Goal: Task Accomplishment & Management: Manage account settings

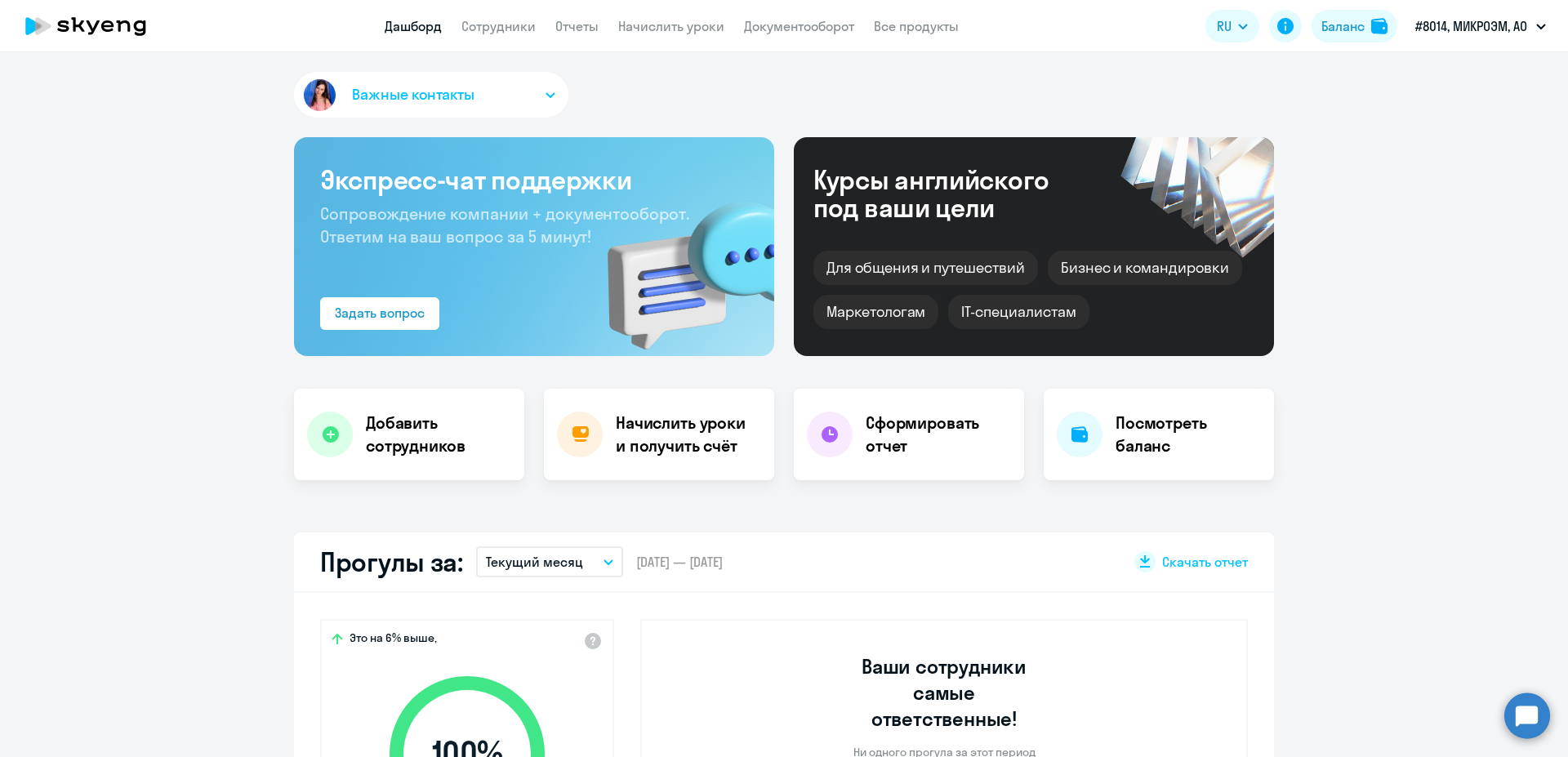
select select "30"
click at [1474, 119] on li "#8014, МИКРОЭМ, АО" at bounding box center [1444, 117] width 219 height 41
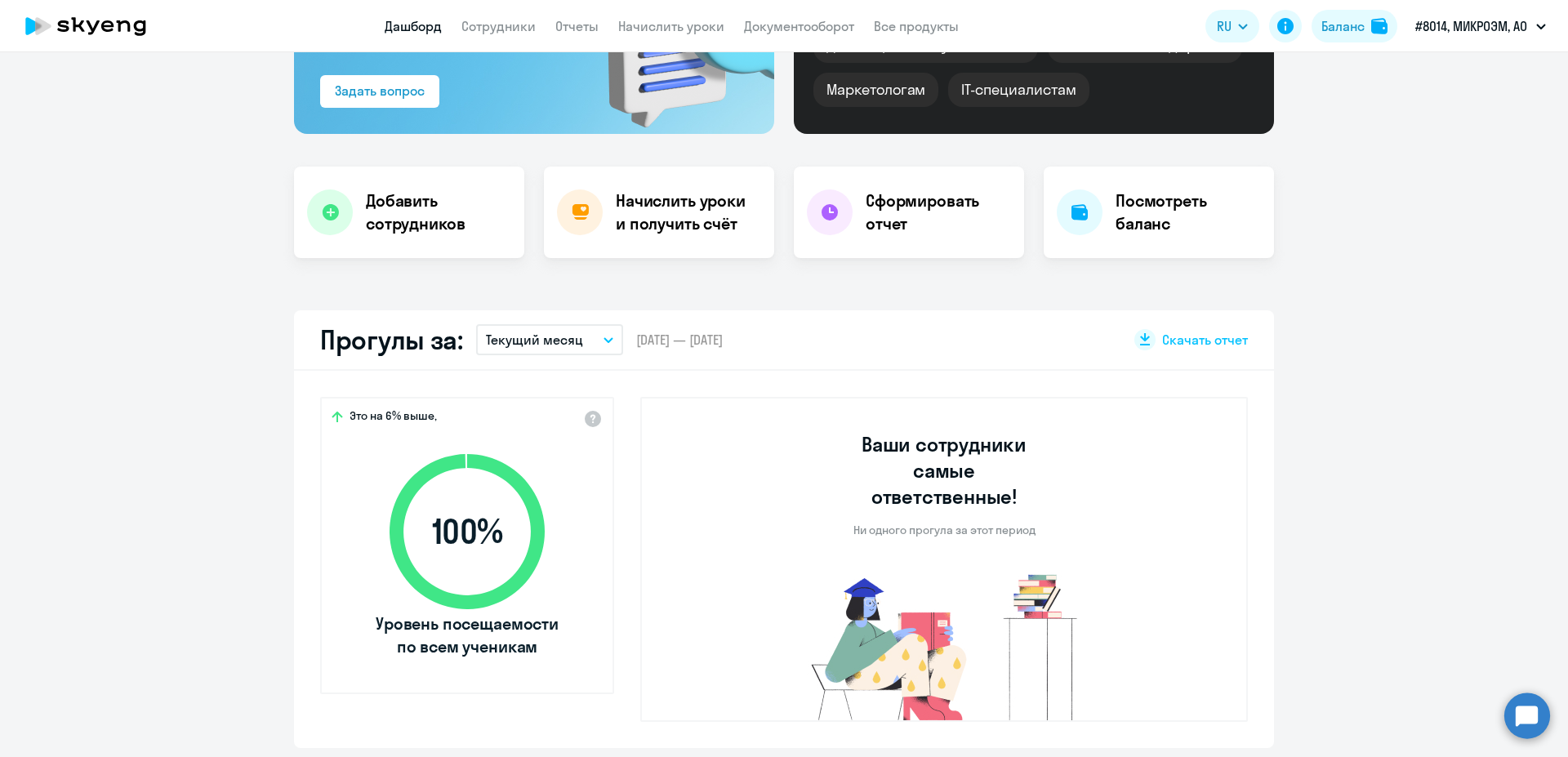
scroll to position [309, 0]
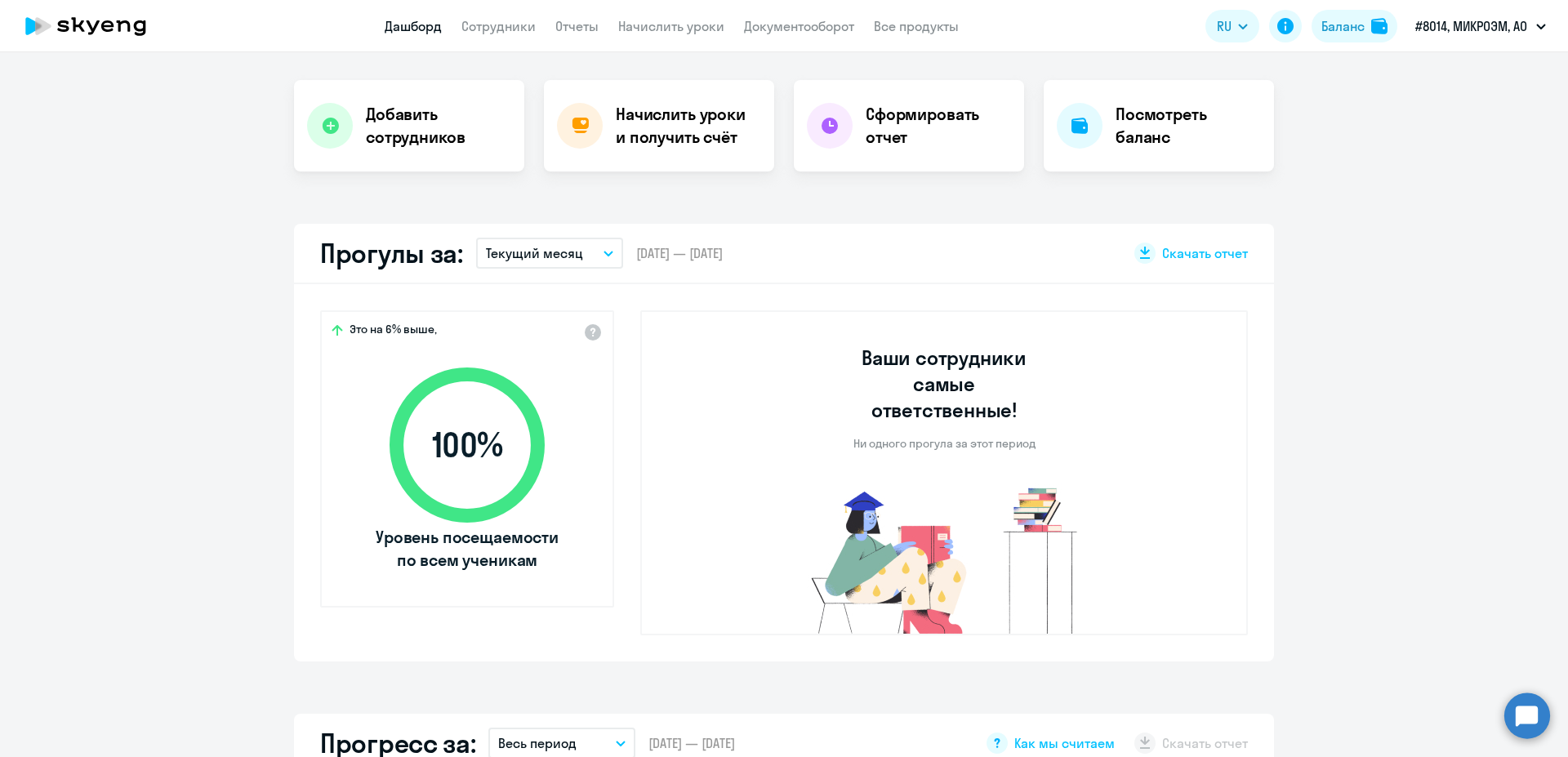
select select "30"
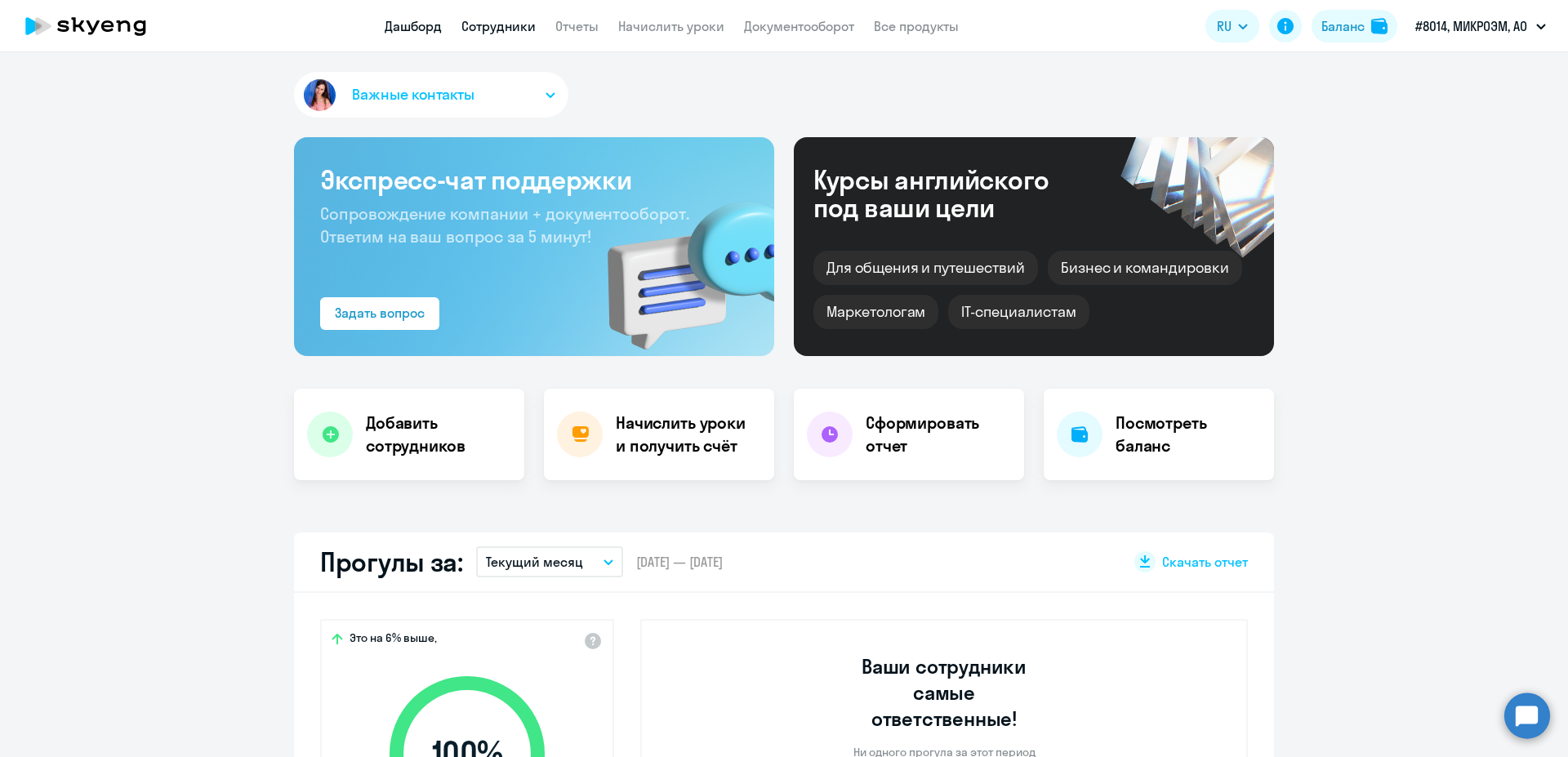
click at [521, 30] on link "Сотрудники" at bounding box center [498, 26] width 74 height 16
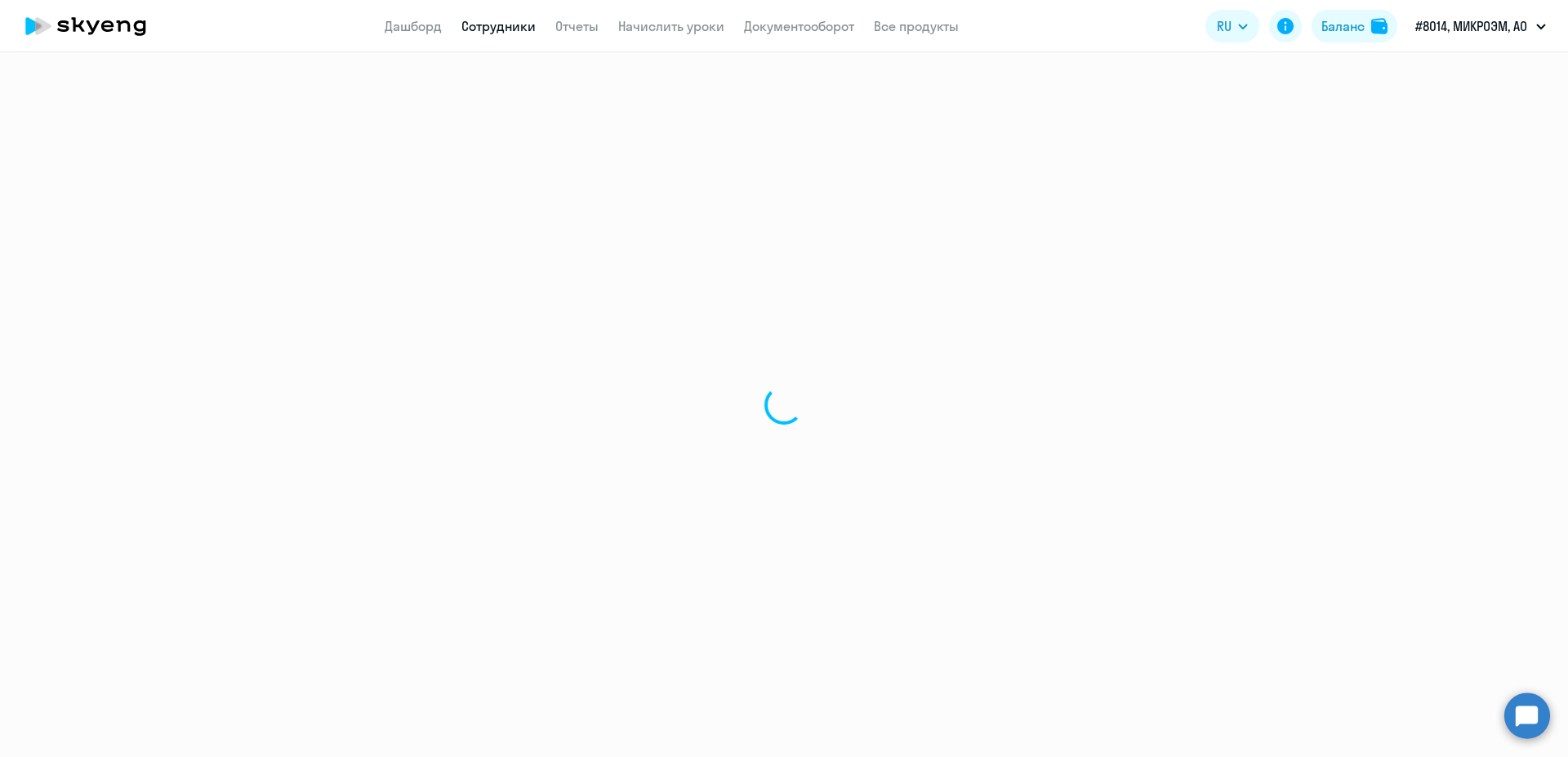
select select "30"
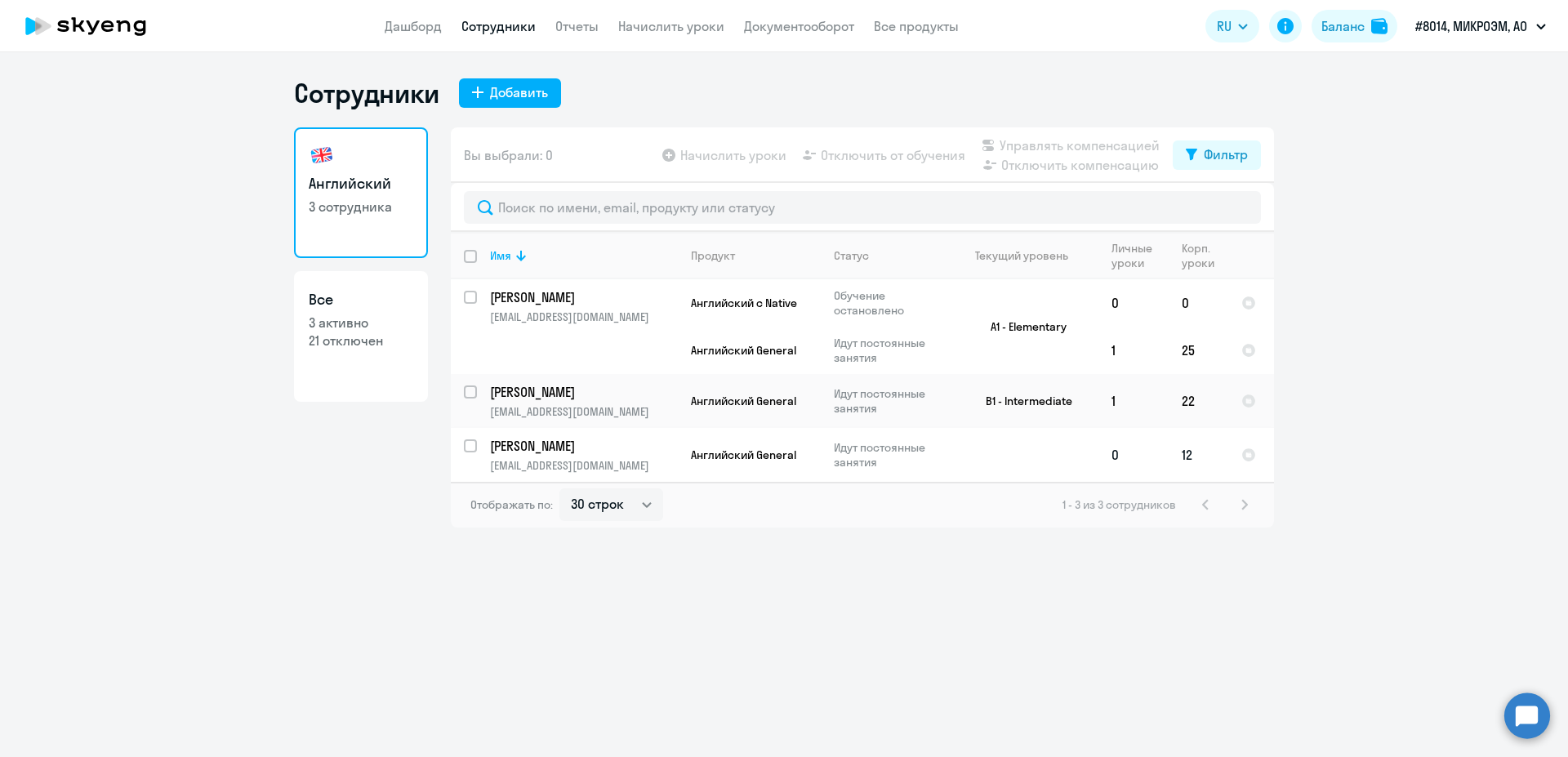
click at [567, 452] on p "[PERSON_NAME]" at bounding box center [582, 445] width 184 height 18
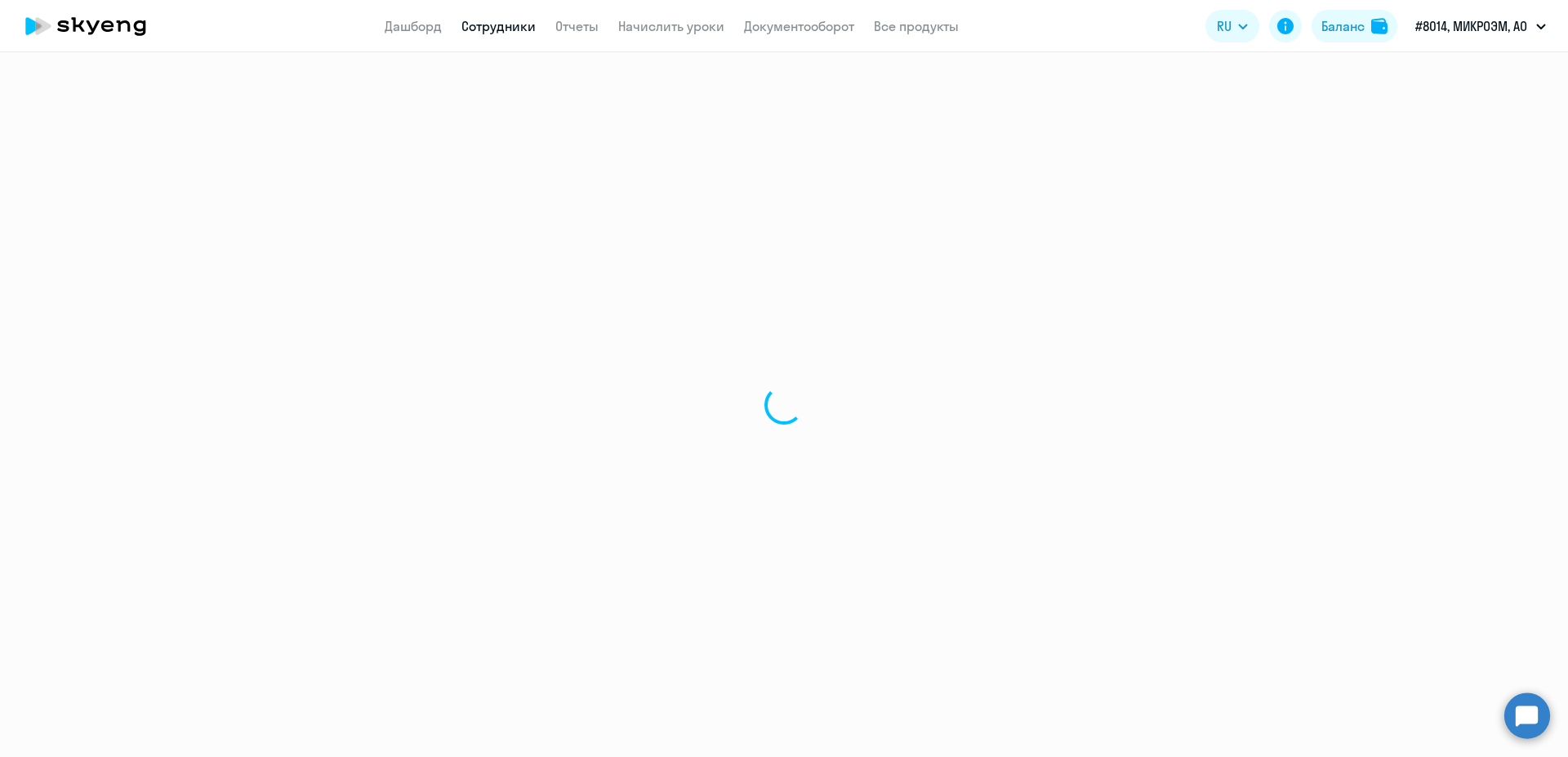
select select "english"
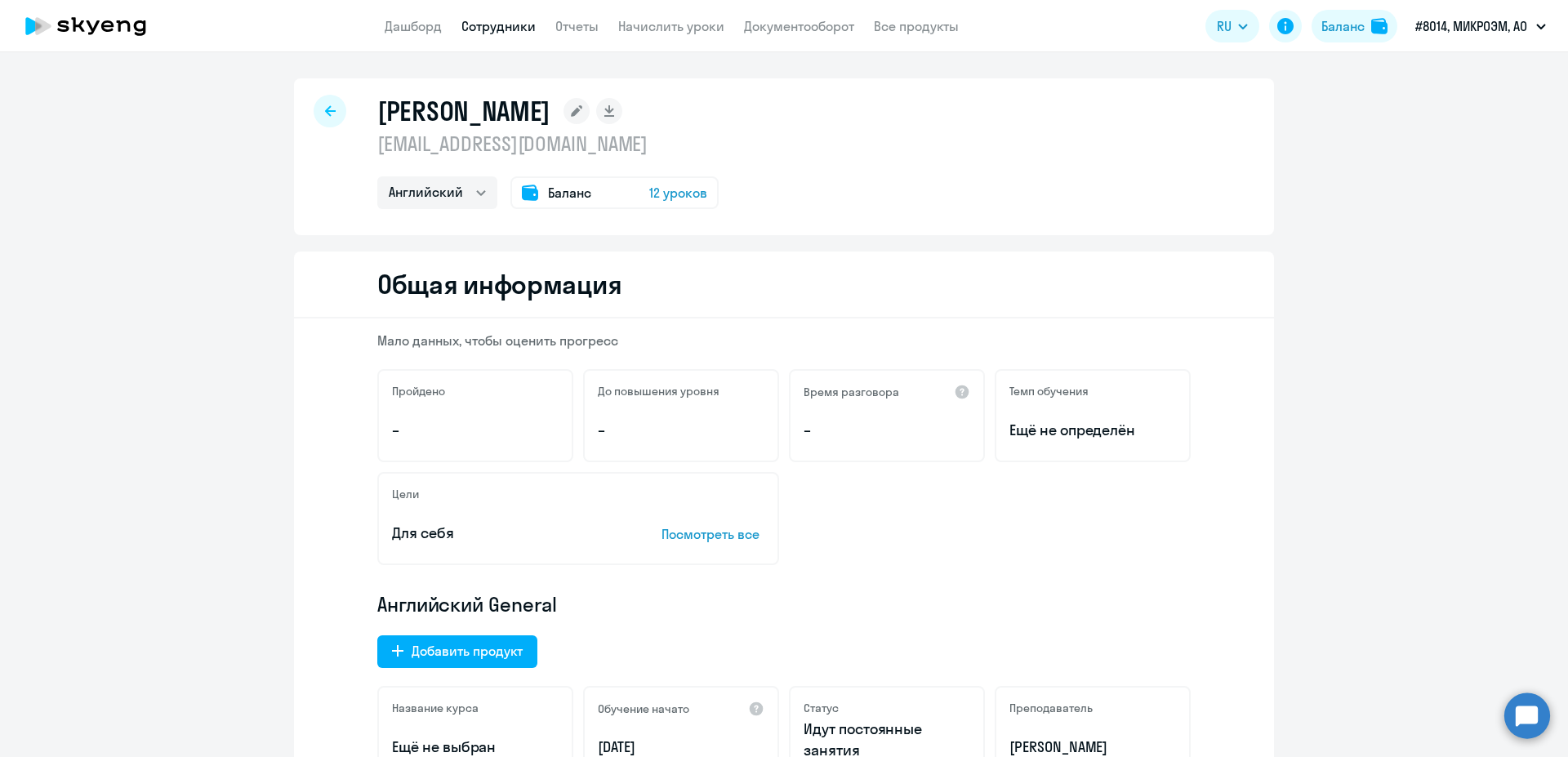
click at [495, 24] on link "Сотрудники" at bounding box center [498, 26] width 74 height 16
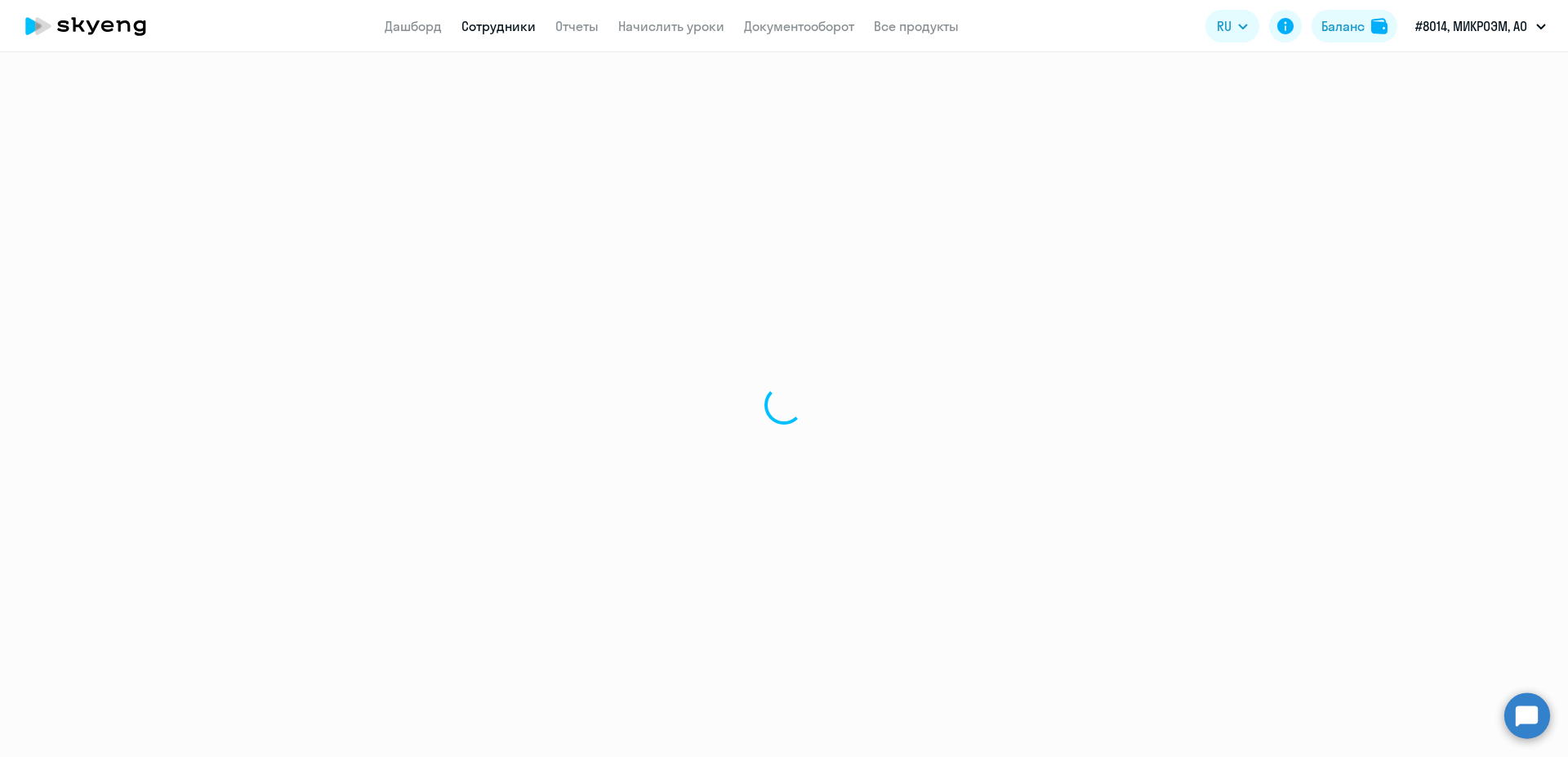
select select "30"
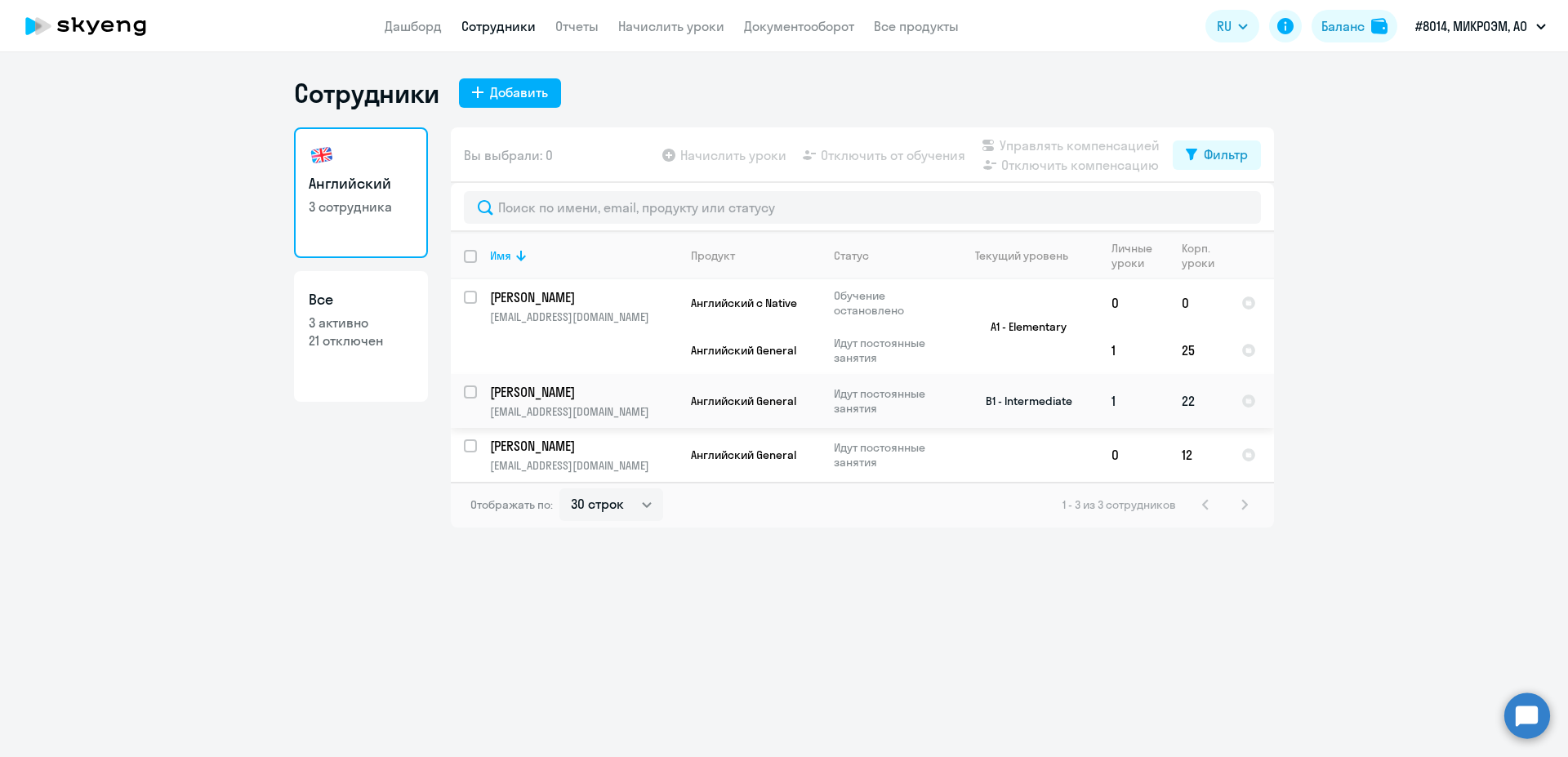
click at [569, 381] on td "[PERSON_NAME] [EMAIL_ADDRESS][DOMAIN_NAME]" at bounding box center [577, 401] width 201 height 54
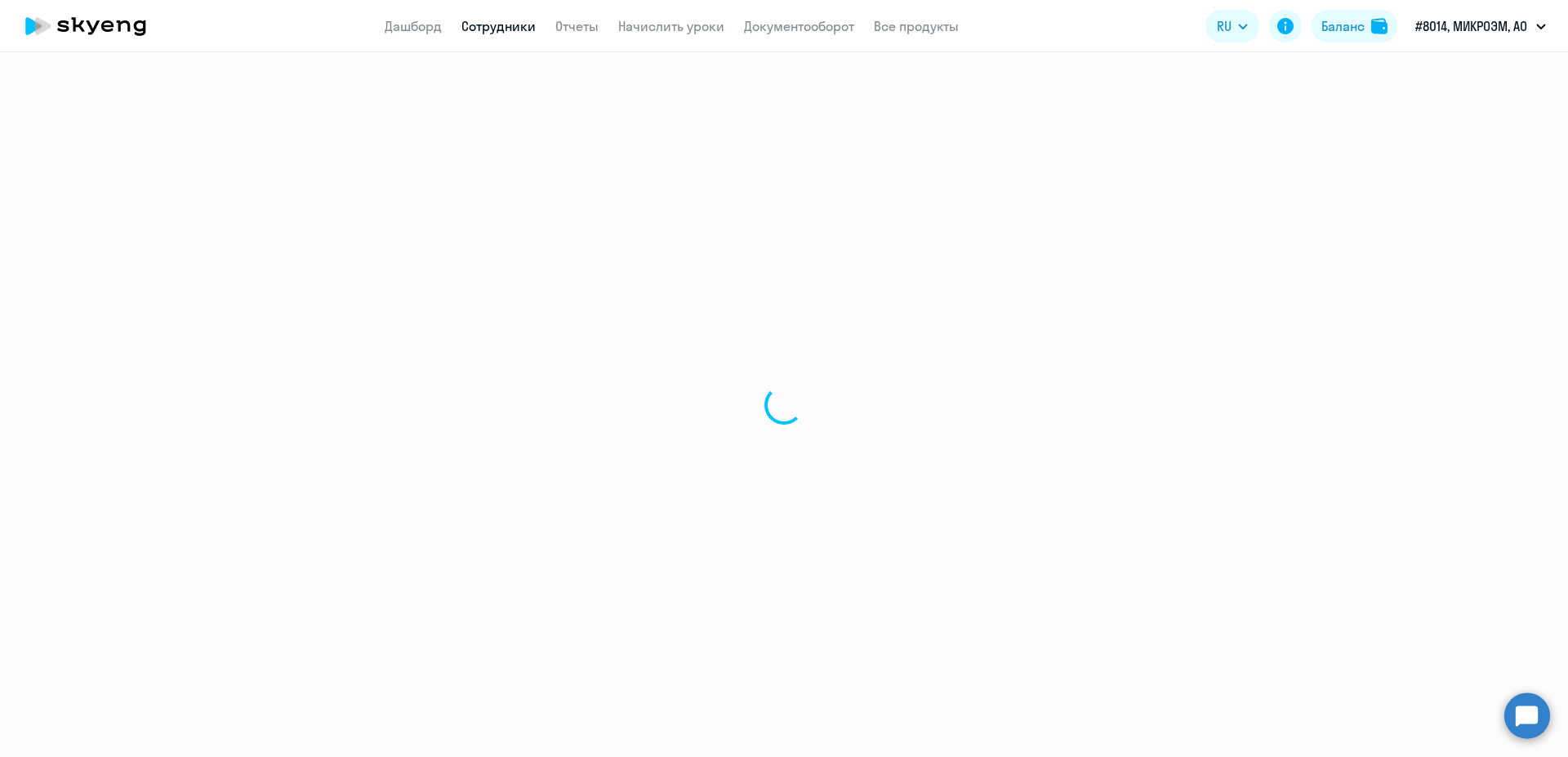
select select "english"
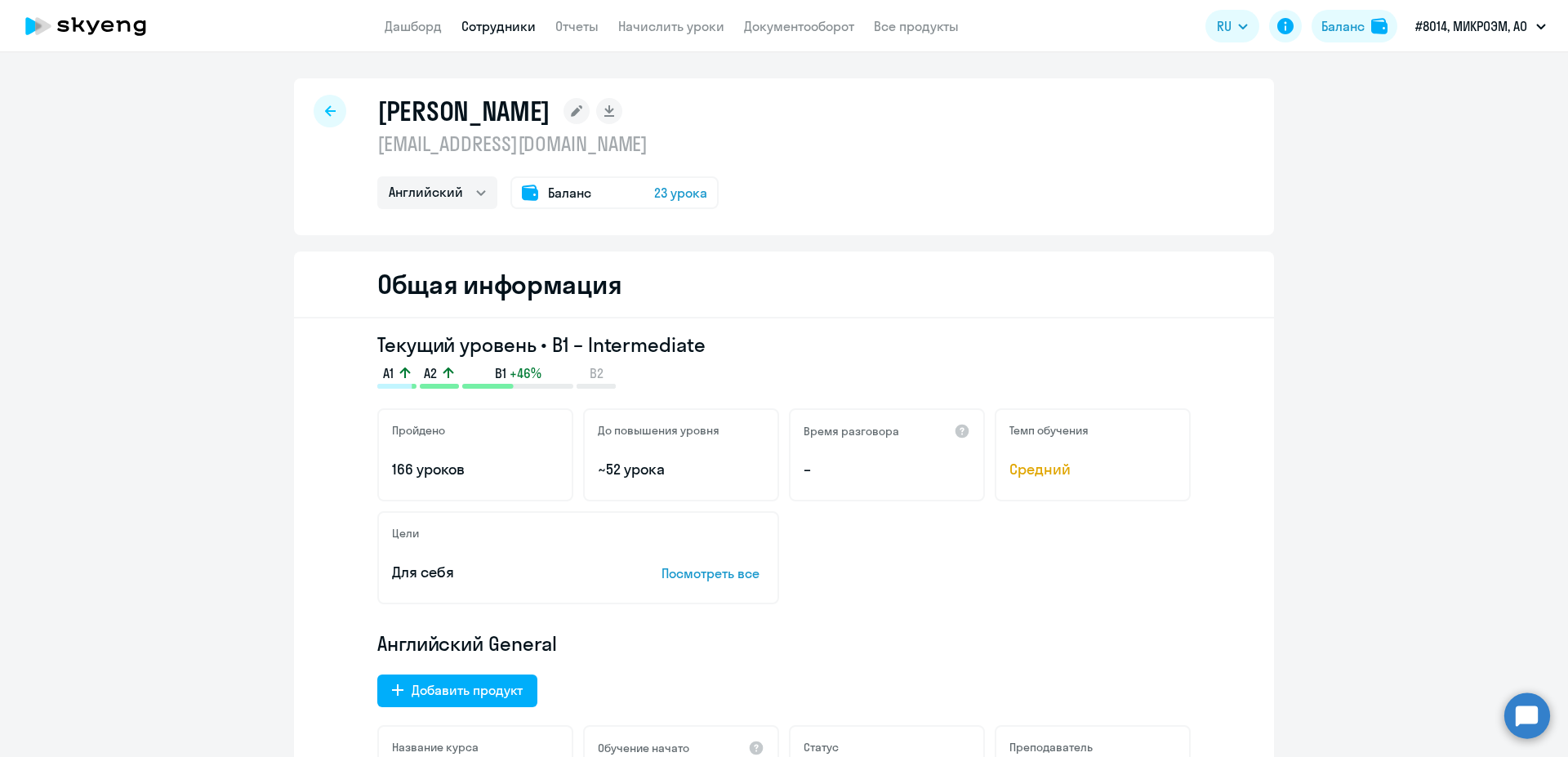
click at [490, 26] on link "Сотрудники" at bounding box center [498, 26] width 74 height 16
select select "30"
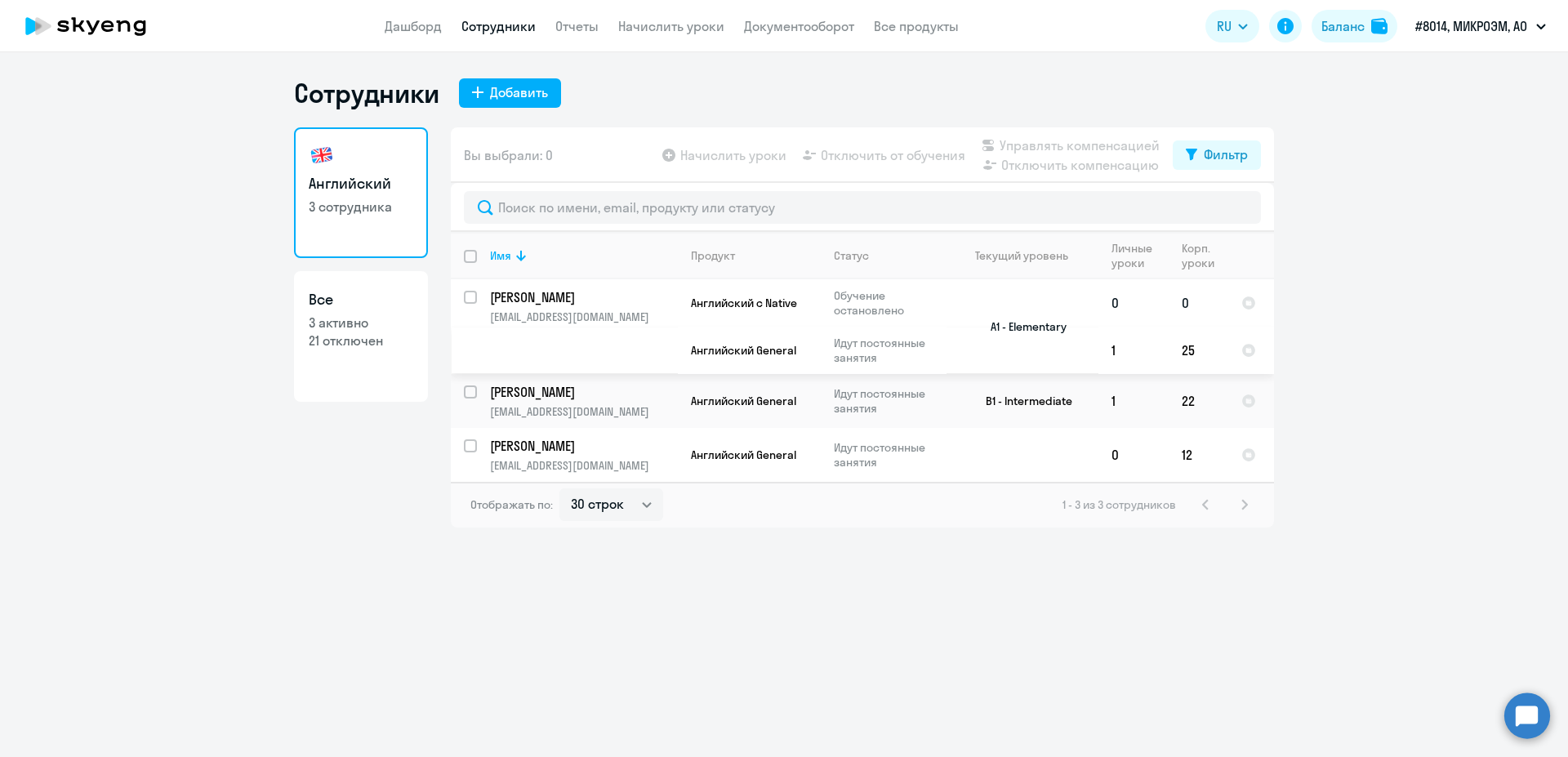
click at [561, 300] on p "[PERSON_NAME]" at bounding box center [582, 297] width 184 height 18
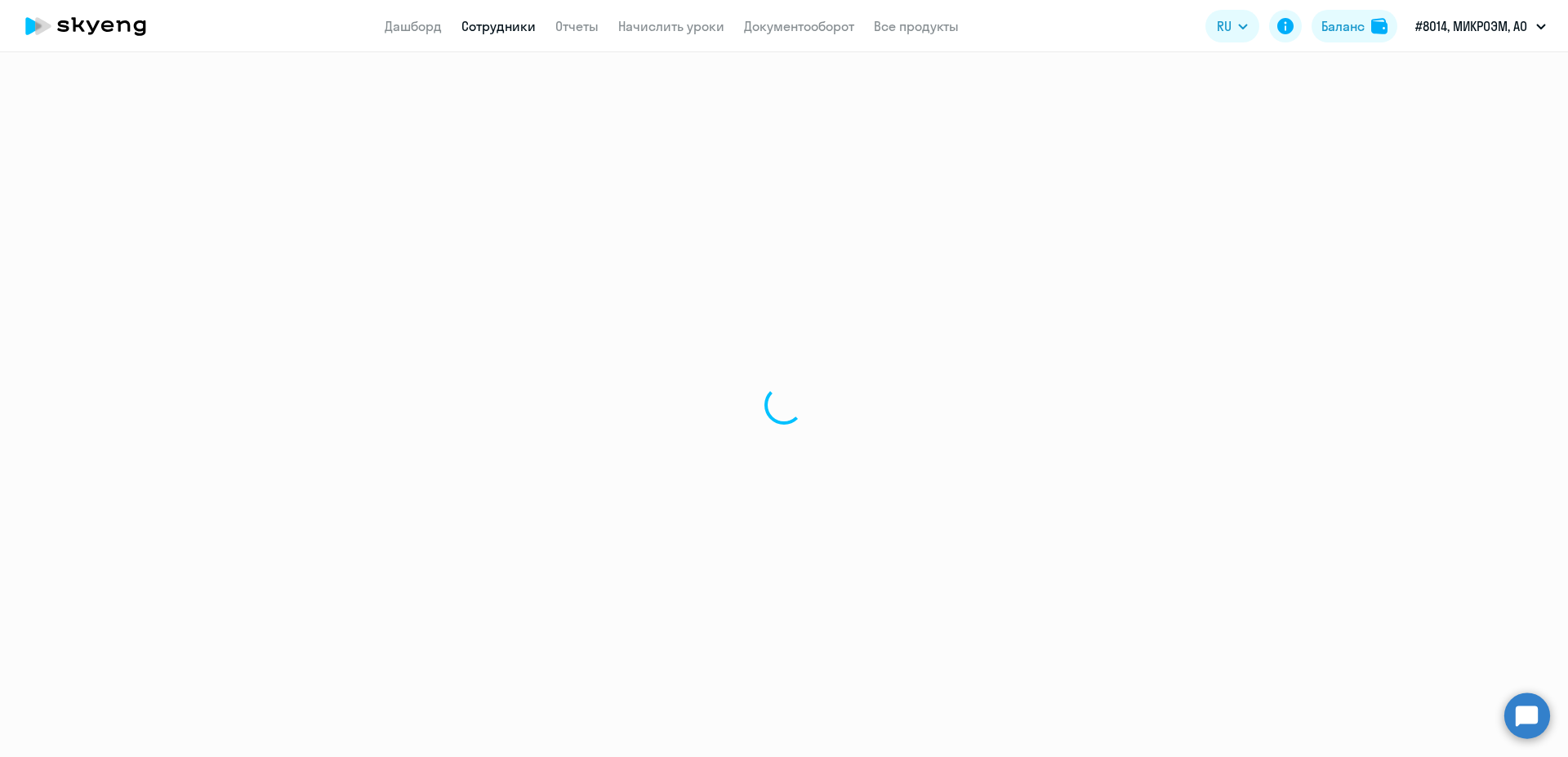
select select "english"
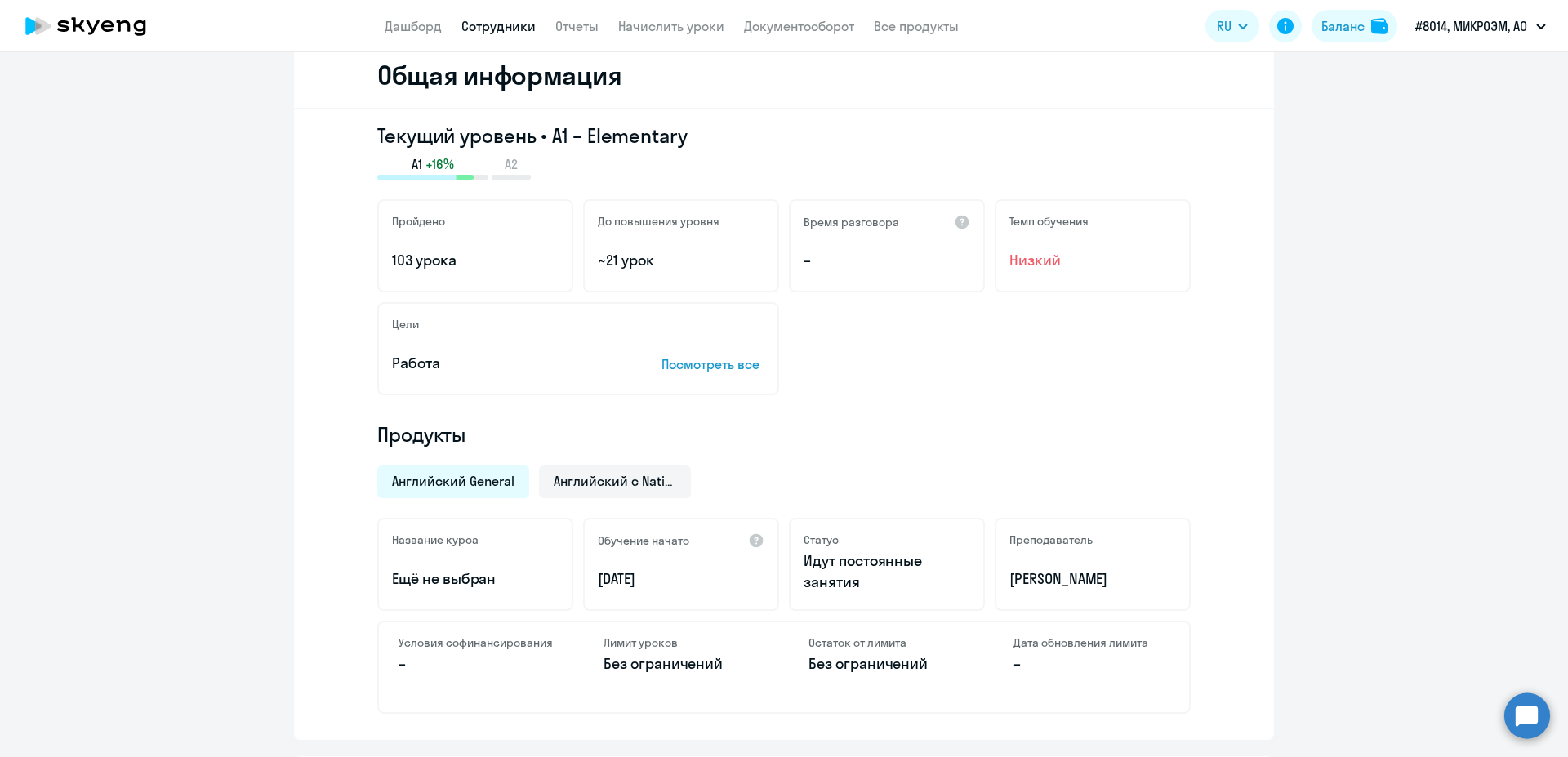
scroll to position [205, 0]
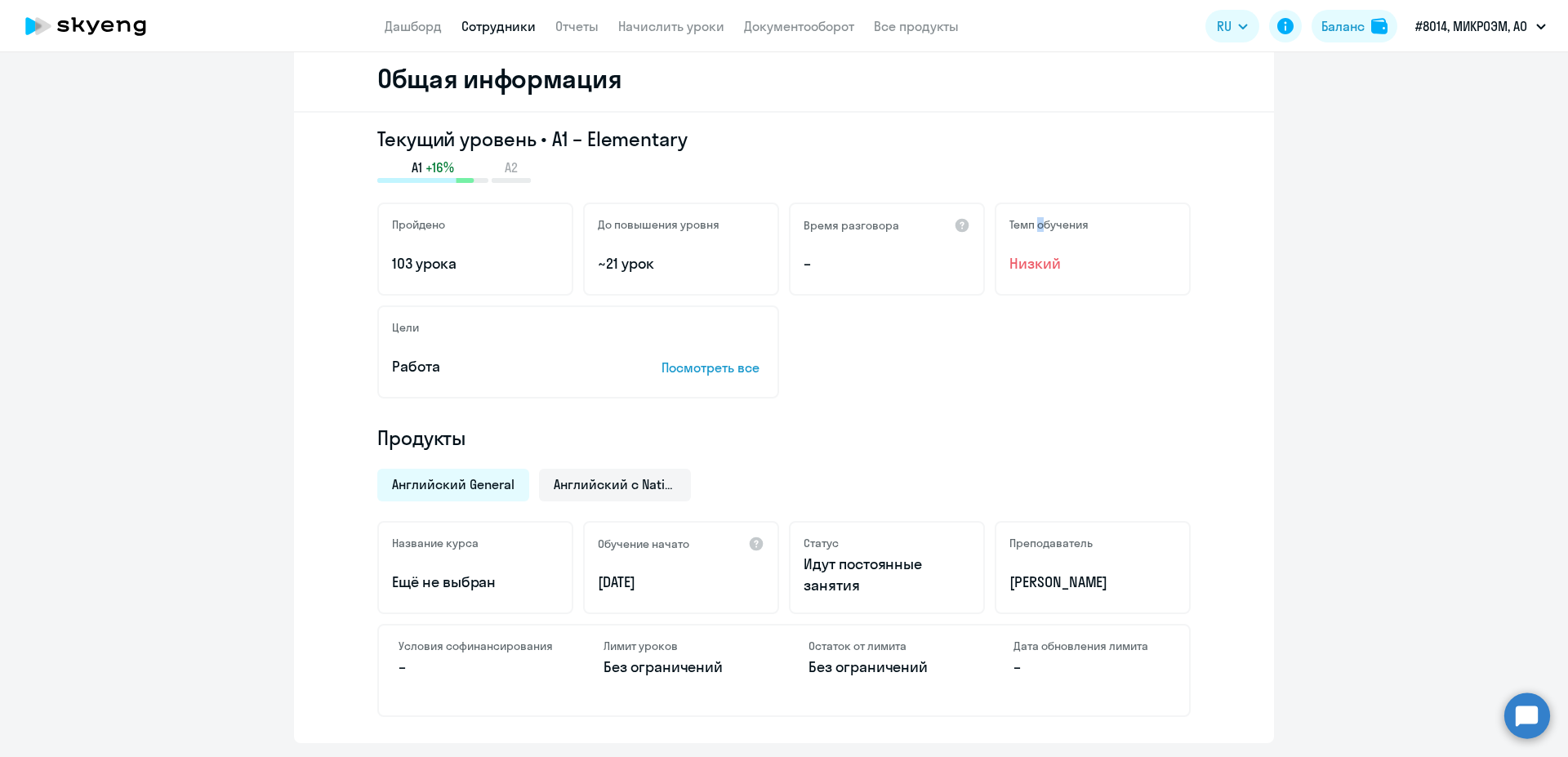
click at [1035, 230] on h5 "Темп обучения" at bounding box center [1049, 224] width 79 height 14
click at [1041, 260] on span "Низкий" at bounding box center [1092, 263] width 166 height 21
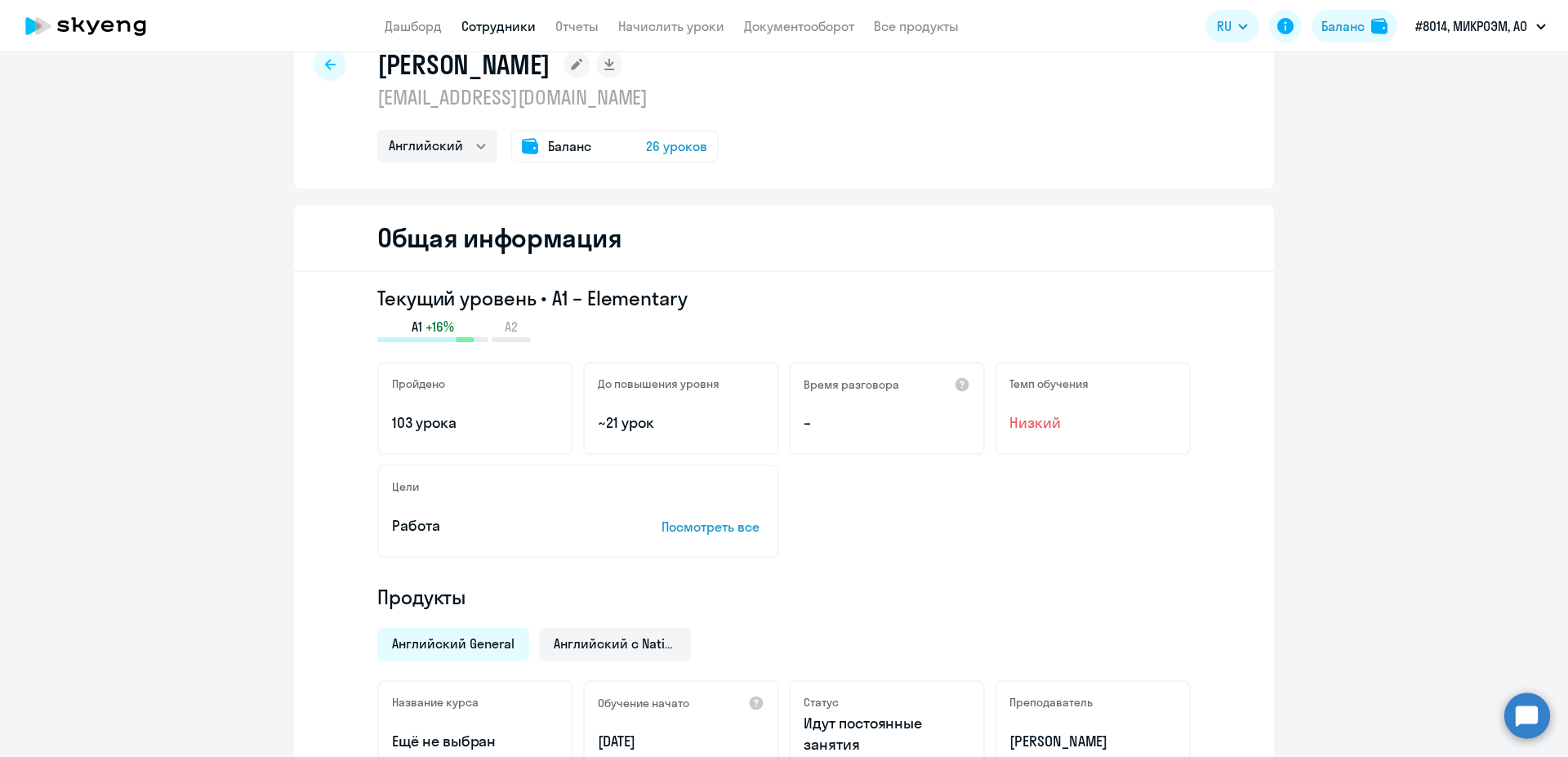
scroll to position [0, 0]
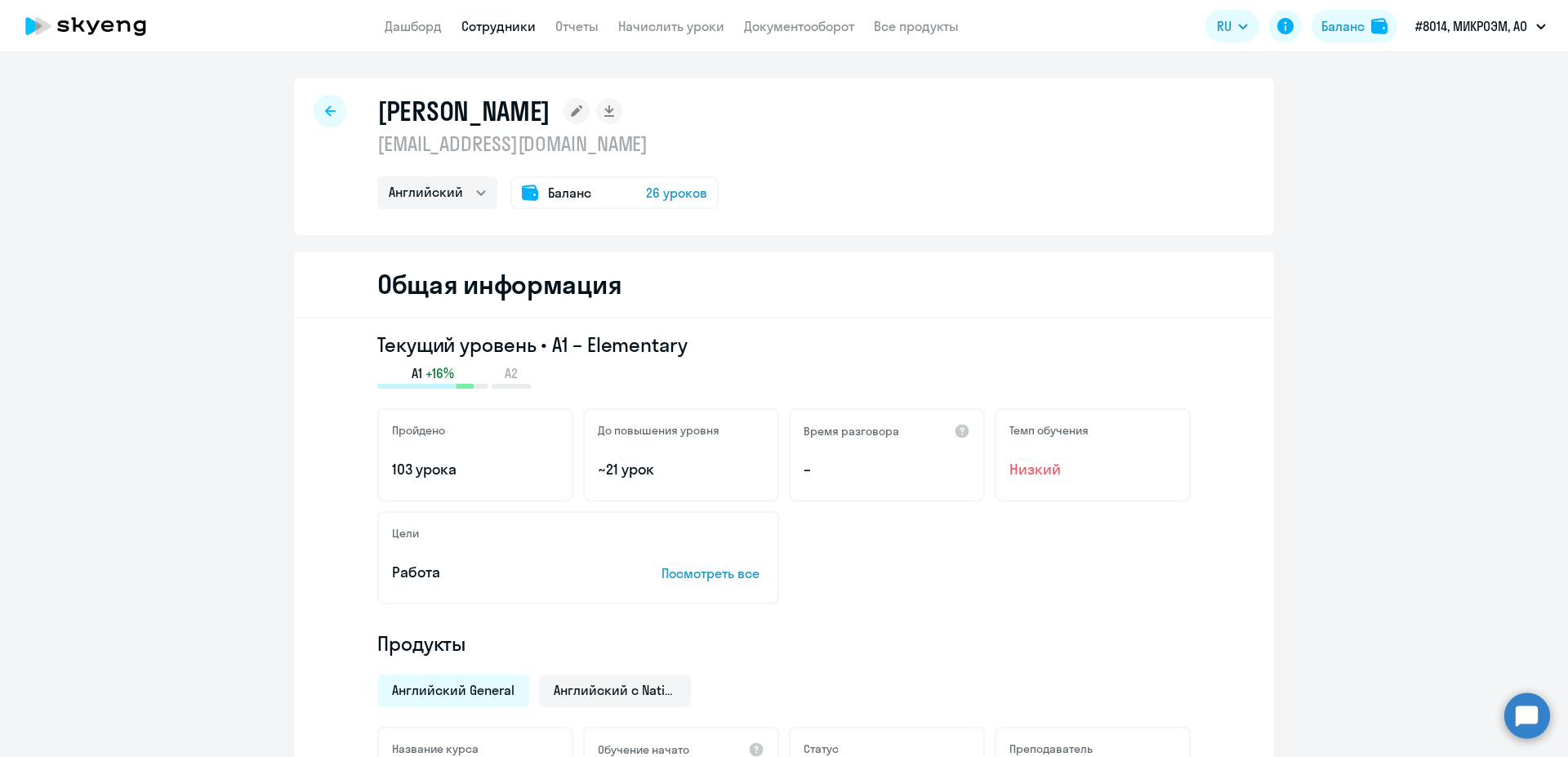
click at [582, 182] on div "Баланс 26 уроков" at bounding box center [614, 193] width 208 height 32
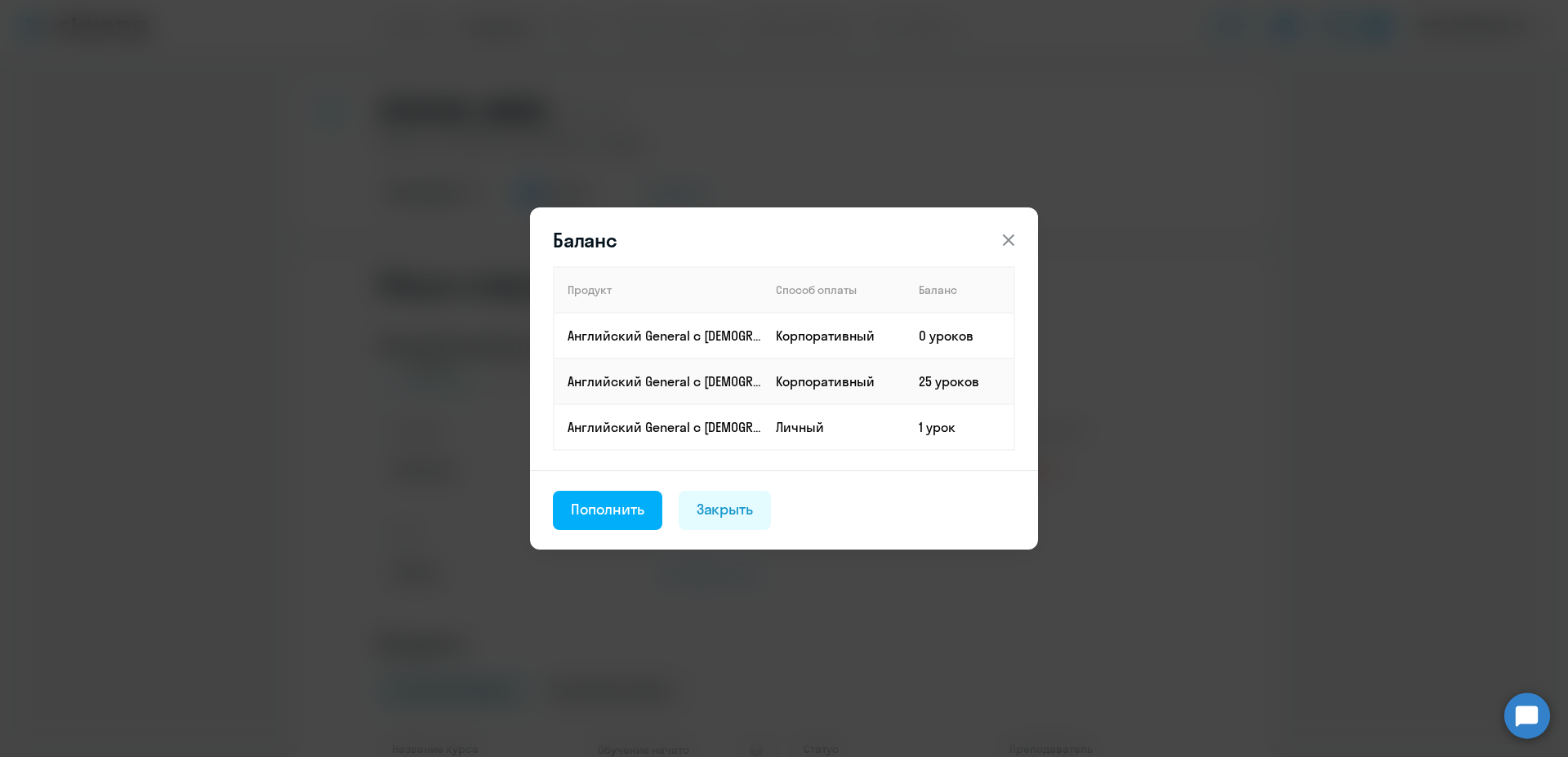
click at [1001, 231] on icon at bounding box center [1008, 240] width 20 height 20
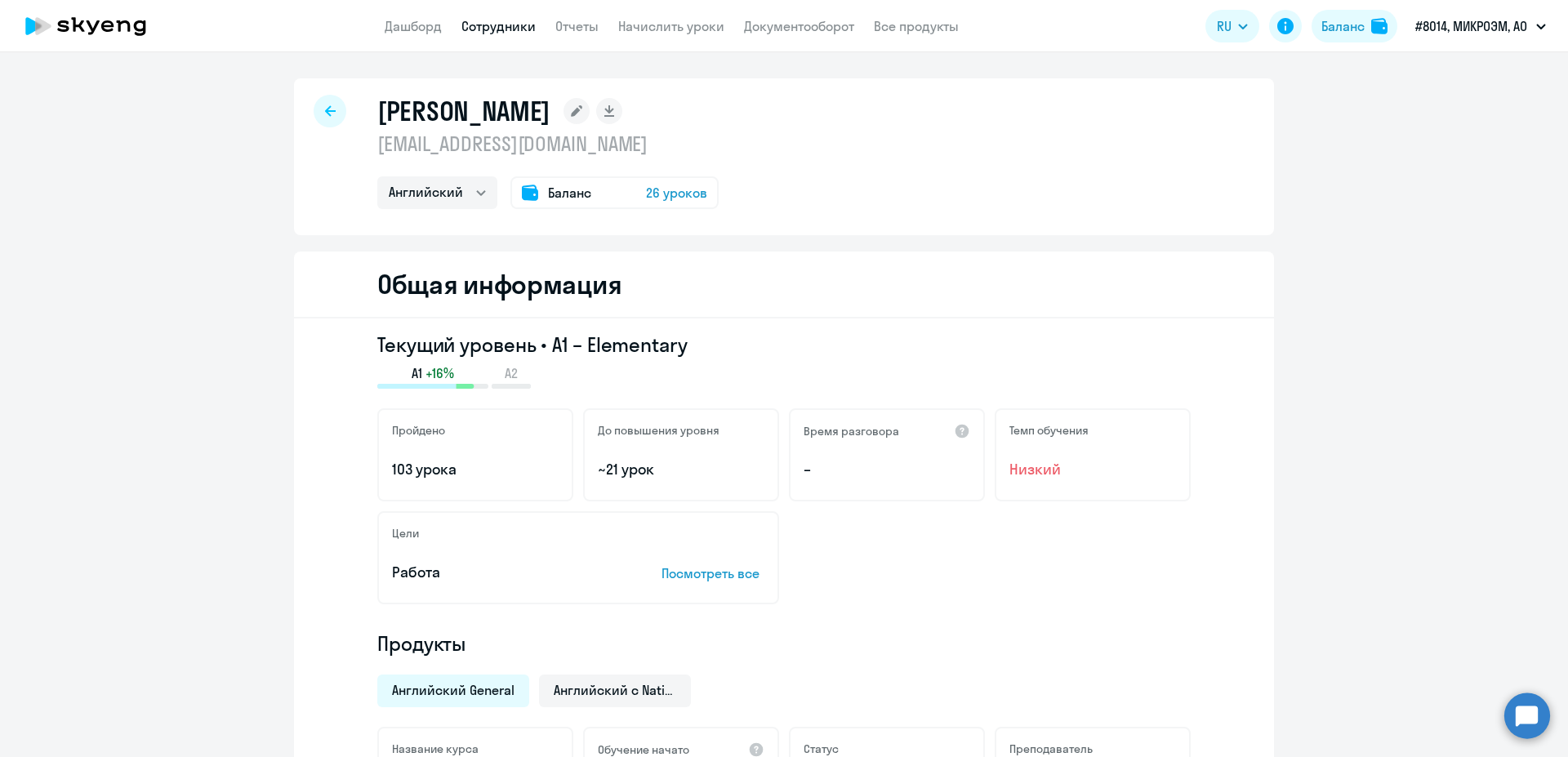
click at [507, 14] on app-header "Дашборд Сотрудники Отчеты Начислить уроки Документооборот Все продукты Дашборд …" at bounding box center [784, 26] width 1568 height 52
click at [507, 21] on link "Сотрудники" at bounding box center [498, 26] width 74 height 16
select select "30"
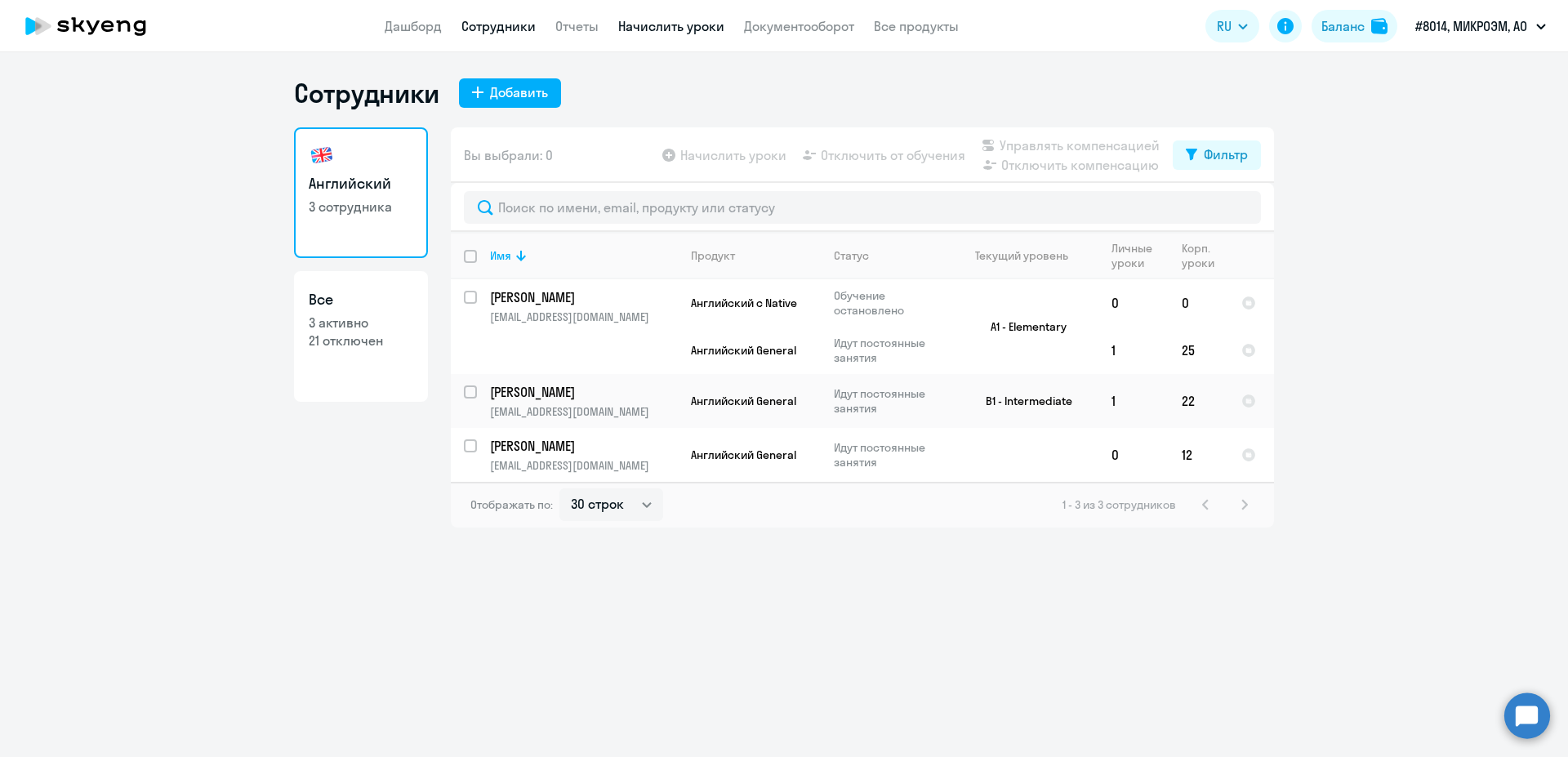
click at [668, 26] on link "Начислить уроки" at bounding box center [671, 26] width 106 height 16
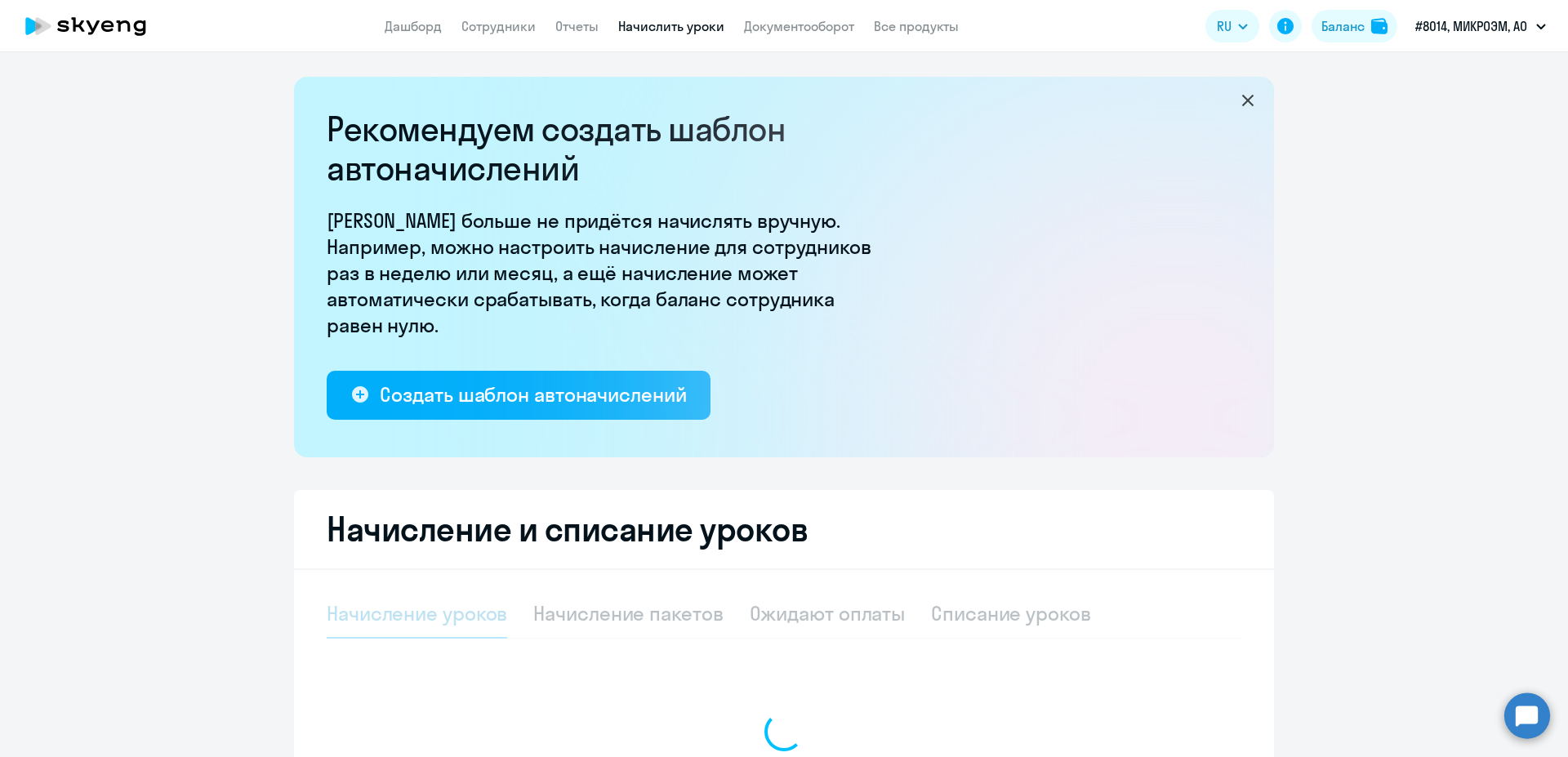
select select "10"
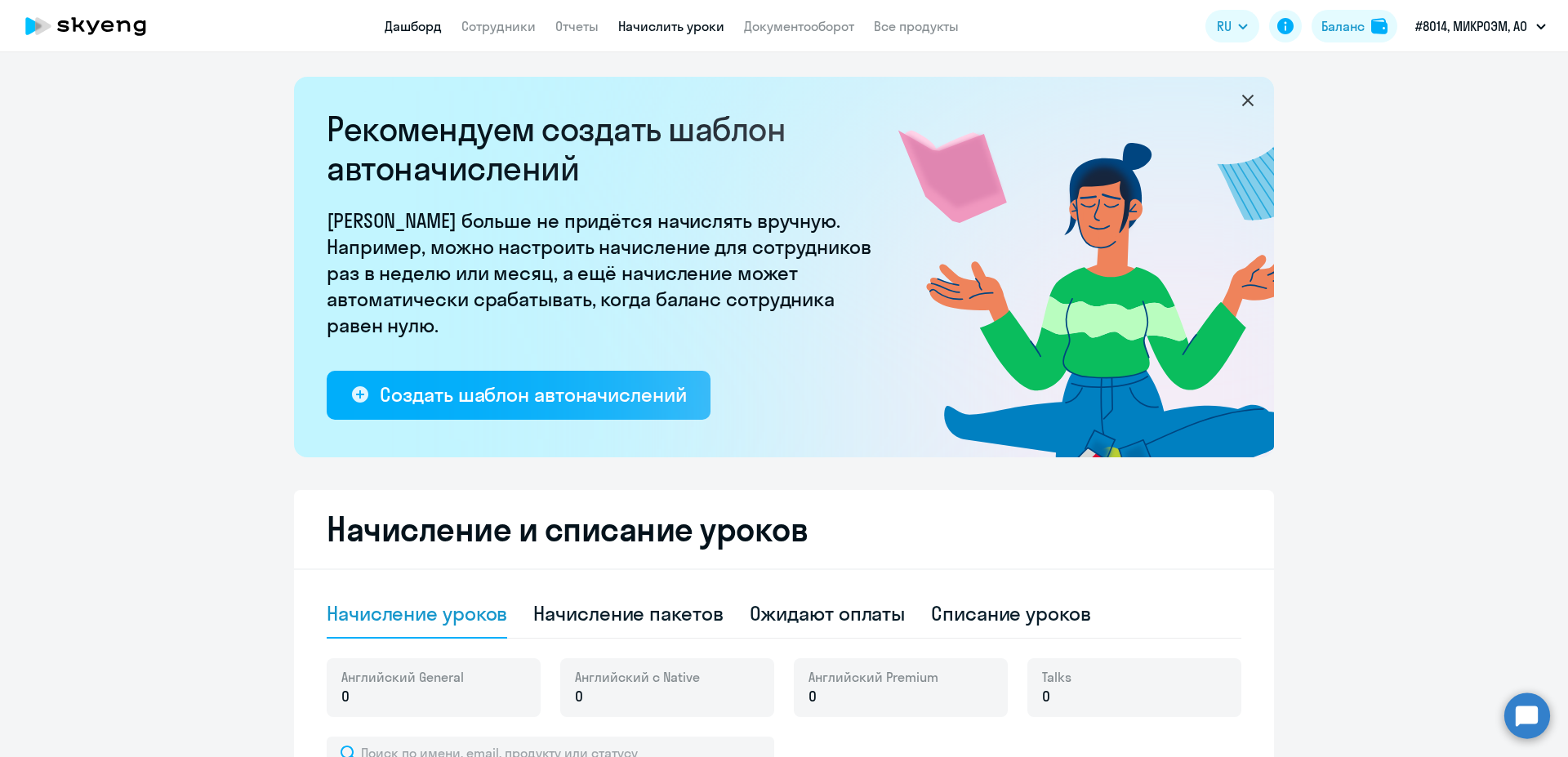
click at [431, 28] on link "Дашборд" at bounding box center [413, 26] width 57 height 16
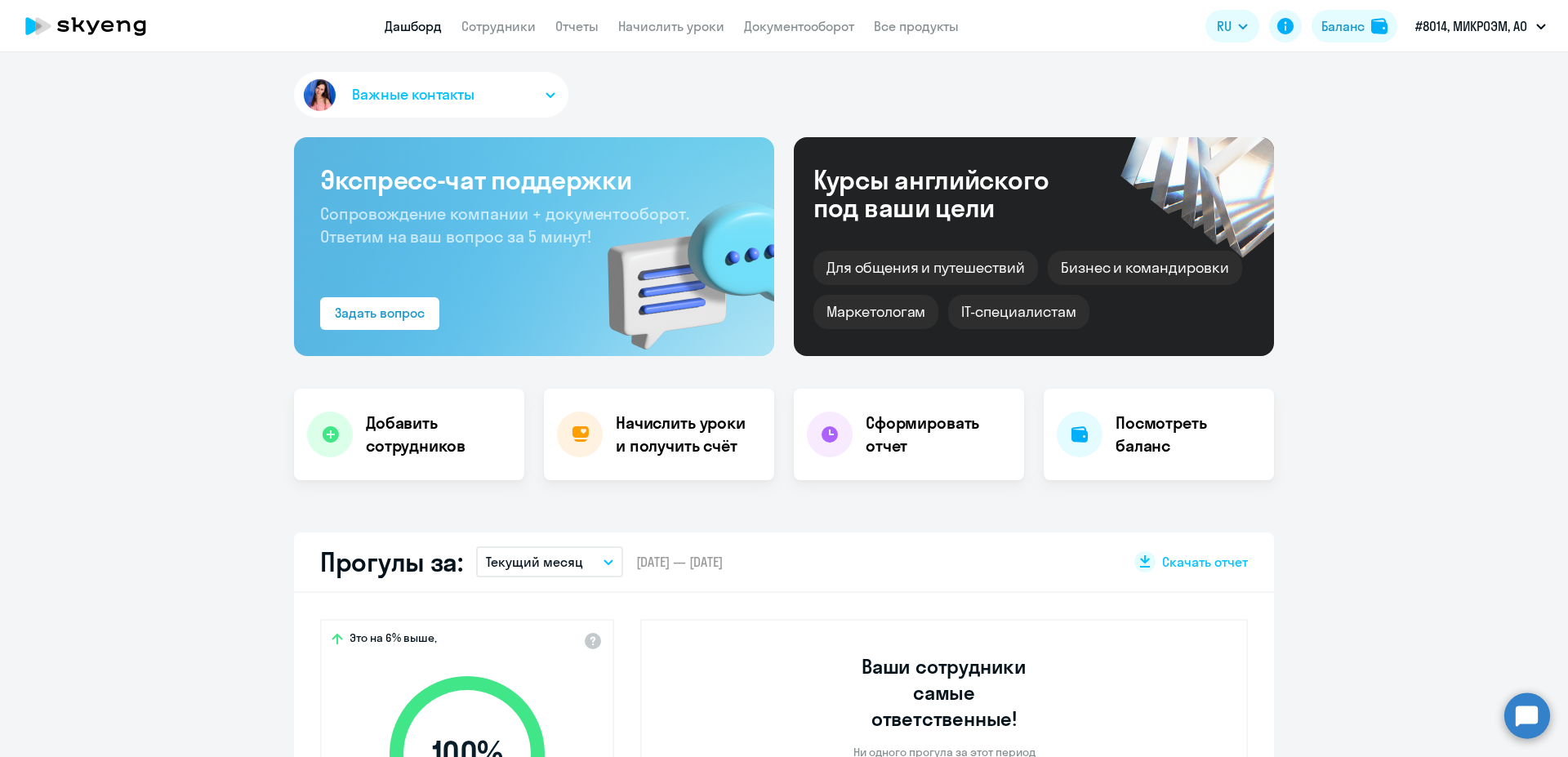
select select "30"
click at [406, 412] on h4 "Добавить сотрудников" at bounding box center [438, 435] width 145 height 46
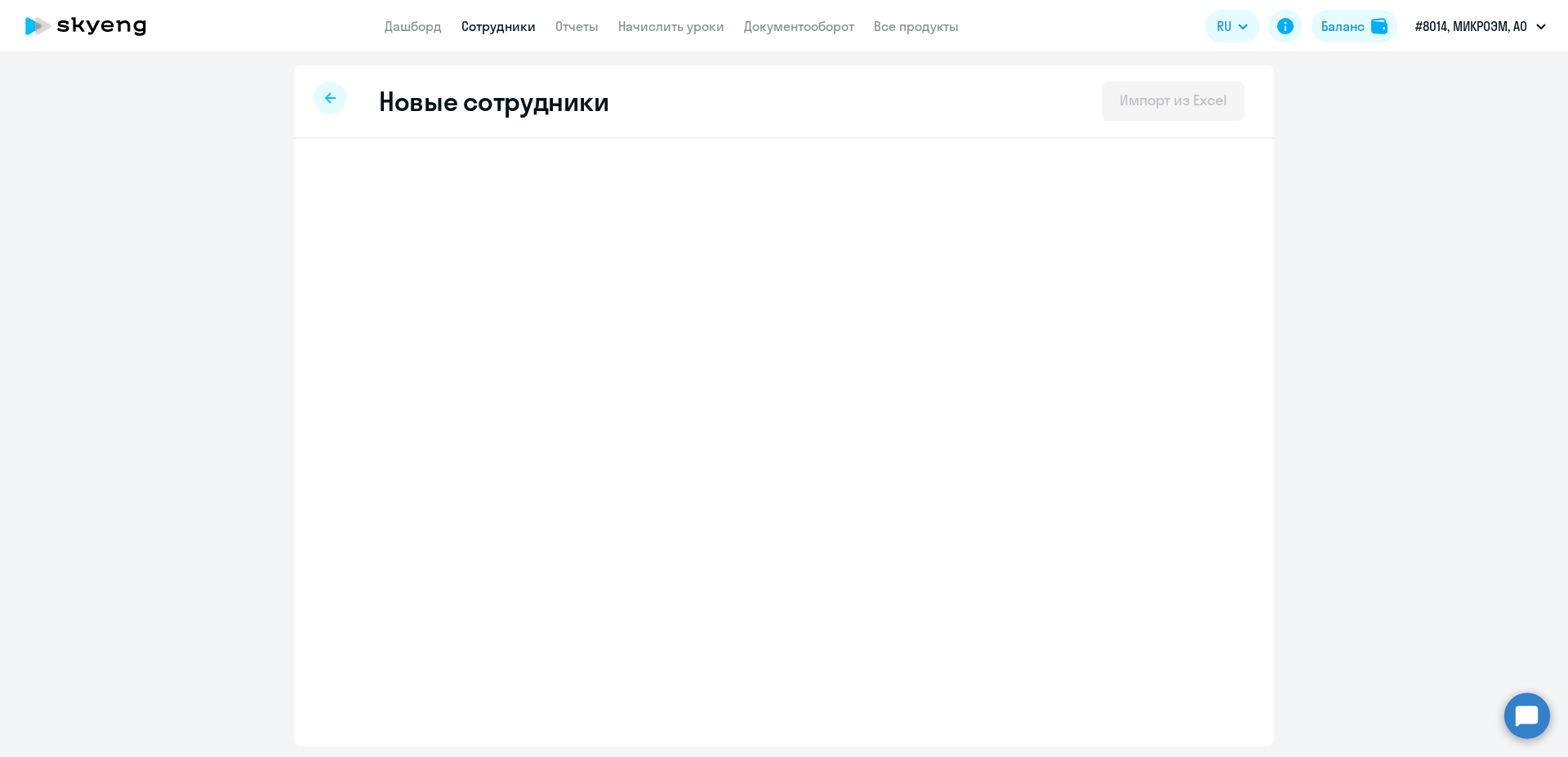
select select "english_adult_not_native_speaker"
select select "3"
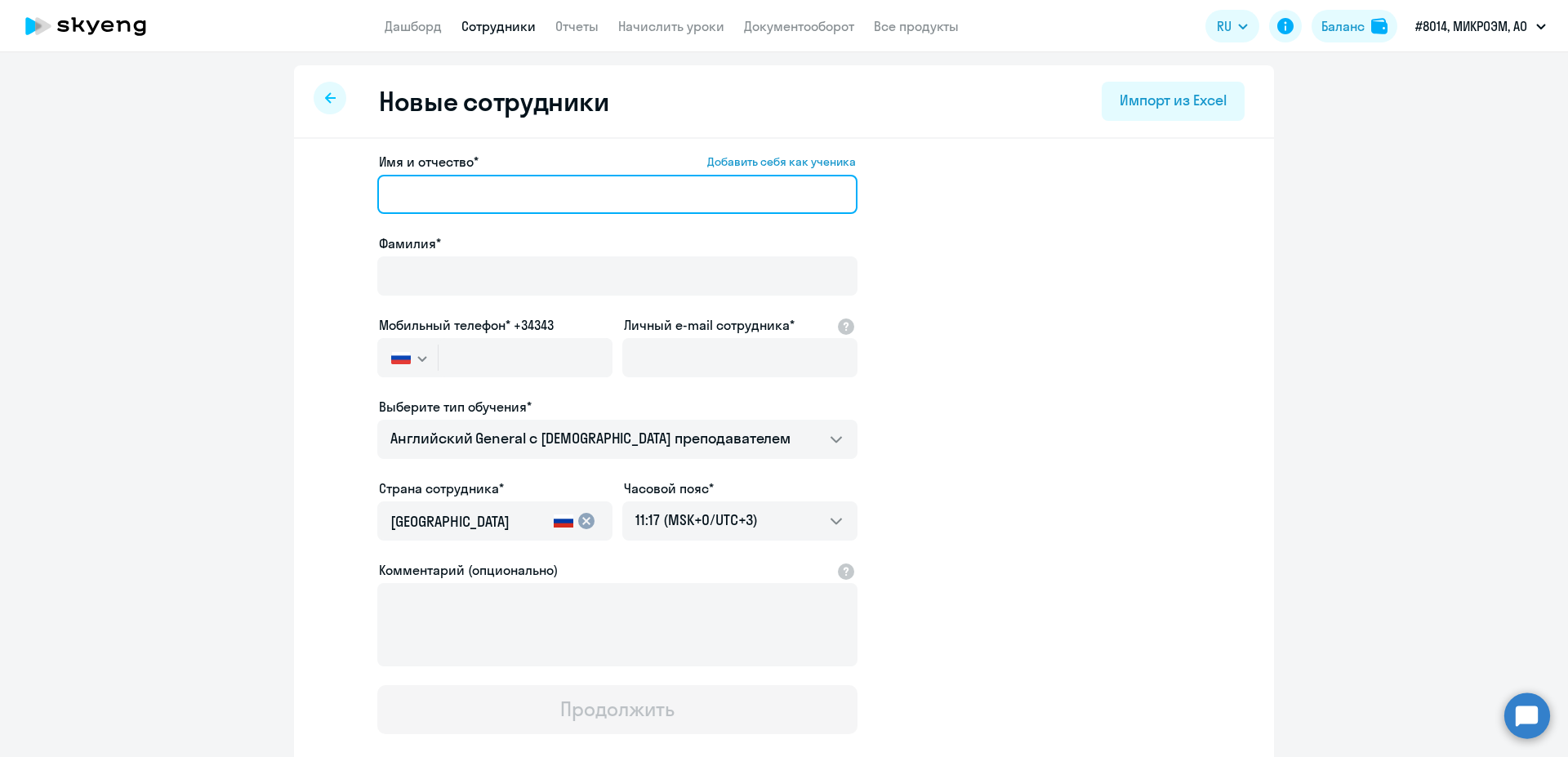
click at [541, 192] on input "Имя и отчество* Добавить себя как ученика" at bounding box center [616, 194] width 480 height 39
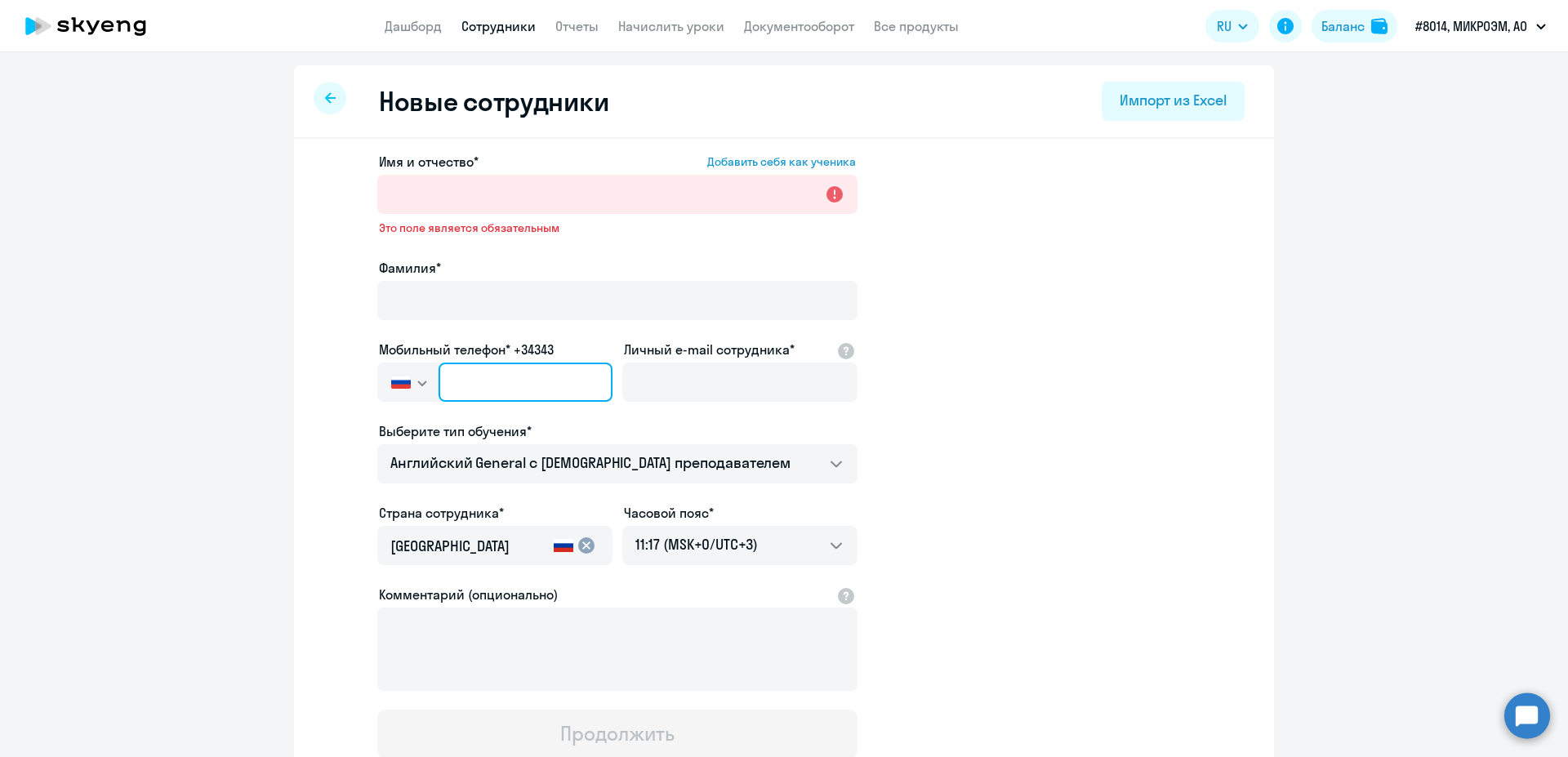
click at [523, 389] on input "text" at bounding box center [525, 382] width 174 height 39
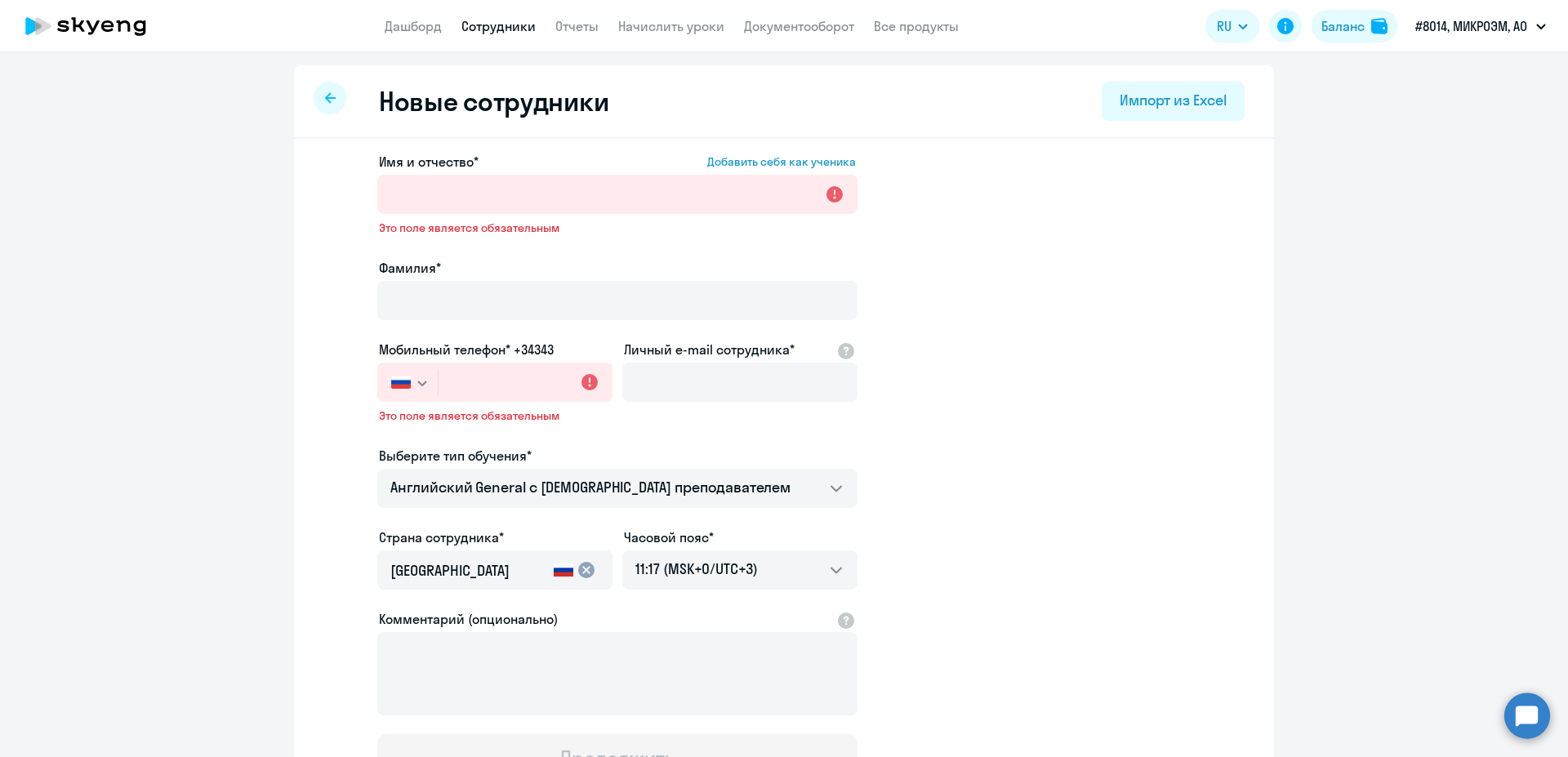
click at [417, 386] on svg-icon "button" at bounding box center [421, 382] width 13 height 13
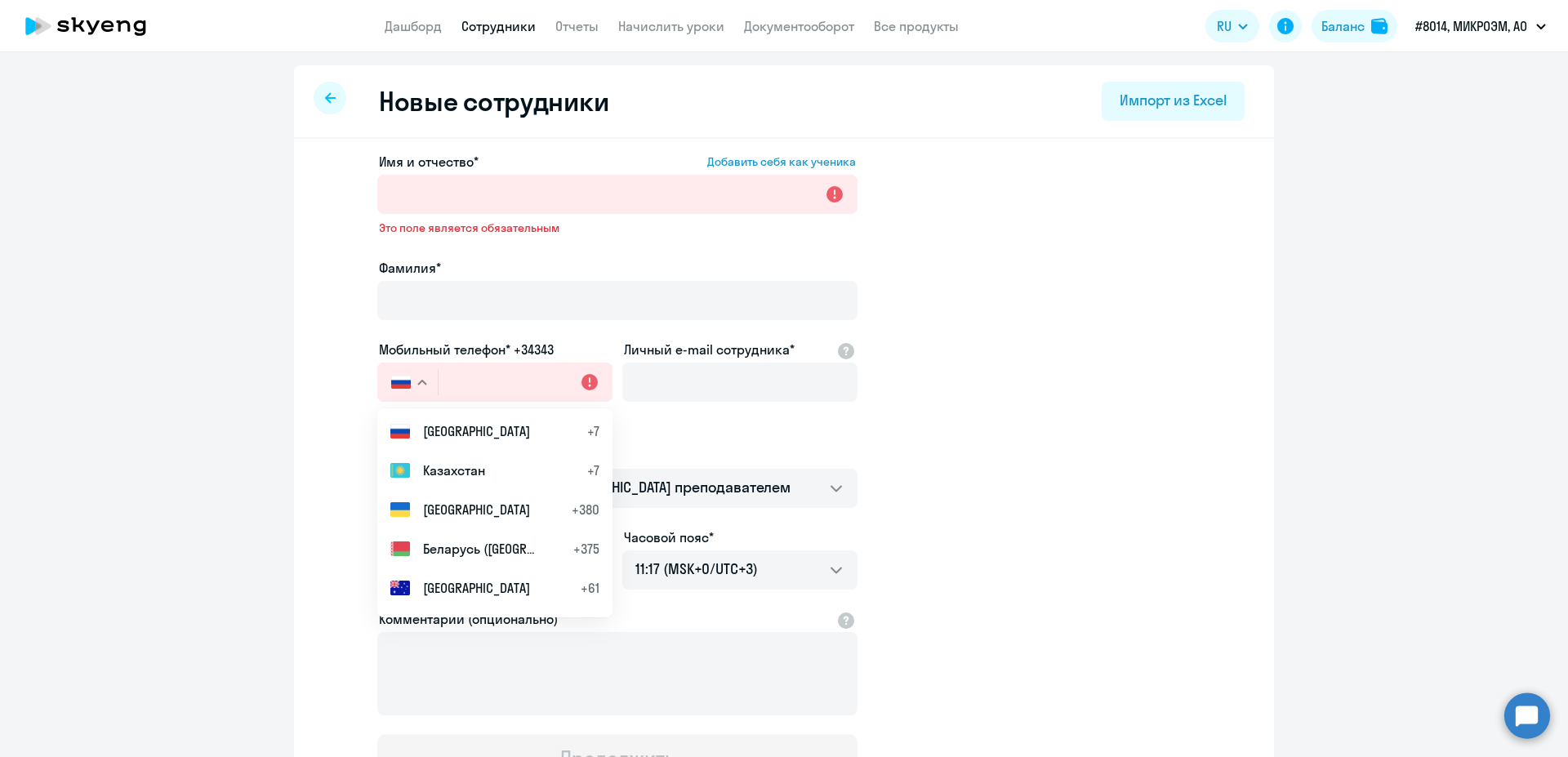
click at [417, 381] on icon "button" at bounding box center [421, 383] width 9 height 6
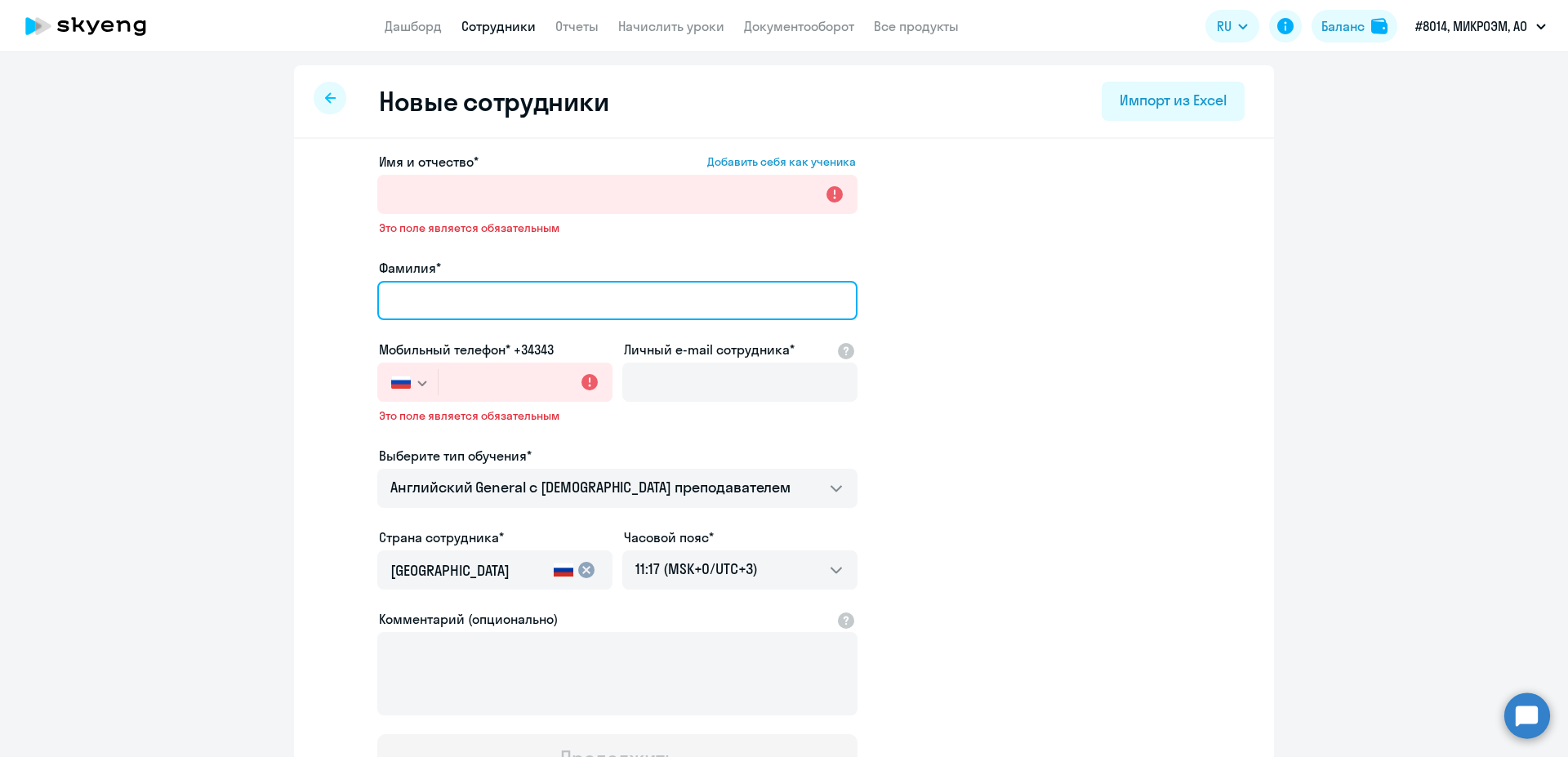
click at [458, 319] on input "Фамилия*" at bounding box center [616, 300] width 480 height 39
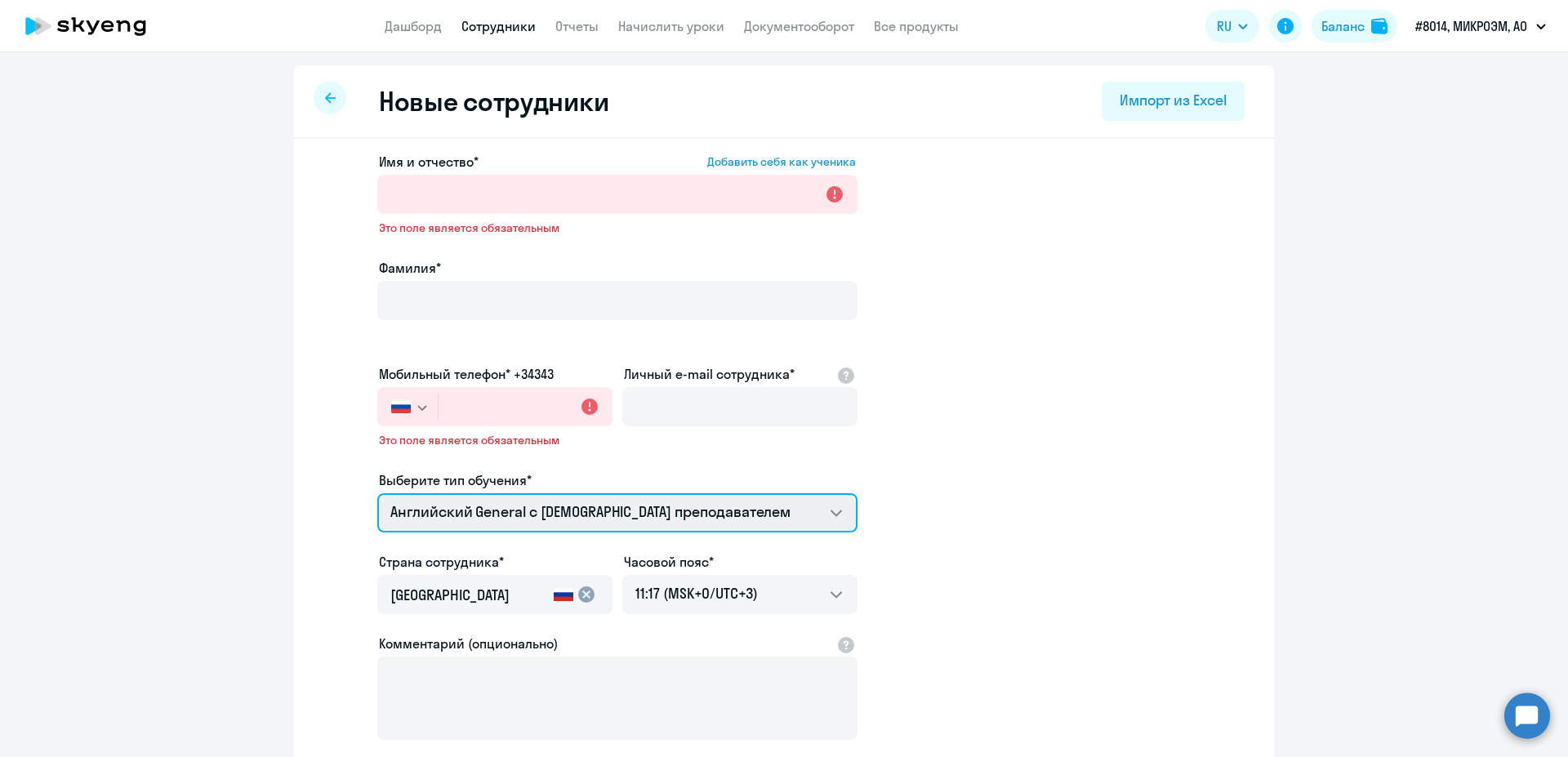
click at [377, 493] on select "Английский General с русскоговорящим преподавателем Английский General с англог…" at bounding box center [616, 512] width 480 height 39
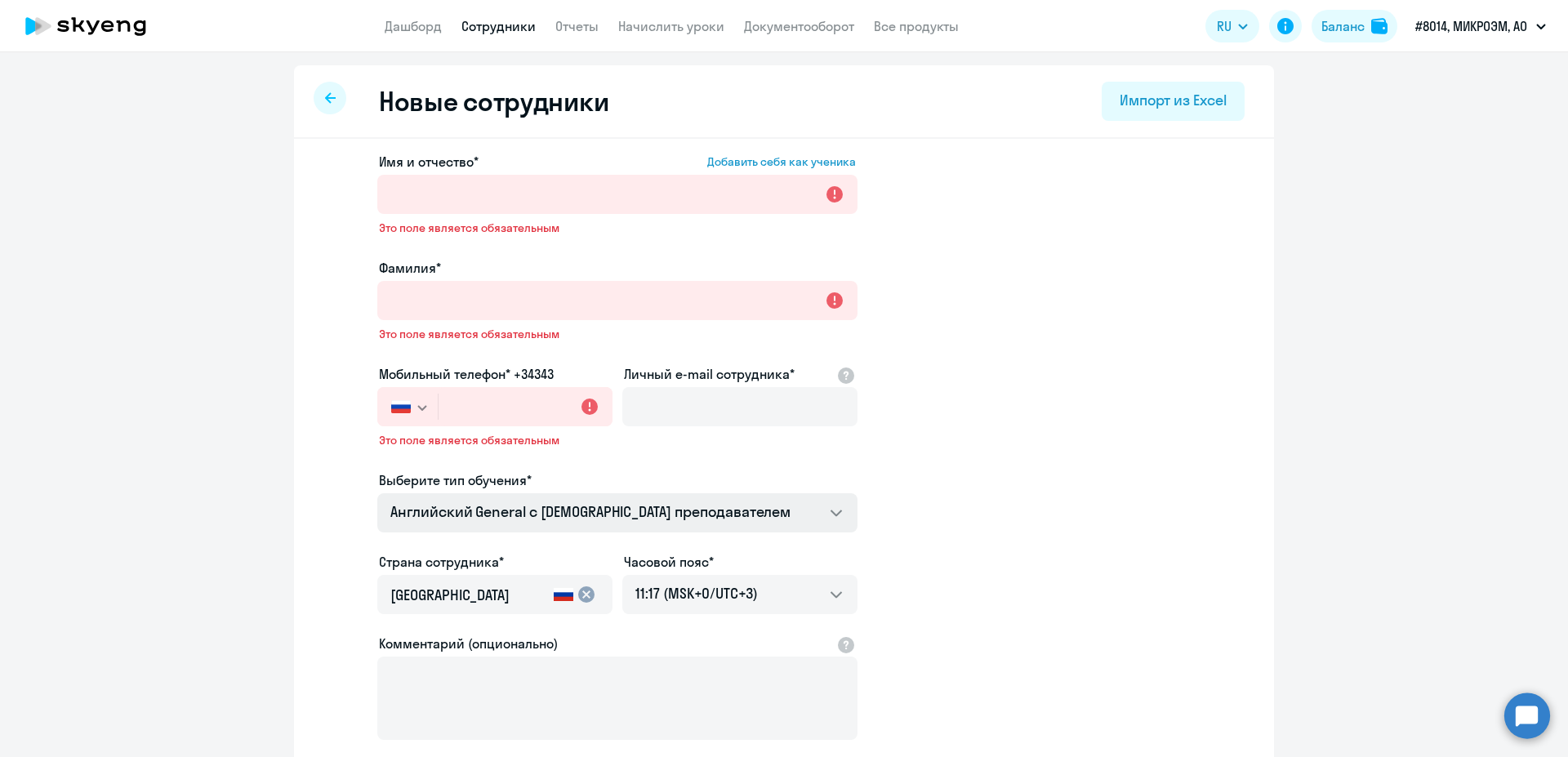
click at [1087, 510] on app-new-student-form "Имя и отчество* Добавить себя как ученика Это поле является обязательным Фамили…" at bounding box center [784, 479] width 928 height 656
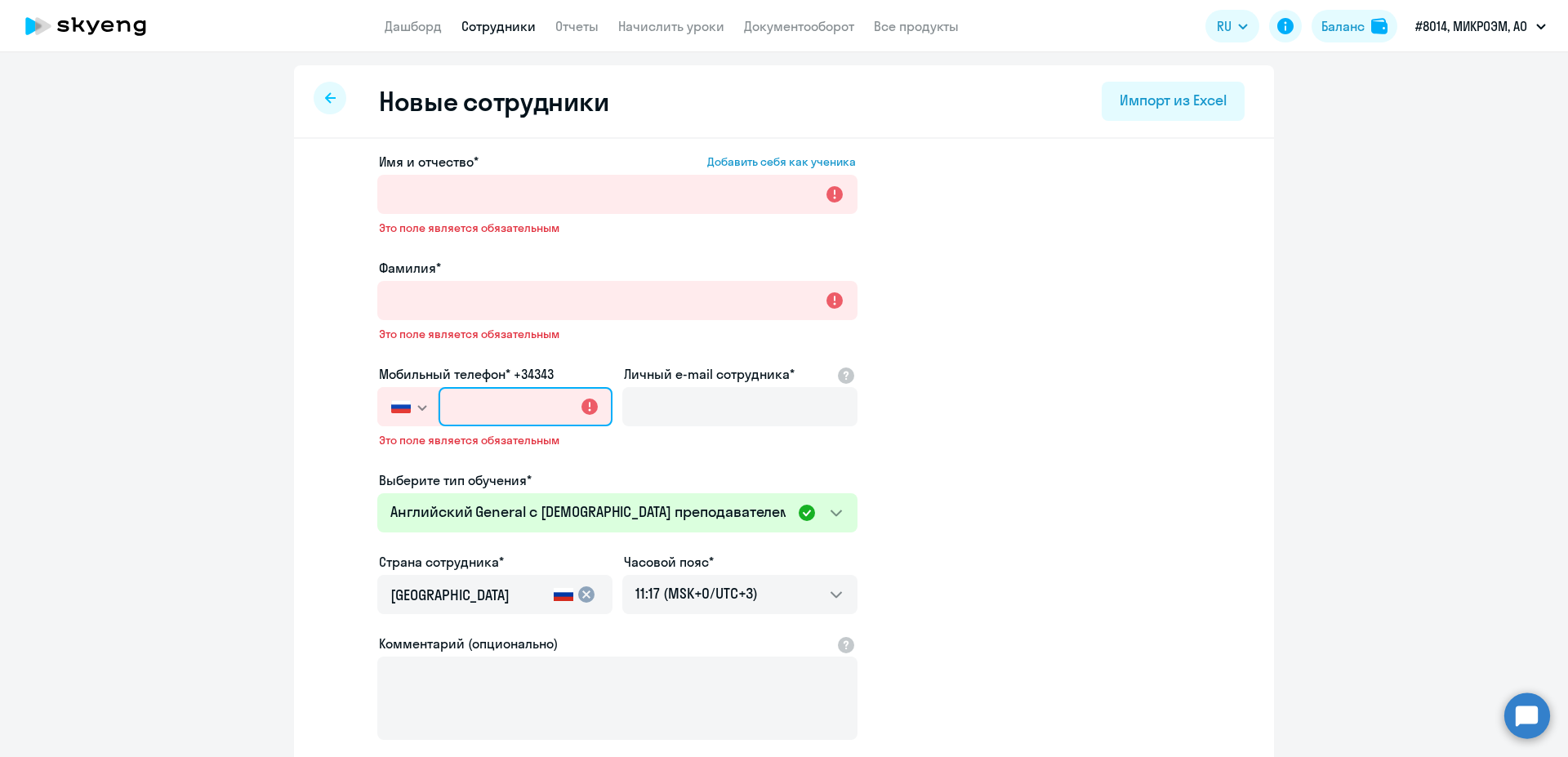
click at [537, 425] on input "text" at bounding box center [525, 407] width 174 height 39
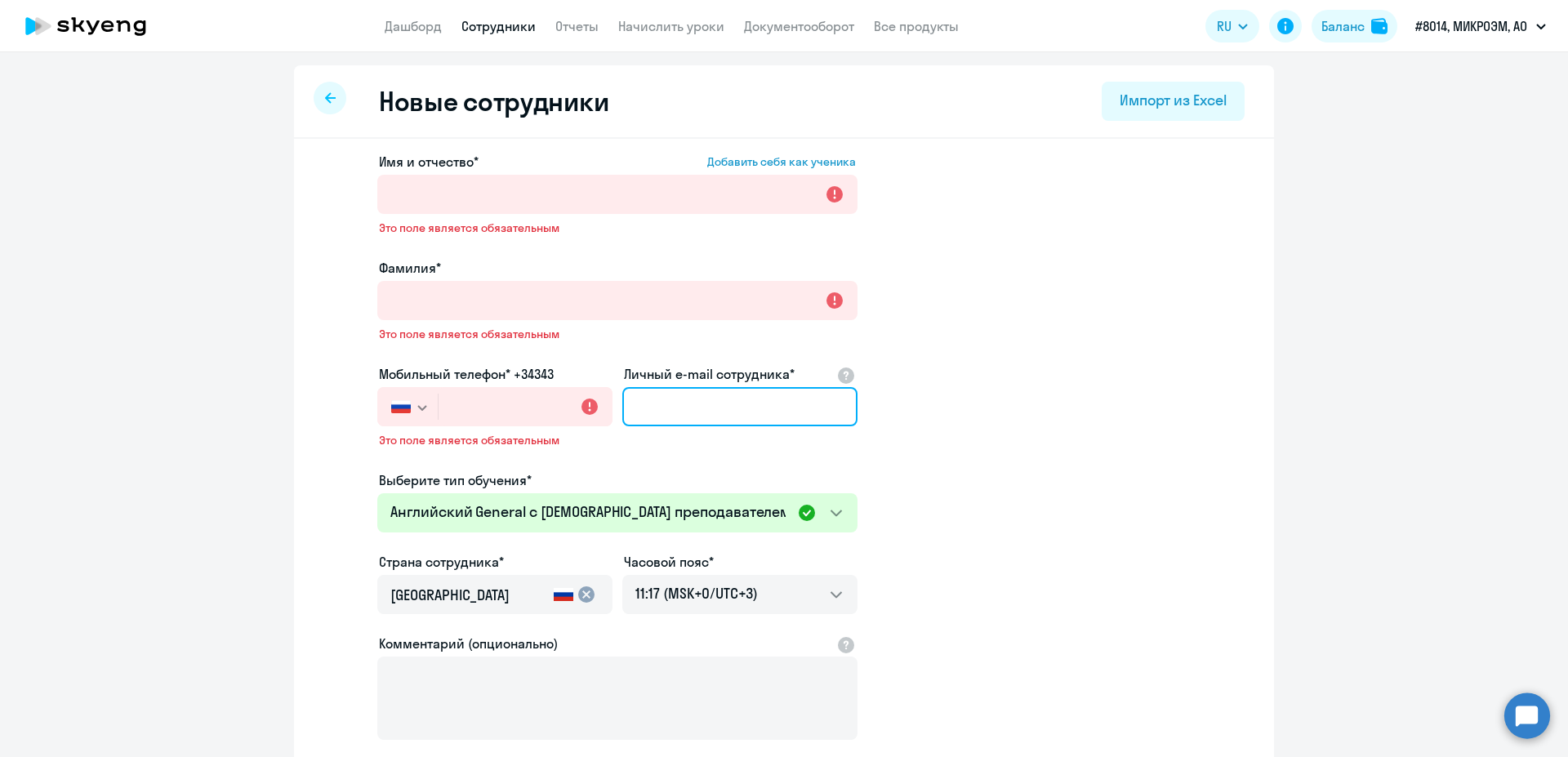
paste input ""Китаина Елена Александровна" <kitaina@microem.ru>;"
drag, startPoint x: 702, startPoint y: 413, endPoint x: 524, endPoint y: 440, distance: 180.0
click at [622, 426] on input ""Китаина Елена Александровна" <kitaina@microem.ru" at bounding box center [740, 407] width 235 height 39
type input "kitaina@microem.ru"
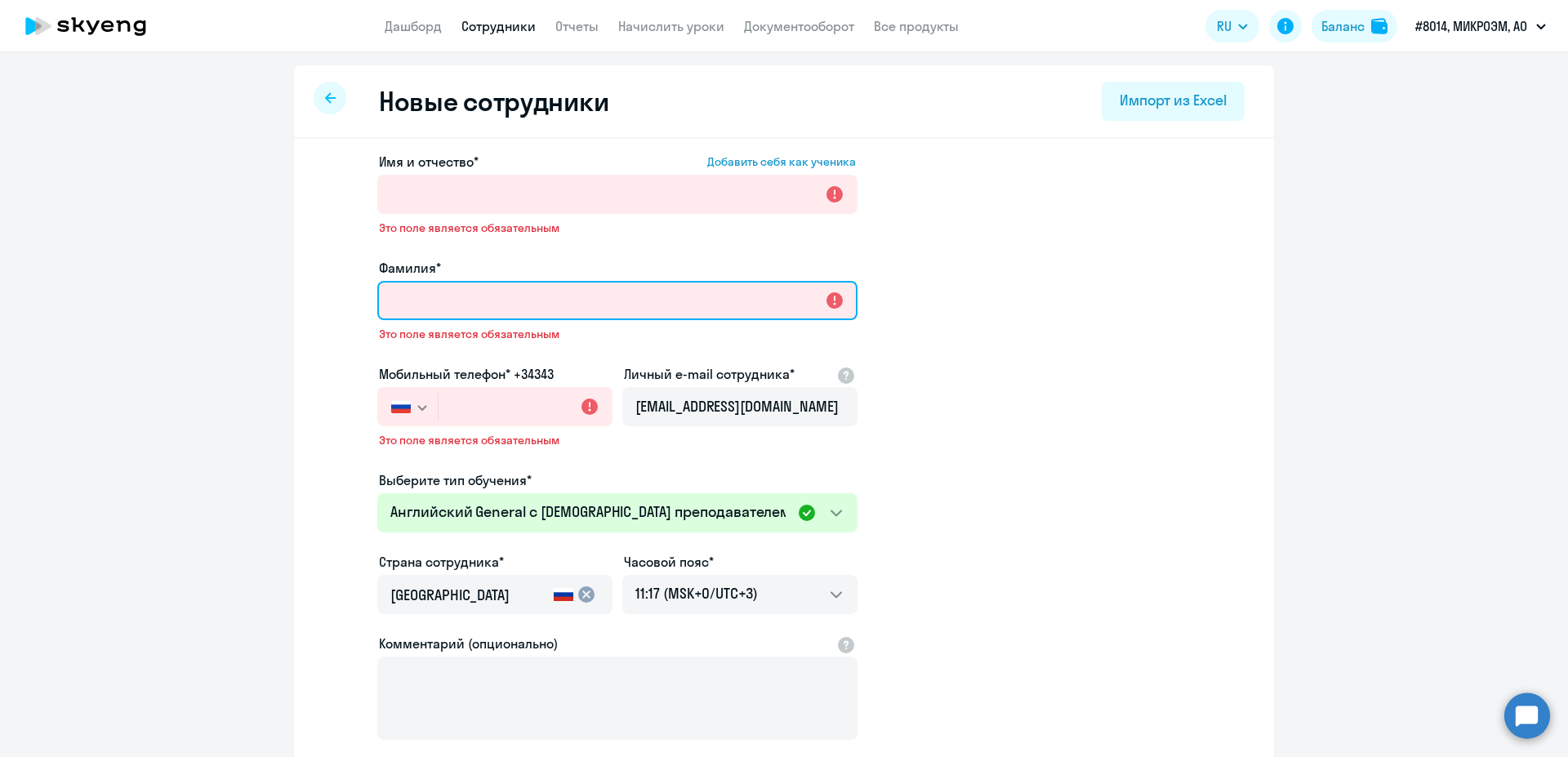
click at [512, 317] on input "Фамилия*" at bounding box center [616, 300] width 480 height 39
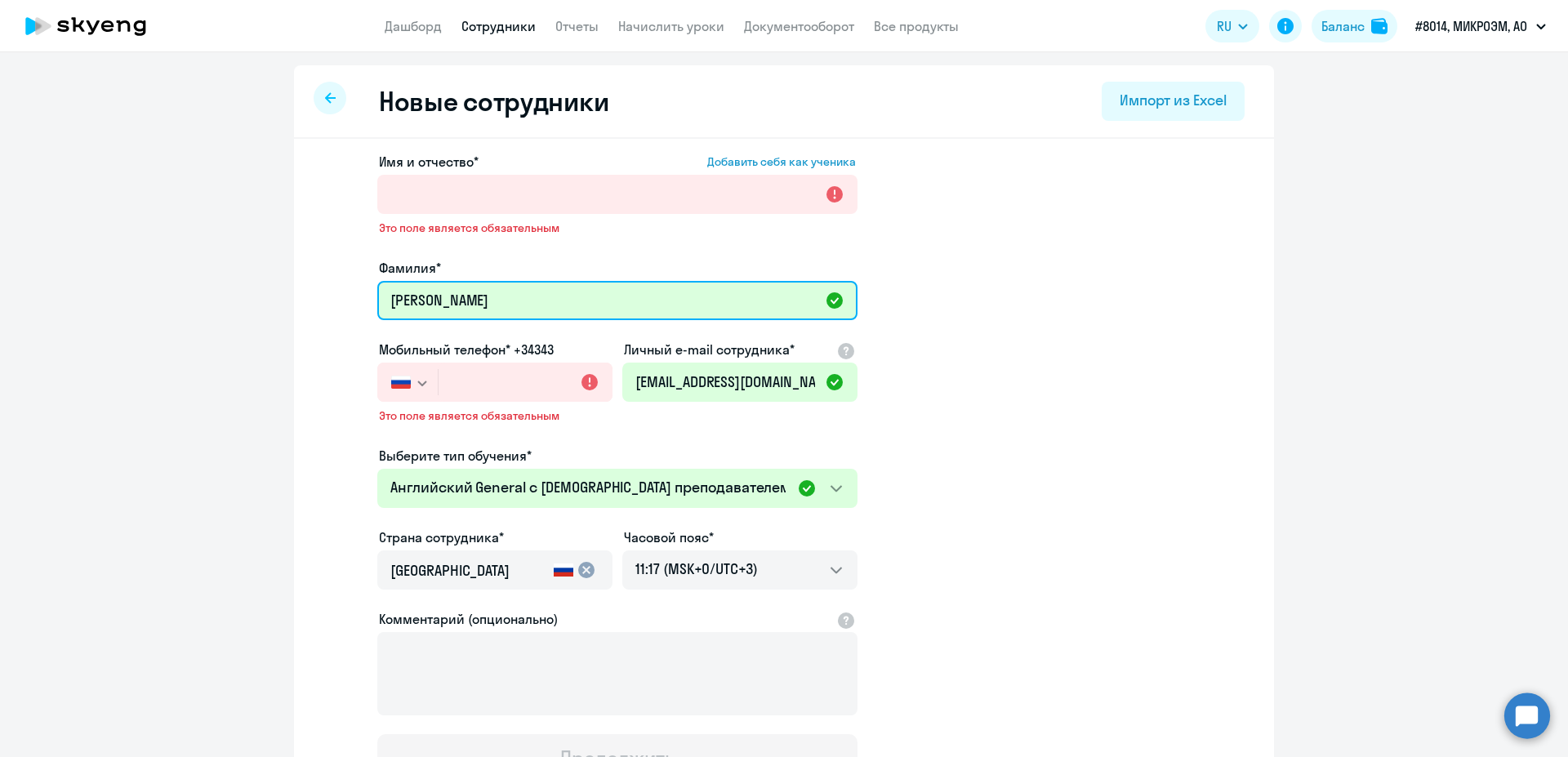
type input "Китаина"
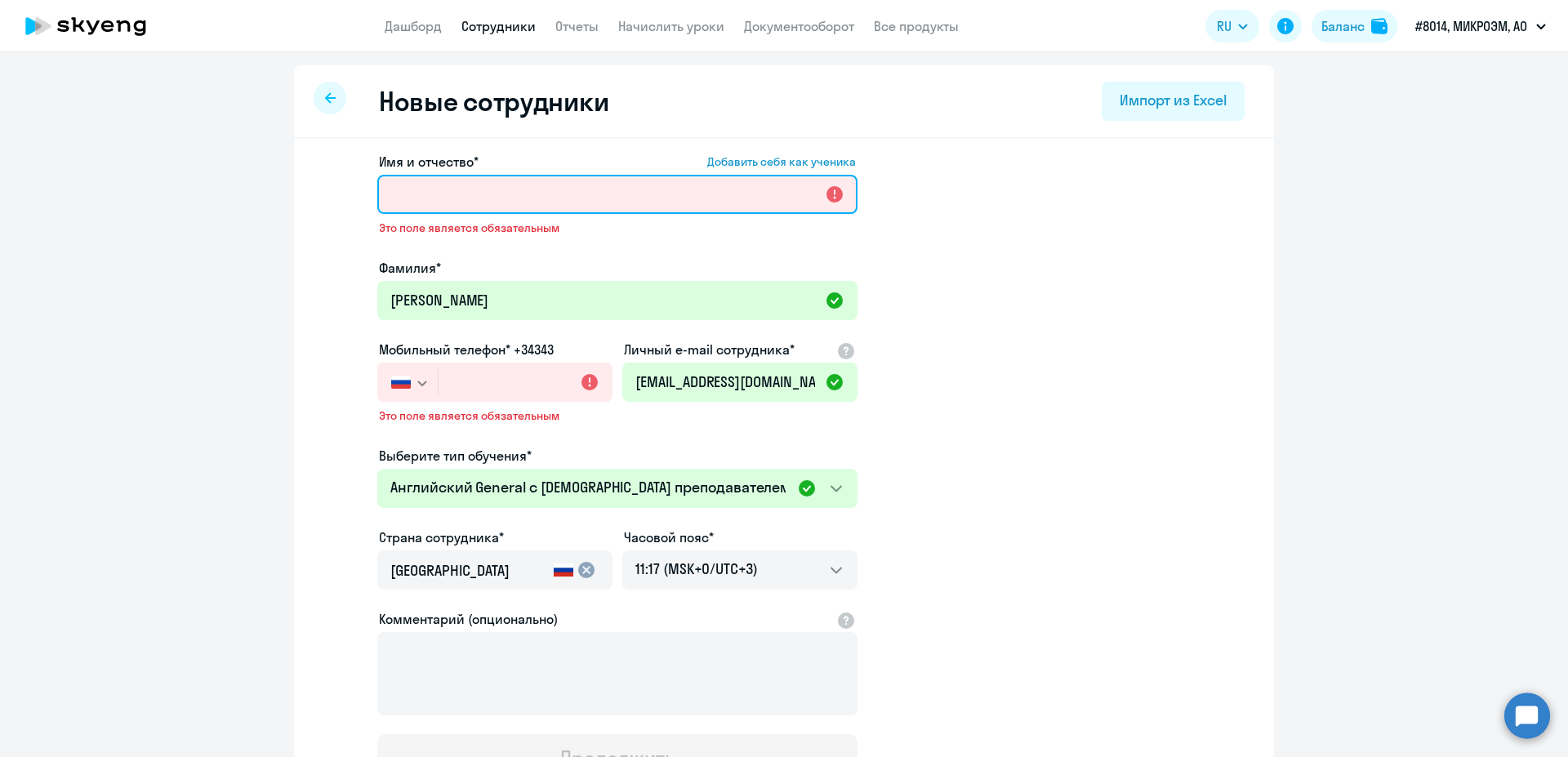
click at [454, 187] on input "Имя и отчество* Добавить себя как ученика" at bounding box center [616, 194] width 480 height 39
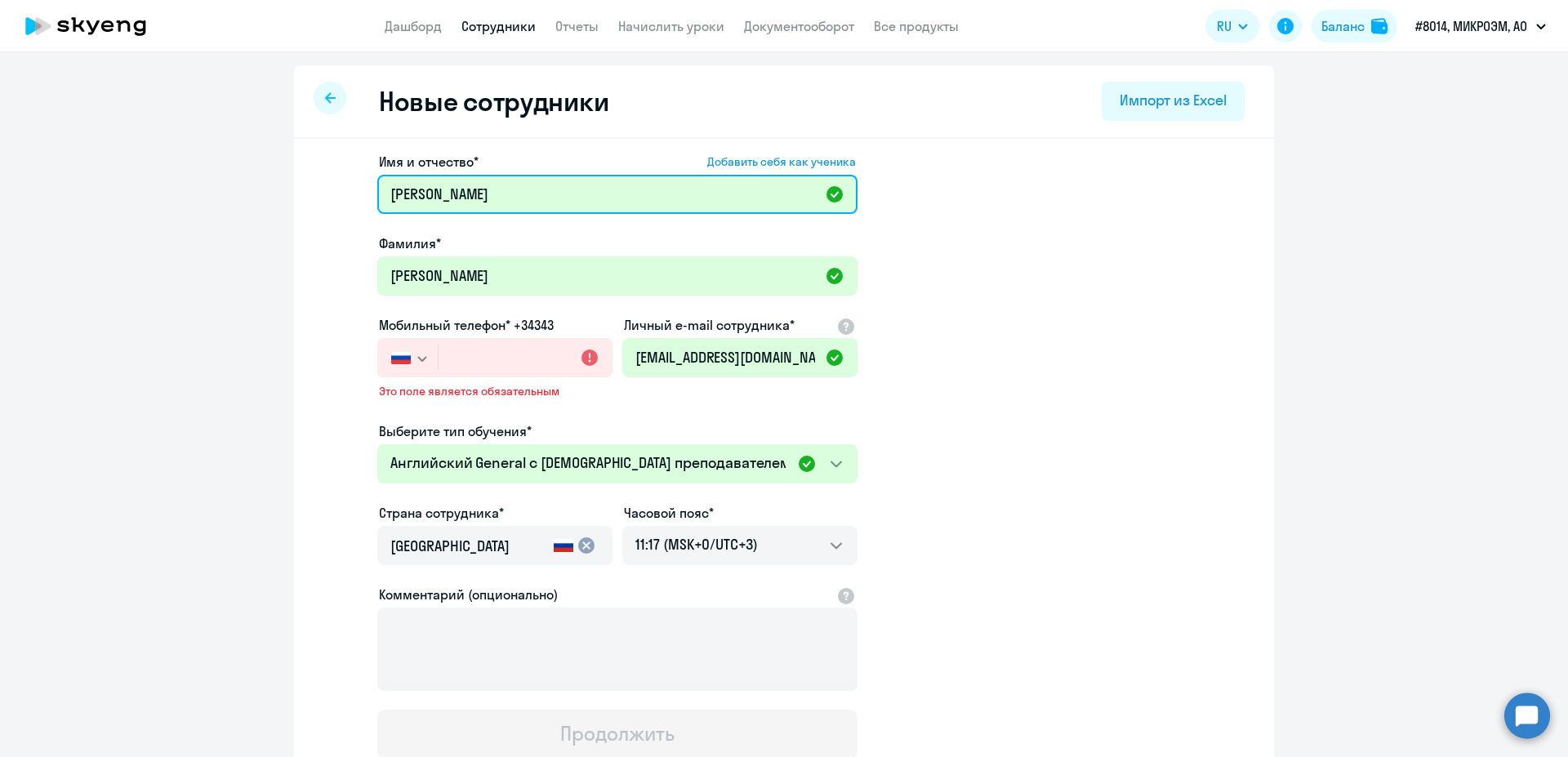
type input "Елена Александровна"
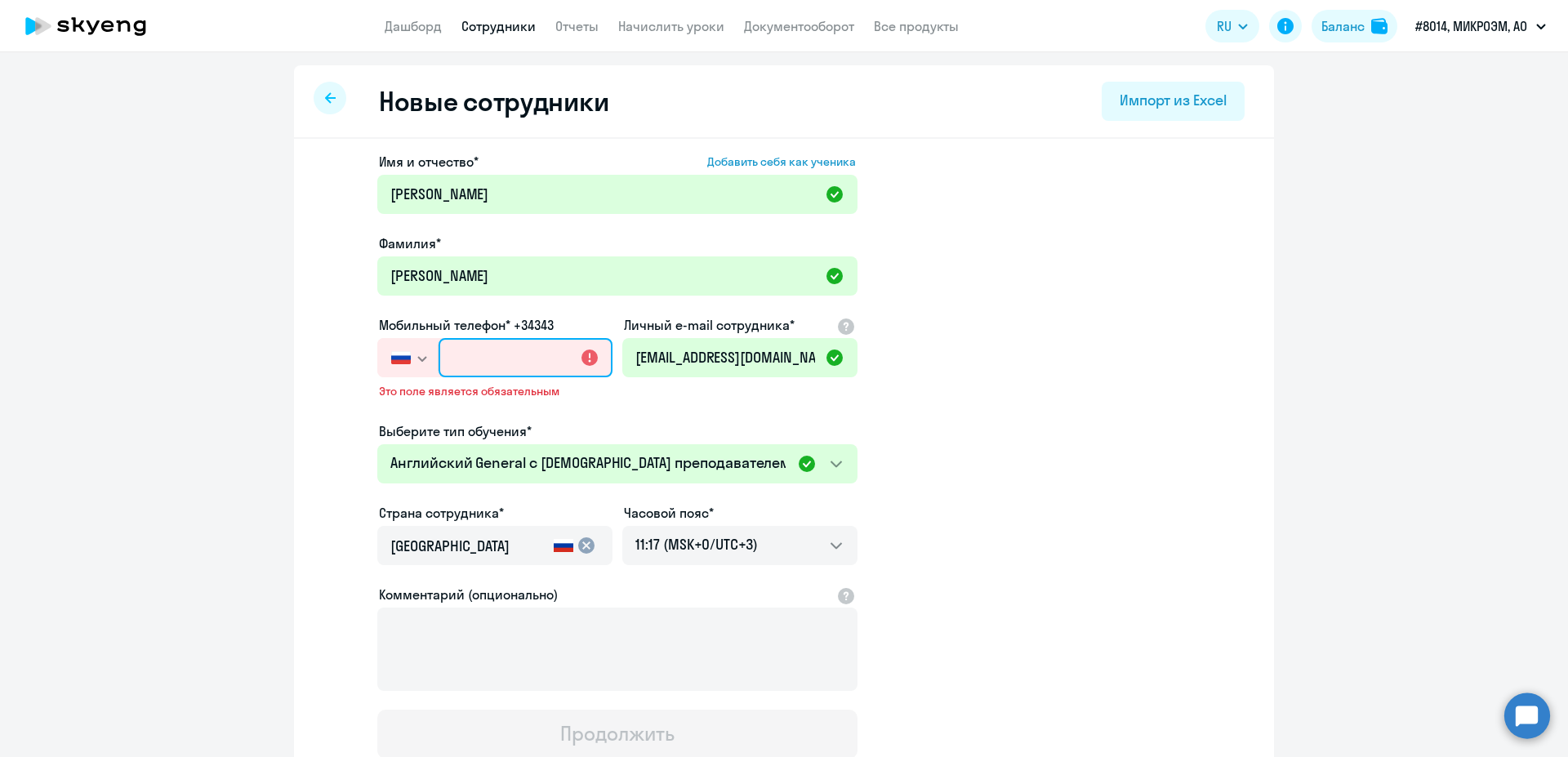
click at [518, 375] on input "text" at bounding box center [525, 357] width 174 height 39
paste input "+7 916 483-70-39"
type input "+7 916 483-70-39"
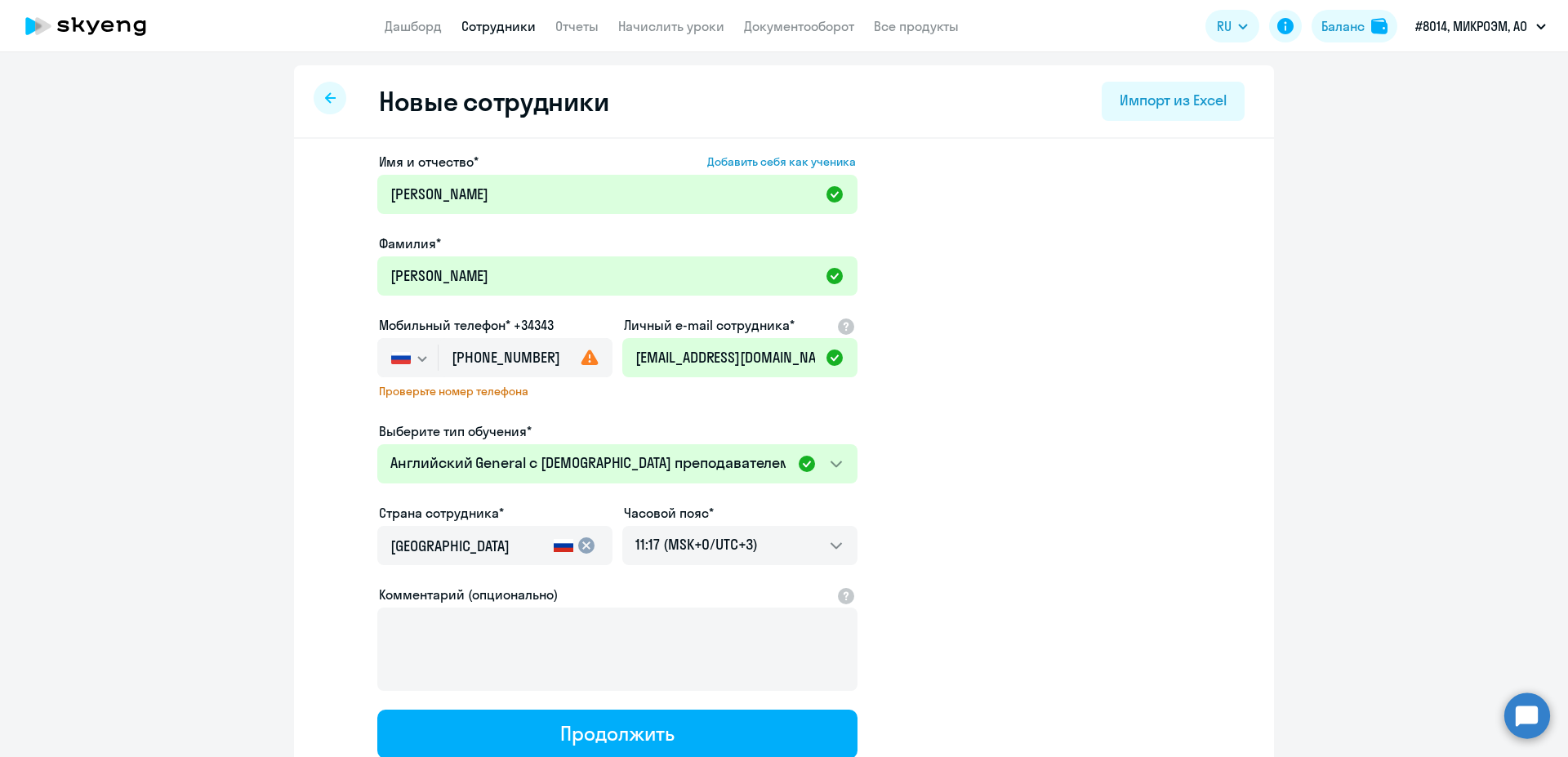
click at [1099, 454] on app-new-student-form "Имя и отчество* Добавить себя как ученика Елена Александровна Фамилия* Китаина …" at bounding box center [784, 454] width 928 height 606
click at [622, 526] on select "21:17 (MSK-14/UTC-11) 22:17 (MSK-13/UTC-10) 23:17 (MSK-12/UTC-9) 00:17 (MSK-11/…" at bounding box center [740, 546] width 235 height 39
click at [1051, 531] on app-new-student-form "Имя и отчество* Добавить себя как ученика Елена Александровна Фамилия* Китаина …" at bounding box center [784, 454] width 928 height 606
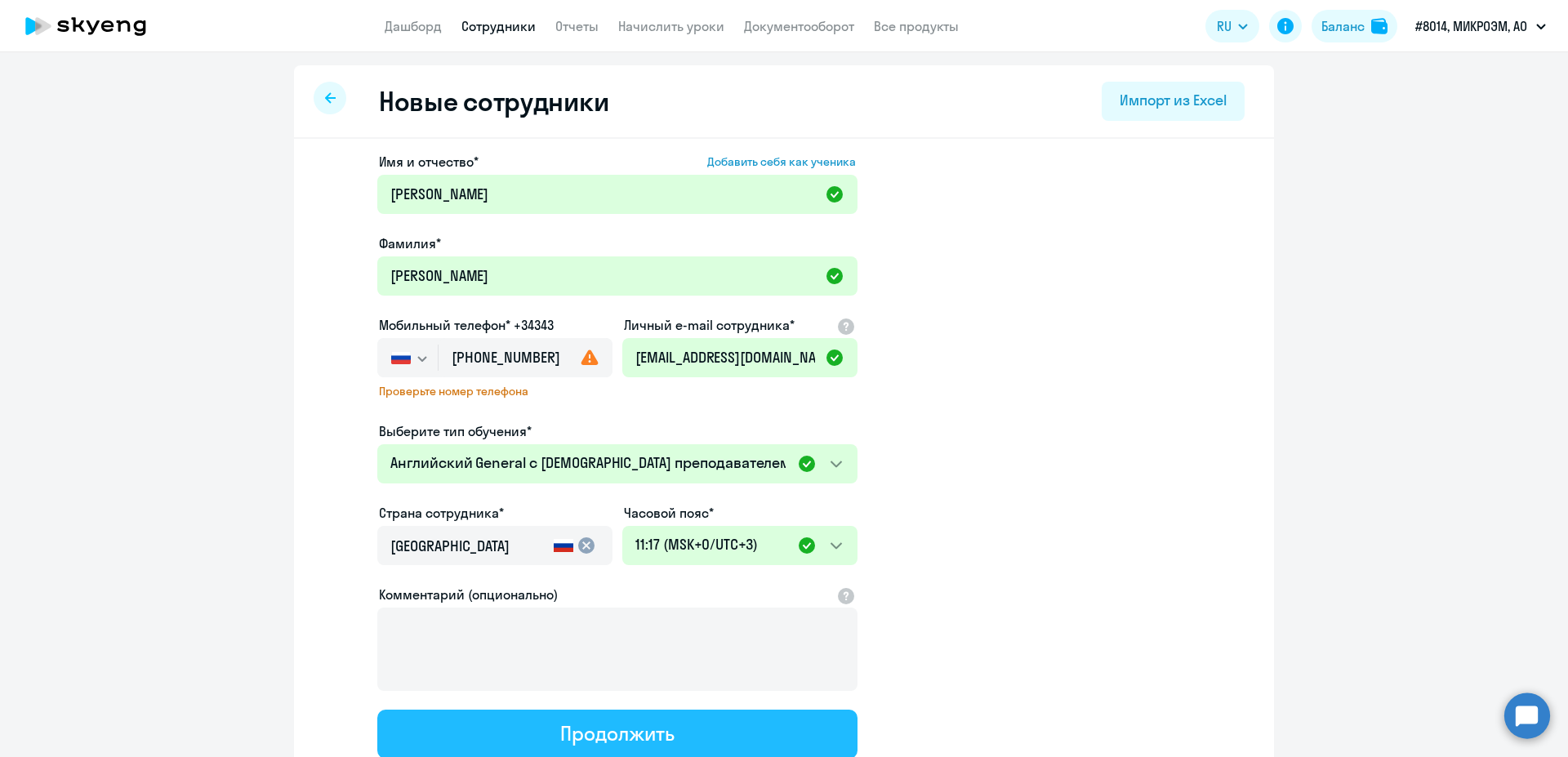
click at [709, 739] on button "Продолжить" at bounding box center [616, 733] width 480 height 49
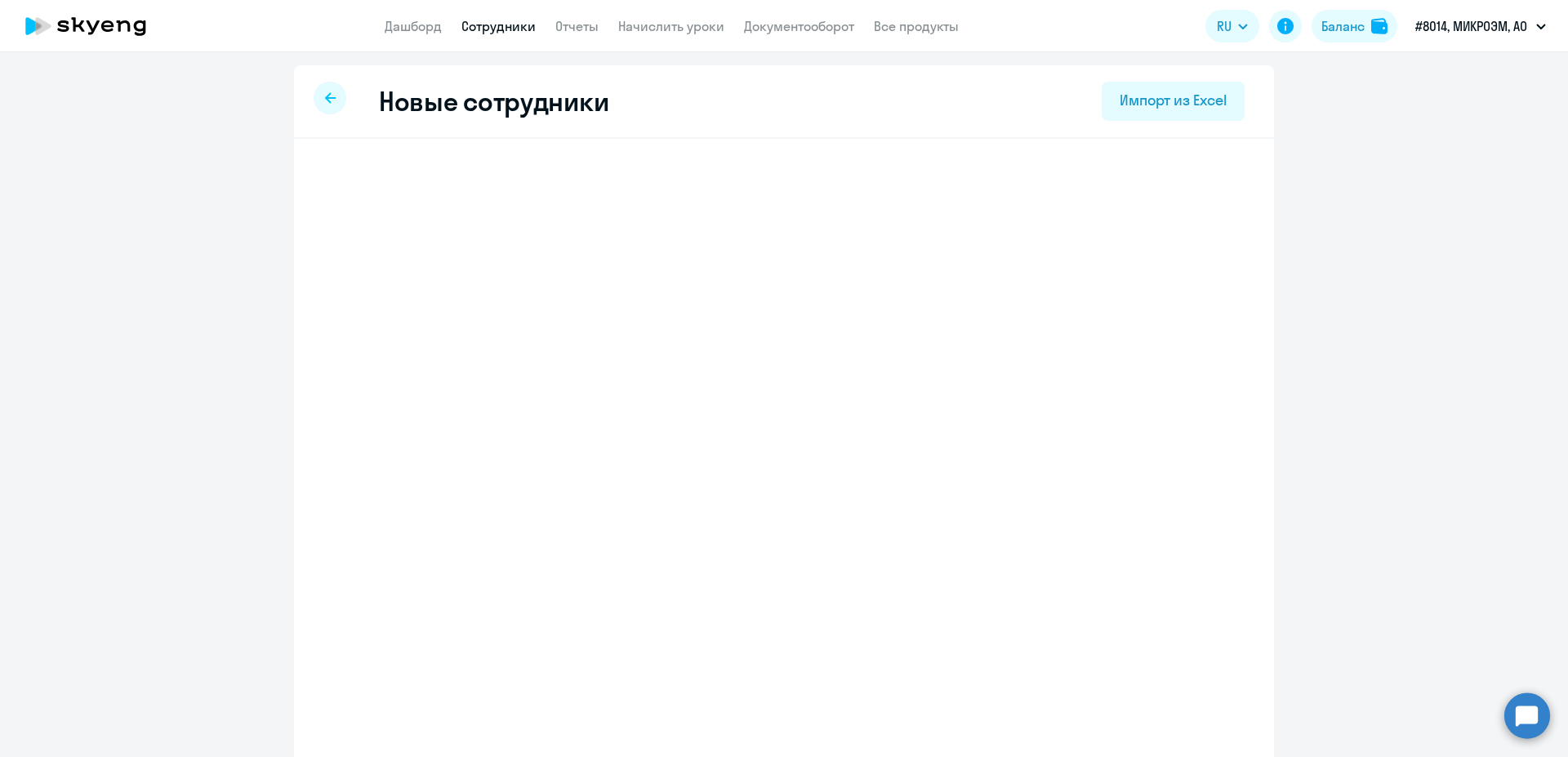
select select "english_adult_not_native_speaker"
select select "3"
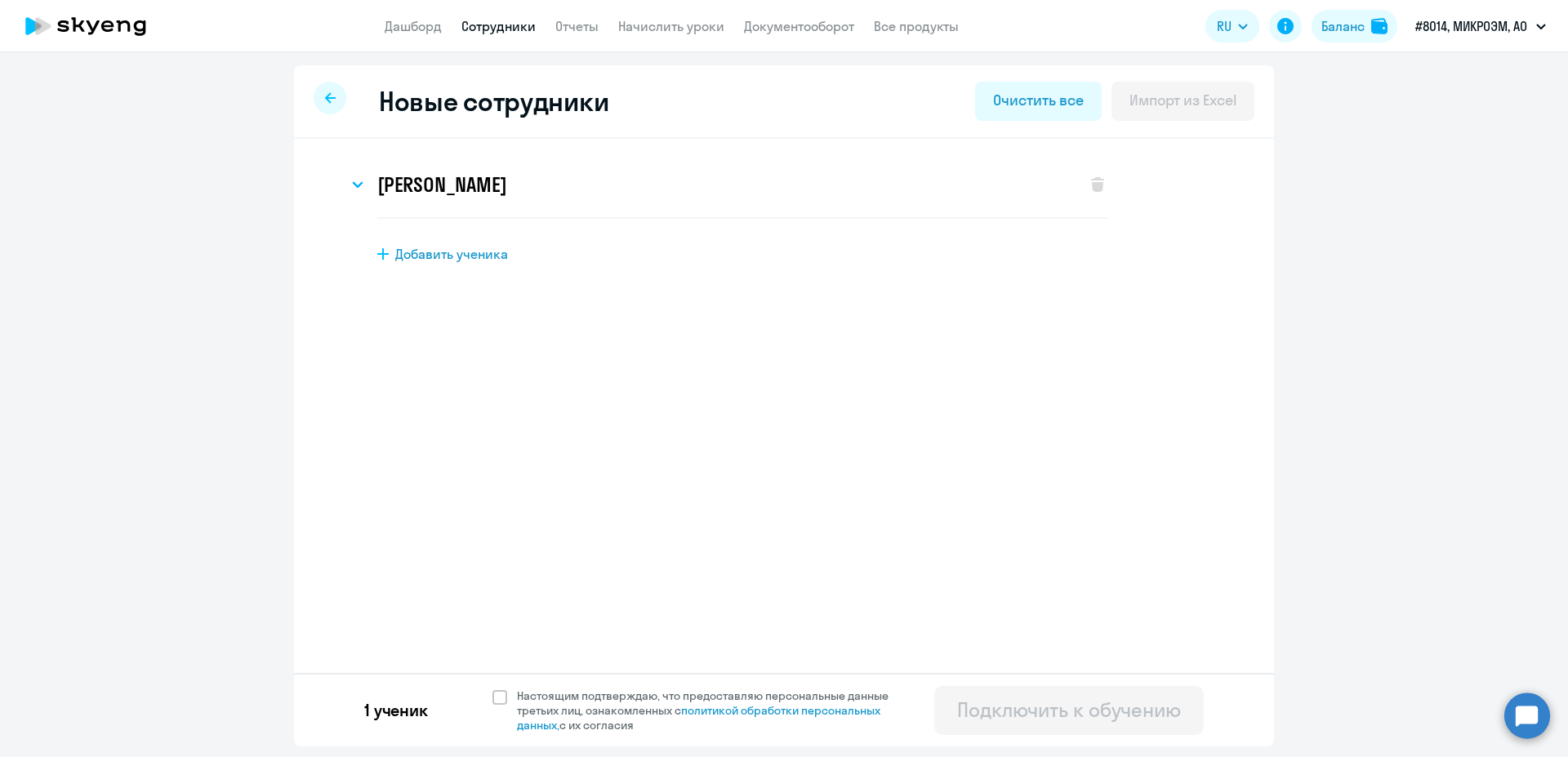
click at [506, 26] on link "Сотрудники" at bounding box center [498, 26] width 74 height 16
select select "30"
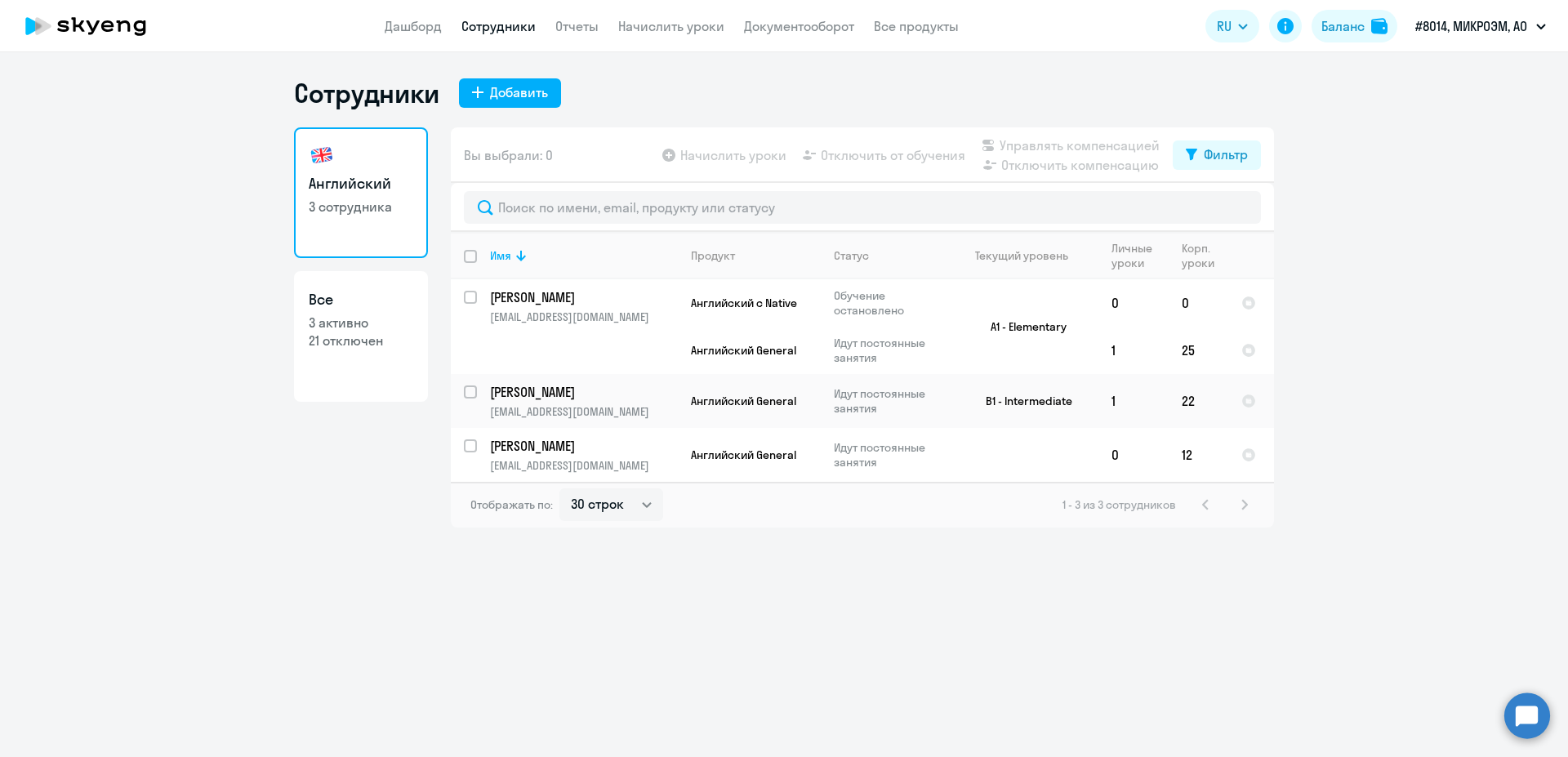
click at [523, 25] on link "Сотрудники" at bounding box center [498, 26] width 74 height 16
click at [412, 29] on link "Дашборд" at bounding box center [413, 26] width 57 height 16
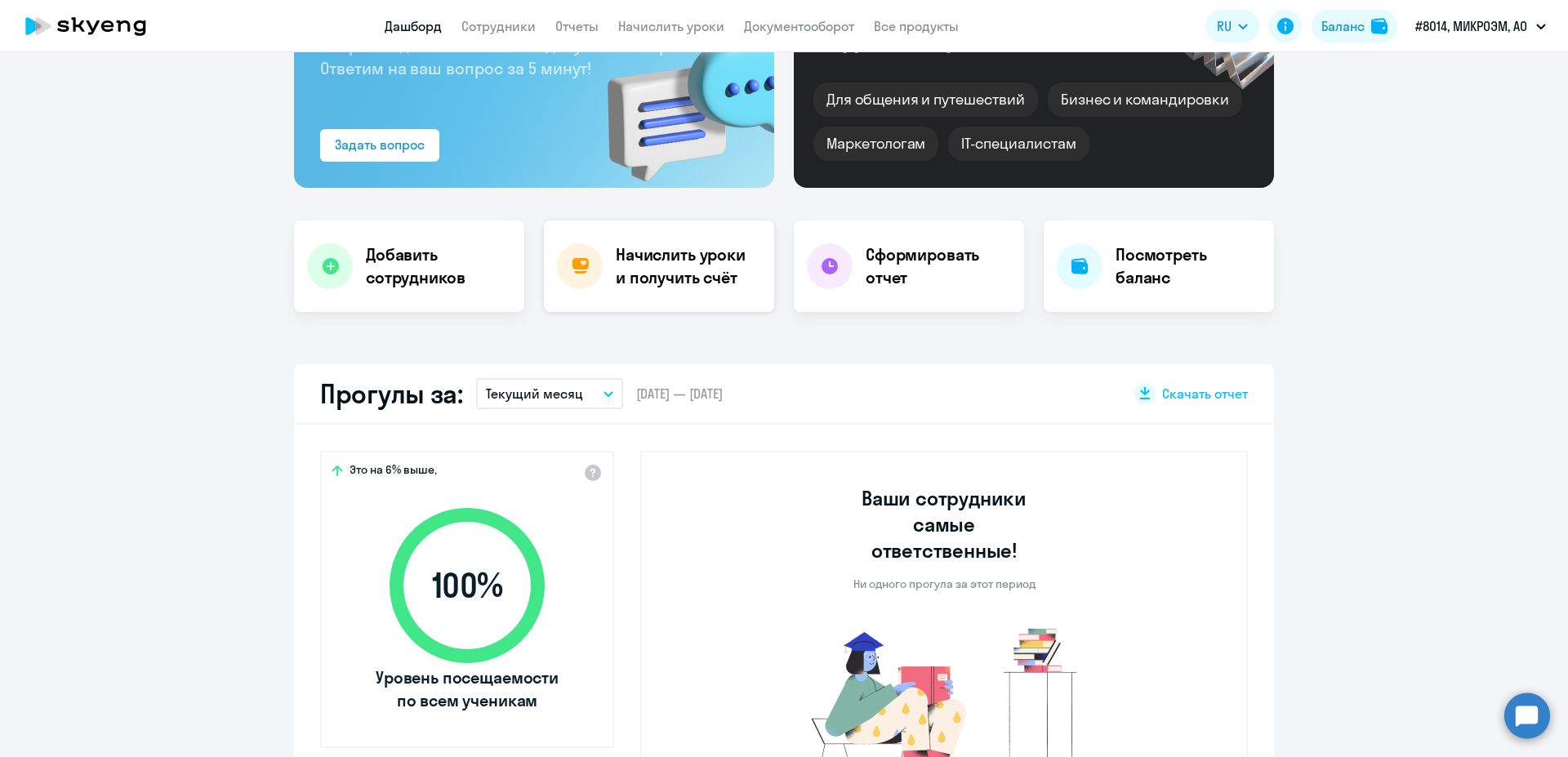
select select "30"
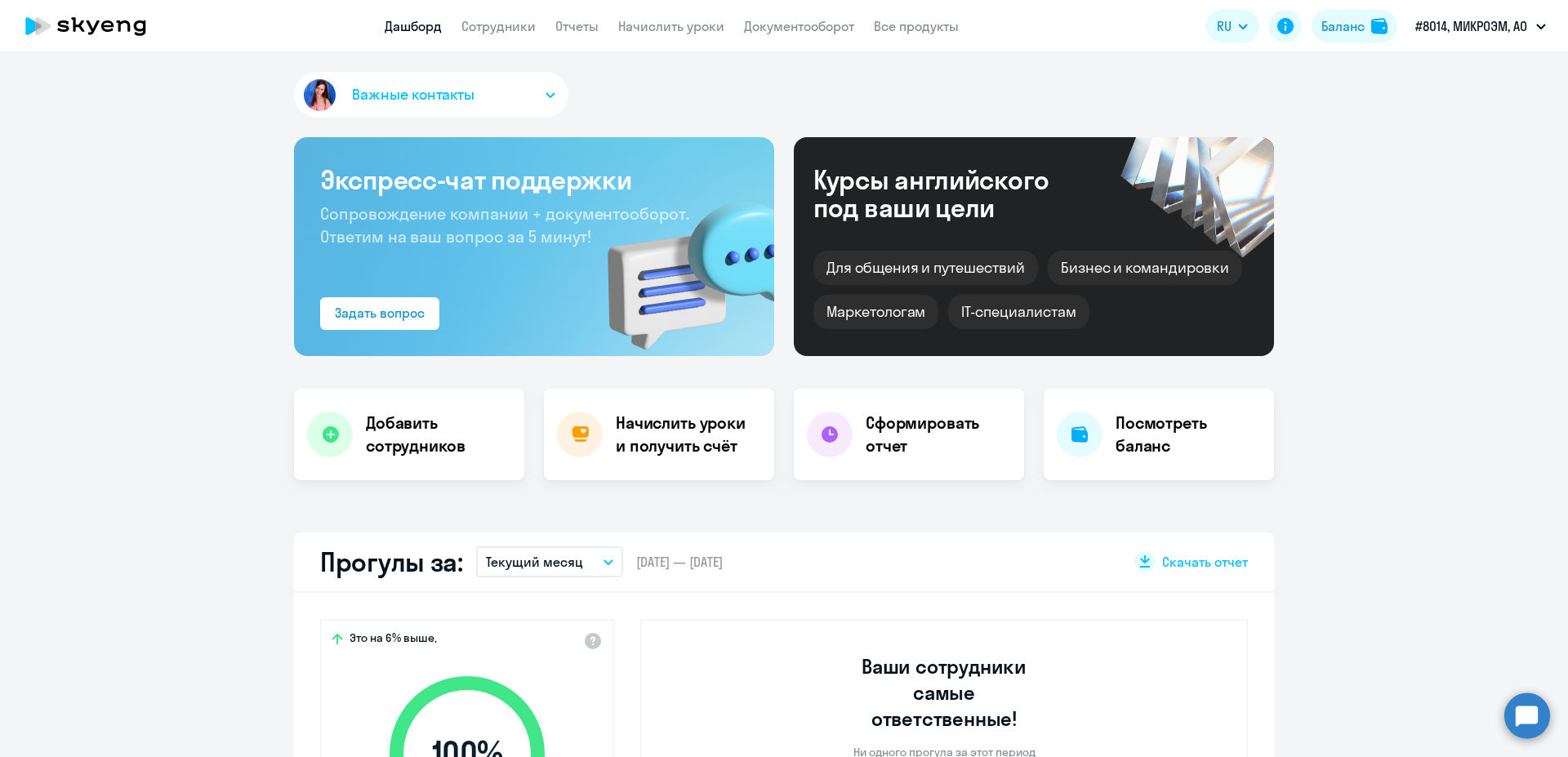
click at [493, 38] on app-header "Дашборд Сотрудники Отчеты Начислить уроки Документооборот Все продукты Дашборд …" at bounding box center [784, 26] width 1568 height 52
click at [500, 34] on app-menu-item-link "Сотрудники" at bounding box center [498, 26] width 74 height 20
click at [502, 32] on link "Сотрудники" at bounding box center [498, 26] width 74 height 16
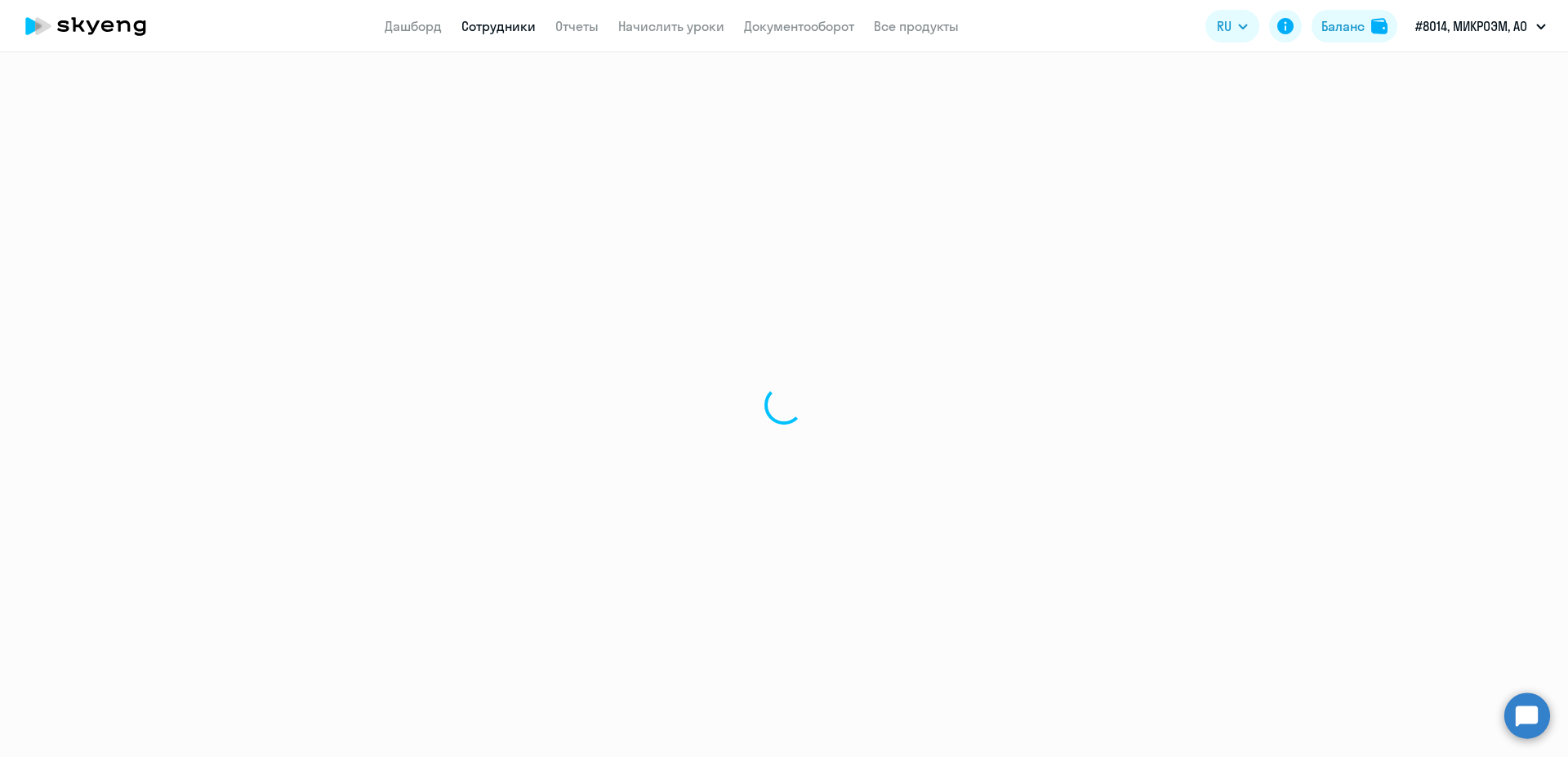
select select "30"
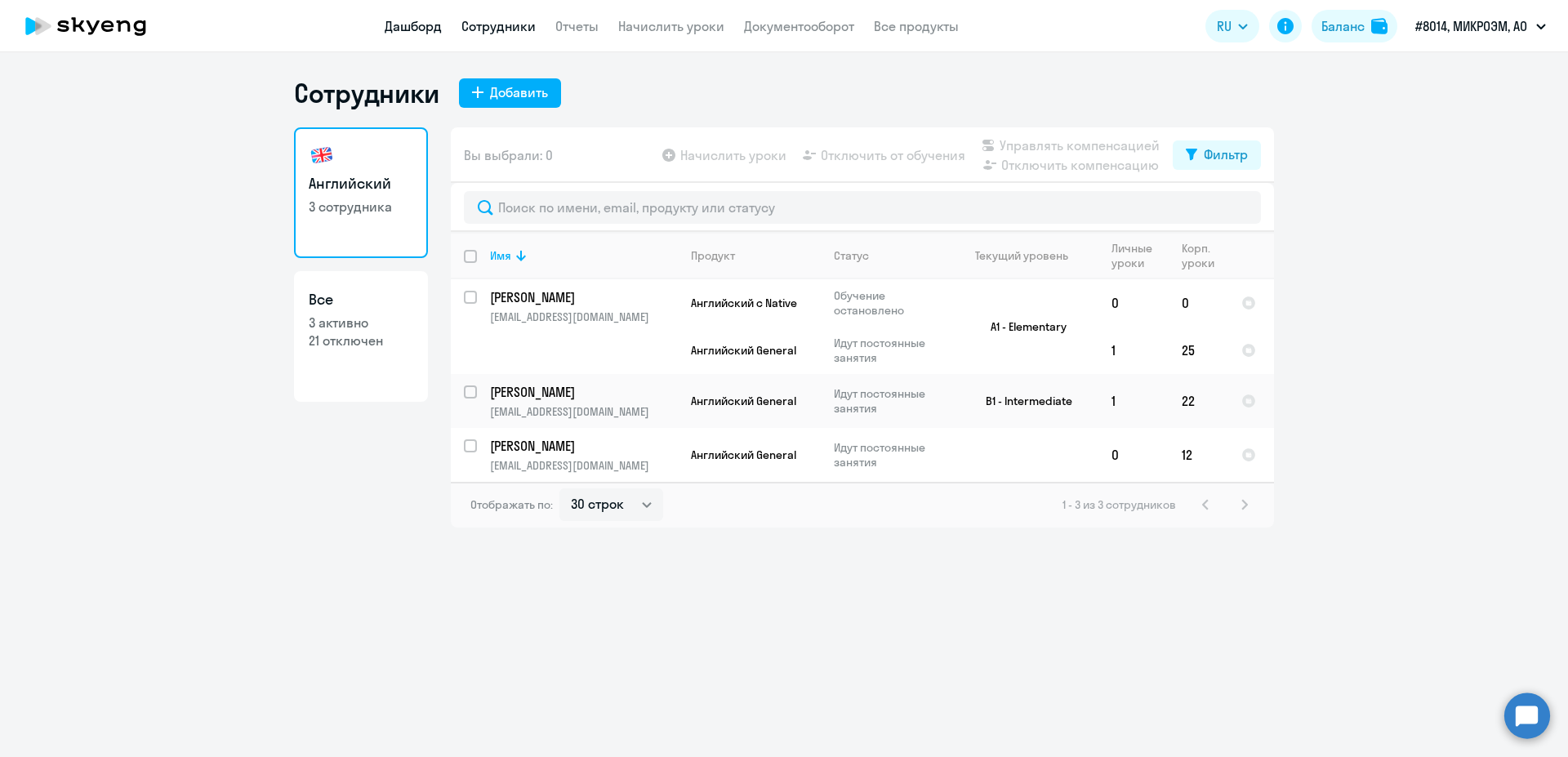
click at [425, 28] on link "Дашборд" at bounding box center [413, 26] width 57 height 16
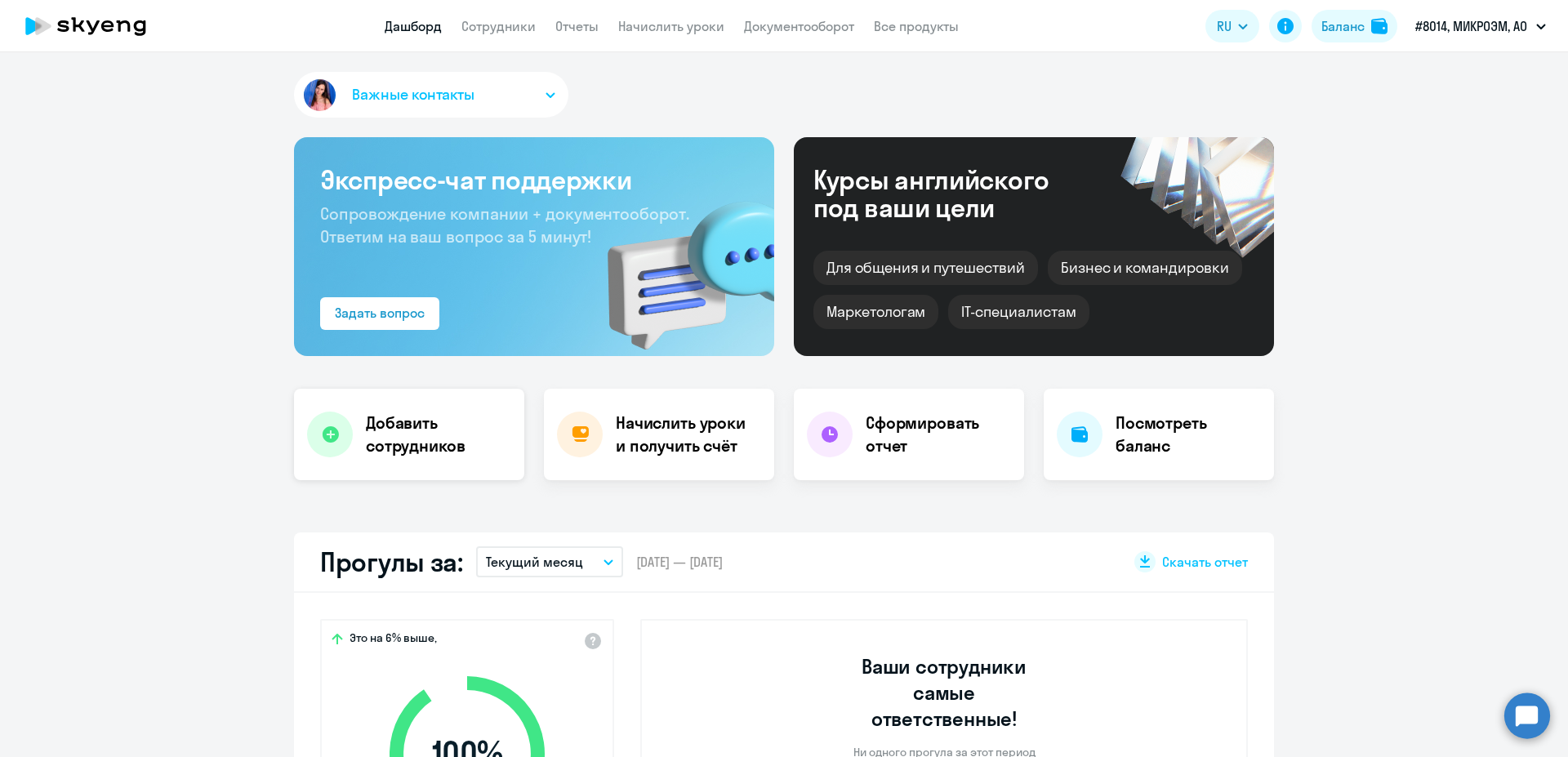
click at [431, 416] on h4 "Добавить сотрудников" at bounding box center [438, 435] width 145 height 46
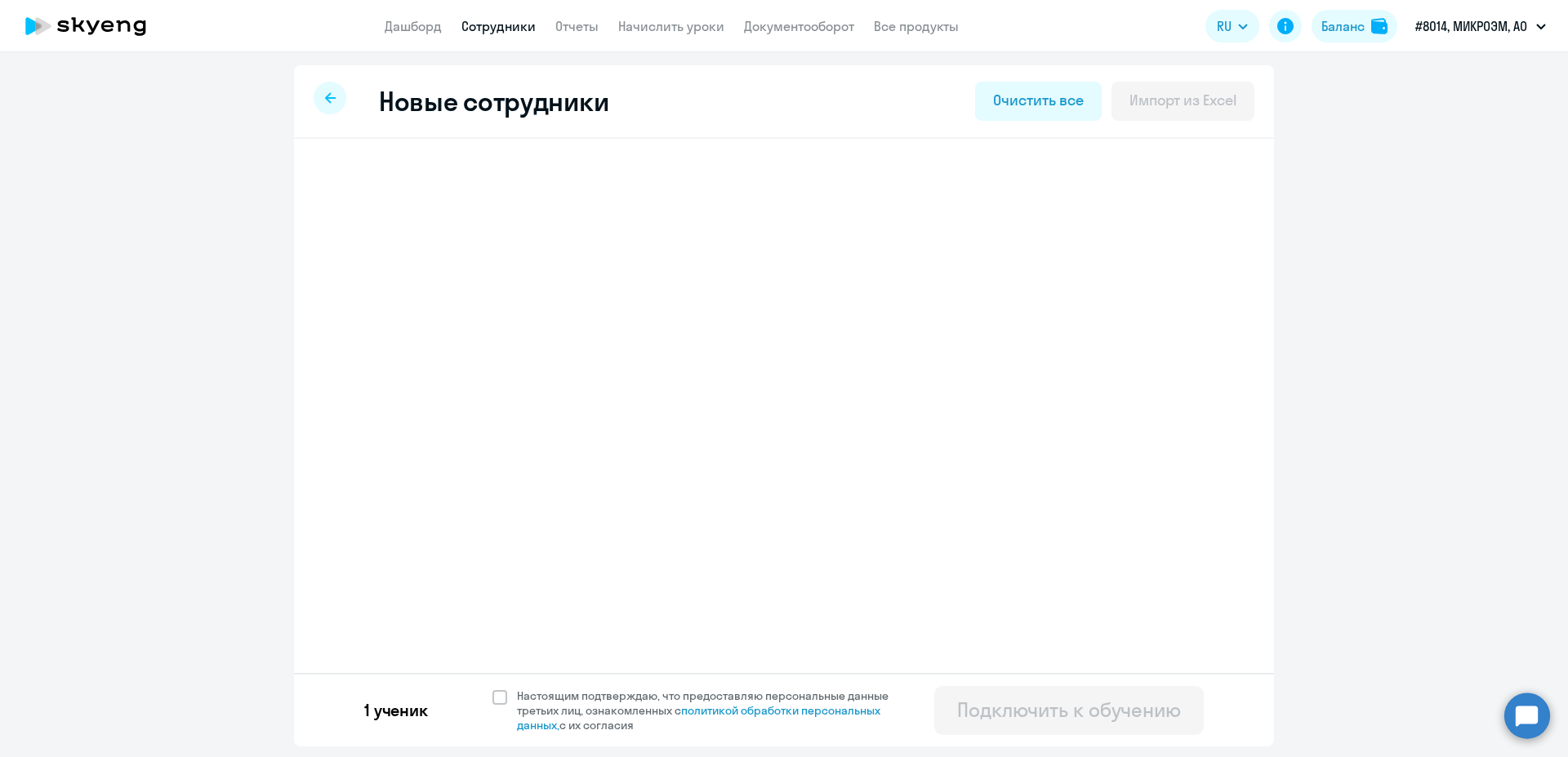
select select "english_adult_not_native_speaker"
select select "3"
click at [506, 190] on h3 "Елена Александровна Китаина" at bounding box center [441, 184] width 129 height 26
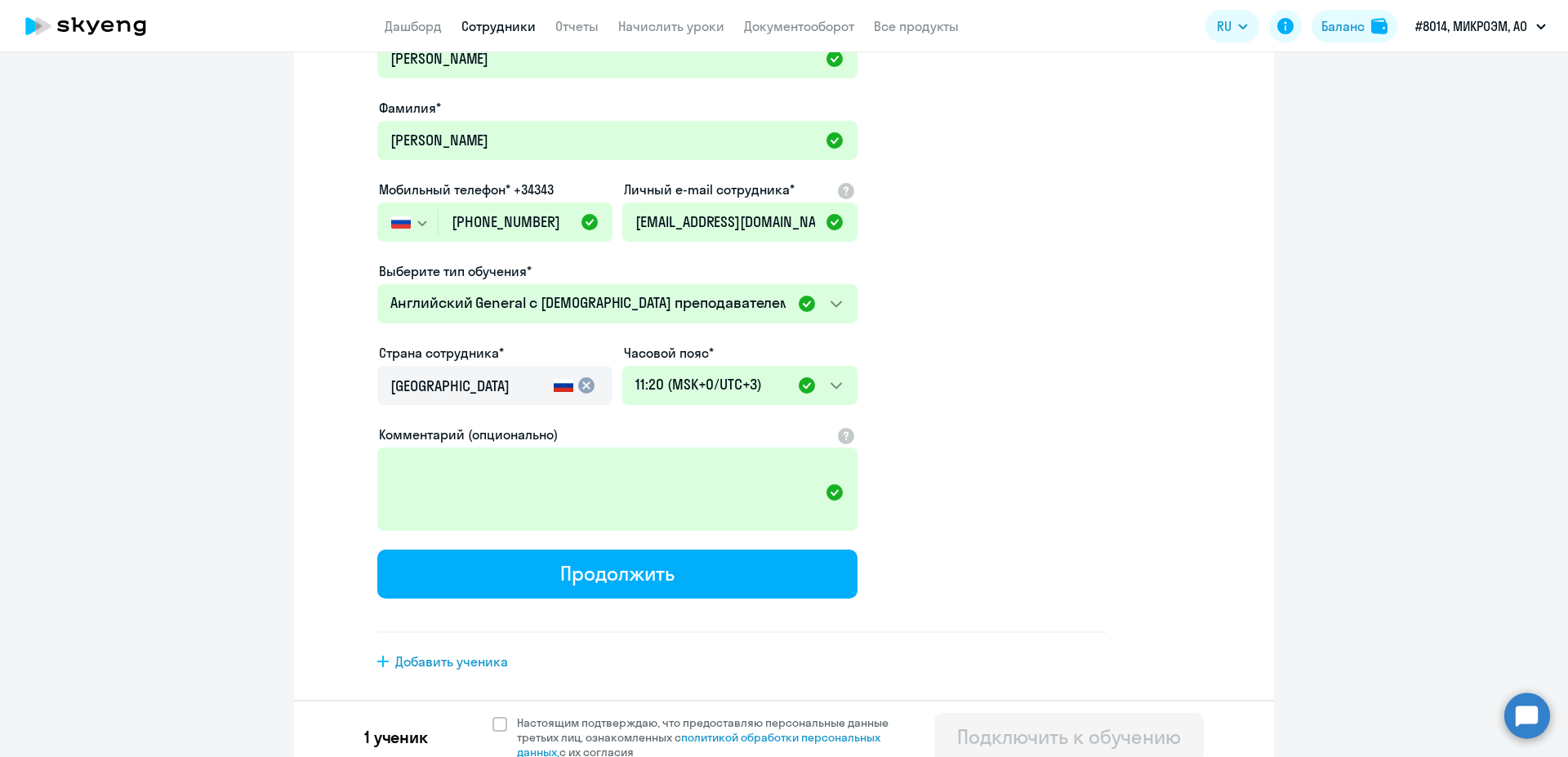
scroll to position [221, 0]
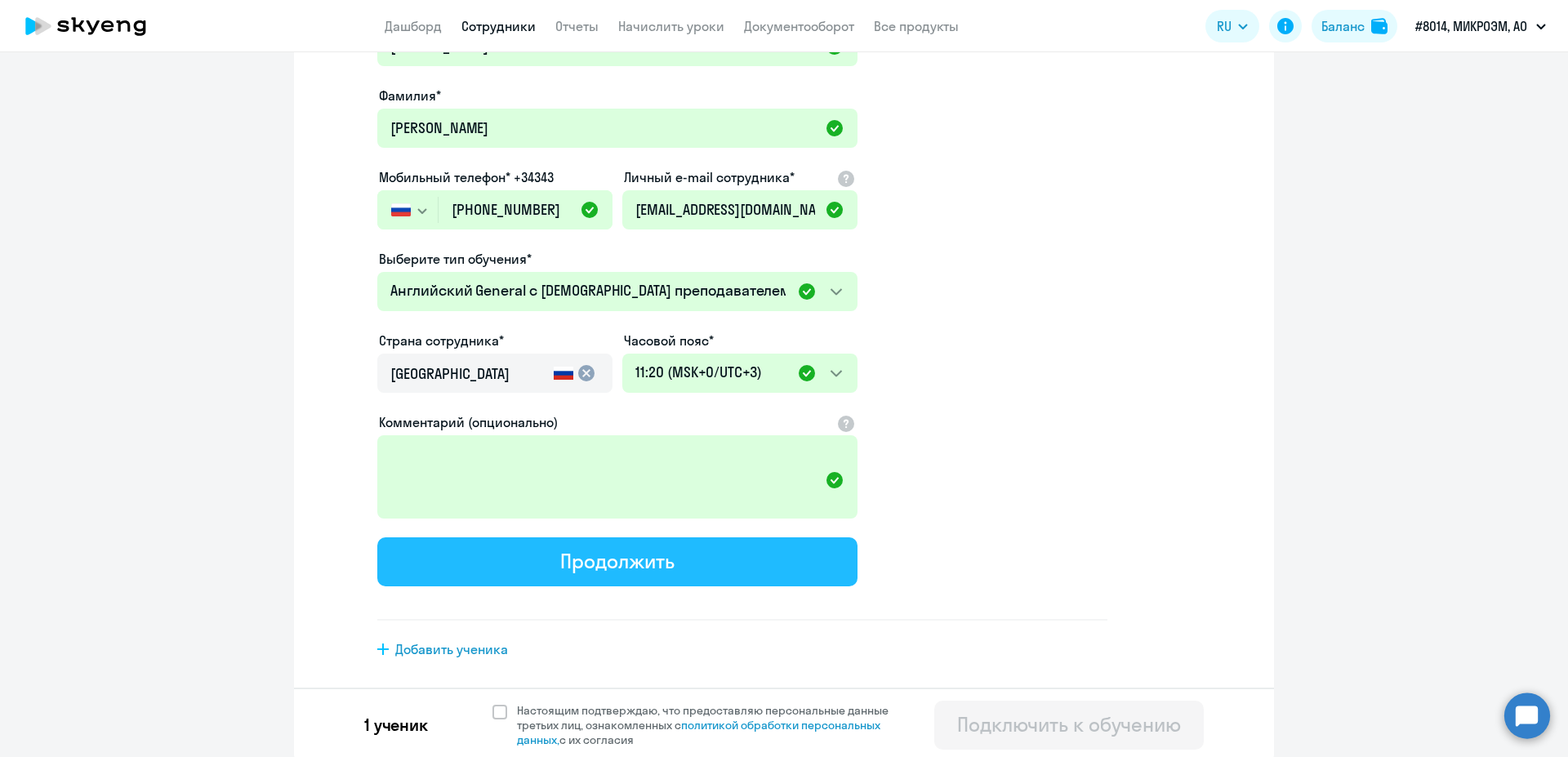
click at [750, 557] on button "Продолжить" at bounding box center [616, 561] width 480 height 49
select select "english_adult_not_native_speaker"
select select "3"
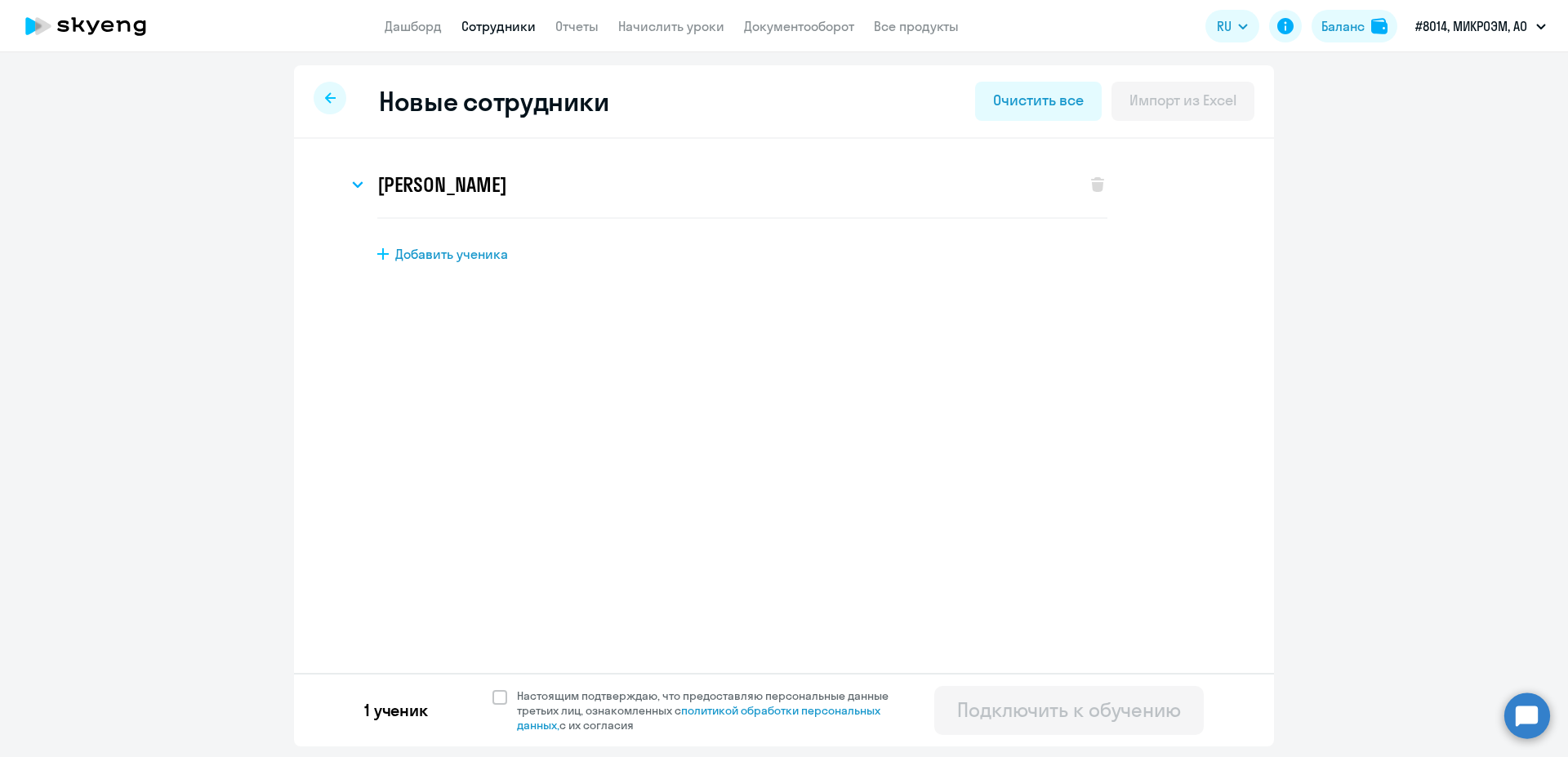
scroll to position [0, 0]
click at [504, 694] on span at bounding box center [499, 696] width 14 height 14
click at [492, 688] on input "Настоящим подтверждаю, что предоставляю персональные данные третьих лиц, ознако…" at bounding box center [491, 687] width 1 height 1
checkbox input "true"
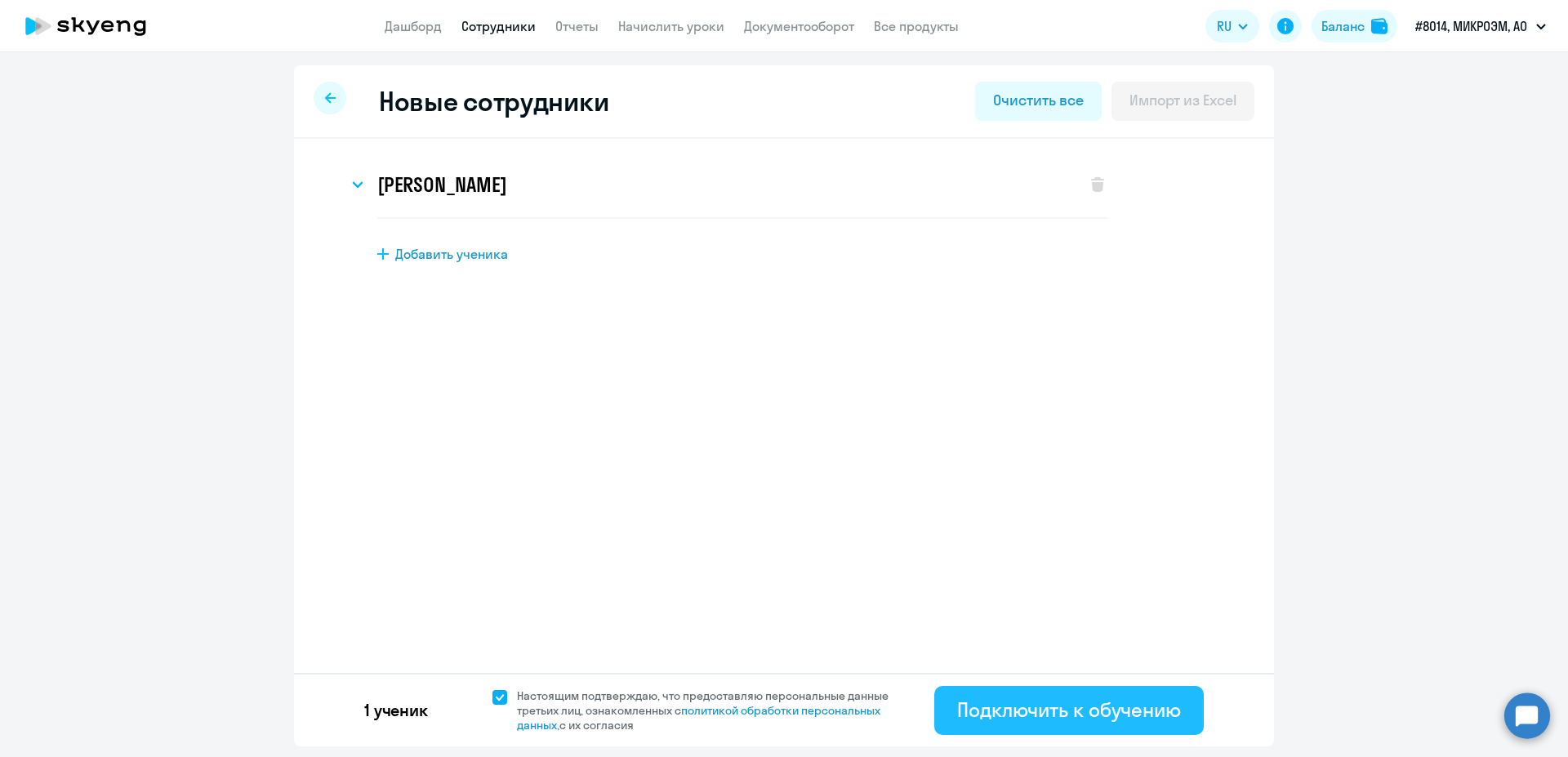
click at [1119, 727] on button "Подключить к обучению" at bounding box center [1068, 709] width 269 height 49
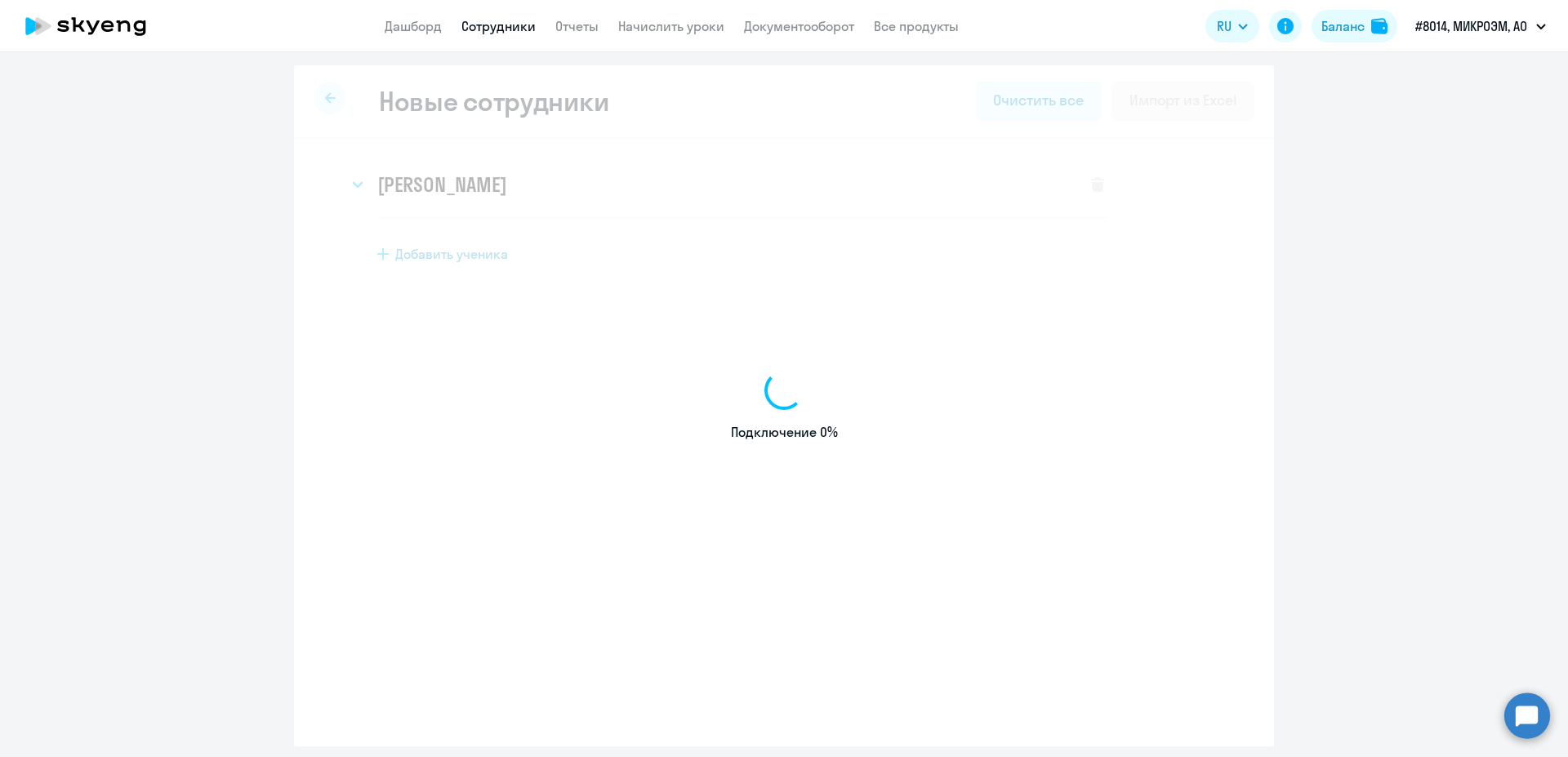
select select "english_adult_not_native_speaker"
select select "3"
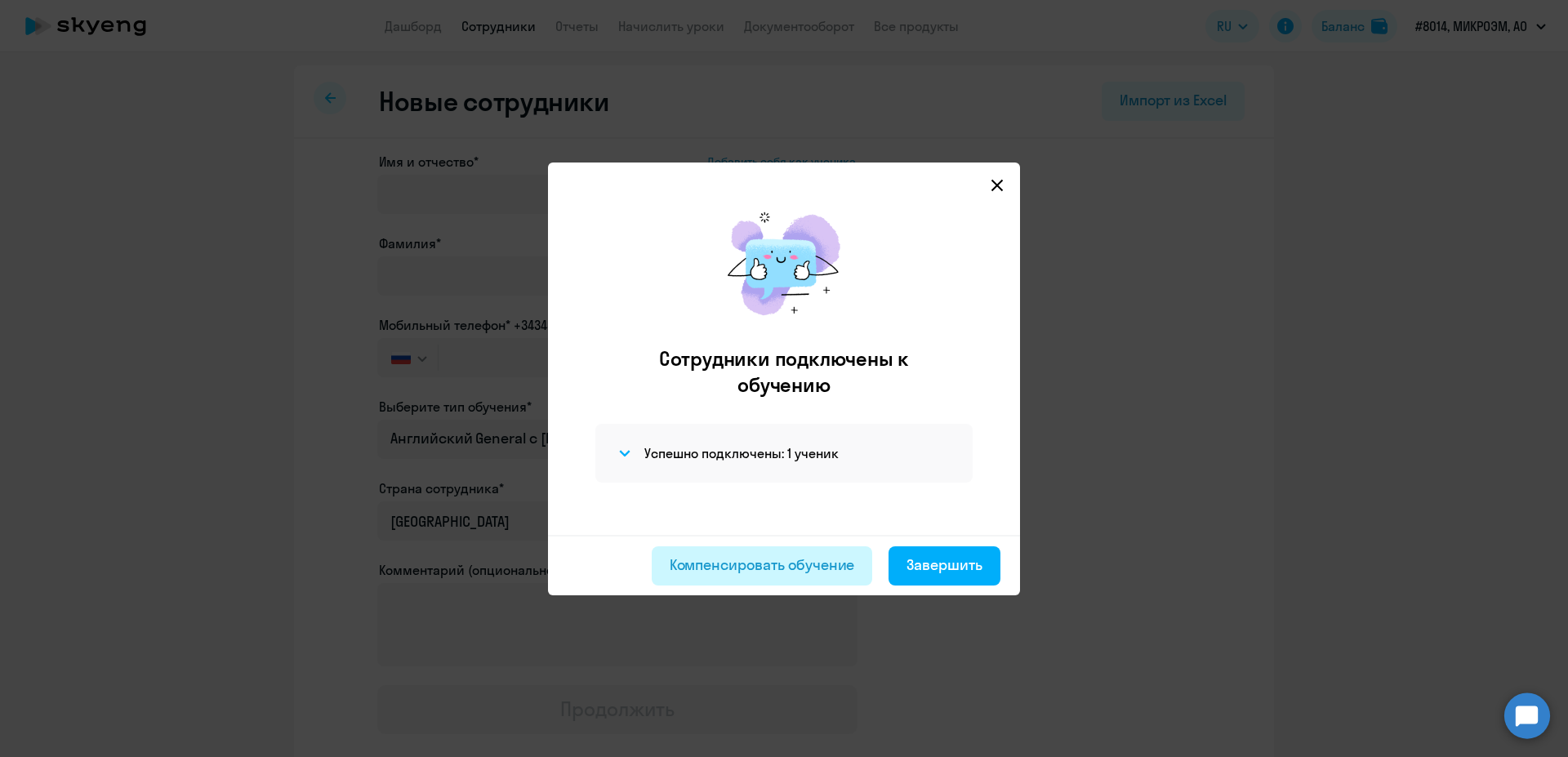
click at [836, 562] on div "Компенсировать обучение" at bounding box center [761, 564] width 185 height 21
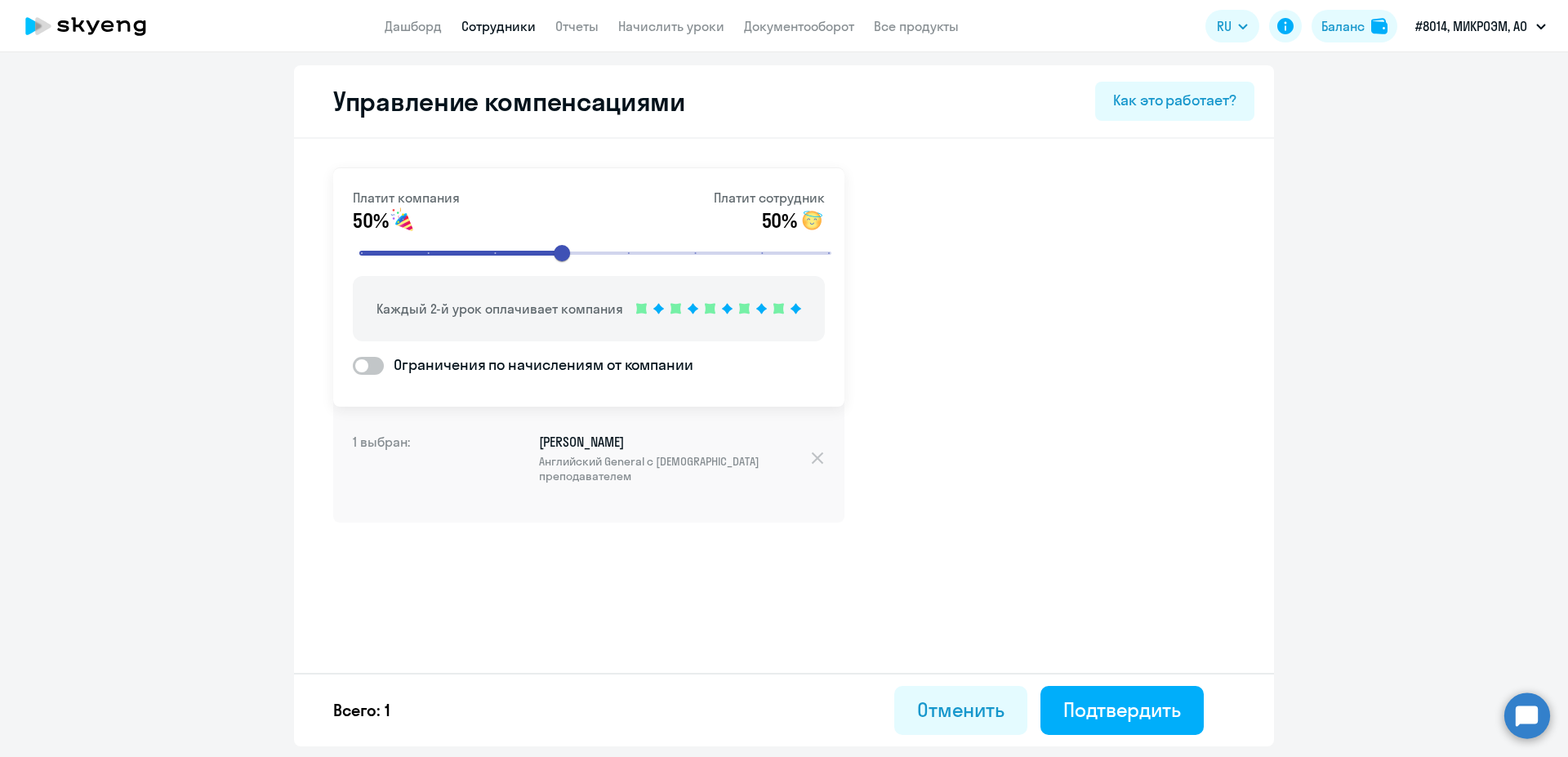
click at [486, 21] on link "Сотрудники" at bounding box center [498, 26] width 74 height 16
select select "30"
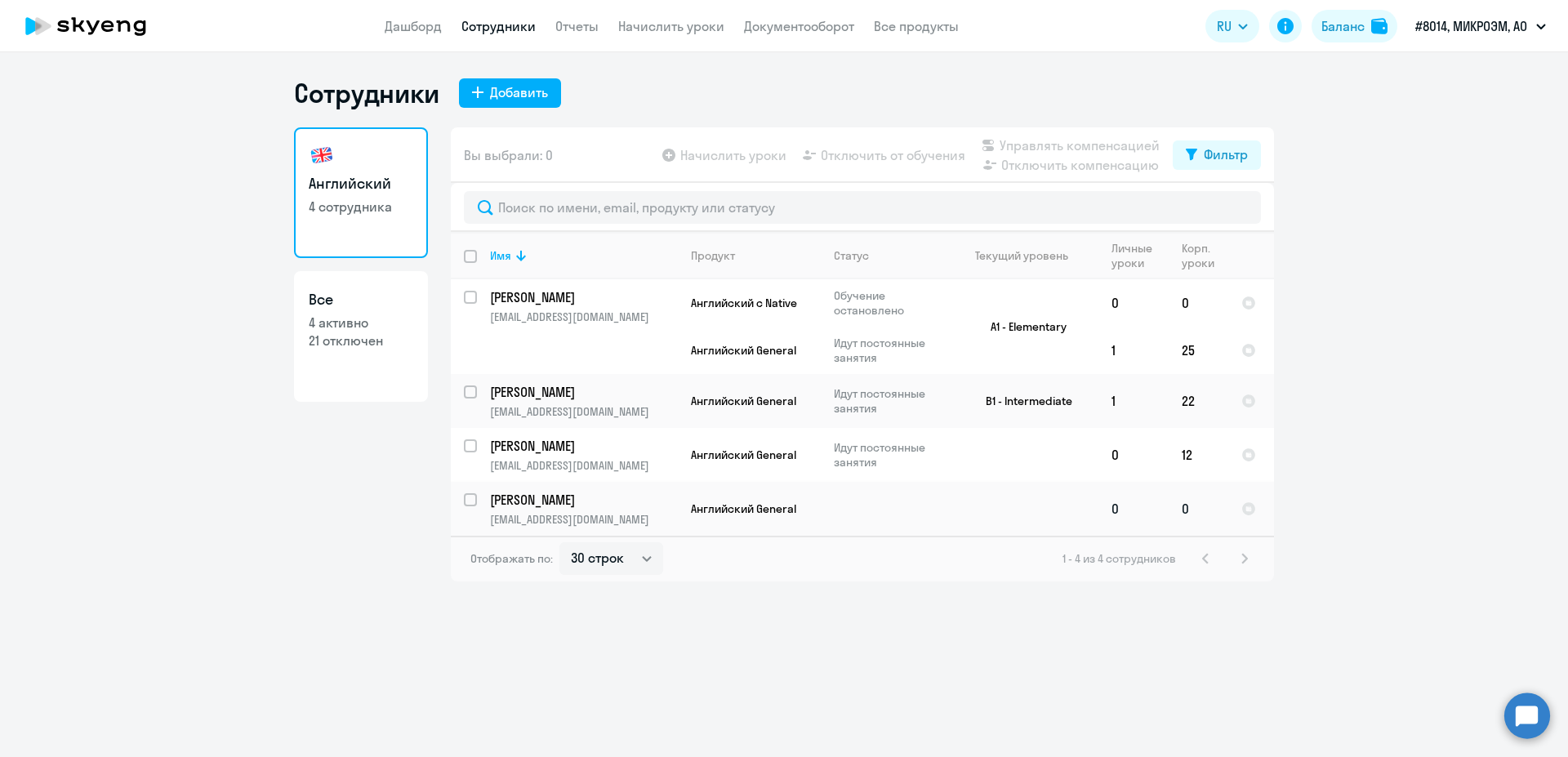
click at [565, 511] on td "Бенюхис Елена benhelen@ya.ru" at bounding box center [577, 508] width 201 height 54
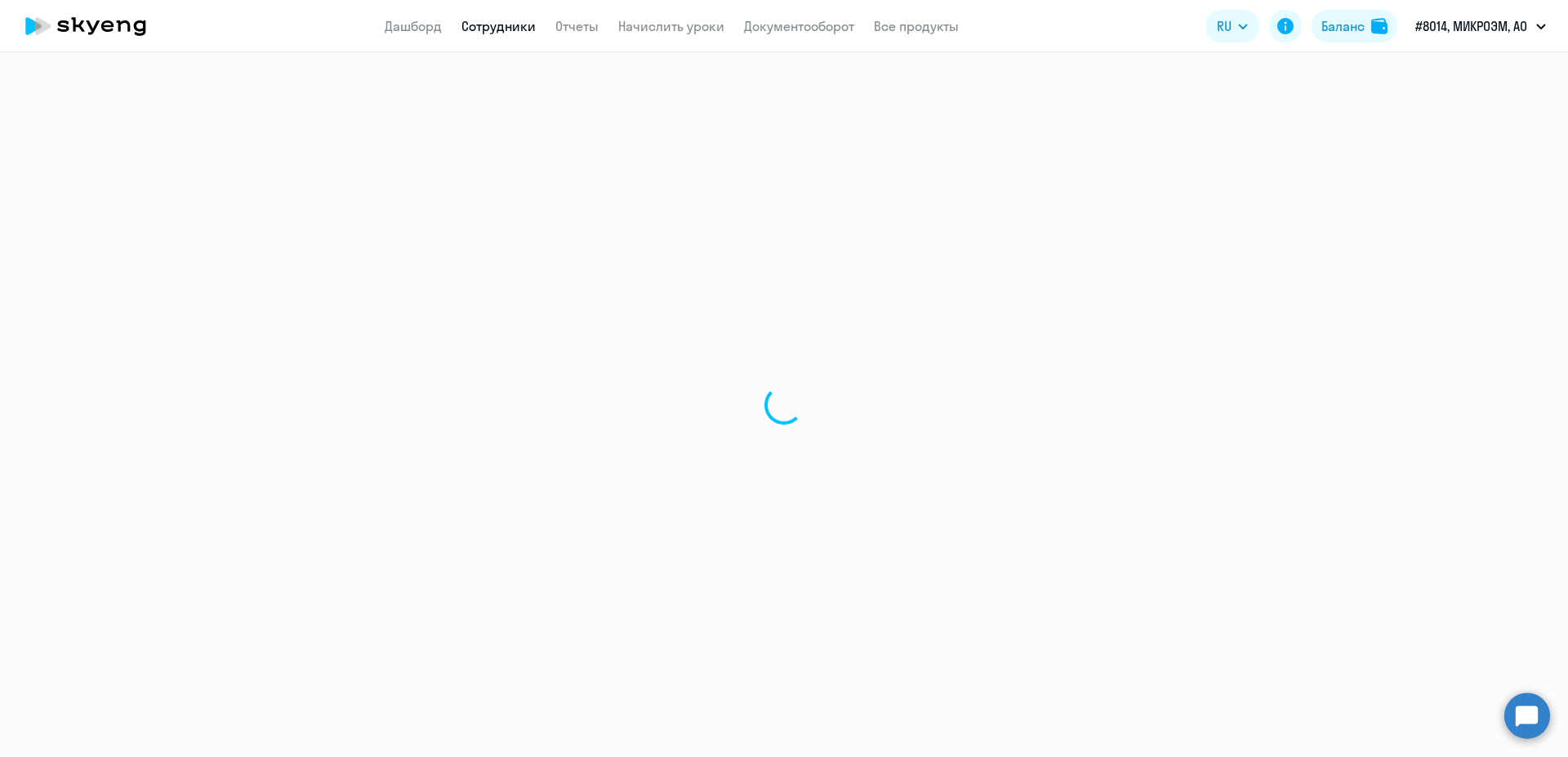
select select "english"
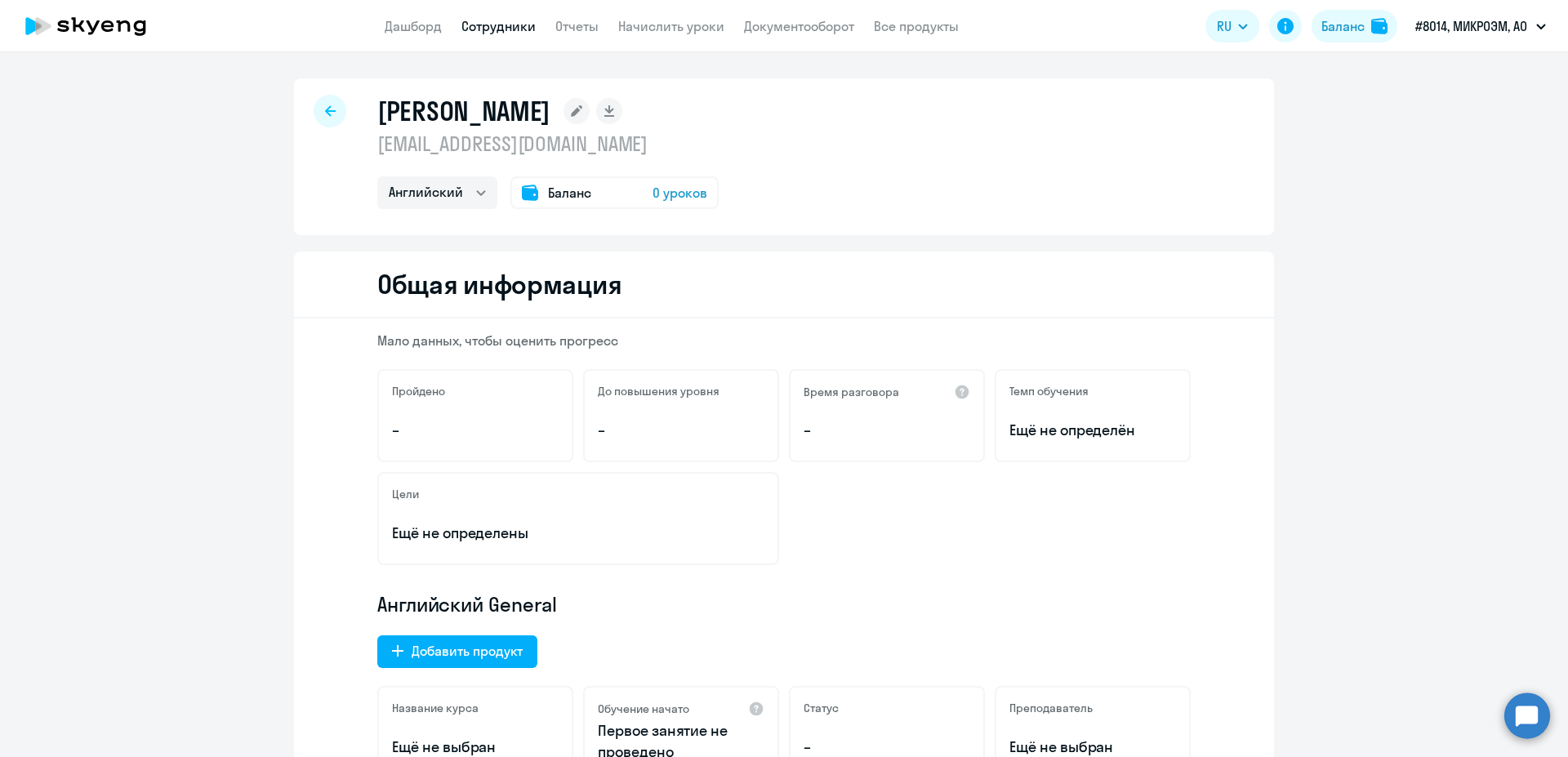
click at [477, 23] on link "Сотрудники" at bounding box center [498, 26] width 74 height 16
select select "30"
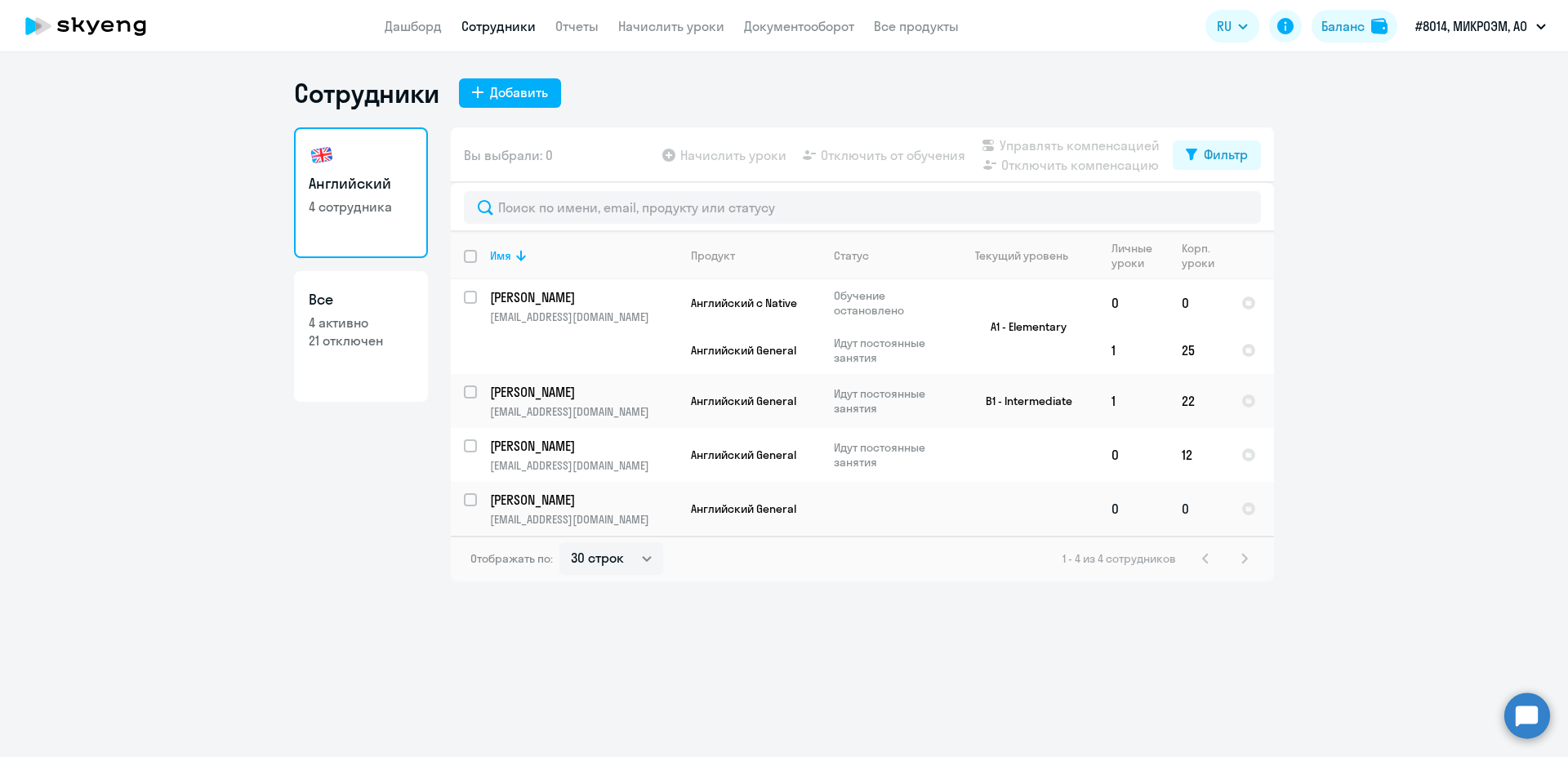
click at [577, 518] on p "[EMAIL_ADDRESS][DOMAIN_NAME]" at bounding box center [583, 518] width 187 height 14
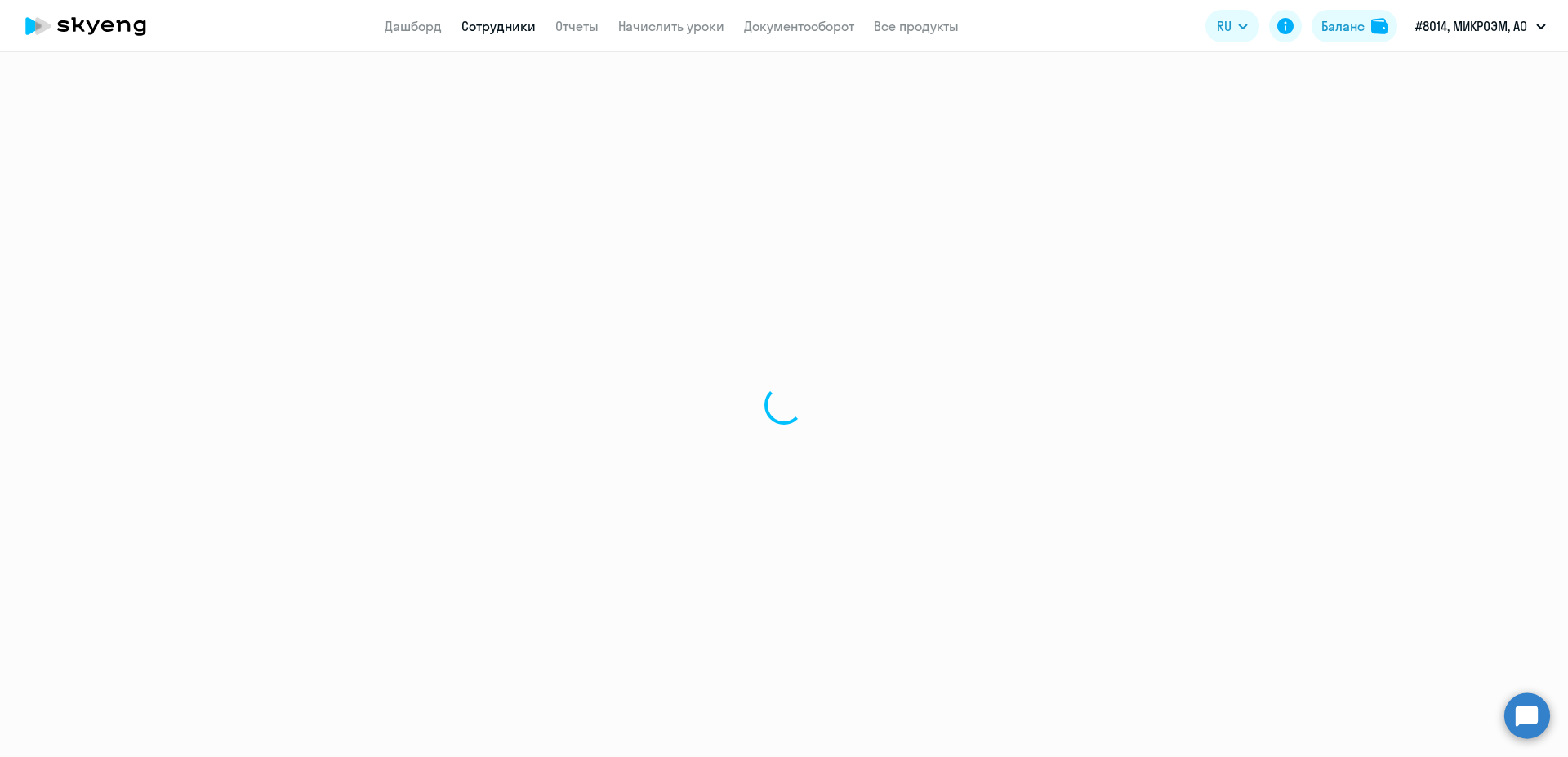
select select "english"
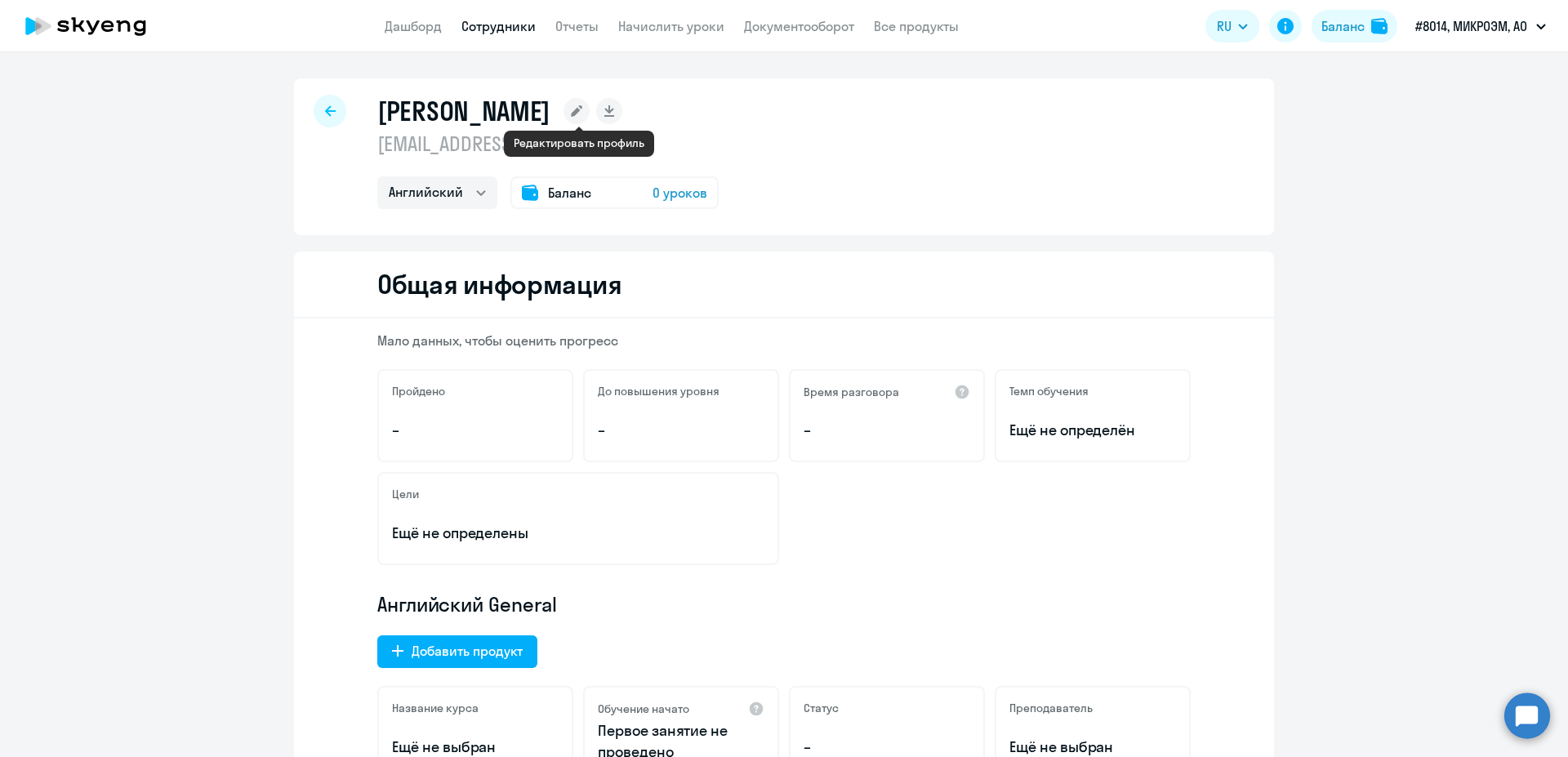
click at [576, 123] on rect at bounding box center [576, 111] width 26 height 26
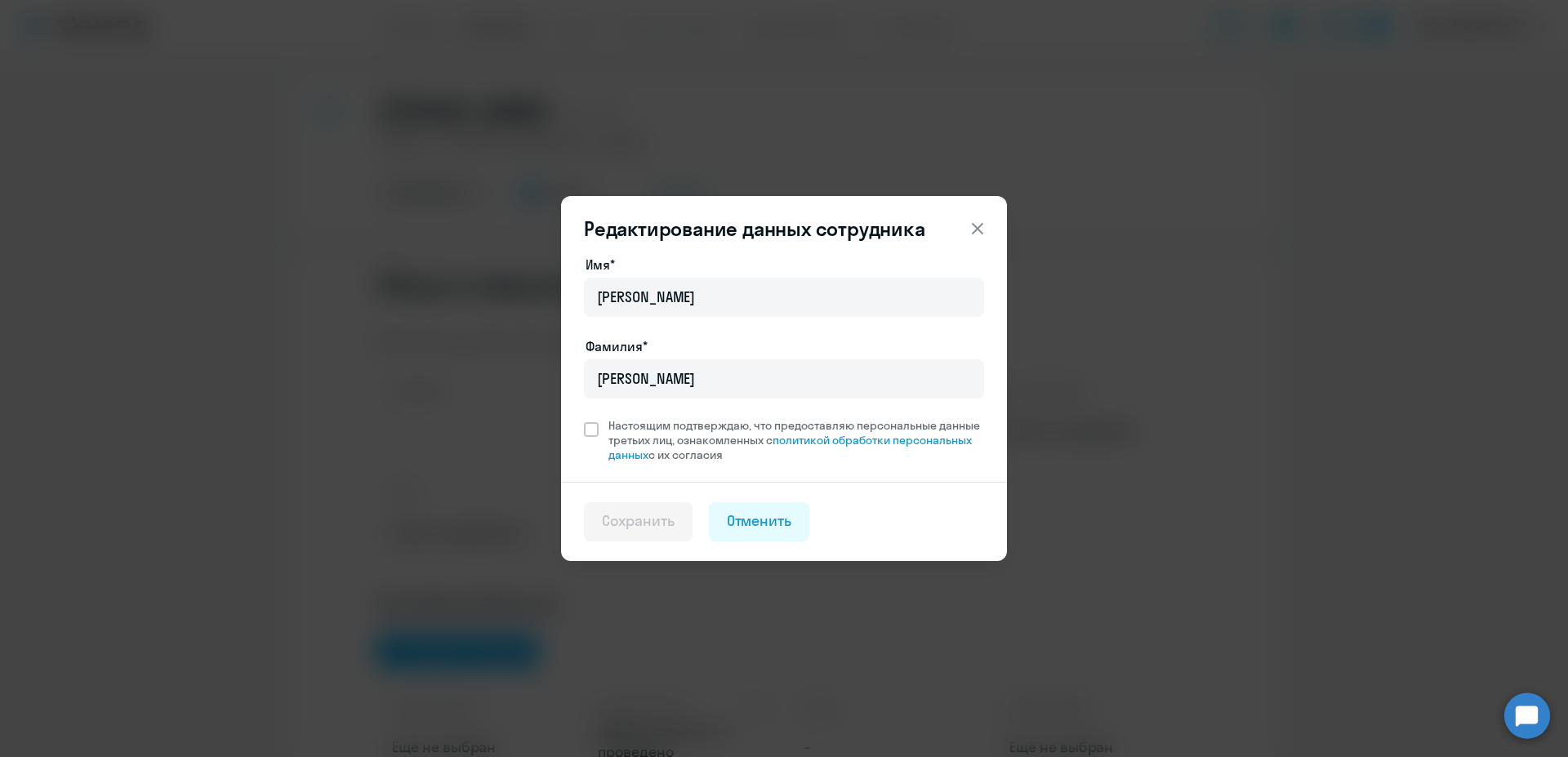
click at [975, 221] on icon at bounding box center [977, 228] width 20 height 20
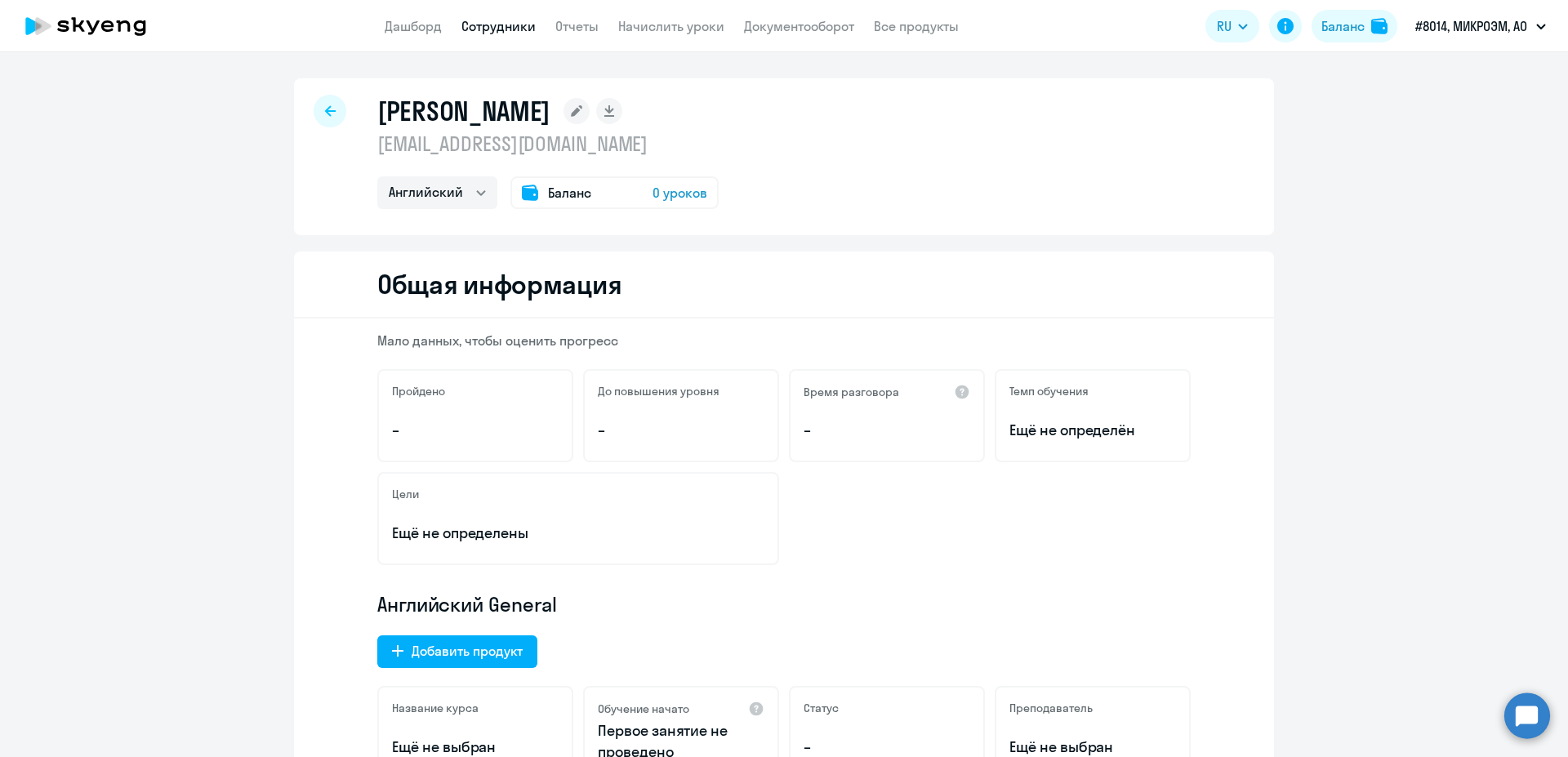
click at [518, 13] on app-header "Дашборд Сотрудники Отчеты Начислить уроки Документооборот Все продукты Дашборд …" at bounding box center [784, 26] width 1568 height 52
click at [518, 22] on link "Сотрудники" at bounding box center [498, 26] width 74 height 16
select select "30"
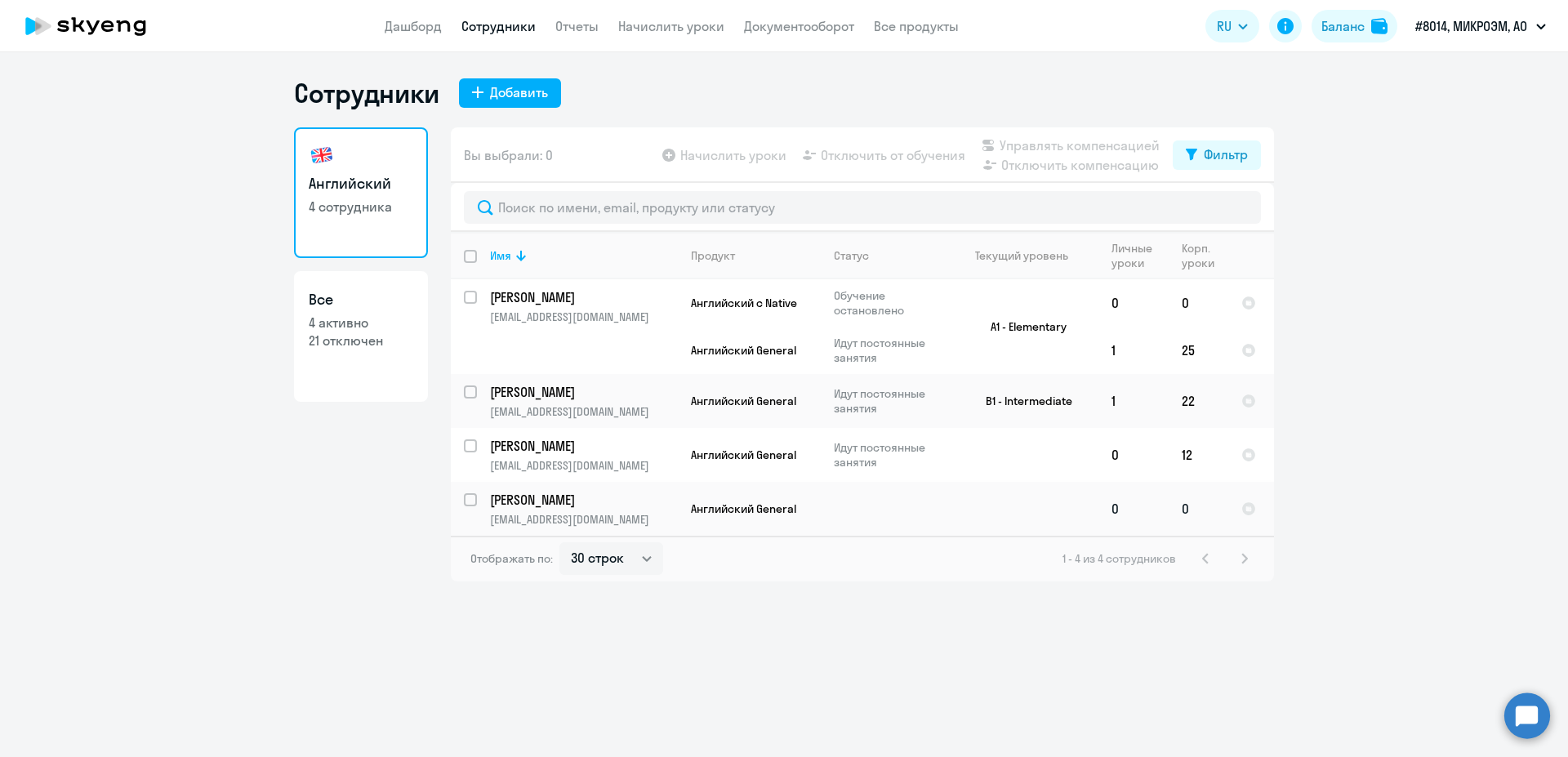
click at [463, 496] on div at bounding box center [472, 500] width 39 height 39
checkbox input "true"
click at [914, 159] on span "Отключить от обучения" at bounding box center [892, 154] width 144 height 20
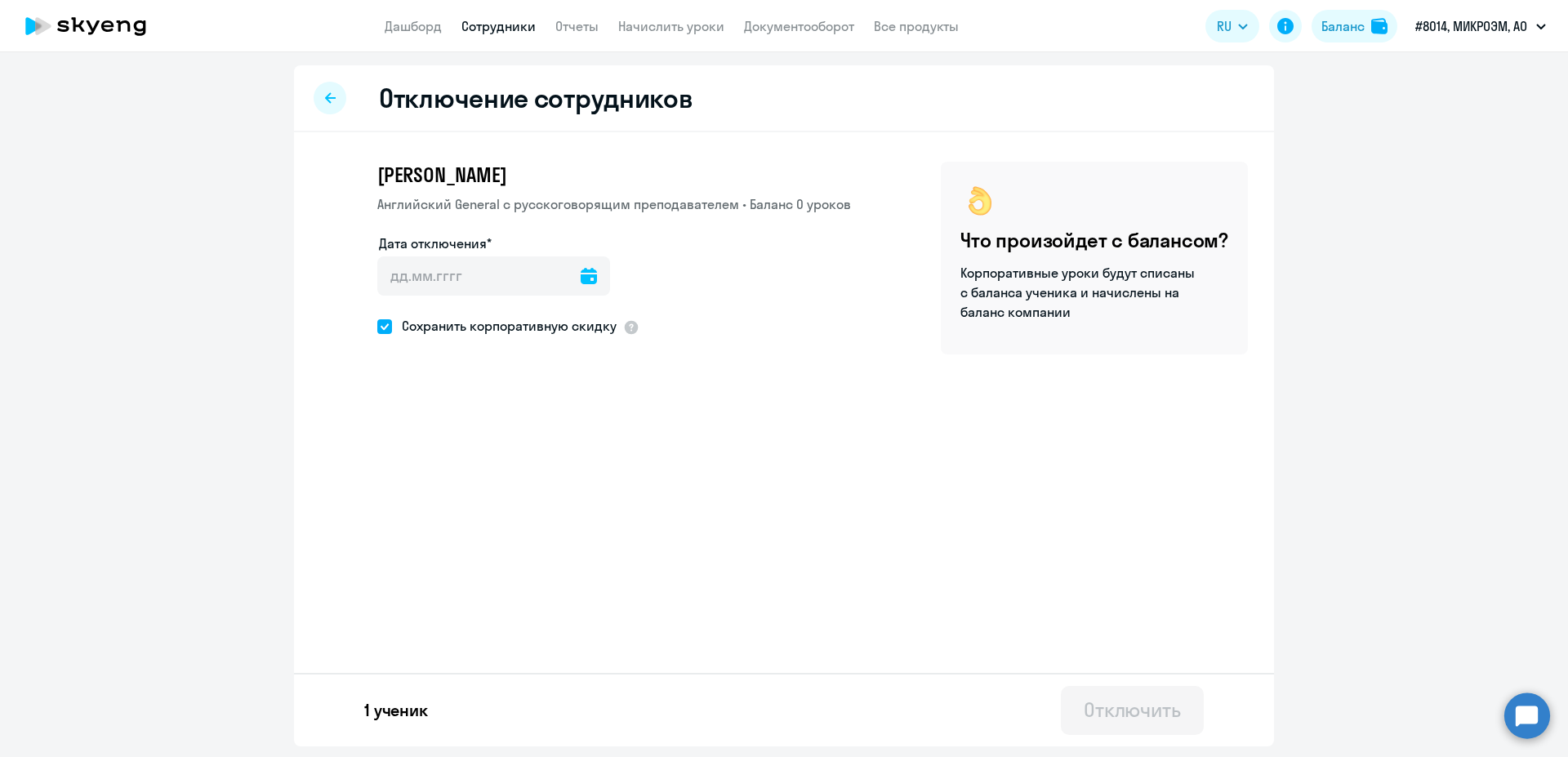
click at [587, 284] on div at bounding box center [588, 276] width 16 height 39
click at [589, 269] on icon at bounding box center [588, 275] width 16 height 16
drag, startPoint x: 882, startPoint y: 448, endPoint x: 900, endPoint y: 463, distance: 23.4
click at [883, 448] on div at bounding box center [784, 378] width 1568 height 757
drag, startPoint x: 1167, startPoint y: 653, endPoint x: 1160, endPoint y: 669, distance: 17.5
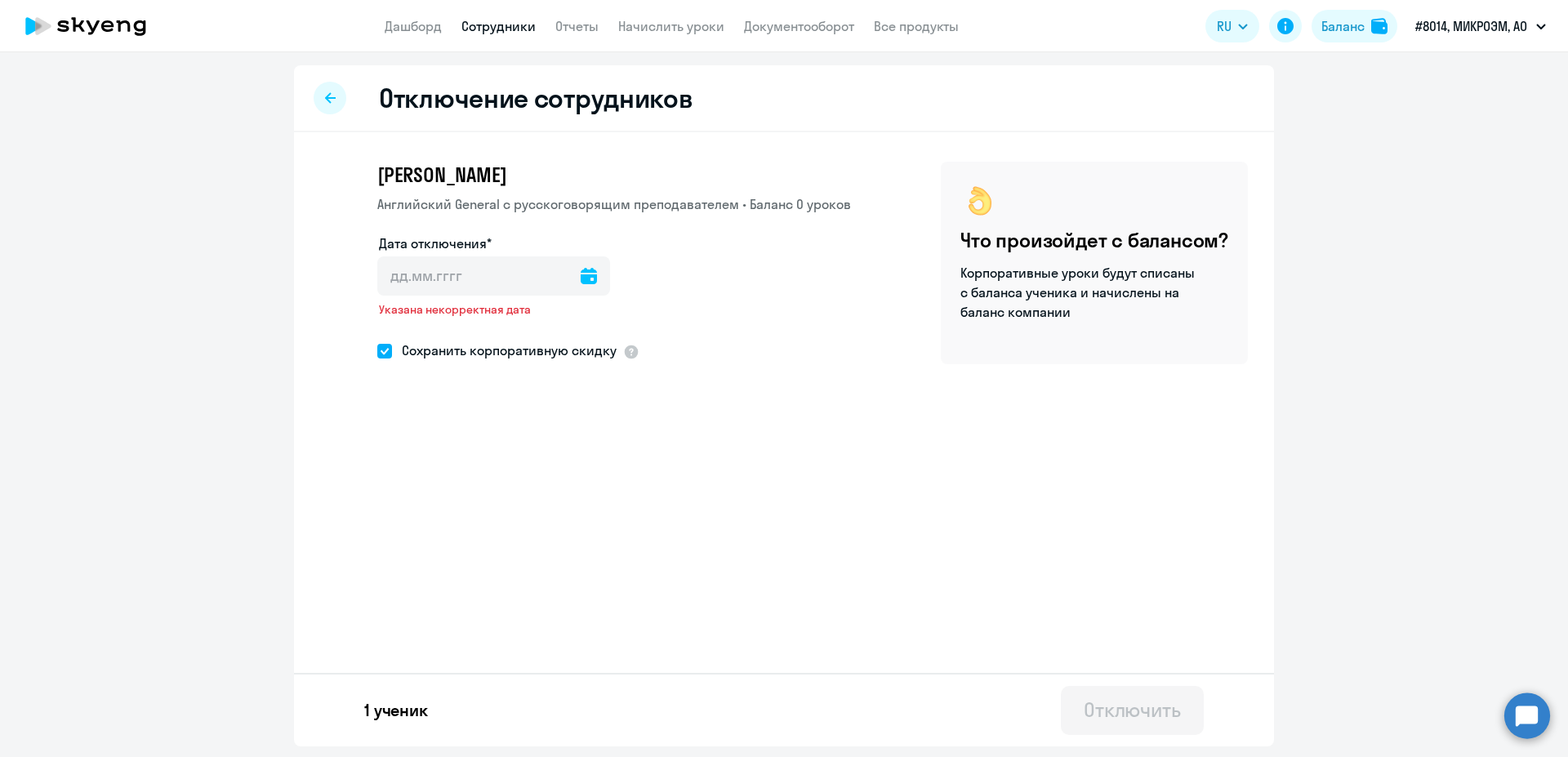
click at [1160, 669] on div "Отключение сотрудников Елена Бенюхис Английский General с русскоговорящим препо…" at bounding box center [784, 406] width 980 height 681
drag, startPoint x: 1241, startPoint y: 729, endPoint x: 1522, endPoint y: 705, distance: 282.0
click at [1316, 729] on ng-component "Отключение сотрудников Елена Бенюхис Английский General с русскоговорящим препо…" at bounding box center [784, 406] width 1568 height 681
click at [406, 20] on link "Дашборд" at bounding box center [413, 26] width 57 height 16
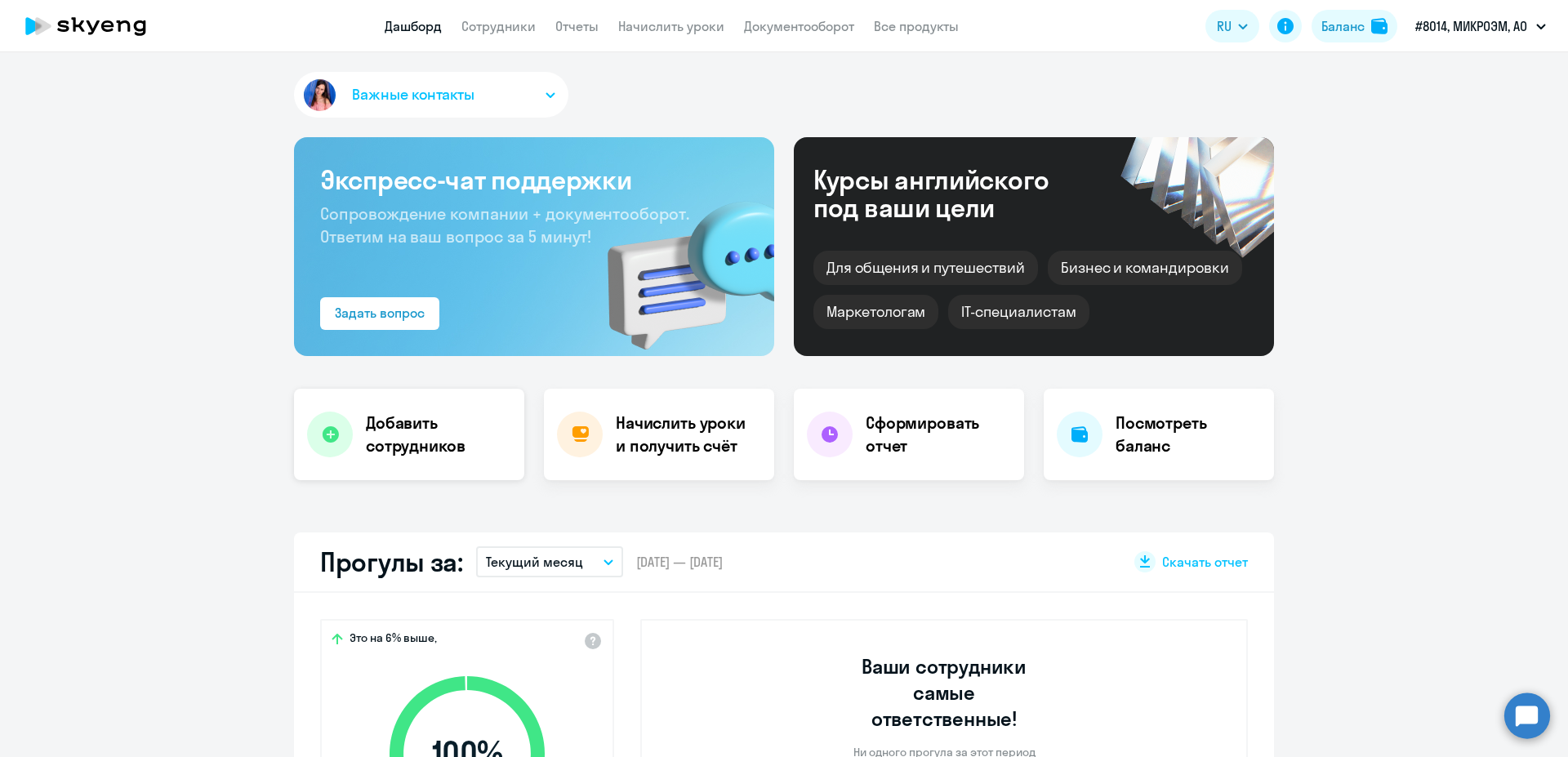
click at [337, 427] on div at bounding box center [330, 435] width 46 height 46
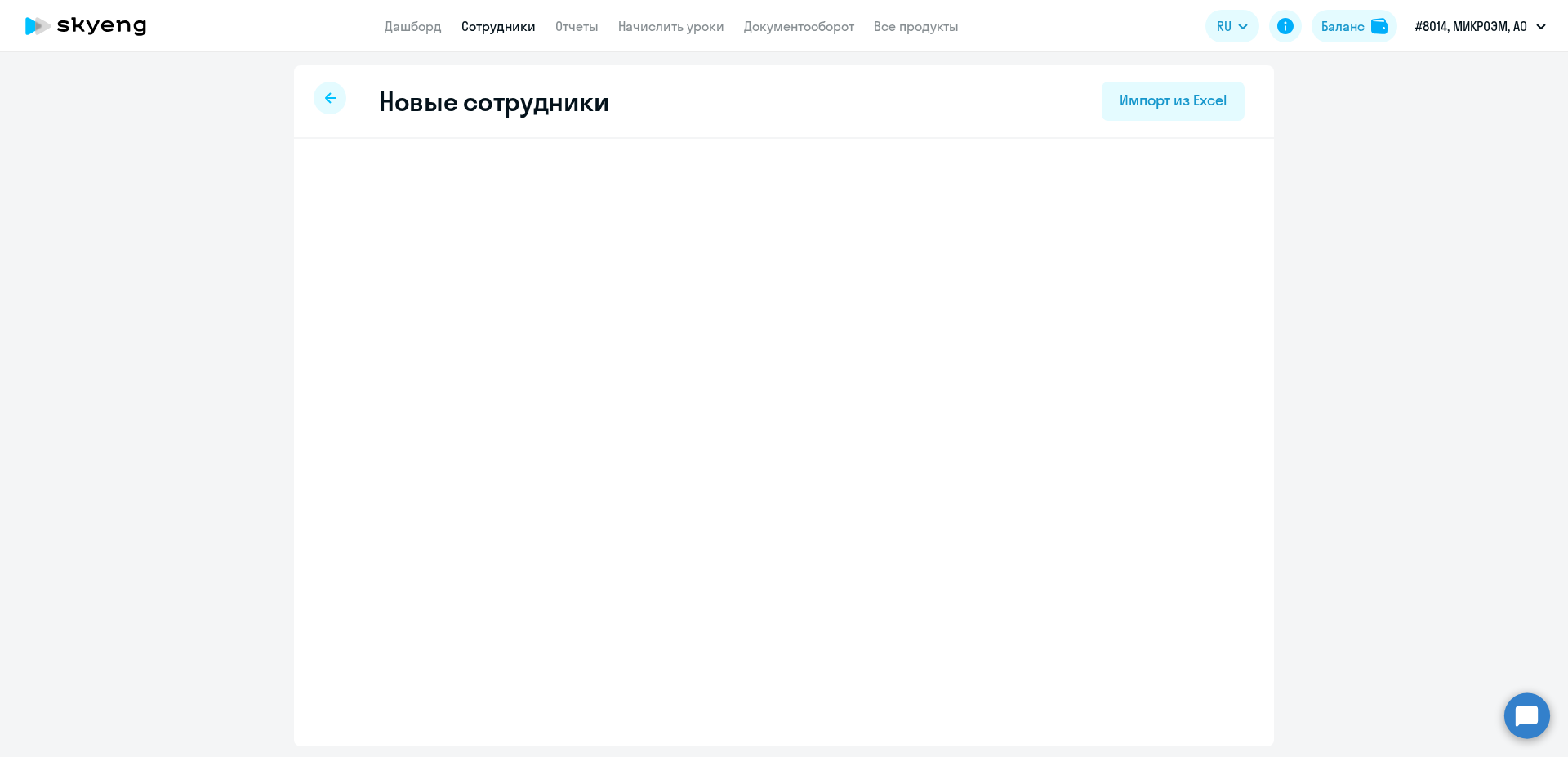
select select "english_adult_not_native_speaker"
select select "3"
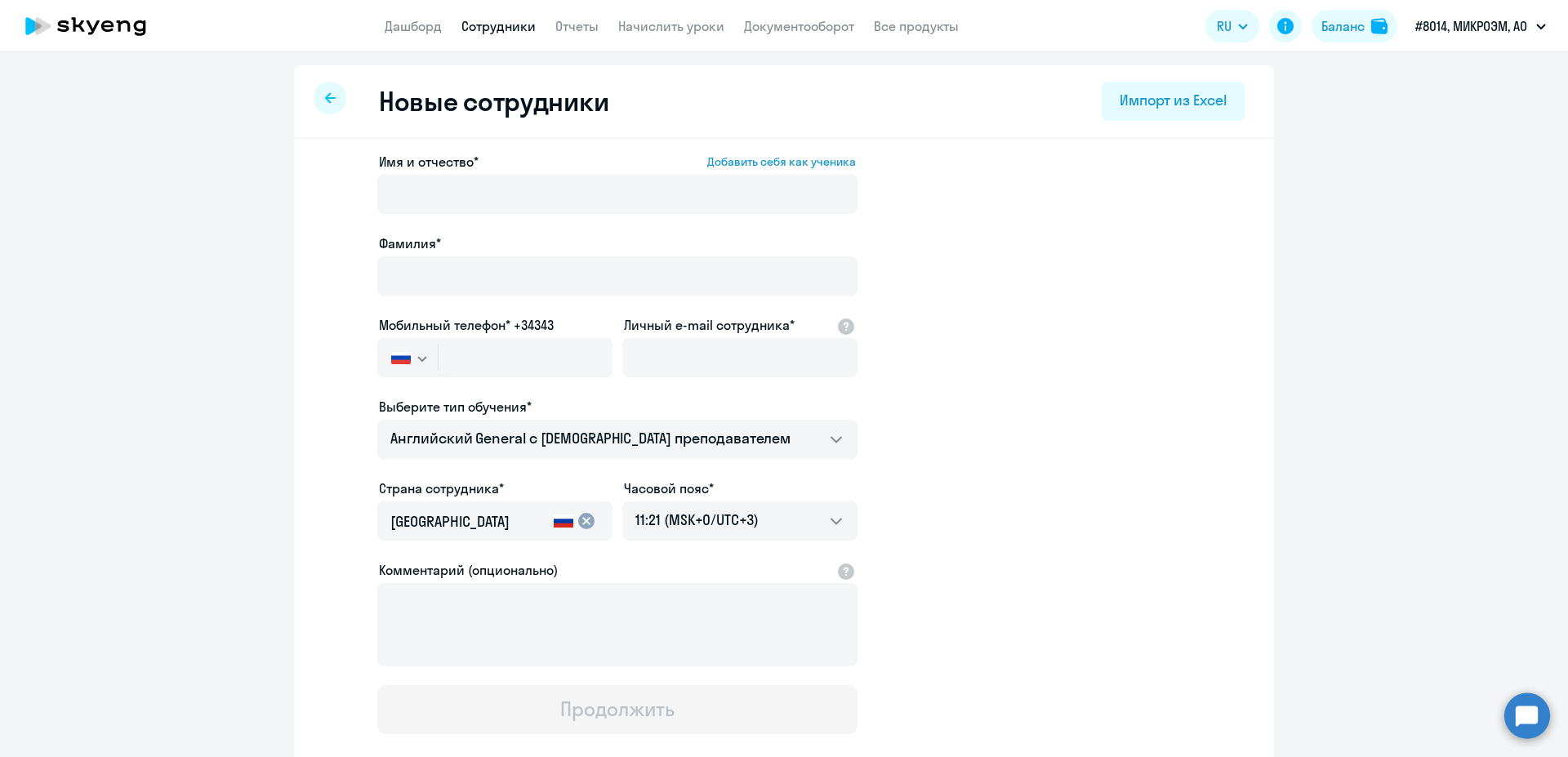
click at [522, 165] on label "Имя и отчество* Добавить себя как ученика" at bounding box center [616, 161] width 477 height 20
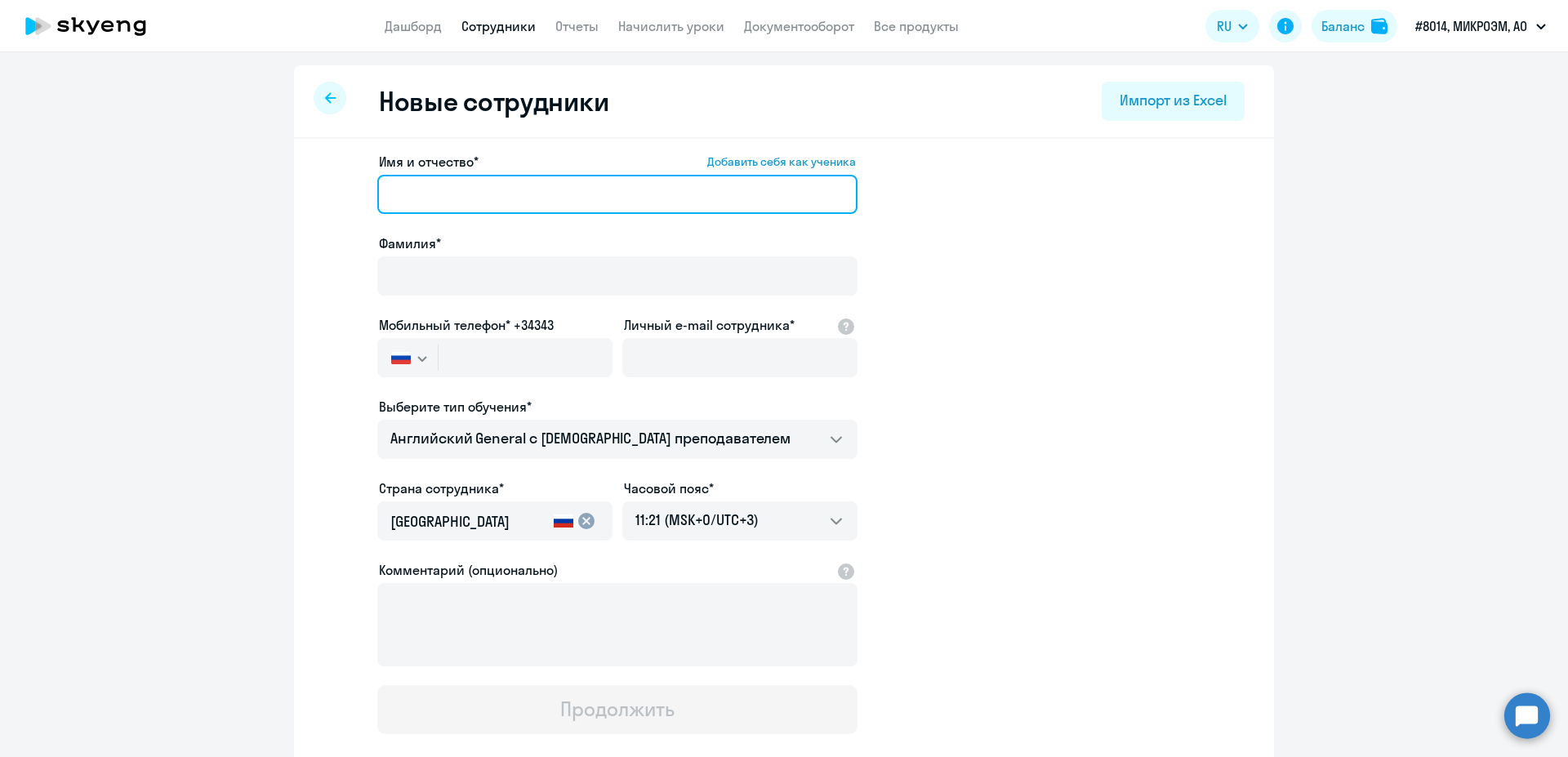
click at [522, 175] on input "Имя и отчество* Добавить себя как ученика" at bounding box center [616, 194] width 480 height 39
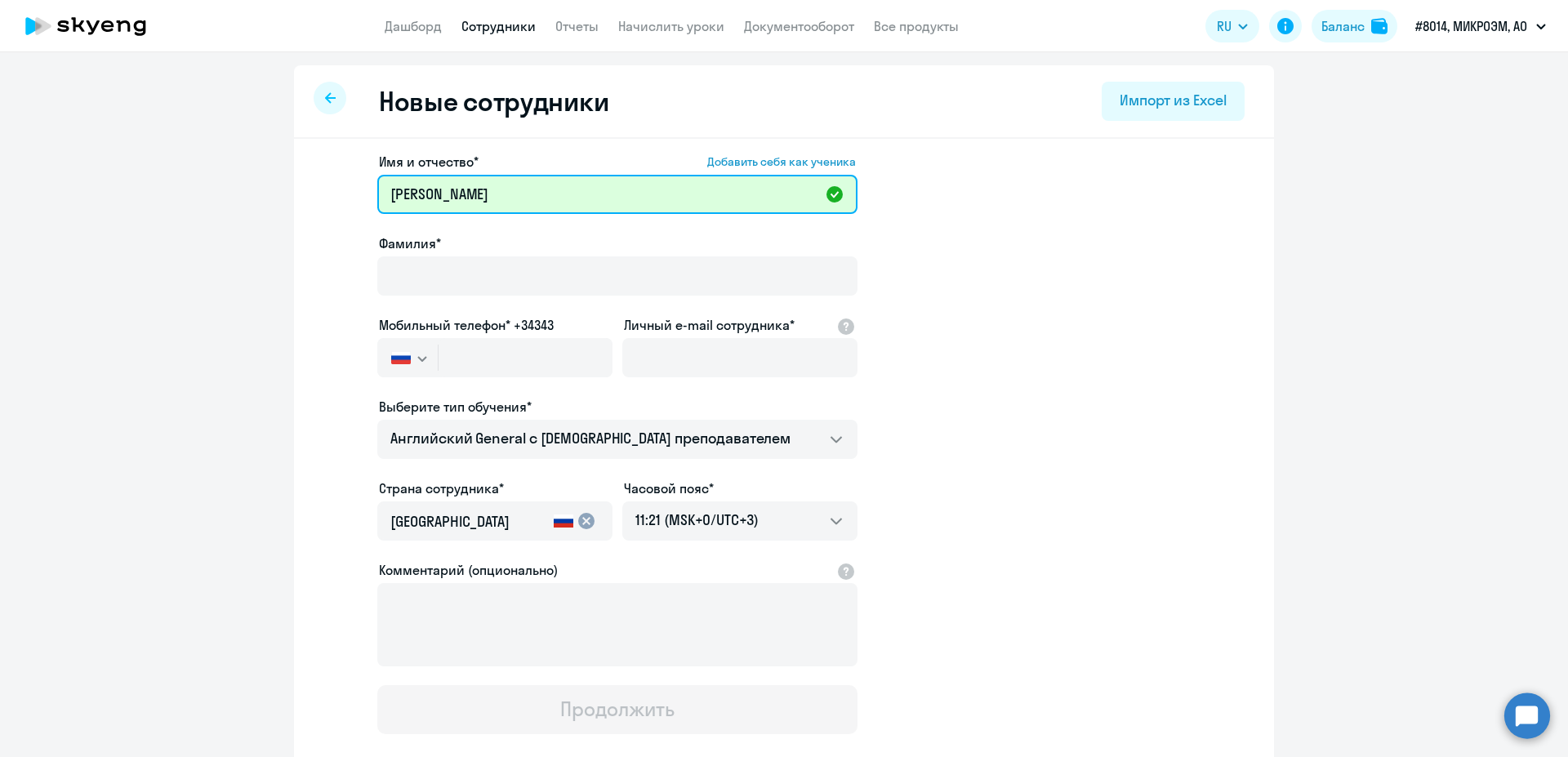
type input "Елена Александровна"
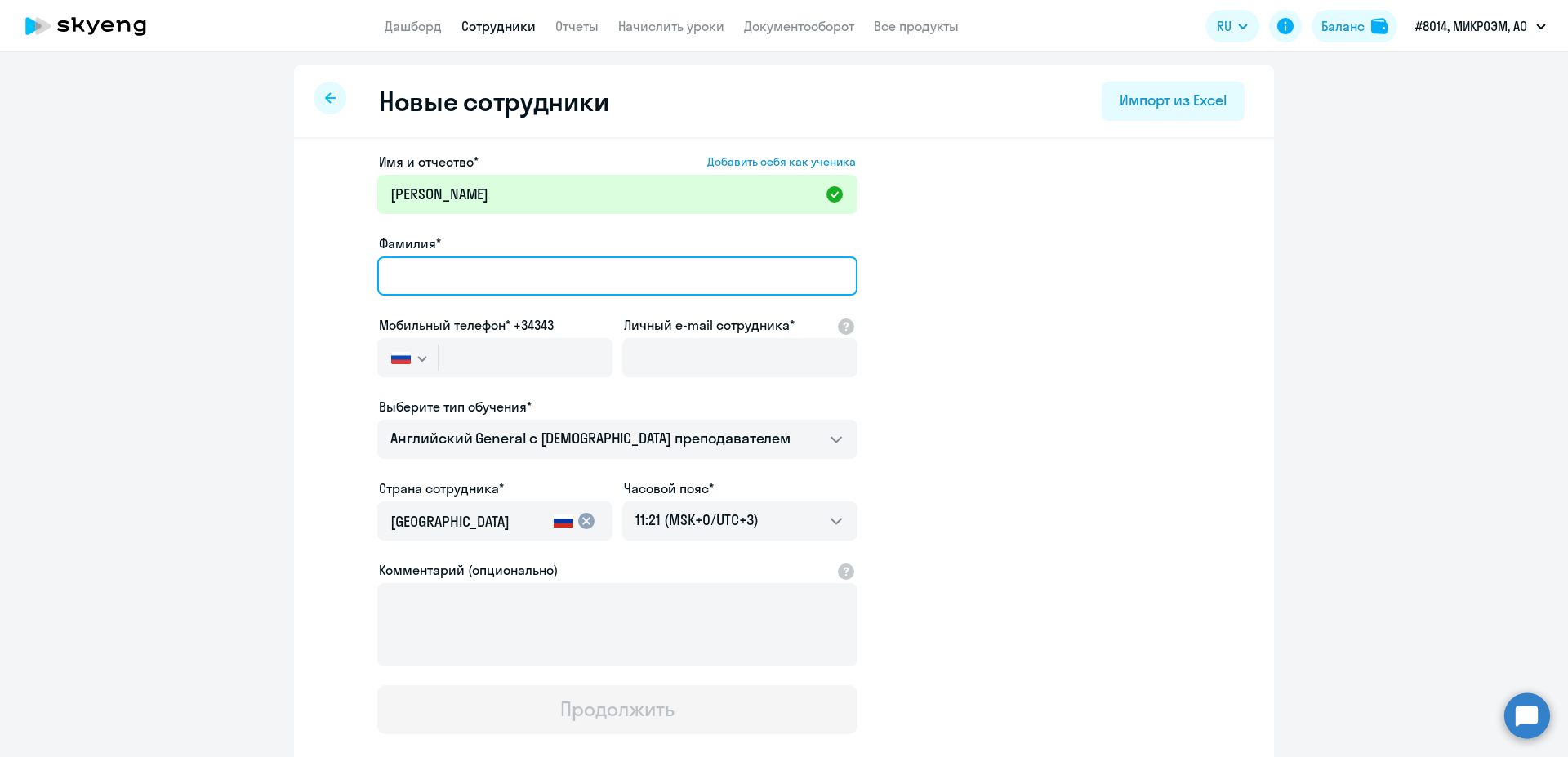
click at [414, 258] on input "Фамилия*" at bounding box center [616, 276] width 480 height 39
type input "Китаина"
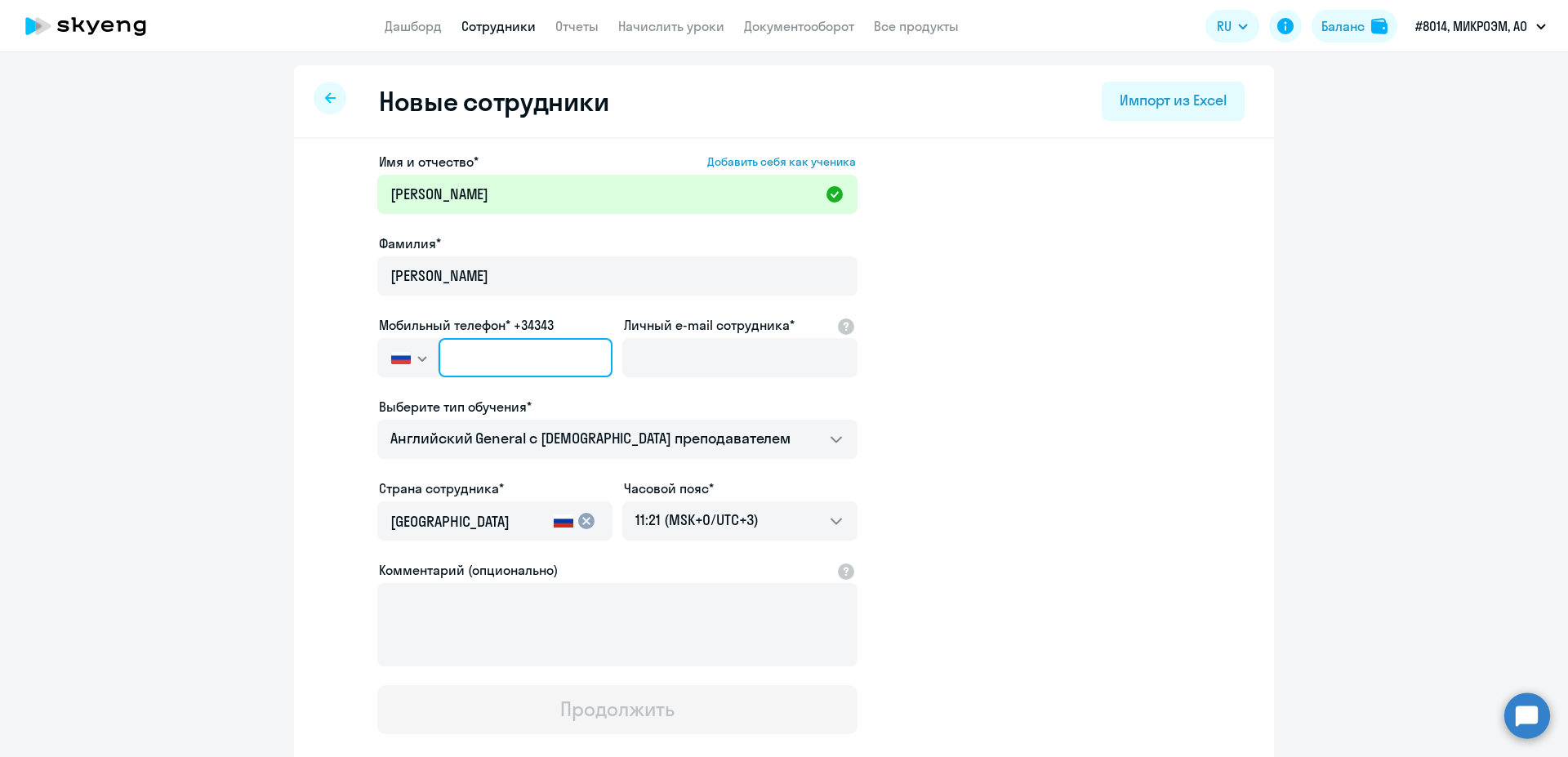
click at [462, 350] on input "text" at bounding box center [525, 357] width 174 height 39
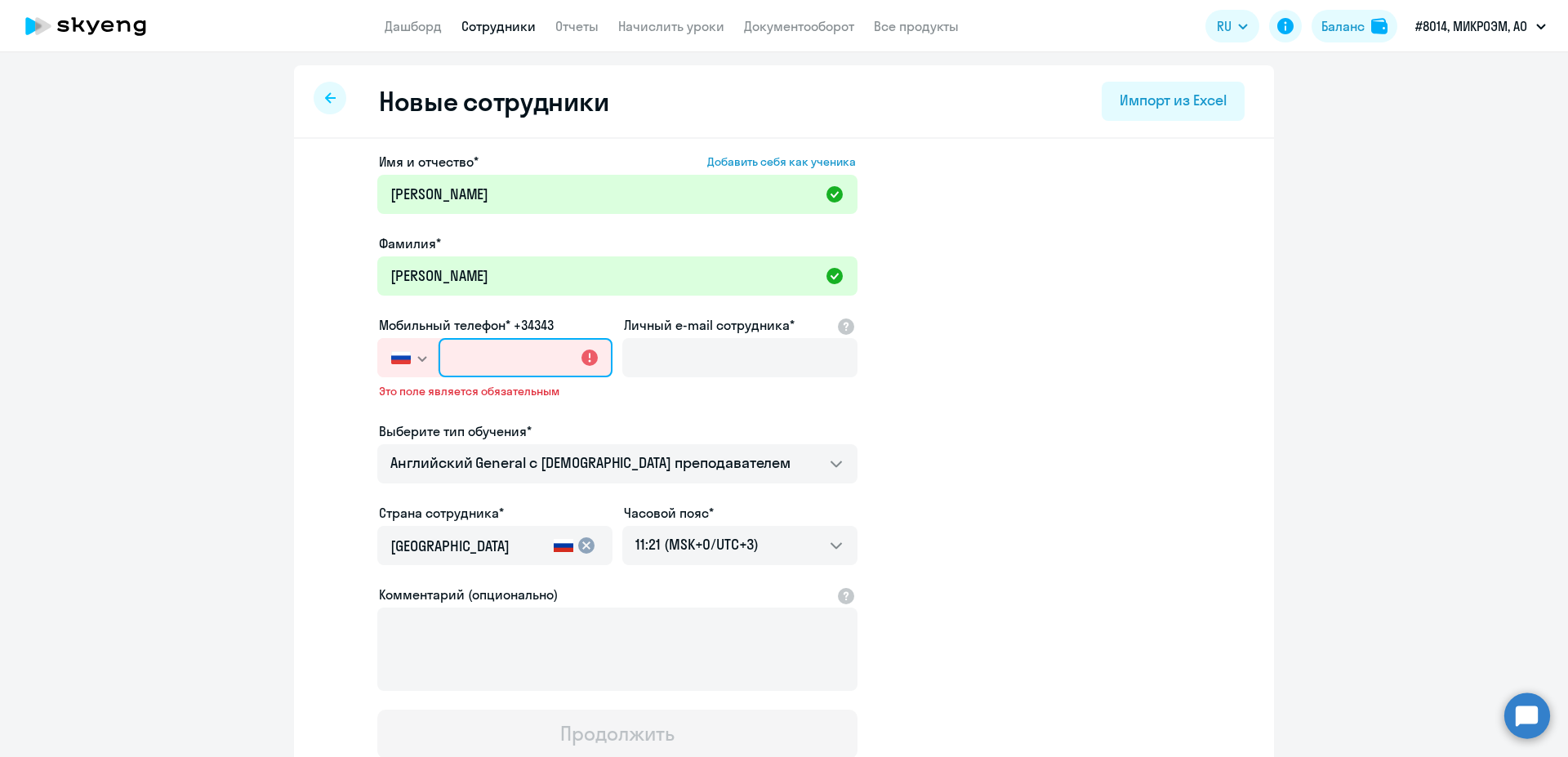
paste input "+7 916 483-70-39"
type input "+7 916 483-70-39"
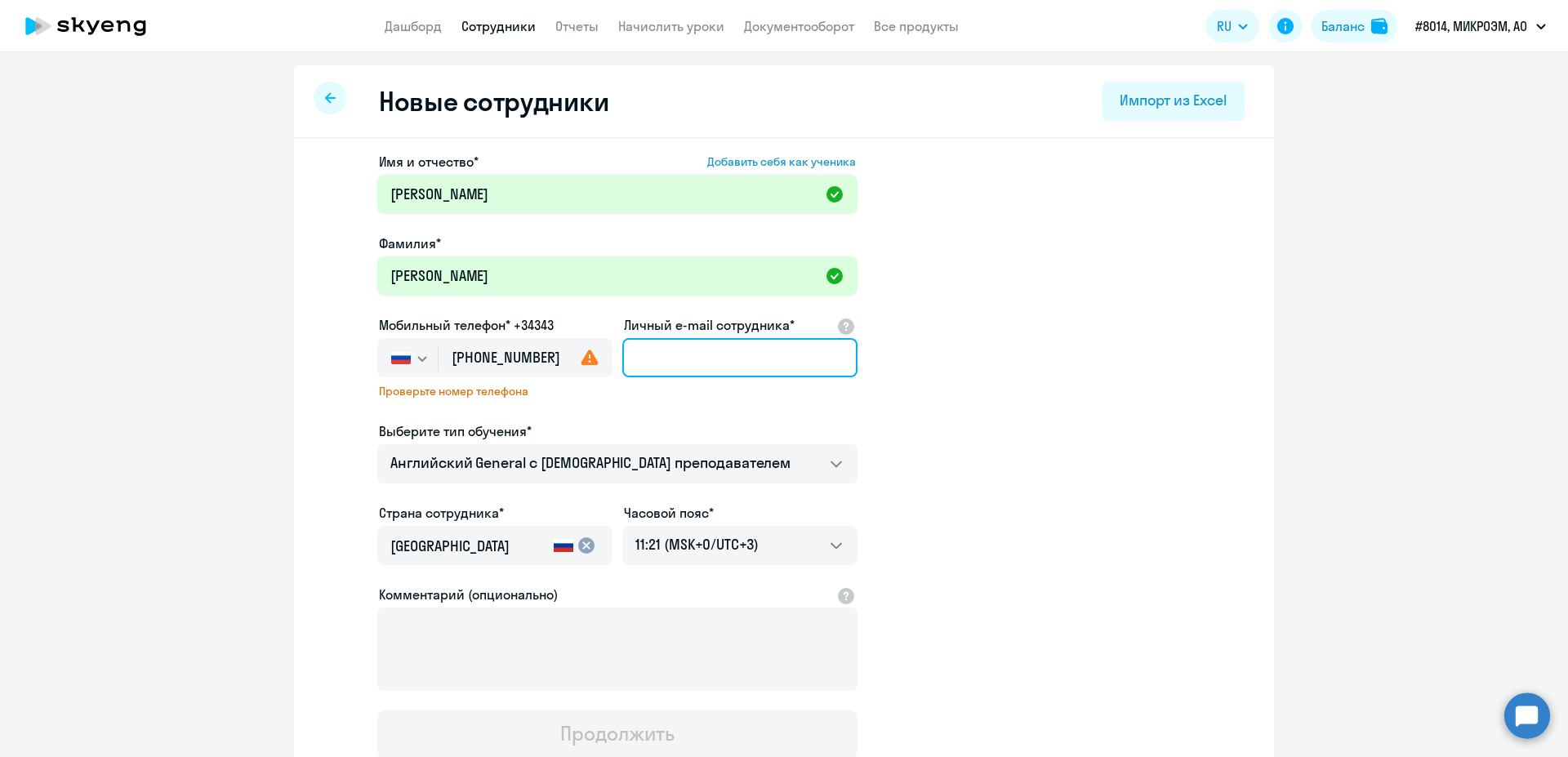
click at [670, 361] on input "Личный e-mail сотрудника*" at bounding box center [740, 357] width 235 height 39
paste input ""Китаина Елена Александровна" <kitaina@microem.ru>;"
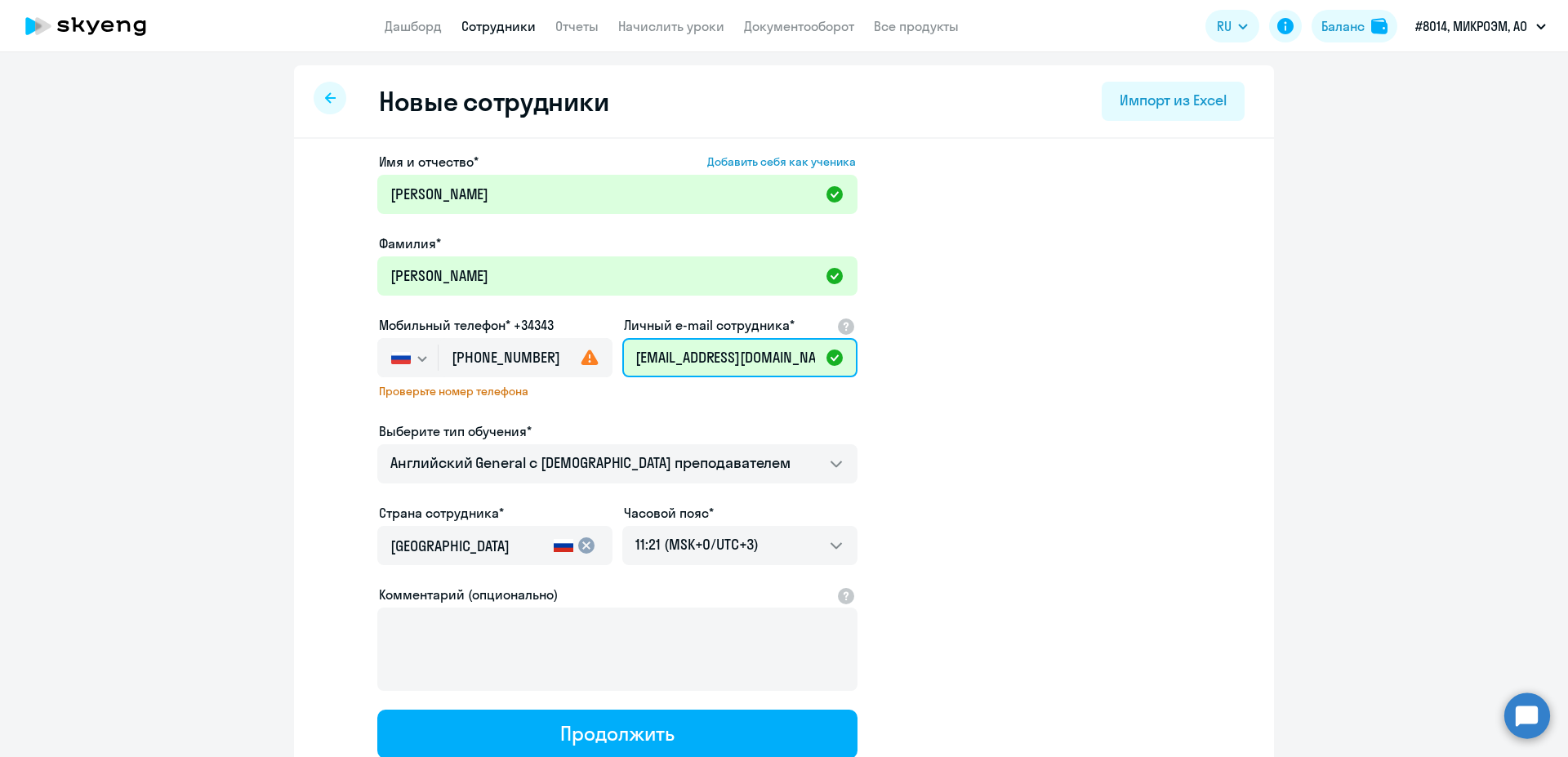
drag, startPoint x: 668, startPoint y: 354, endPoint x: 515, endPoint y: 390, distance: 157.2
click at [622, 377] on input "kitaina@microem.ru" at bounding box center [740, 357] width 235 height 39
type input "kitaina@microem.ru"
click at [1077, 549] on app-new-student-form "Имя и отчество* Добавить себя как ученика Елена Александровна Фамилия* Китаина …" at bounding box center [784, 454] width 928 height 606
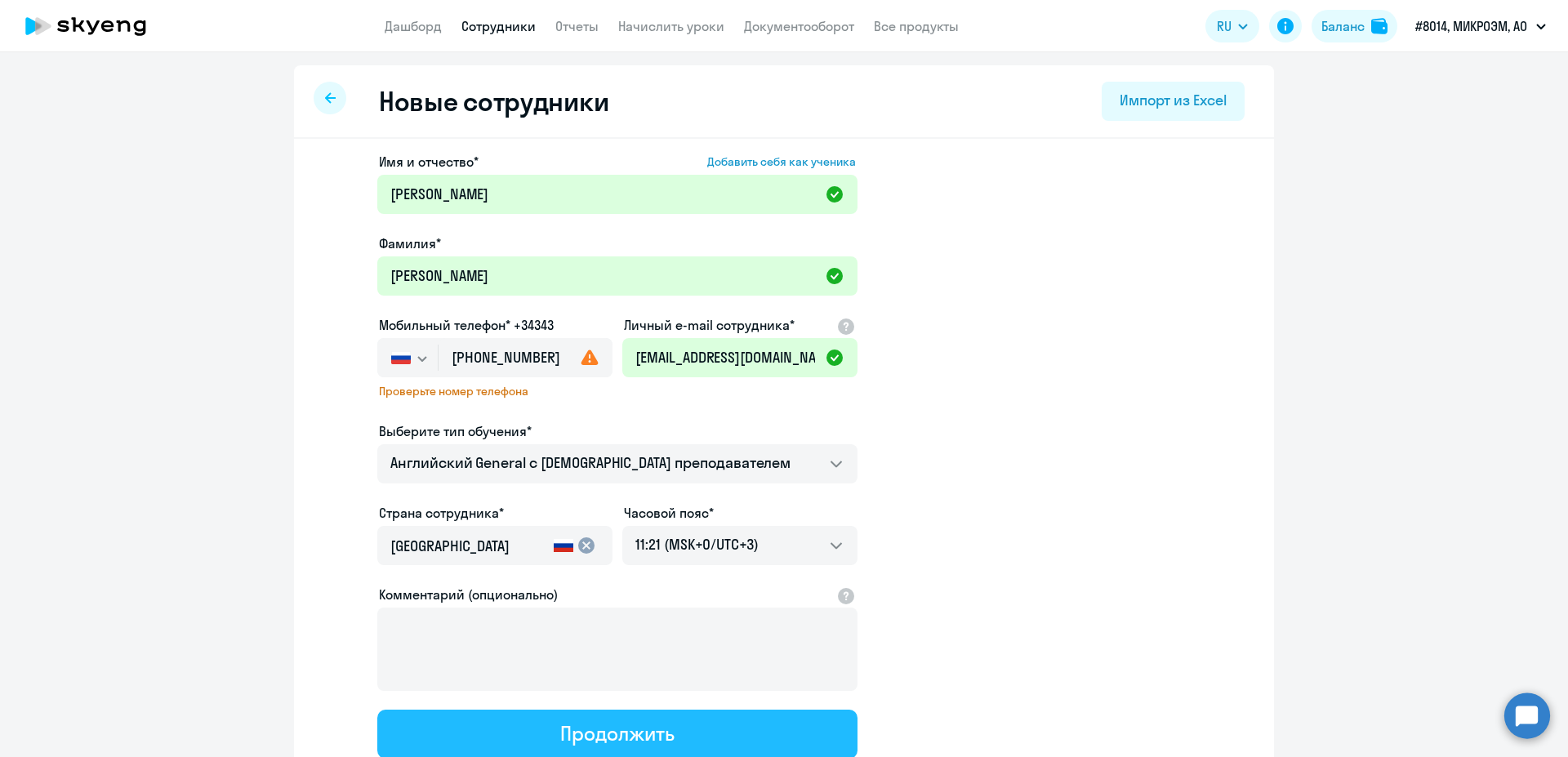
click at [713, 721] on button "Продолжить" at bounding box center [616, 733] width 480 height 49
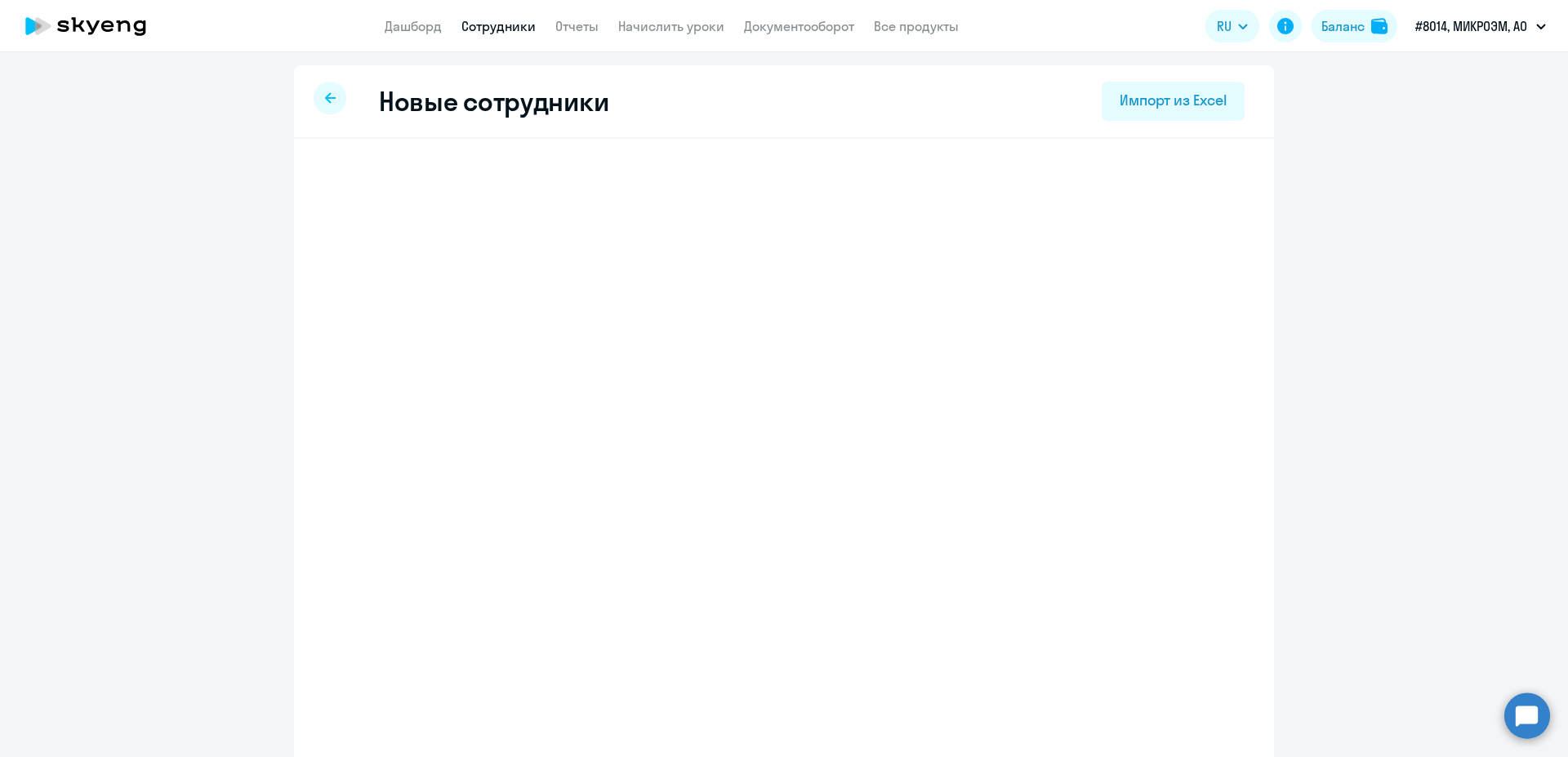
select select "english_adult_not_native_speaker"
select select "3"
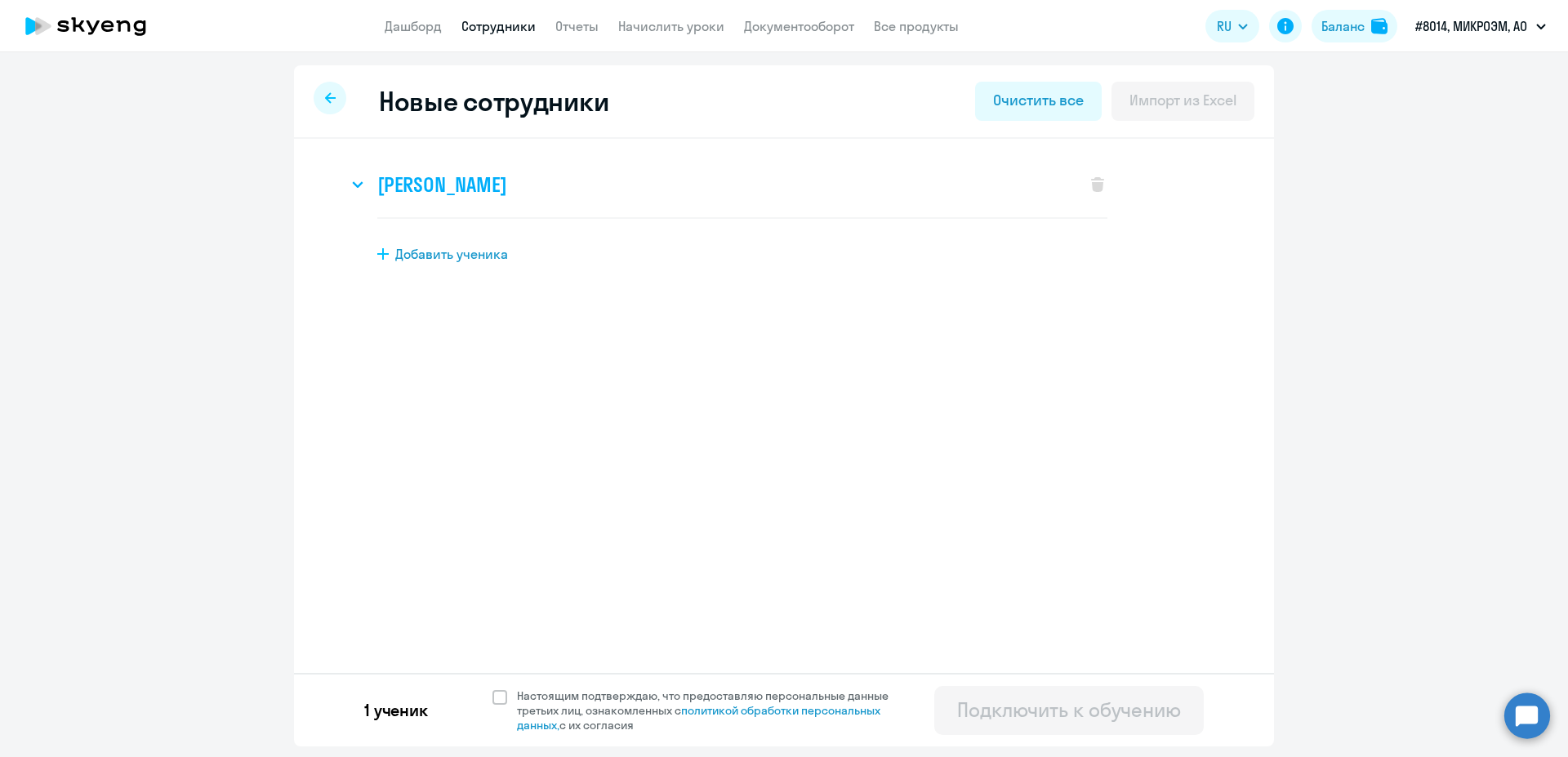
click at [863, 209] on div "Елена Александровна Китаина" at bounding box center [709, 184] width 721 height 66
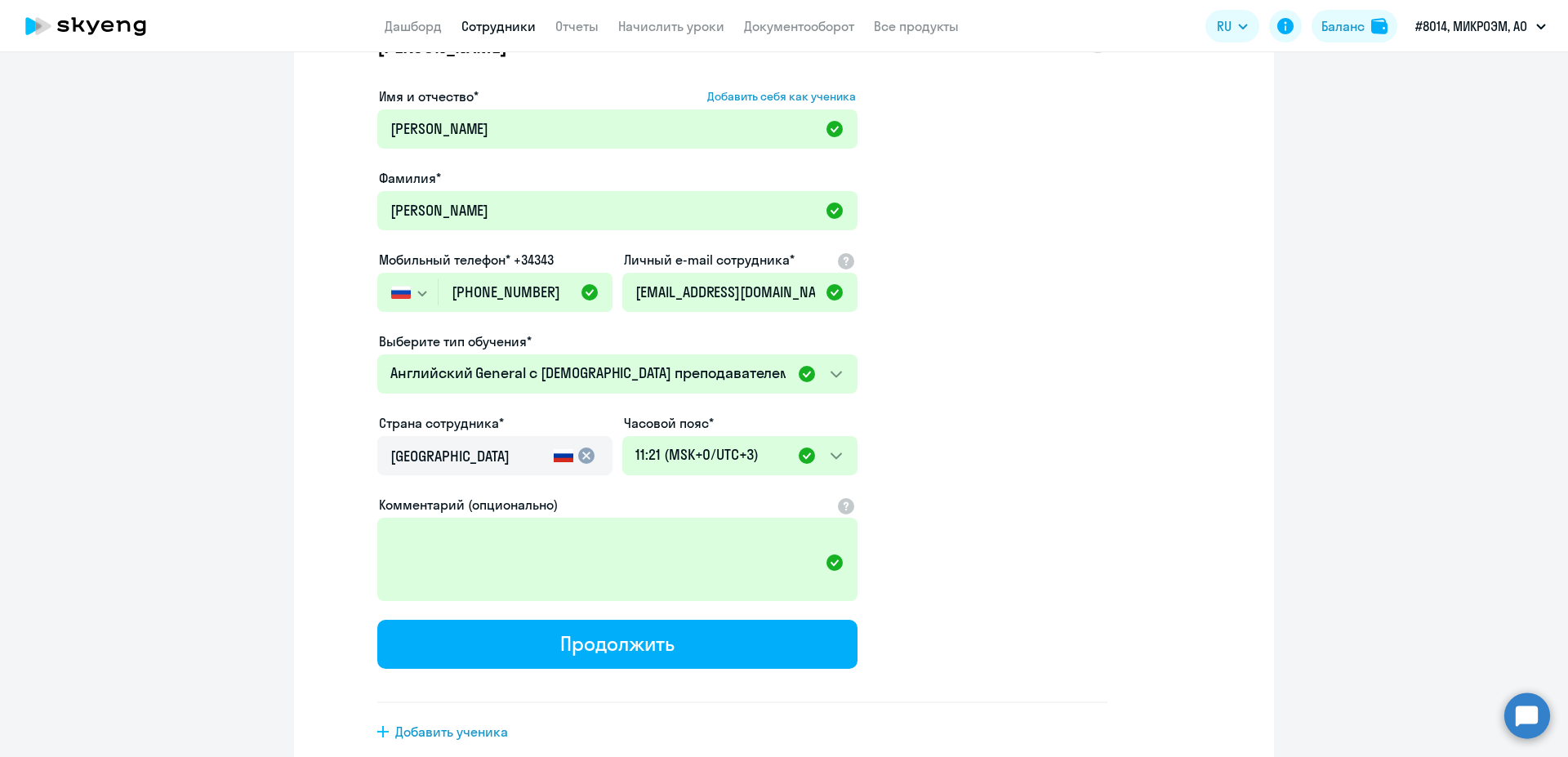
scroll to position [221, 0]
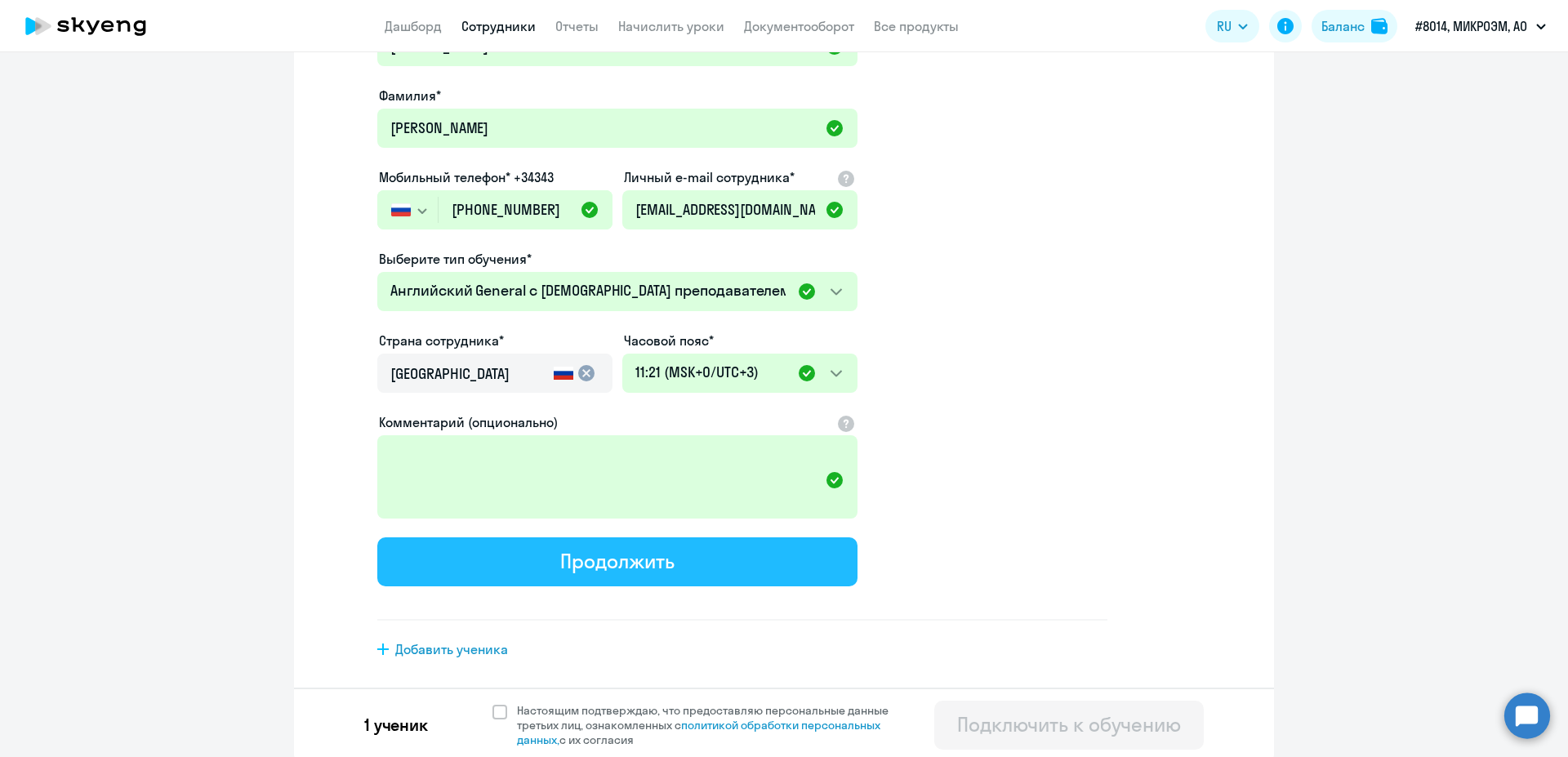
click at [763, 544] on button "Продолжить" at bounding box center [616, 561] width 480 height 49
select select "english_adult_not_native_speaker"
select select "3"
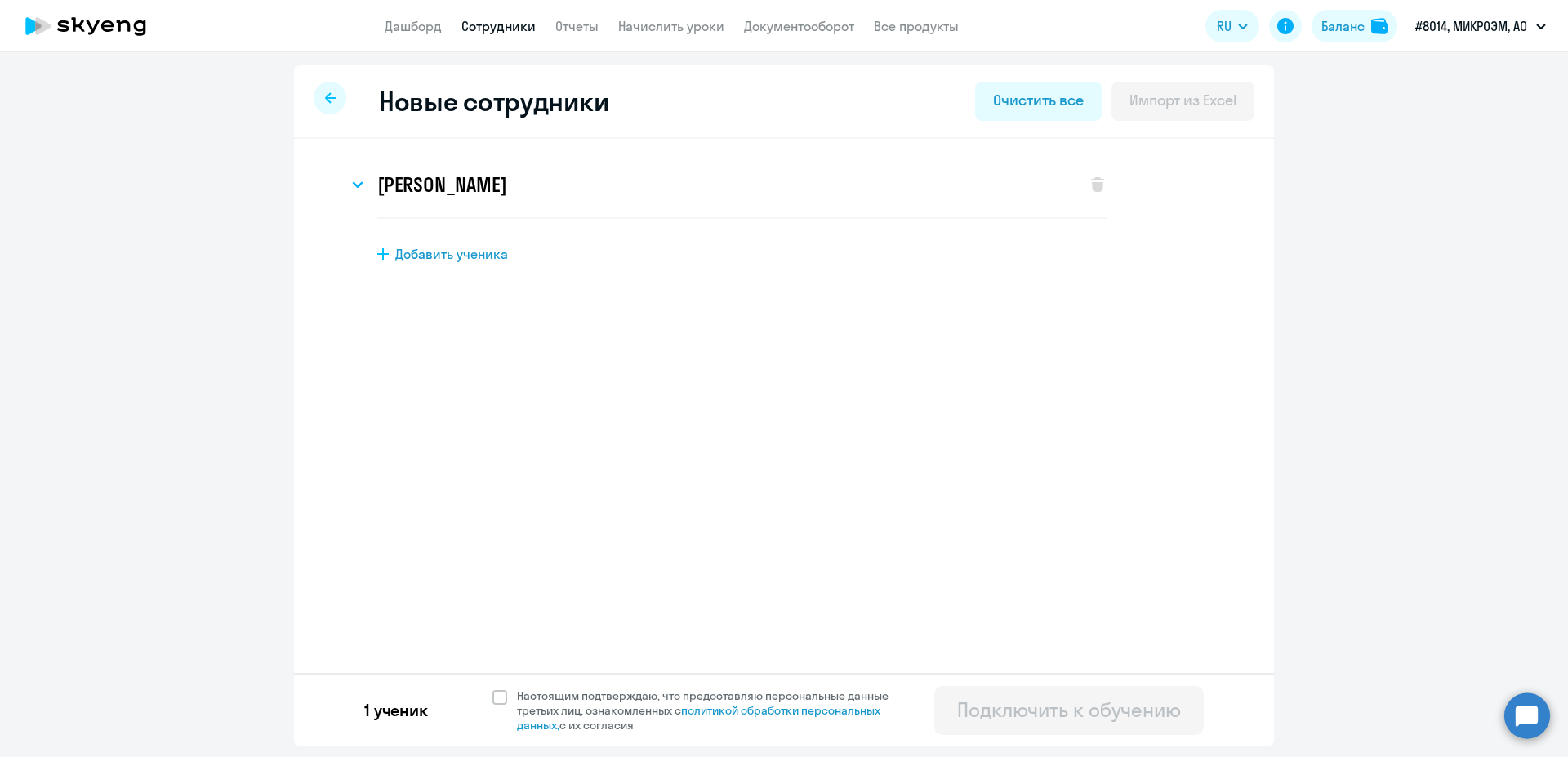
scroll to position [0, 0]
click at [496, 689] on label "Настоящим подтверждаю, что предоставляю персональные данные третьих лиц, ознако…" at bounding box center [699, 710] width 415 height 44
click at [492, 688] on input "Настоящим подтверждаю, что предоставляю персональные данные третьих лиц, ознако…" at bounding box center [491, 687] width 1 height 1
checkbox input "true"
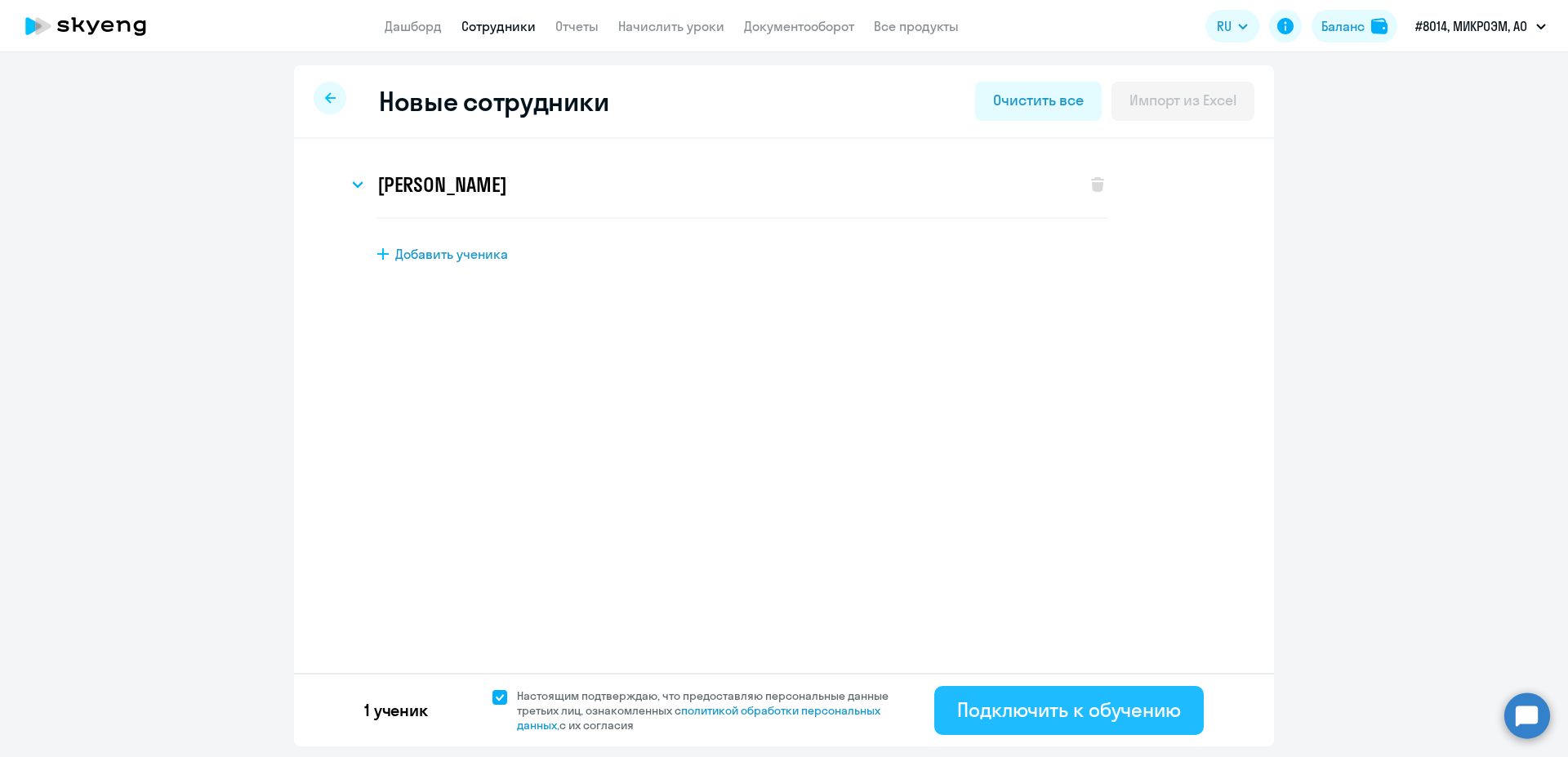
click at [1144, 720] on div "Подключить к обучению" at bounding box center [1068, 709] width 223 height 26
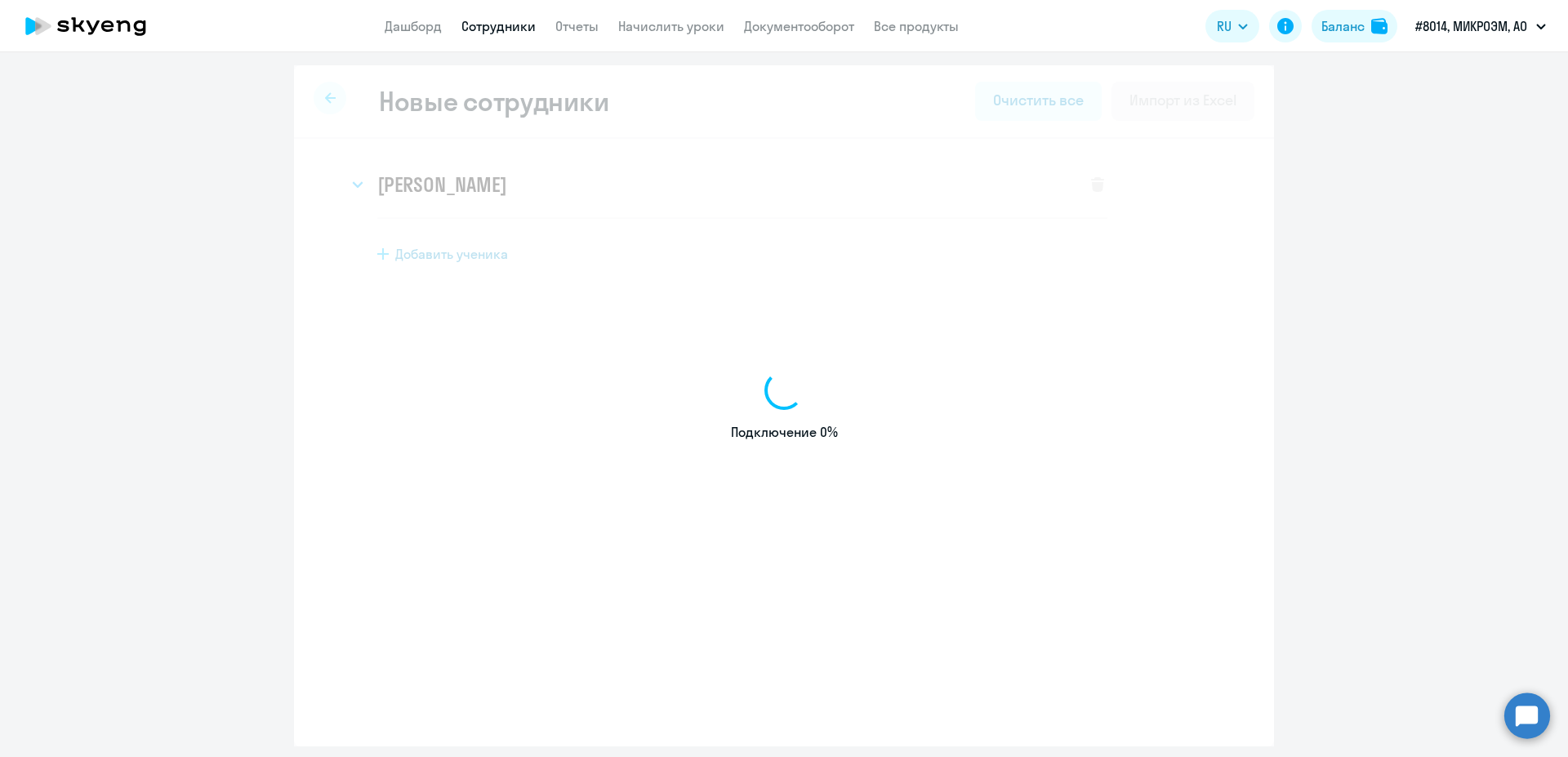
select select "english_adult_not_native_speaker"
select select "3"
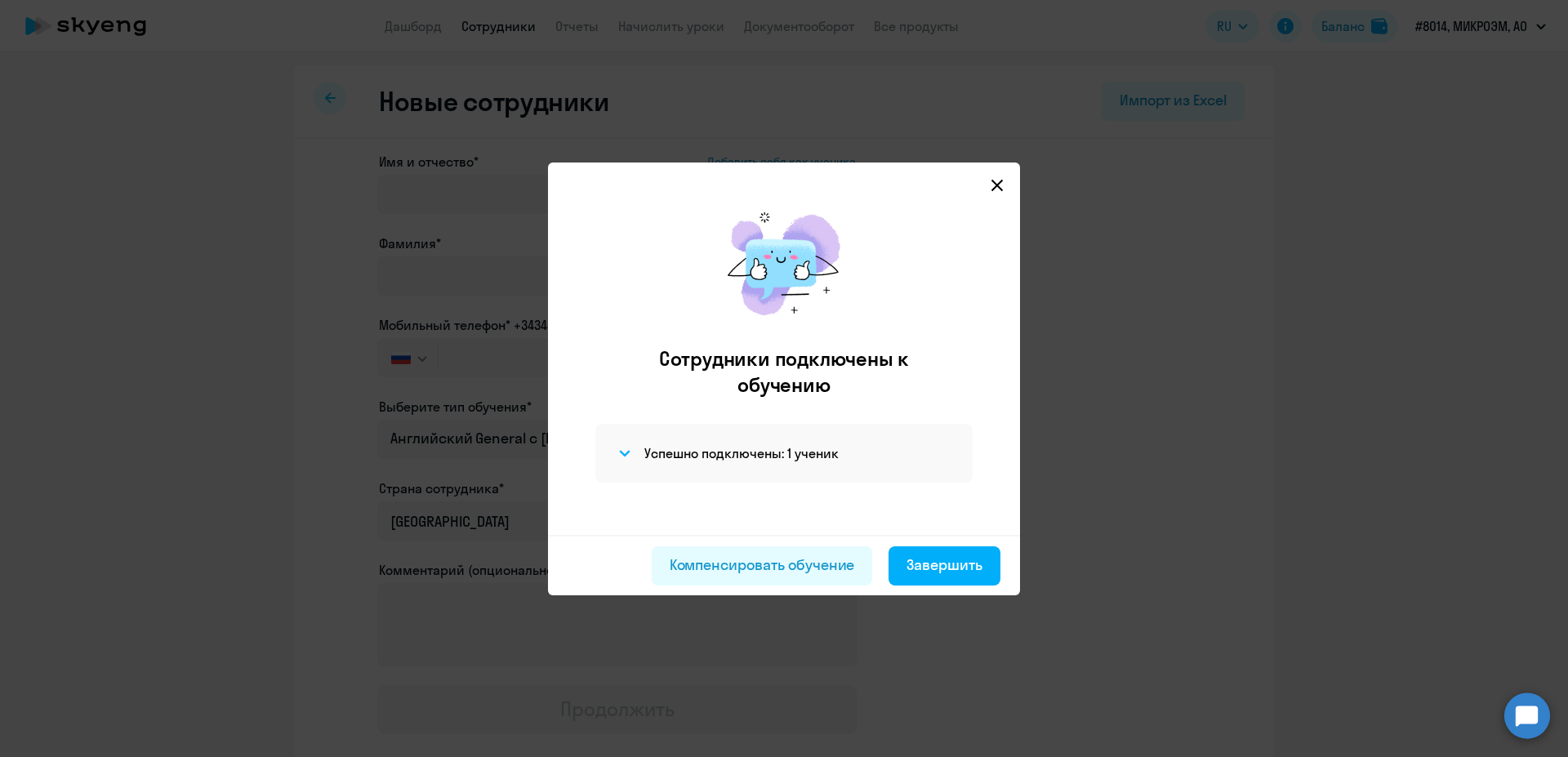
click at [1002, 178] on svg-icon at bounding box center [997, 185] width 20 height 20
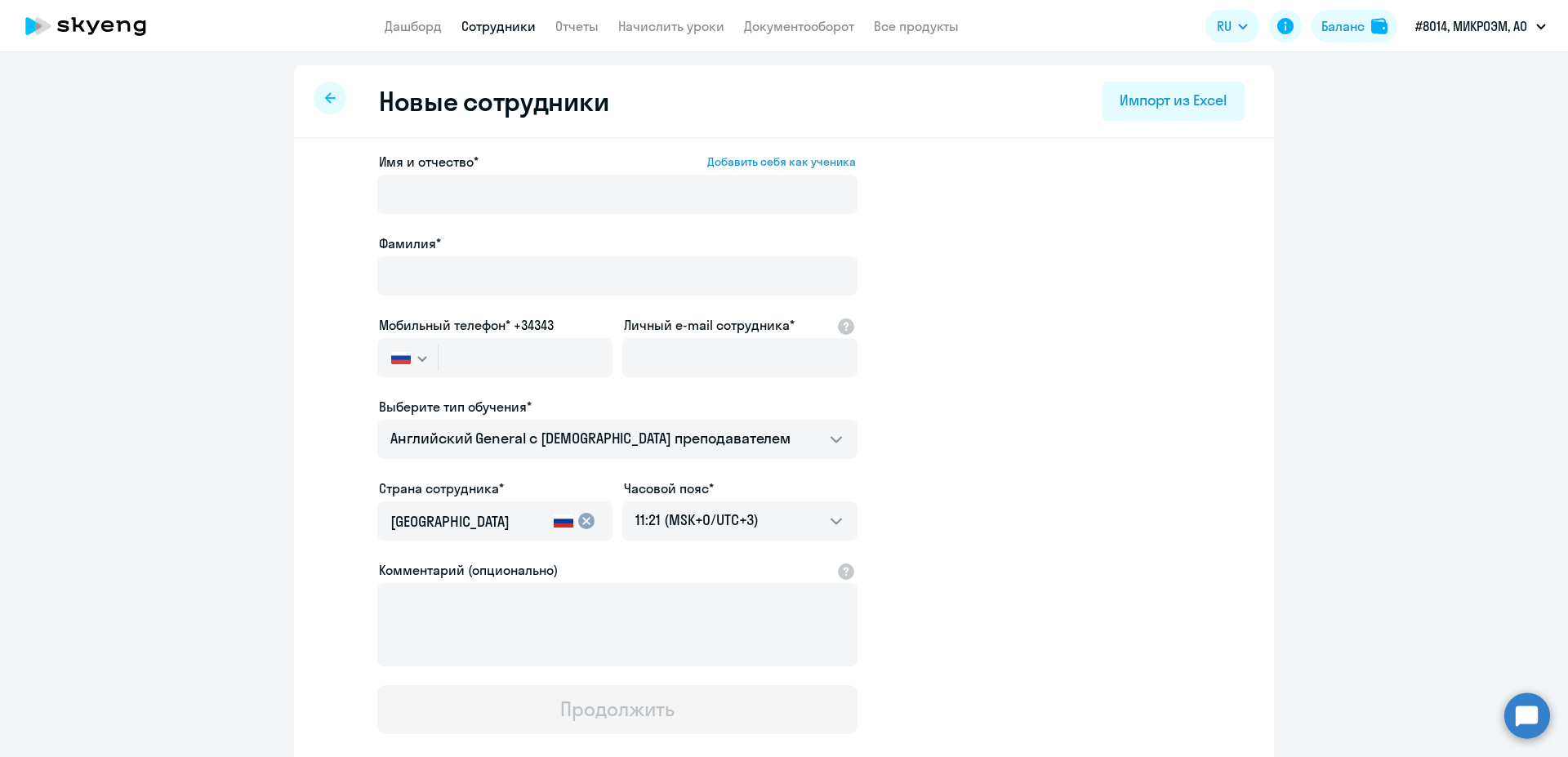
select select "30"
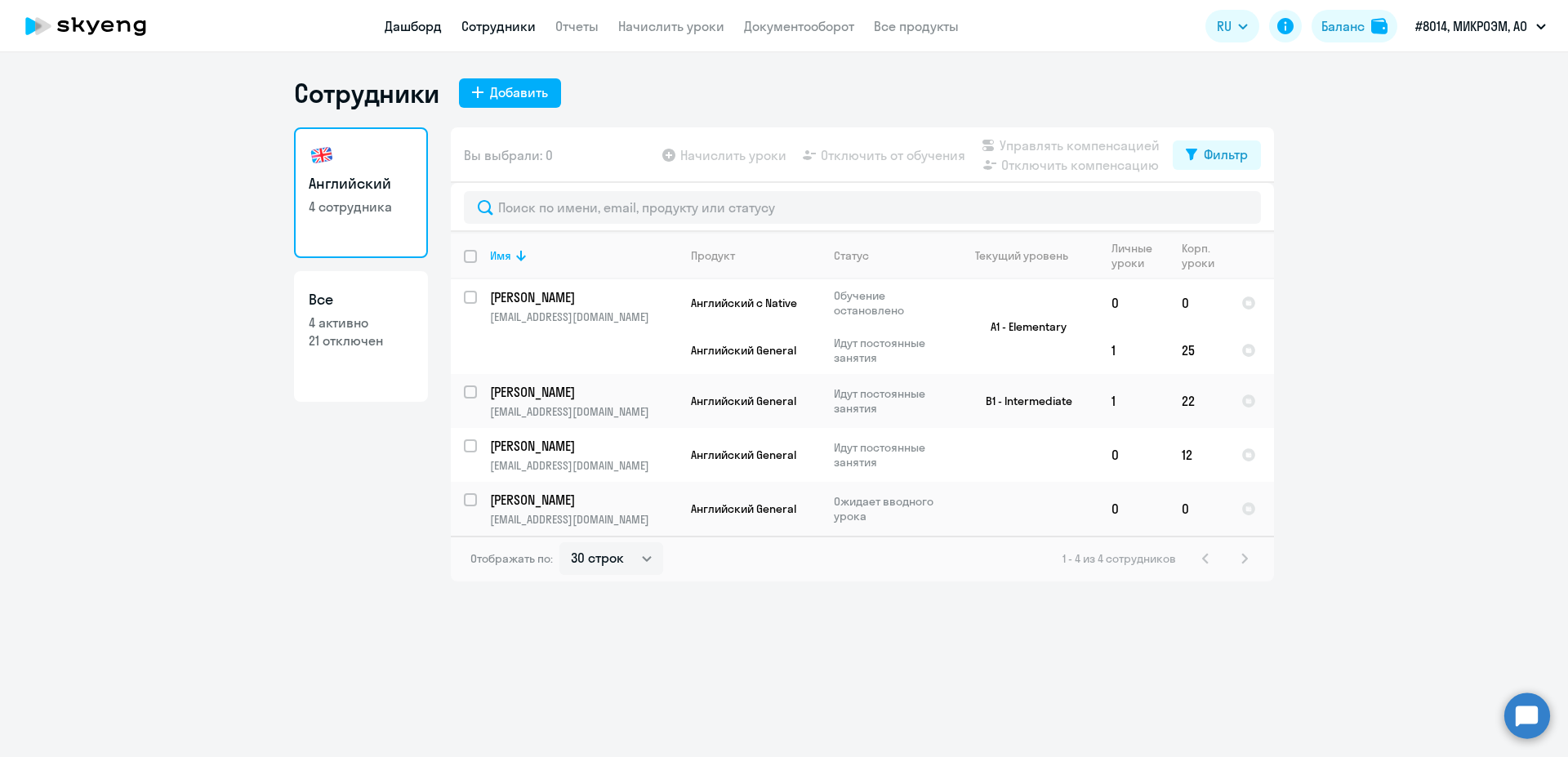
click at [411, 31] on link "Дашборд" at bounding box center [413, 26] width 57 height 16
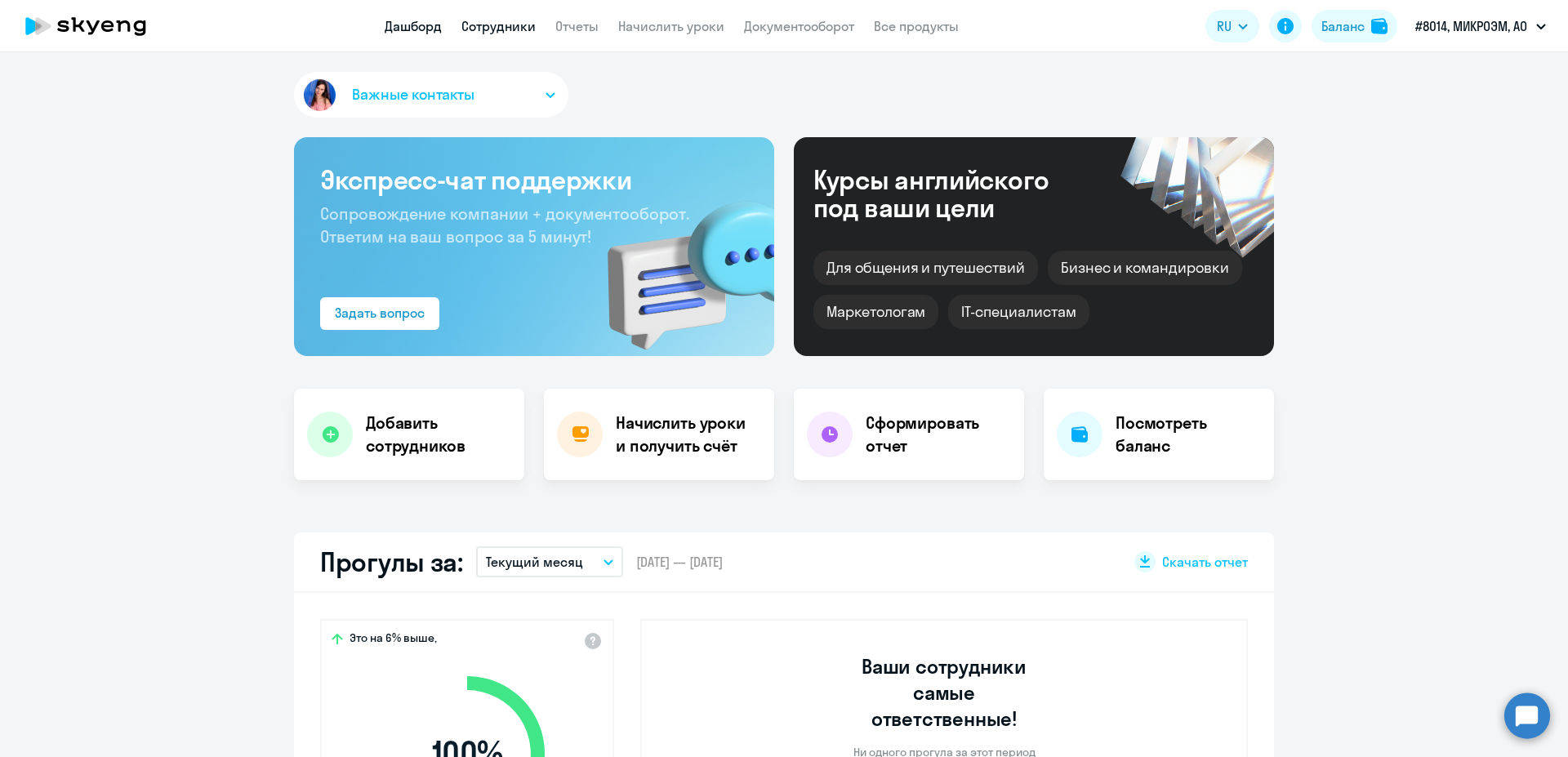
click at [523, 26] on link "Сотрудники" at bounding box center [498, 26] width 74 height 16
select select "30"
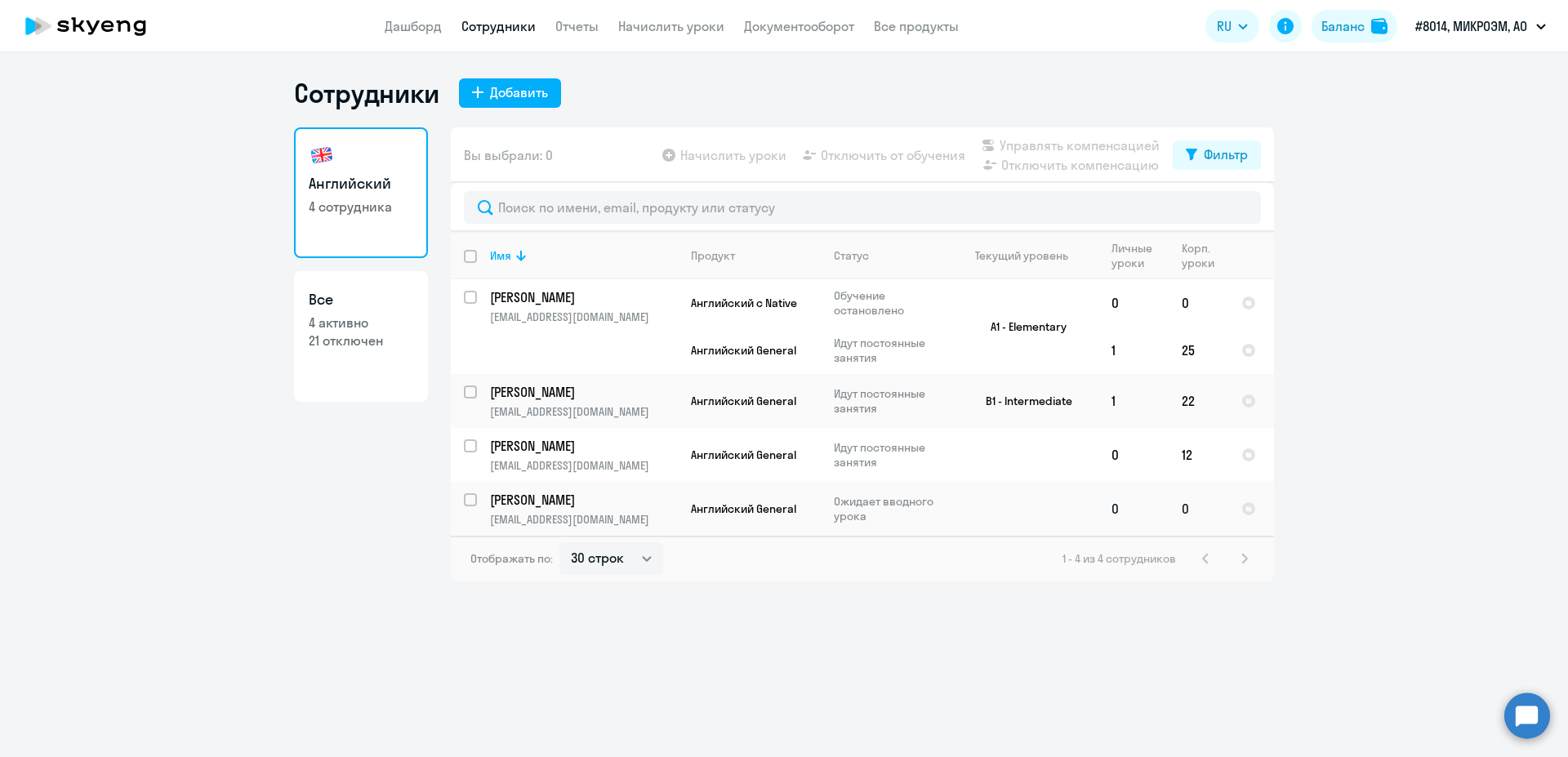
click at [491, 498] on p "Бенюхис Елена" at bounding box center [582, 499] width 184 height 18
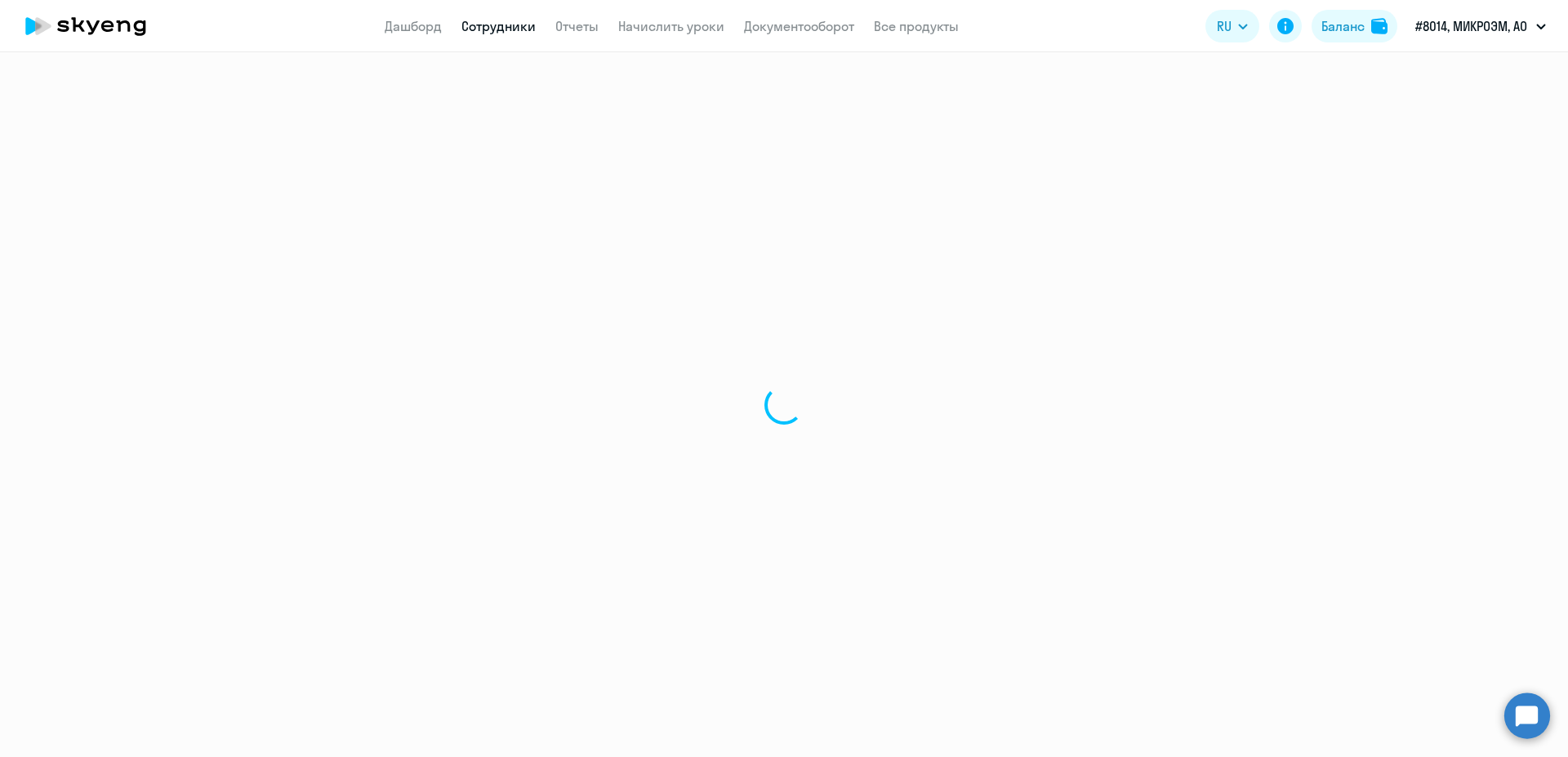
select select "english"
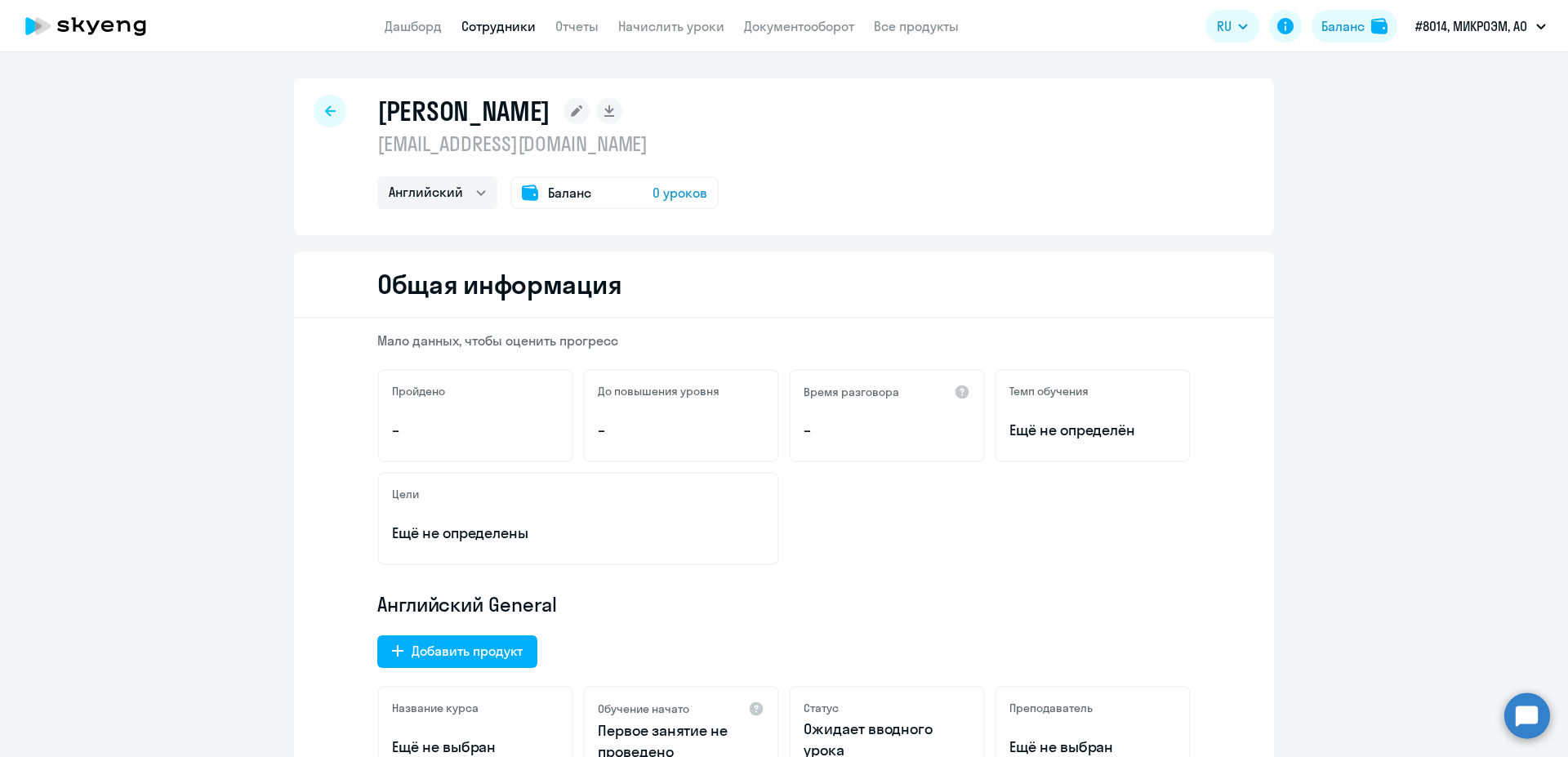
drag, startPoint x: 298, startPoint y: 115, endPoint x: 306, endPoint y: 109, distance: 10.0
click at [300, 112] on div "Бенюхис Елена benhelen@ya.ru Английский Баланс 0 уроков" at bounding box center [784, 157] width 980 height 157
click at [315, 106] on div at bounding box center [330, 111] width 32 height 32
select select "30"
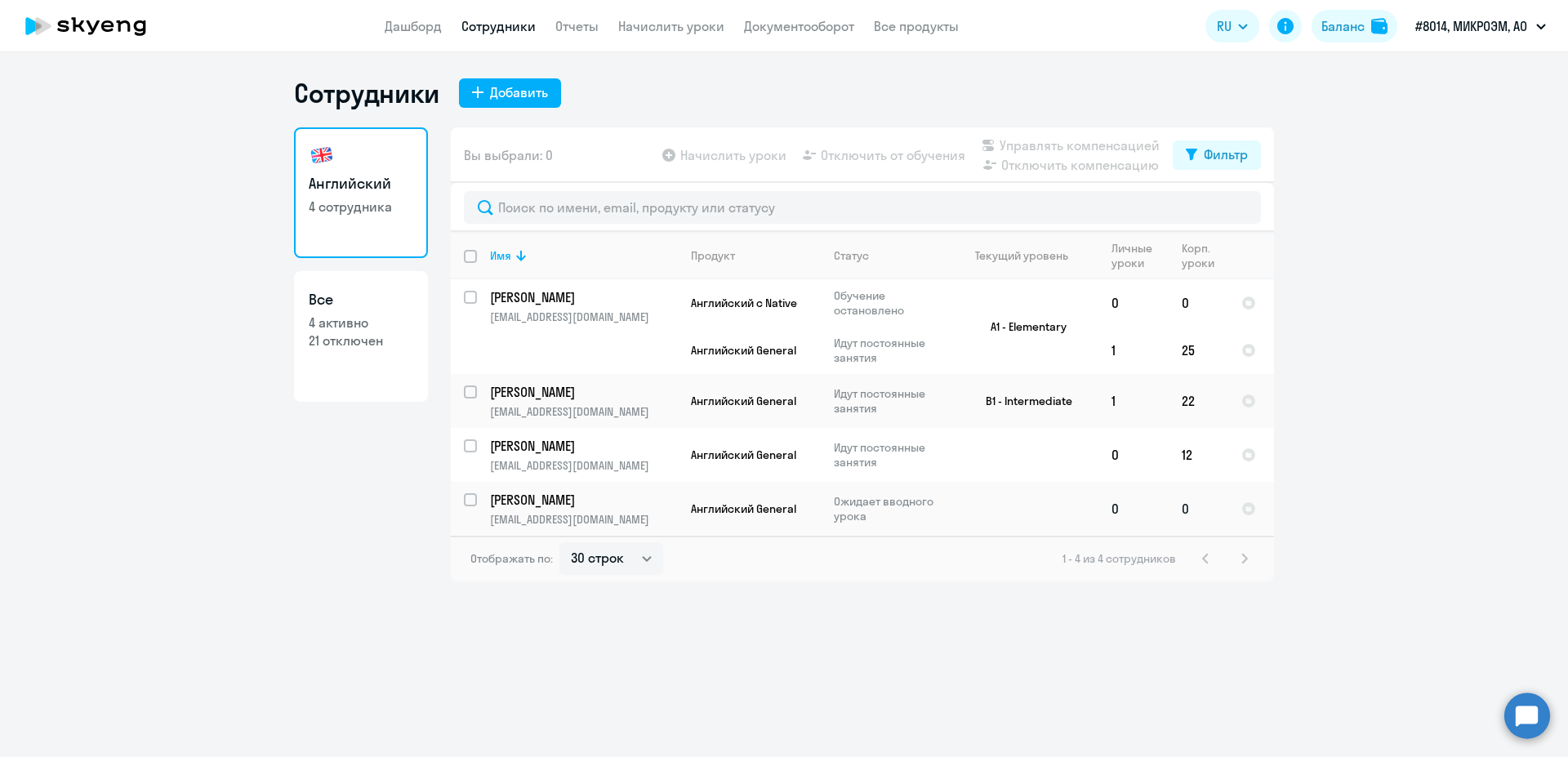
click at [472, 507] on input "select row 2758489" at bounding box center [480, 509] width 32 height 32
checkbox input "true"
click at [918, 160] on span "Отключить от обучения" at bounding box center [892, 154] width 144 height 20
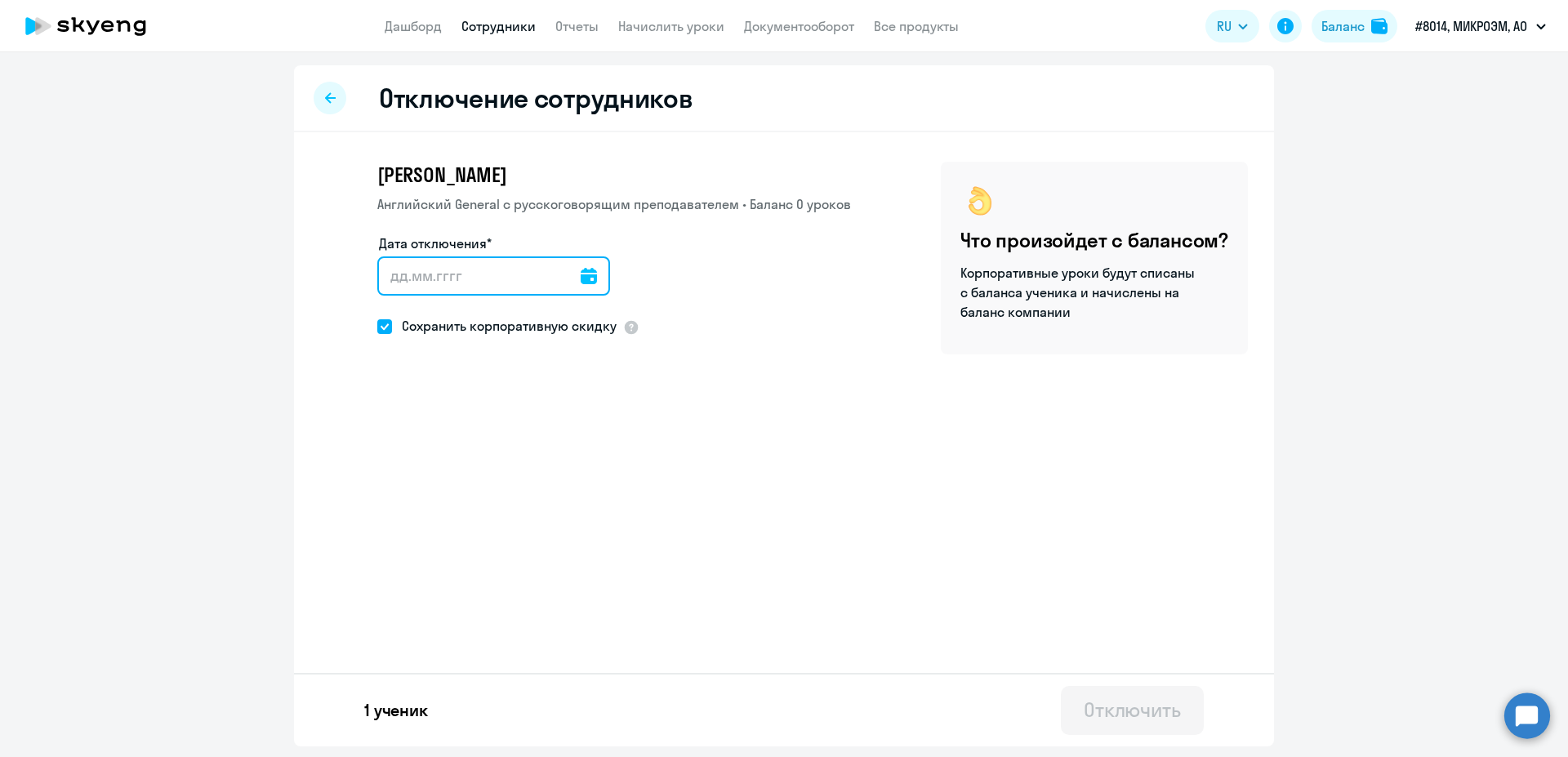
click at [571, 279] on input "Дата отключения*" at bounding box center [493, 276] width 233 height 39
click at [587, 276] on icon at bounding box center [588, 275] width 16 height 16
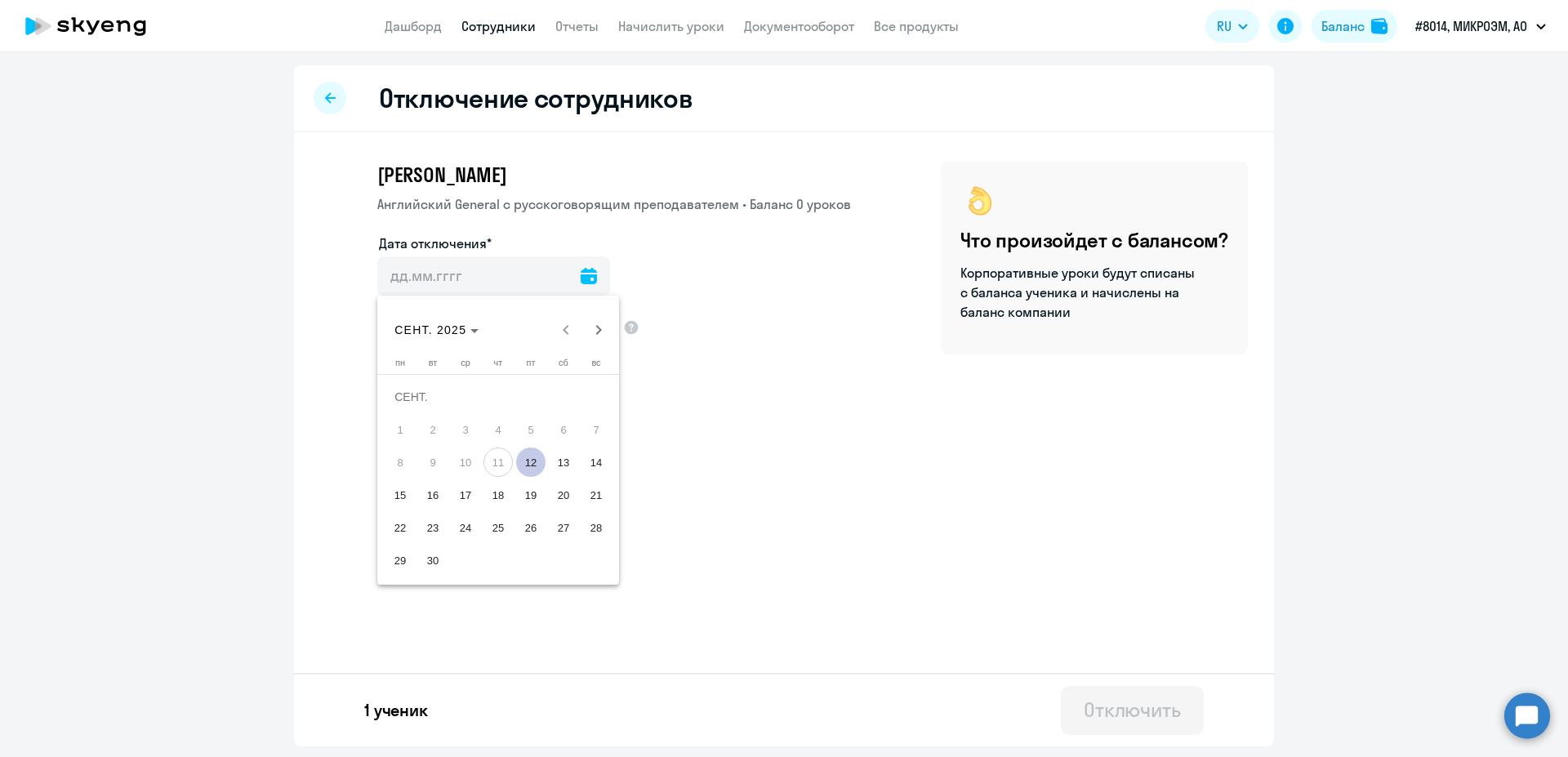
click at [526, 470] on span "12" at bounding box center [530, 462] width 29 height 29
type input "12.09.2025"
type input "12.9.2025"
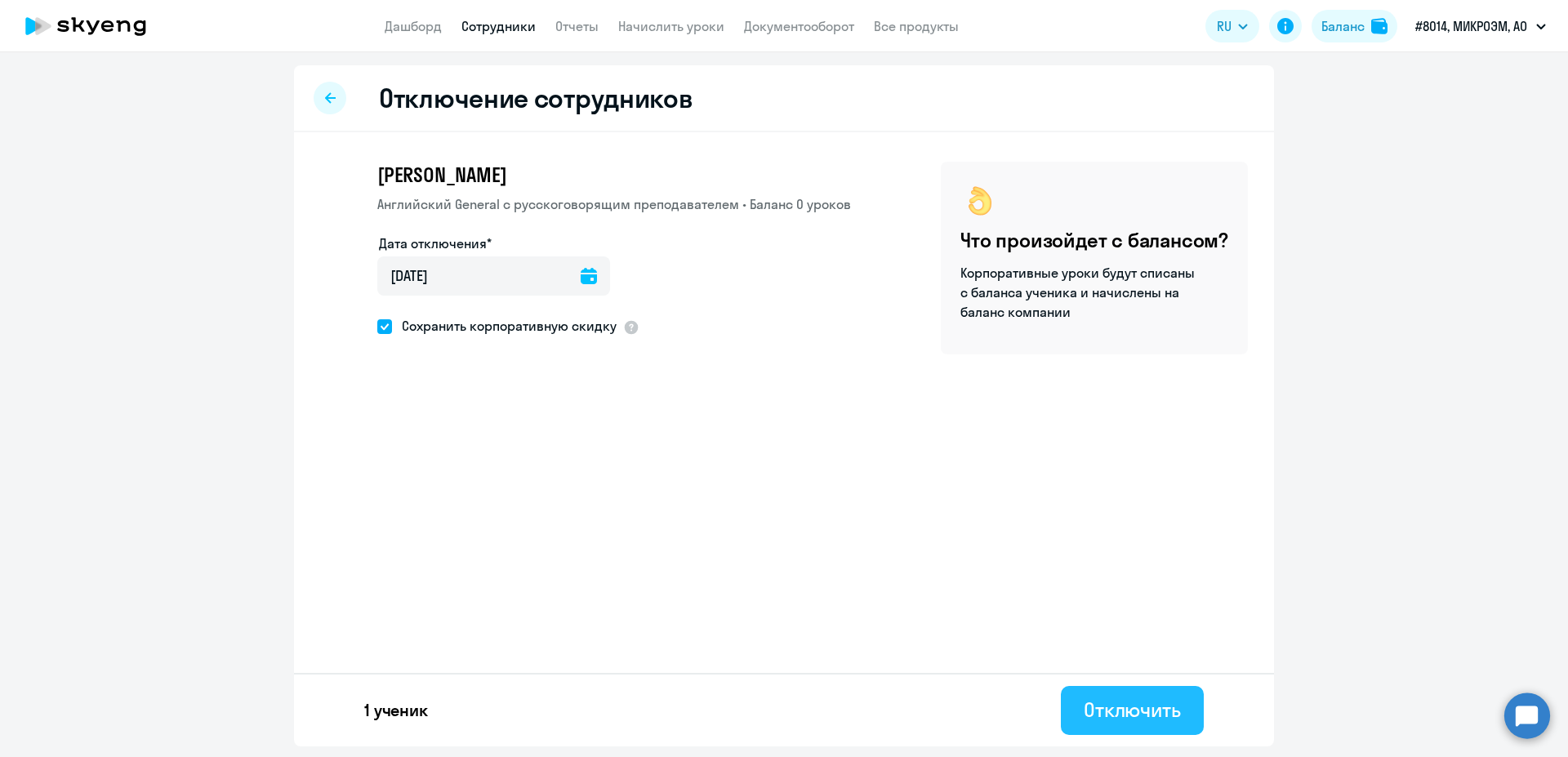
click at [1151, 696] on button "Отключить" at bounding box center [1132, 709] width 143 height 49
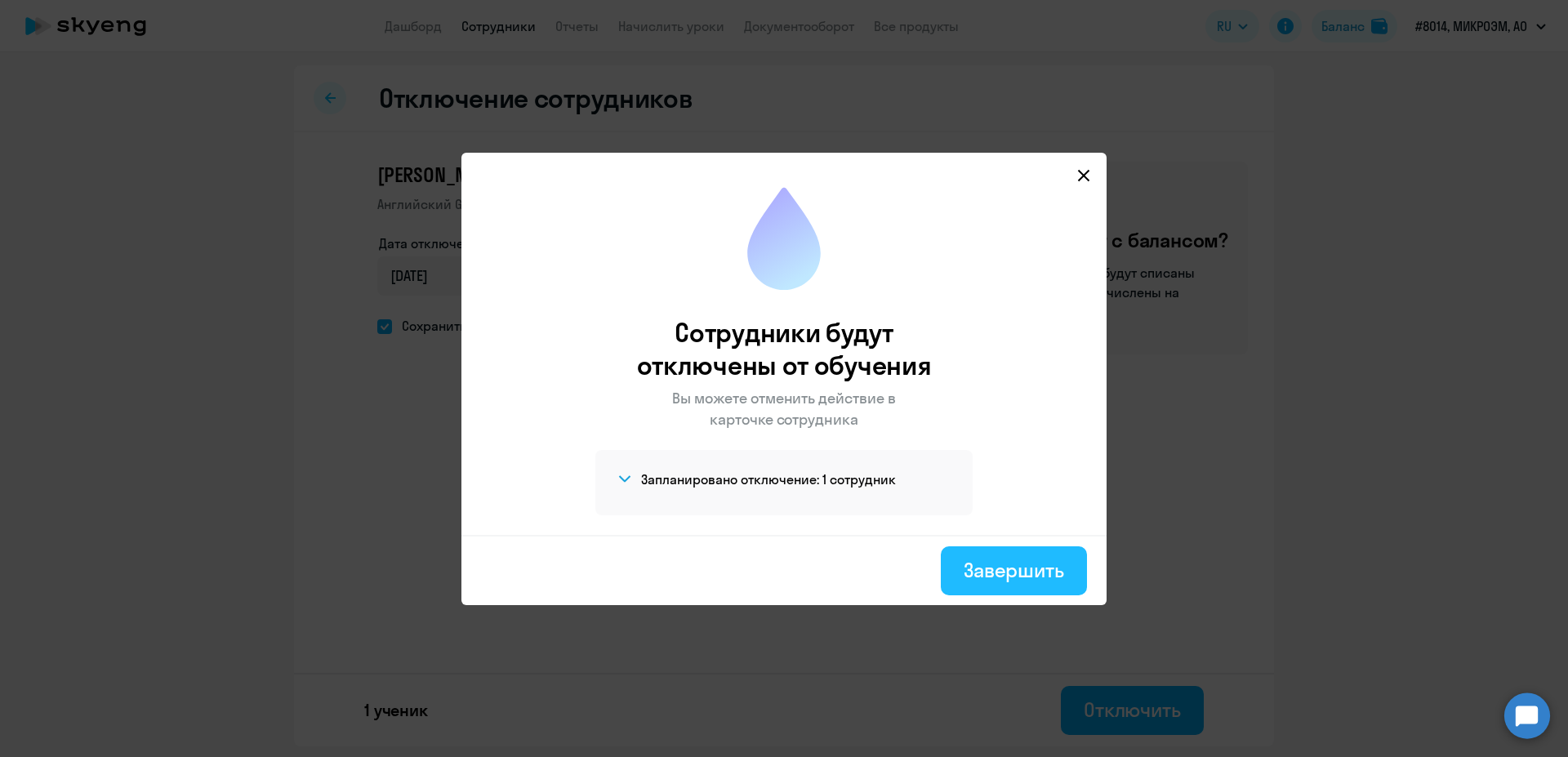
click at [1025, 569] on div "Завершить" at bounding box center [1014, 569] width 101 height 26
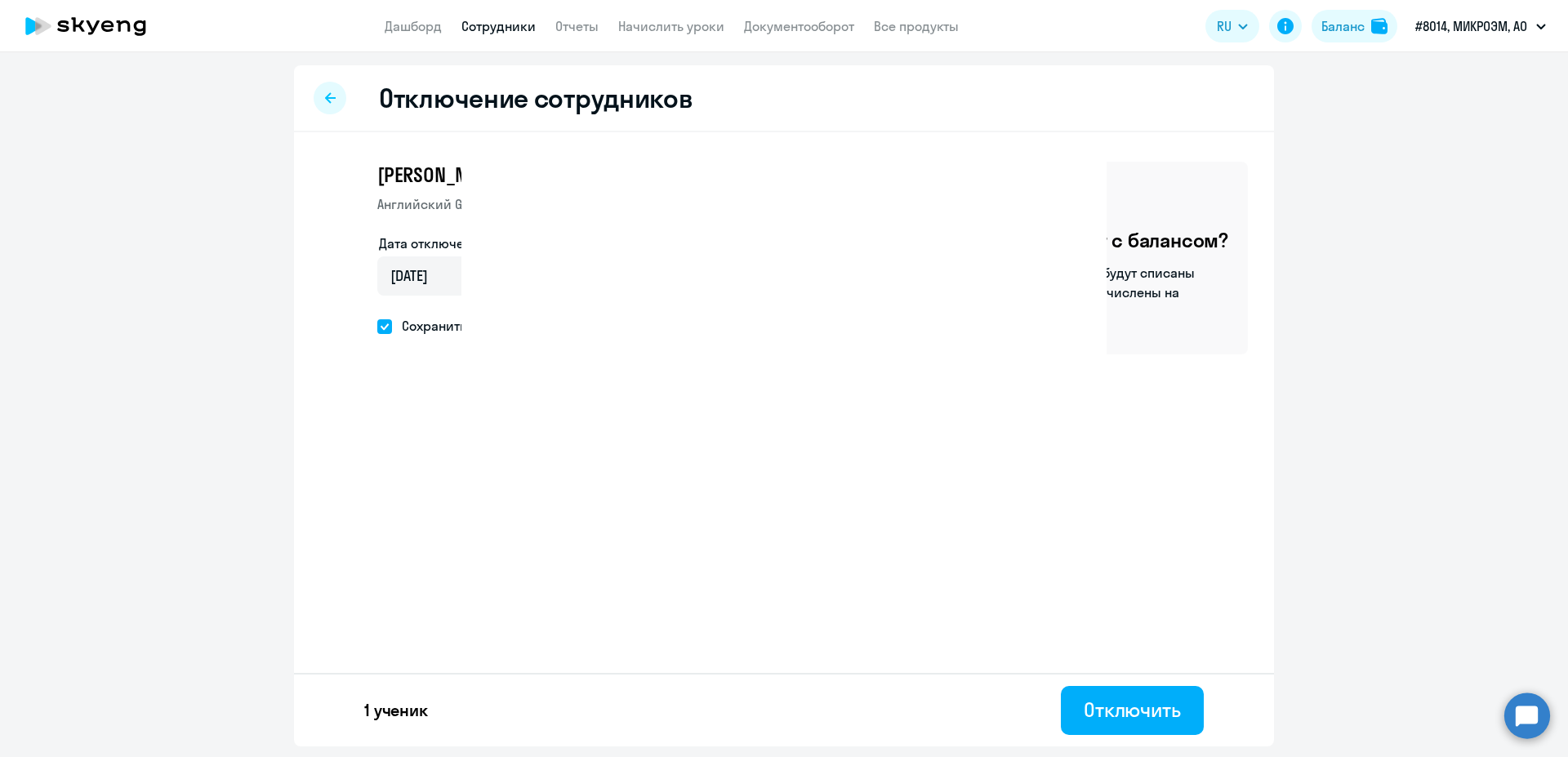
select select "30"
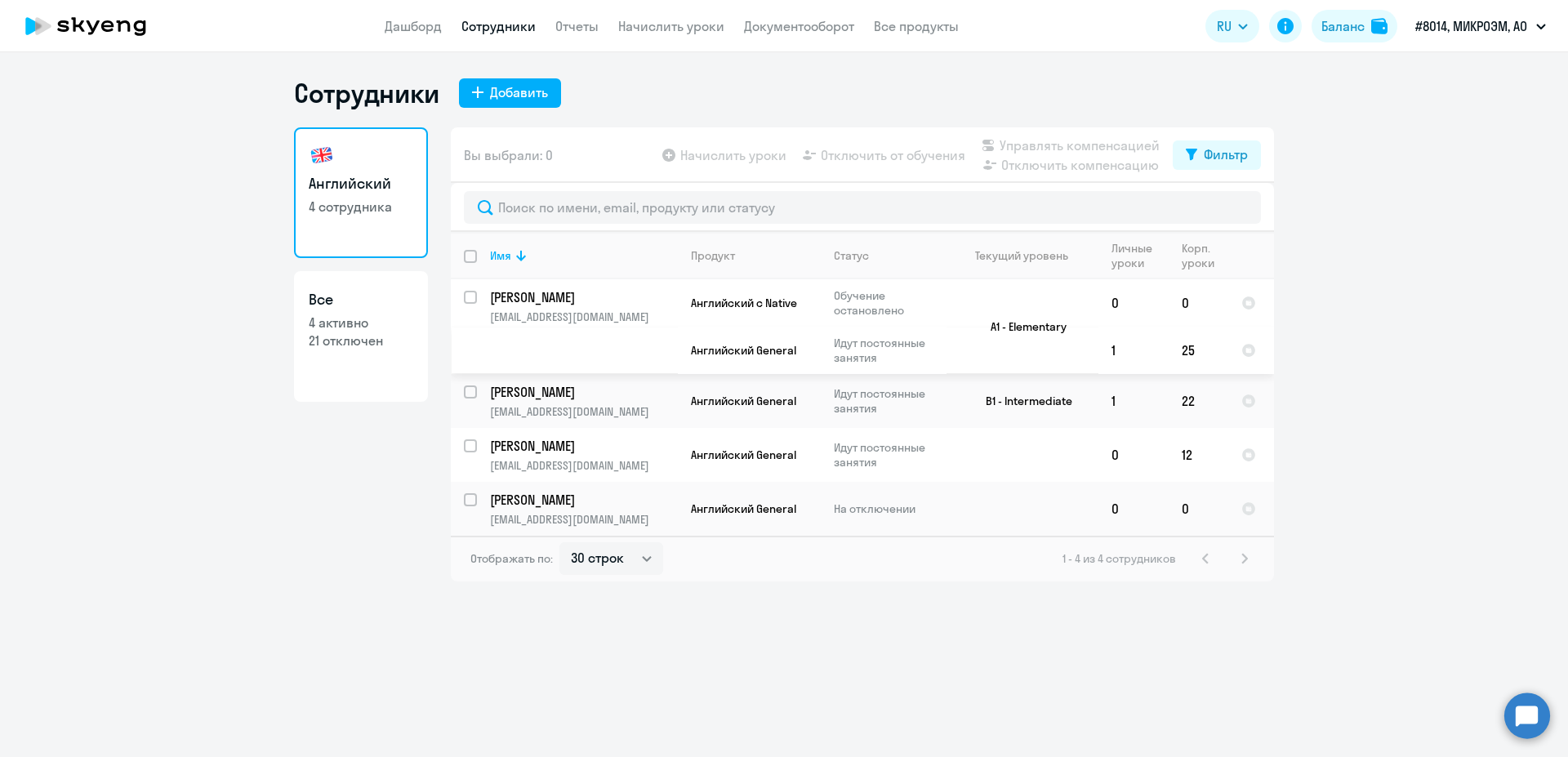
select select "30"
click at [466, 496] on input "select row 2758489" at bounding box center [480, 509] width 32 height 32
checkbox input "true"
click at [882, 161] on span "Отключить от обучения" at bounding box center [892, 154] width 144 height 20
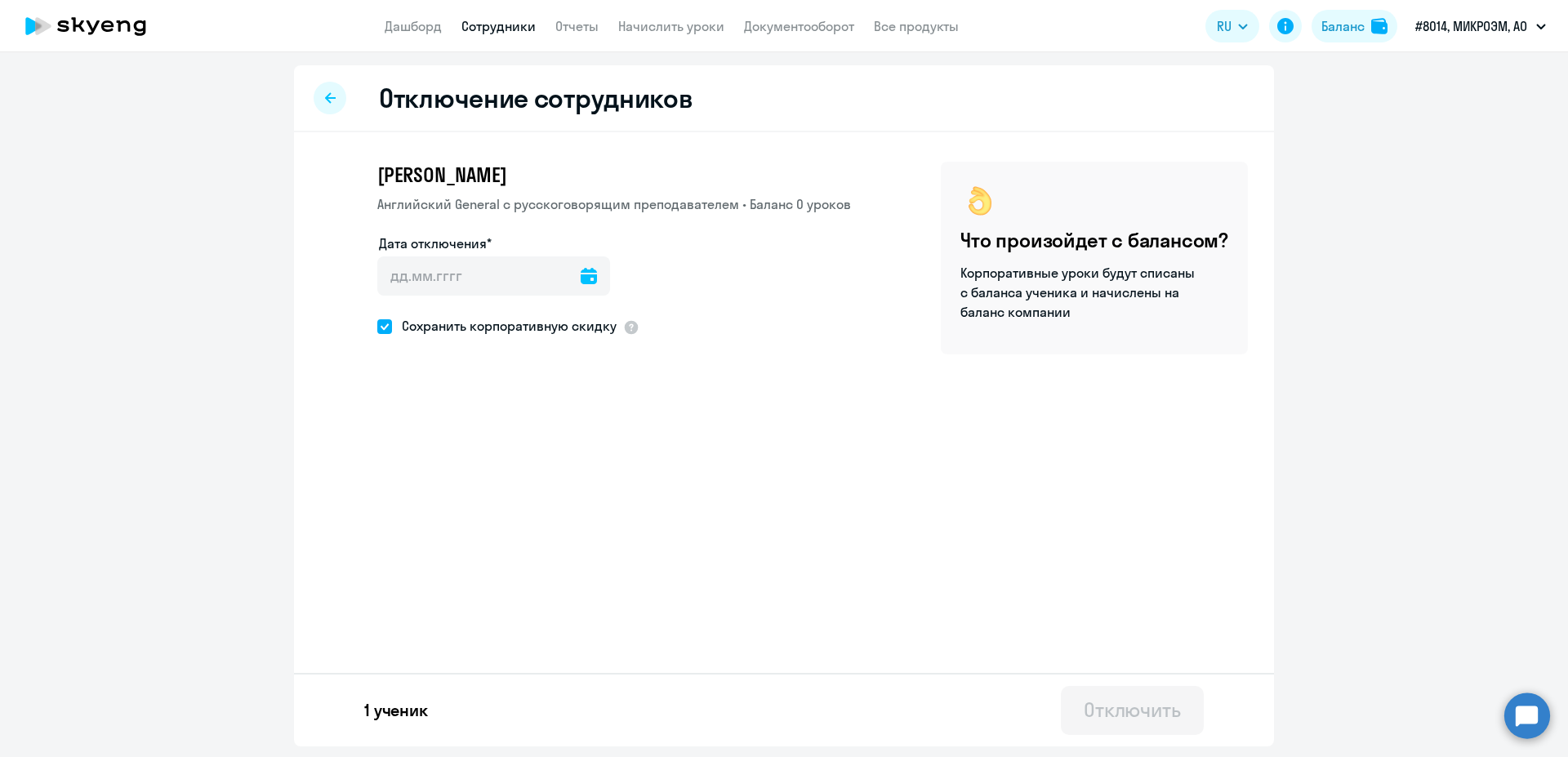
click at [583, 273] on icon at bounding box center [588, 275] width 16 height 16
click at [529, 458] on span "12" at bounding box center [530, 462] width 29 height 29
type input "[DATE]"
click at [1122, 709] on div "Отключить" at bounding box center [1132, 709] width 97 height 26
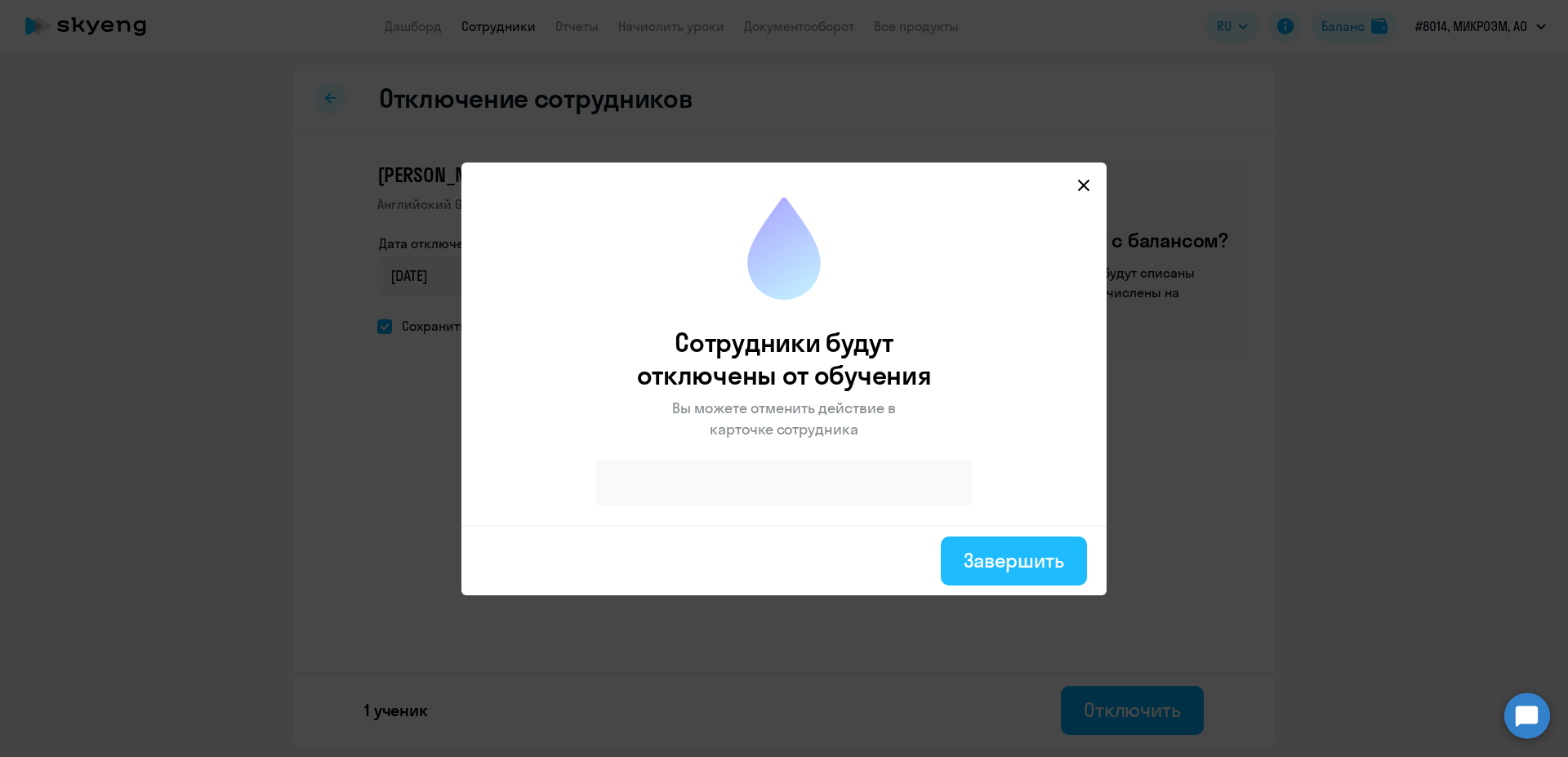
click at [1043, 554] on div "Завершить" at bounding box center [1014, 560] width 101 height 26
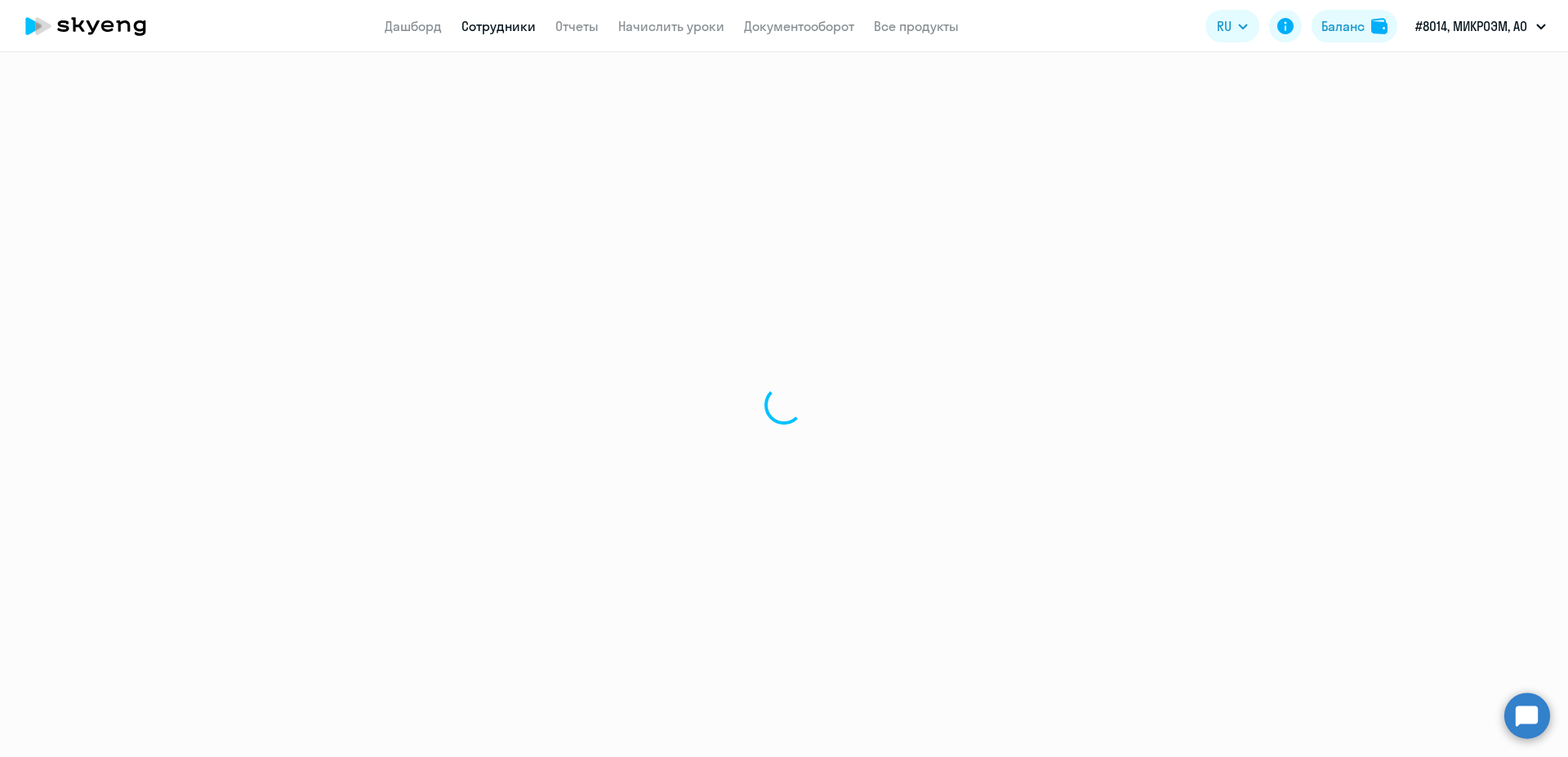
select select "30"
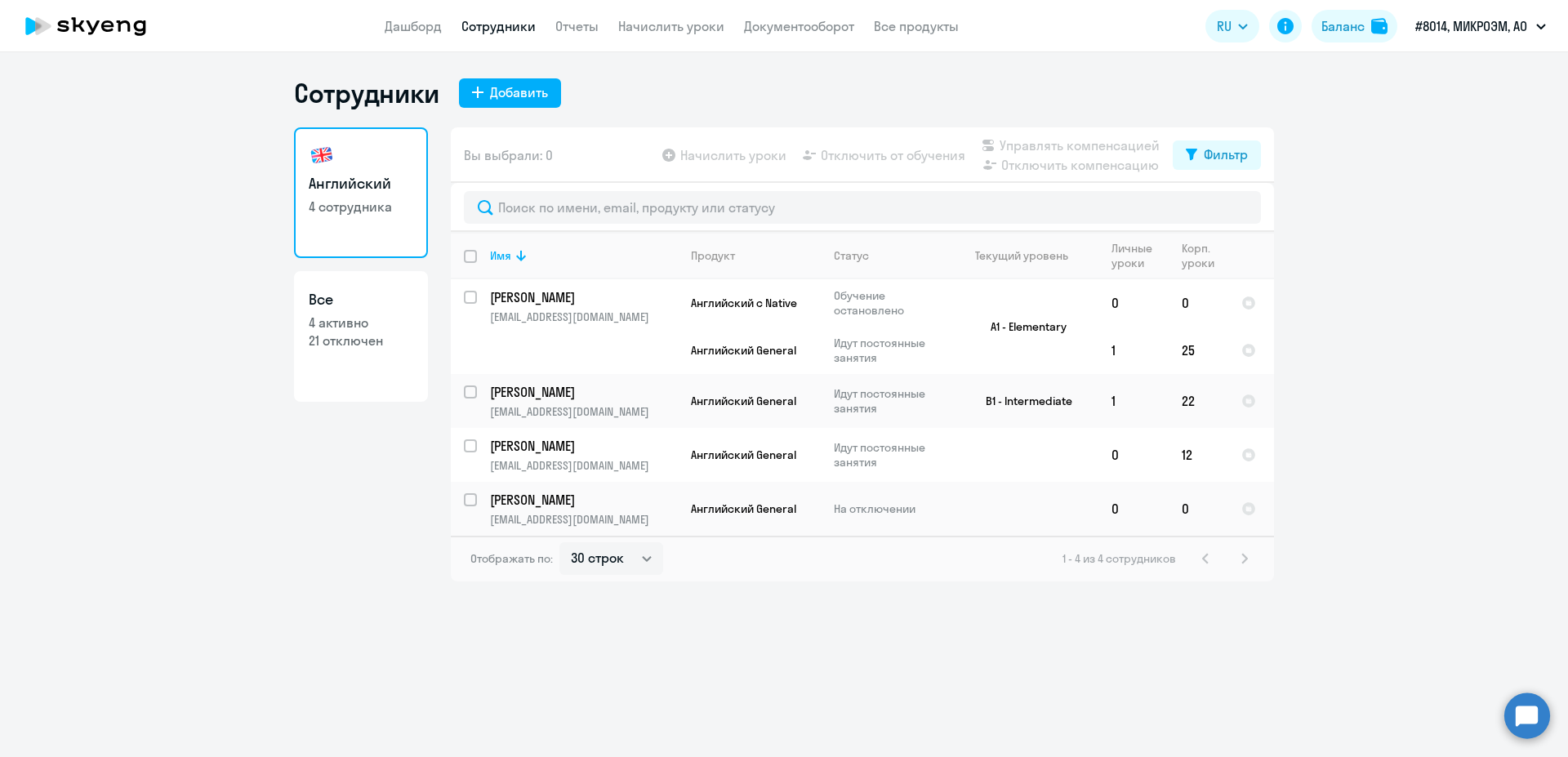
select select "30"
click at [416, 32] on link "Дашборд" at bounding box center [413, 26] width 57 height 16
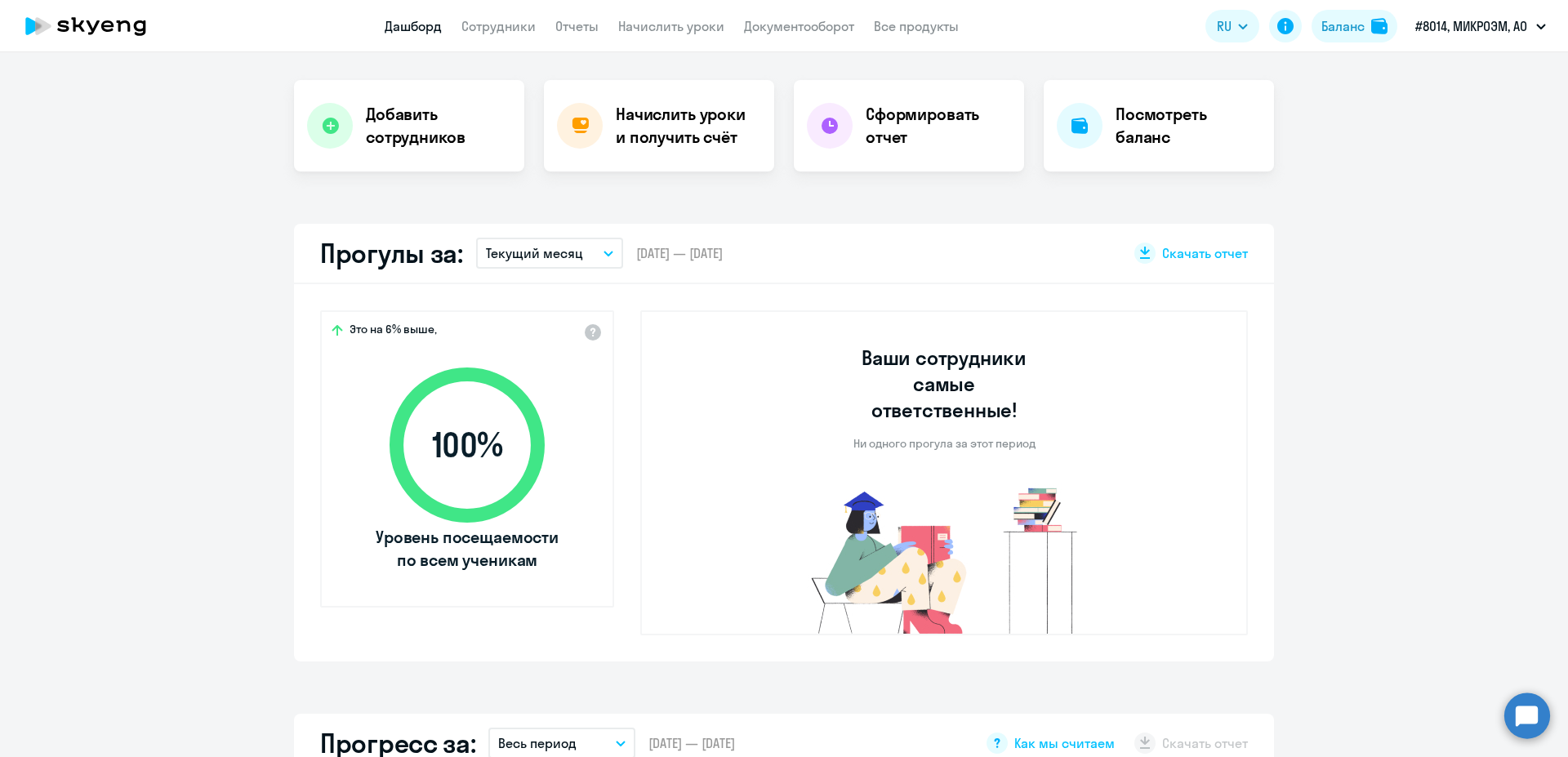
select select "30"
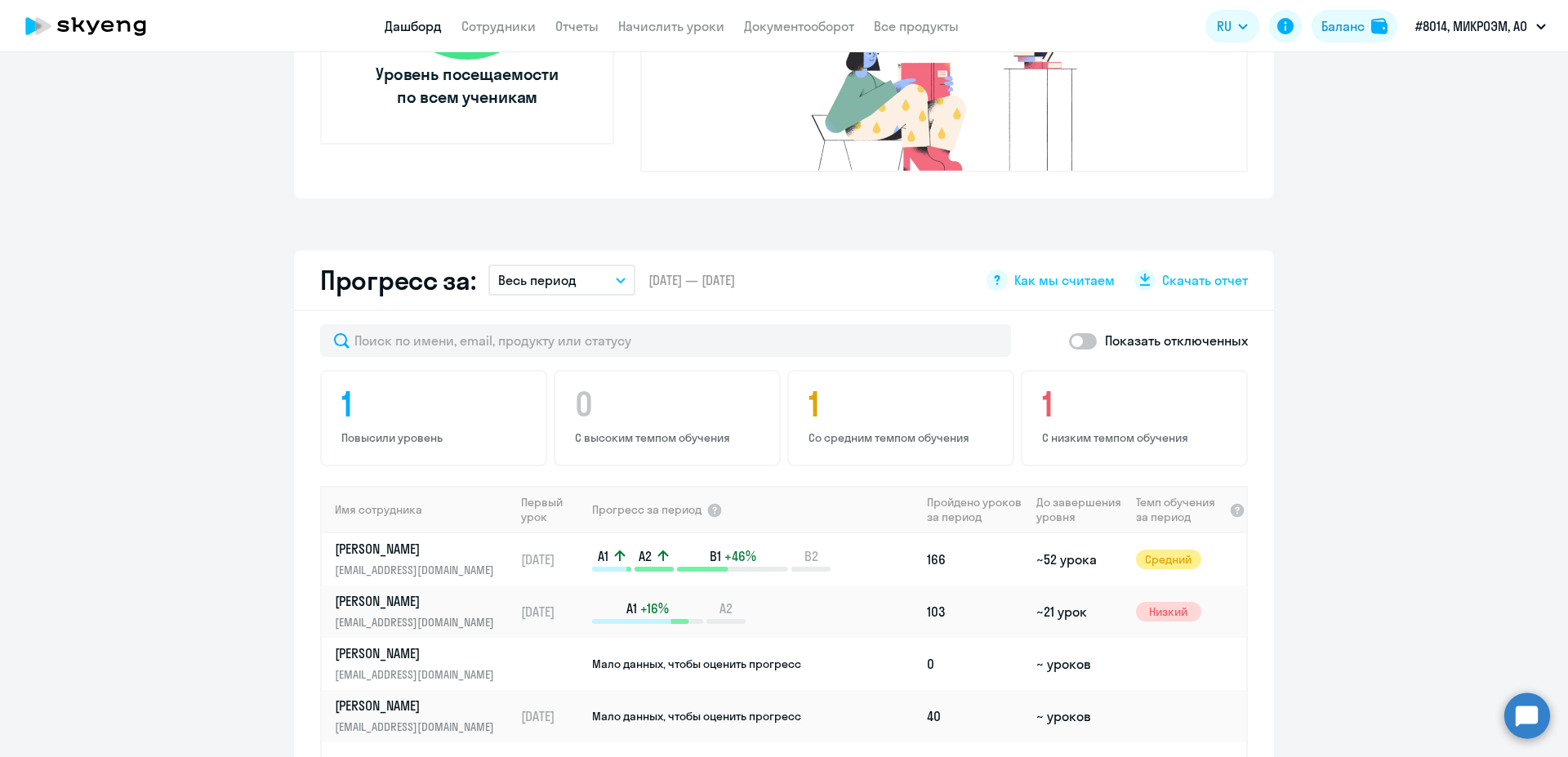
scroll to position [823, 0]
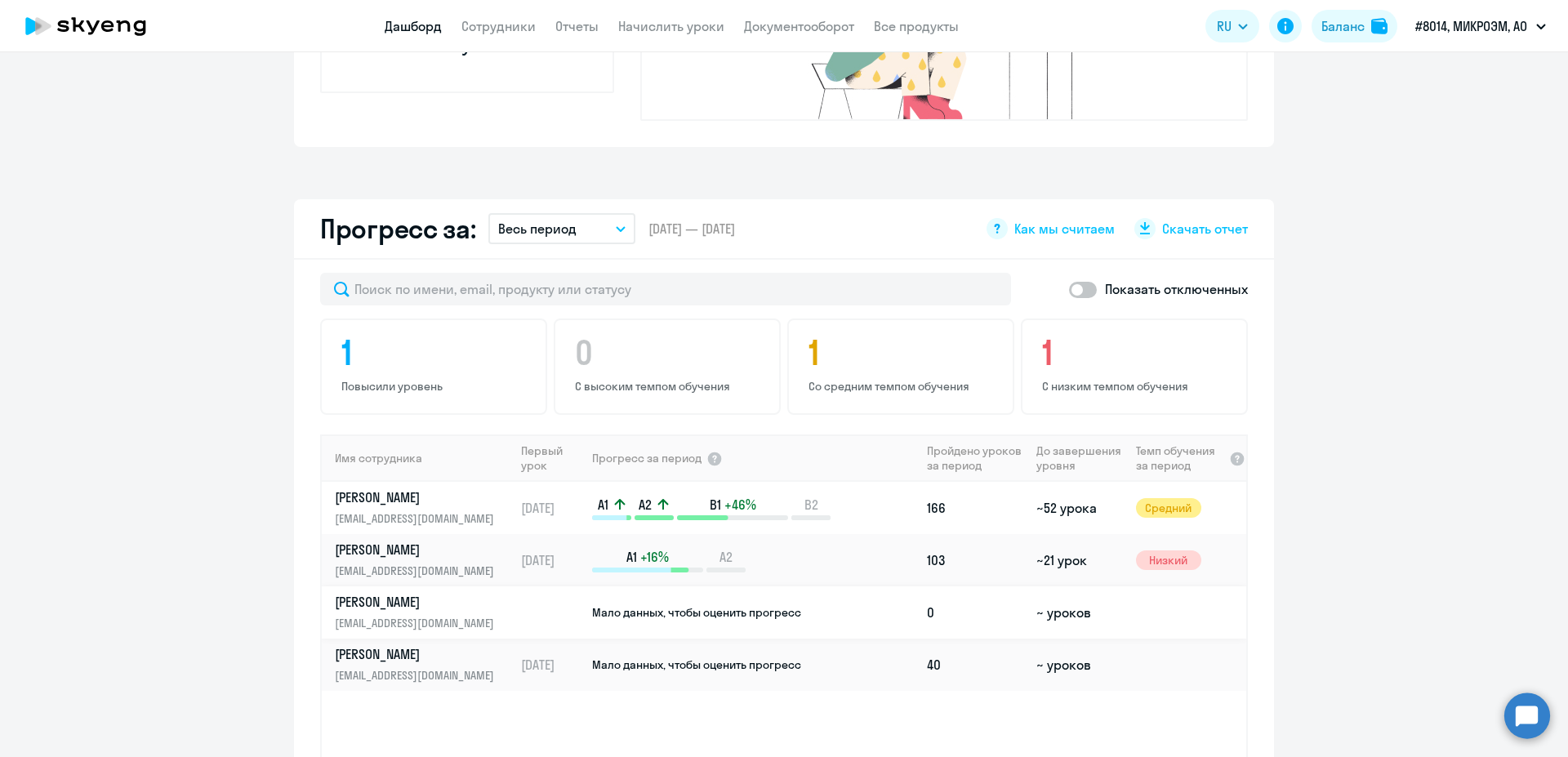
click at [383, 592] on p "[PERSON_NAME]" at bounding box center [419, 601] width 168 height 18
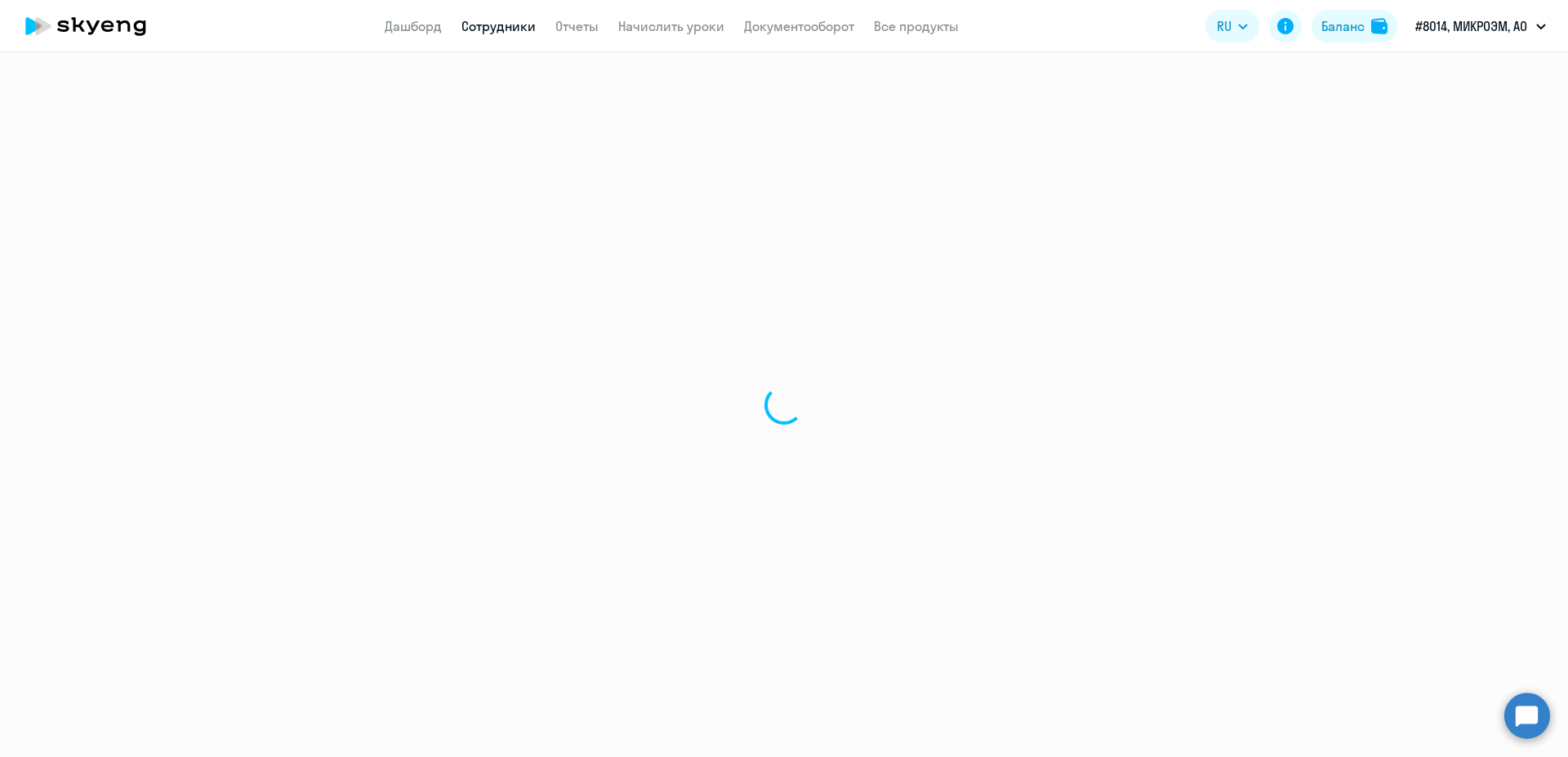
select select "english"
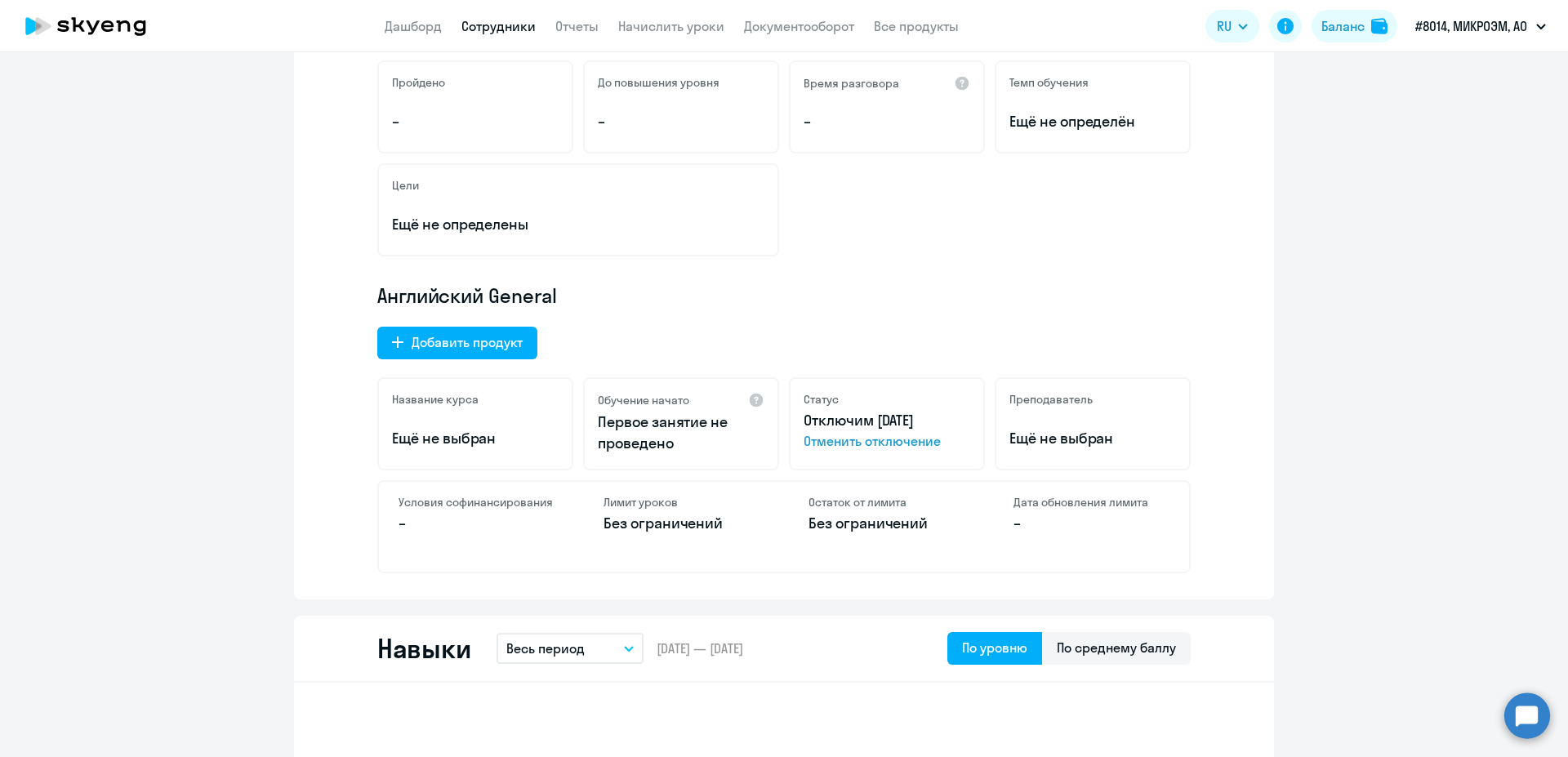
scroll to position [412, 0]
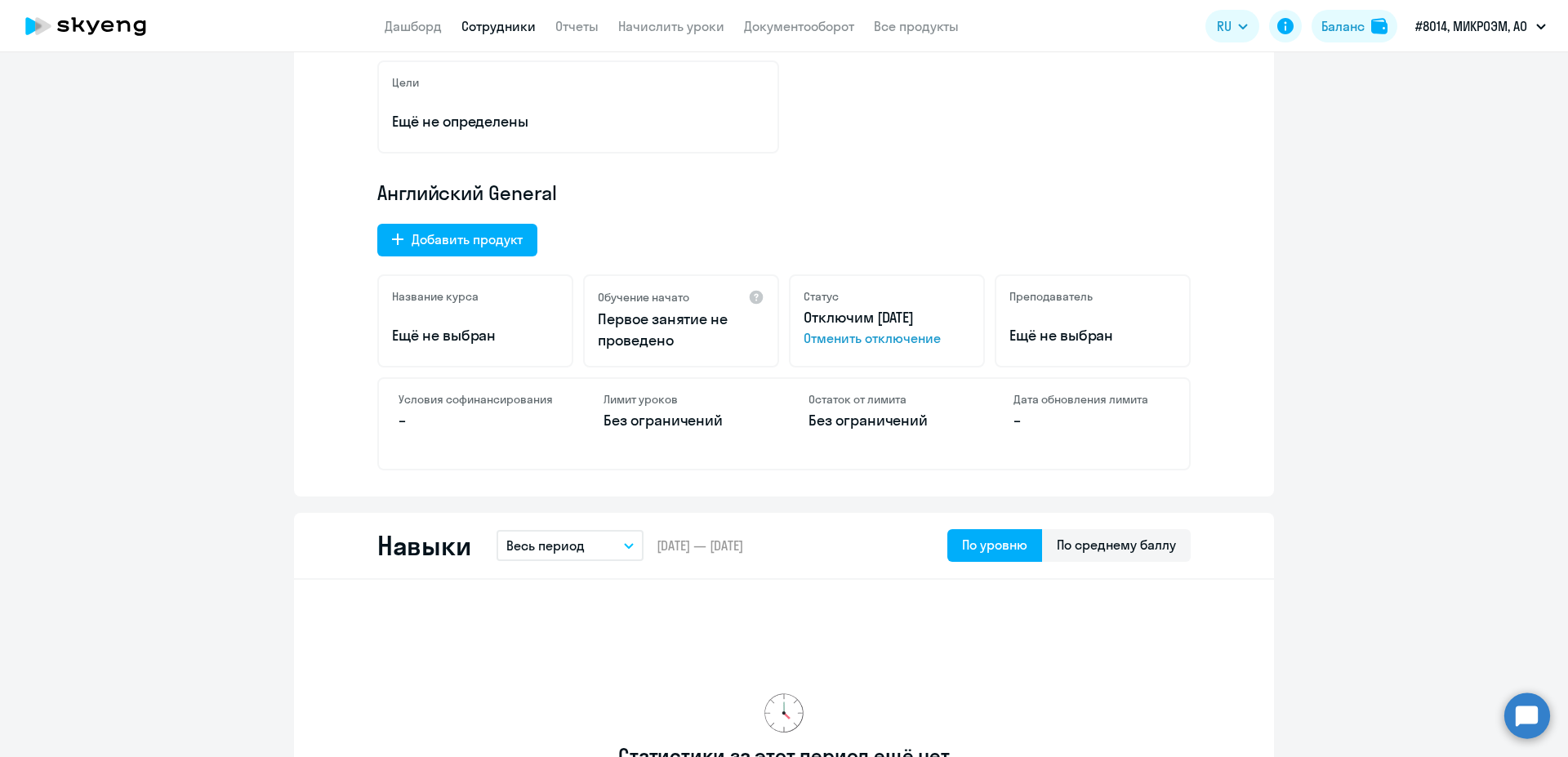
click at [892, 337] on span "Отменить отключение" at bounding box center [886, 338] width 166 height 20
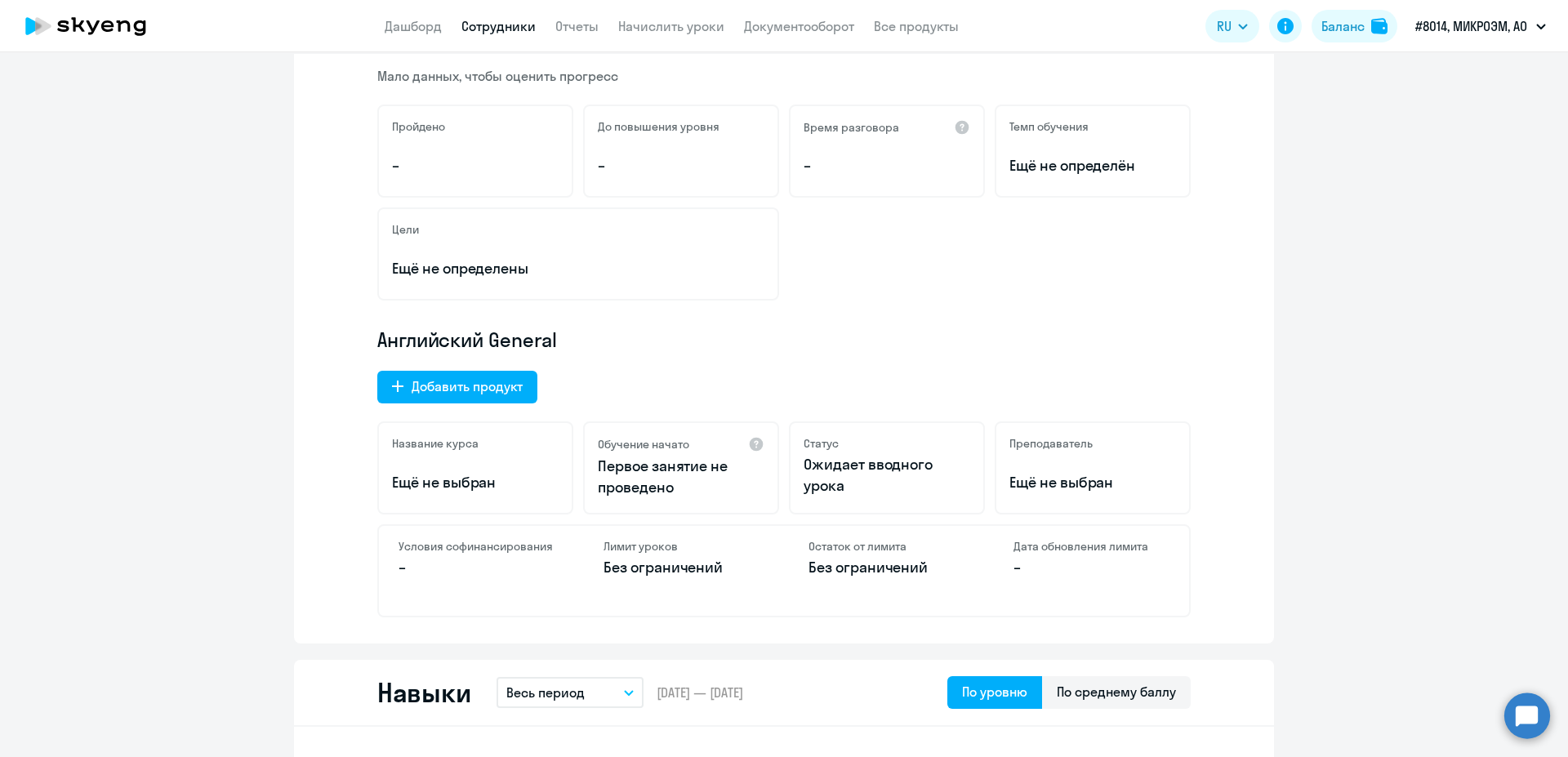
scroll to position [0, 0]
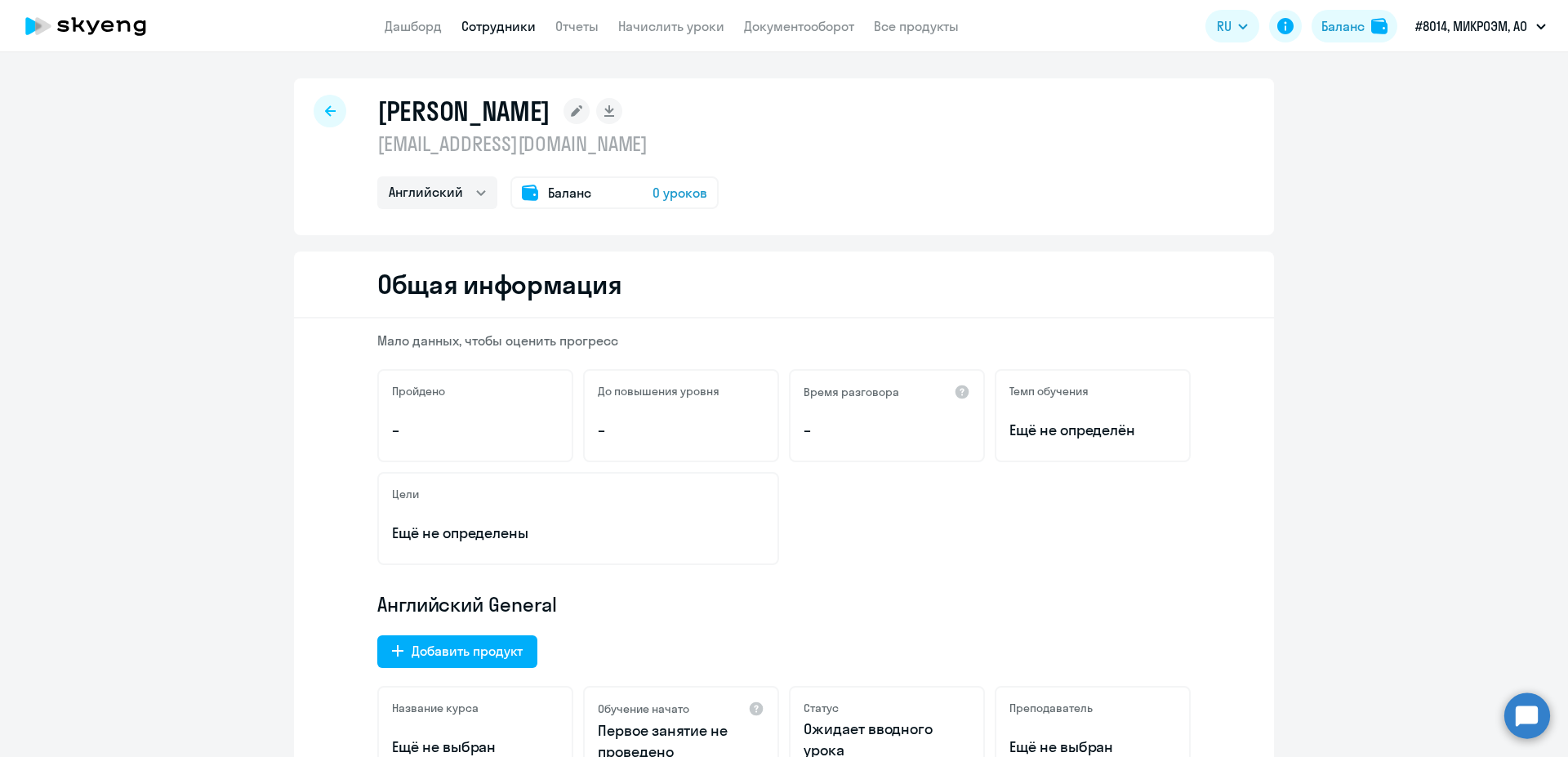
click at [509, 33] on link "Сотрудники" at bounding box center [498, 26] width 74 height 16
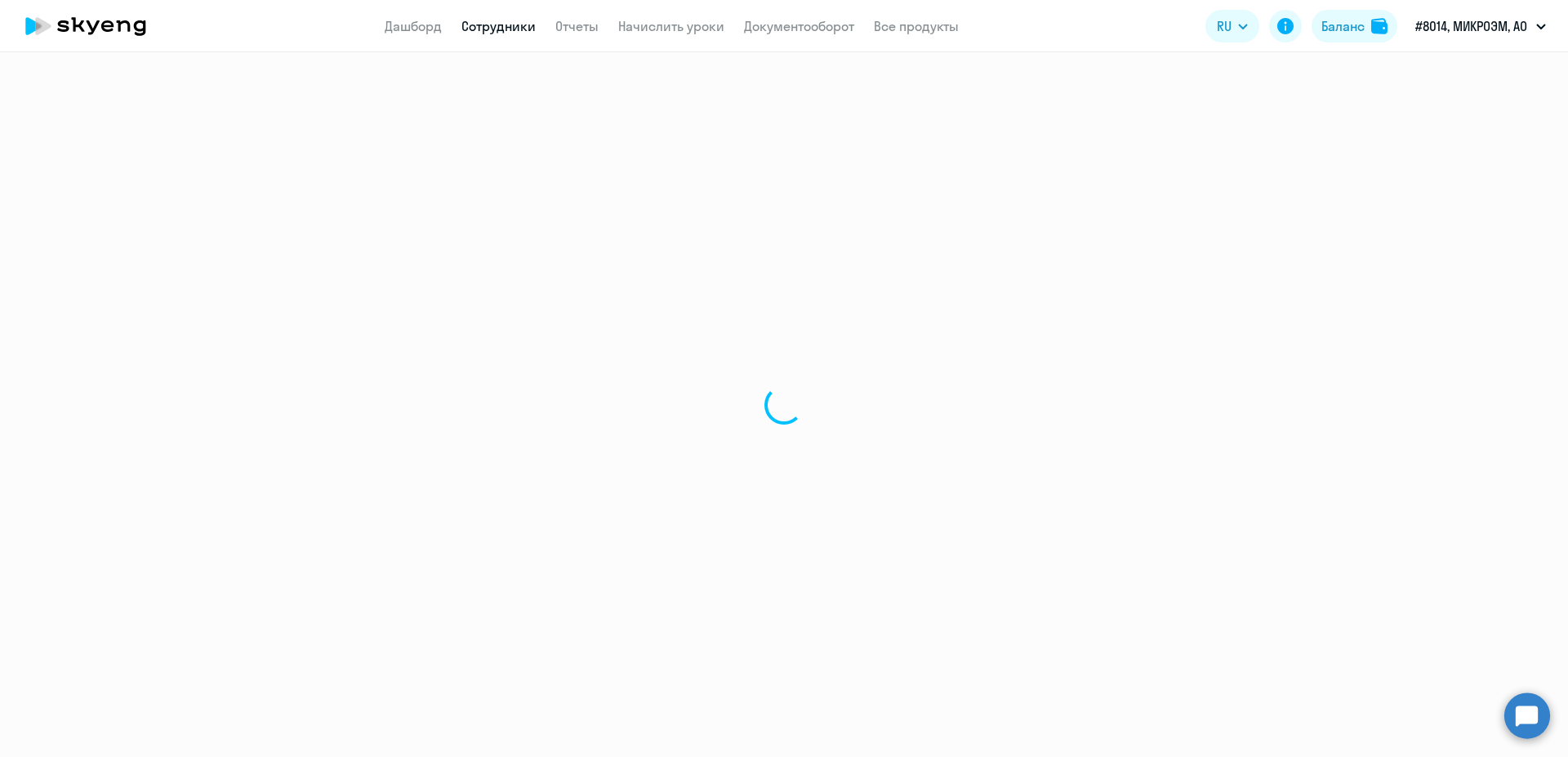
select select "30"
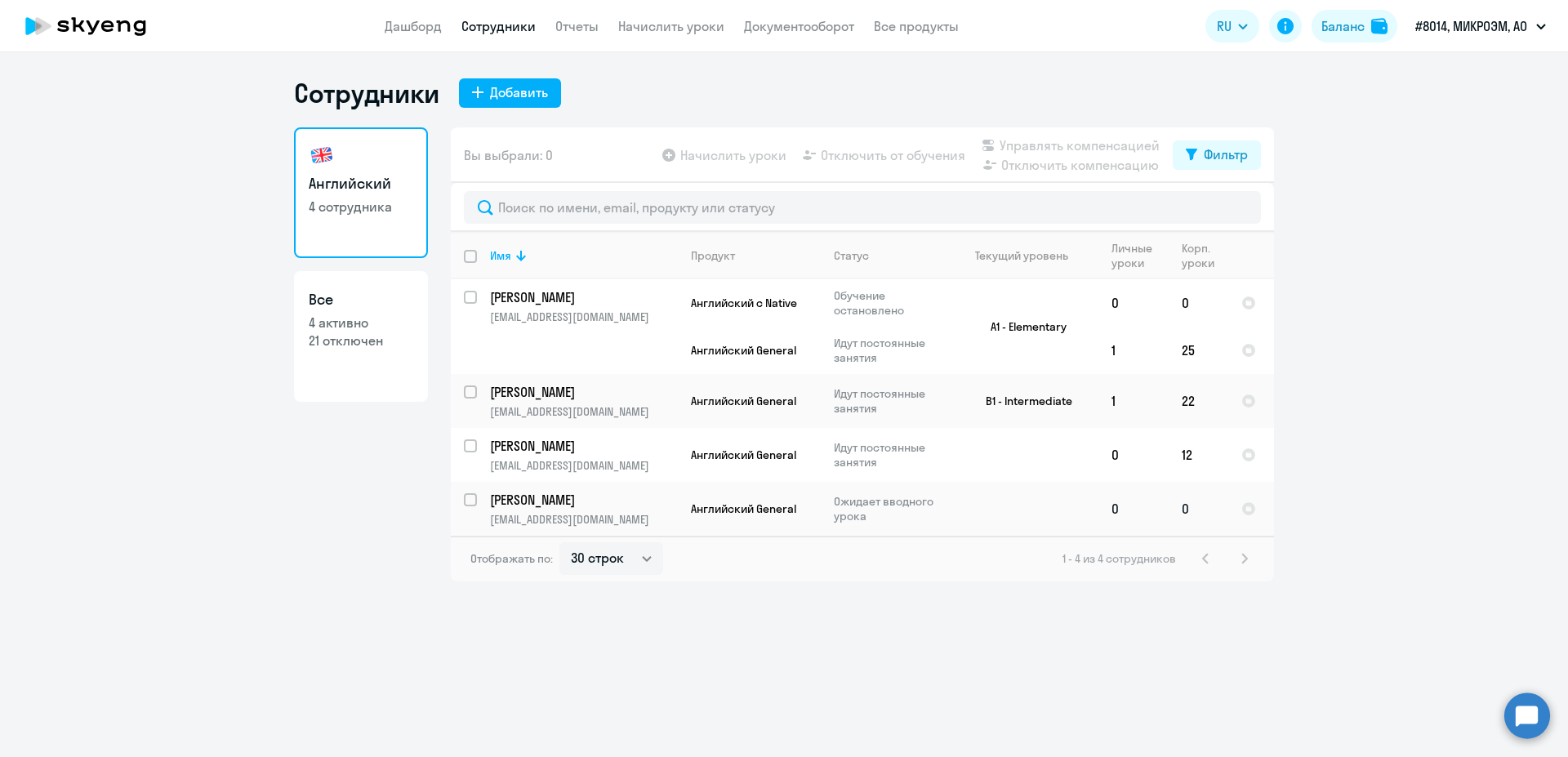
click at [467, 498] on input "select row 2758489" at bounding box center [480, 509] width 32 height 32
checkbox input "true"
click at [951, 159] on span "Отключить от обучения" at bounding box center [892, 154] width 144 height 20
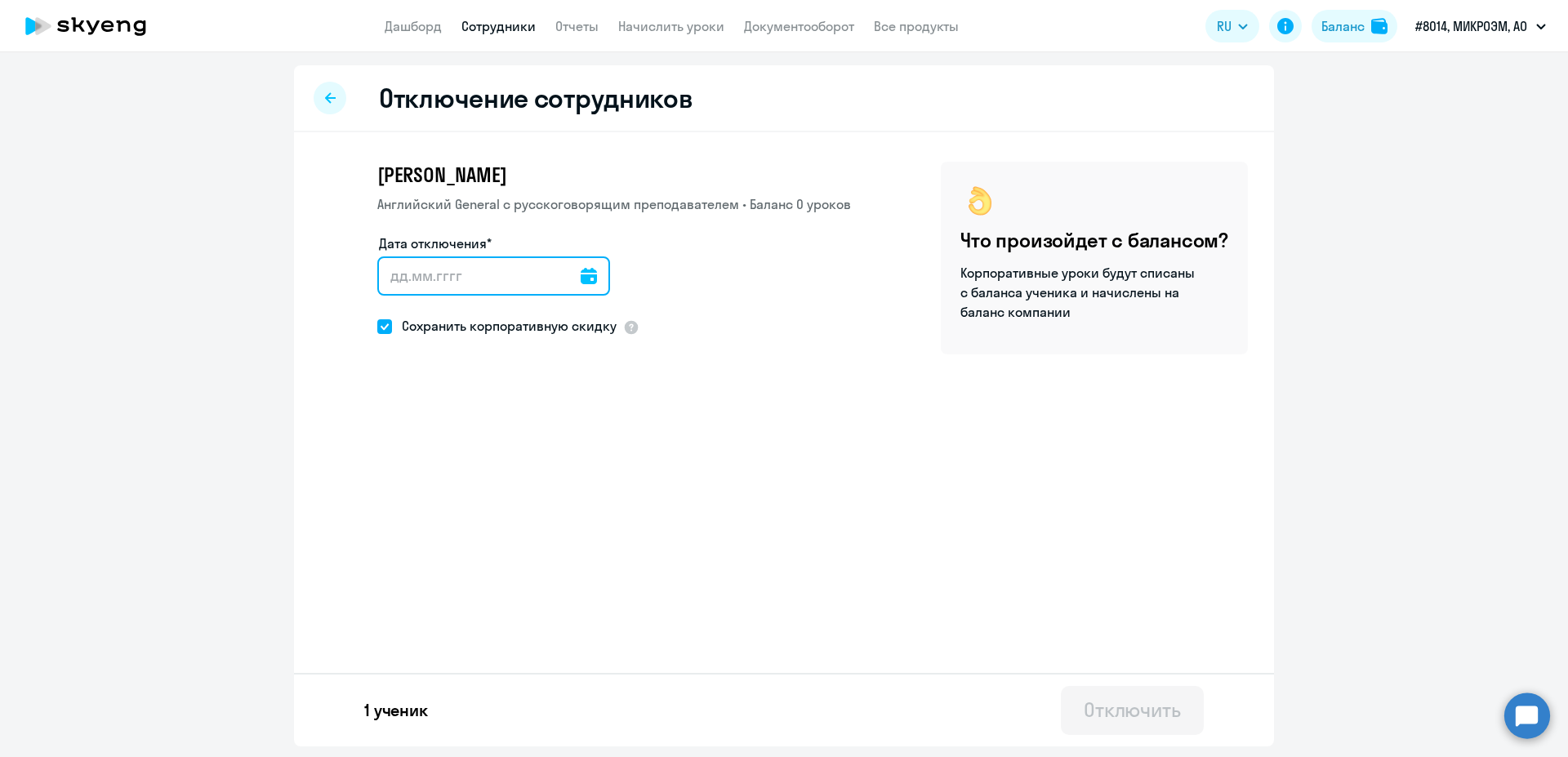
click at [573, 274] on input "Дата отключения*" at bounding box center [493, 276] width 233 height 39
click at [588, 286] on div at bounding box center [588, 276] width 16 height 39
click at [584, 273] on icon at bounding box center [588, 275] width 16 height 16
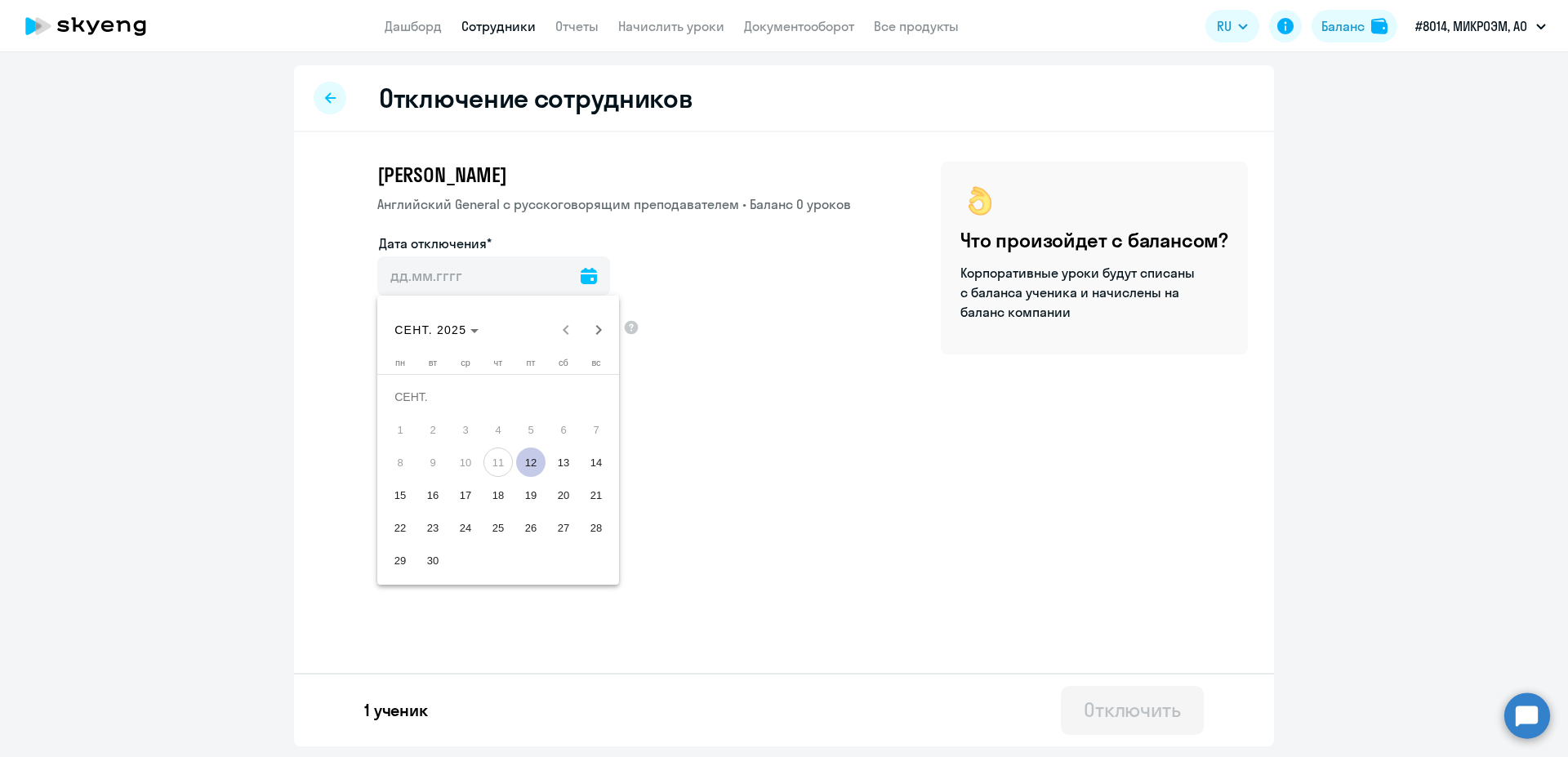
click at [496, 455] on span "11" at bounding box center [498, 462] width 29 height 29
click at [499, 458] on span "11" at bounding box center [498, 462] width 29 height 29
click at [541, 465] on span "12" at bounding box center [530, 462] width 29 height 29
type input "[DATE]"
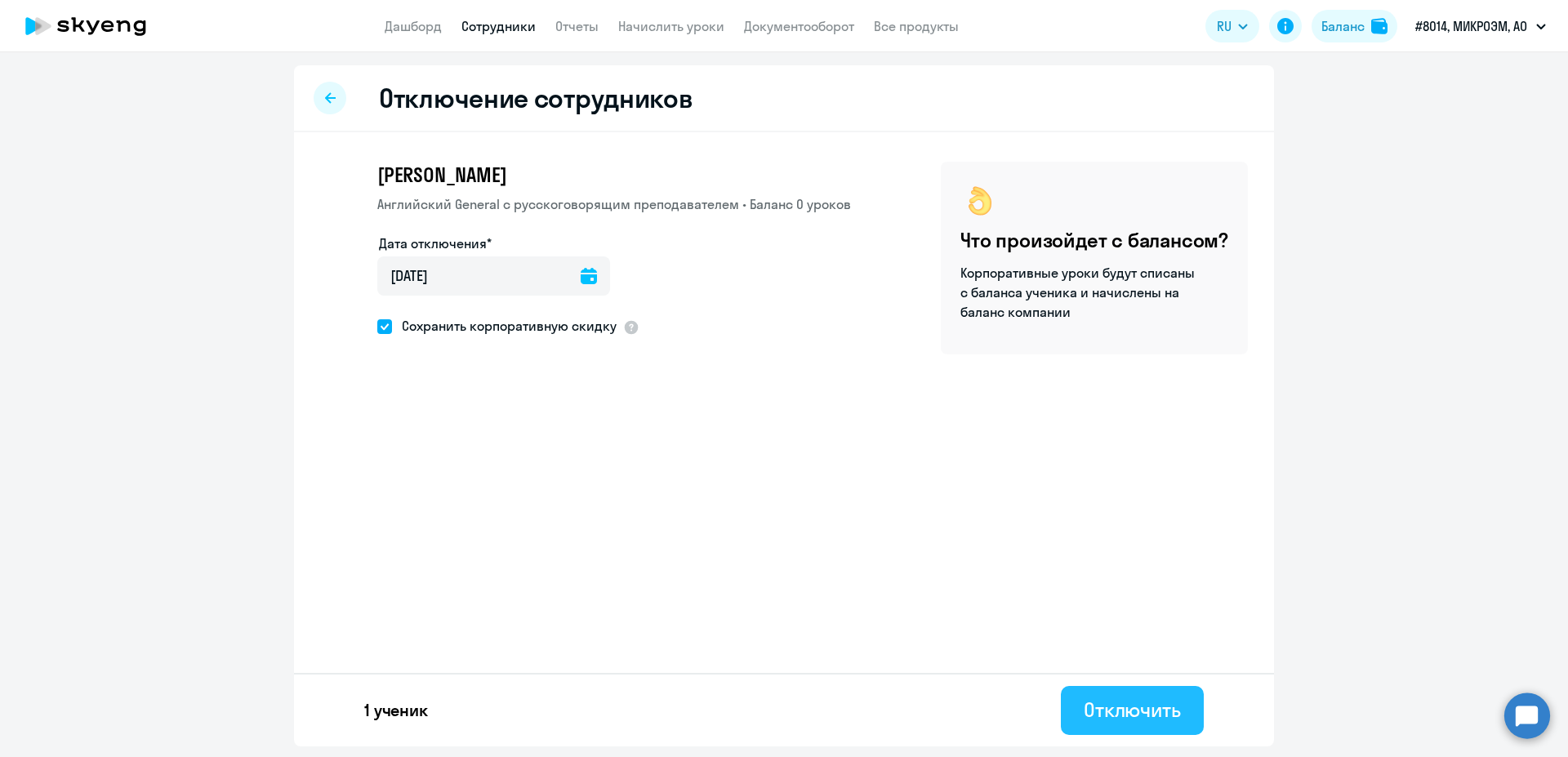
click at [1114, 692] on button "Отключить" at bounding box center [1132, 709] width 143 height 49
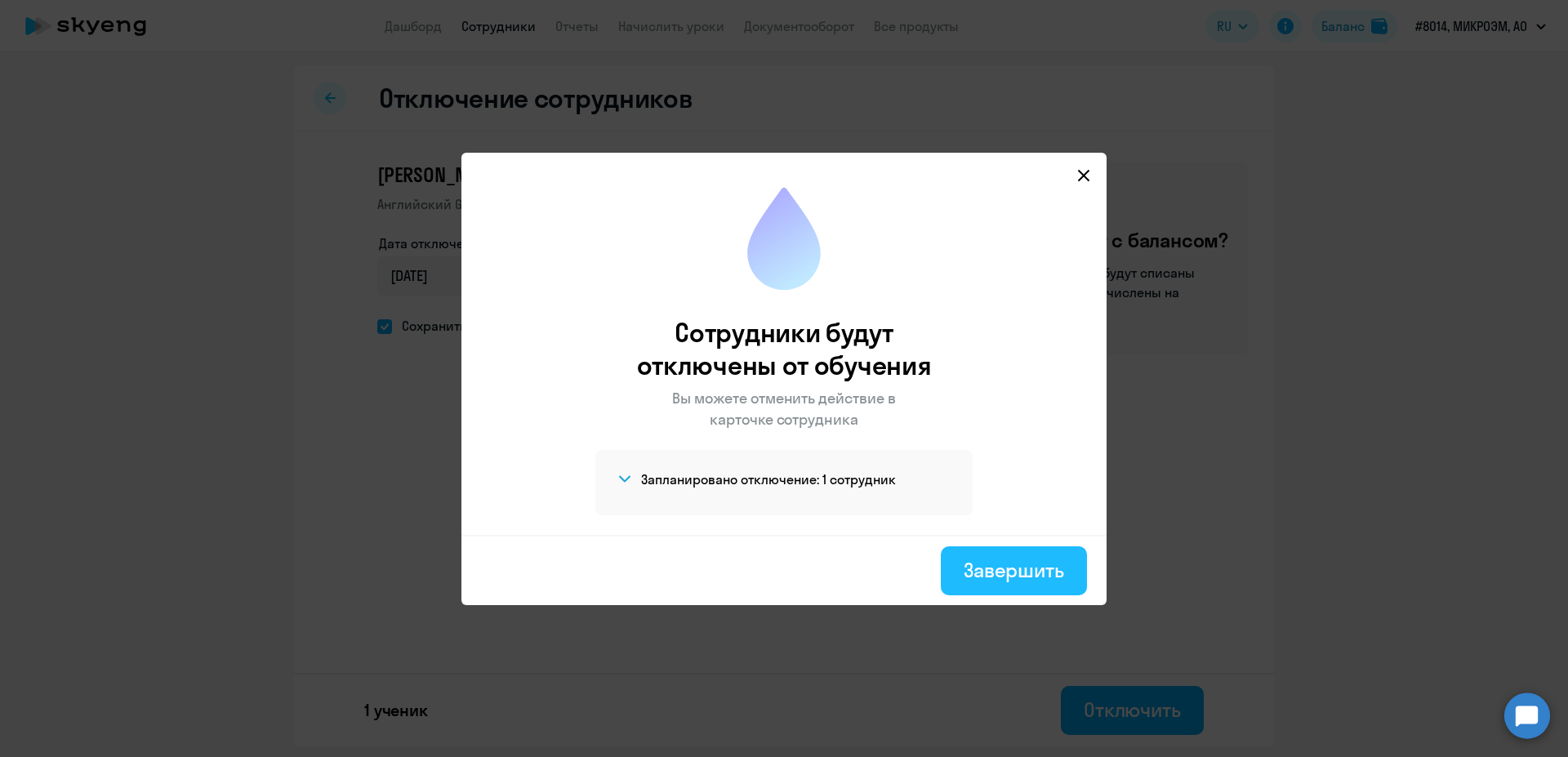
click at [981, 548] on button "Завершить" at bounding box center [1013, 570] width 146 height 49
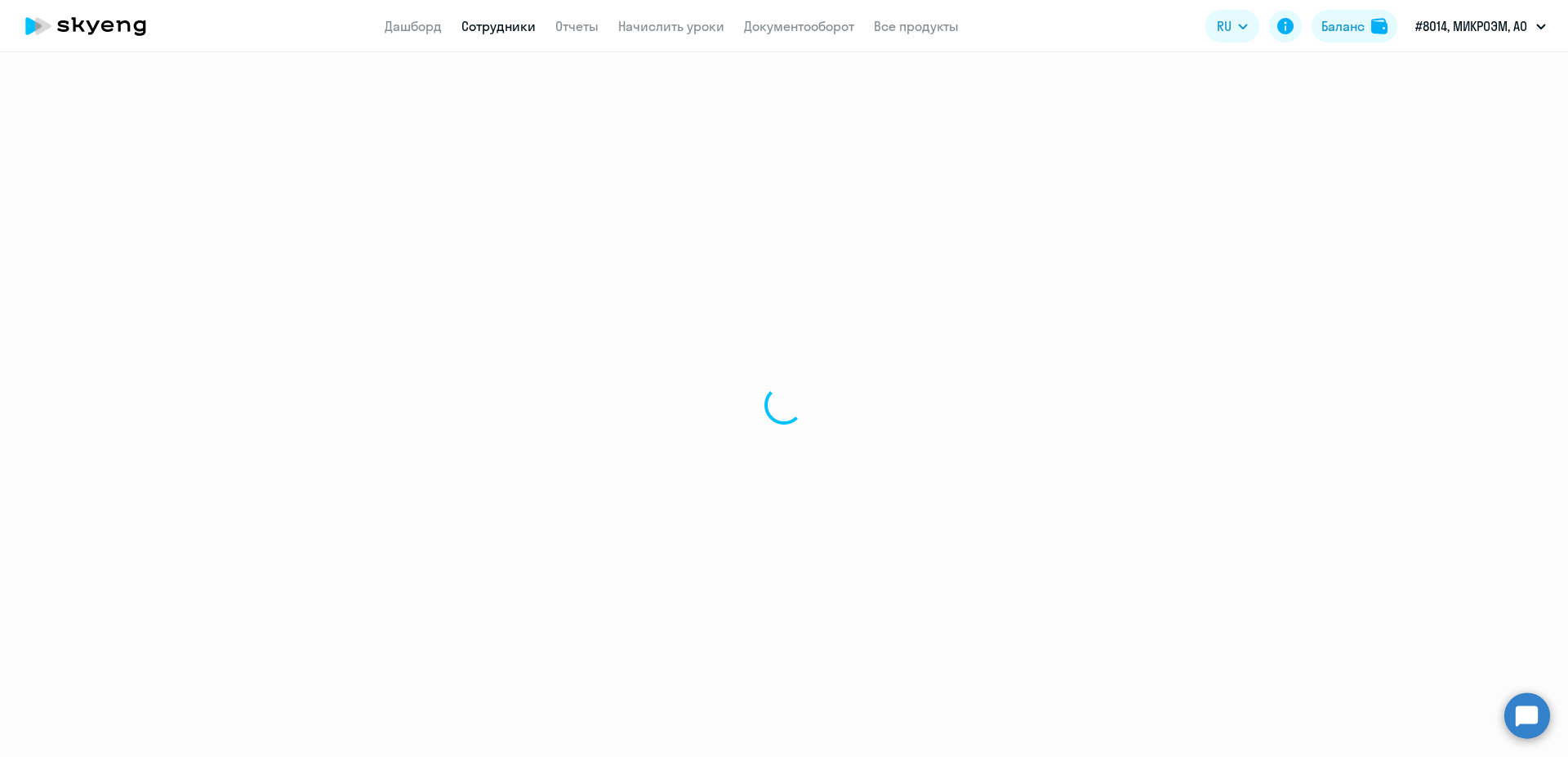
select select "30"
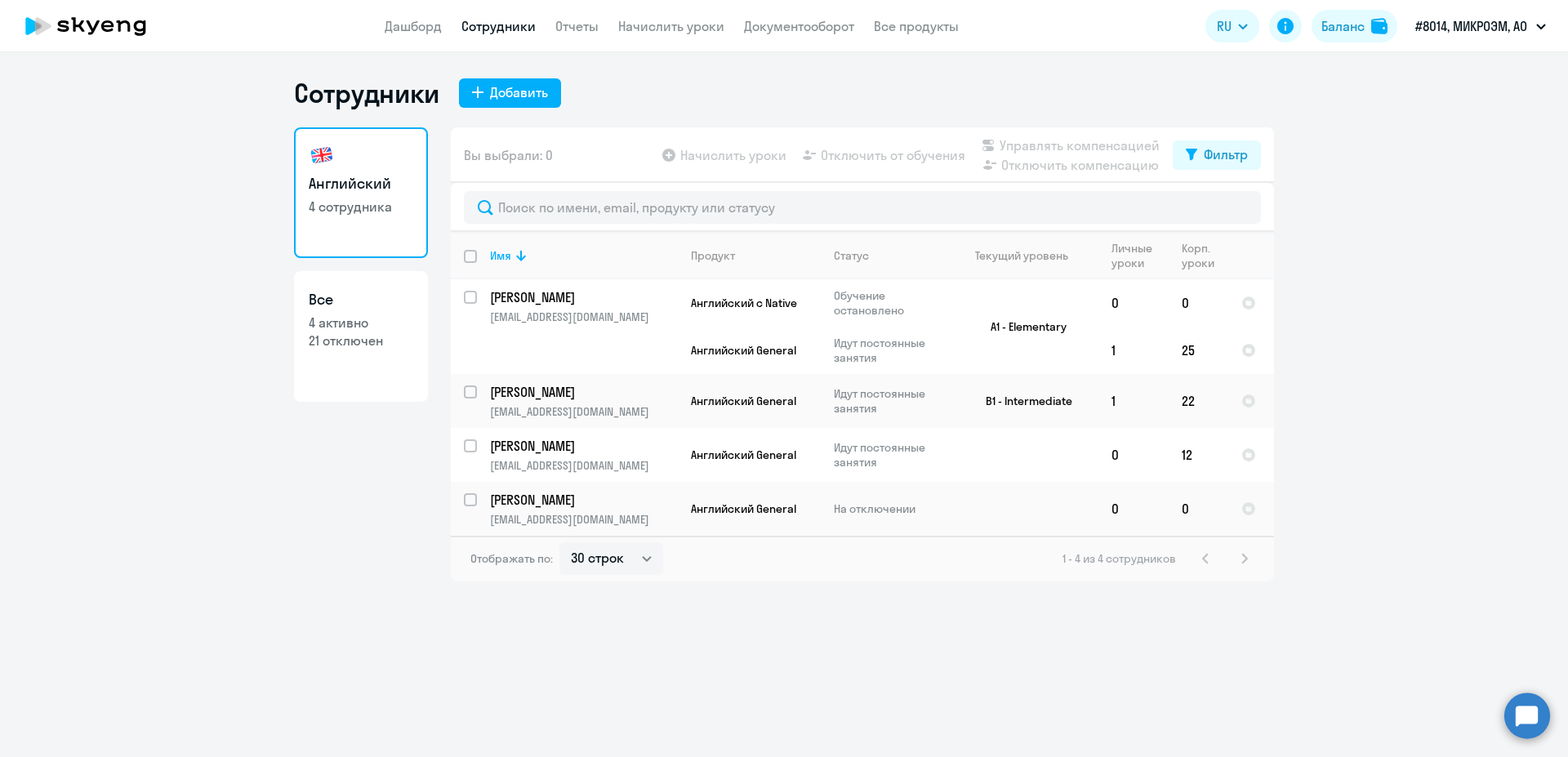
select select "30"
click at [512, 90] on div "Добавить" at bounding box center [519, 92] width 58 height 20
select select "english_adult_not_native_speaker"
select select "3"
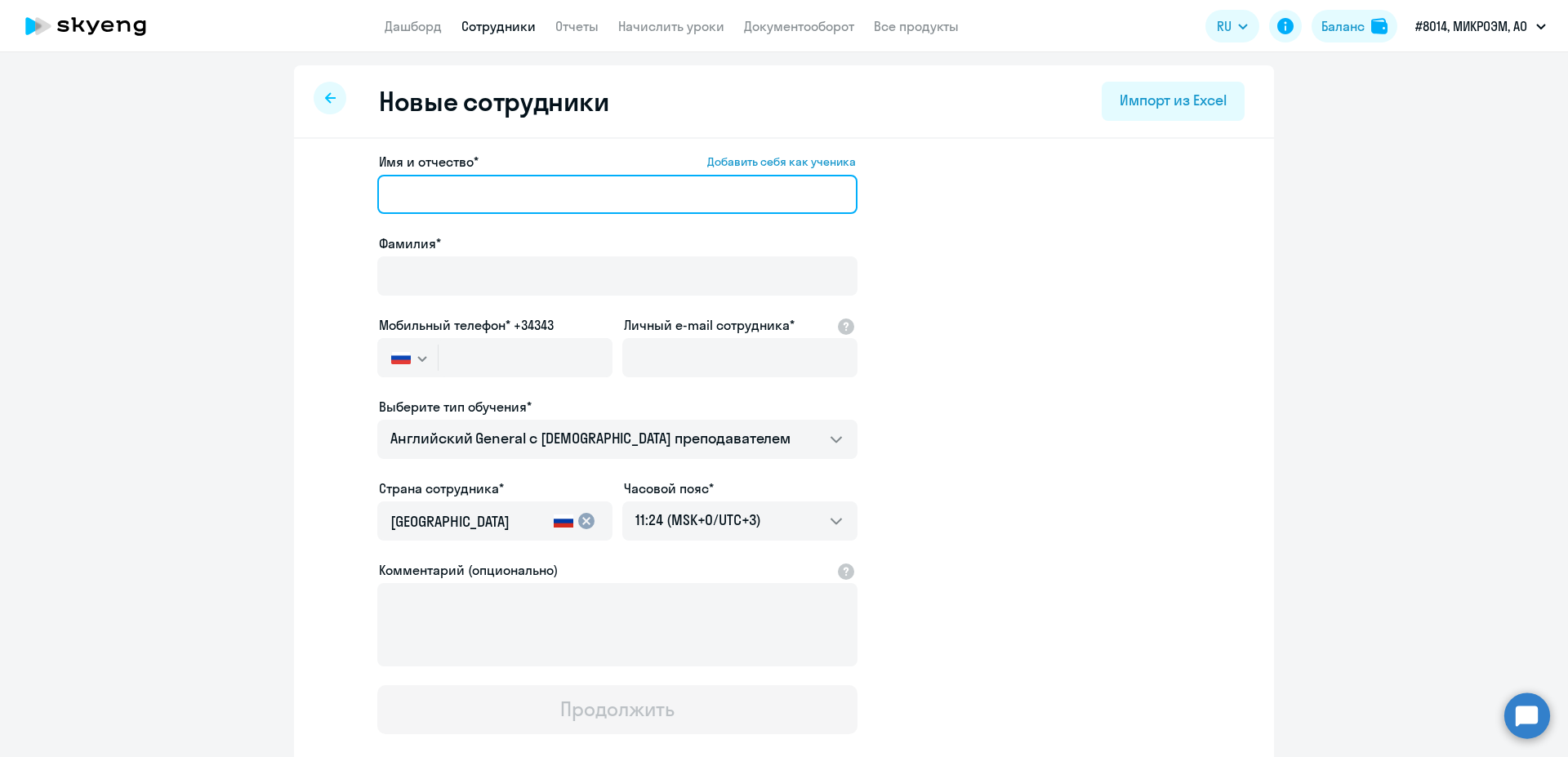
click at [563, 210] on input "Имя и отчество* Добавить себя как ученика" at bounding box center [616, 194] width 480 height 39
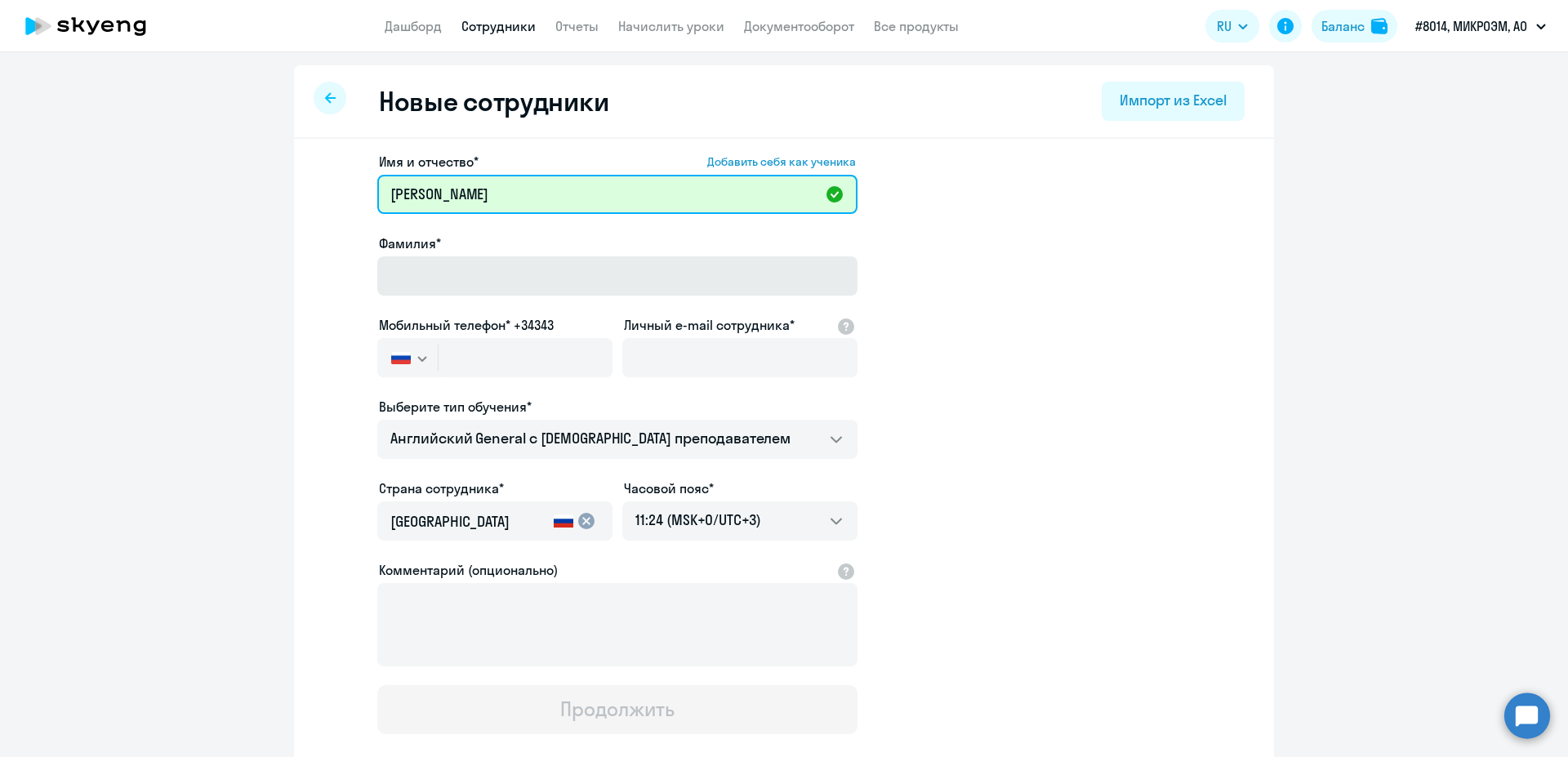
type input "[PERSON_NAME]"
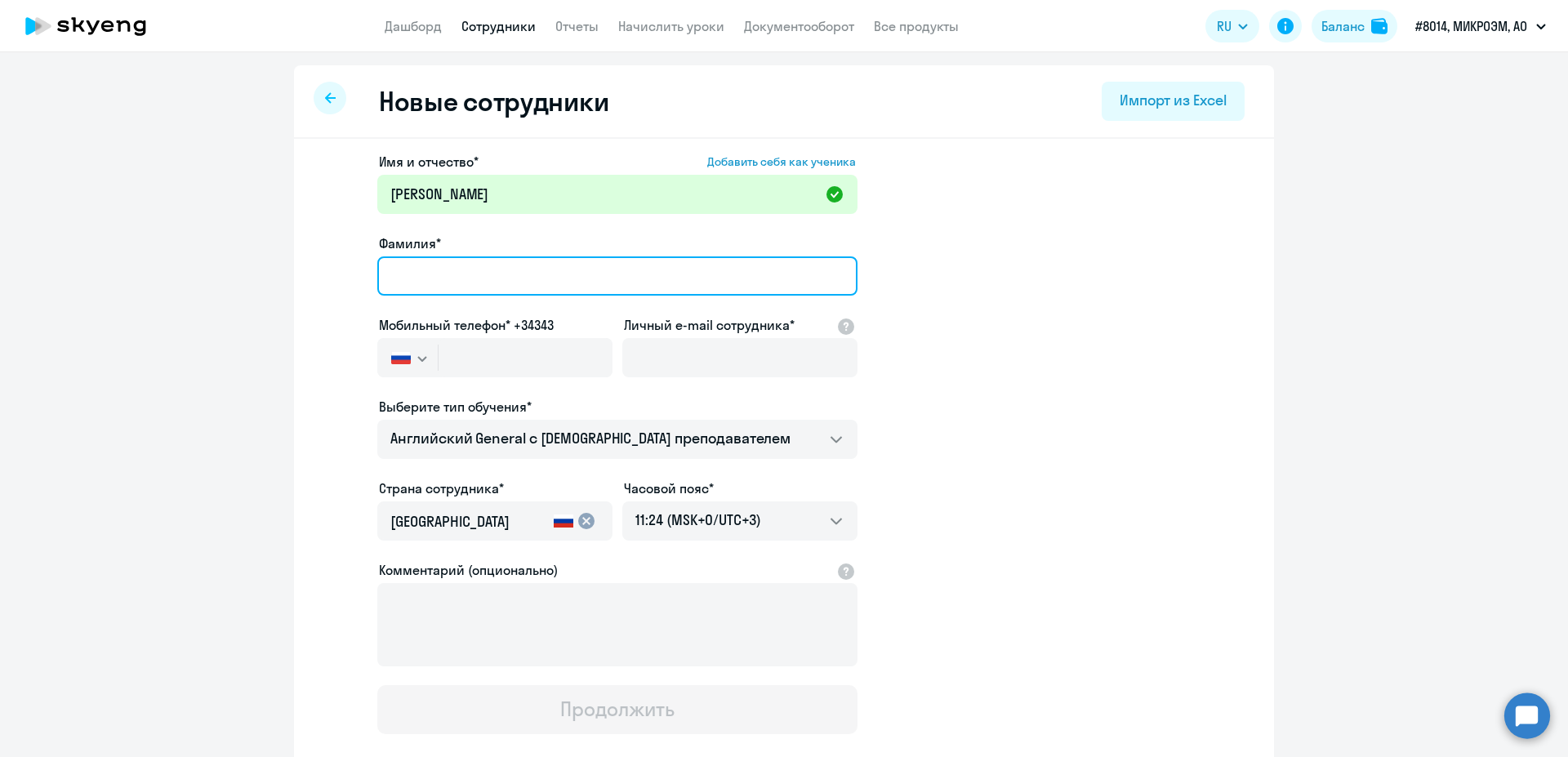
click at [535, 258] on input "Фамилия*" at bounding box center [616, 276] width 480 height 39
type input "[PERSON_NAME]"
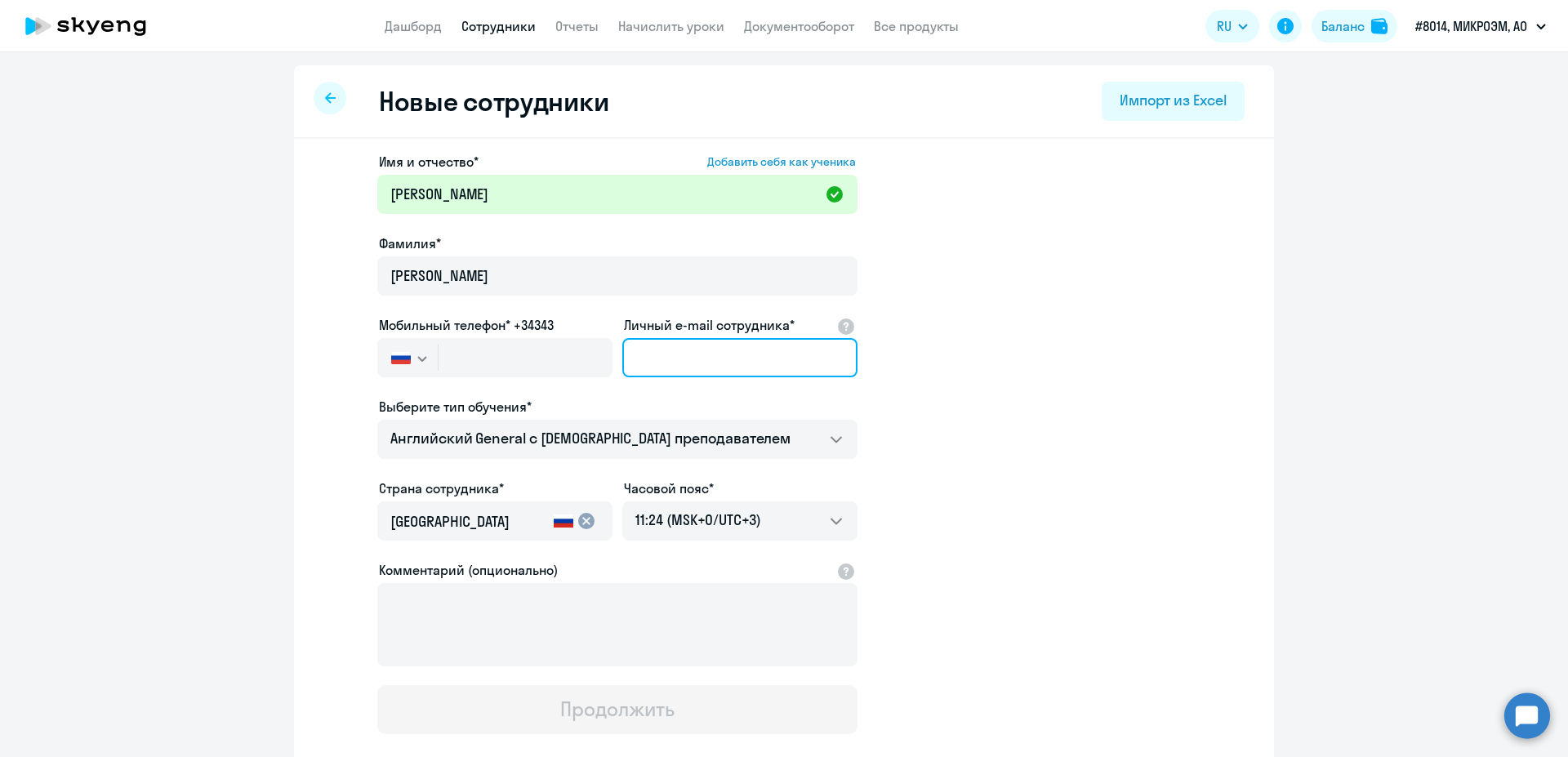
click at [679, 360] on input "Личный e-mail сотрудника*" at bounding box center [740, 357] width 235 height 39
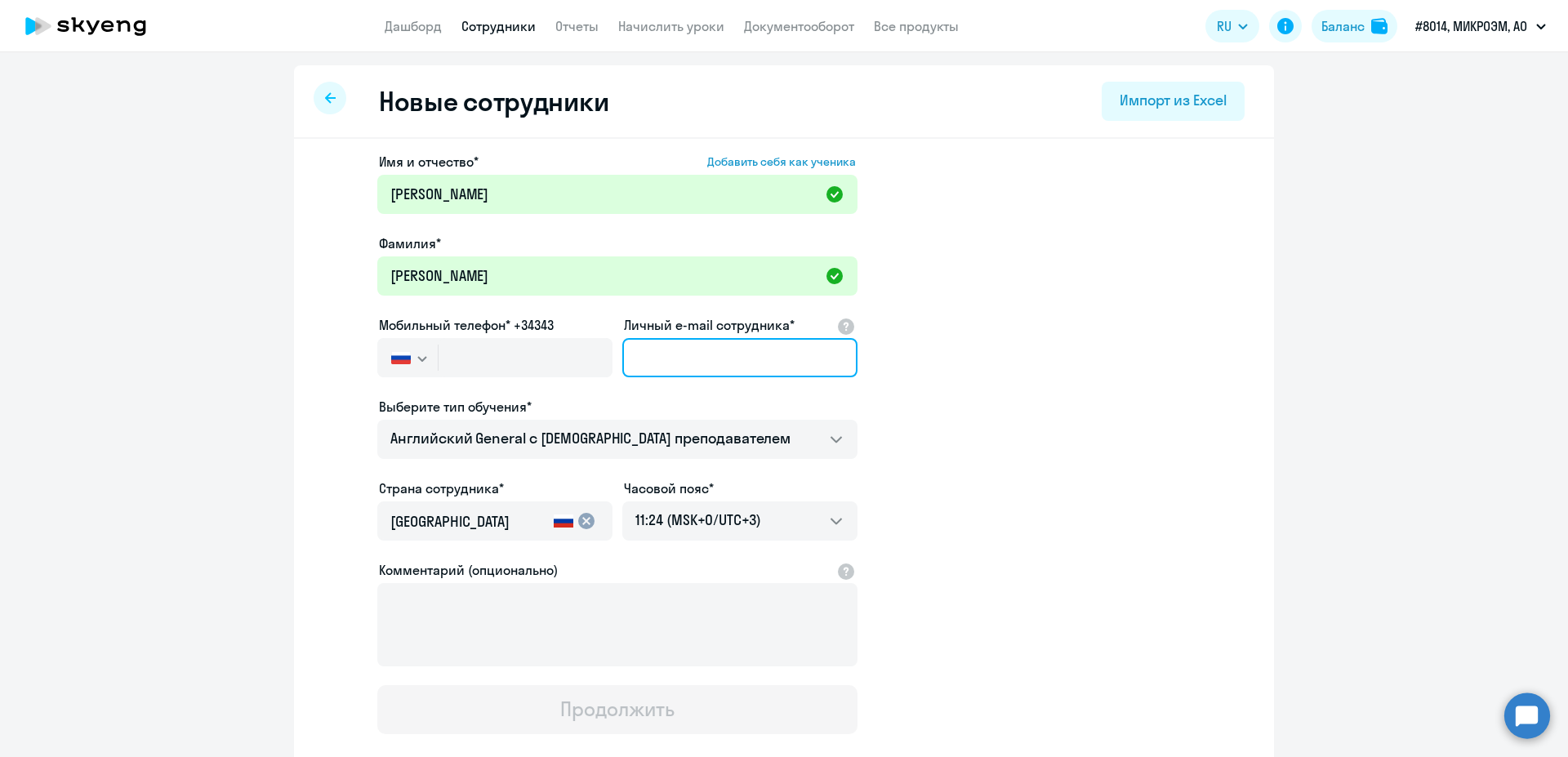
paste input ""[PERSON_NAME]" <[EMAIL_ADDRESS][DOMAIN_NAME]>;"
drag, startPoint x: 703, startPoint y: 361, endPoint x: 406, endPoint y: 323, distance: 299.4
click at [622, 338] on input ""[PERSON_NAME]" <[EMAIL_ADDRESS][DOMAIN_NAME]" at bounding box center [740, 357] width 235 height 39
type input "[EMAIL_ADDRESS][DOMAIN_NAME]"
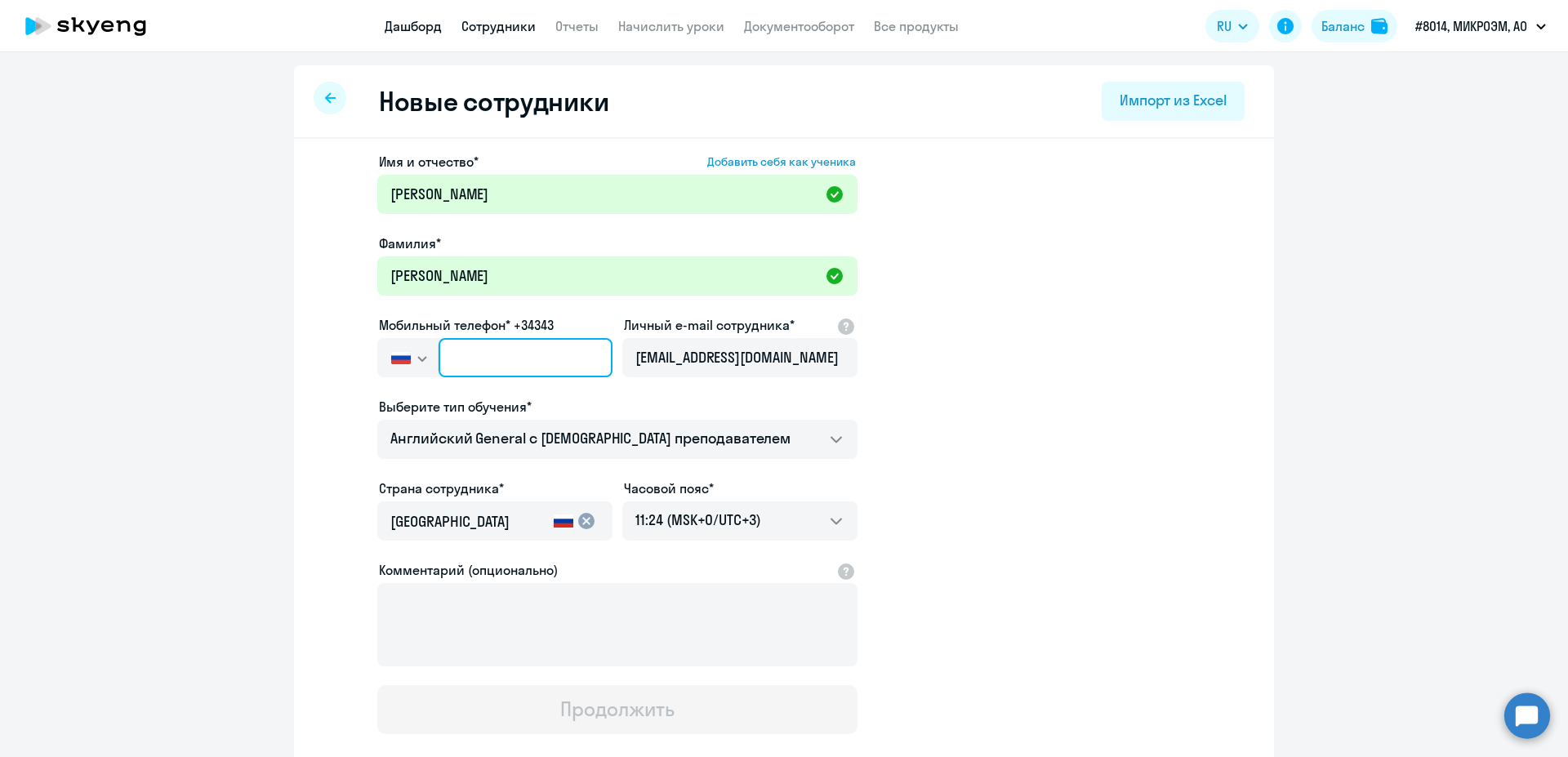
drag, startPoint x: 540, startPoint y: 351, endPoint x: 419, endPoint y: 26, distance: 346.8
click at [539, 351] on input "text" at bounding box center [525, 357] width 174 height 39
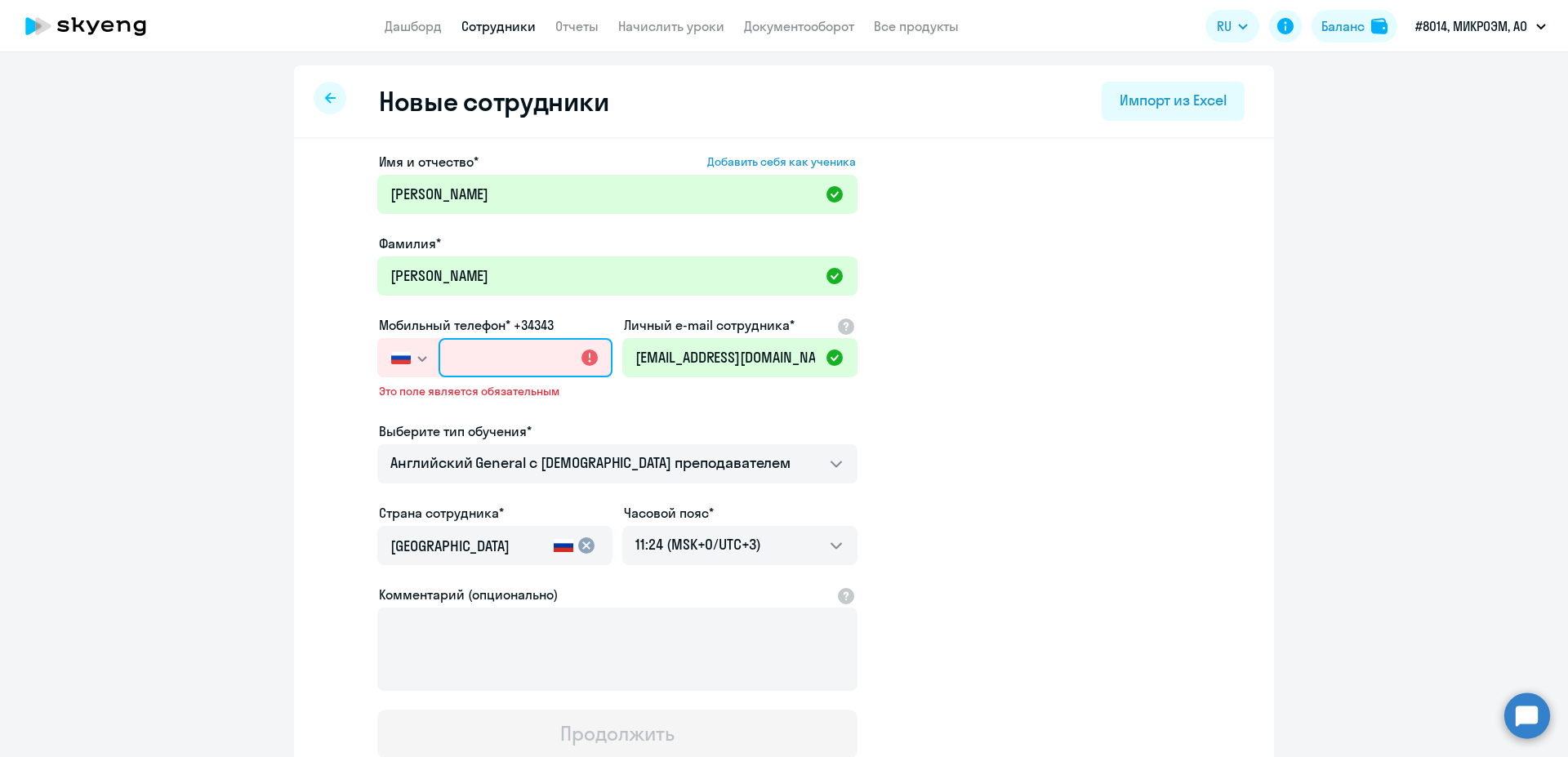
paste input "+7 916 483-70-39"
type input "+7 916 483-70-39"
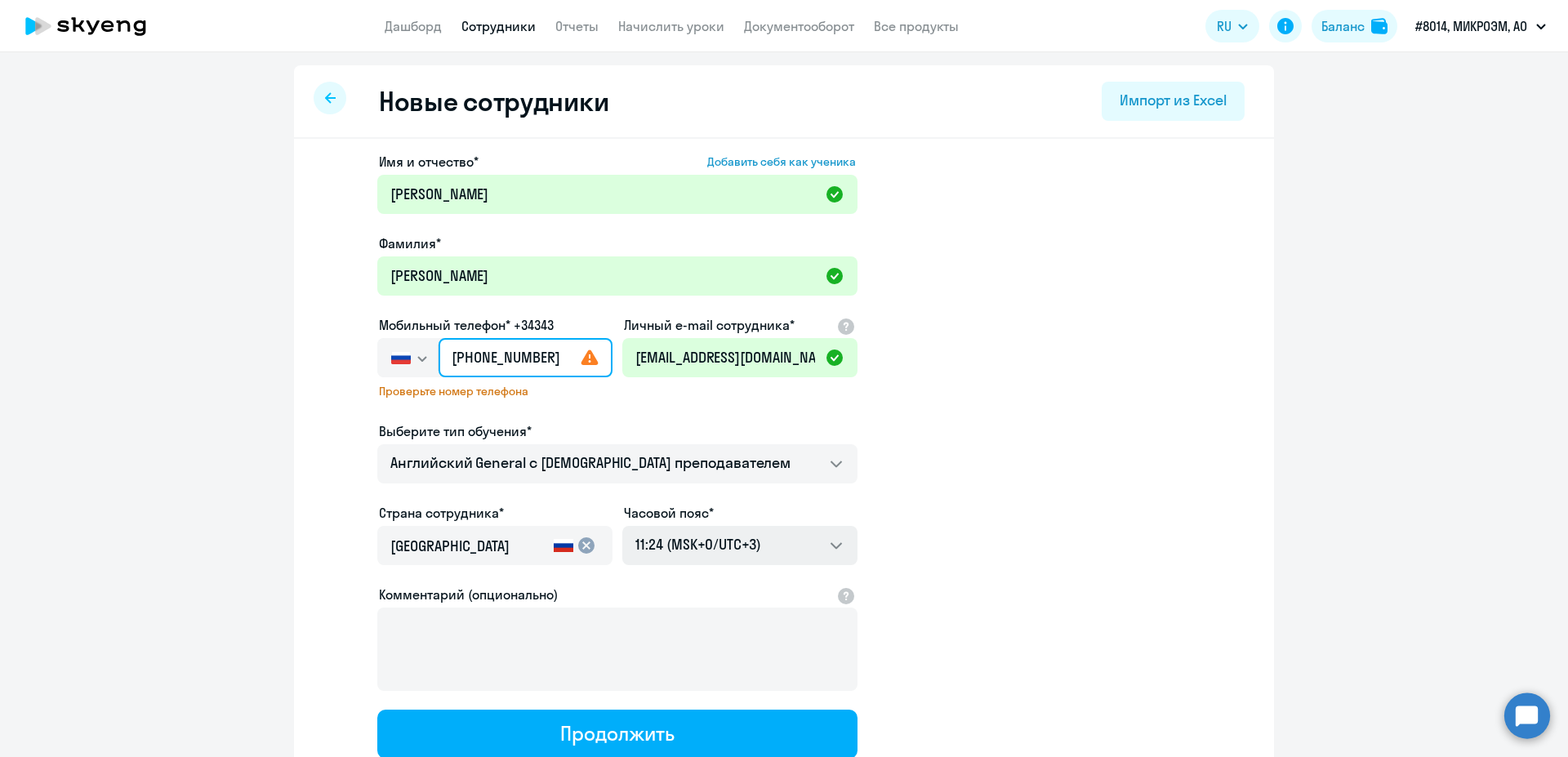
scroll to position [120, 0]
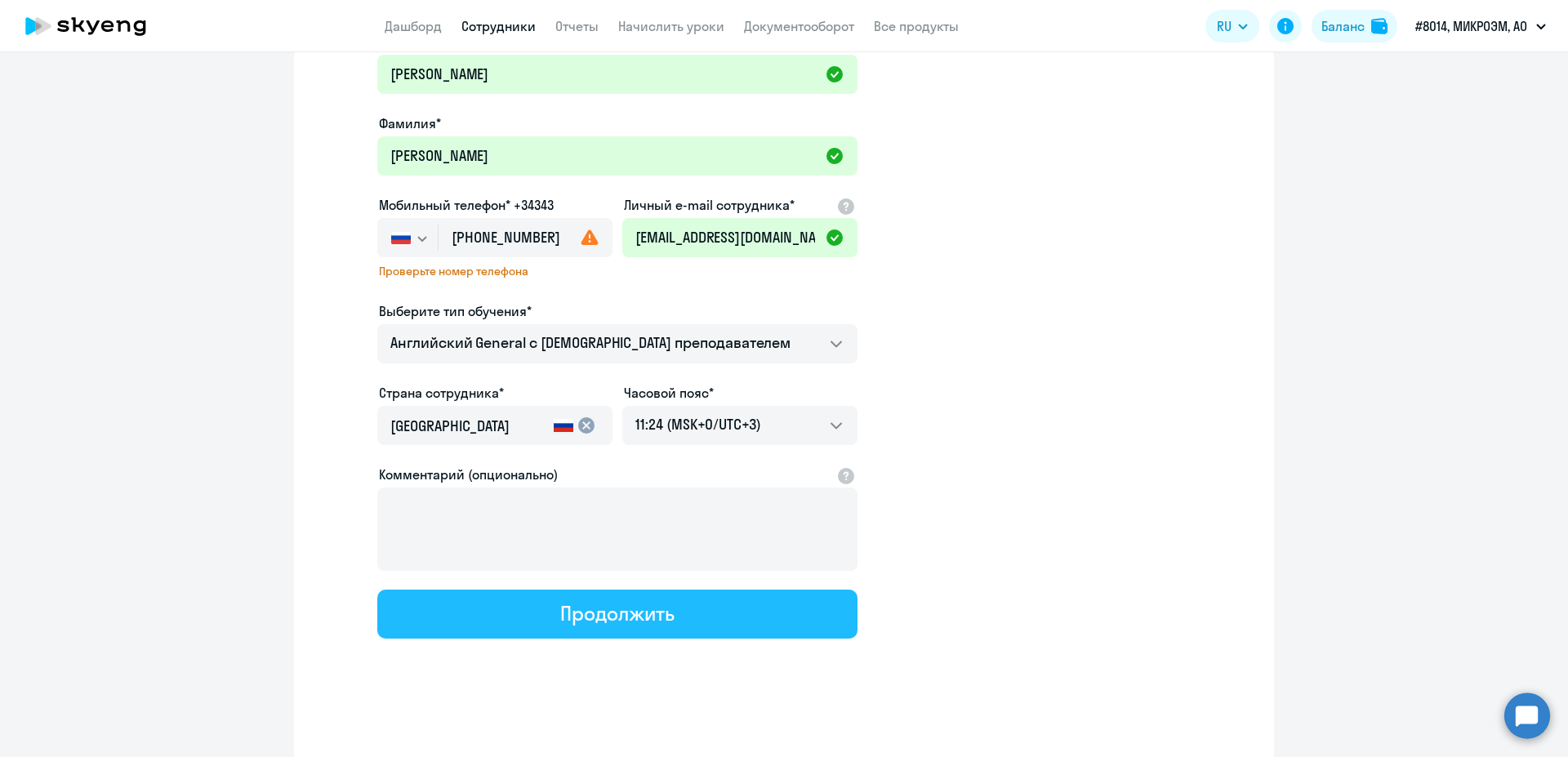
click at [679, 590] on button "Продолжить" at bounding box center [616, 613] width 480 height 49
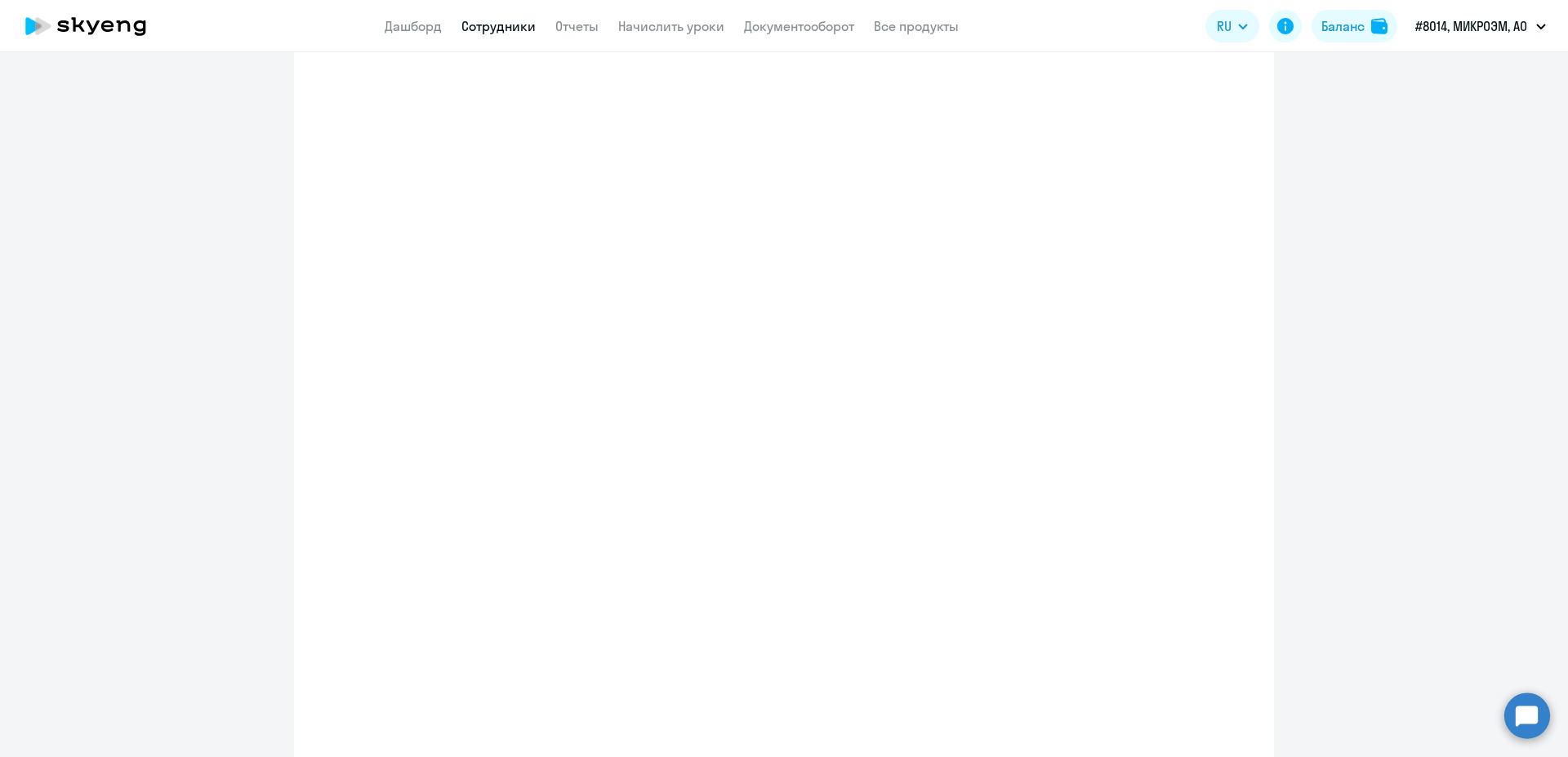
select select "english_adult_not_native_speaker"
select select "3"
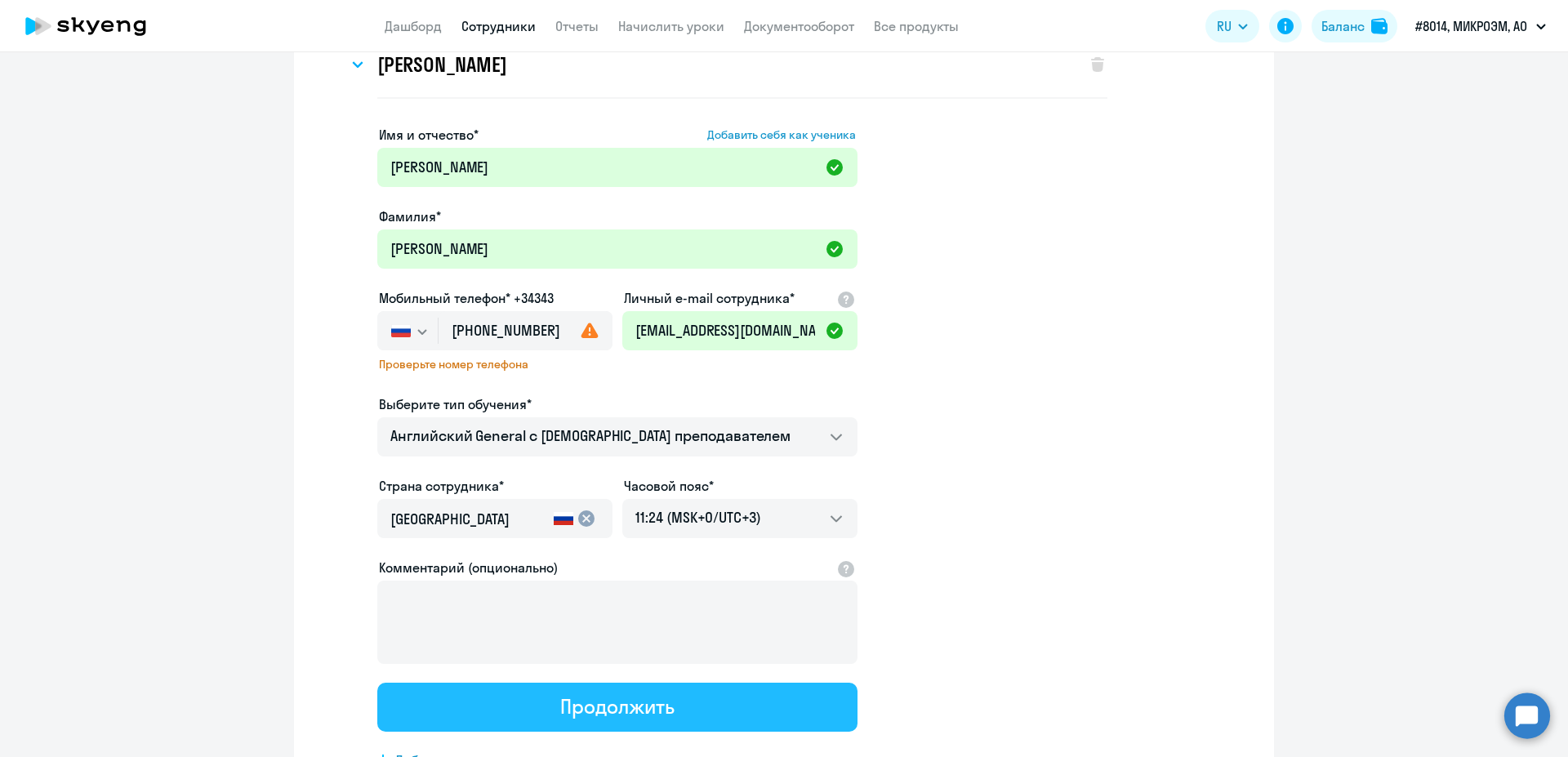
scroll to position [0, 0]
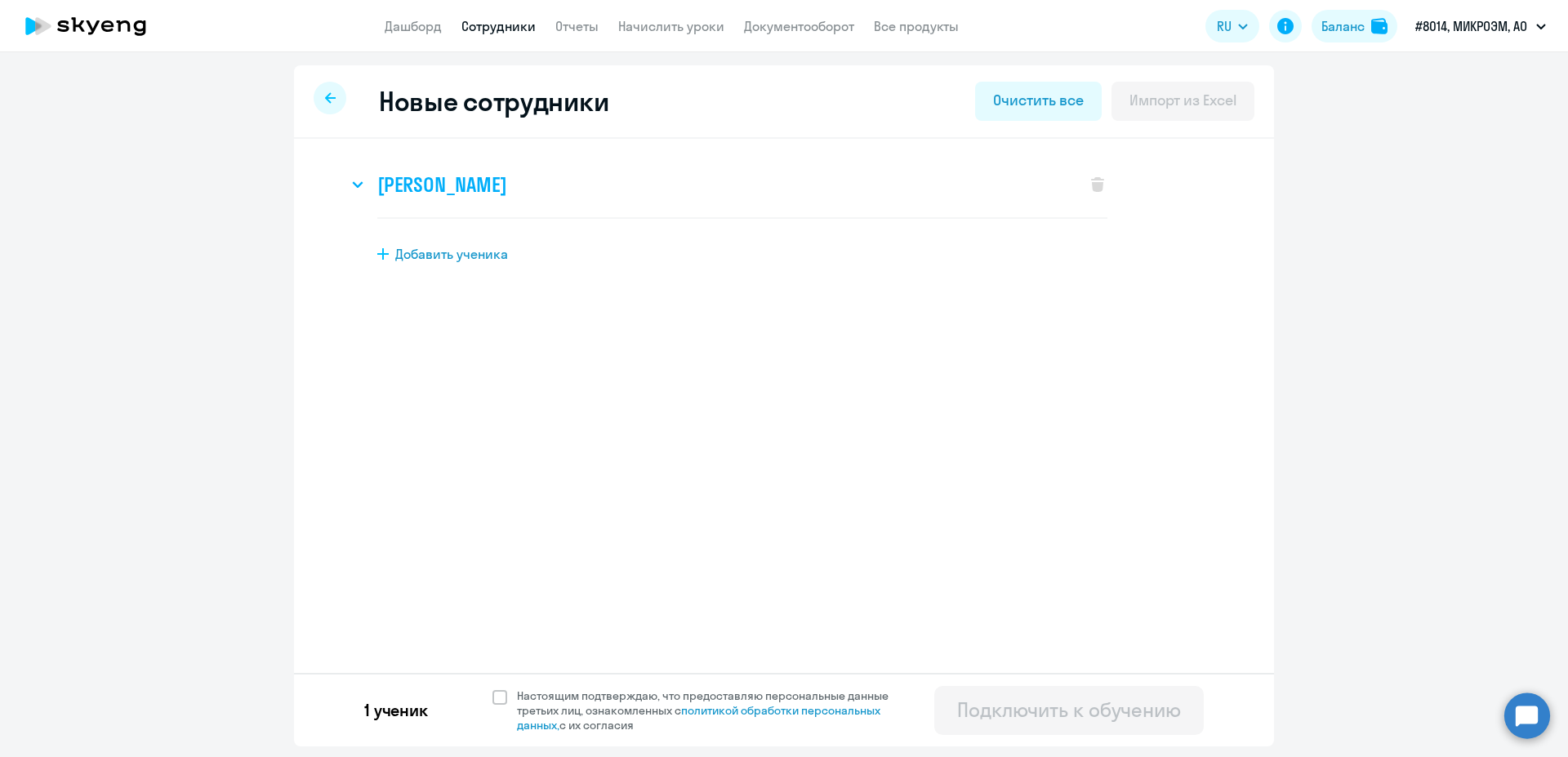
click at [741, 188] on div "Елена Александровна Китаина" at bounding box center [709, 184] width 721 height 66
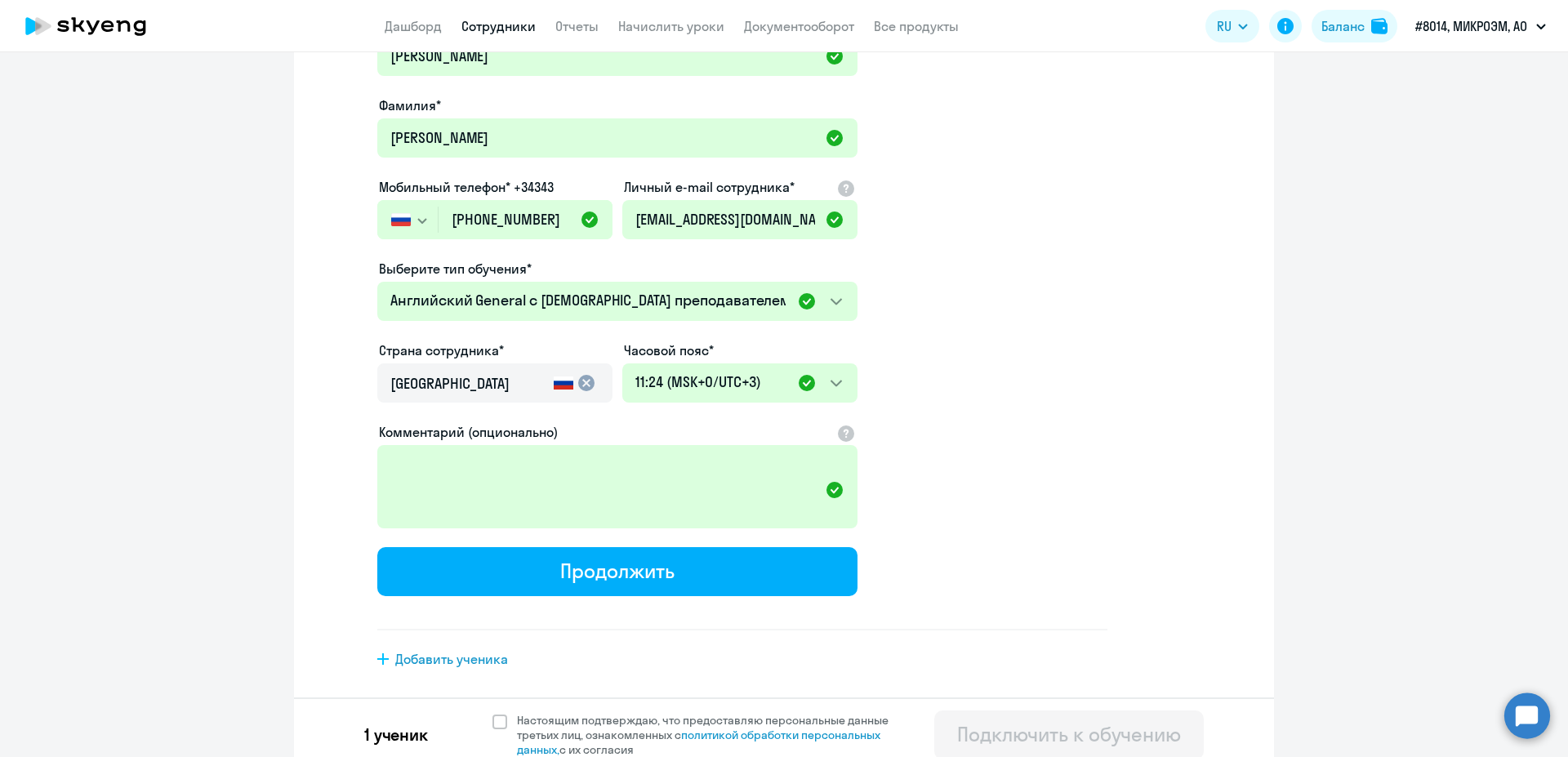
scroll to position [221, 0]
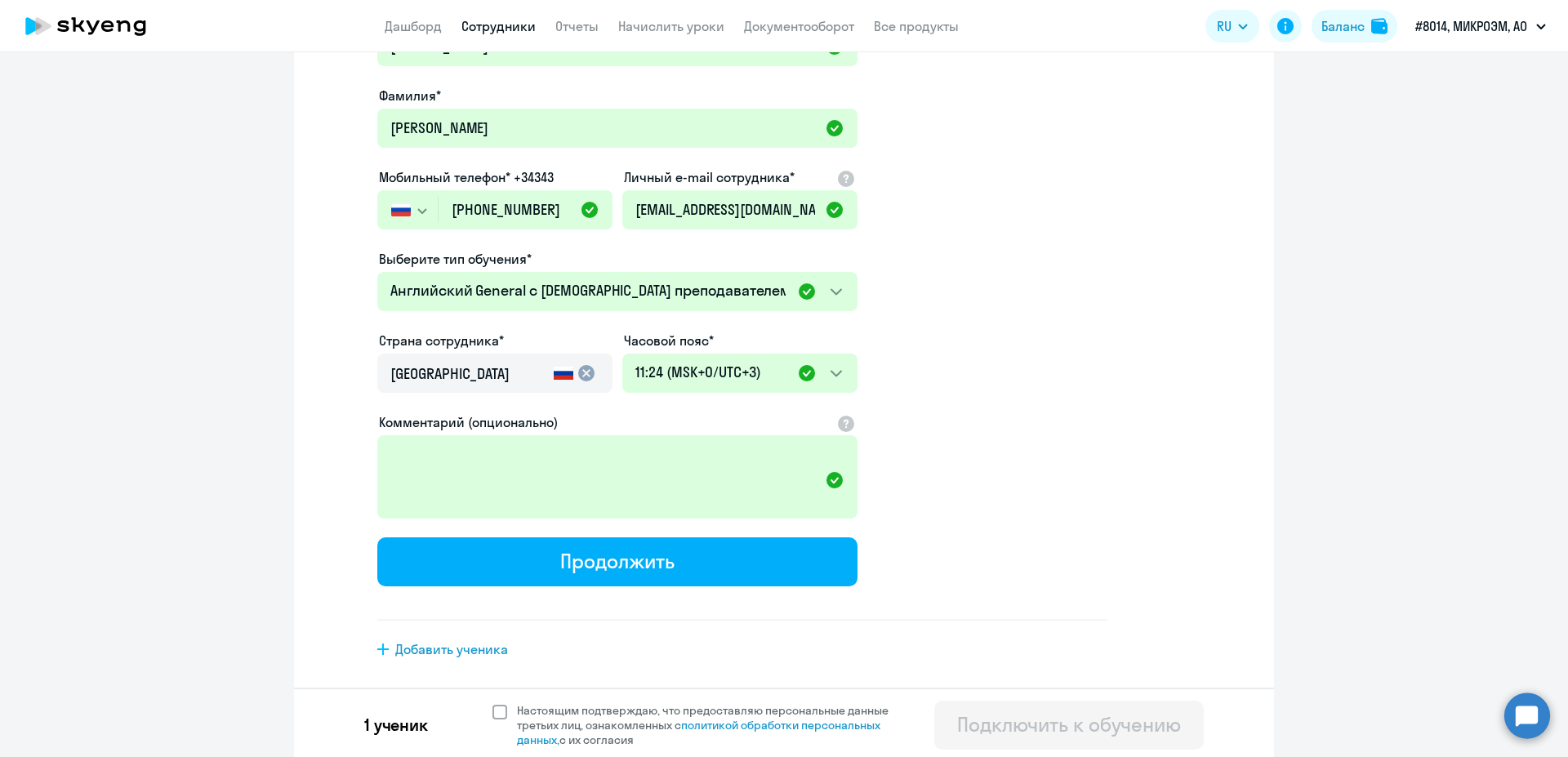
click at [496, 710] on span at bounding box center [499, 711] width 14 height 14
click at [492, 702] on input "Настоящим подтверждаю, что предоставляю персональные данные третьих лиц, ознако…" at bounding box center [491, 702] width 1 height 1
checkbox input "true"
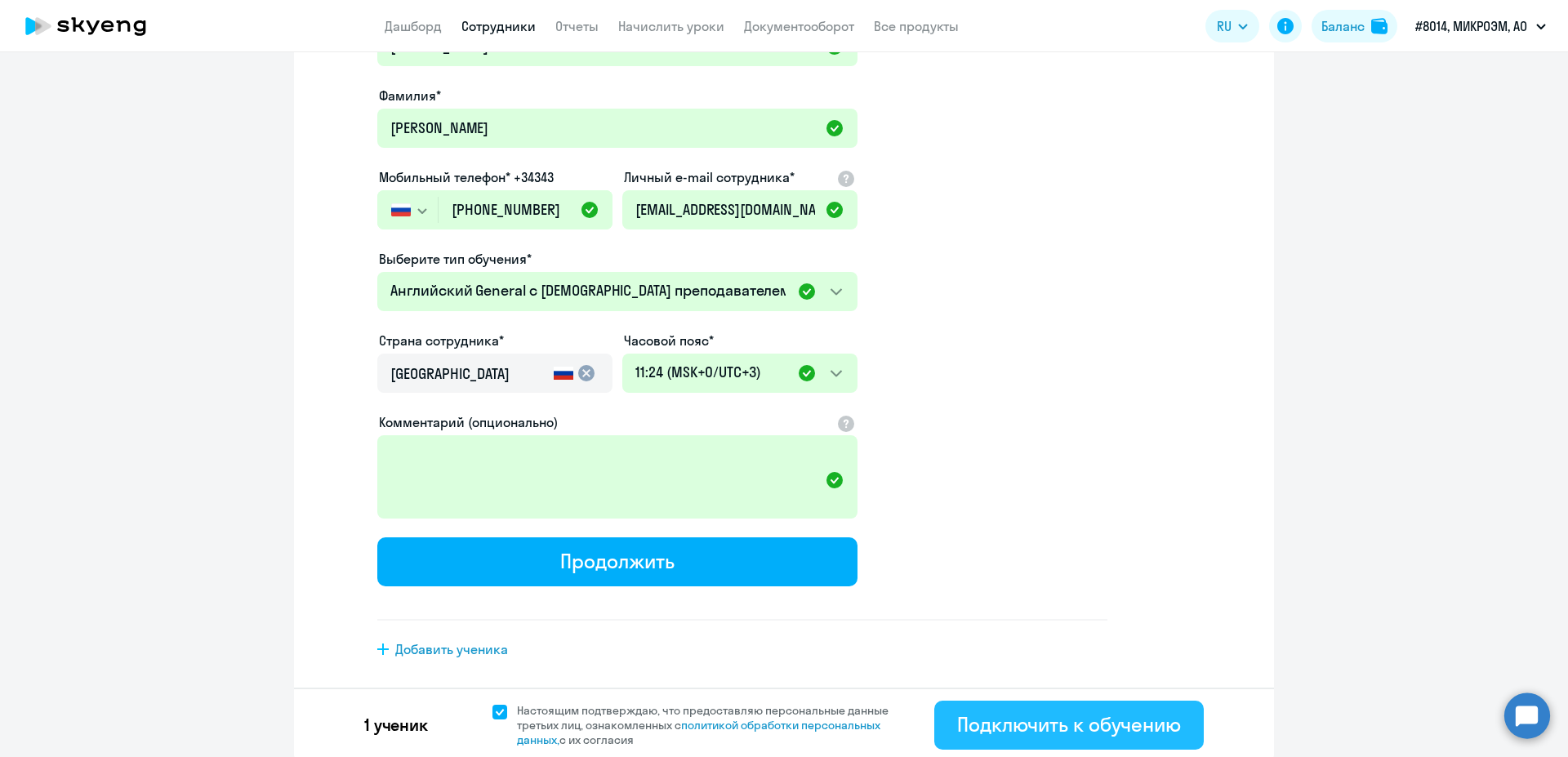
click at [1100, 724] on div "Подключить к обучению" at bounding box center [1068, 724] width 223 height 26
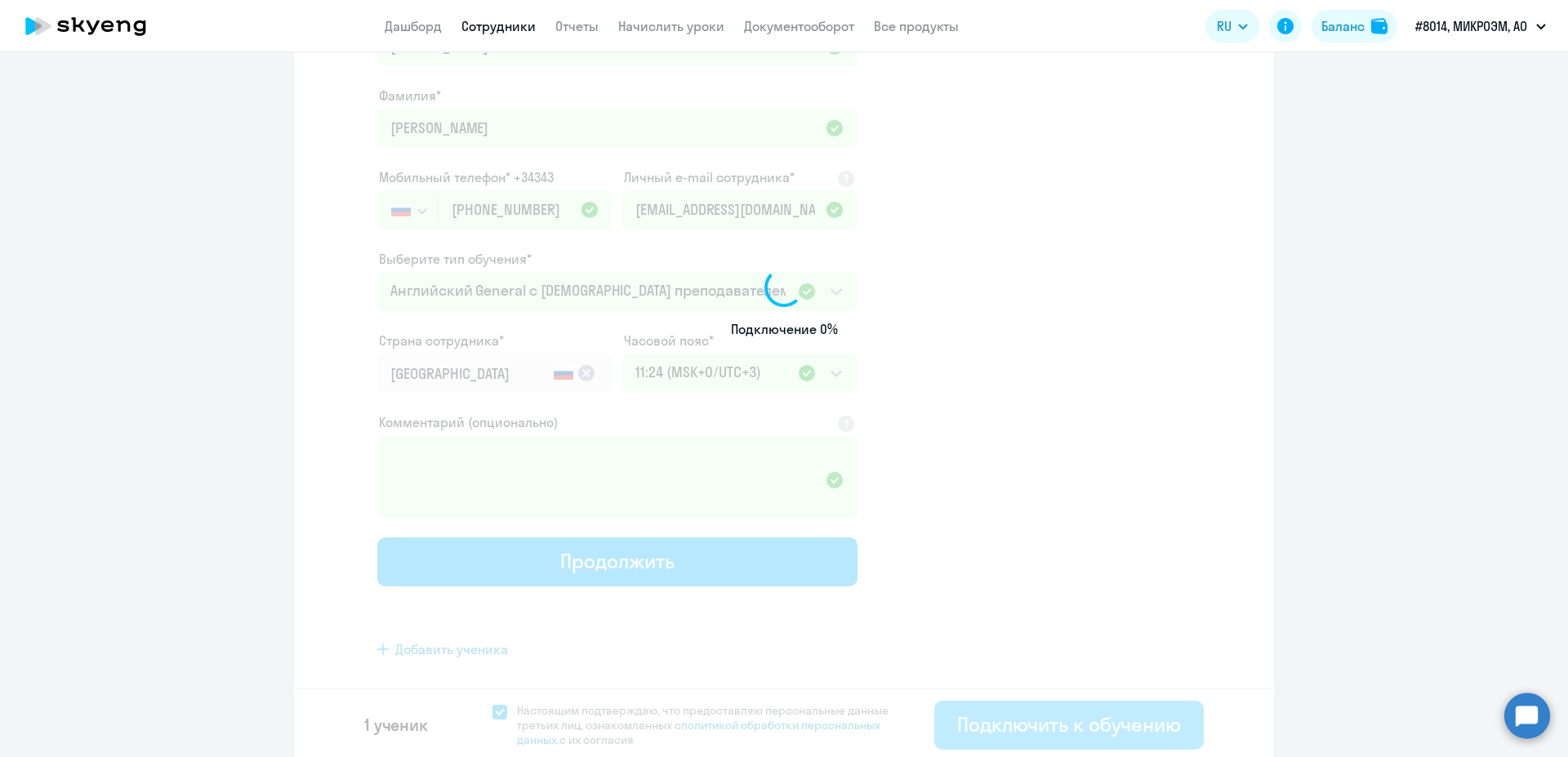
select select "english_adult_not_native_speaker"
select select "3"
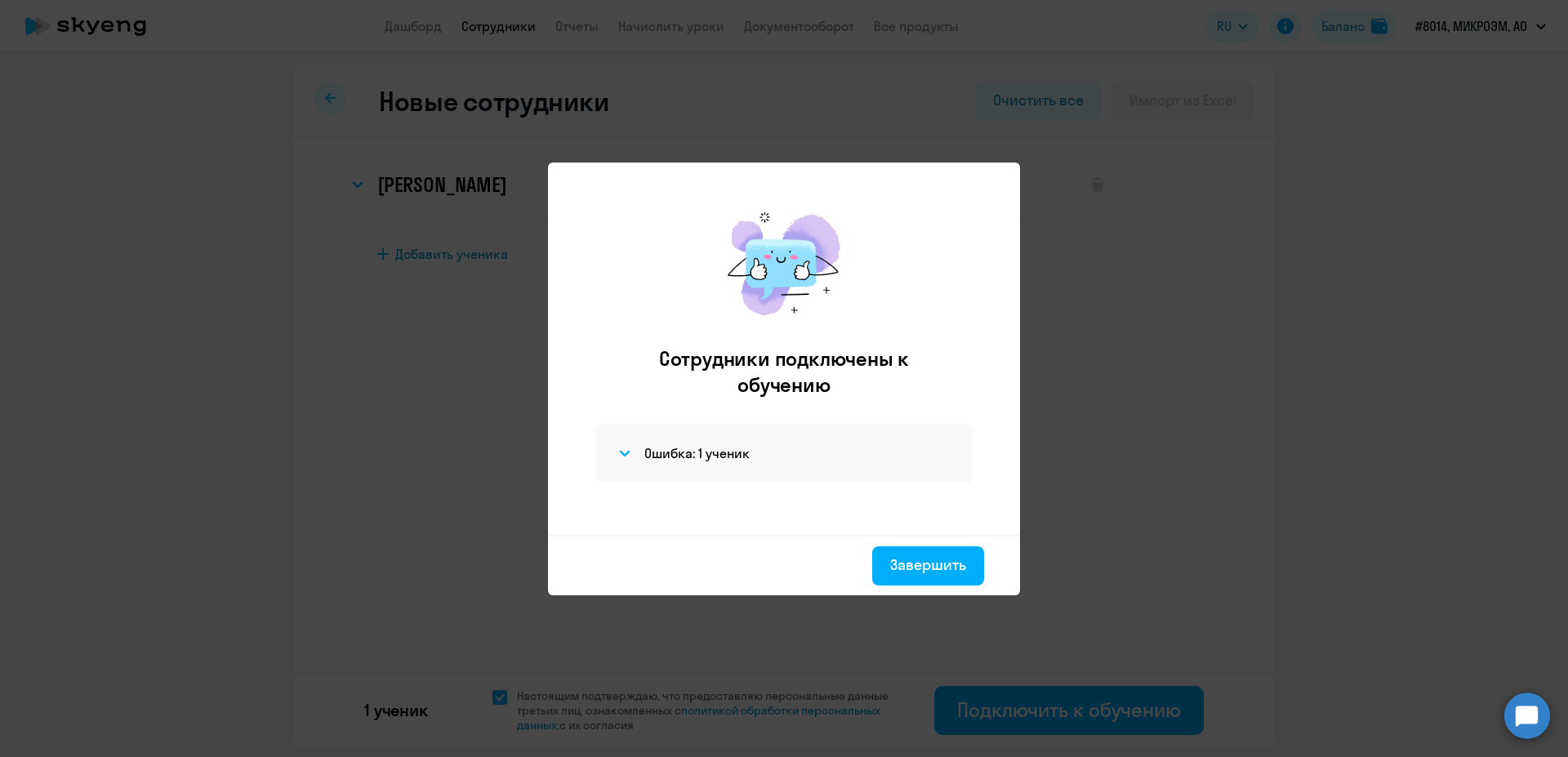
scroll to position [0, 0]
click at [702, 440] on div "Ошибка: 1 ученик" at bounding box center [784, 453] width 377 height 59
click at [691, 459] on h4 "Ошибка: 1 ученик" at bounding box center [697, 453] width 106 height 18
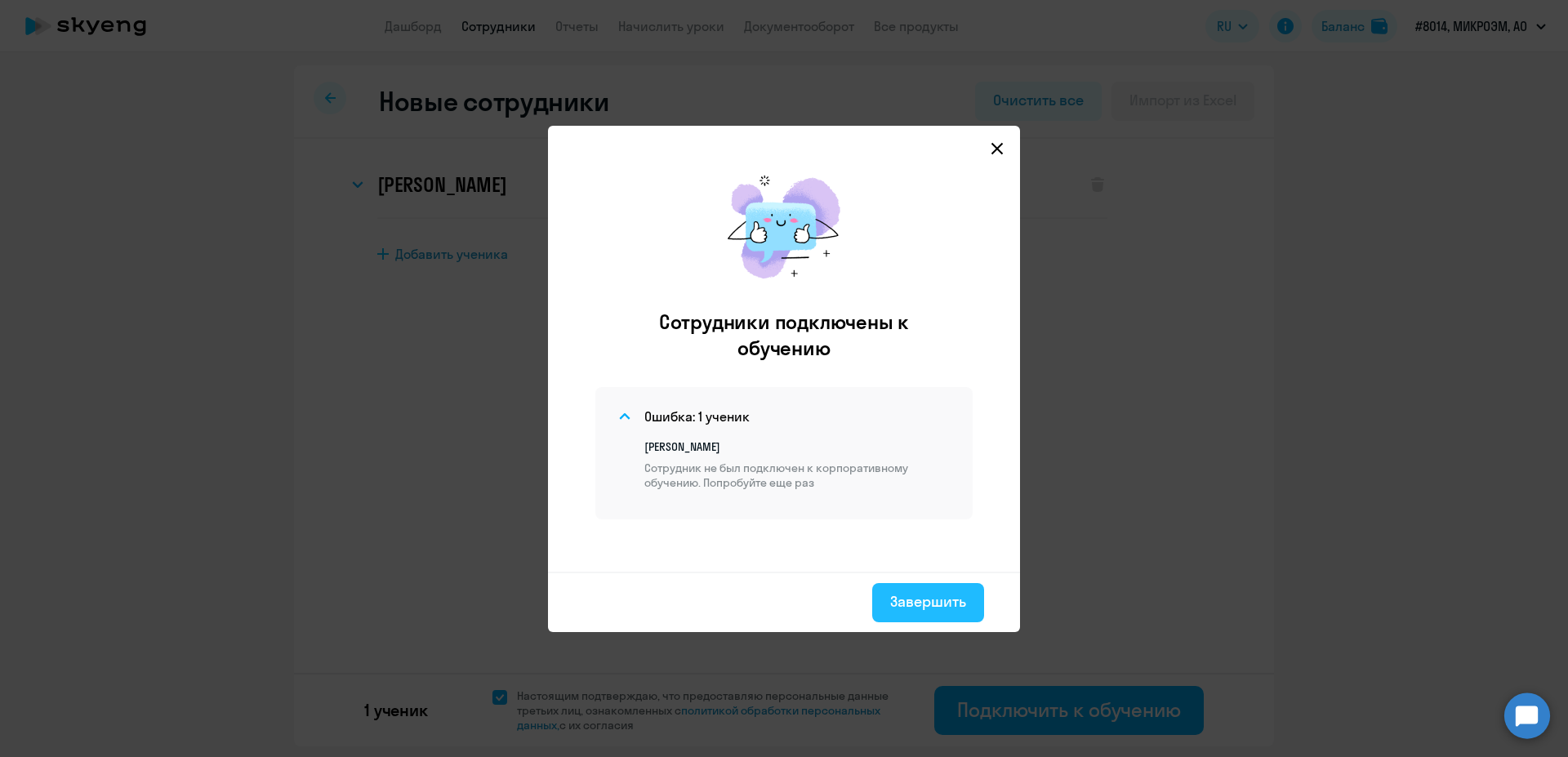
click at [906, 595] on div "Завершить" at bounding box center [928, 601] width 76 height 21
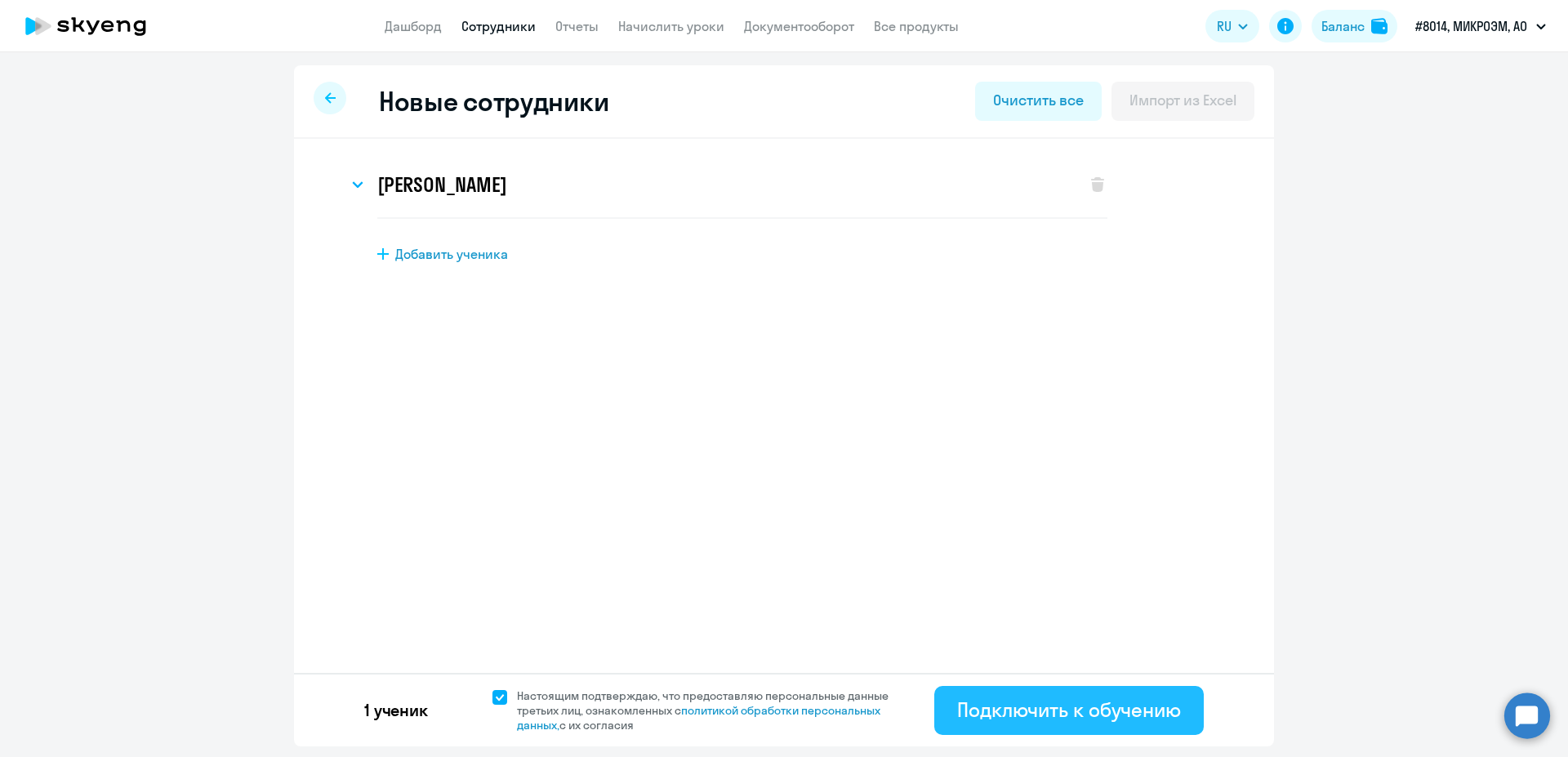
click at [1032, 725] on button "Подключить к обучению" at bounding box center [1068, 709] width 269 height 49
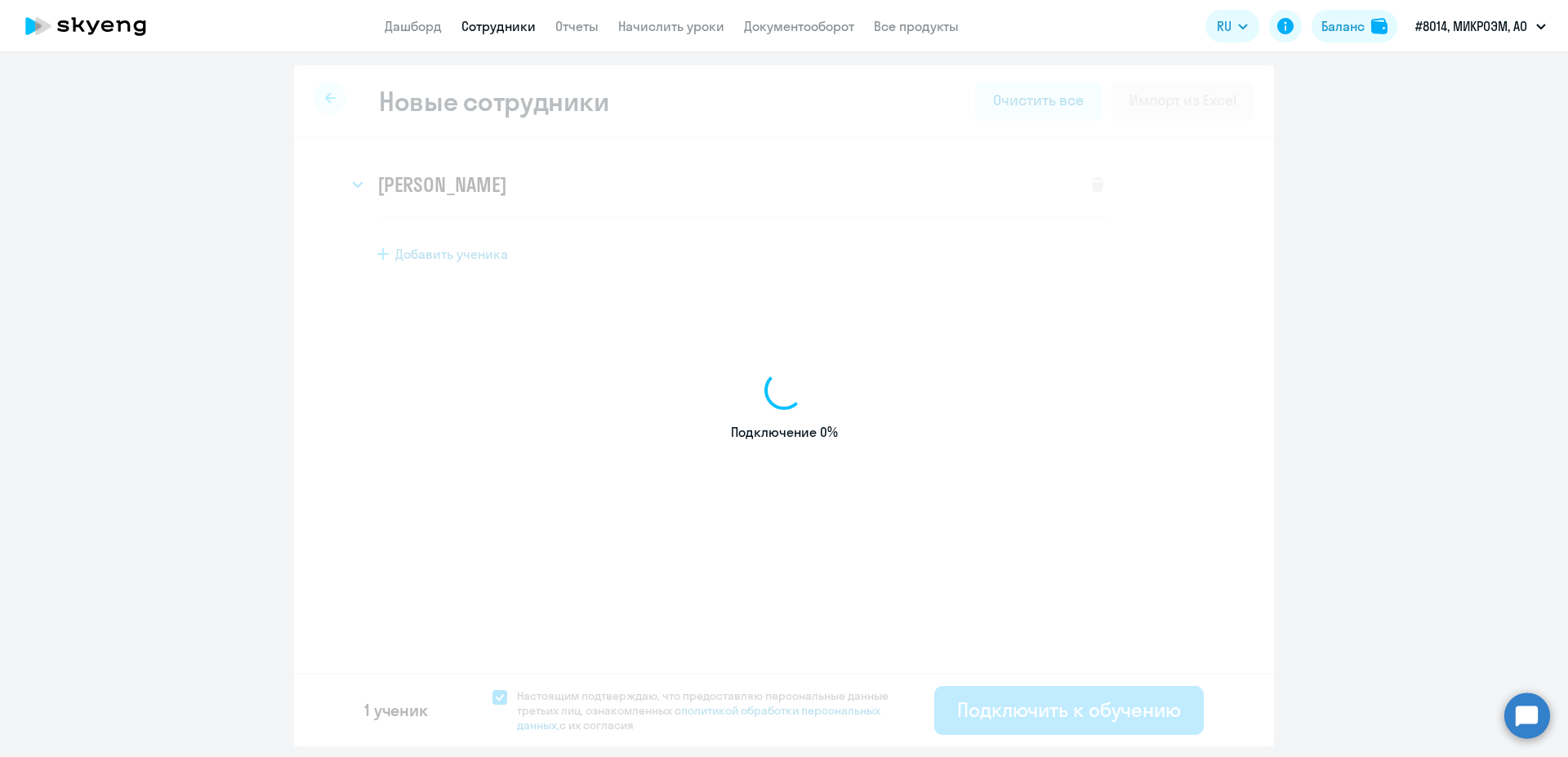
select select "english_adult_not_native_speaker"
select select "3"
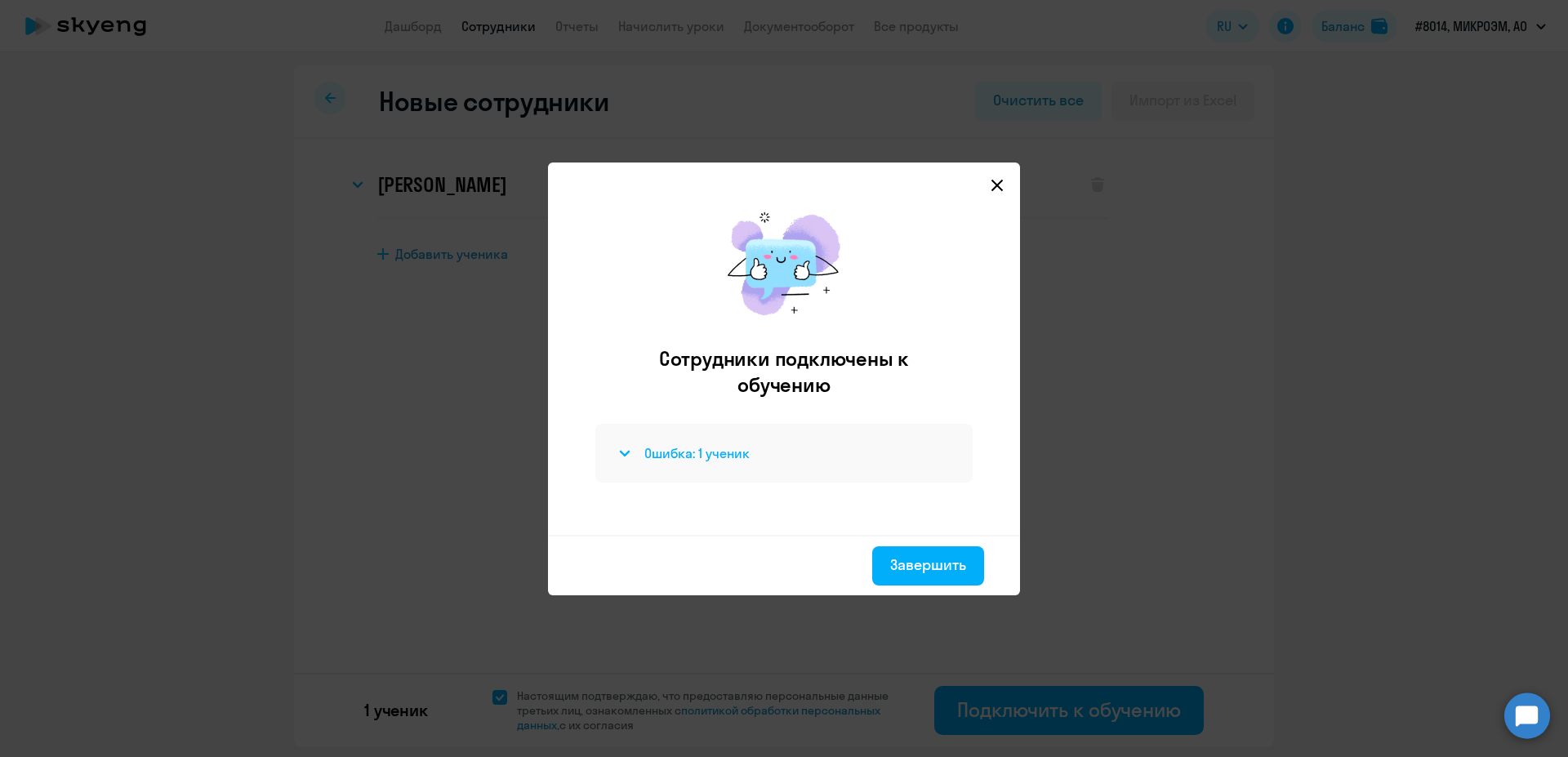
click at [760, 455] on div "Ошибка: 1 ученик" at bounding box center [784, 453] width 338 height 20
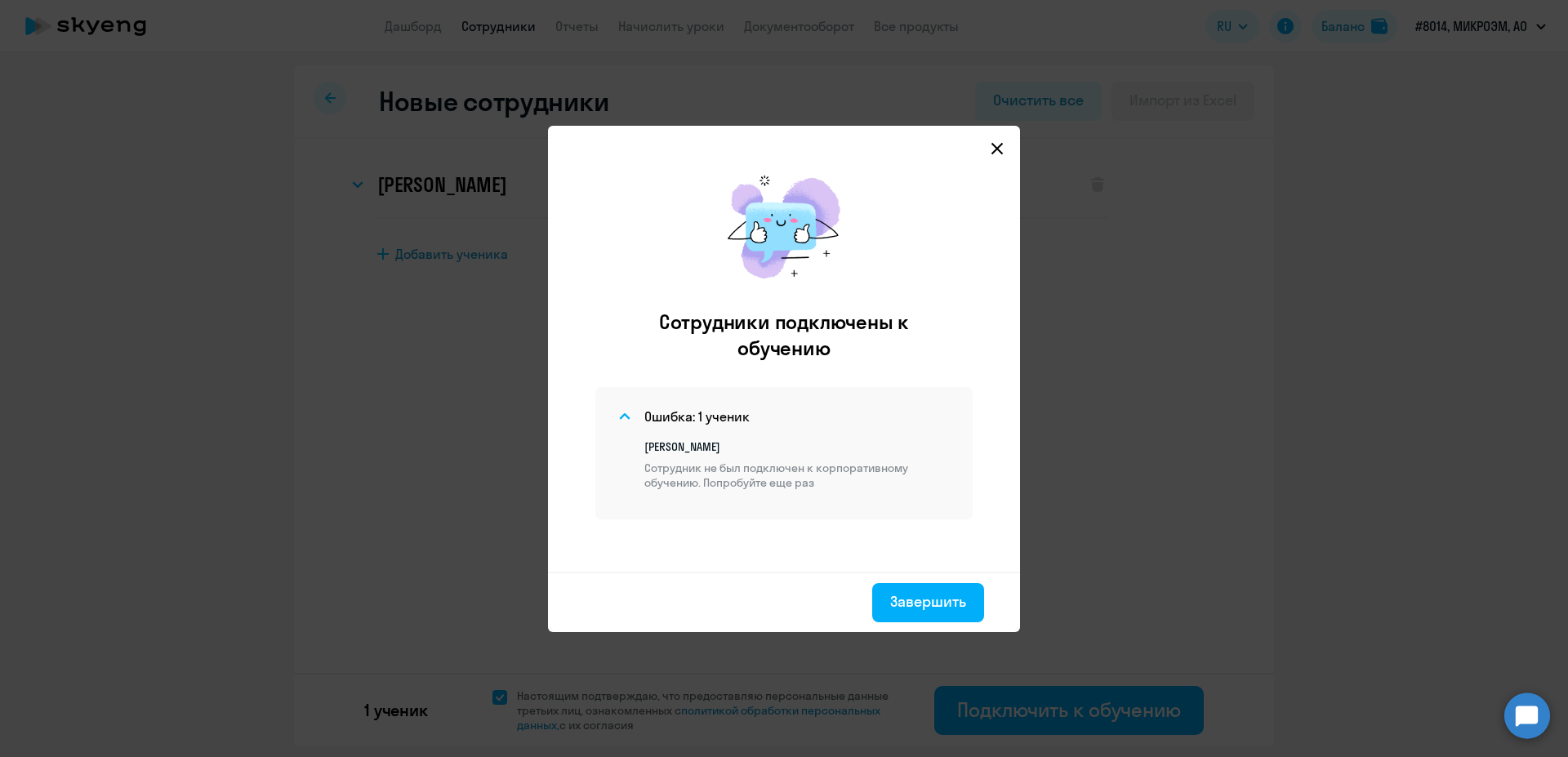
click at [1007, 143] on mat-dialog-container "Сотрудники подключены к обучению Ошибка: 1 ученик Елена Александровна Китаина С…" at bounding box center [784, 378] width 472 height 506
click at [990, 144] on svg-icon at bounding box center [997, 148] width 20 height 20
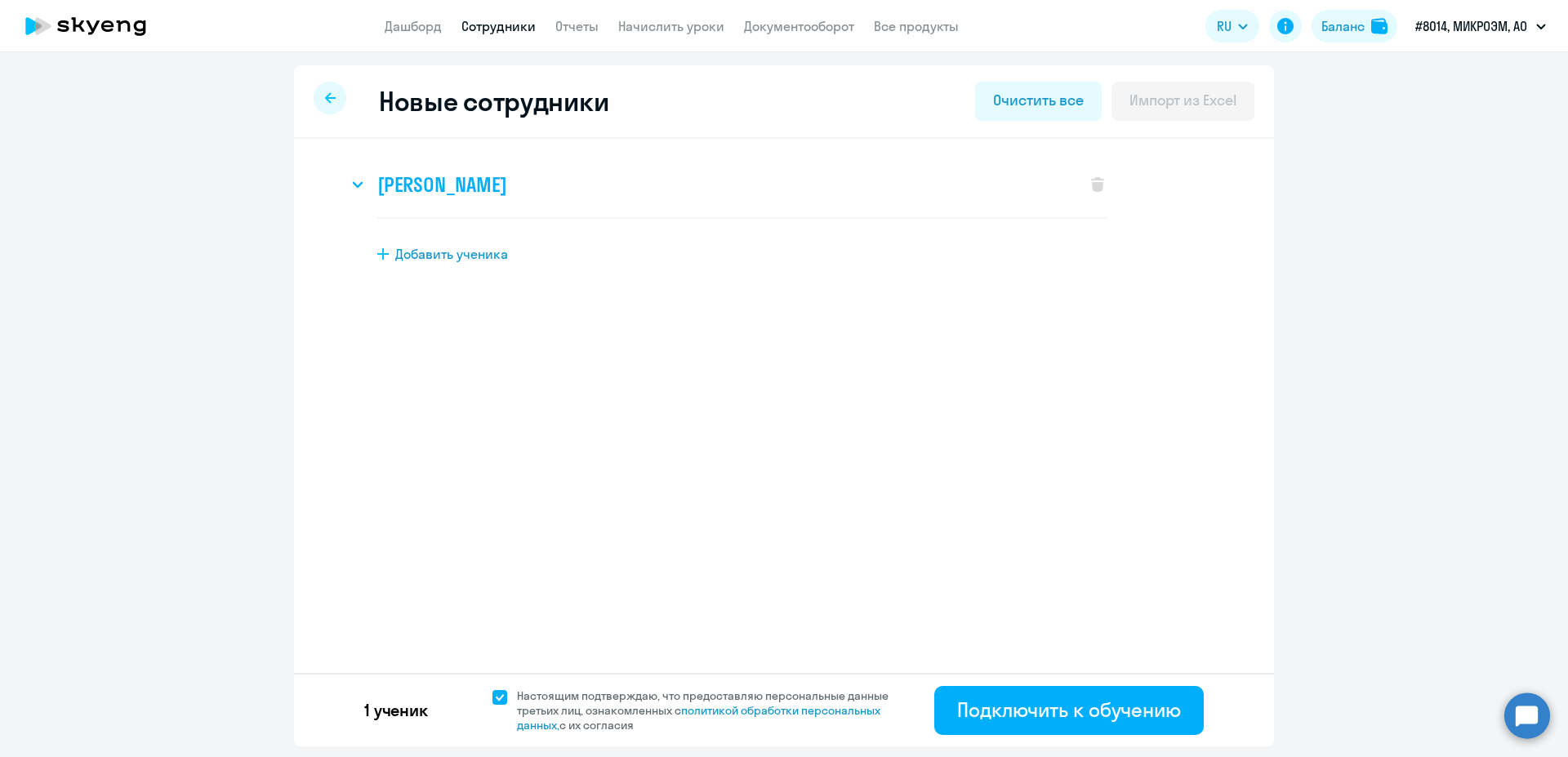
click at [506, 197] on h3 "Елена Александровна Китаина" at bounding box center [441, 184] width 129 height 26
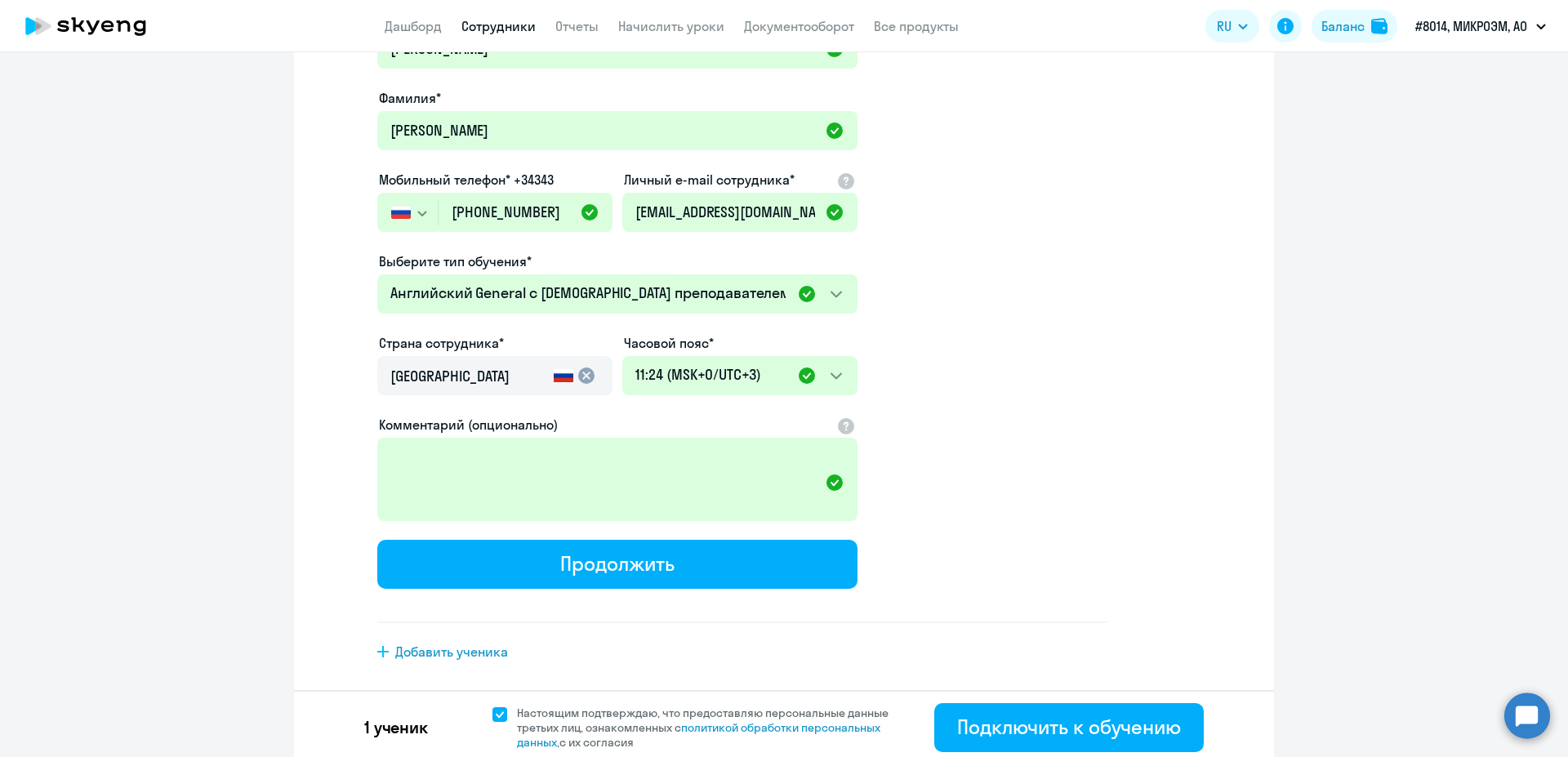
scroll to position [221, 0]
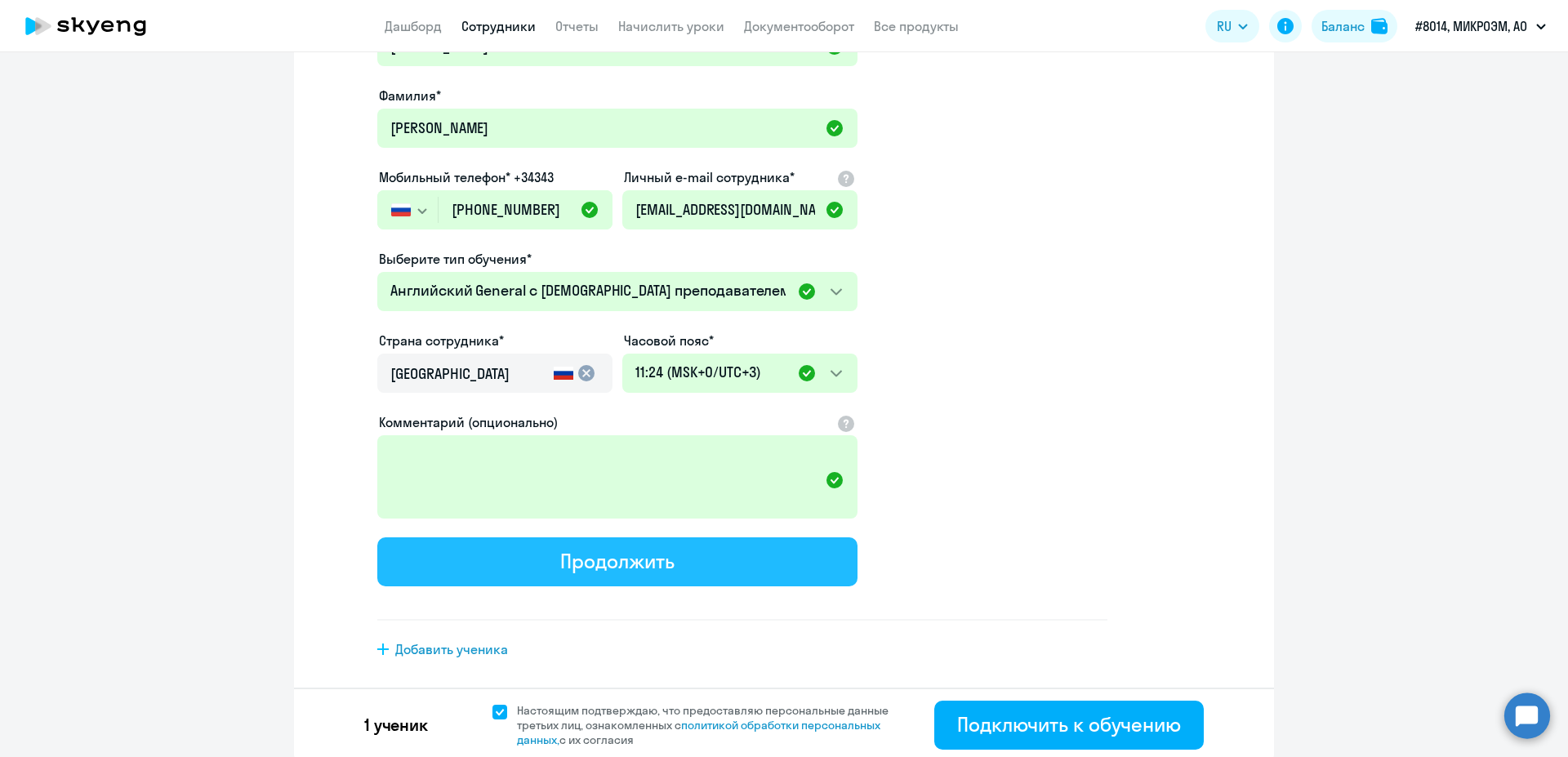
click at [709, 571] on button "Продолжить" at bounding box center [616, 561] width 480 height 49
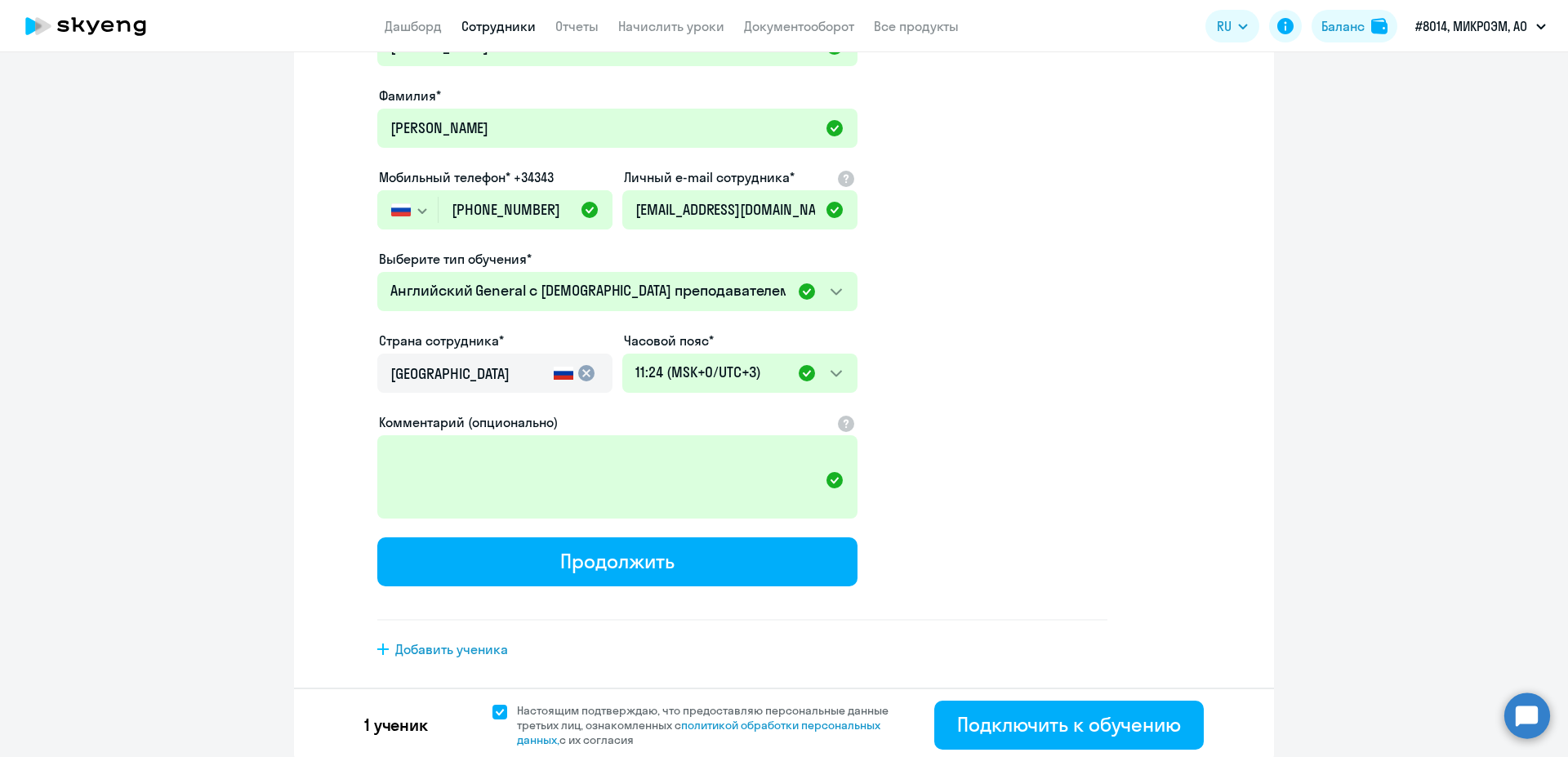
select select "english_adult_not_native_speaker"
select select "3"
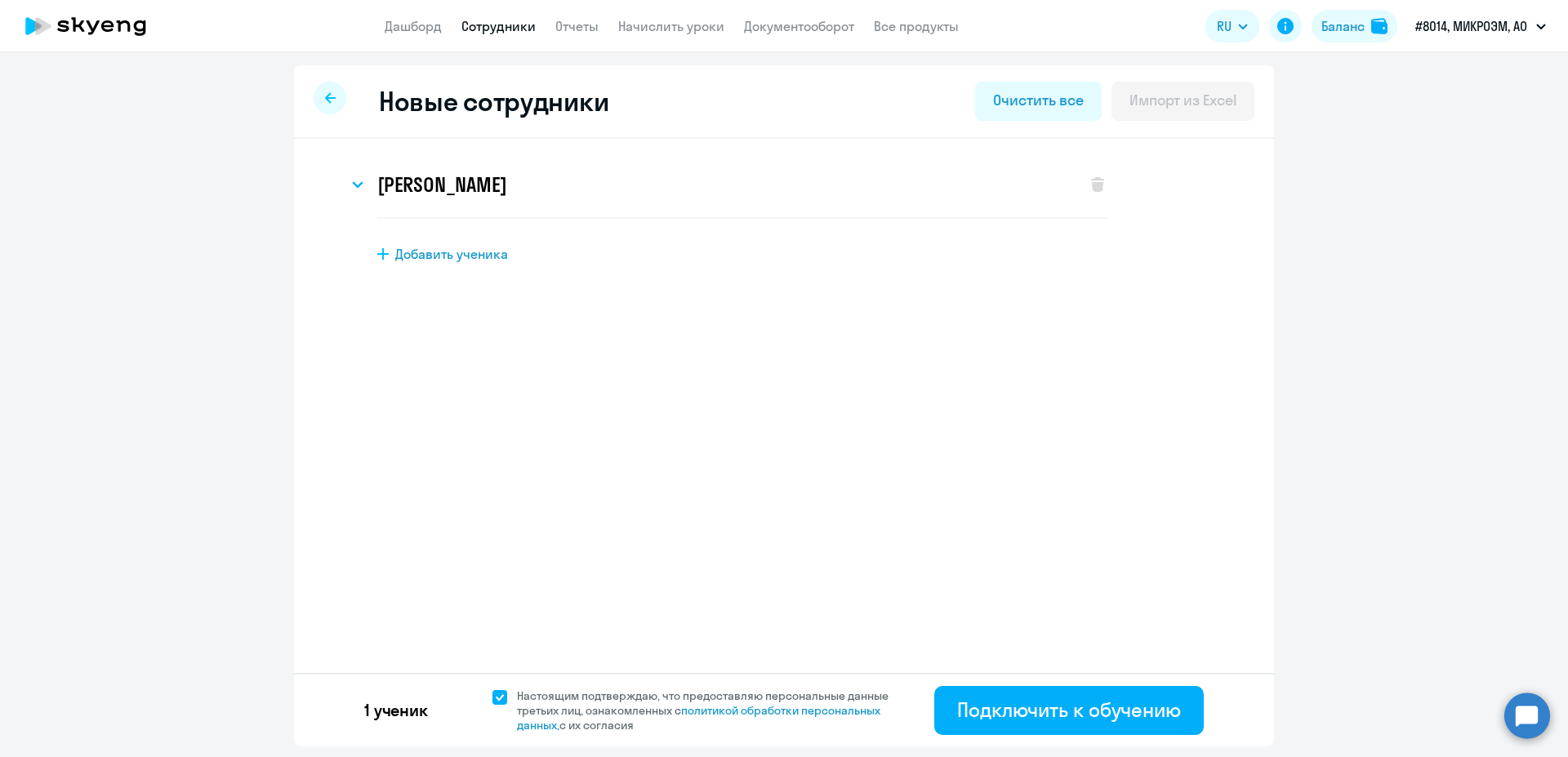
scroll to position [0, 0]
click at [1029, 696] on button "Подключить к обучению" at bounding box center [1068, 709] width 269 height 49
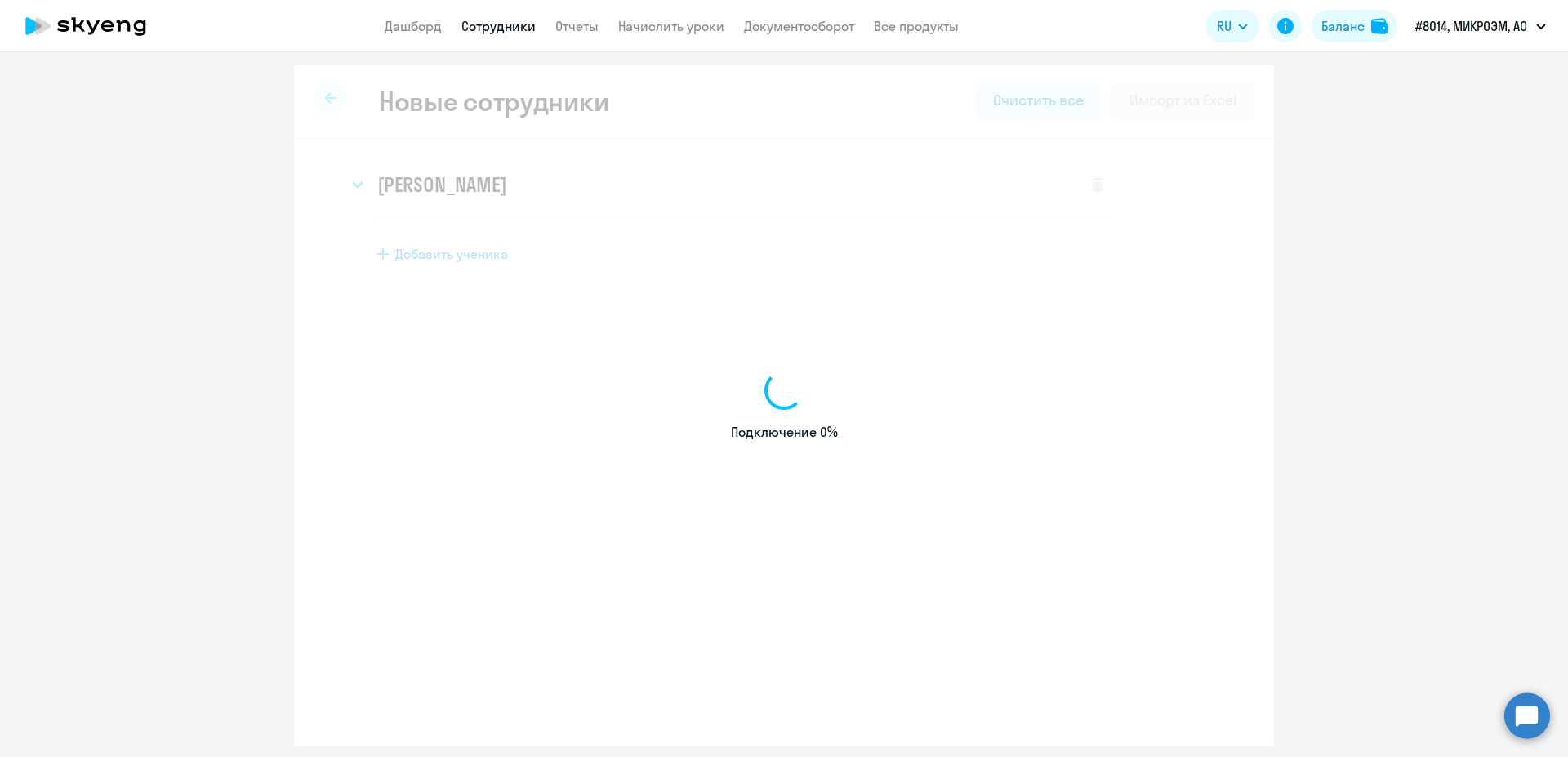
select select "english_adult_not_native_speaker"
select select "3"
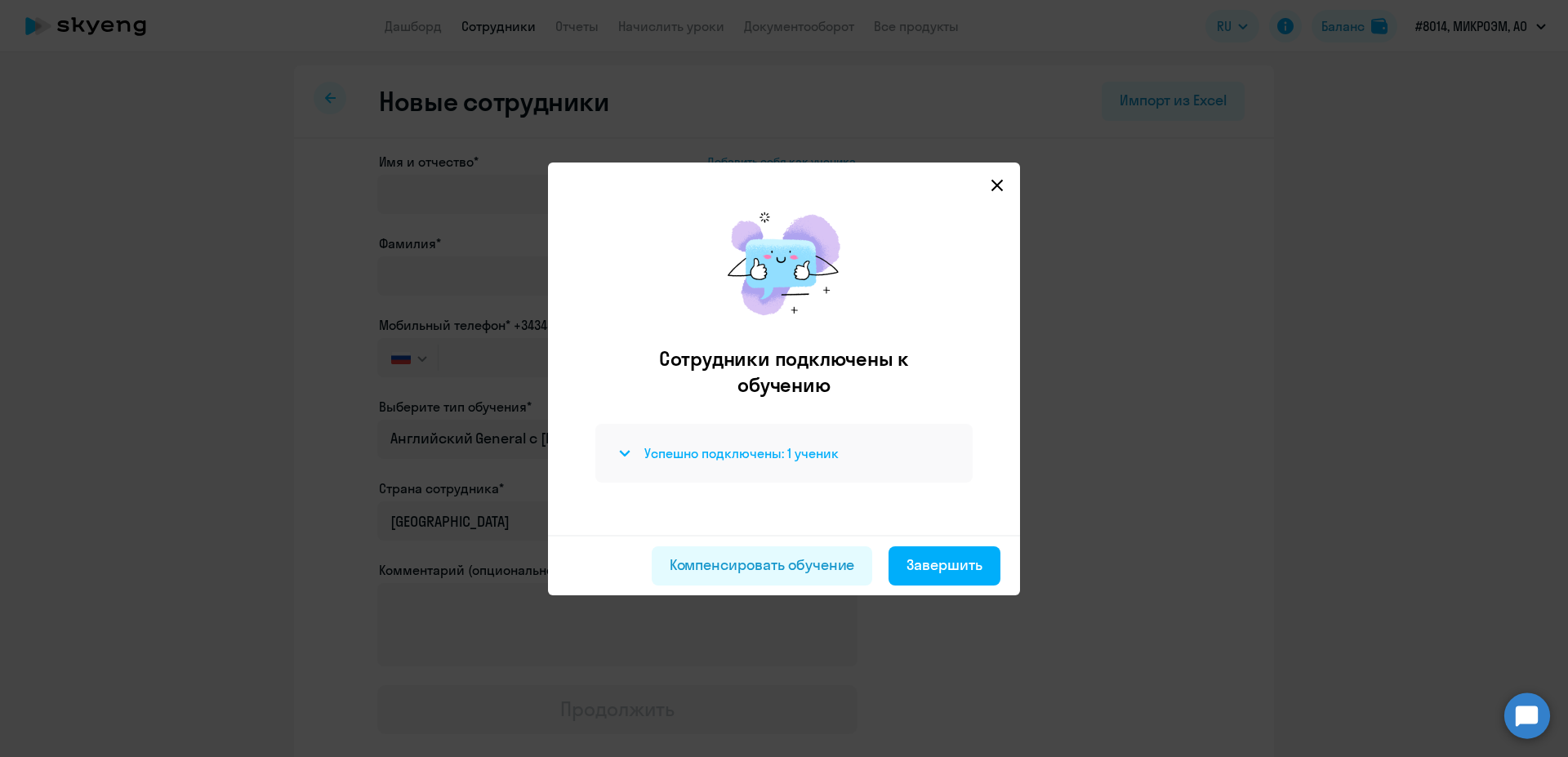
click at [682, 449] on h4 "Успешно подключены: 1 ученик" at bounding box center [742, 453] width 194 height 18
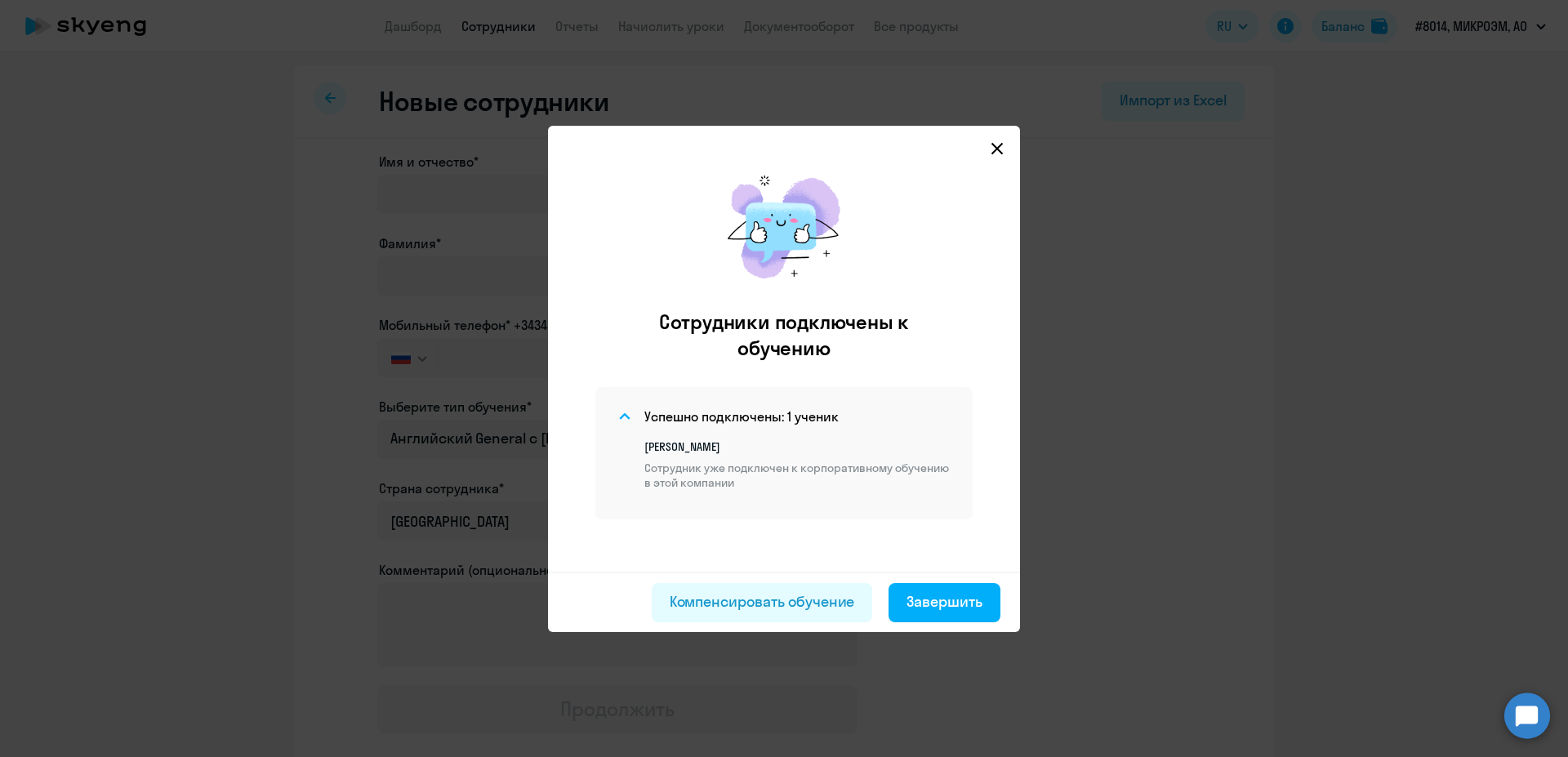
click at [999, 148] on icon at bounding box center [997, 148] width 13 height 13
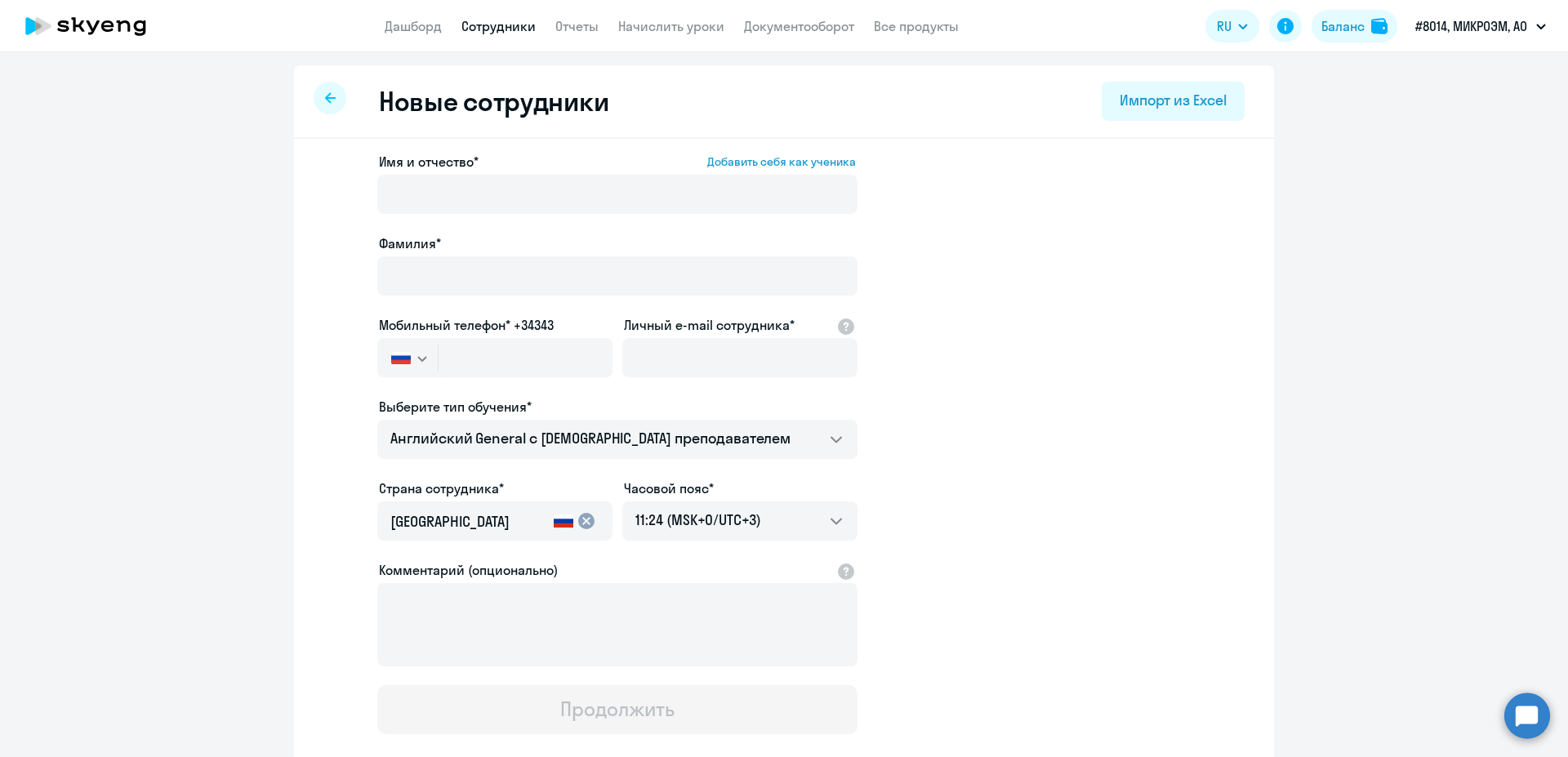
select select "30"
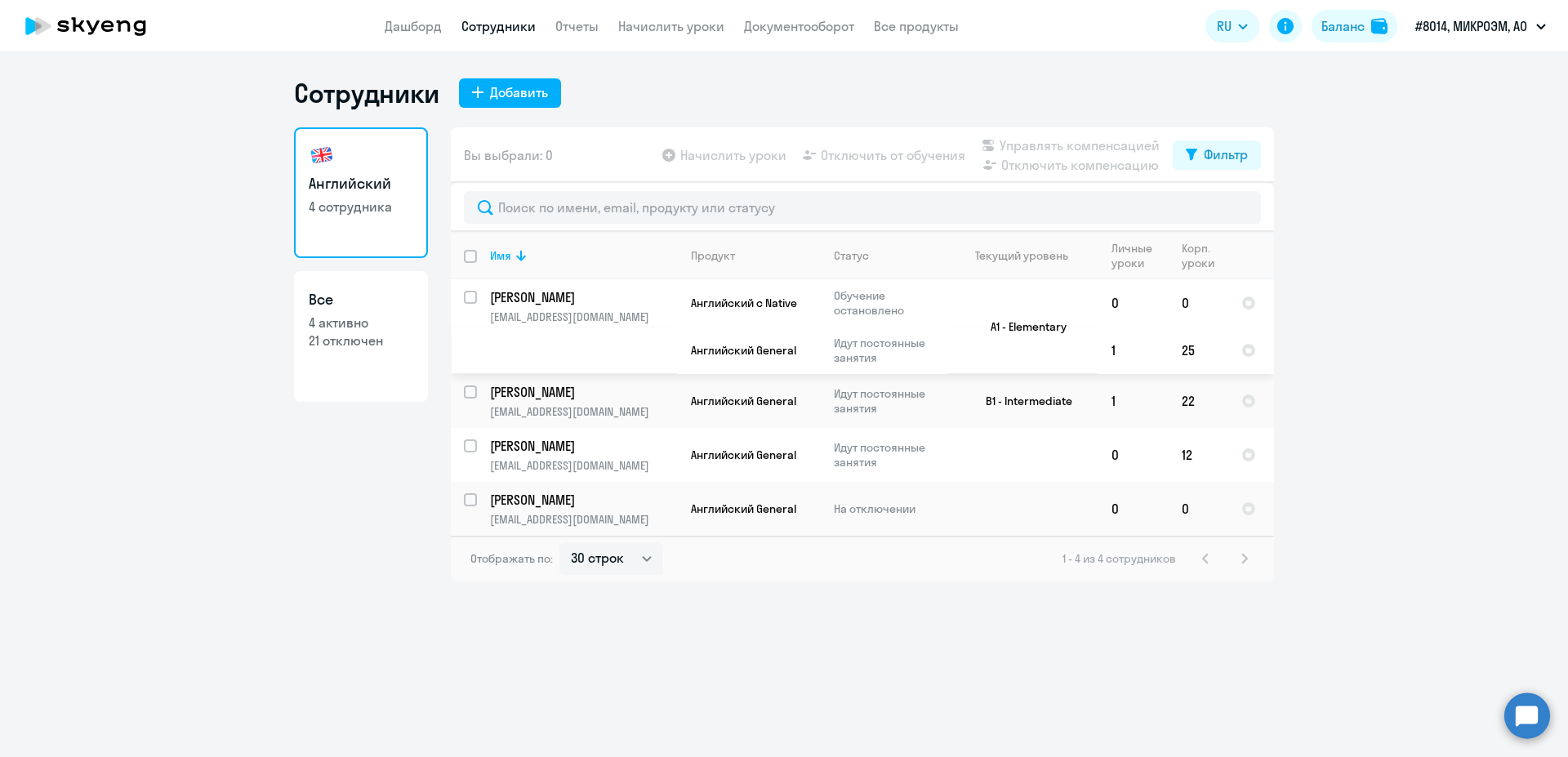
select select "30"
click at [405, 29] on link "Дашборд" at bounding box center [413, 26] width 57 height 16
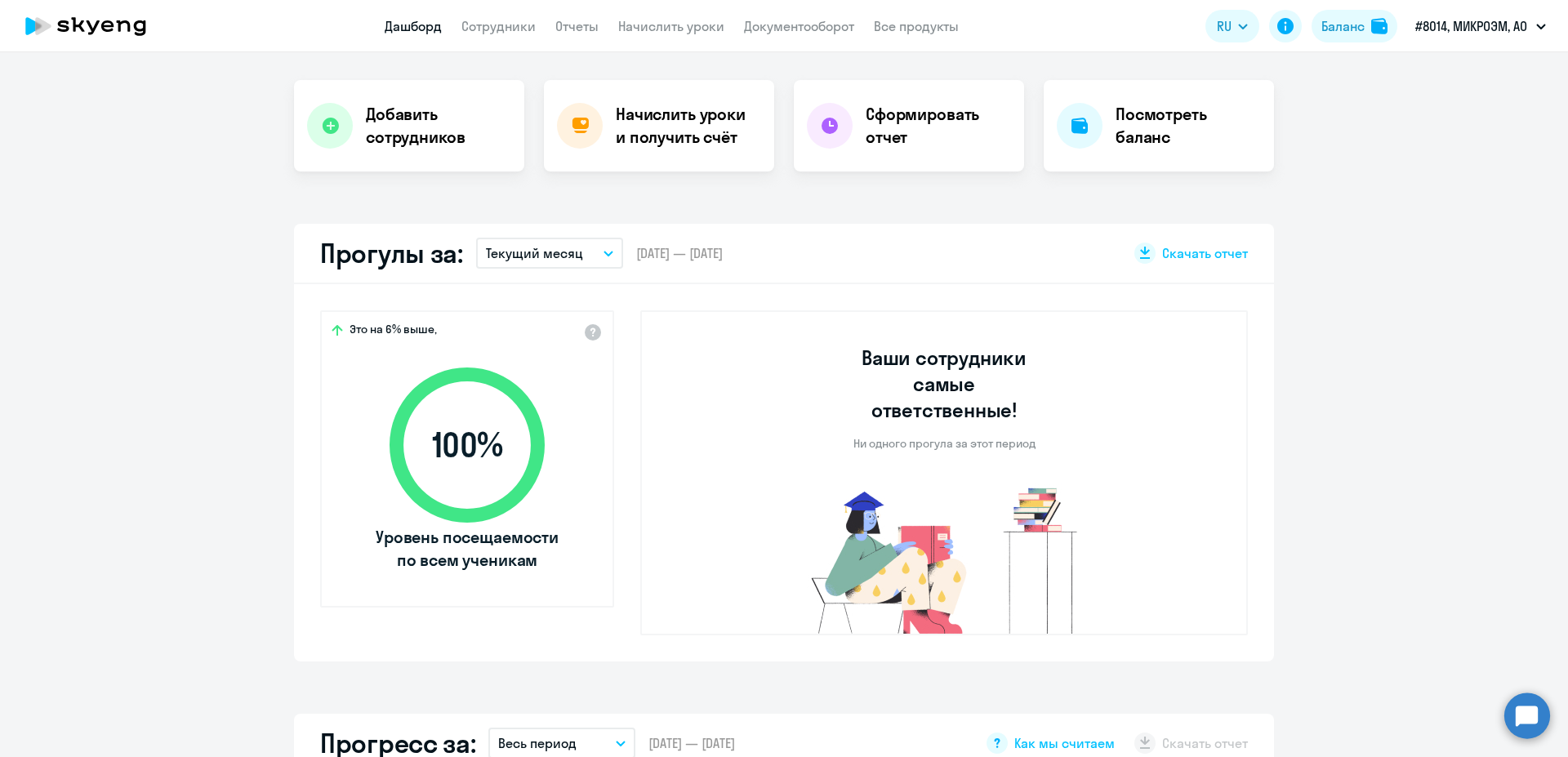
select select "30"
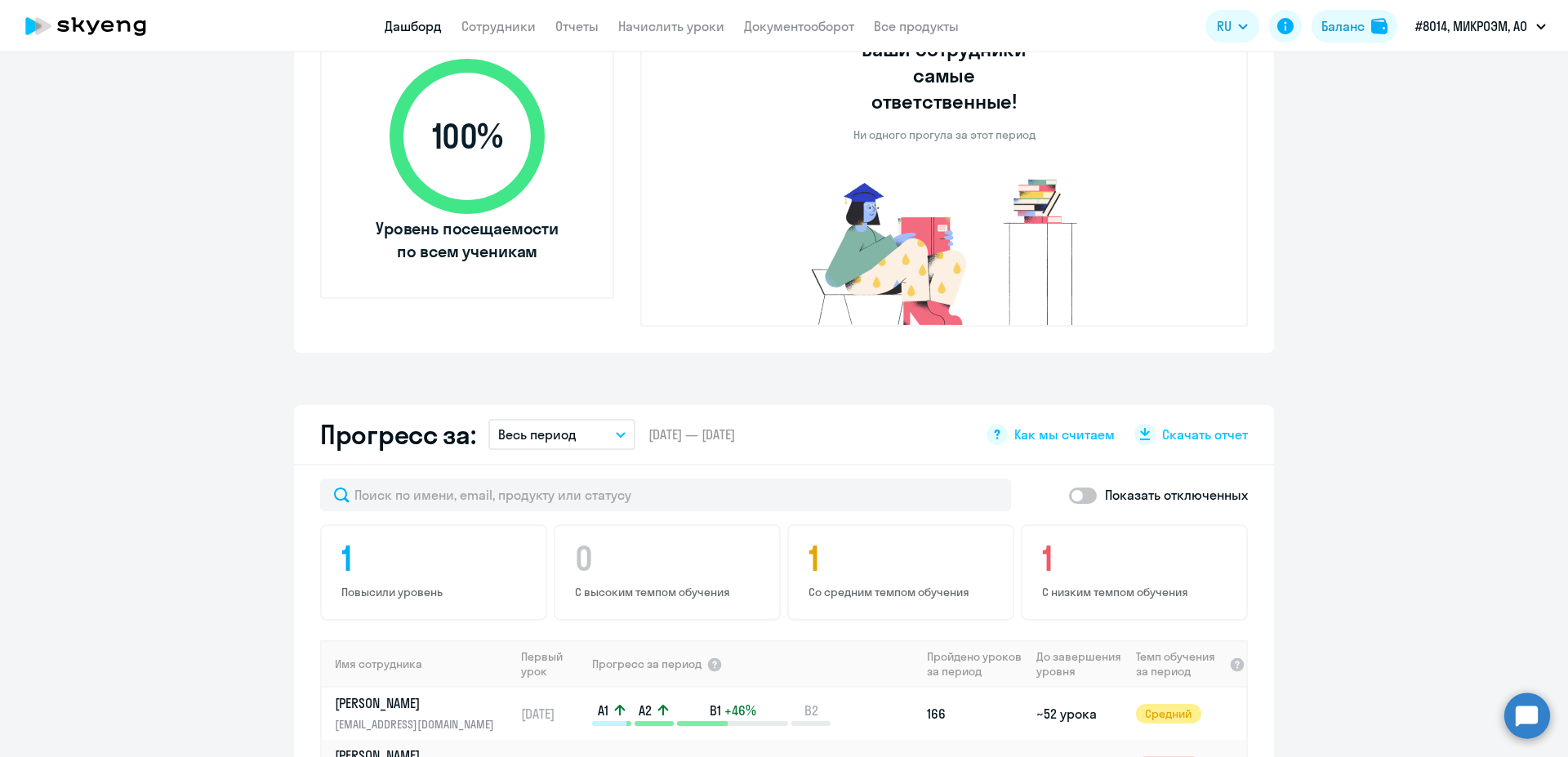
scroll to position [926, 0]
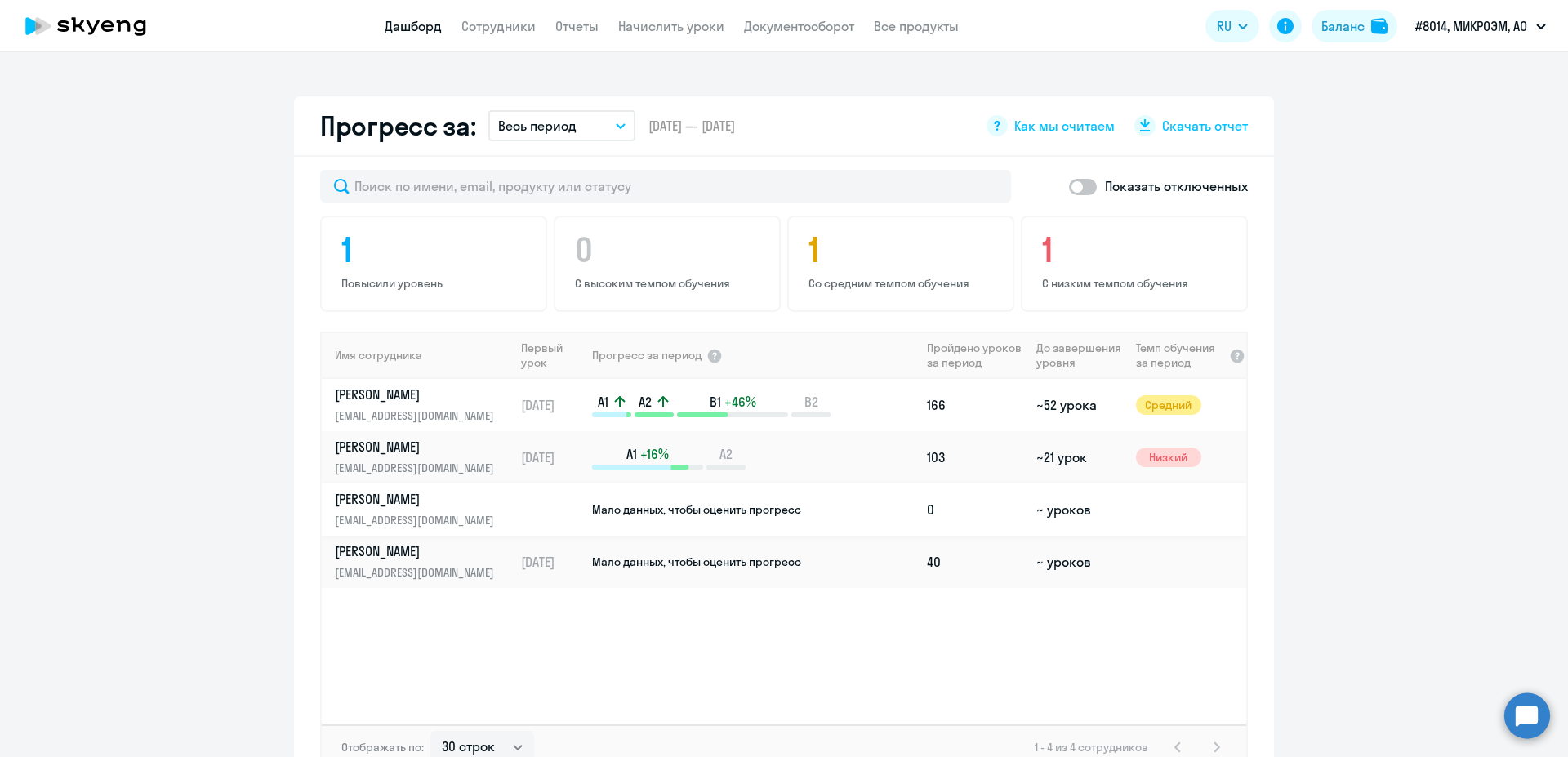
click at [463, 511] on p "[EMAIL_ADDRESS][DOMAIN_NAME]" at bounding box center [419, 519] width 168 height 18
select select "english"
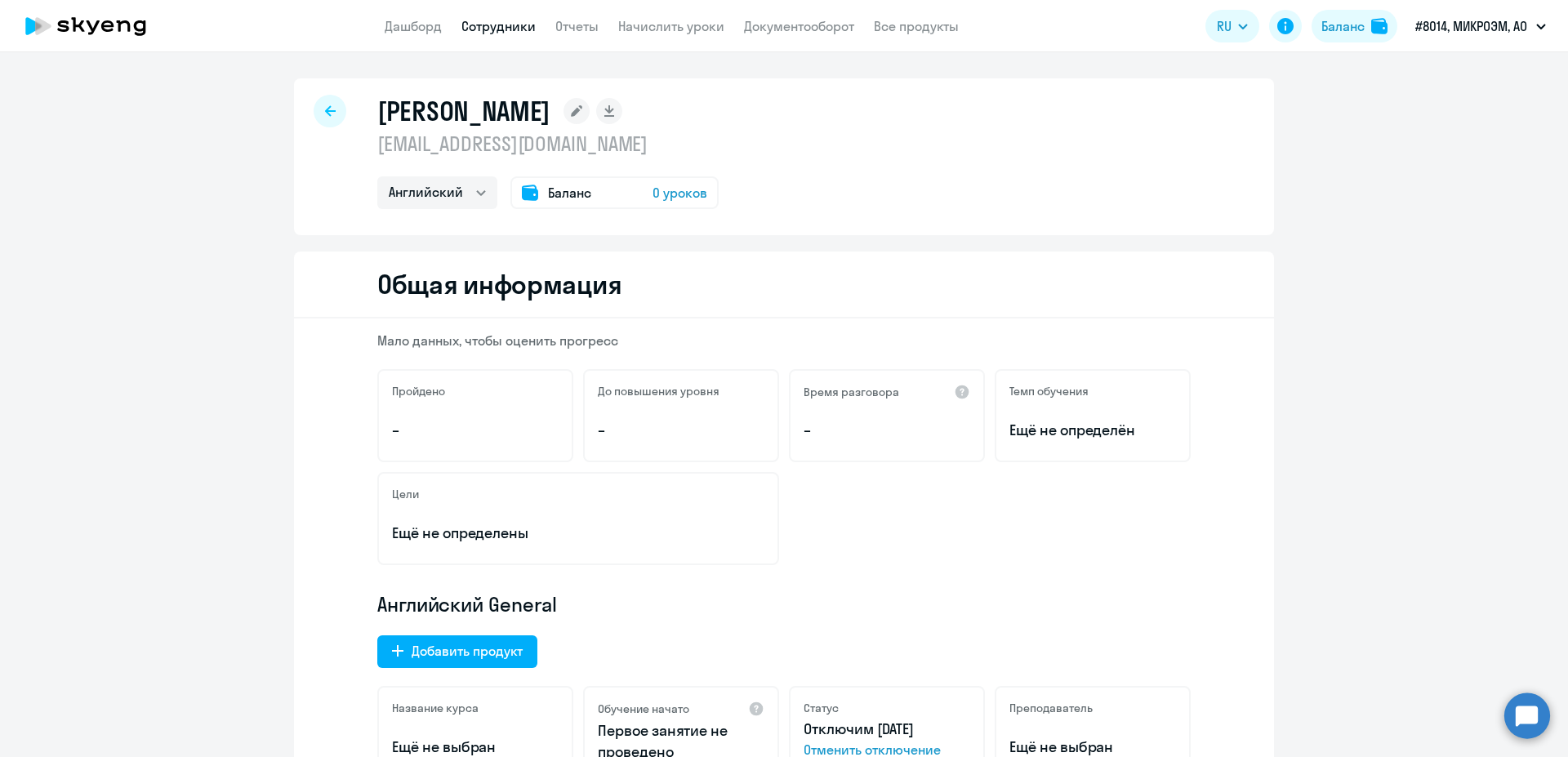
click at [536, 29] on nav "Дашборд Сотрудники Отчеты Начислить уроки Документооборот Все продукты" at bounding box center [671, 26] width 574 height 20
click at [500, 31] on link "Сотрудники" at bounding box center [498, 26] width 74 height 16
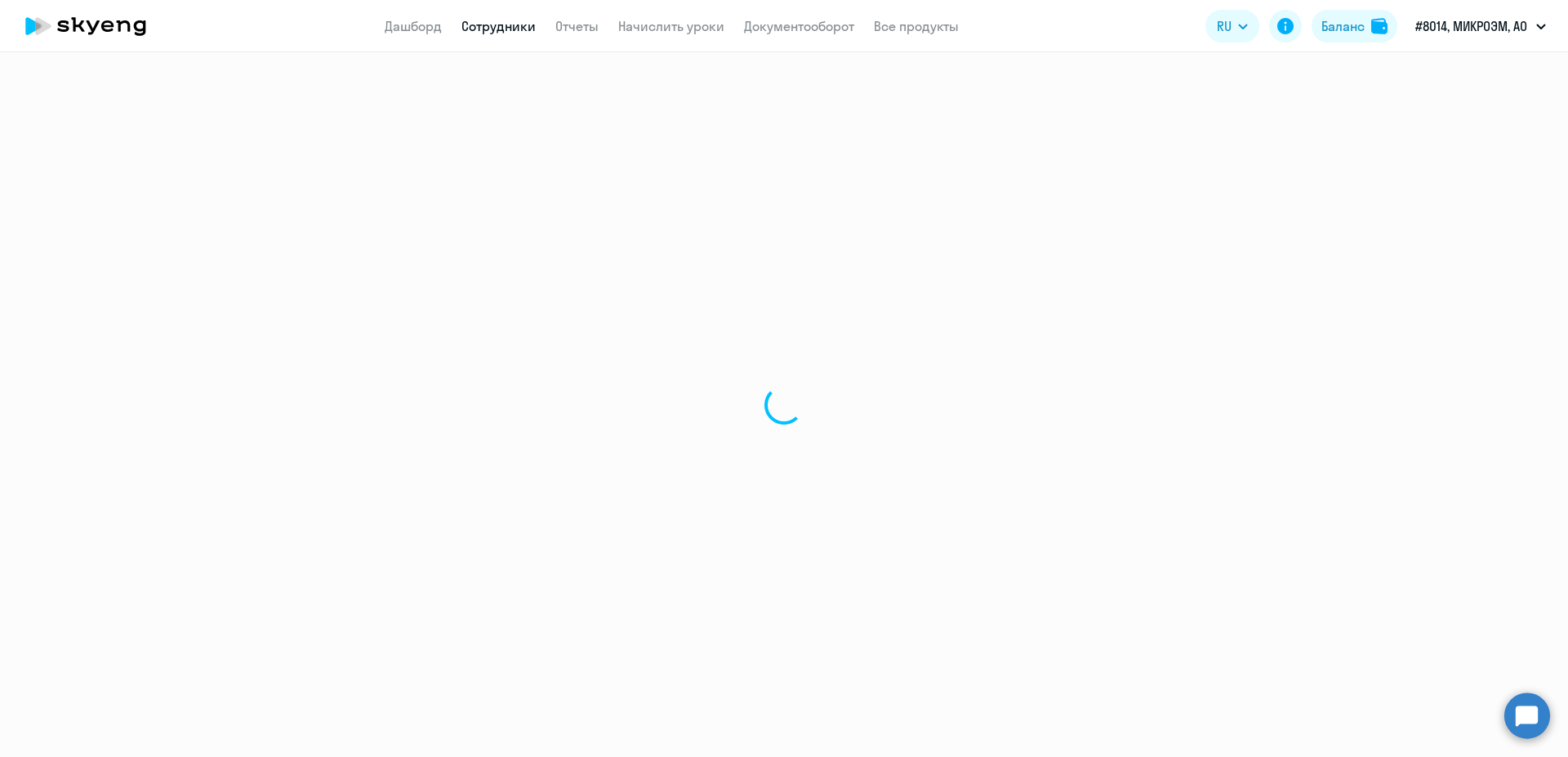
select select "30"
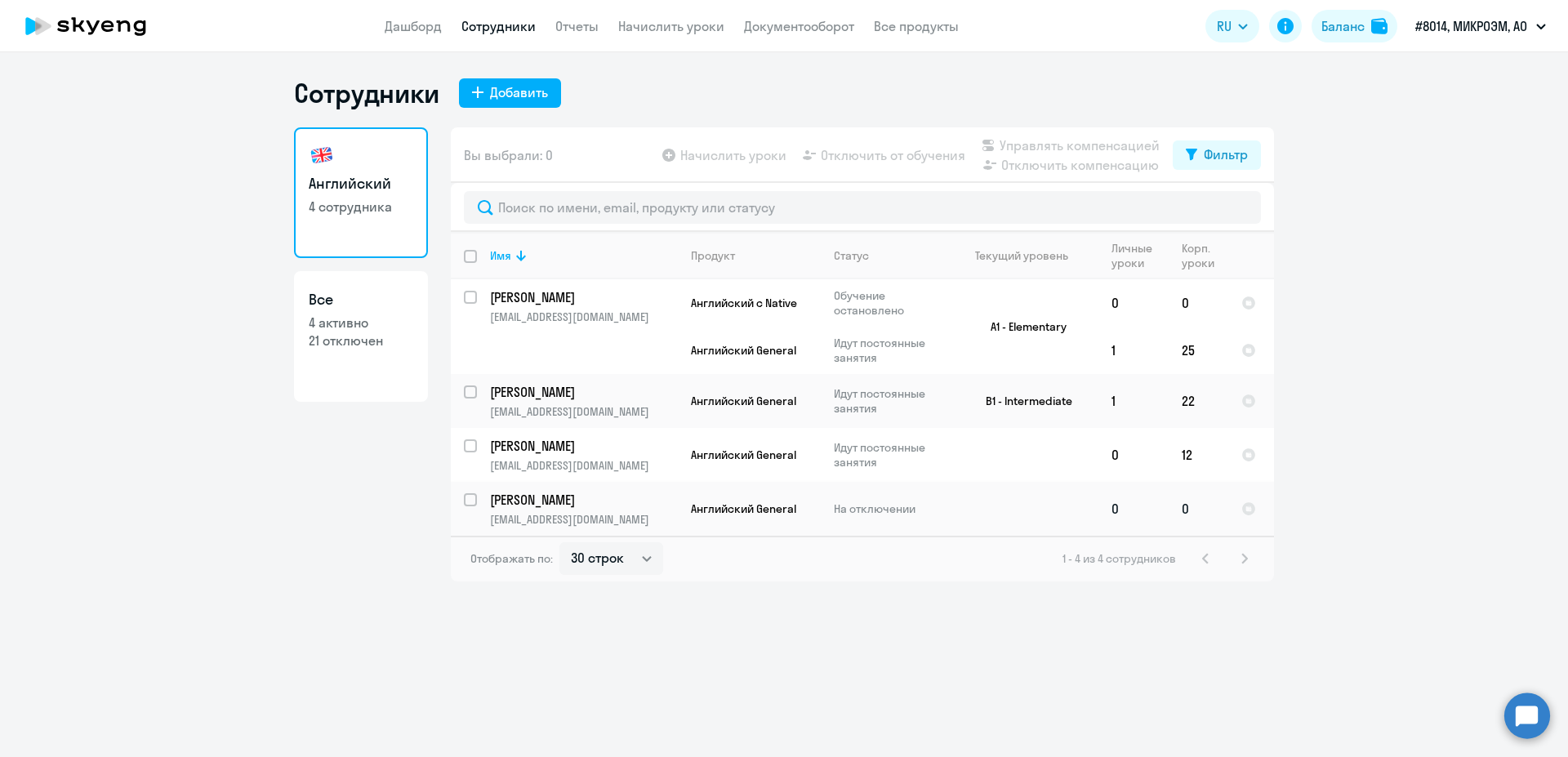
click at [540, 516] on p "[EMAIL_ADDRESS][DOMAIN_NAME]" at bounding box center [583, 518] width 187 height 14
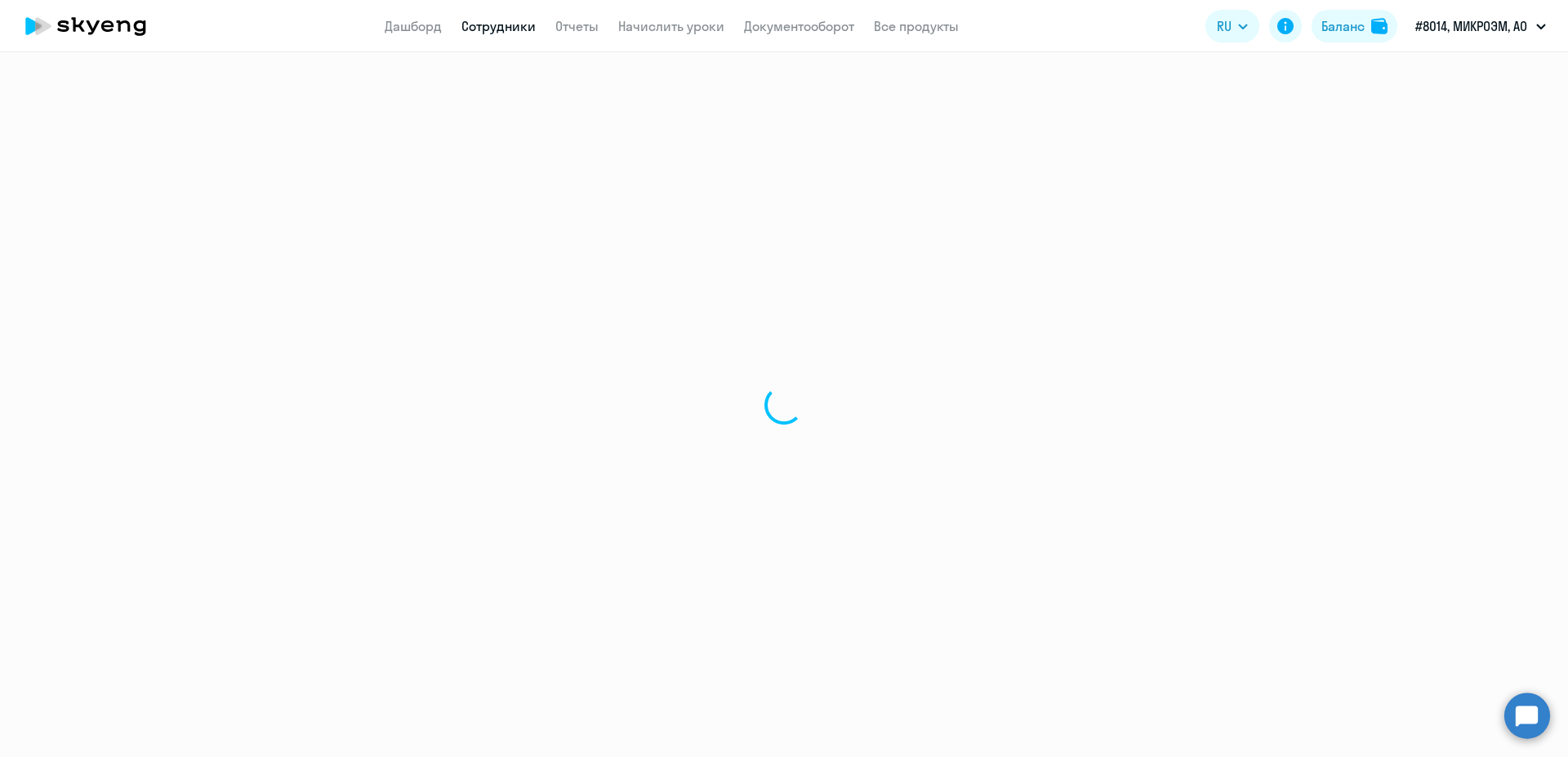
select select "english"
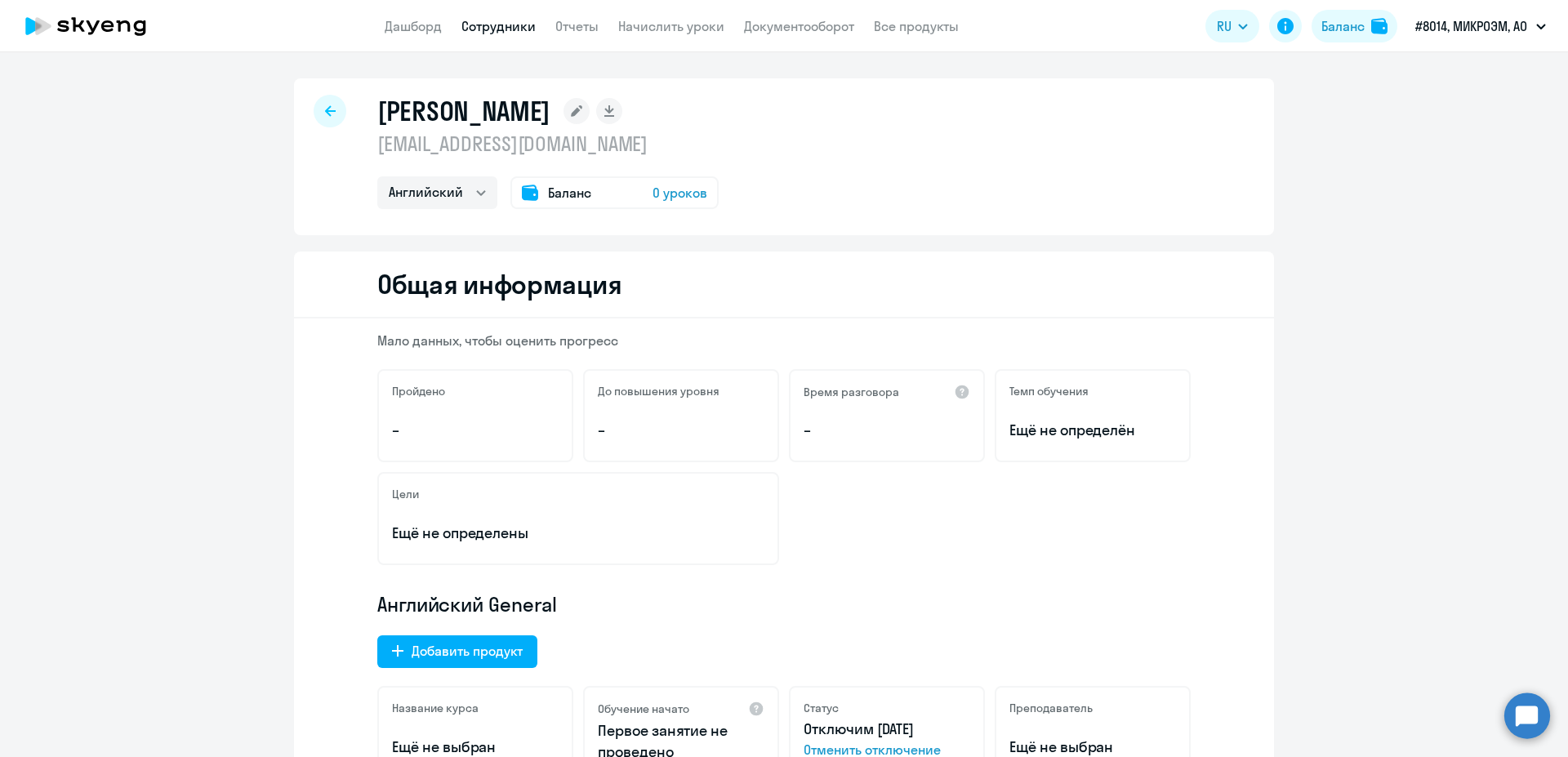
click at [495, 32] on link "Сотрудники" at bounding box center [498, 26] width 74 height 16
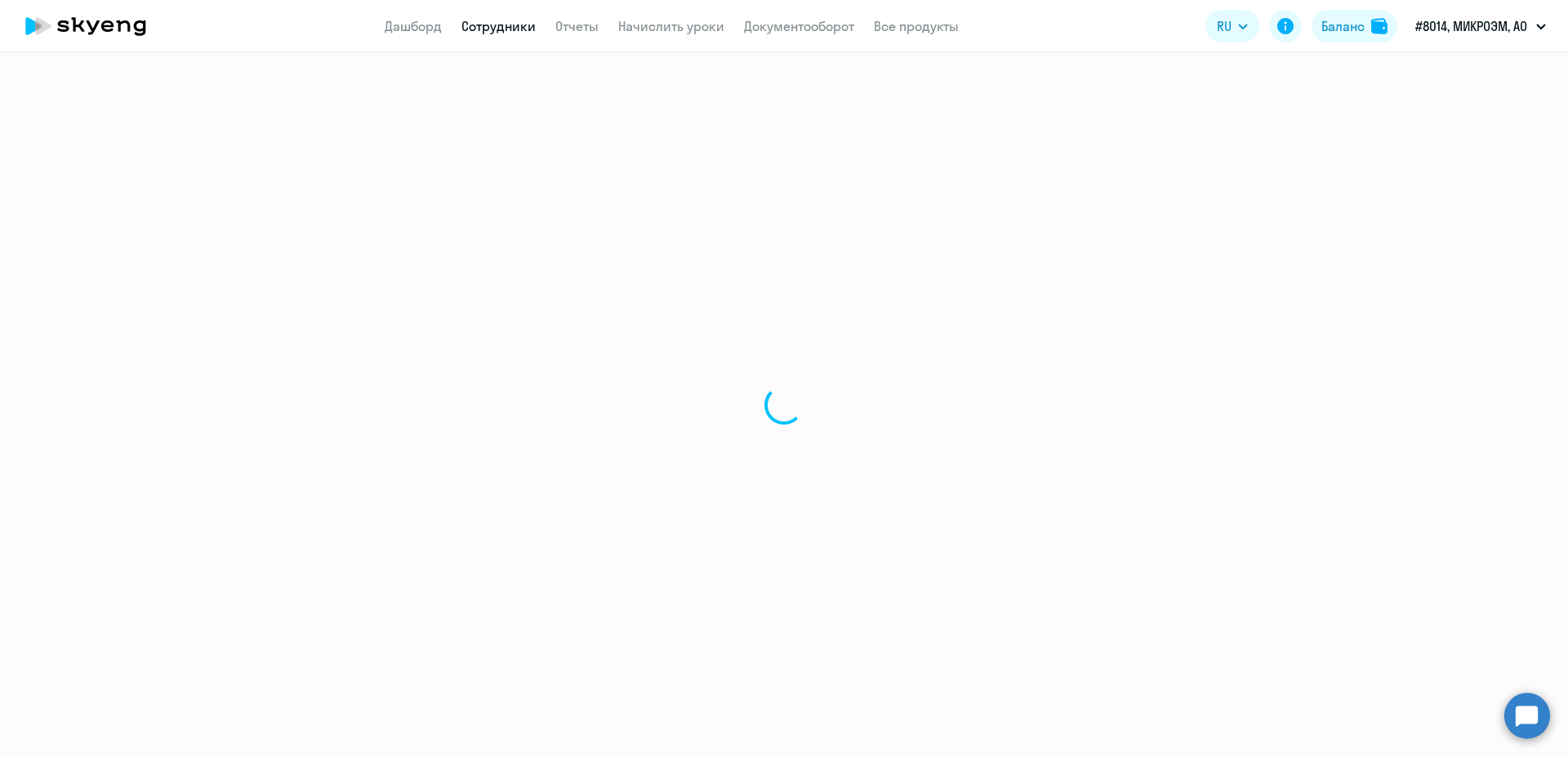
select select "30"
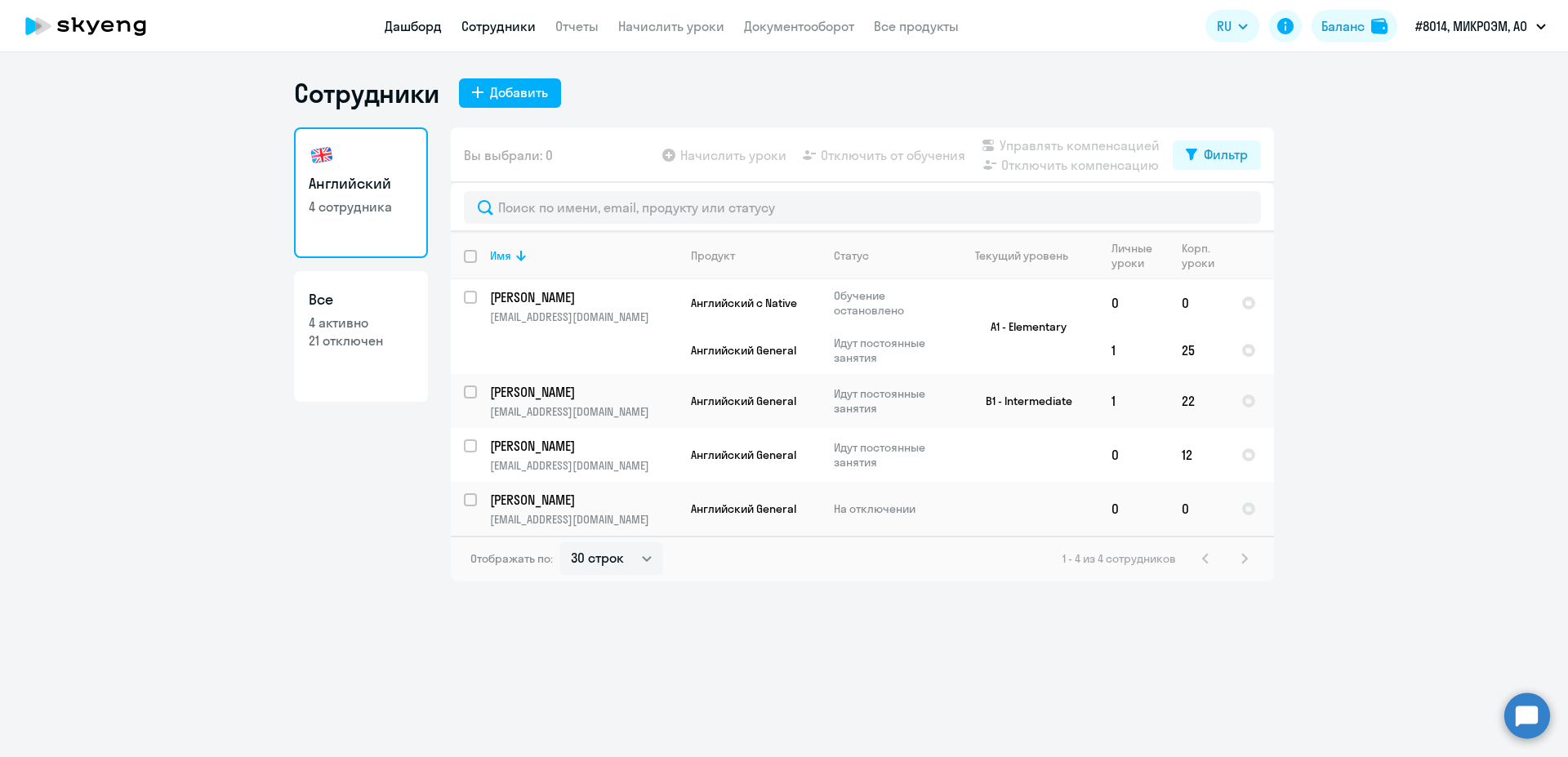
click at [414, 19] on link "Дашборд" at bounding box center [413, 26] width 57 height 16
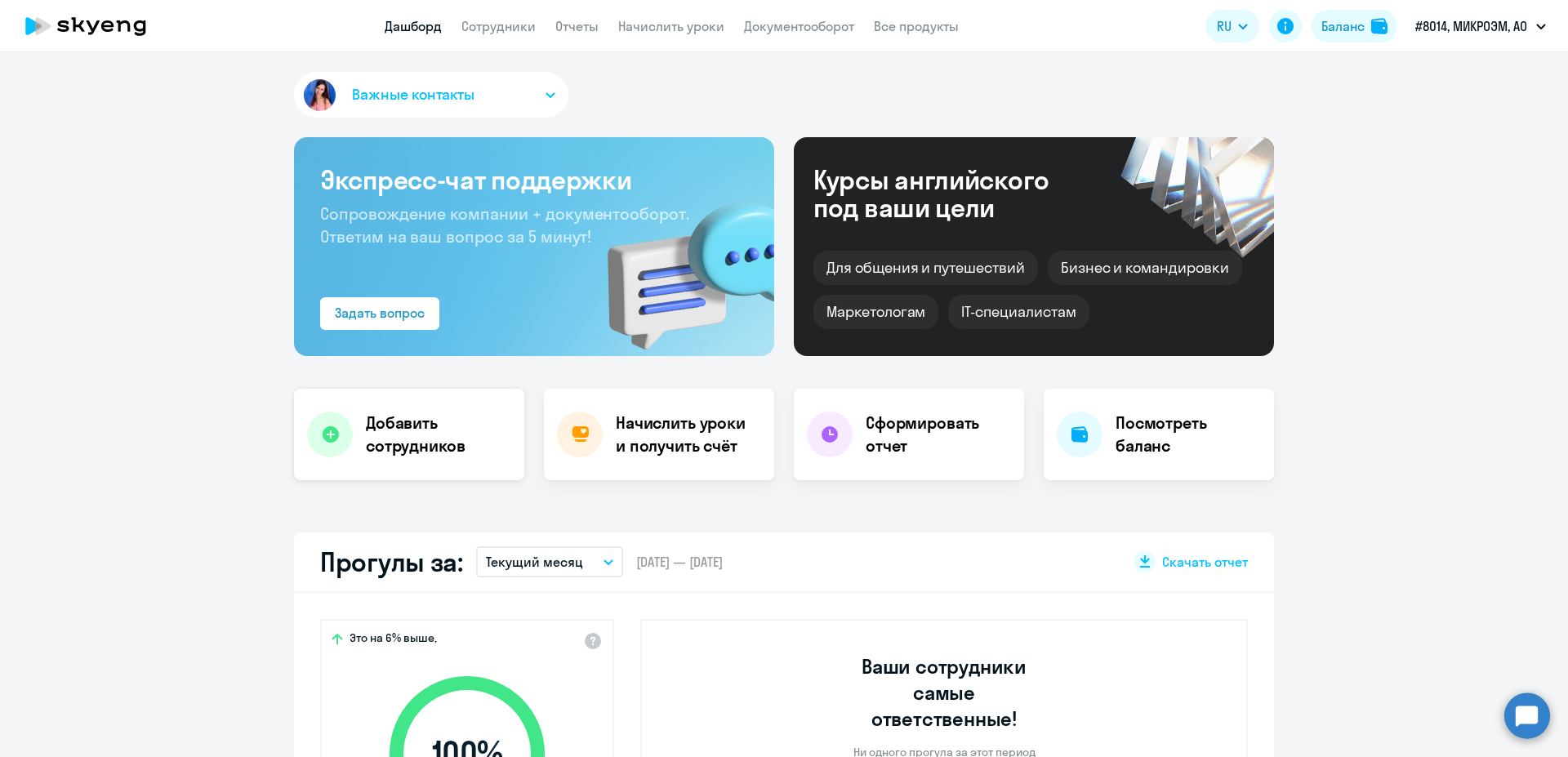
select select "30"
click at [454, 446] on h4 "Добавить сотрудников" at bounding box center [438, 435] width 145 height 46
select select "english_adult_not_native_speaker"
select select "3"
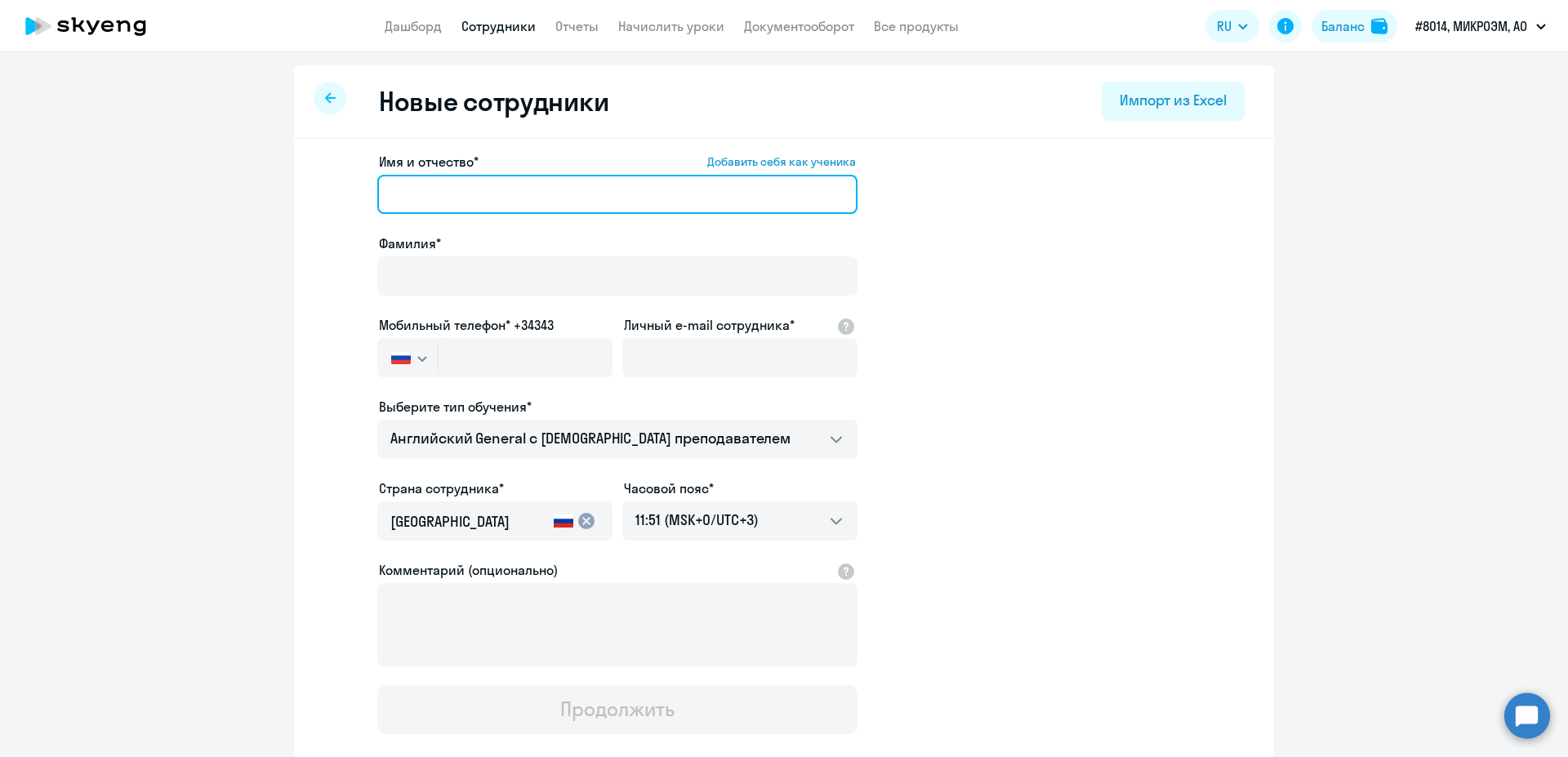
click at [530, 199] on input "Имя и отчество* Добавить себя как ученика" at bounding box center [616, 194] width 480 height 39
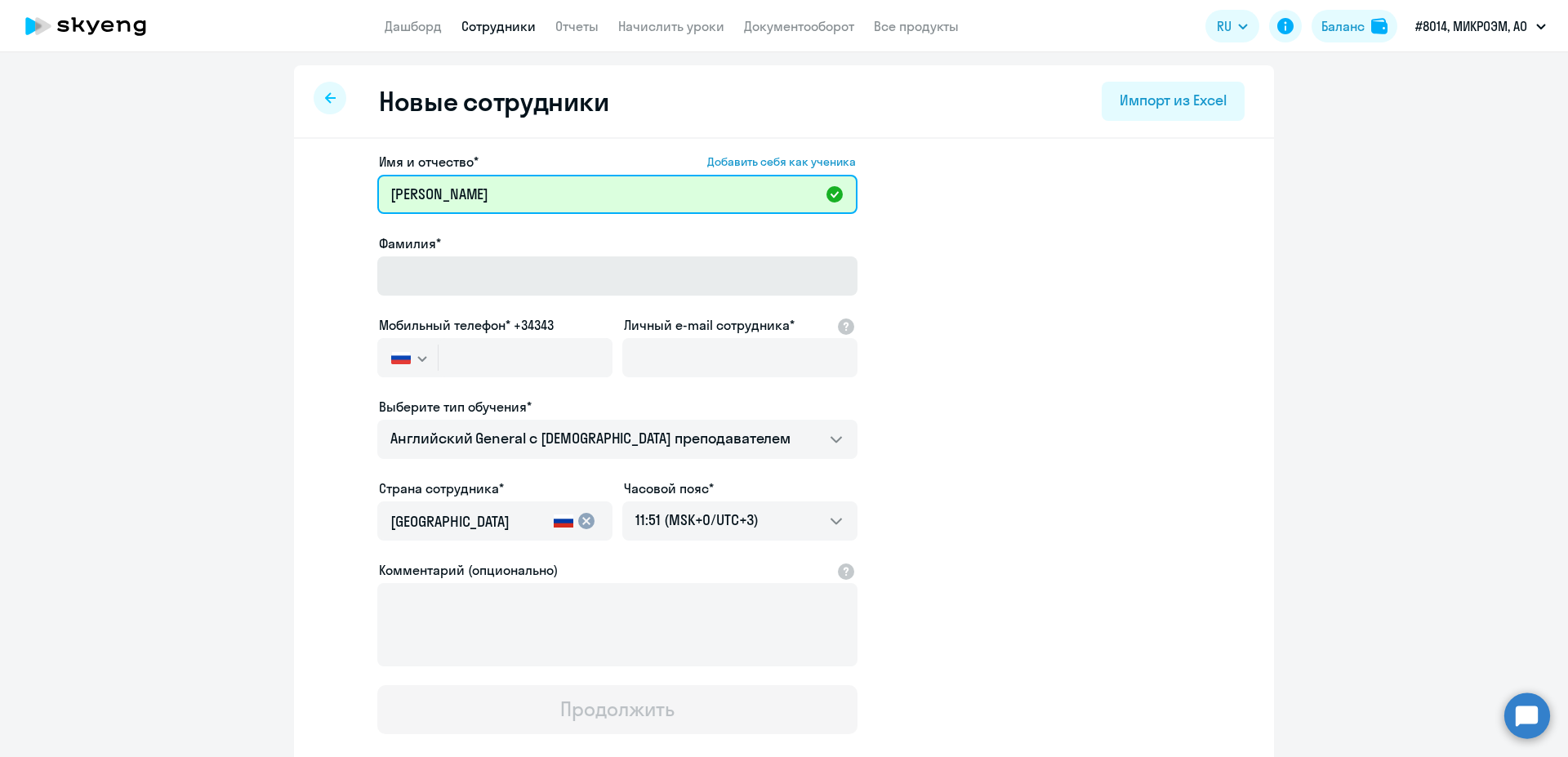
type input "Елена Александровна"
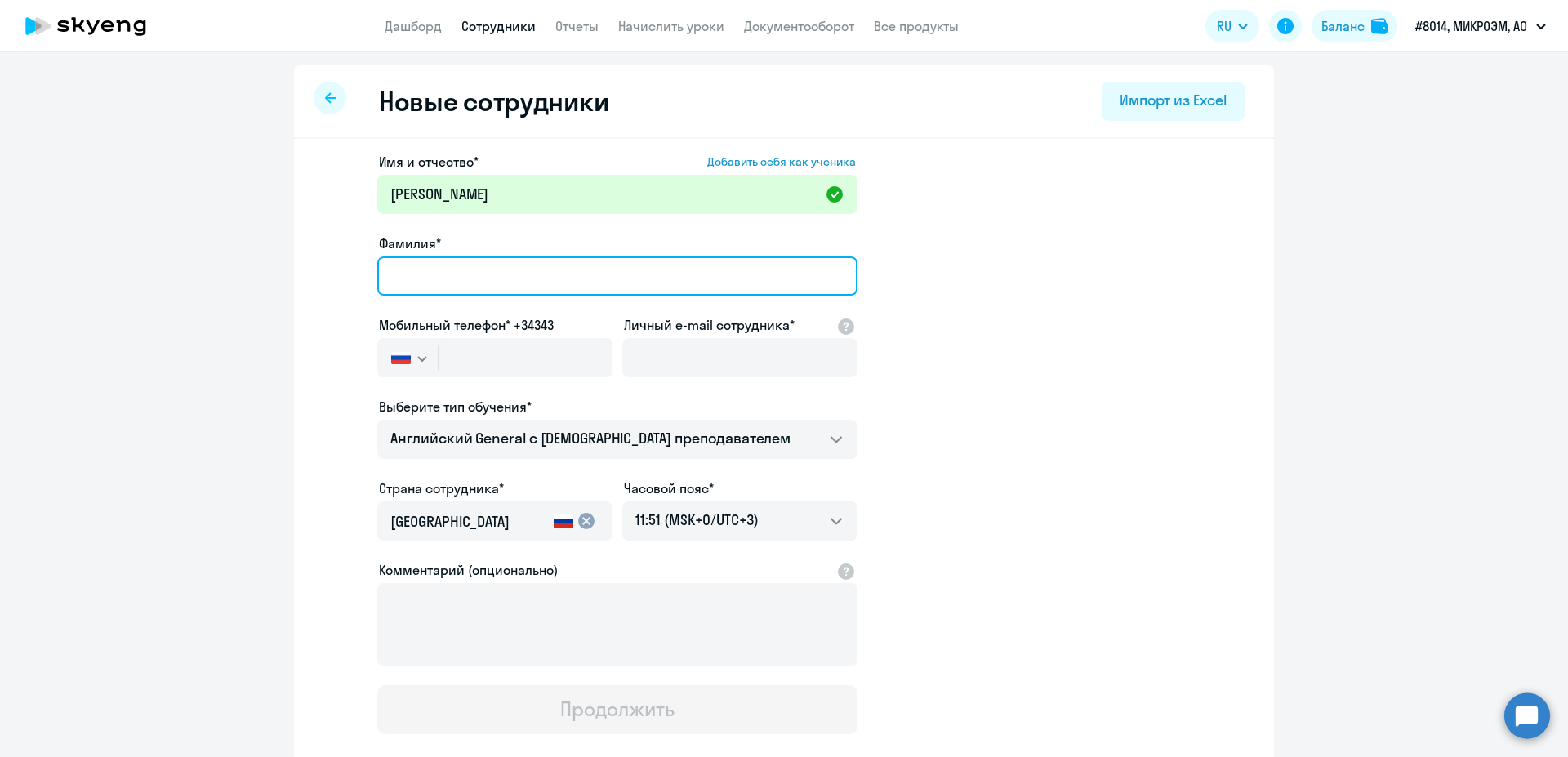
click at [479, 293] on input "Фамилия*" at bounding box center [616, 276] width 480 height 39
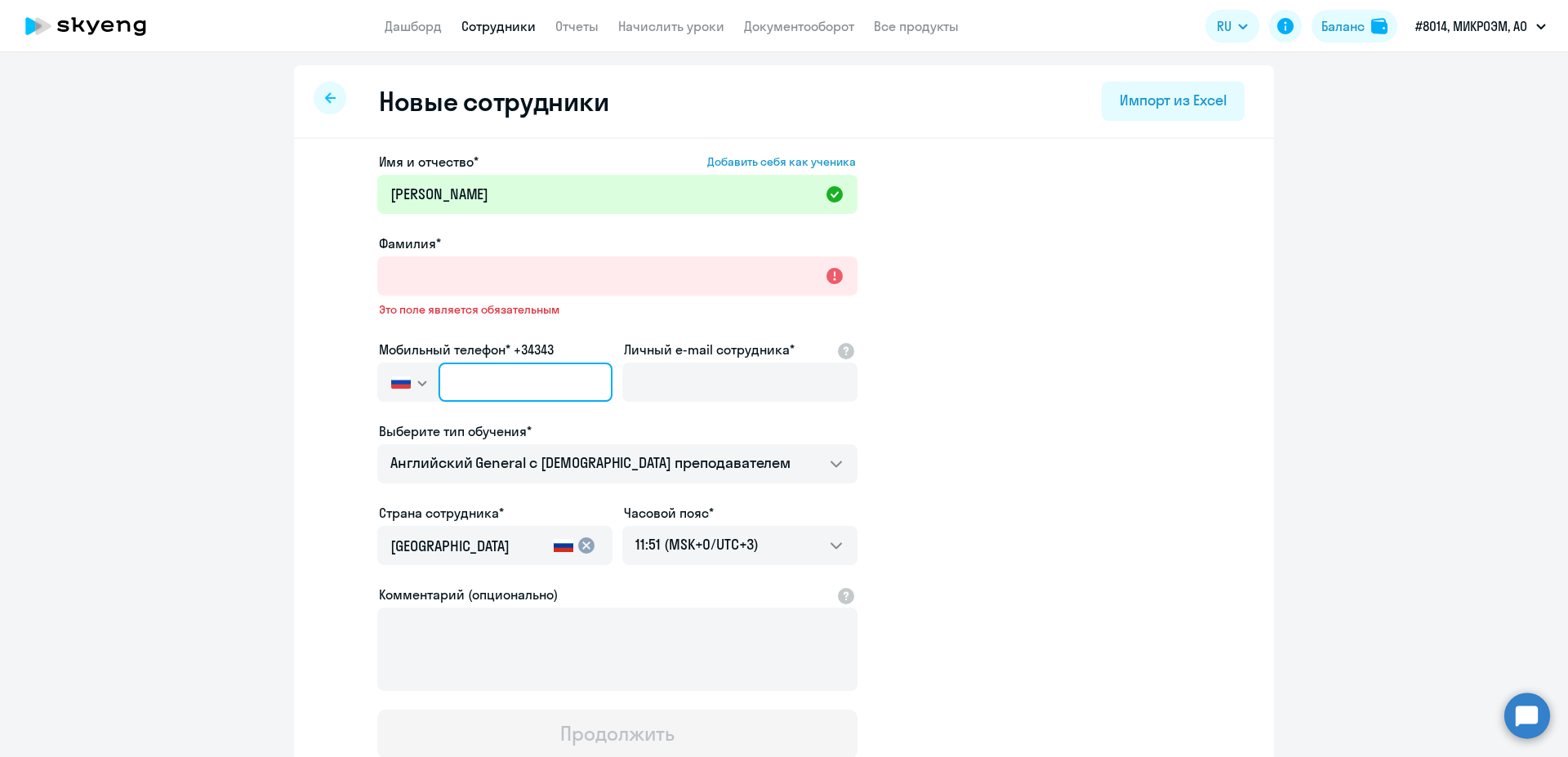
paste input "+7 916 483-70-39"
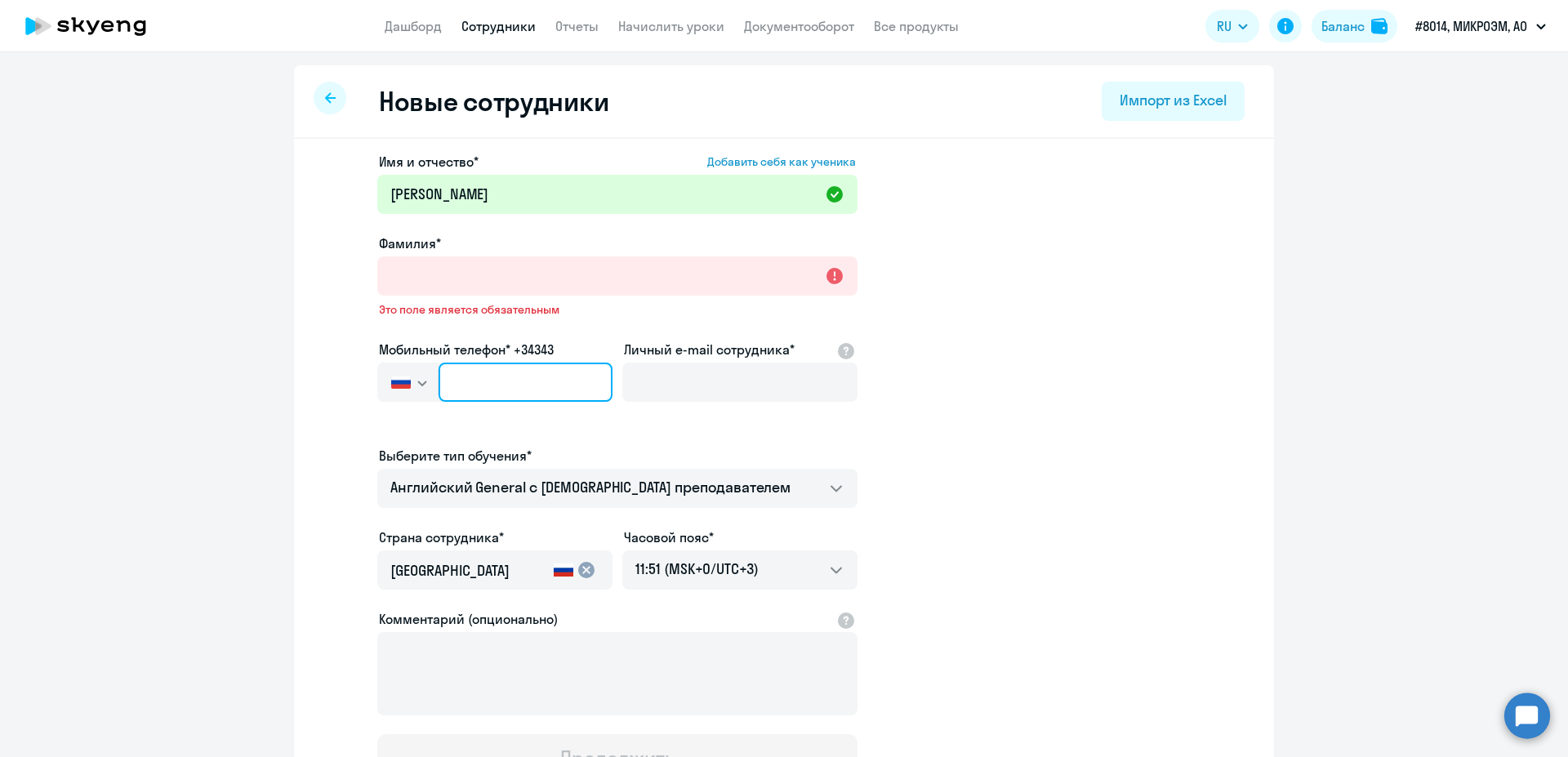
type input "+7 916 483-70-39"
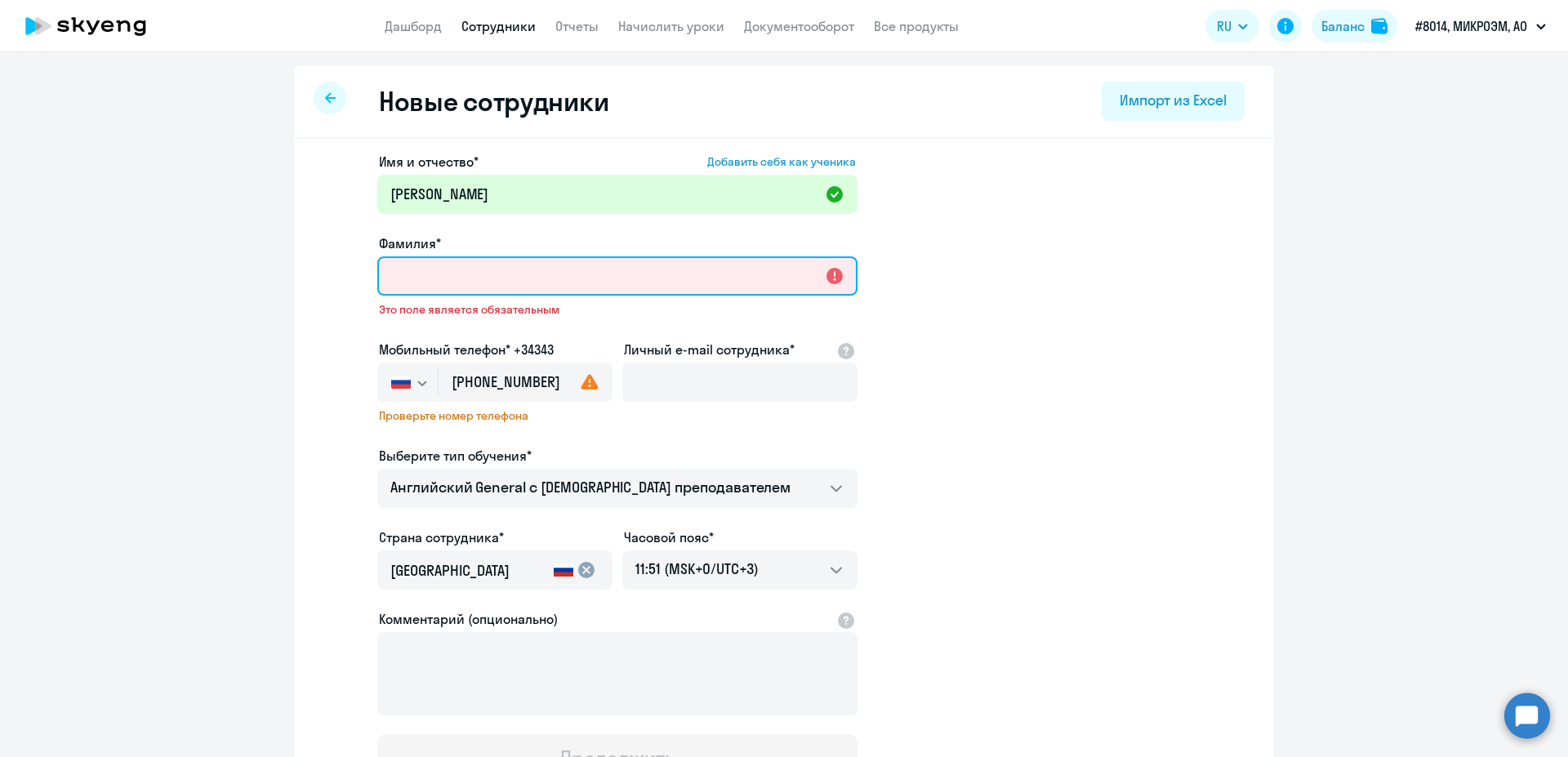
click at [452, 279] on input "Фамилия*" at bounding box center [616, 276] width 480 height 39
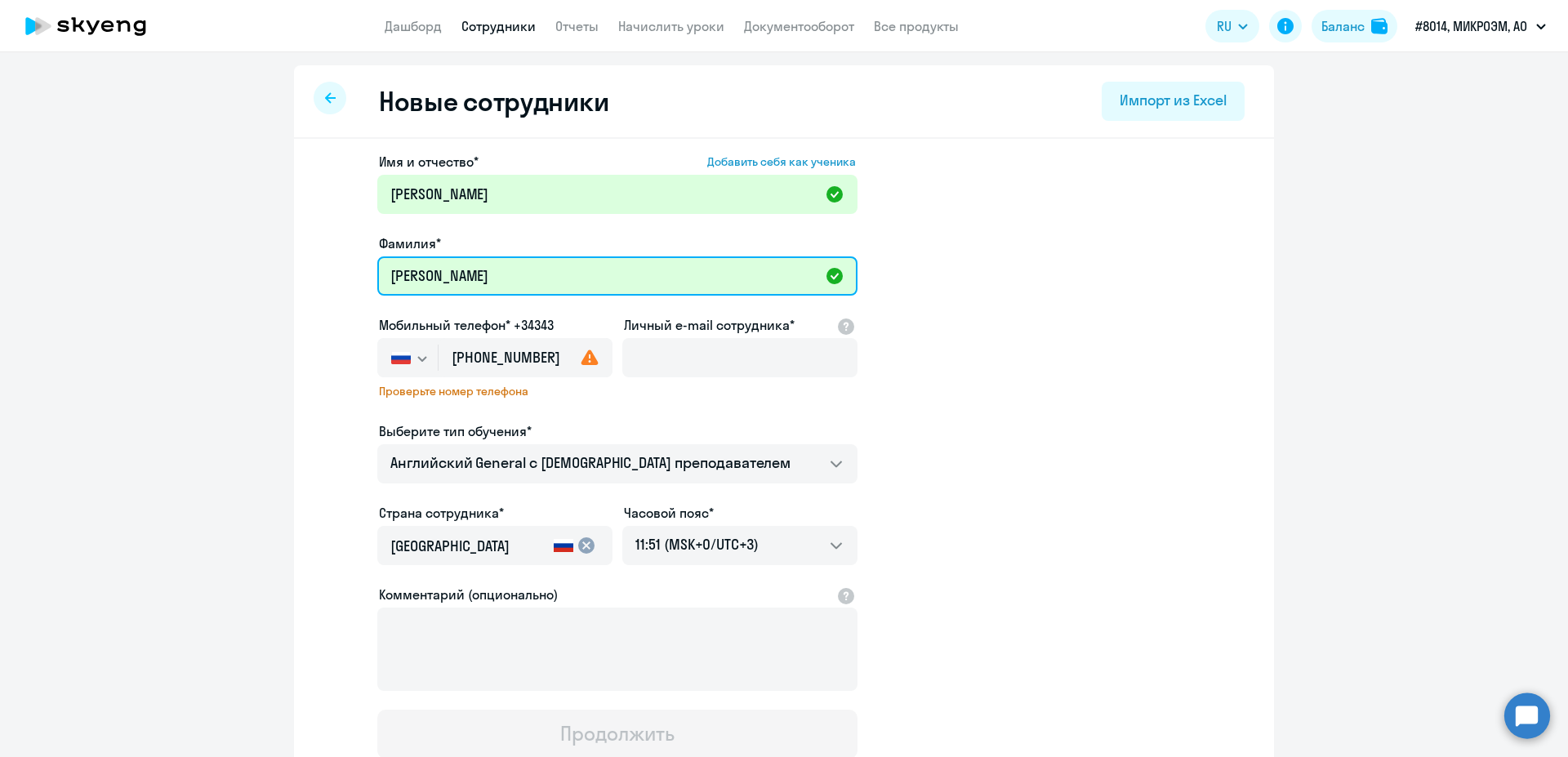
type input "Китаина"
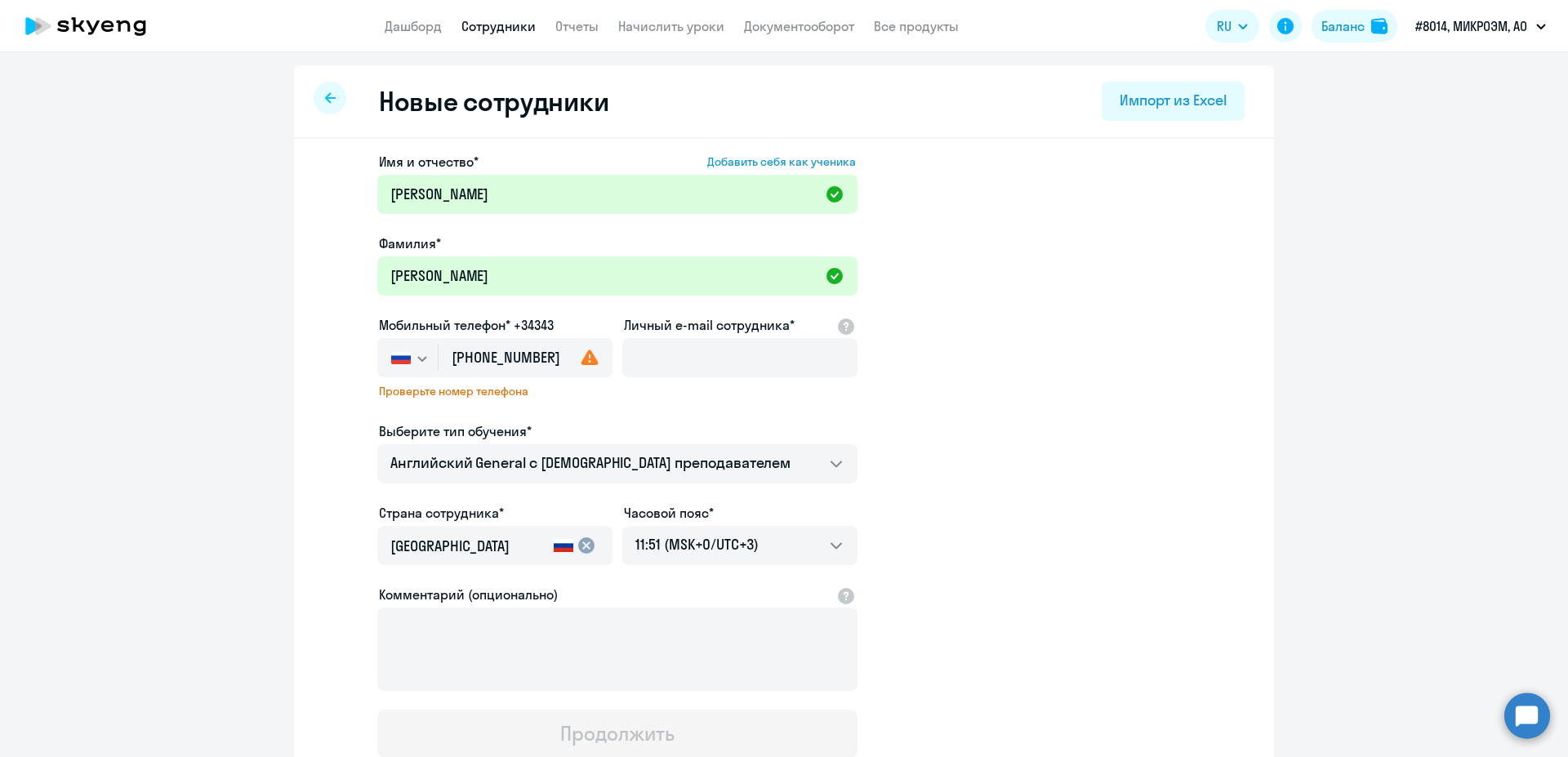
click at [727, 337] on div "Личный e-mail сотрудника*" at bounding box center [740, 350] width 235 height 68
click at [723, 338] on input "Личный e-mail сотрудника*" at bounding box center [740, 357] width 235 height 39
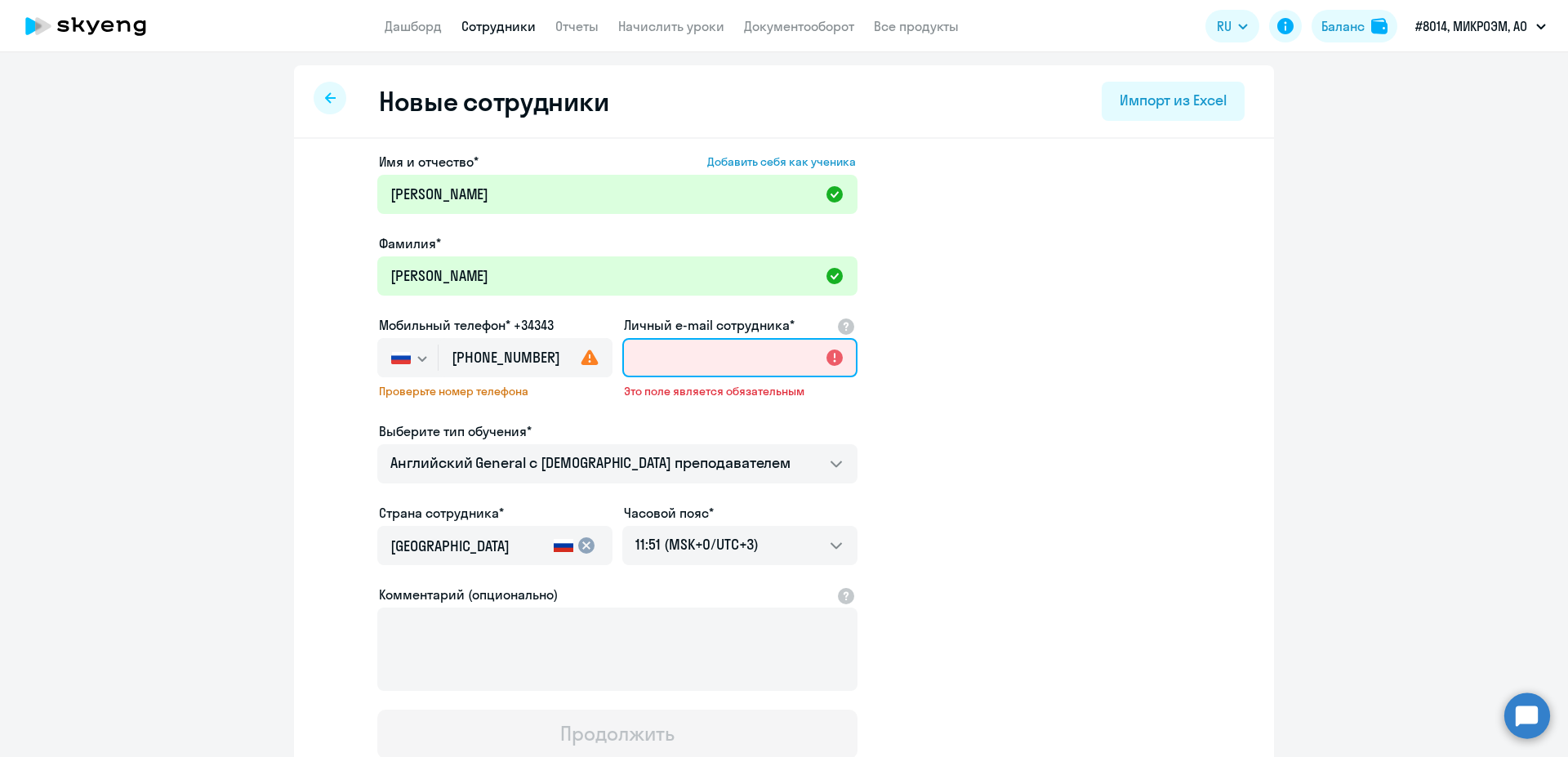
paste input ""Китаина Елена Александровна" <kitaina@microem.ru>;"
drag, startPoint x: 673, startPoint y: 367, endPoint x: 345, endPoint y: 314, distance: 332.3
click at [622, 338] on input ""Китаина Елена Александровна" <kitaina@microem.ru" at bounding box center [740, 357] width 235 height 39
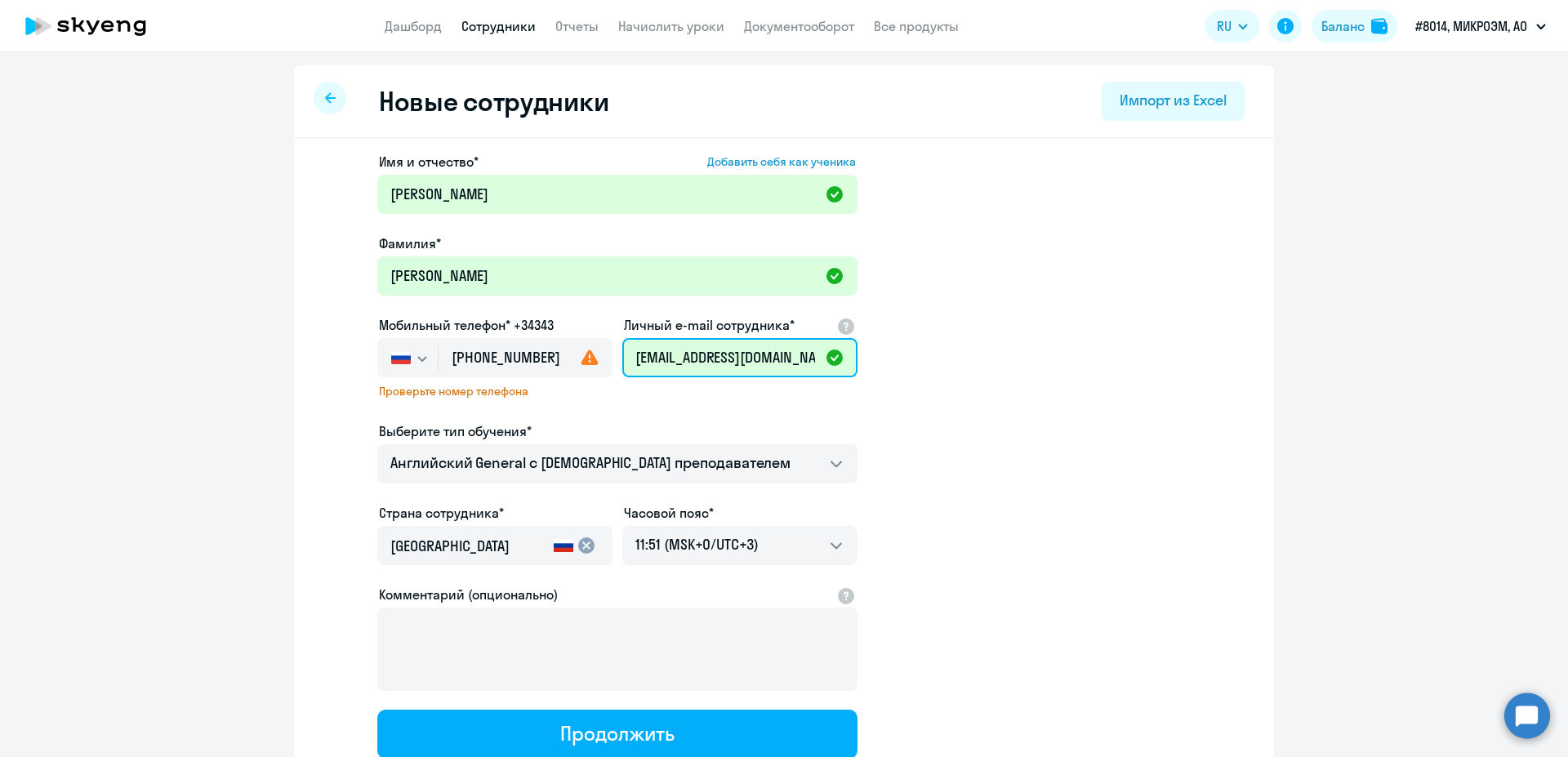
type input "kitaina@microem.ru"
click at [1157, 594] on app-new-student-form "Имя и отчество* Добавить себя как ученика Елена Александровна Фамилия* Китаина …" at bounding box center [784, 454] width 928 height 606
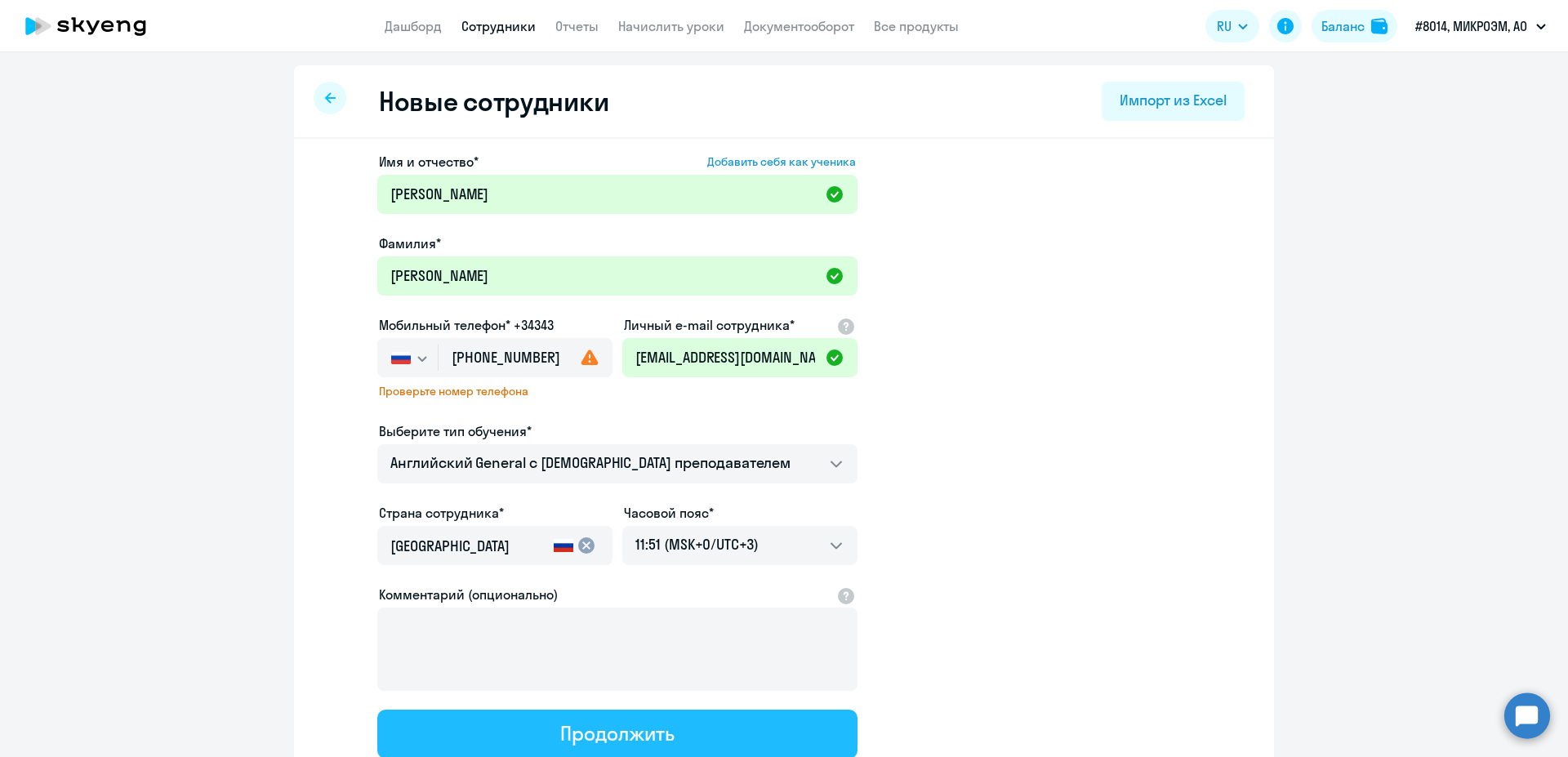
click at [666, 738] on div "Продолжить" at bounding box center [616, 733] width 113 height 26
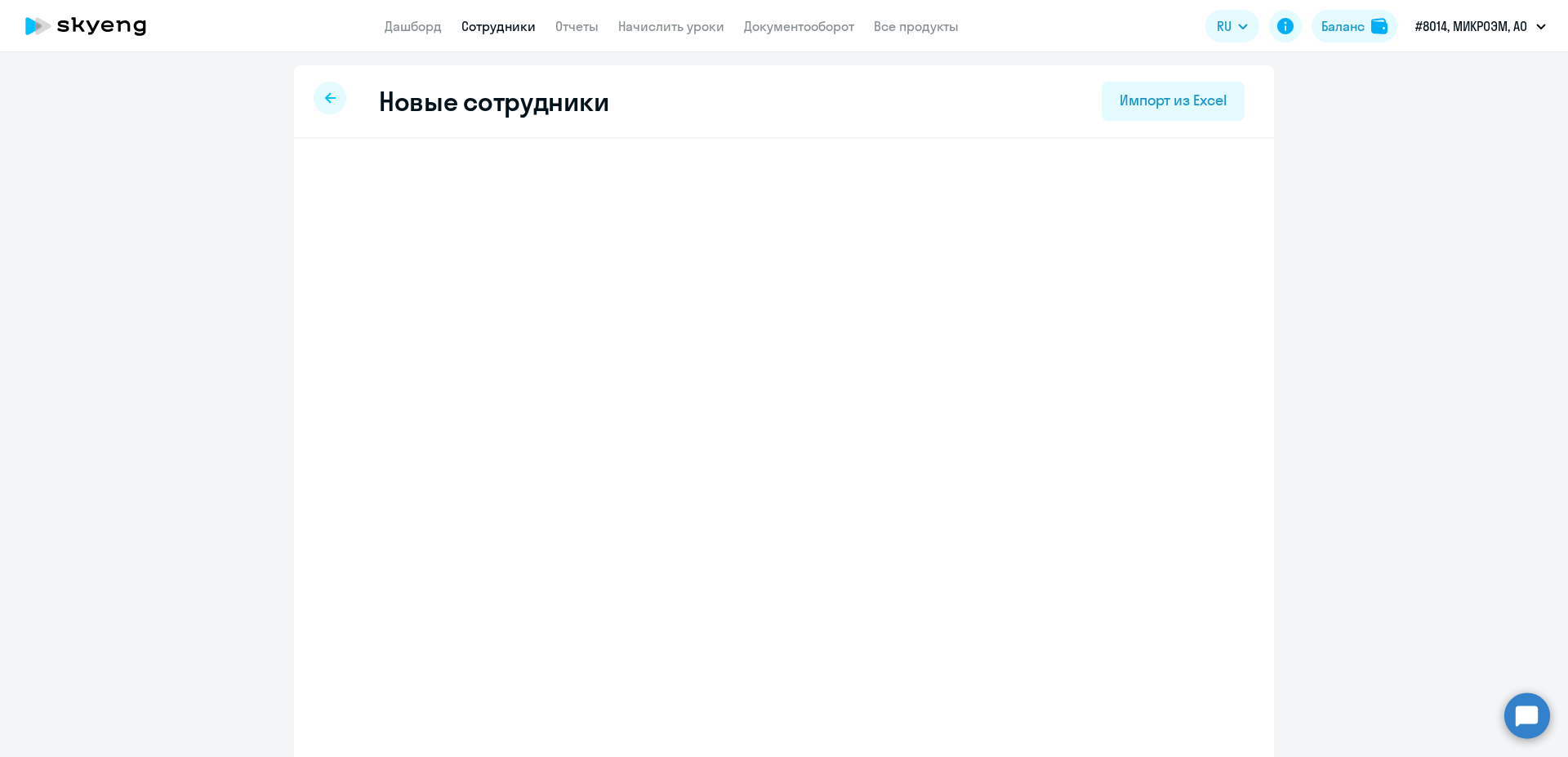
select select "english_adult_not_native_speaker"
select select "3"
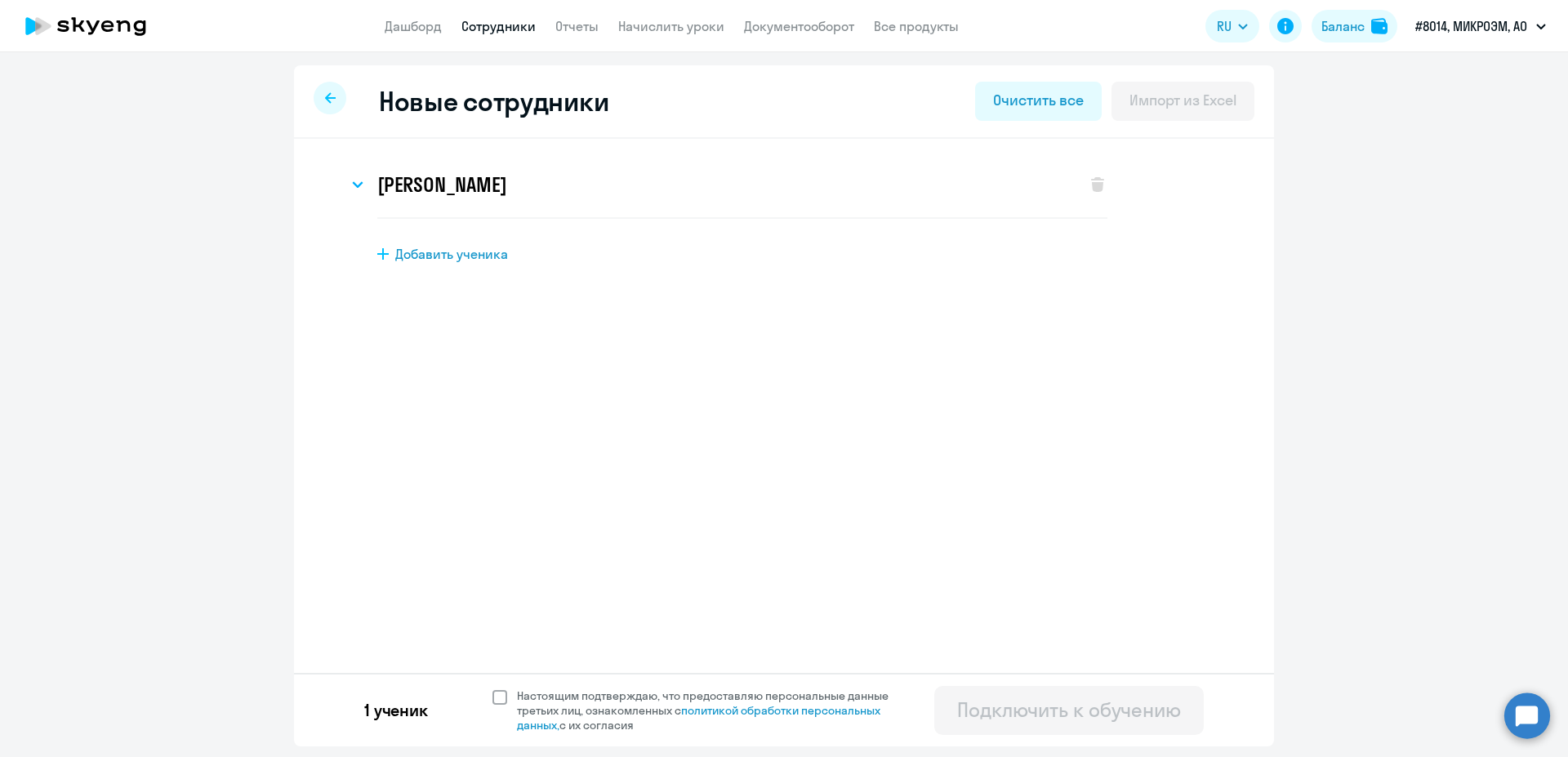
click at [495, 698] on span at bounding box center [499, 696] width 14 height 14
click at [492, 688] on input "Настоящим подтверждаю, что предоставляю персональные данные третьих лиц, ознако…" at bounding box center [491, 687] width 1 height 1
checkbox input "true"
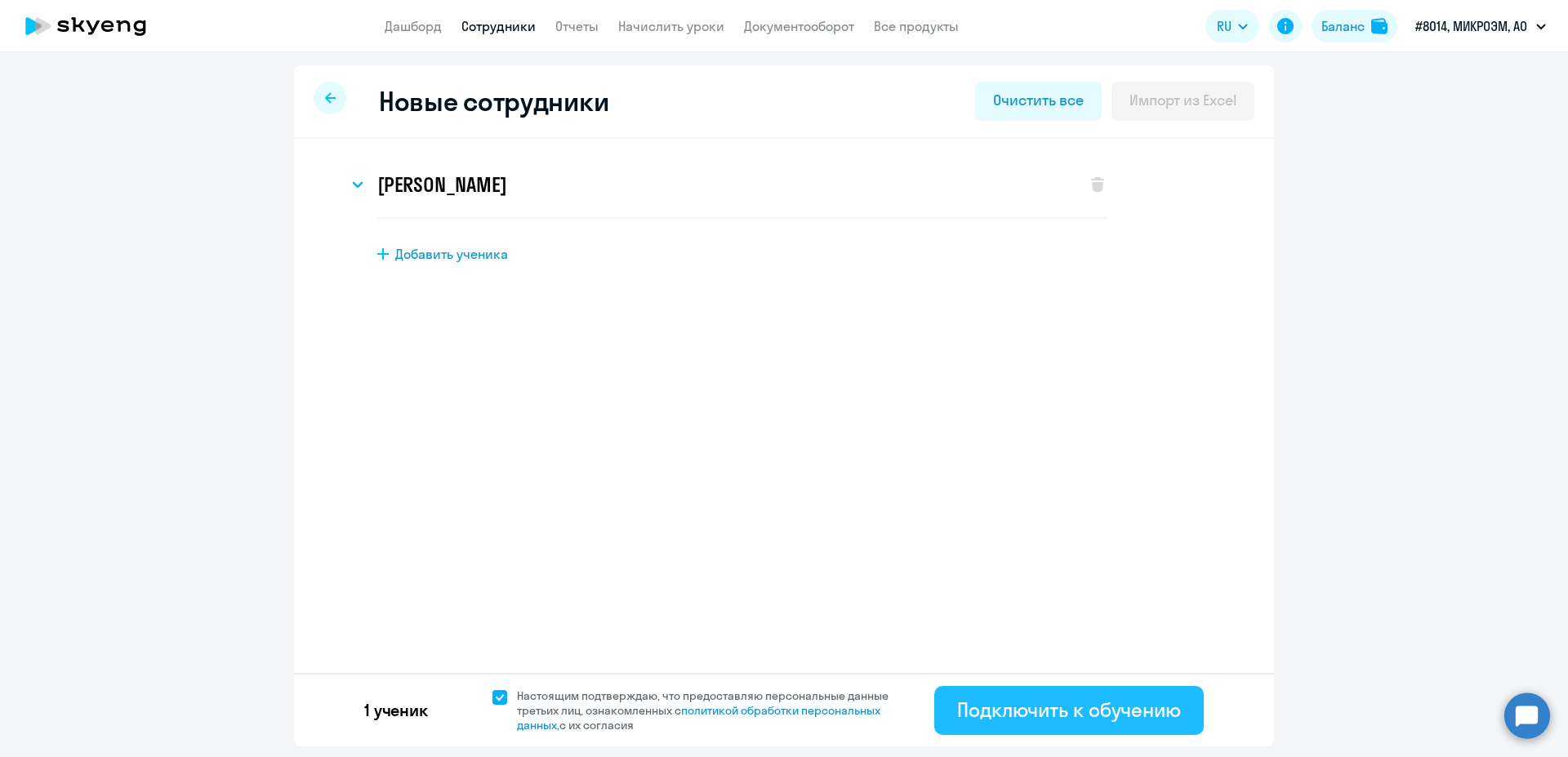
click at [1153, 709] on div "Подключить к обучению" at bounding box center [1068, 709] width 223 height 26
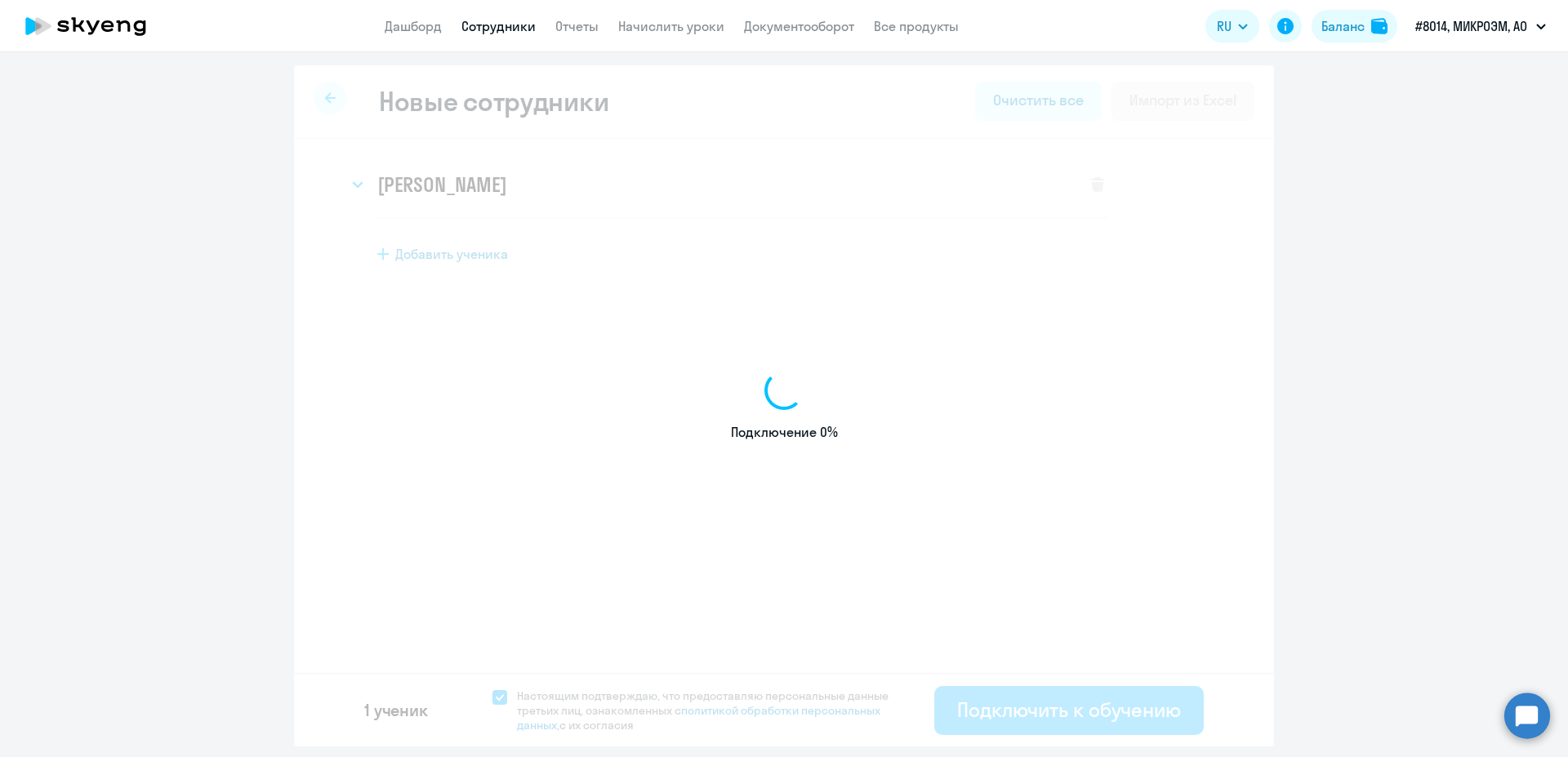
select select "english_adult_not_native_speaker"
select select "3"
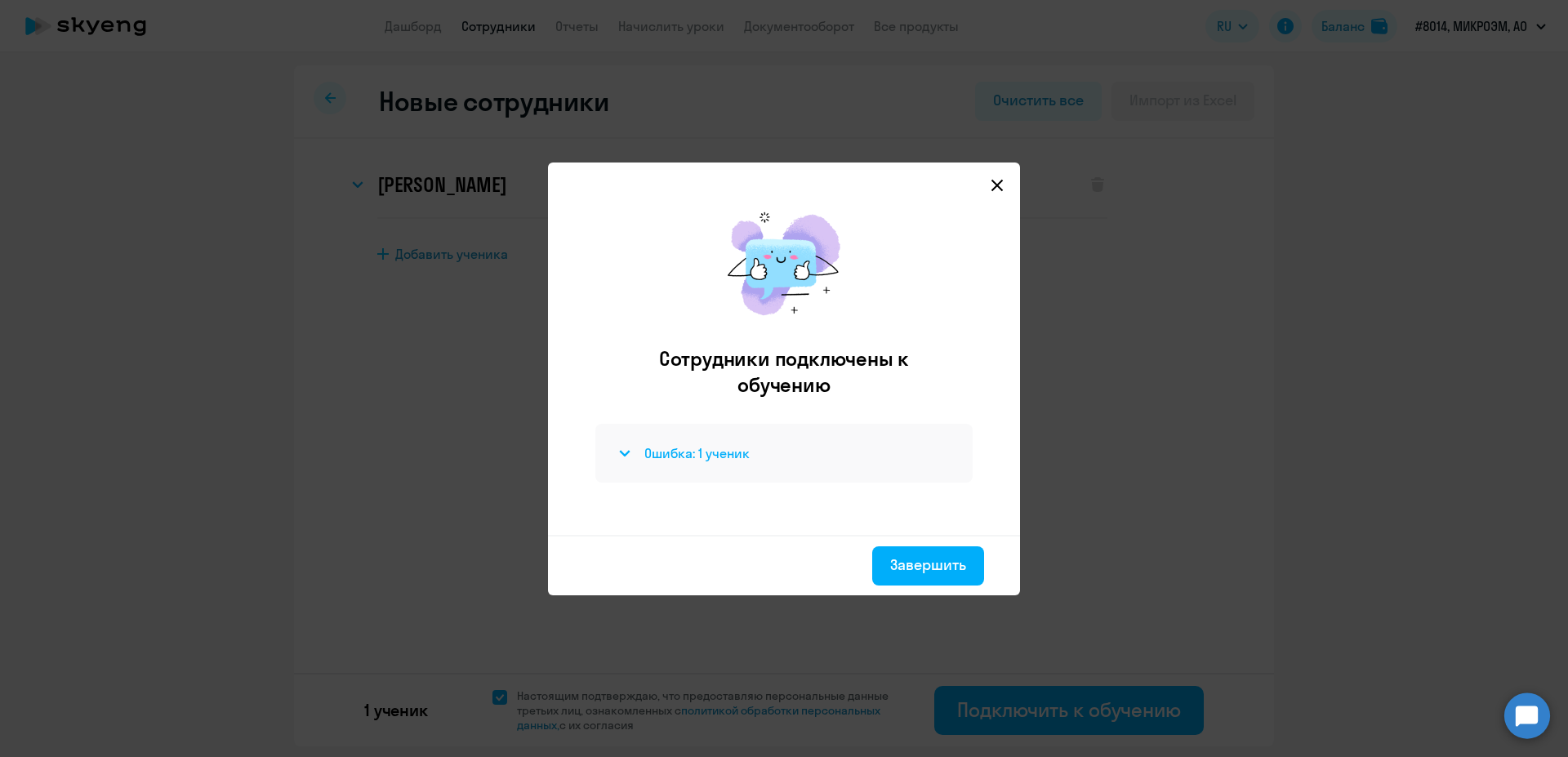
click at [774, 447] on div "Ошибка: 1 ученик" at bounding box center [784, 453] width 338 height 20
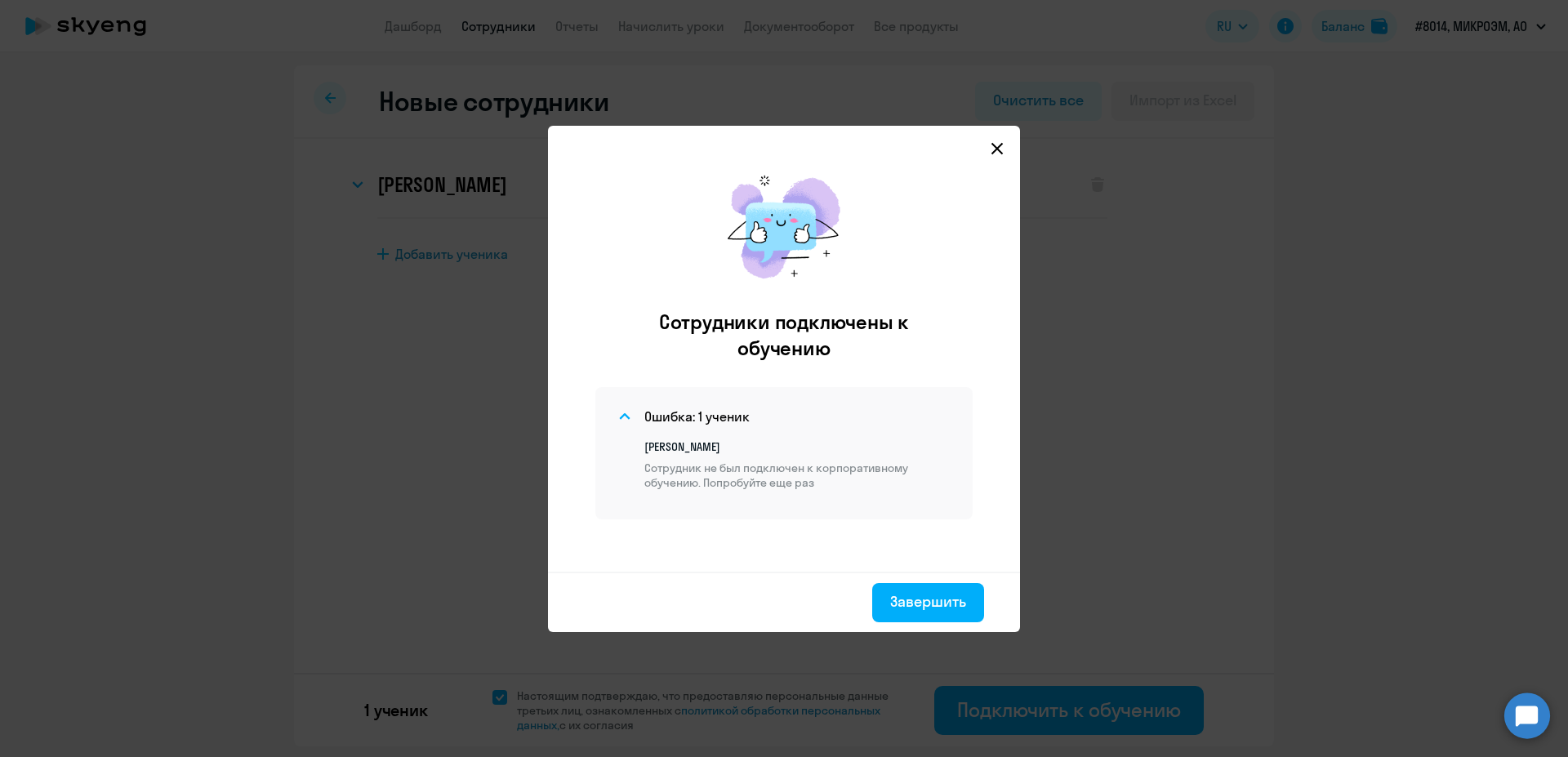
drag, startPoint x: 669, startPoint y: 471, endPoint x: 879, endPoint y: 528, distance: 217.6
click at [860, 482] on p "Сотрудник не был подключен к корпоративному обучению. Попробуйте еще раз" at bounding box center [799, 475] width 309 height 29
click at [879, 528] on div "Сотрудники подключены к обучению Ошибка: 1 ученик Елена Александровна Китаина С…" at bounding box center [784, 365] width 446 height 413
click at [959, 610] on div "Завершить" at bounding box center [928, 601] width 76 height 21
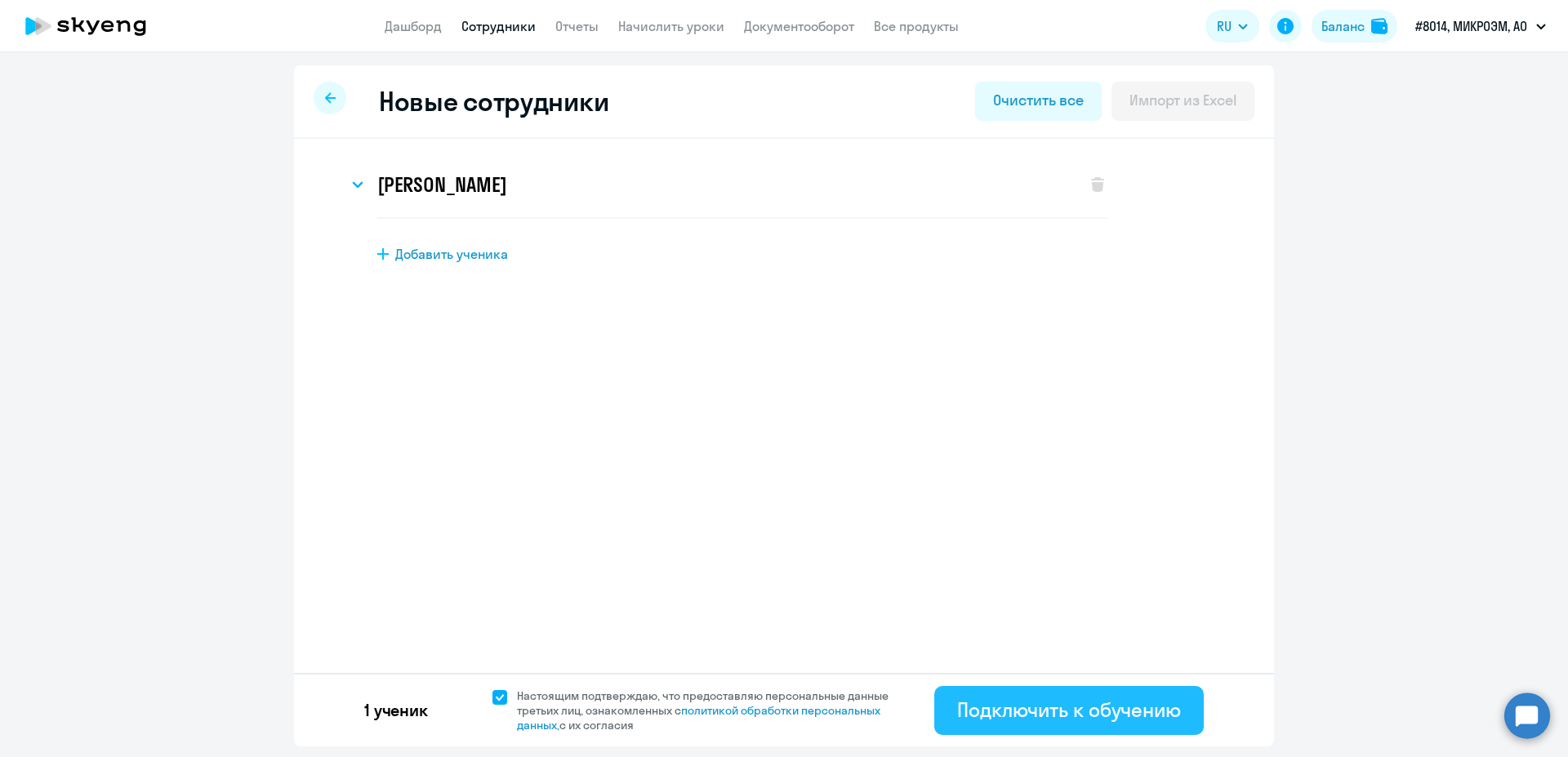
click at [1137, 696] on button "Подключить к обучению" at bounding box center [1068, 709] width 269 height 49
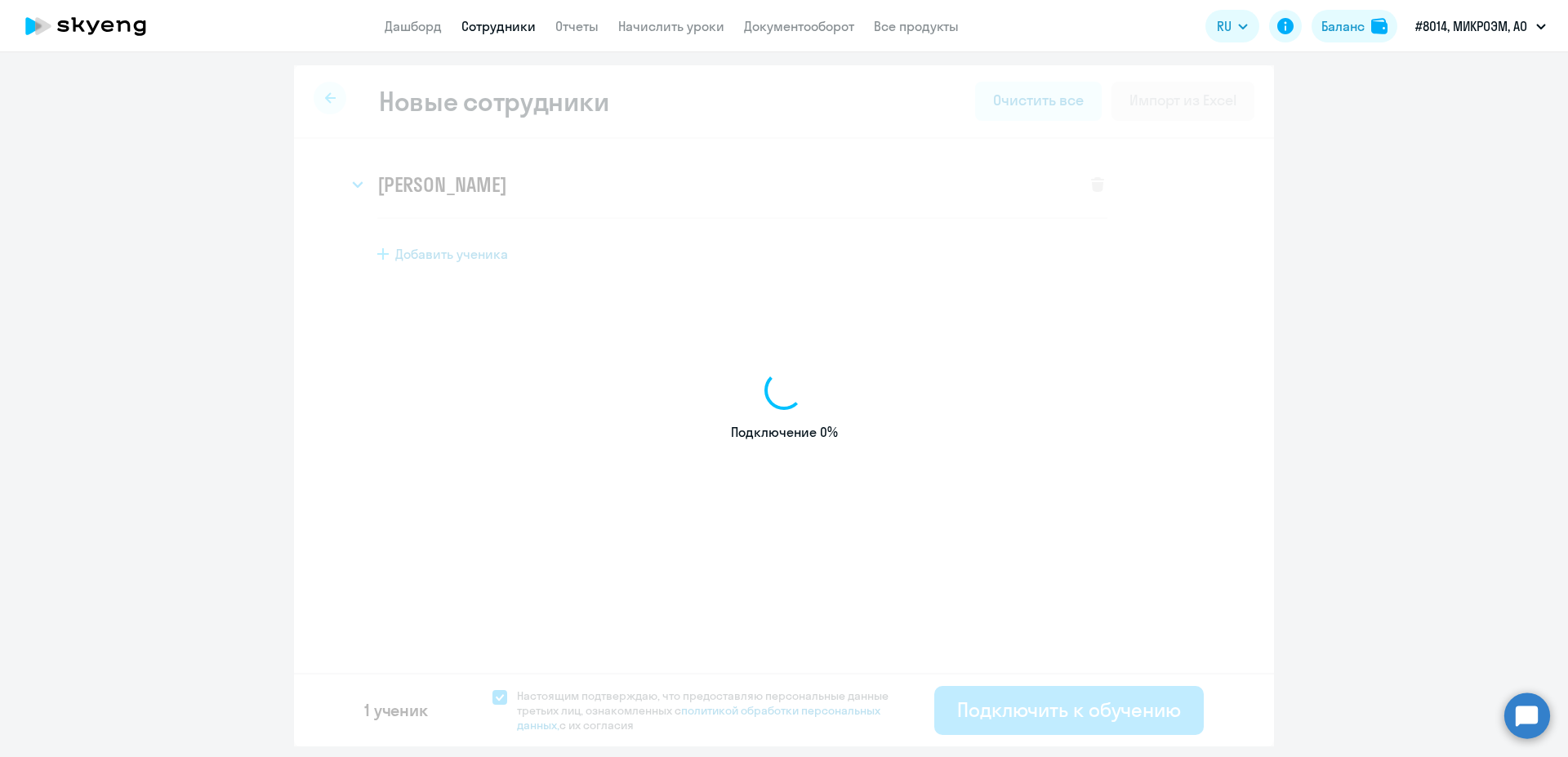
select select "english_adult_not_native_speaker"
select select "3"
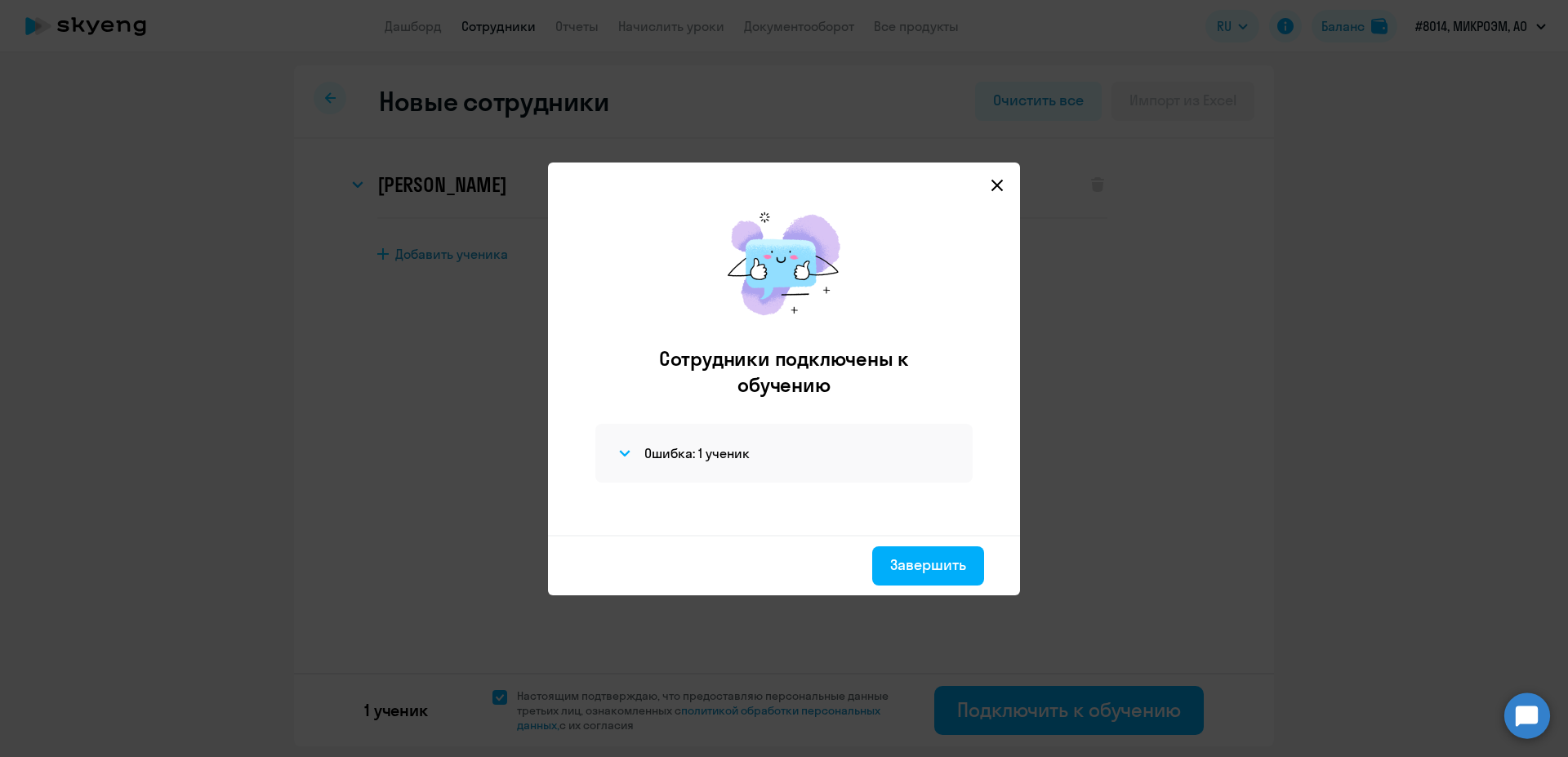
click at [992, 180] on icon at bounding box center [997, 185] width 13 height 13
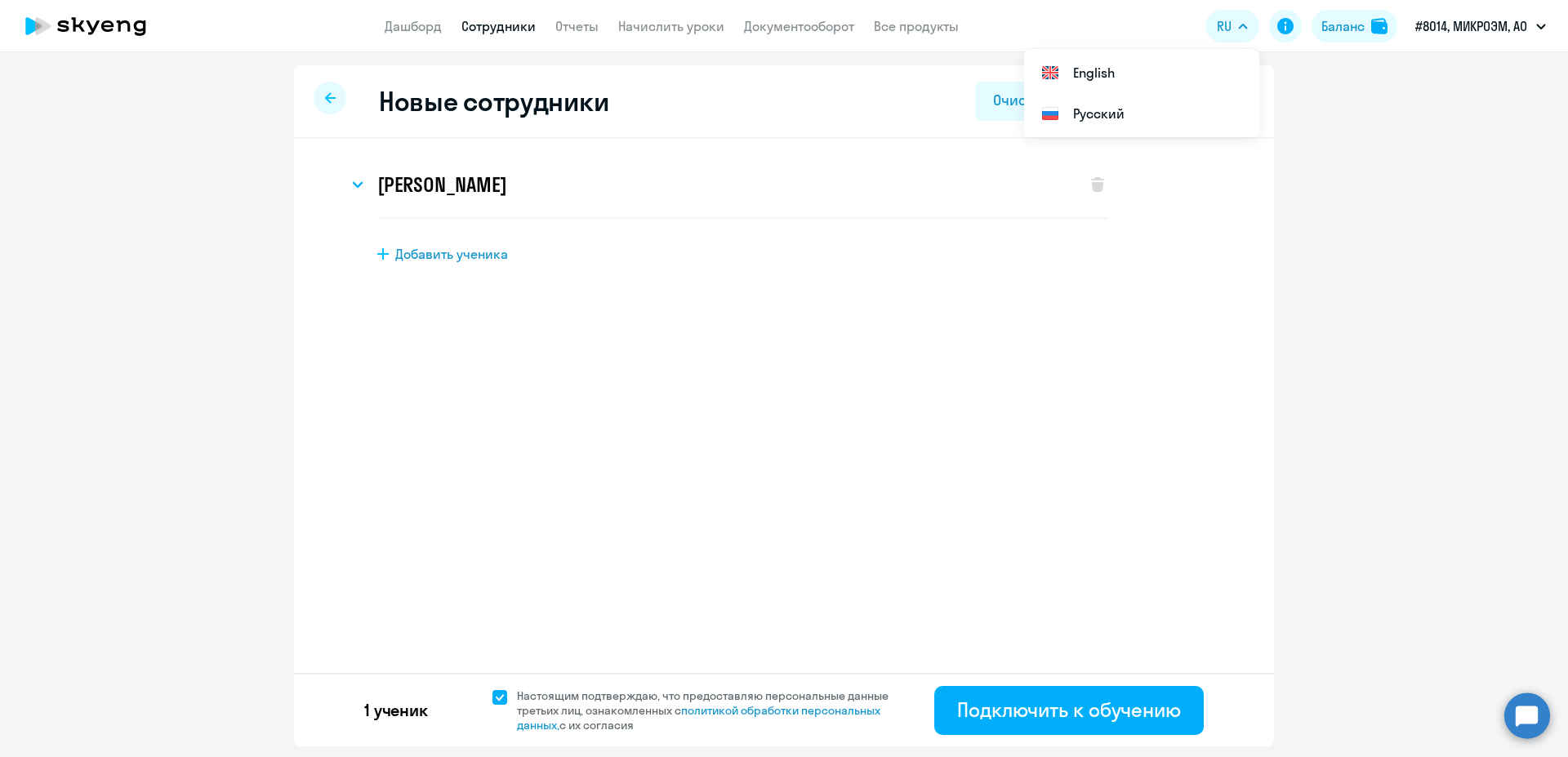
click at [1008, 363] on div "Елена Александровна Китаина Имя и отчество* Добавить себя как ученика Елена Але…" at bounding box center [784, 252] width 980 height 227
click at [361, 188] on svg-icon at bounding box center [357, 184] width 20 height 20
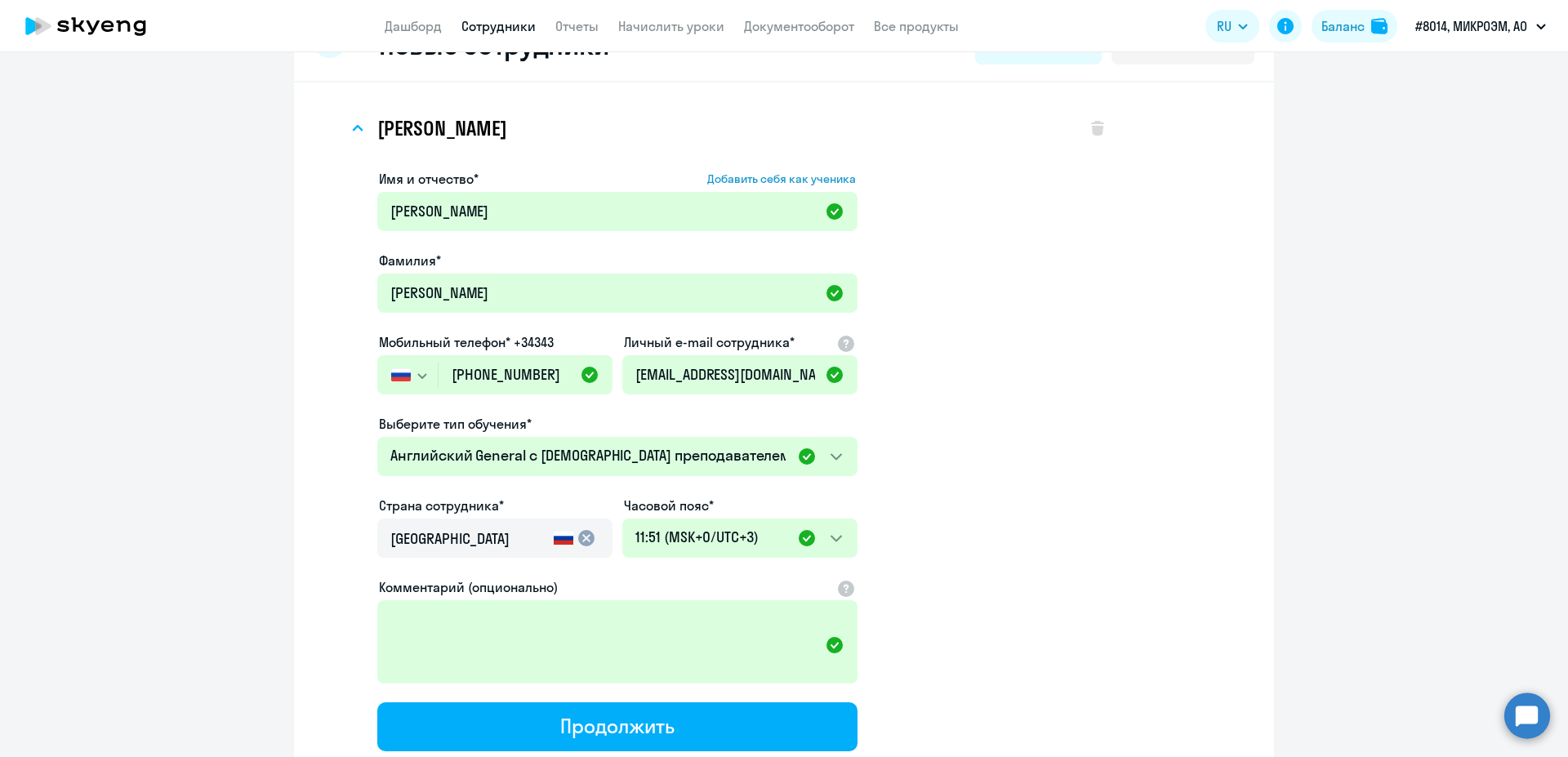
scroll to position [103, 0]
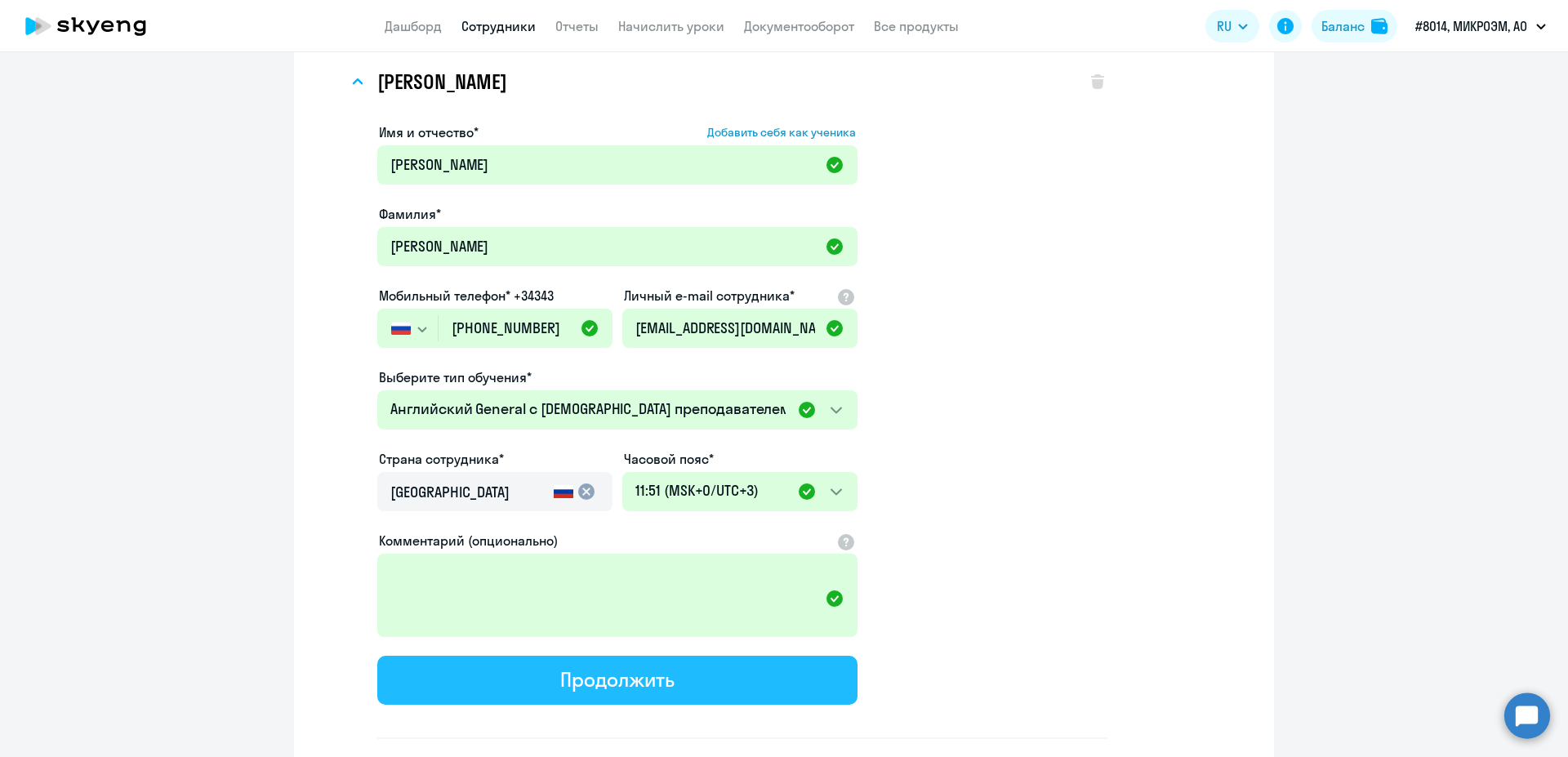
click at [790, 661] on button "Продолжить" at bounding box center [616, 679] width 480 height 49
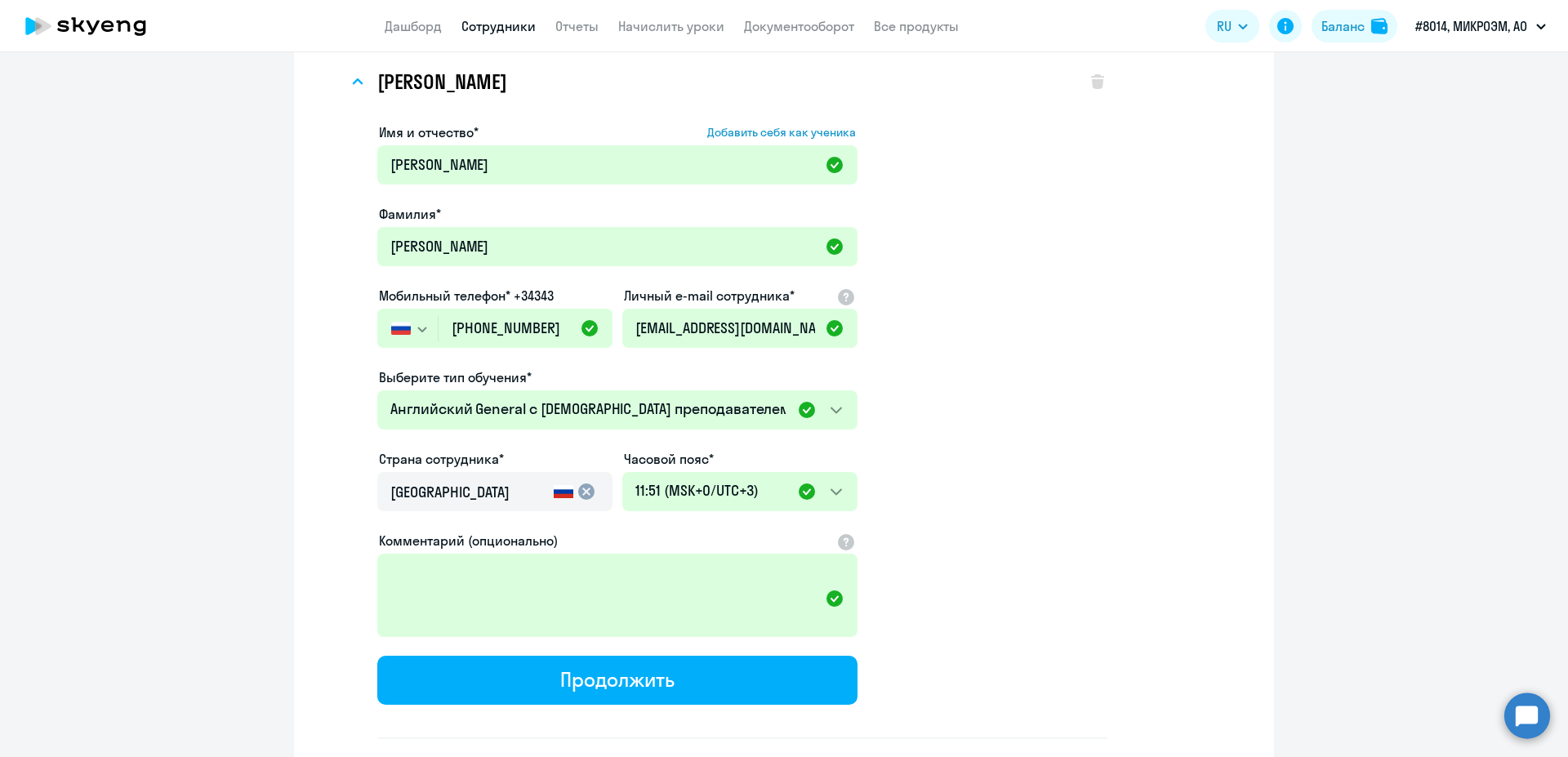
select select "english_adult_not_native_speaker"
select select "3"
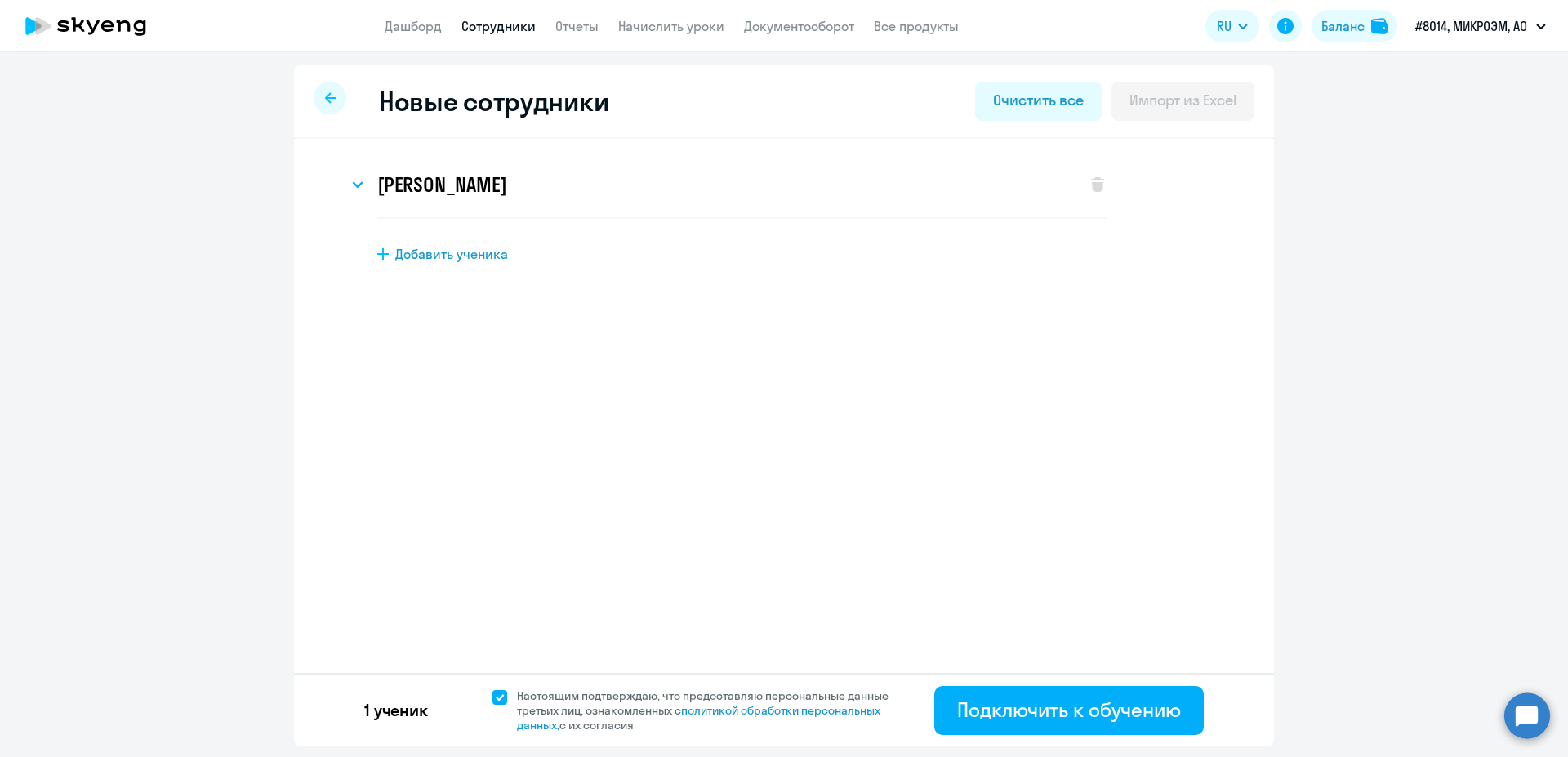
scroll to position [0, 0]
click at [1162, 708] on div "Подключить к обучению" at bounding box center [1068, 709] width 223 height 26
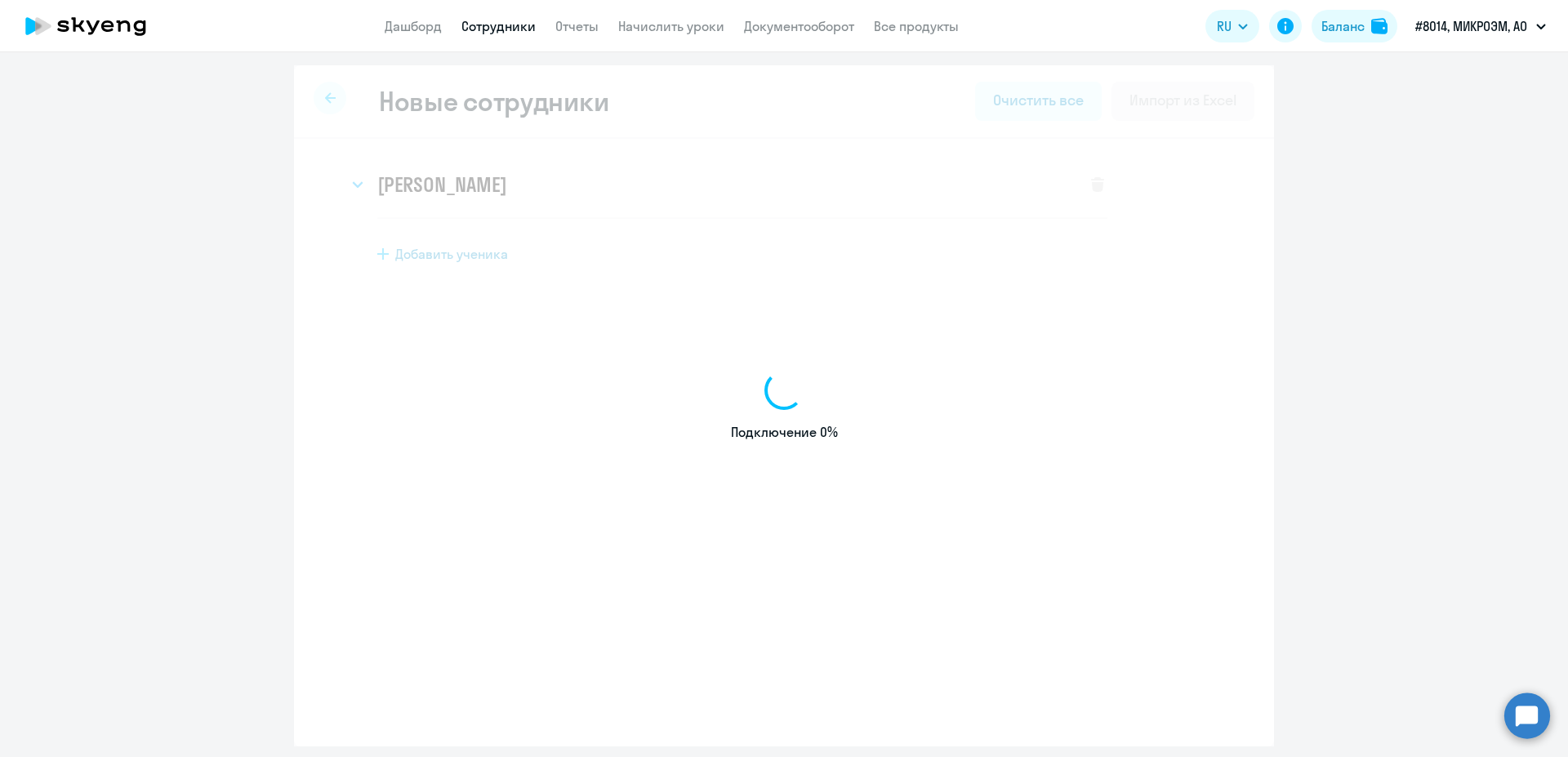
select select "english_adult_not_native_speaker"
select select "3"
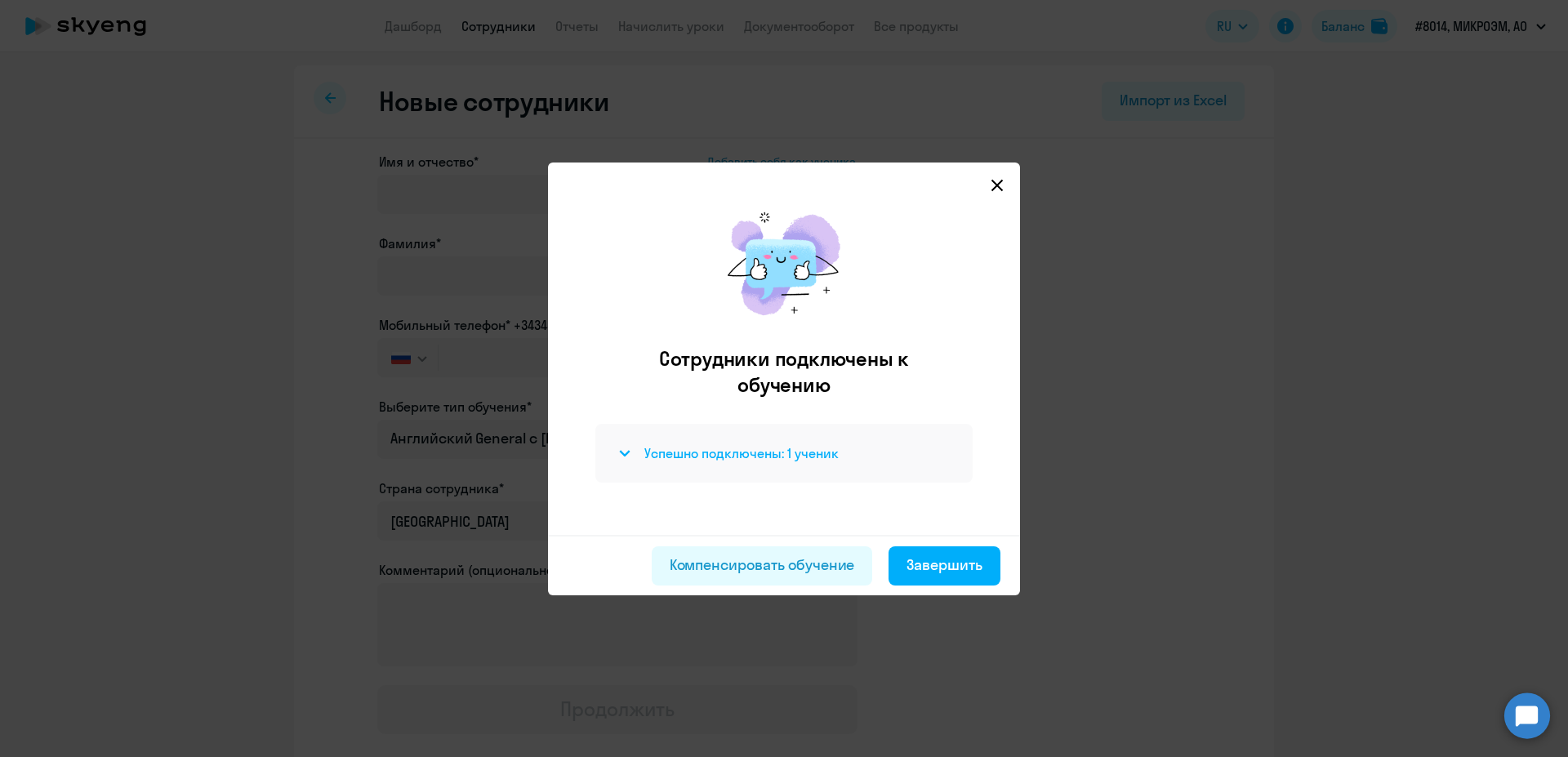
click at [713, 448] on h4 "Успешно подключены: 1 ученик" at bounding box center [742, 453] width 194 height 18
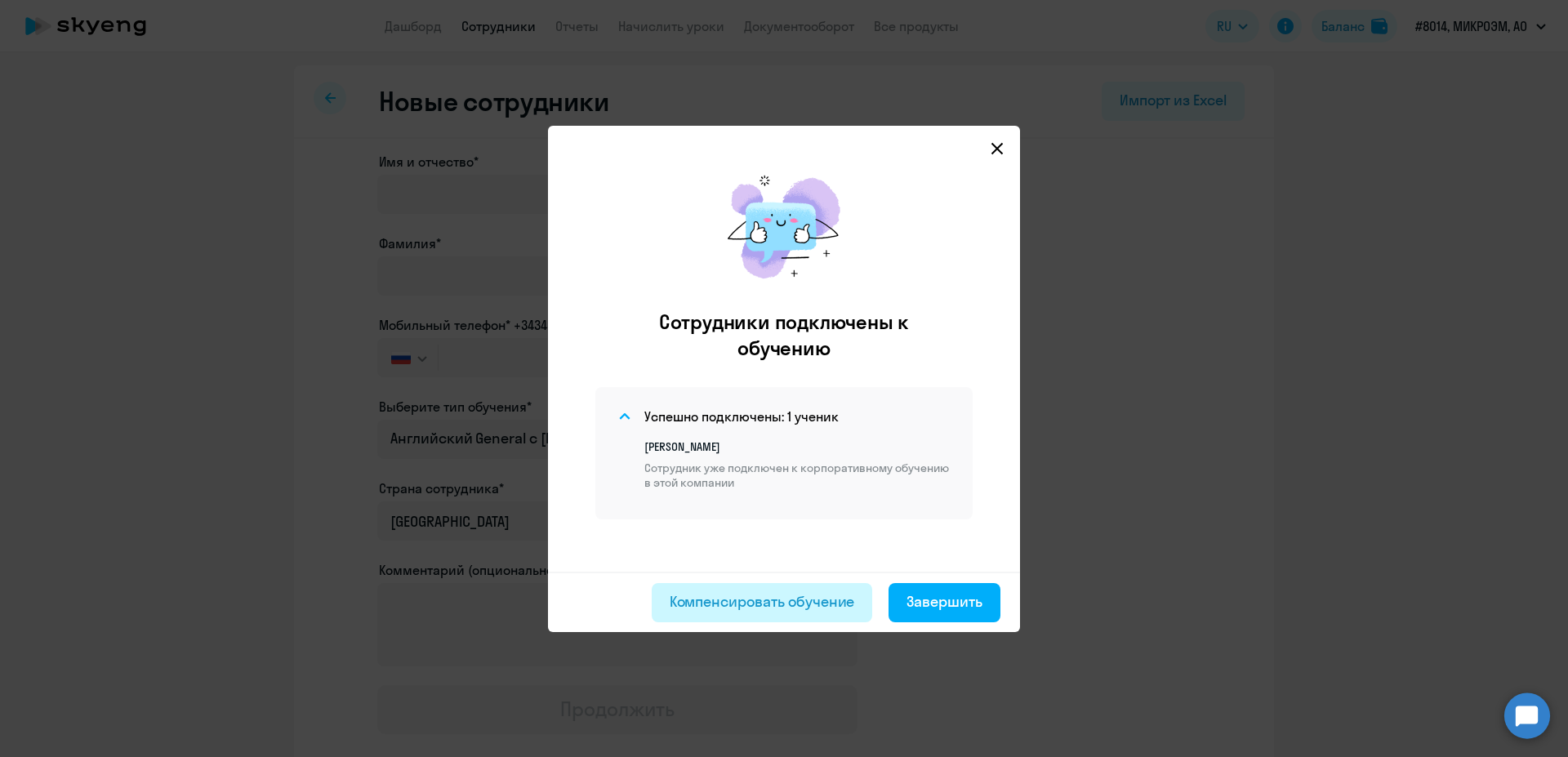
click at [784, 605] on div "Компенсировать обучение" at bounding box center [761, 601] width 185 height 21
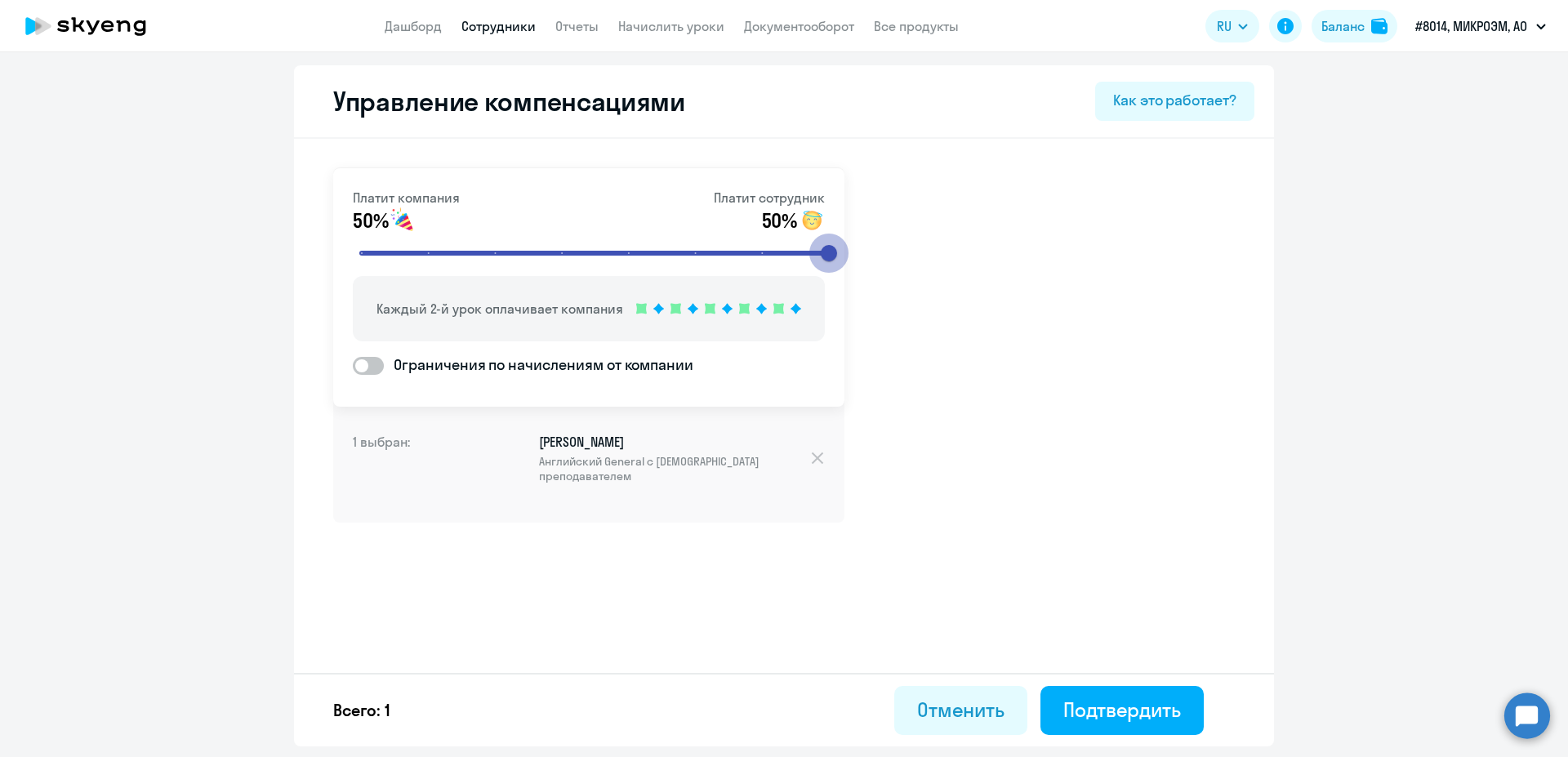
drag, startPoint x: 563, startPoint y: 241, endPoint x: 978, endPoint y: 292, distance: 418.1
type input "8"
click at [848, 271] on input "range" at bounding box center [595, 253] width 506 height 36
click at [1064, 695] on button "Подтвердить" at bounding box center [1122, 709] width 164 height 49
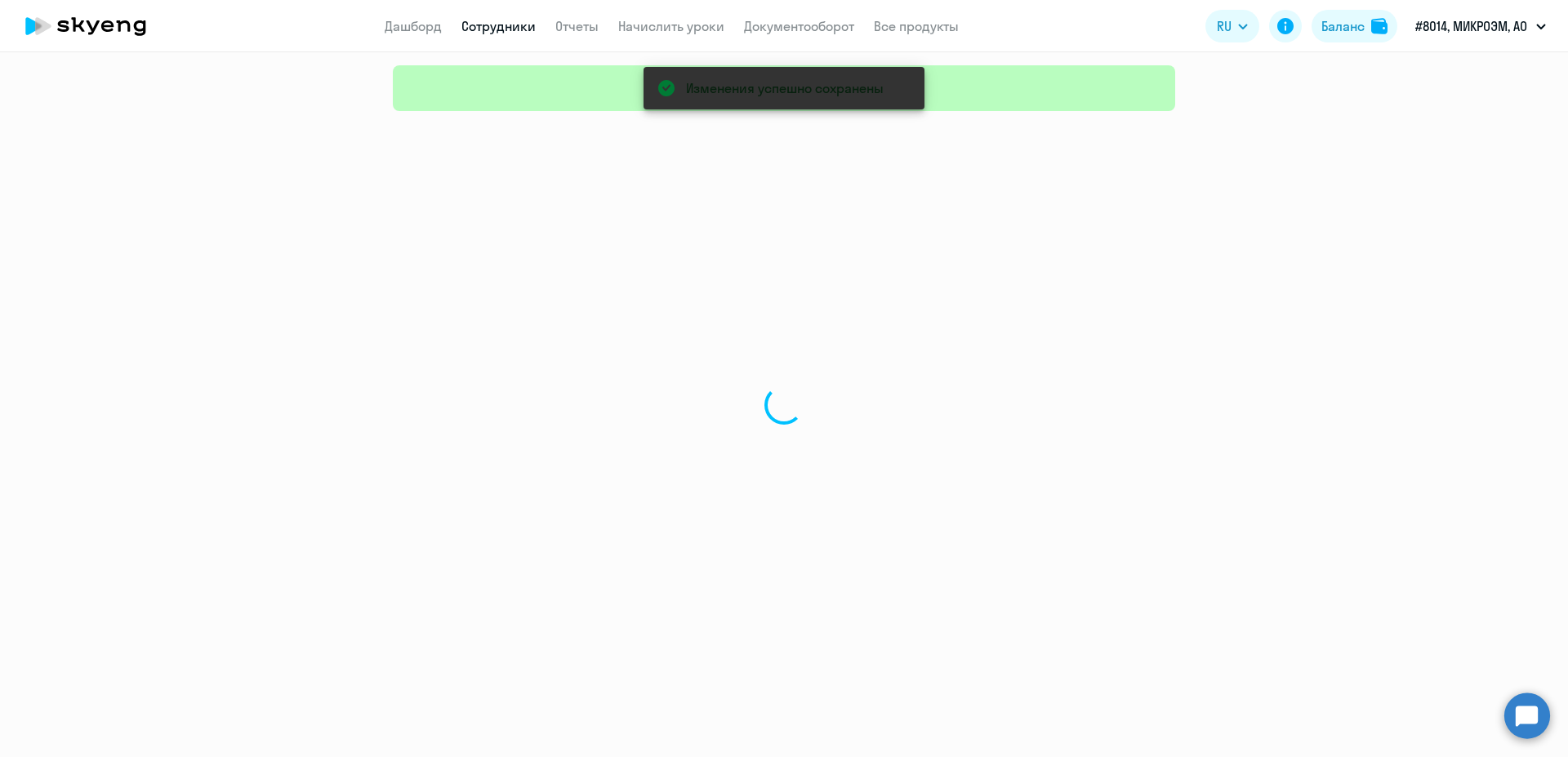
select select "30"
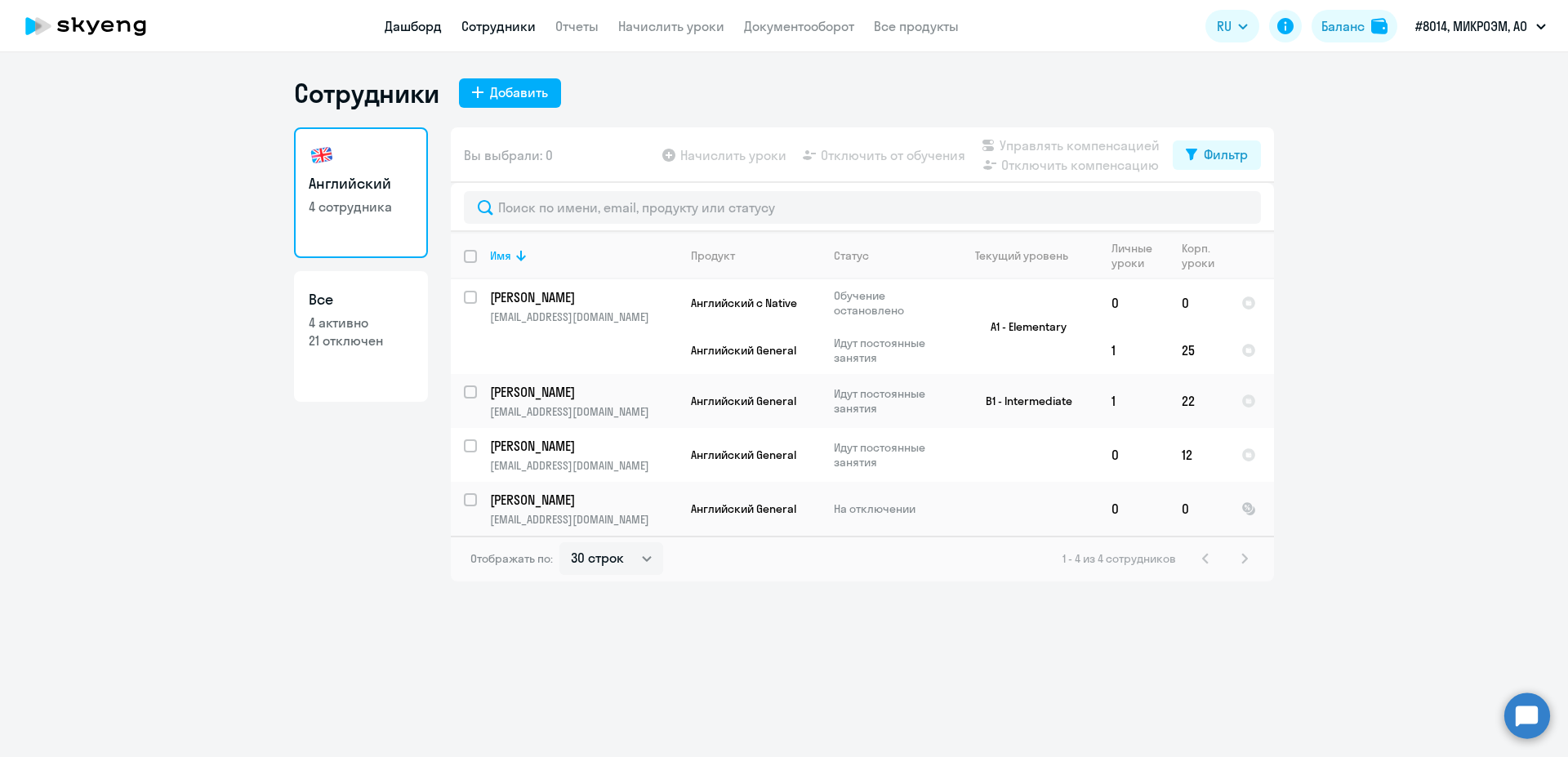
click at [399, 30] on link "Дашборд" at bounding box center [413, 26] width 57 height 16
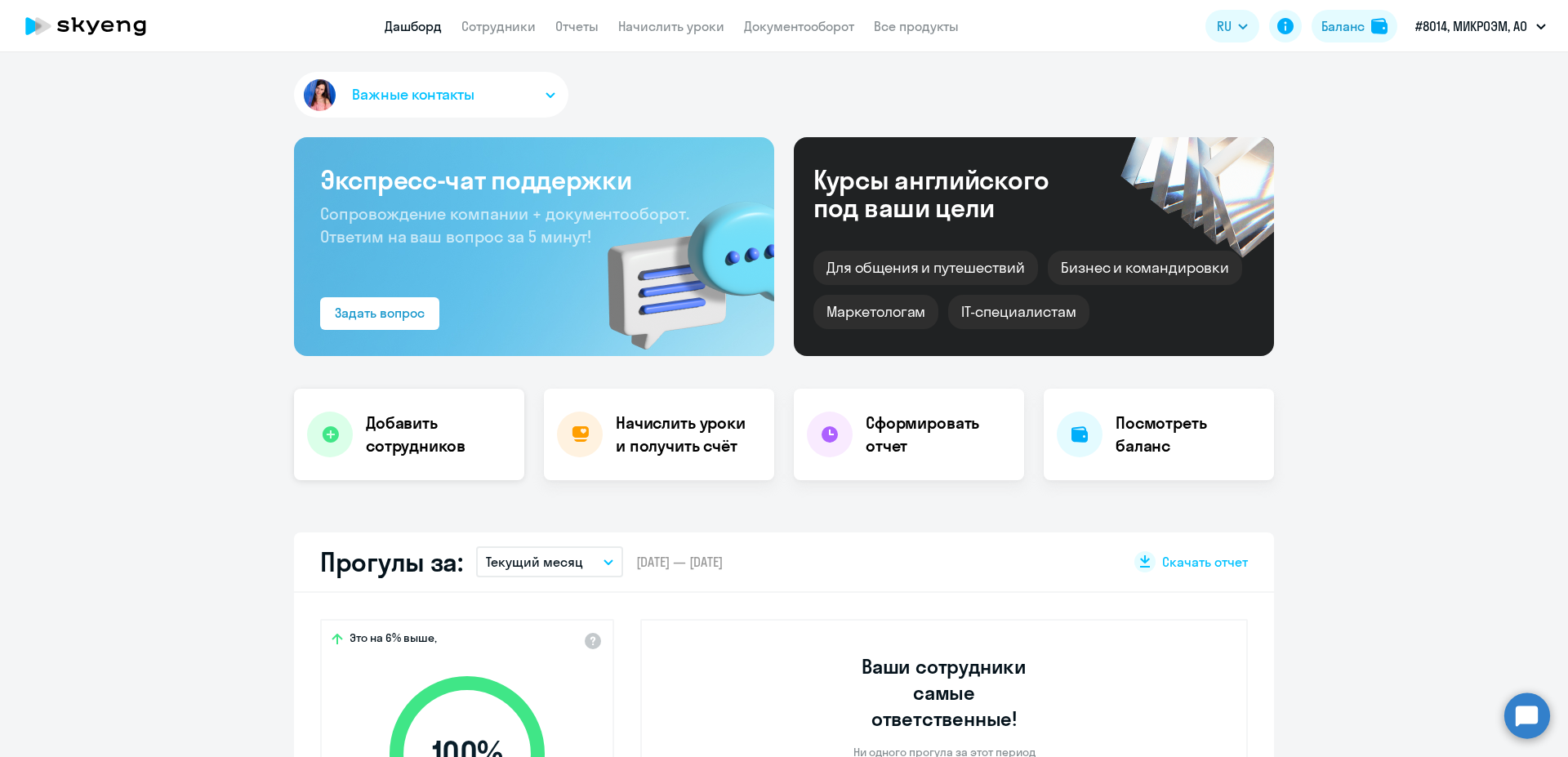
select select "30"
drag, startPoint x: 472, startPoint y: 449, endPoint x: 538, endPoint y: 470, distance: 69.3
click at [538, 470] on div "Добавить сотрудников Начислить уроки и получить счёт Сформировать отчет Посмотр…" at bounding box center [784, 434] width 980 height 91
click at [501, 27] on link "Сотрудники" at bounding box center [498, 26] width 74 height 16
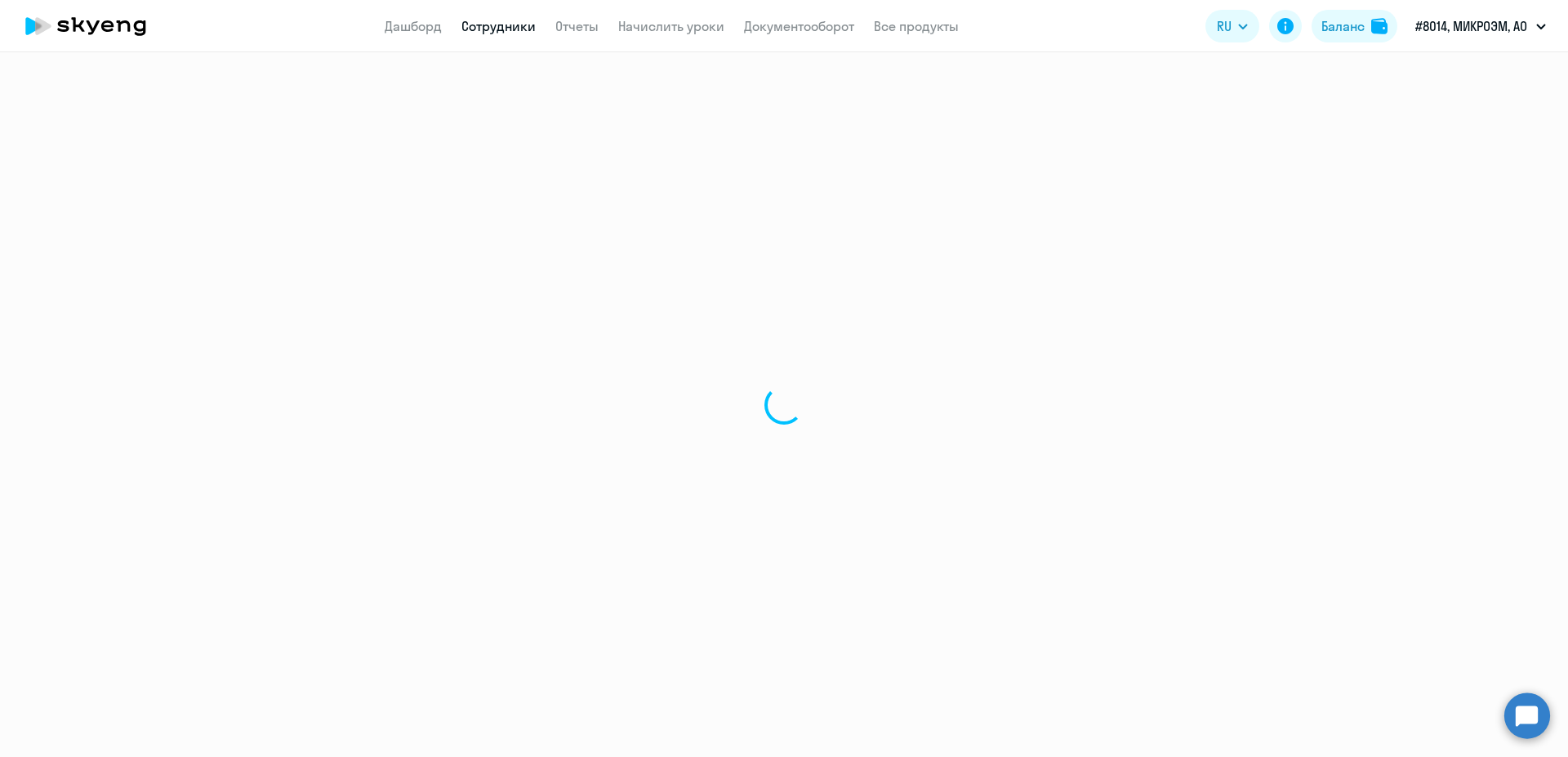
select select "30"
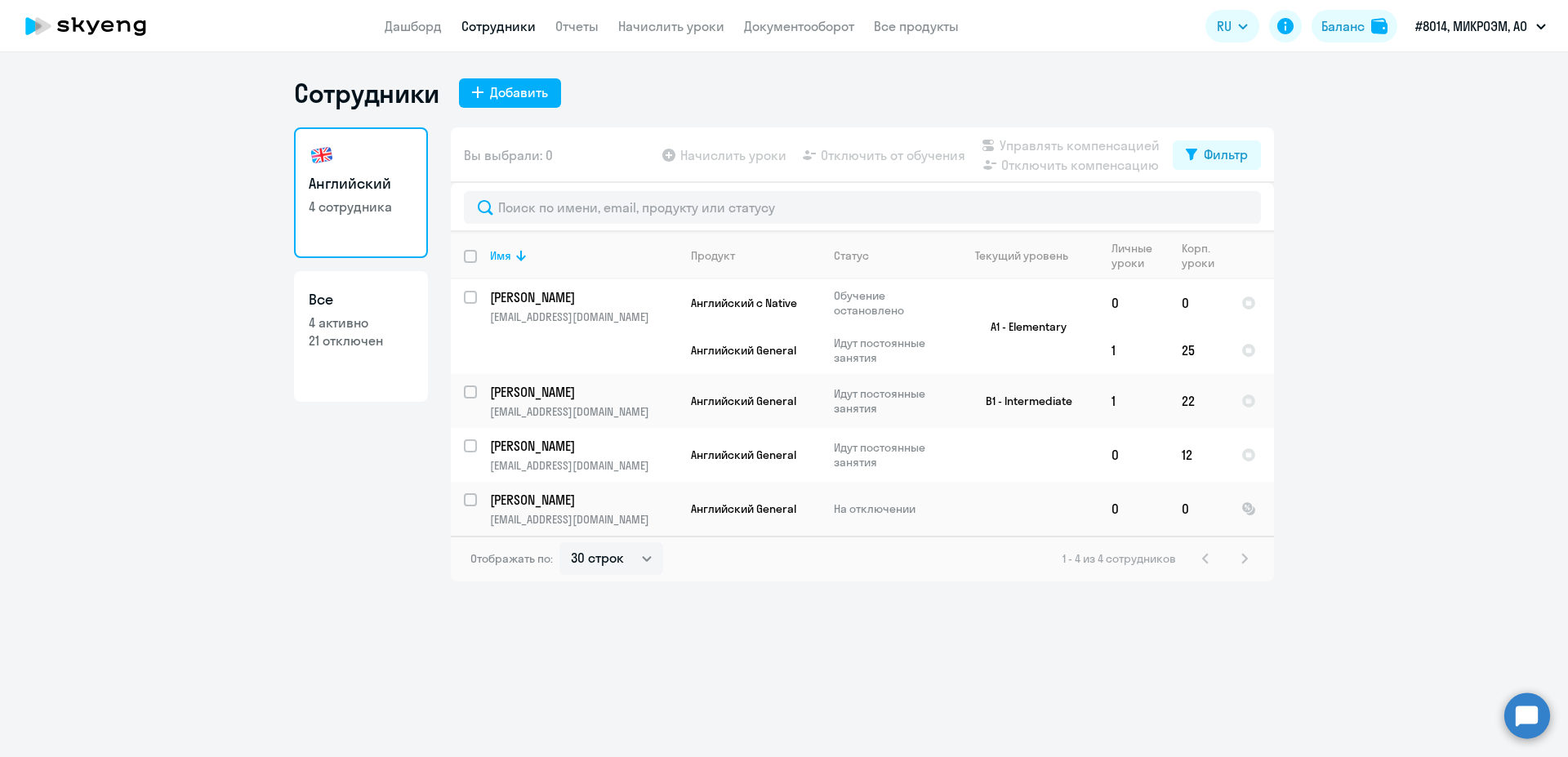
click at [362, 304] on h3 "Все" at bounding box center [361, 299] width 105 height 21
select select "30"
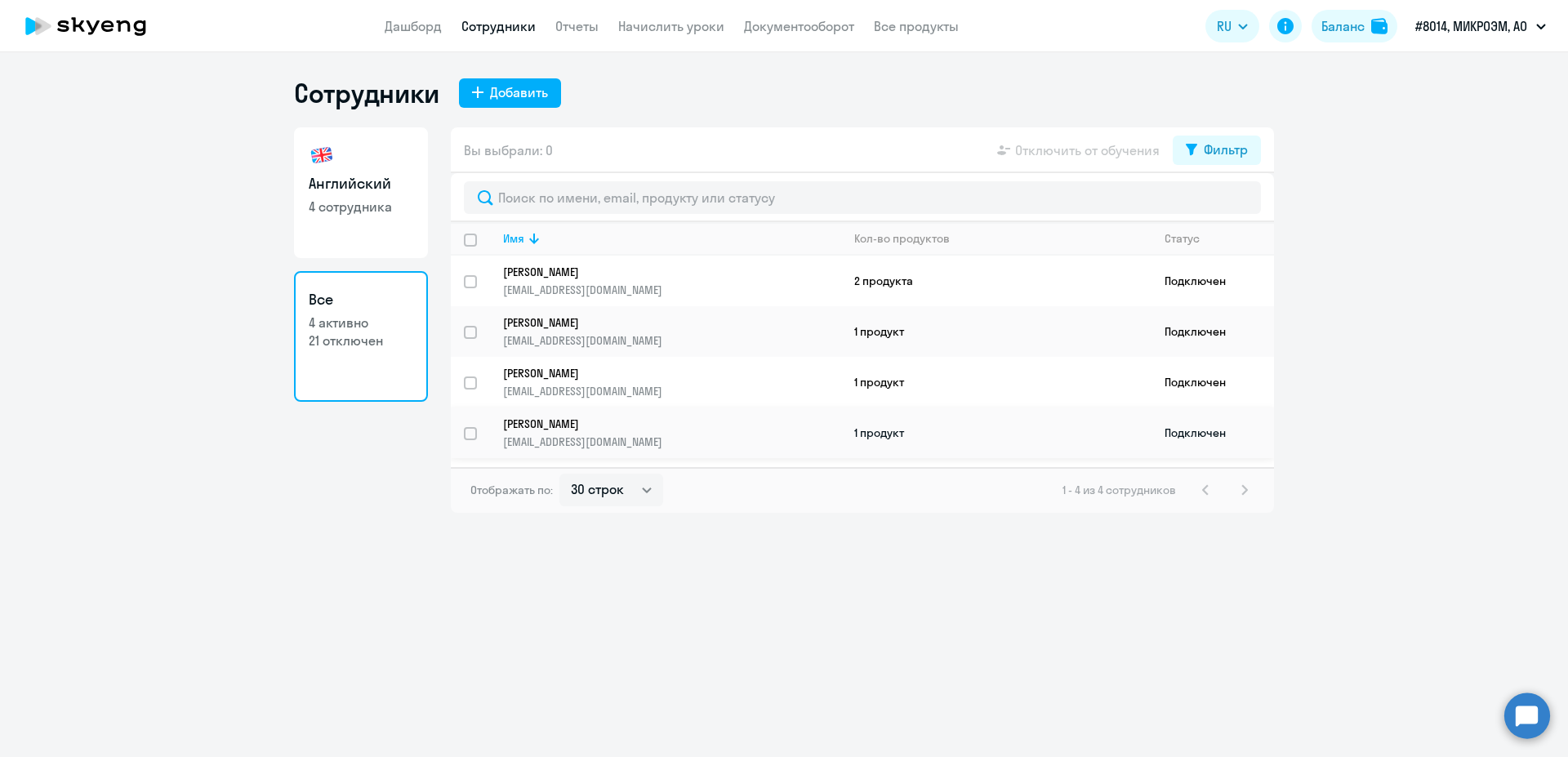
click at [616, 419] on p "Бенюхис Елена" at bounding box center [661, 423] width 315 height 14
select select "english"
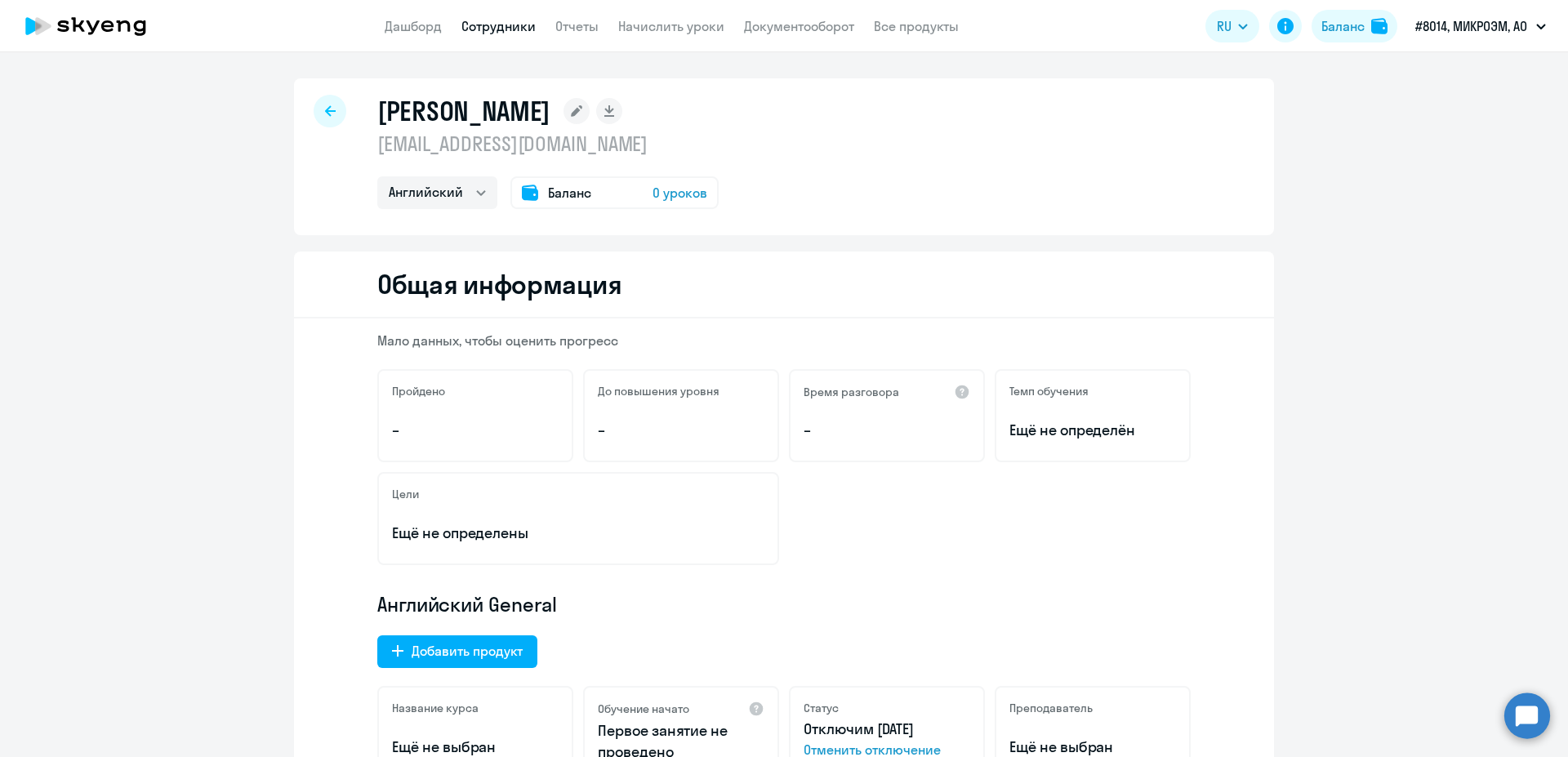
drag, startPoint x: 468, startPoint y: 18, endPoint x: 500, endPoint y: 43, distance: 40.6
click at [470, 20] on app-menu-item-link "Сотрудники" at bounding box center [498, 26] width 74 height 20
click at [500, 43] on app-header "Дашборд Сотрудники Отчеты Начислить уроки Документооборот Все продукты Дашборд …" at bounding box center [784, 26] width 1568 height 52
click at [505, 38] on app-header "Дашборд Сотрудники Отчеты Начислить уроки Документооборот Все продукты Дашборд …" at bounding box center [784, 26] width 1568 height 52
click at [507, 31] on link "Сотрудники" at bounding box center [498, 26] width 74 height 16
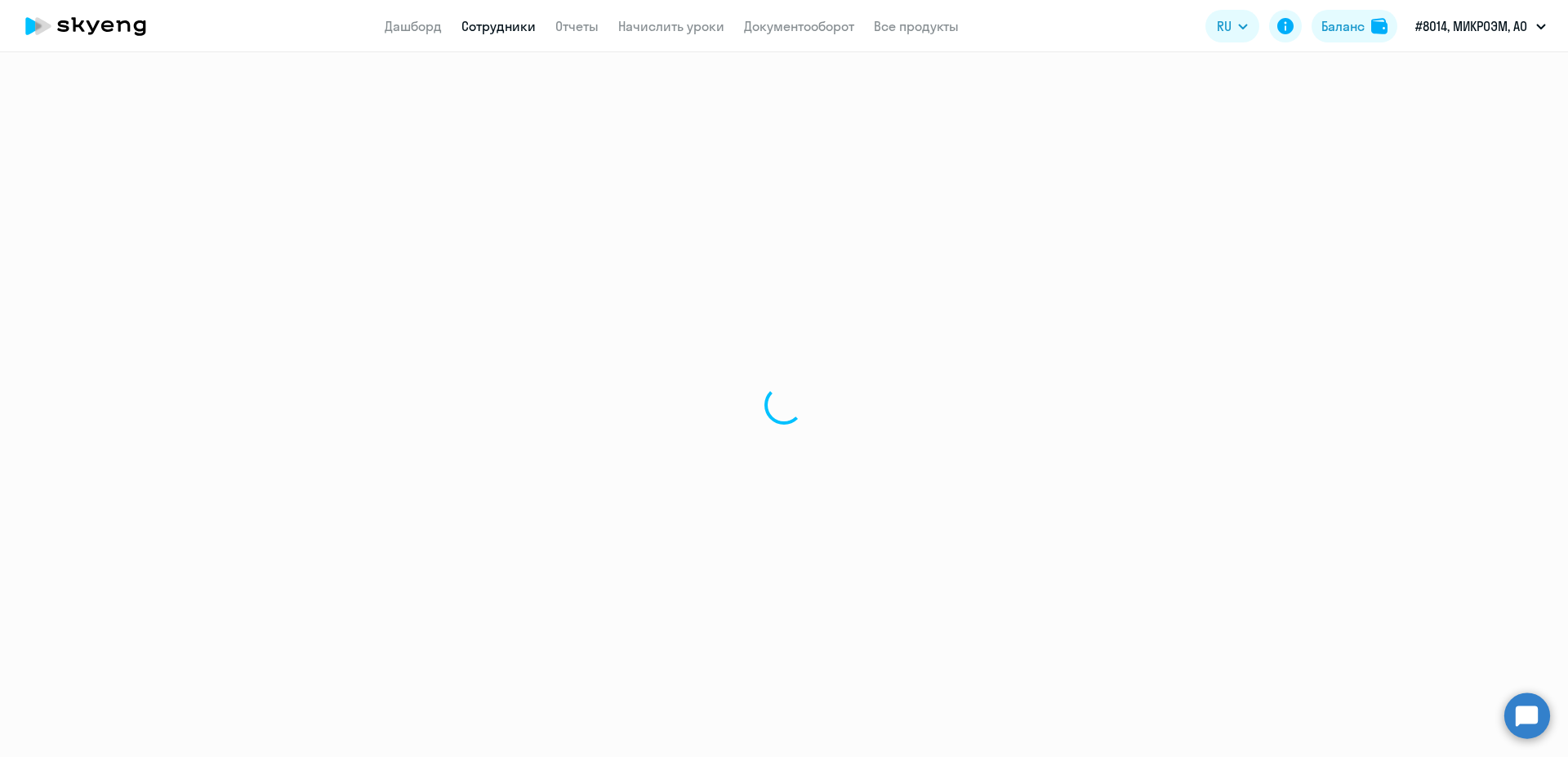
select select "30"
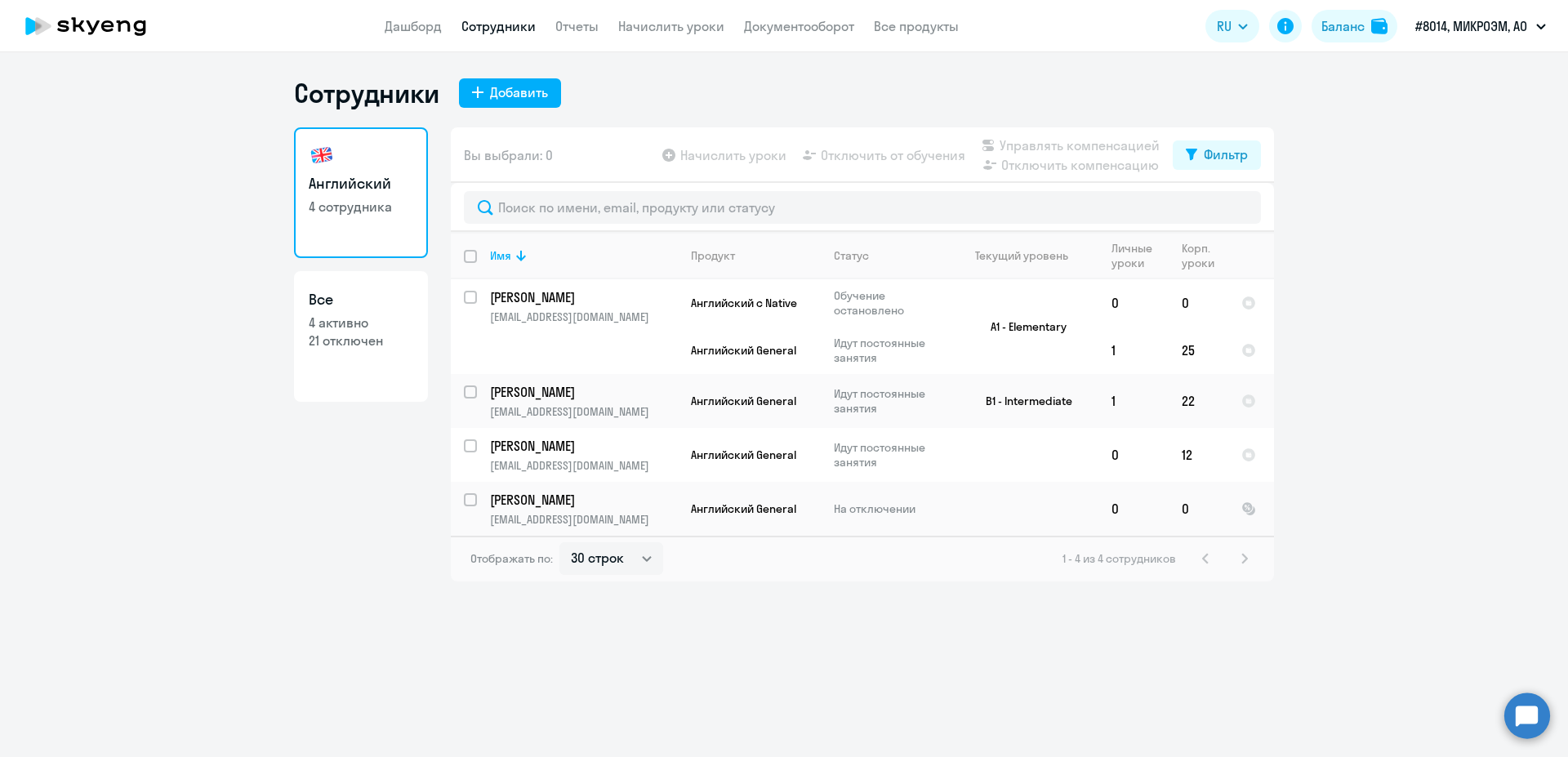
click at [386, 337] on p "21 отключен" at bounding box center [361, 340] width 105 height 18
select select "30"
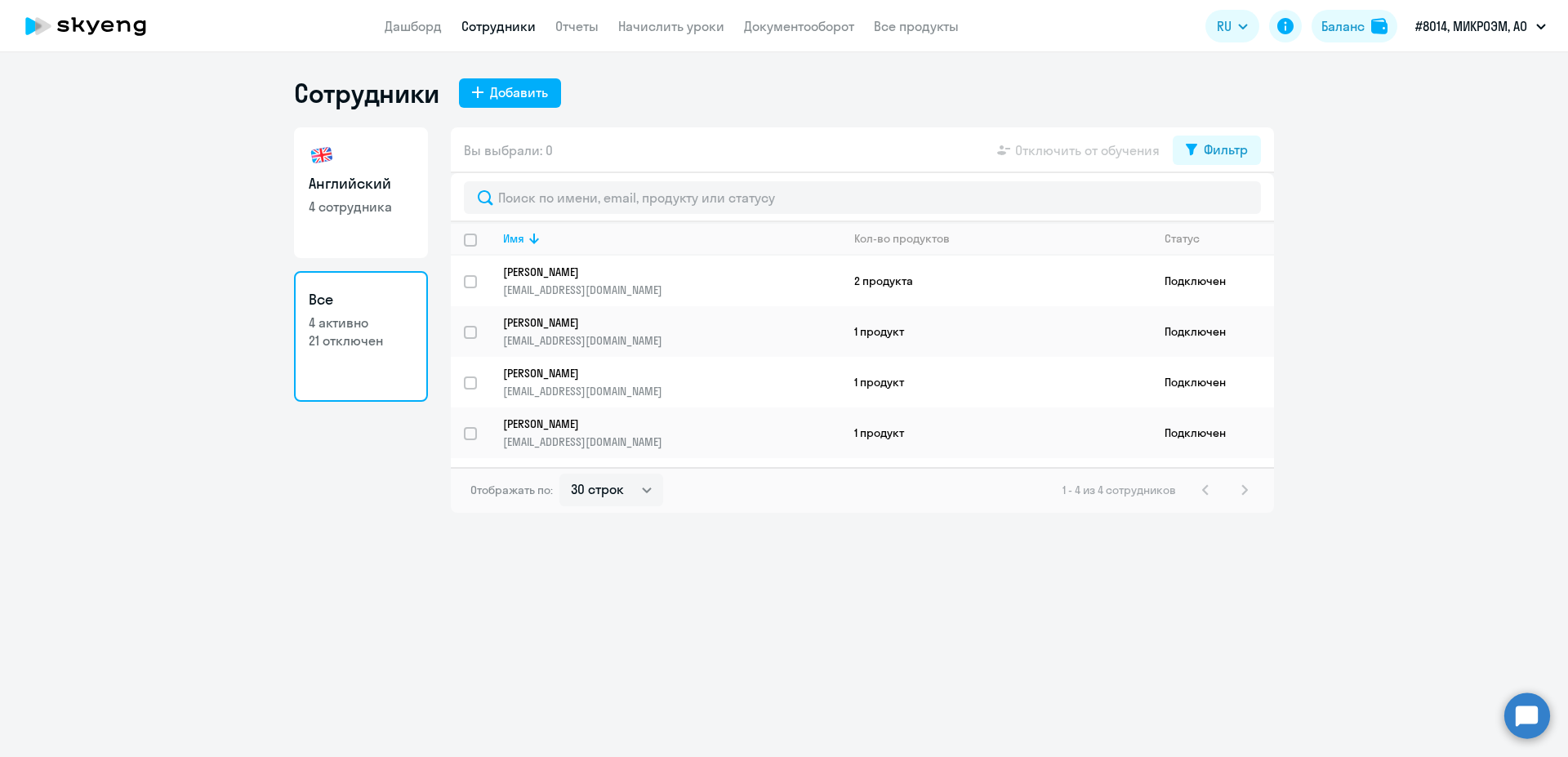
click at [1241, 491] on div "1 - 4 из 4 сотрудников" at bounding box center [1158, 489] width 192 height 20
click at [1197, 483] on div "1 - 4 из 4 сотрудников" at bounding box center [1158, 489] width 192 height 20
click at [1226, 486] on div "1 - 4 из 4 сотрудников" at bounding box center [1158, 489] width 192 height 20
click at [418, 26] on link "Дашборд" at bounding box center [413, 26] width 57 height 16
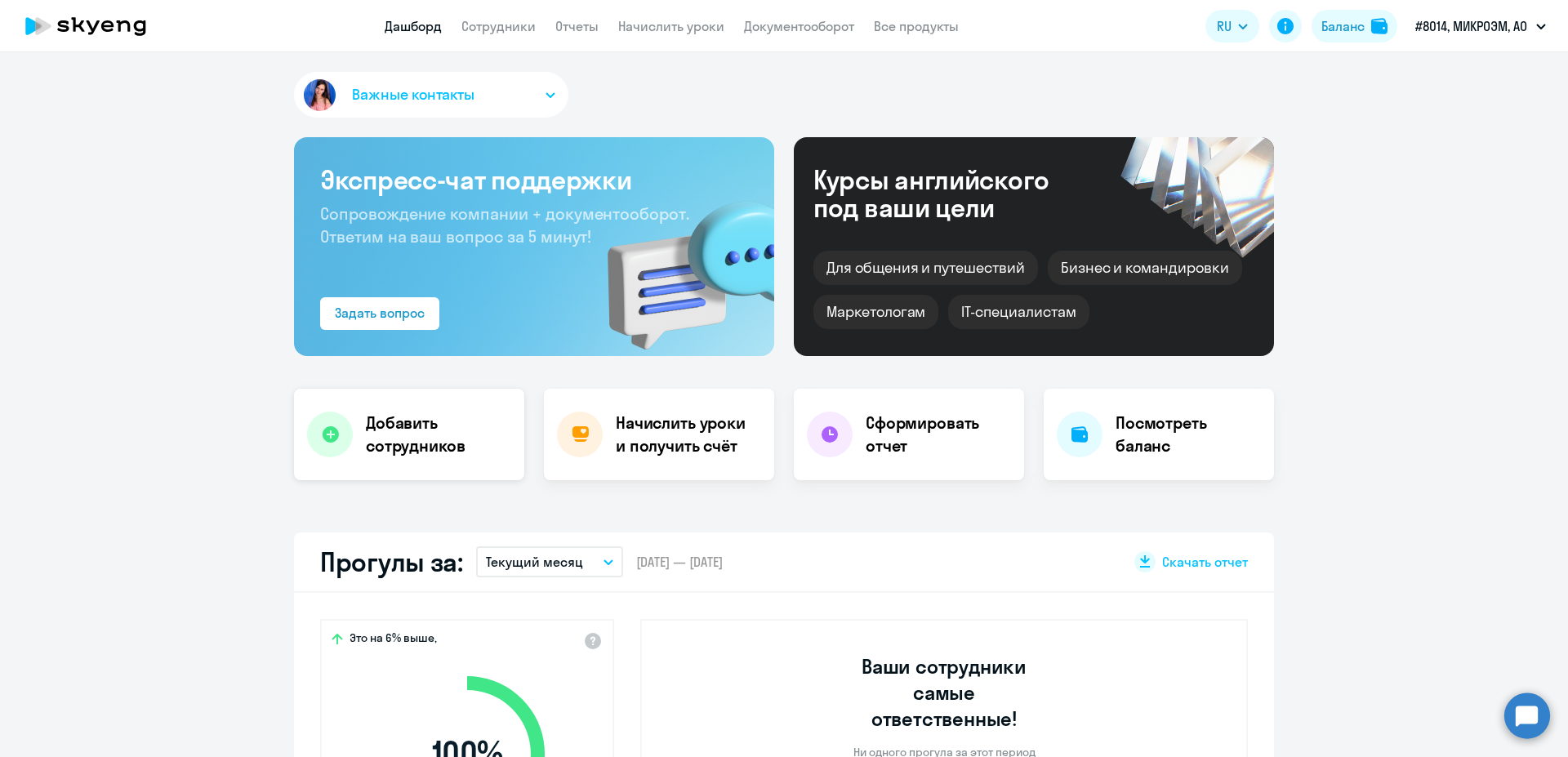
click at [486, 437] on h4 "Добавить сотрудников" at bounding box center [438, 435] width 145 height 46
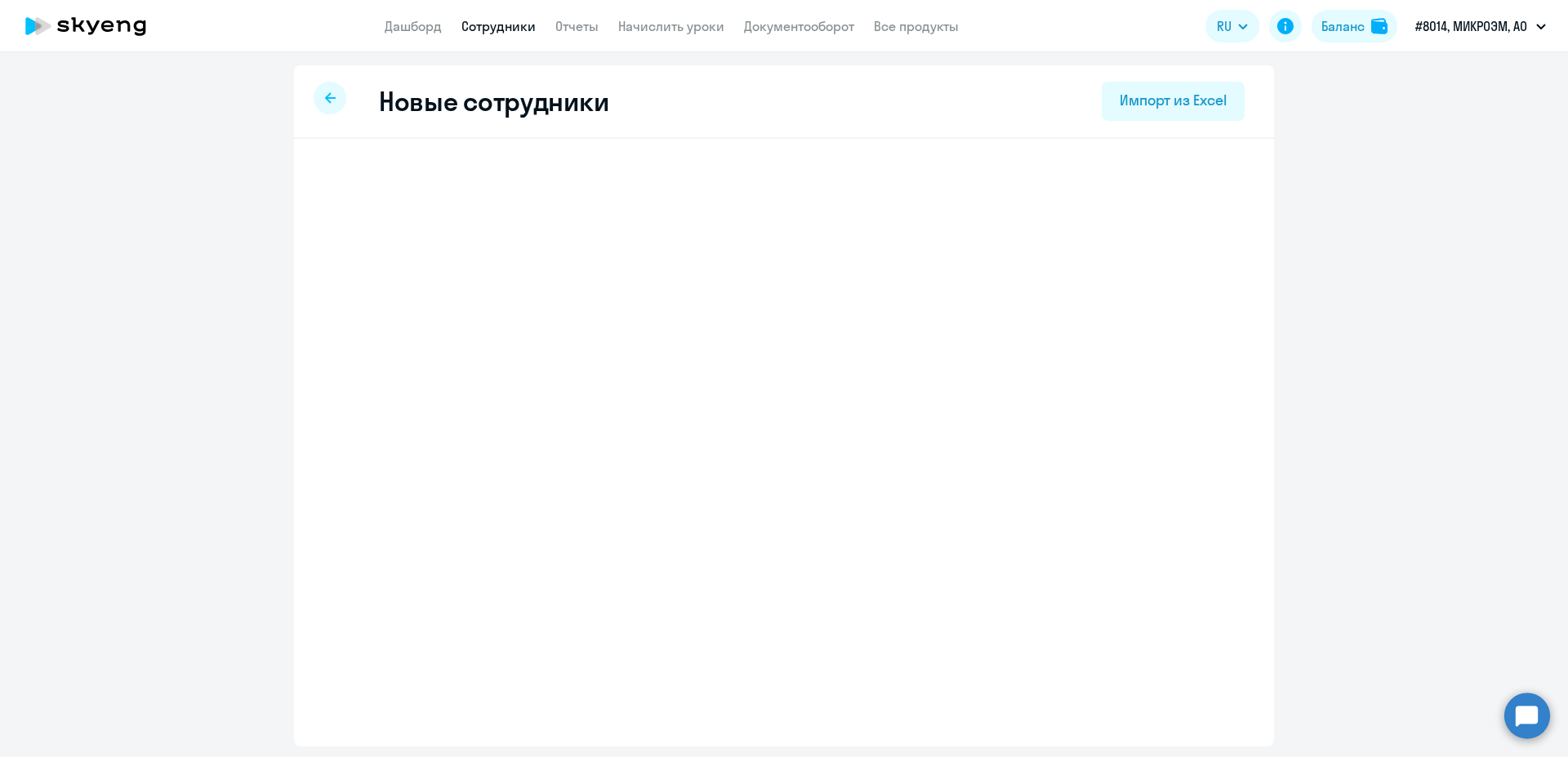
select select "english_adult_not_native_speaker"
select select "3"
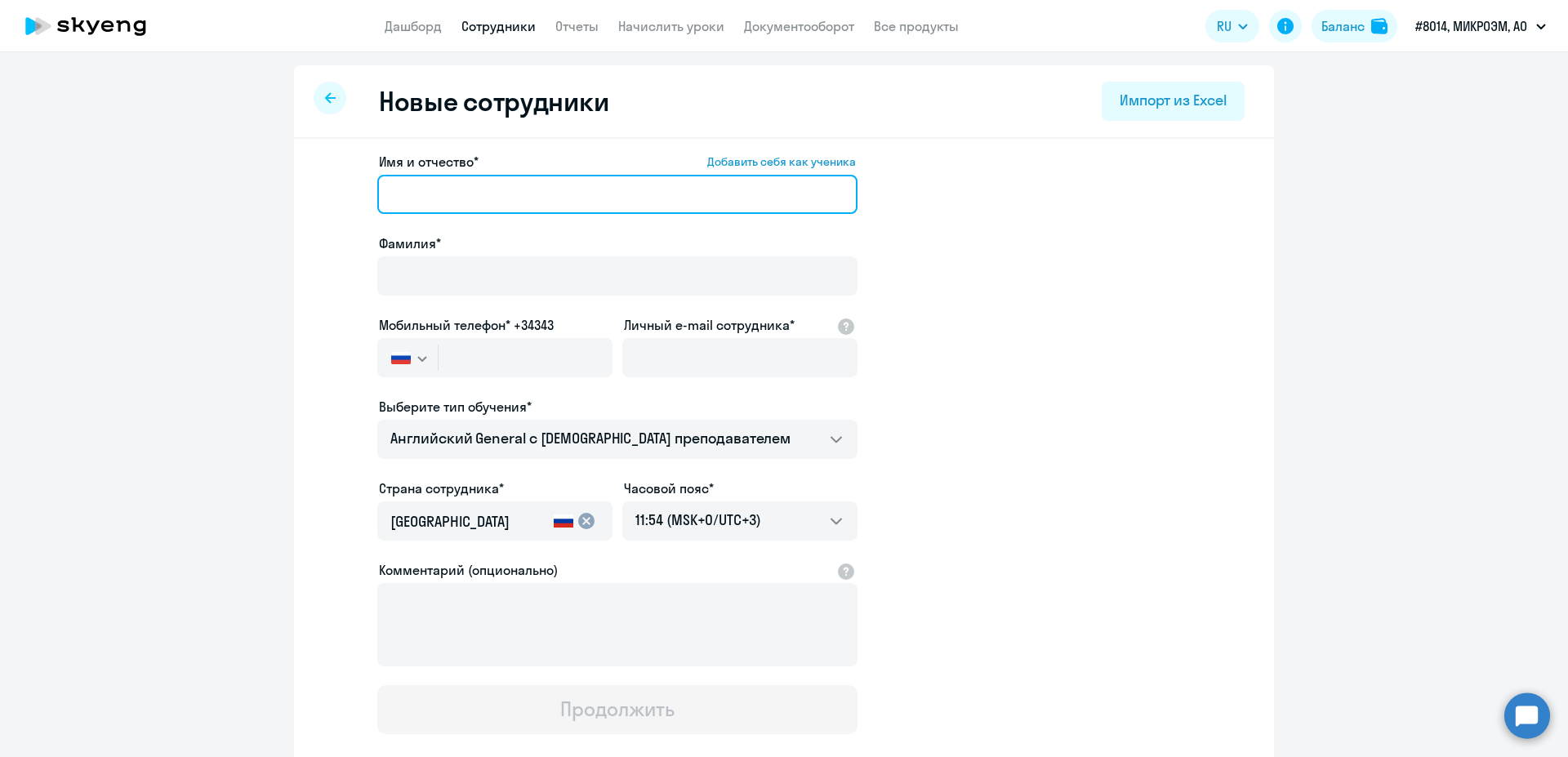
click at [533, 205] on input "Имя и отчество* Добавить себя как ученика" at bounding box center [616, 194] width 480 height 39
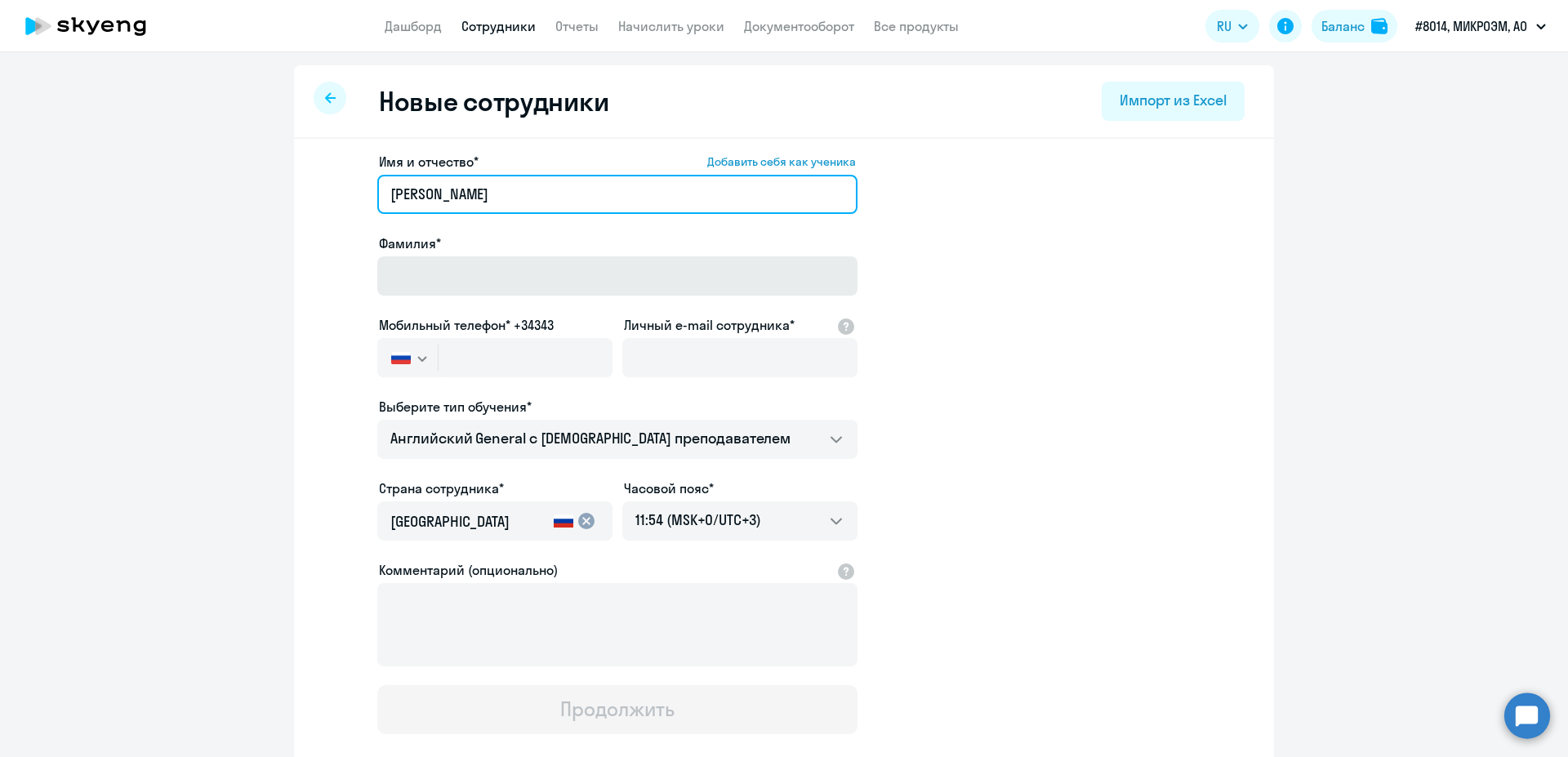
type input "Елена Александровна"
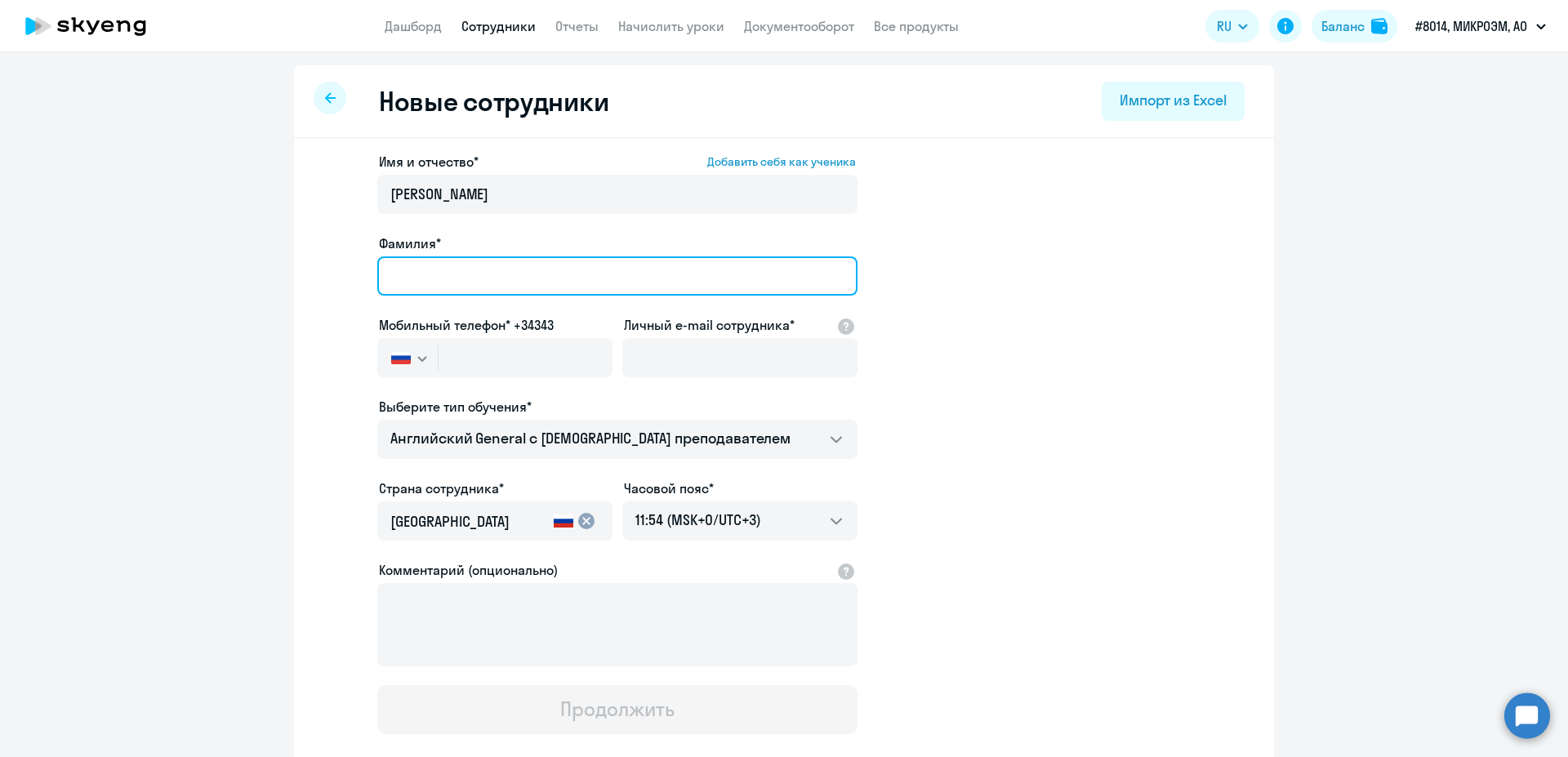
click at [462, 269] on input "Фамилия*" at bounding box center [616, 276] width 480 height 39
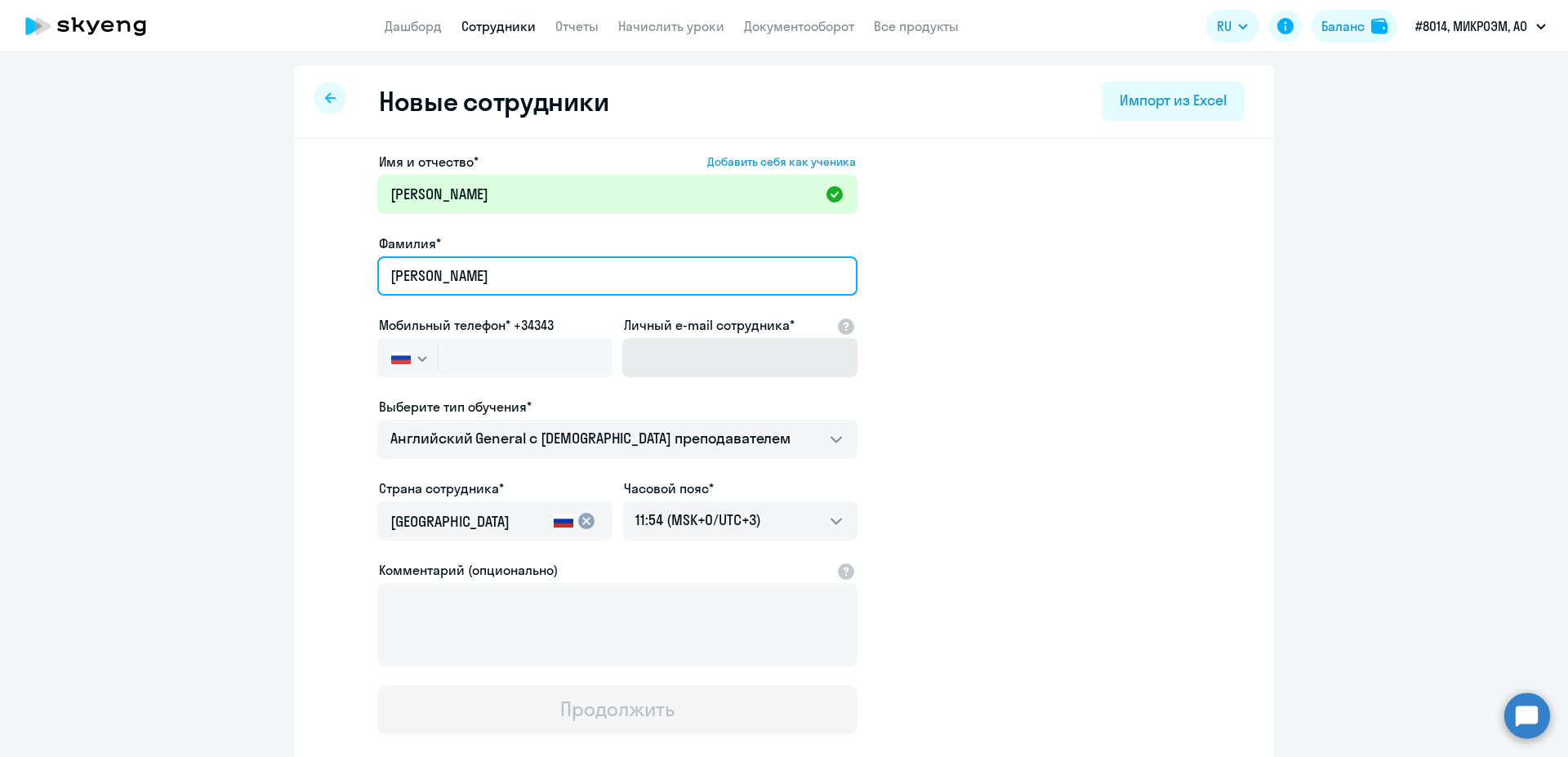
type input "Китаина"
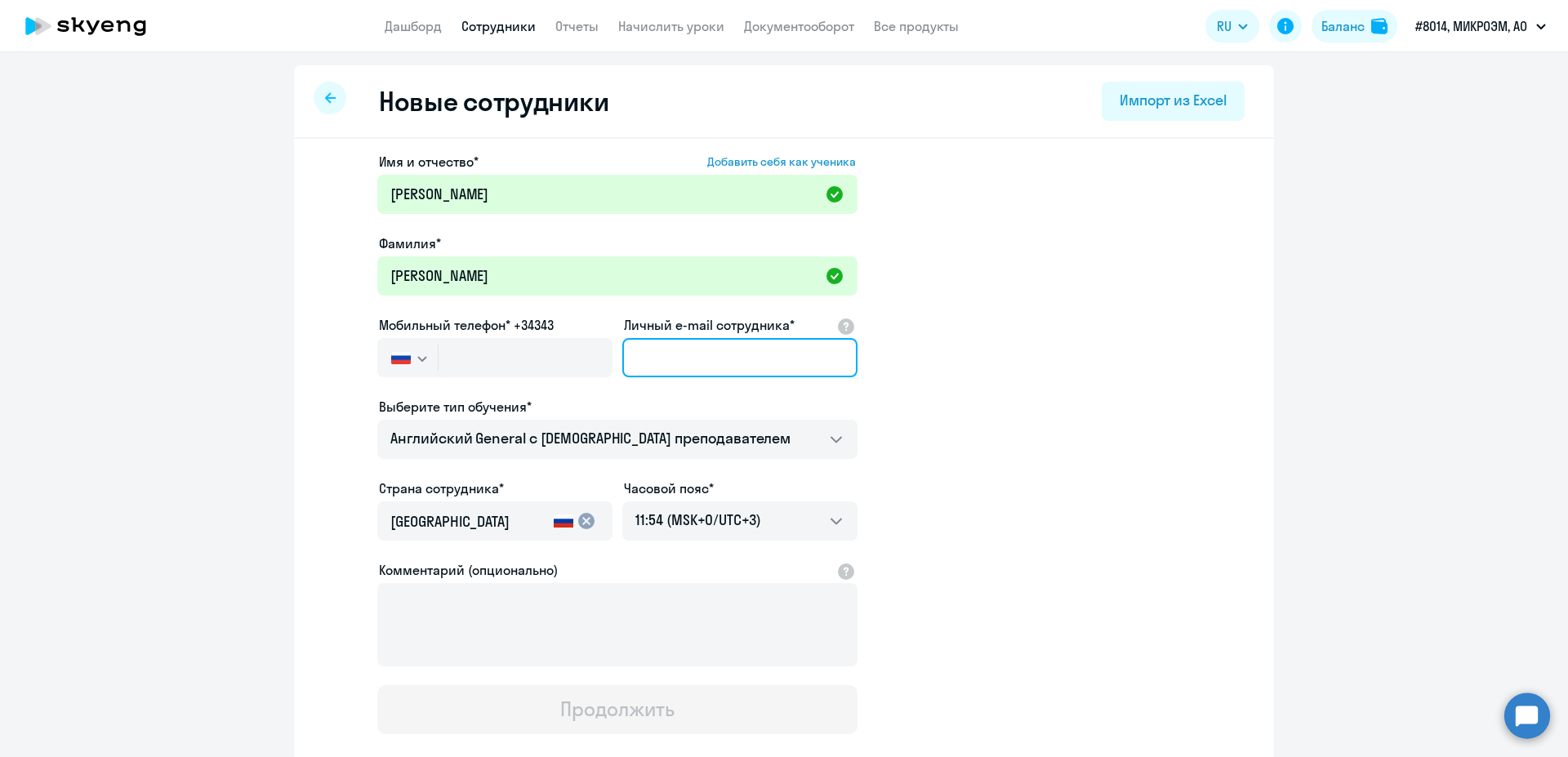
click at [709, 371] on input "Личный e-mail сотрудника*" at bounding box center [740, 357] width 235 height 39
paste input ""Китаина Елена Александровна" <kitaina@microem.ru>;"
click at [696, 365] on input ""Китаина Елена Александровна" <kitaina@microem.ru" at bounding box center [740, 357] width 235 height 39
click at [697, 365] on input ""Китаина Елена Александровна" <kitaina@microem.ru" at bounding box center [740, 357] width 235 height 39
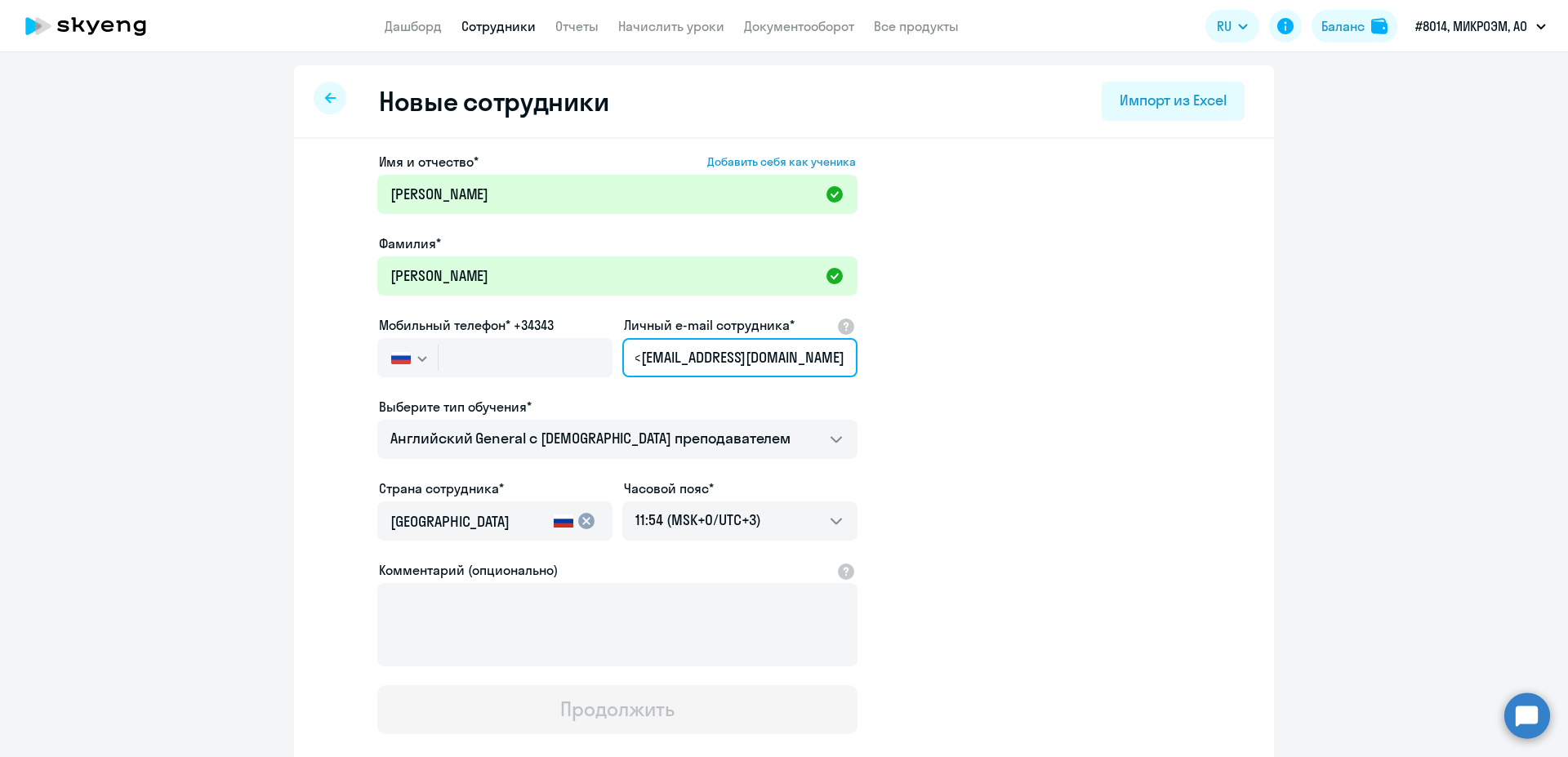
click at [703, 361] on input ""Китаина Елена Александровна" <kitaina@microem.ru" at bounding box center [740, 357] width 235 height 39
drag, startPoint x: 703, startPoint y: 361, endPoint x: 543, endPoint y: 338, distance: 161.6
click at [622, 338] on input ""Китаина Елена Александровна" <kitaina@microem.ru" at bounding box center [740, 357] width 235 height 39
type input "@microem.ru"
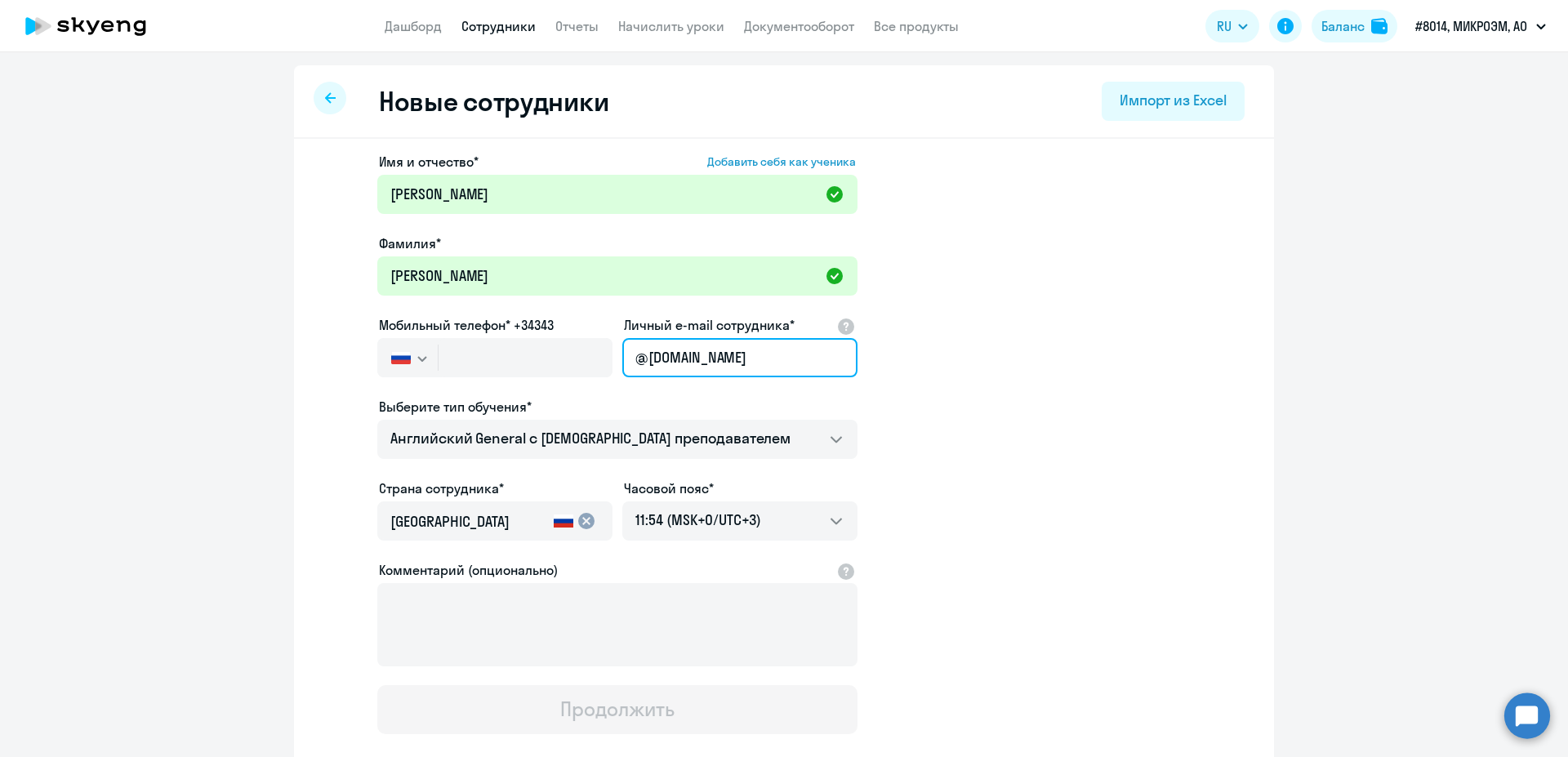
drag, startPoint x: 729, startPoint y: 348, endPoint x: 287, endPoint y: 263, distance: 450.1
click at [622, 338] on input "@microem.ru" at bounding box center [740, 357] width 235 height 39
paste input ""Китаина Елена Александровна" <kitaina@microem.ru>;"
click at [698, 357] on input ""Китаина Елена Александровна" <kitaina@microem.ru" at bounding box center [740, 357] width 235 height 39
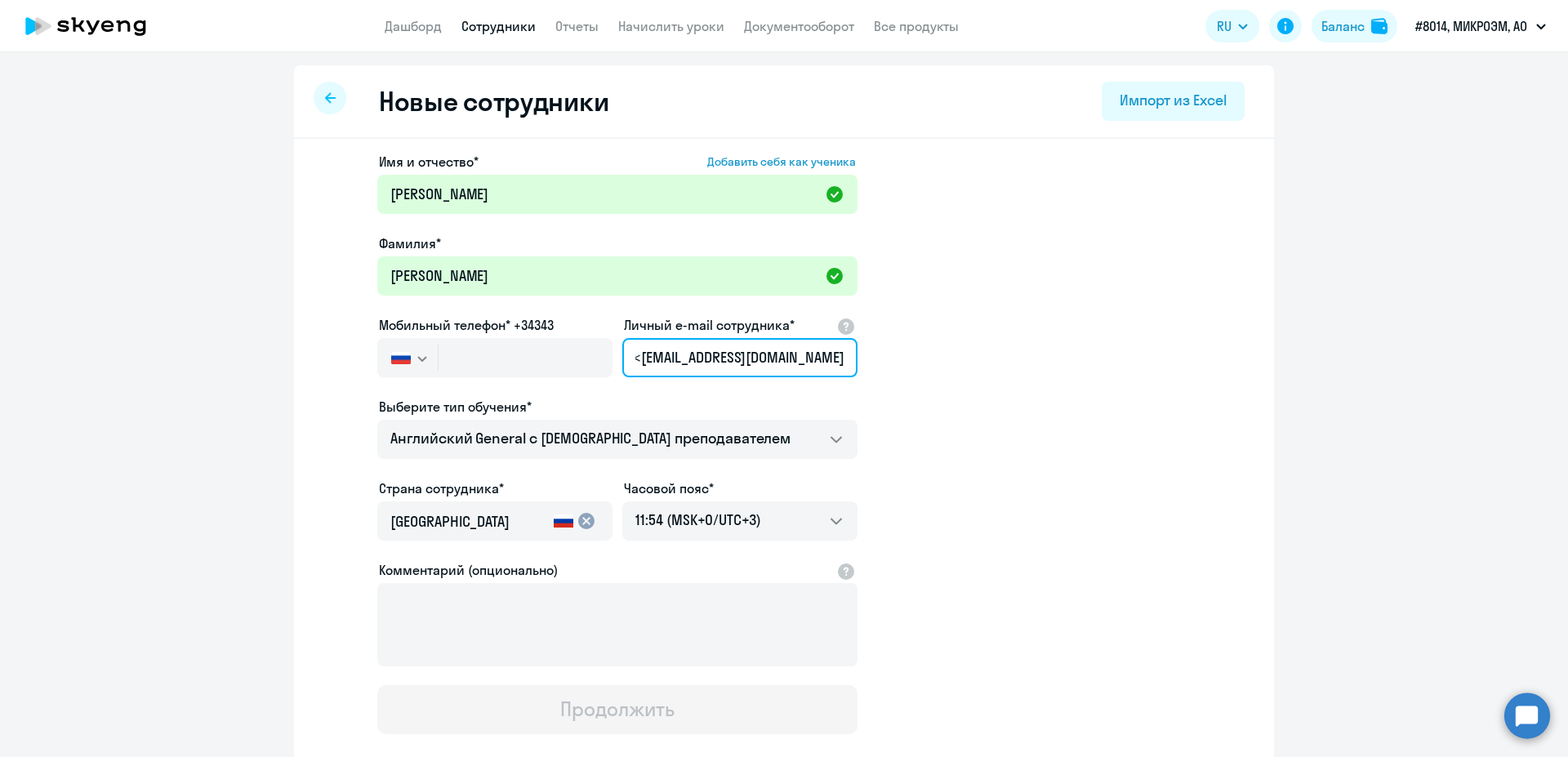
click at [698, 357] on input ""Китаина Елена Александровна" <kitaina@microem.ru" at bounding box center [740, 357] width 235 height 39
click at [701, 358] on input ""Китаина Елена Александровна" <kitaina@microem.ru" at bounding box center [740, 357] width 235 height 39
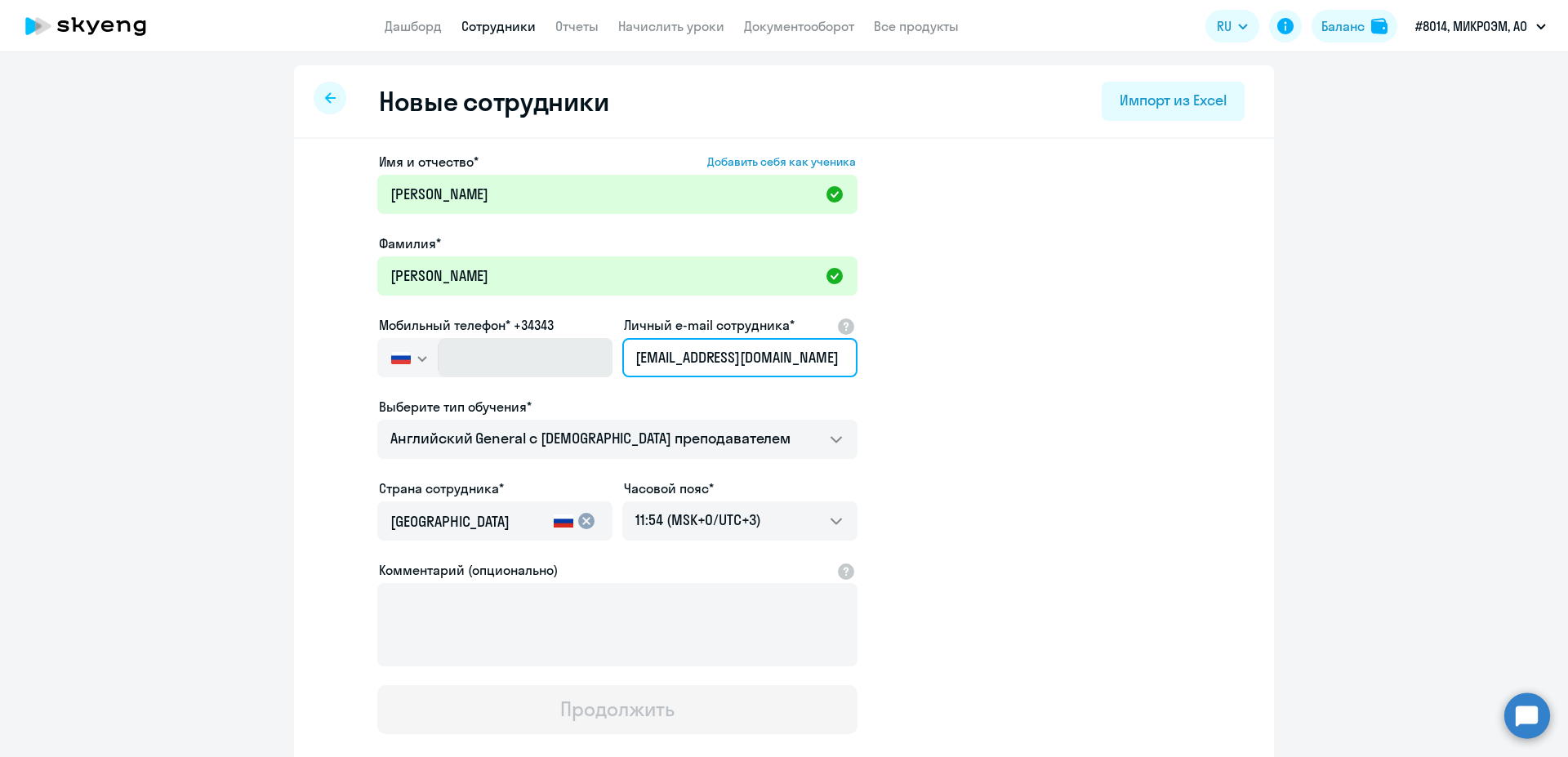
type input "kitaina@microem.ru"
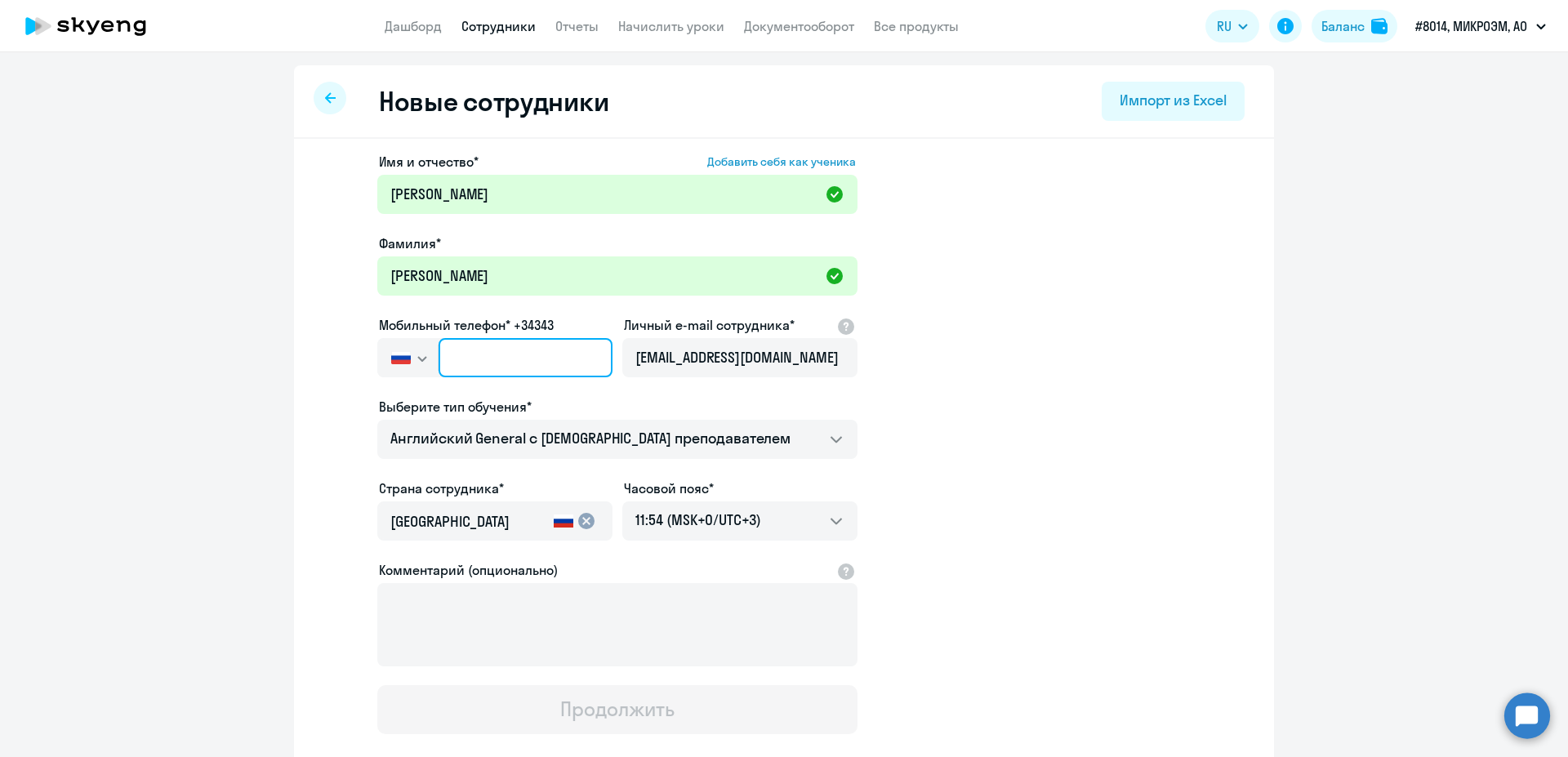
click at [492, 353] on input "text" at bounding box center [525, 357] width 174 height 39
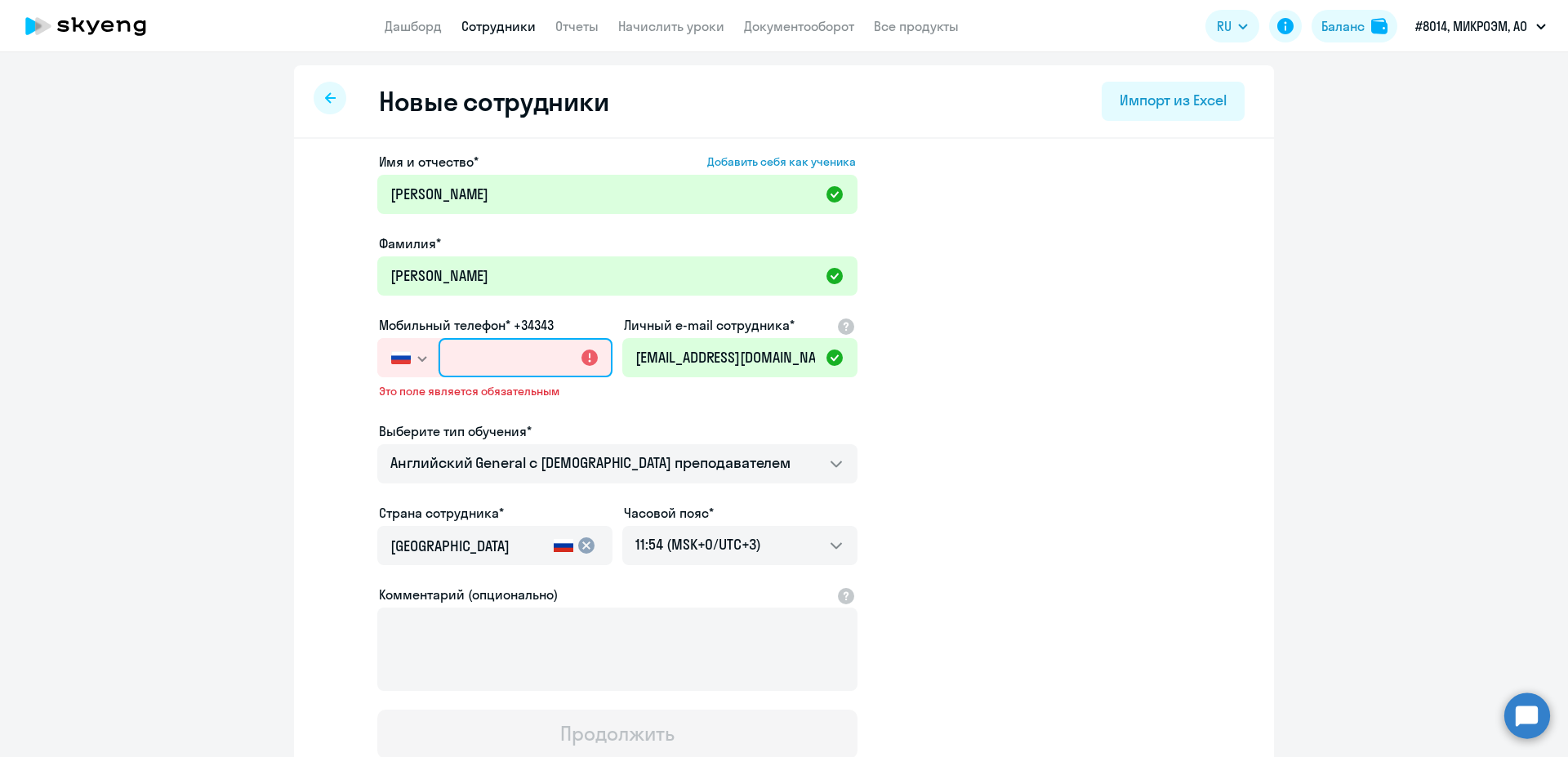
paste input "+7 916 483-70-39"
type input "+7 916 483-70-39"
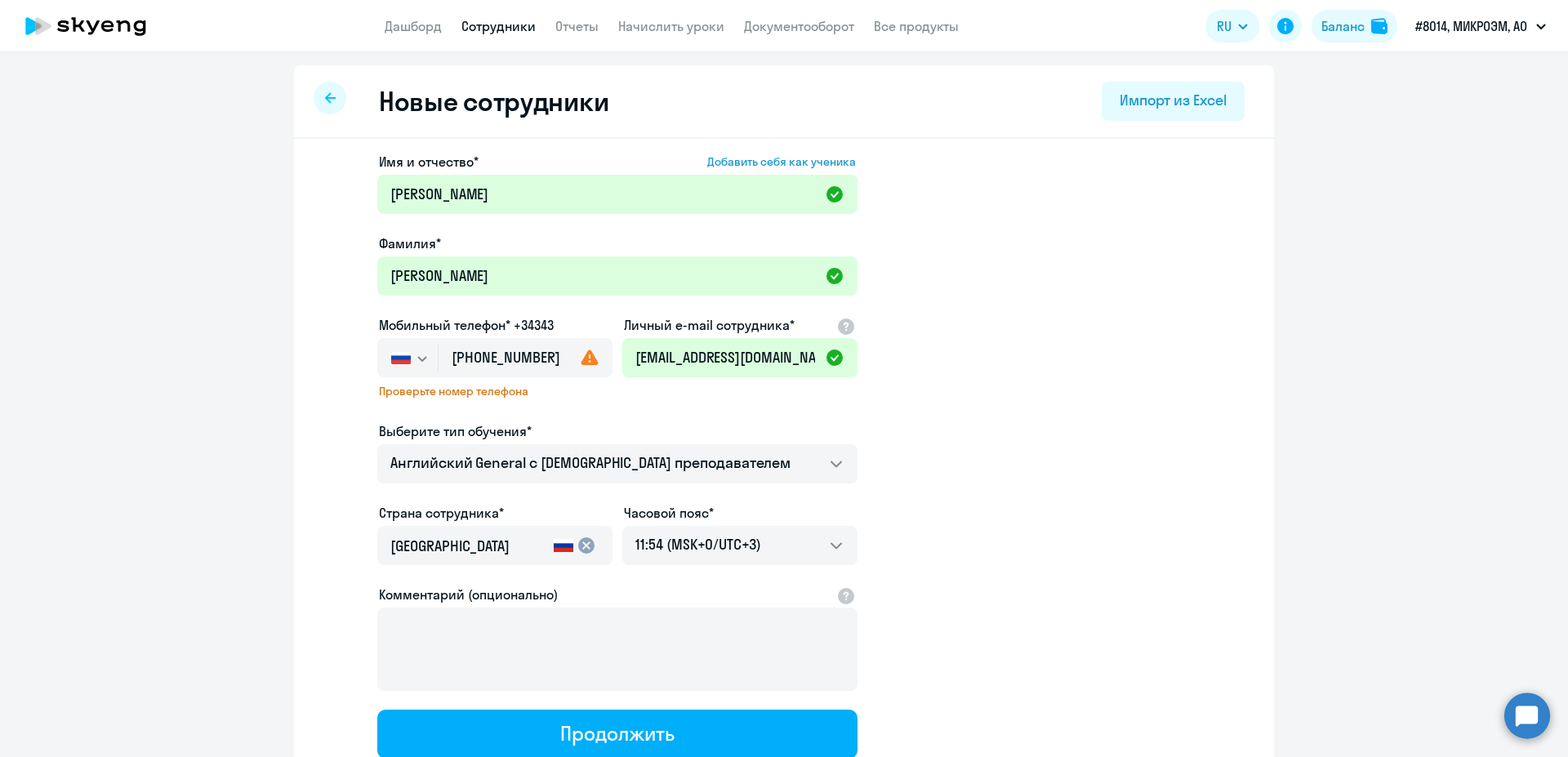
click at [1093, 471] on app-new-student-form "Имя и отчество* Добавить себя как ученика Елена Александровна Фамилия* Китаина …" at bounding box center [784, 454] width 928 height 606
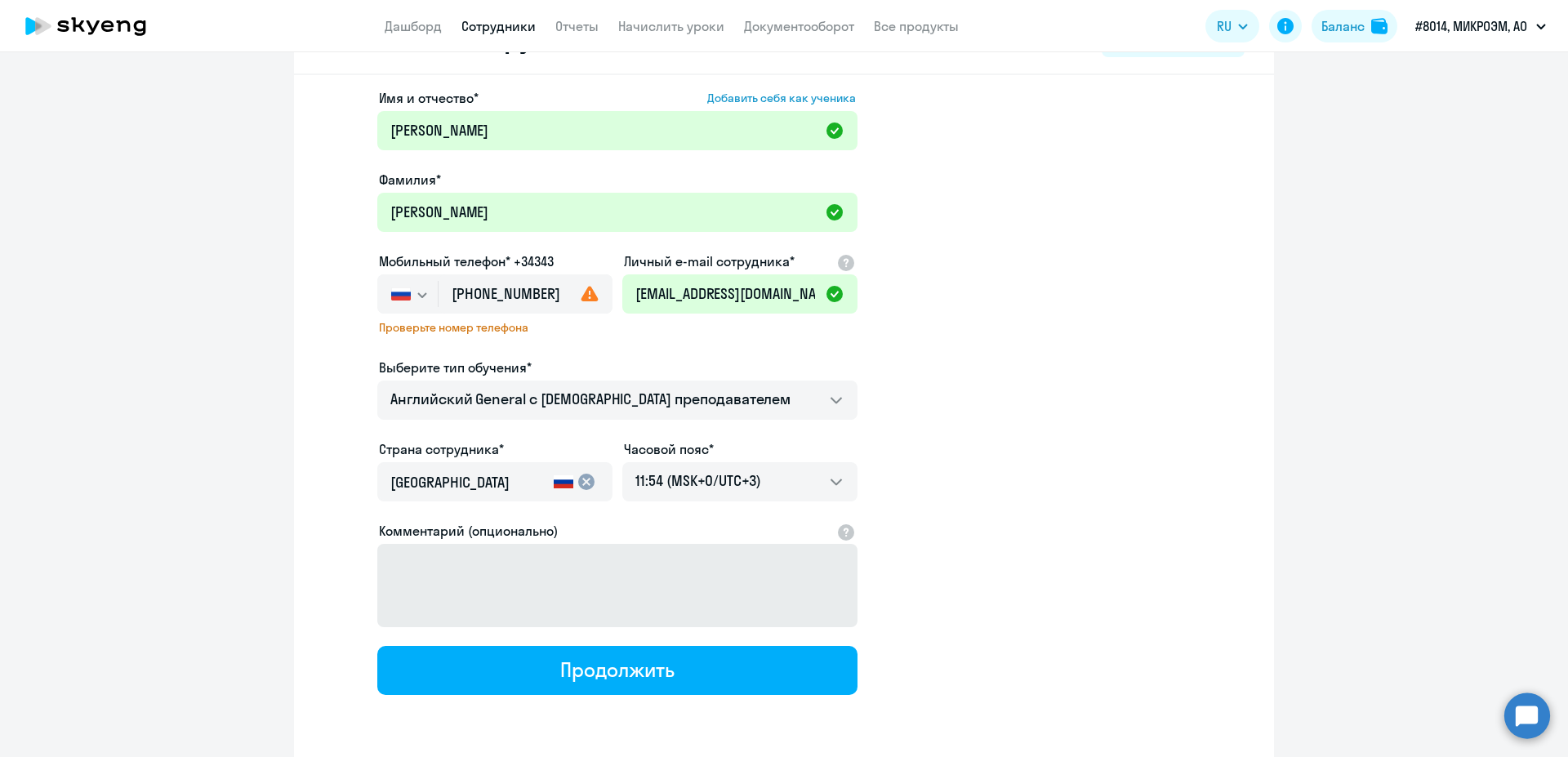
scroll to position [120, 0]
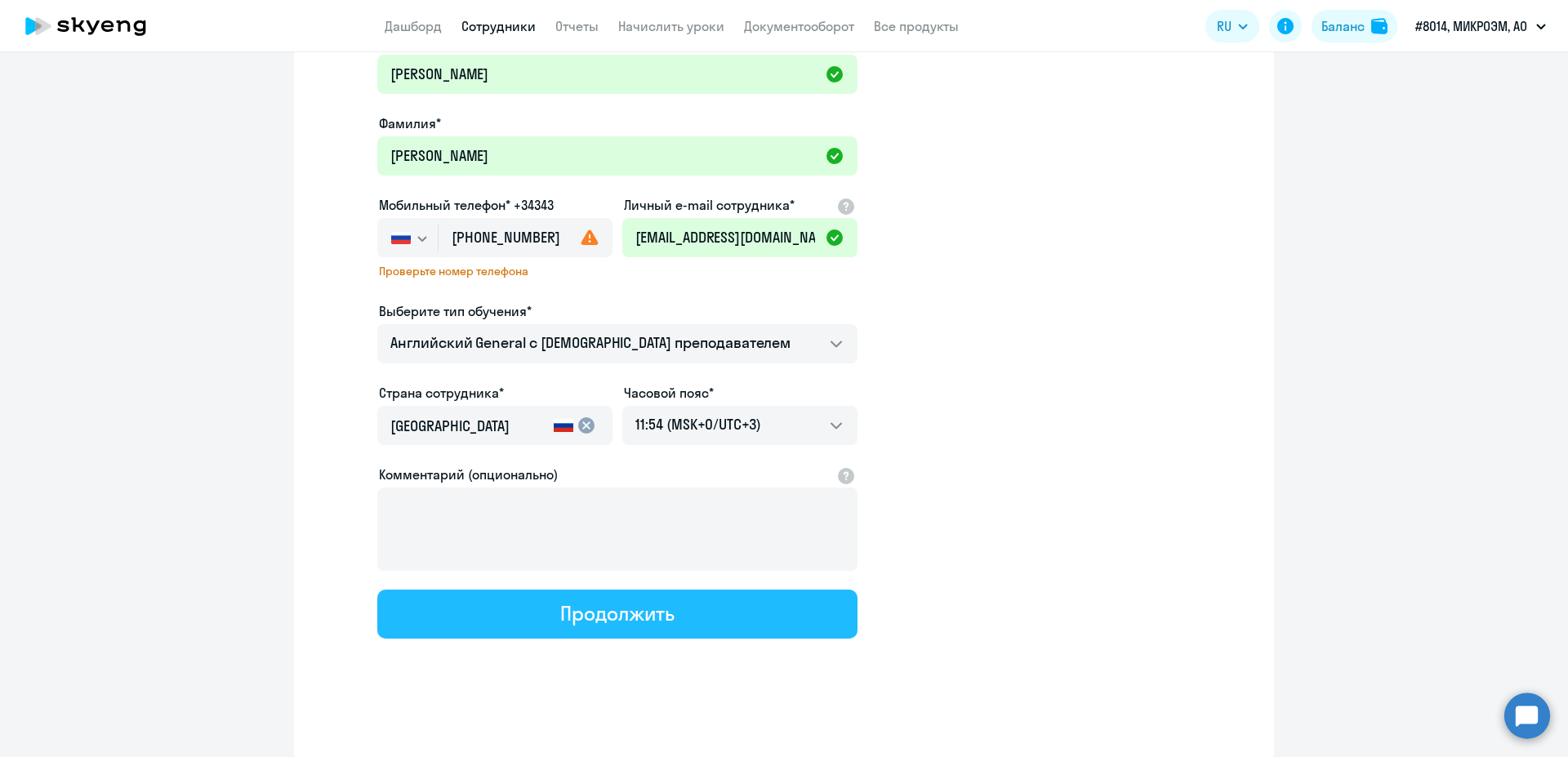
click at [710, 604] on button "Продолжить" at bounding box center [616, 613] width 480 height 49
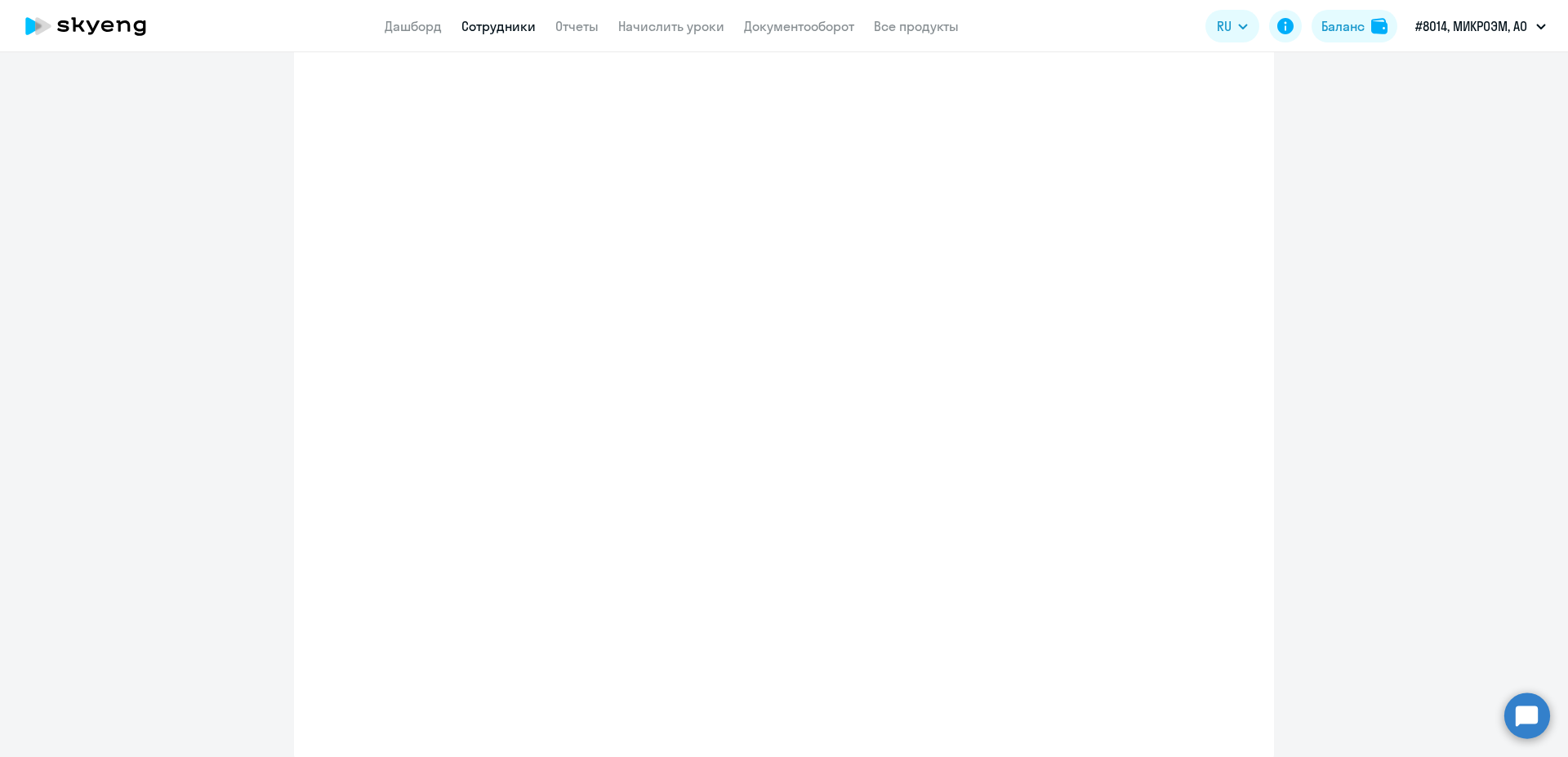
select select "english_adult_not_native_speaker"
select select "3"
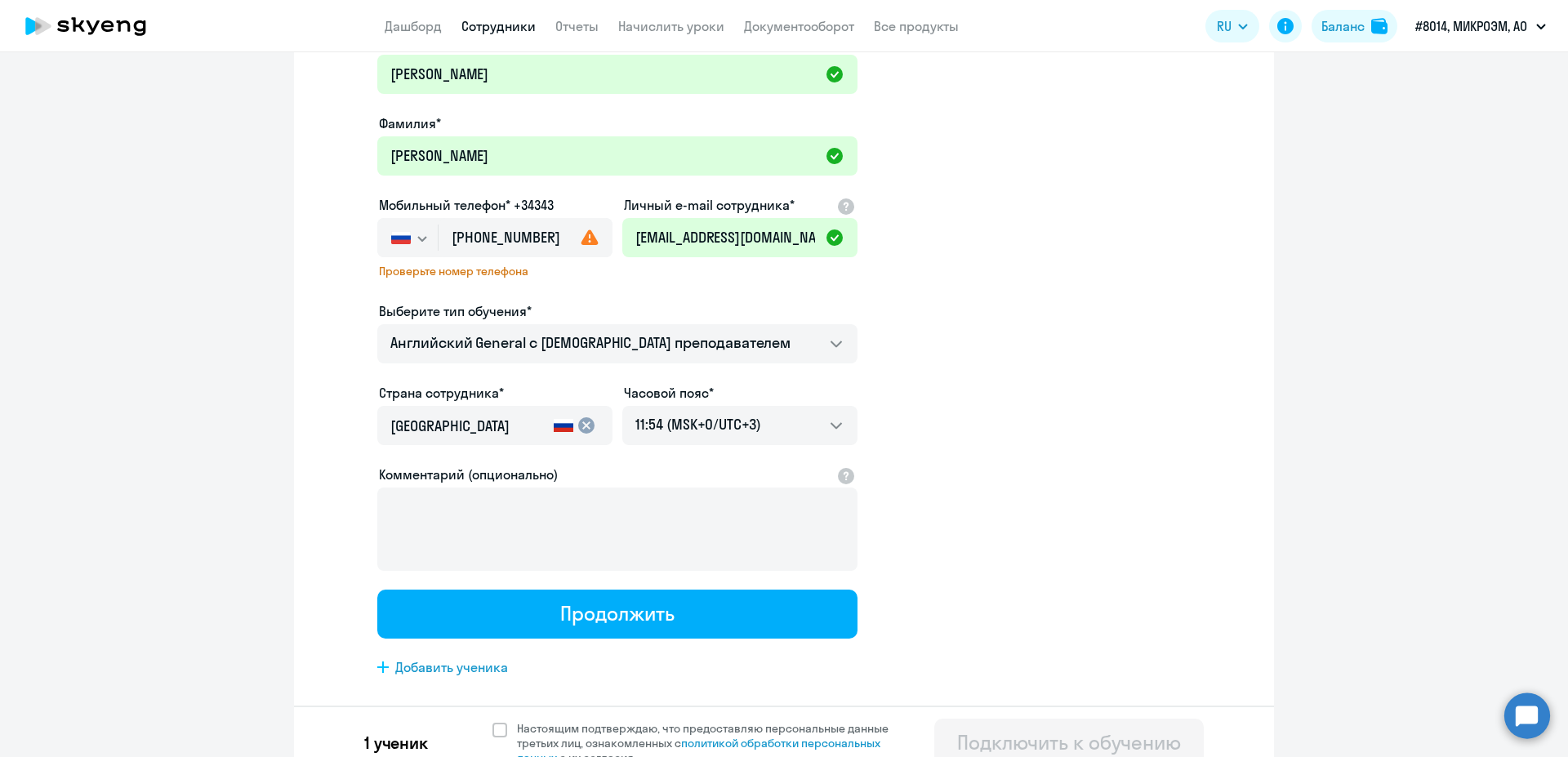
scroll to position [0, 0]
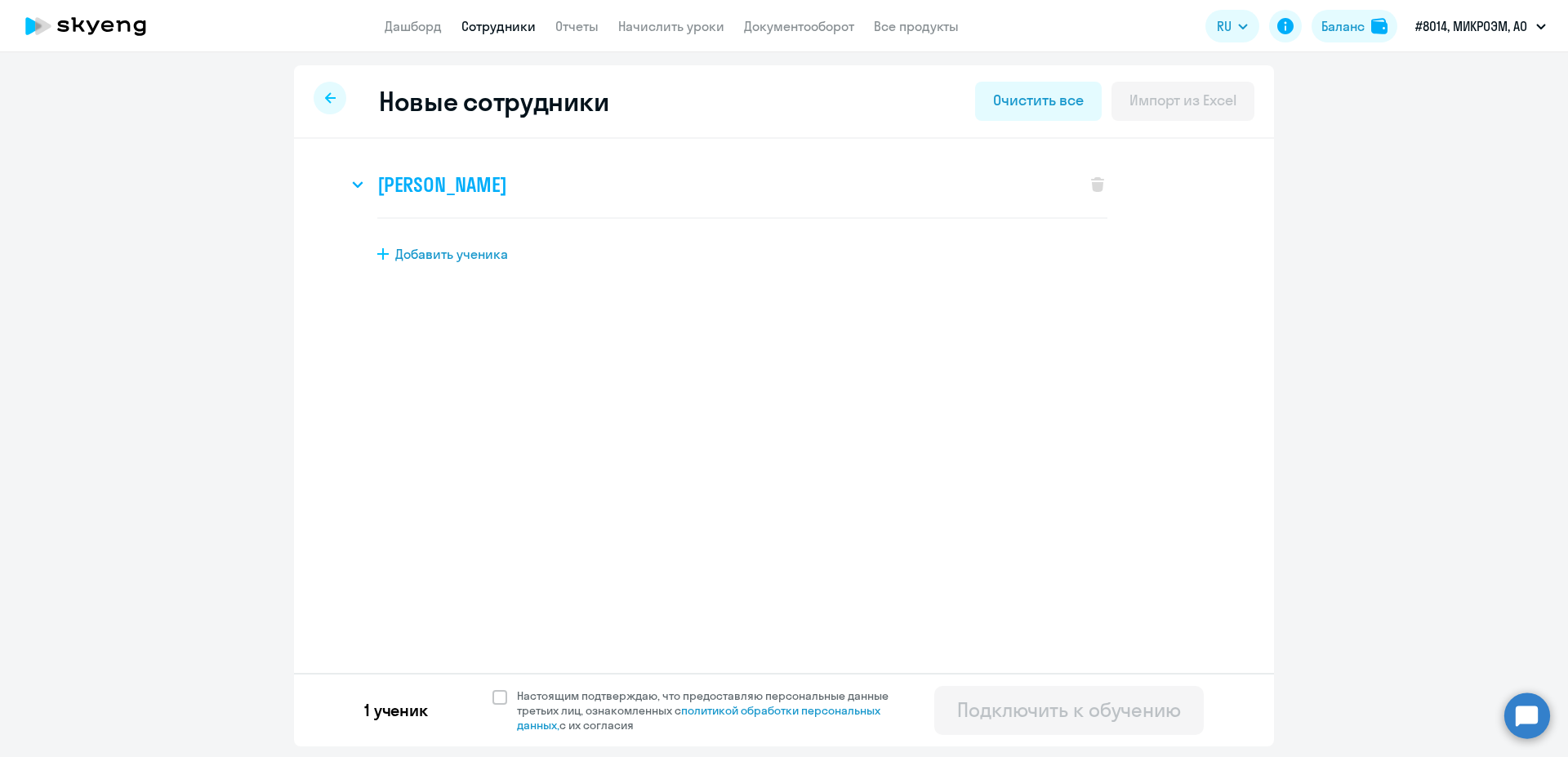
click at [378, 188] on h3 "Елена Александровна Китаина" at bounding box center [441, 184] width 129 height 26
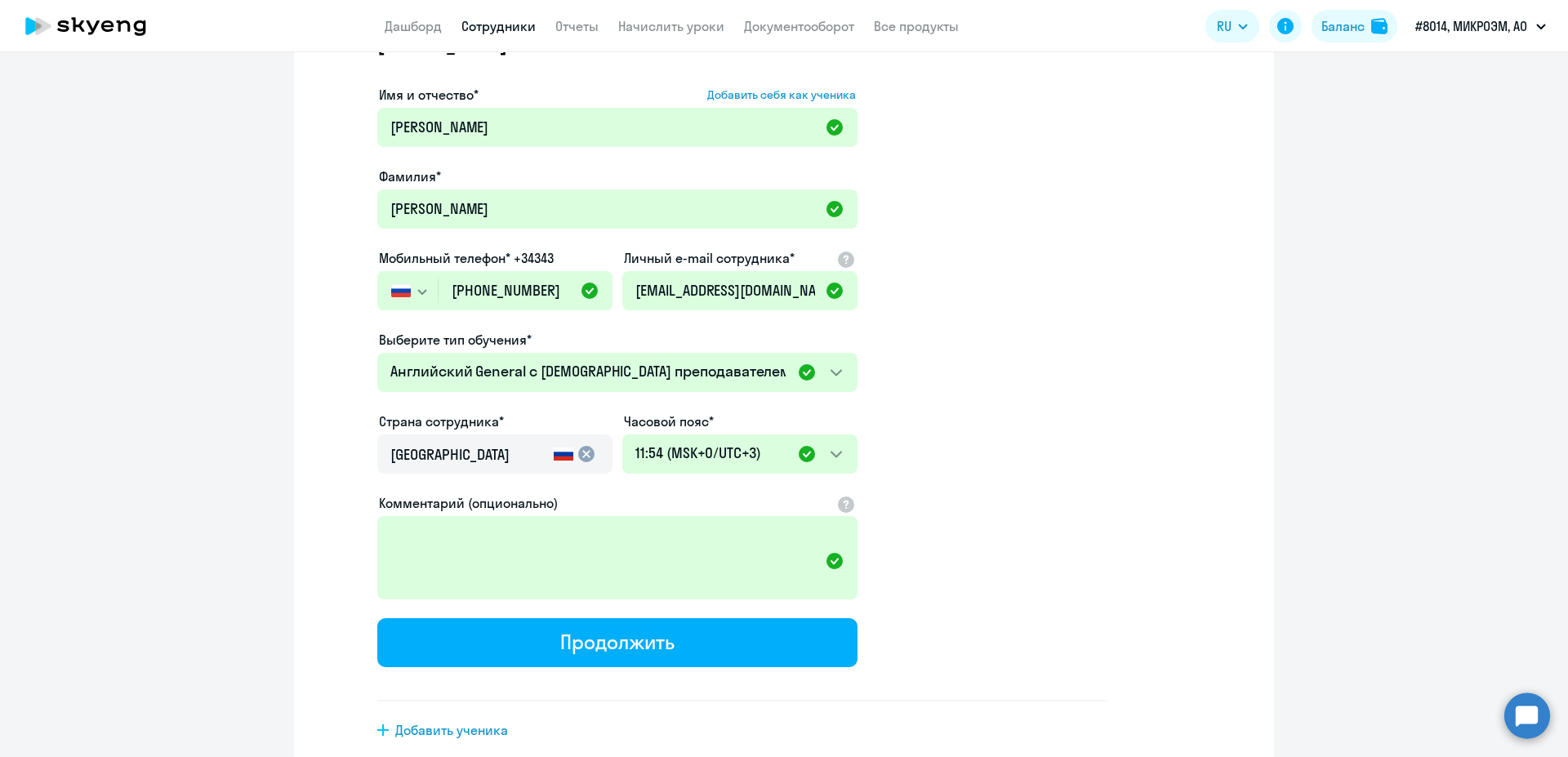
scroll to position [221, 0]
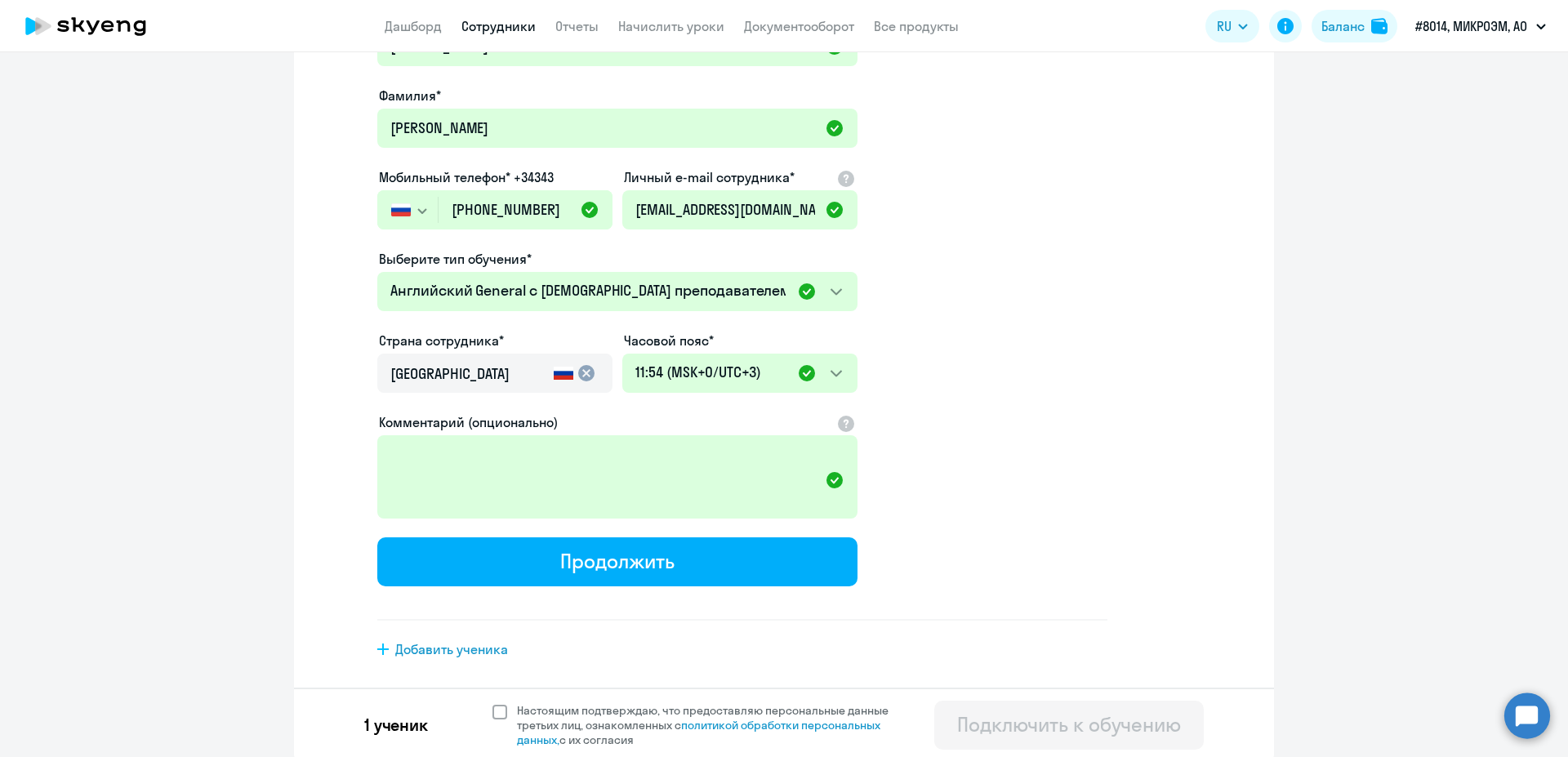
click at [498, 708] on span at bounding box center [499, 711] width 14 height 14
click at [492, 702] on input "Настоящим подтверждаю, что предоставляю персональные данные третьих лиц, ознако…" at bounding box center [491, 702] width 1 height 1
checkbox input "true"
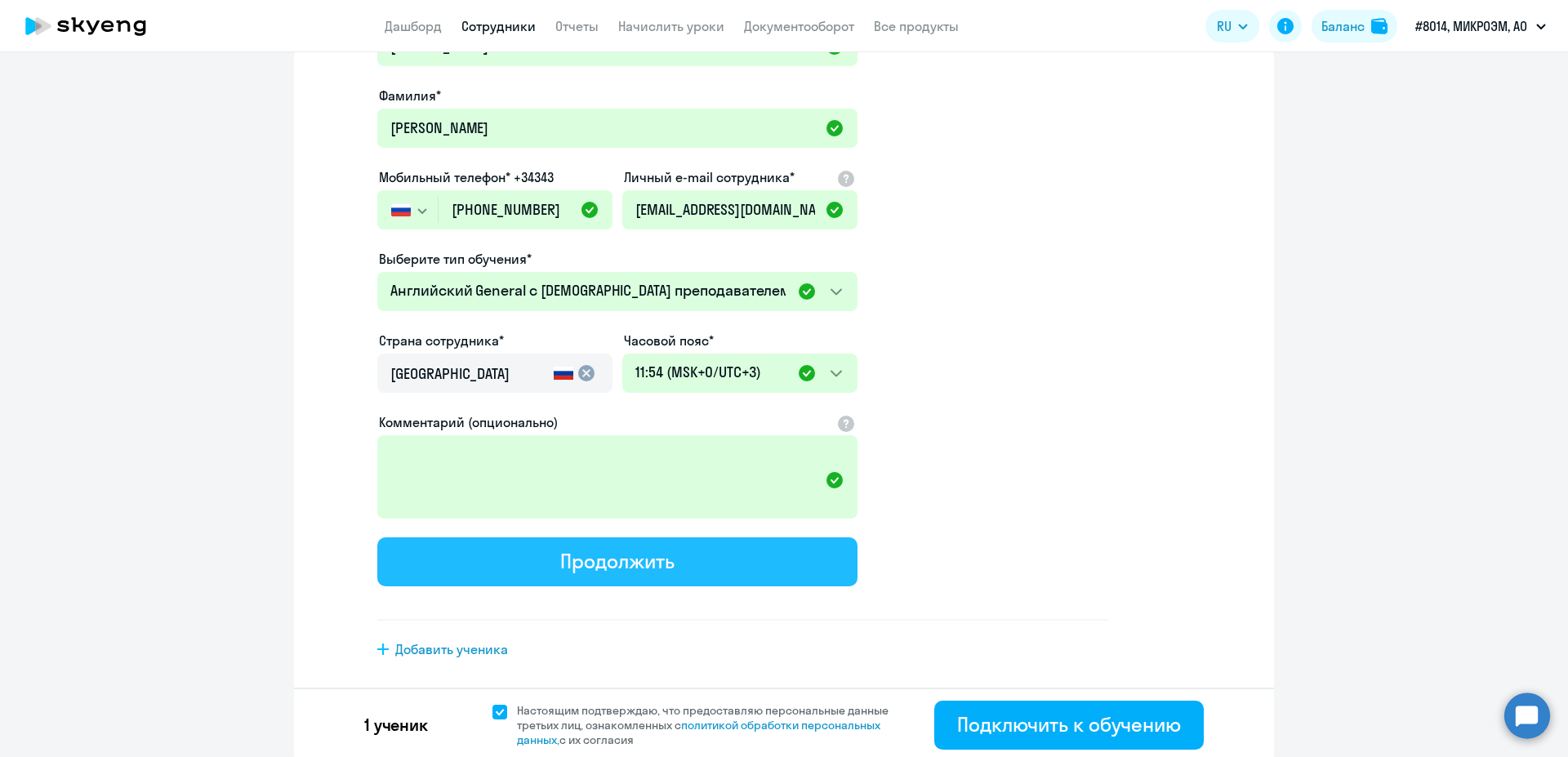
click at [663, 572] on button "Продолжить" at bounding box center [616, 561] width 480 height 49
select select "english_adult_not_native_speaker"
select select "3"
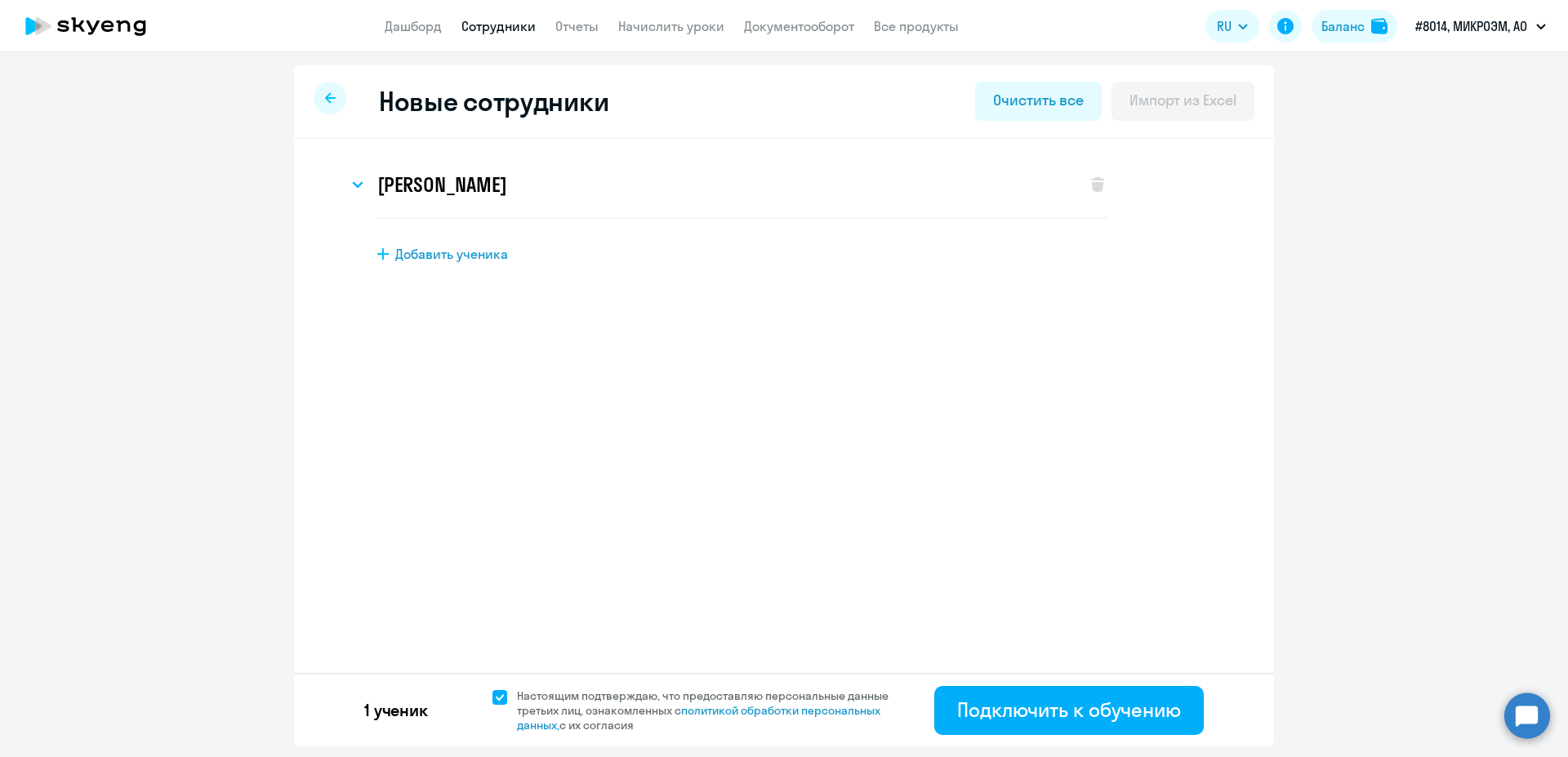
scroll to position [0, 0]
click at [1005, 695] on button "Подключить к обучению" at bounding box center [1068, 709] width 269 height 49
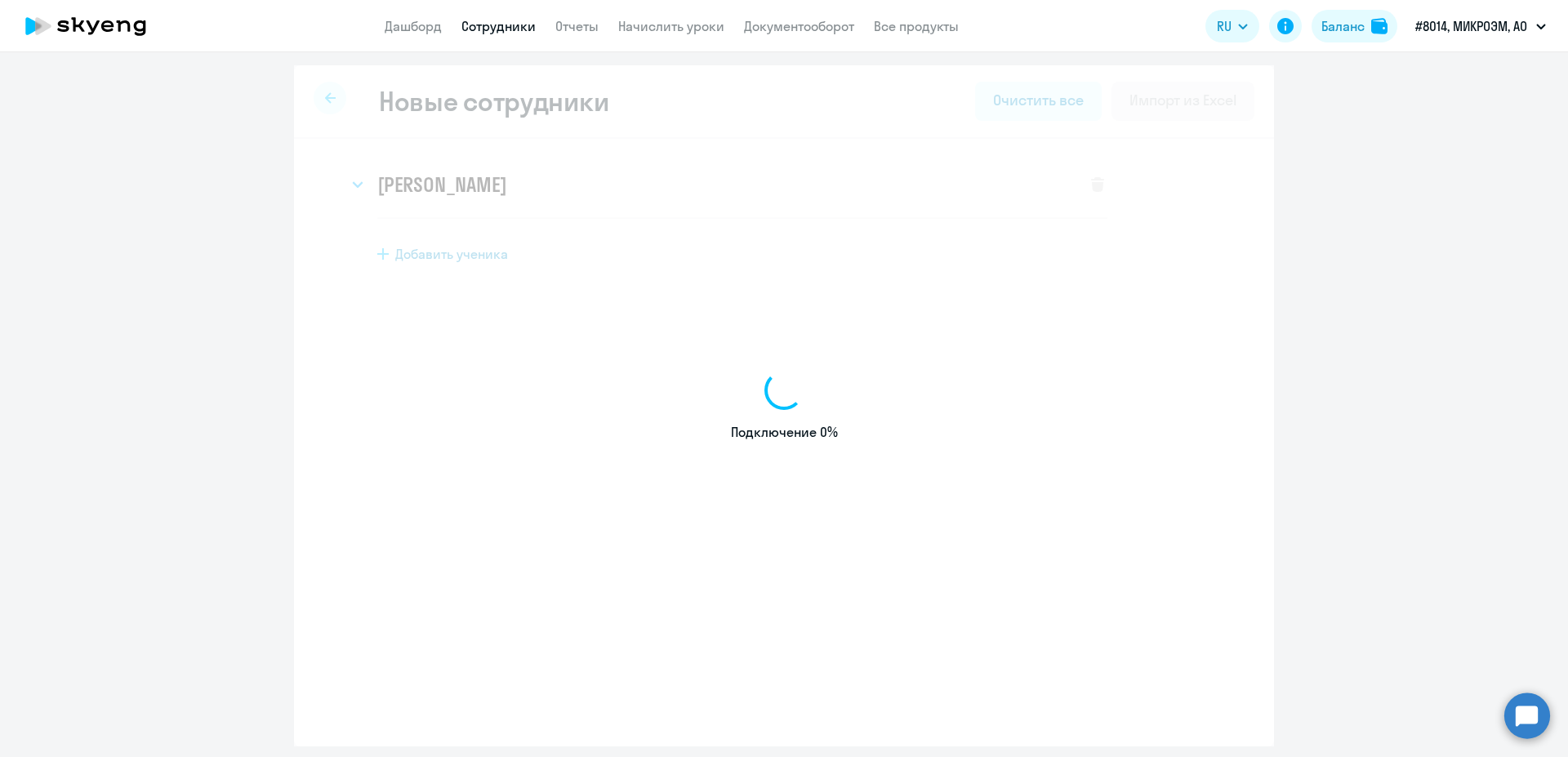
select select "english_adult_not_native_speaker"
select select "3"
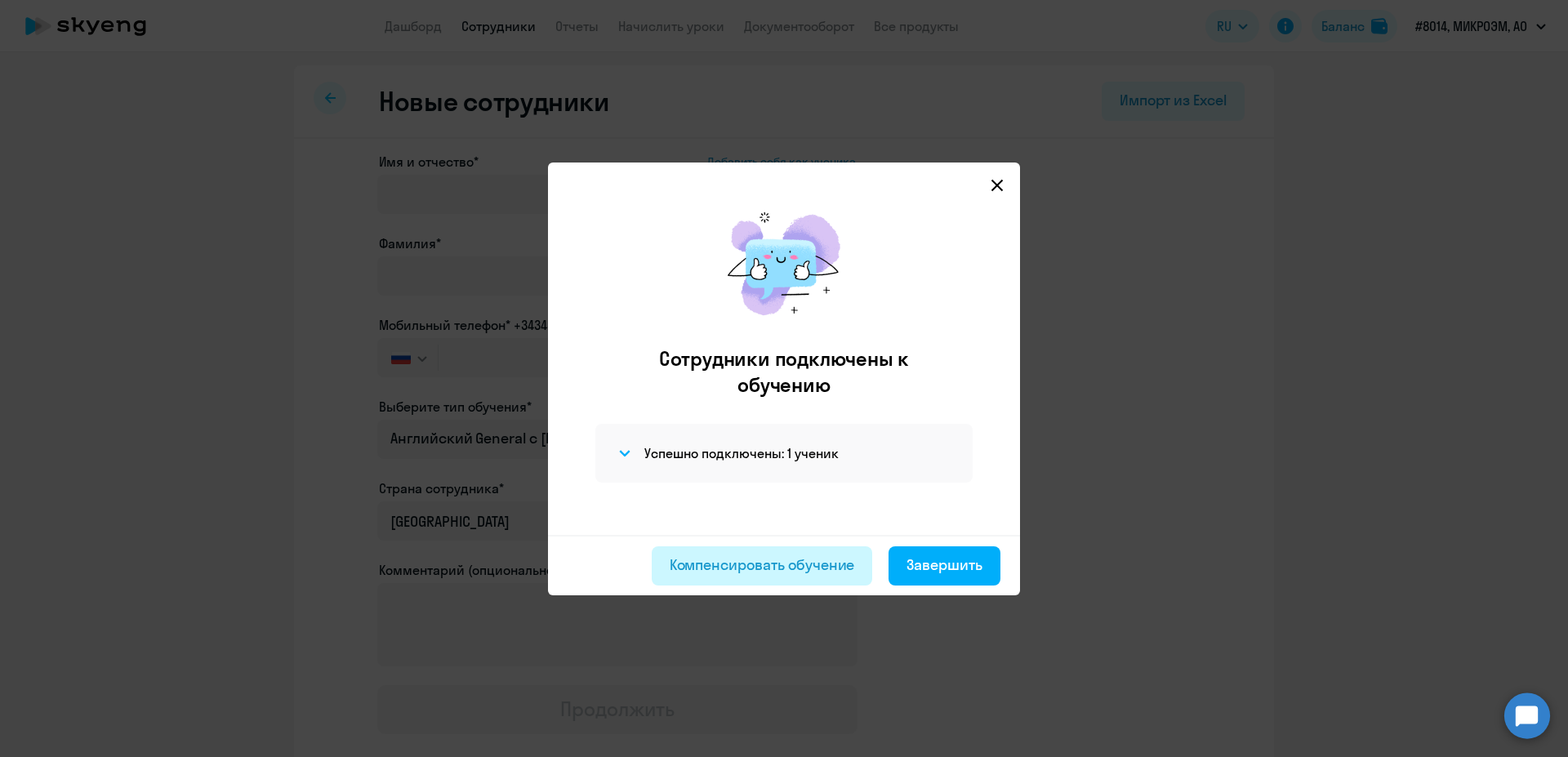
click at [801, 570] on div "Компенсировать обучение" at bounding box center [761, 564] width 185 height 21
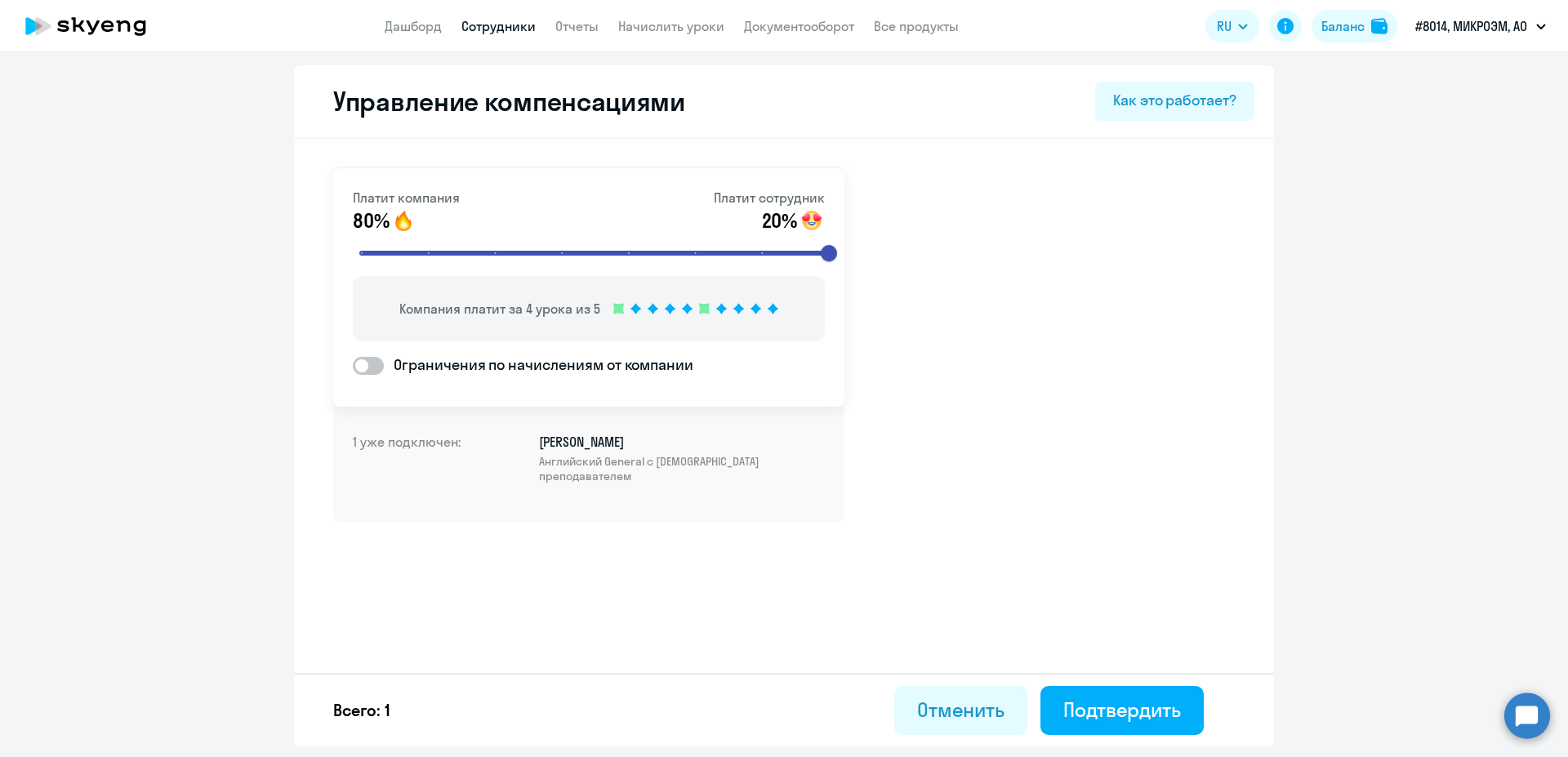
click at [551, 467] on span "Английский General с русскоговорящим преподавателем" at bounding box center [681, 468] width 286 height 29
click at [1149, 91] on div "Как это работает?" at bounding box center [1174, 100] width 124 height 21
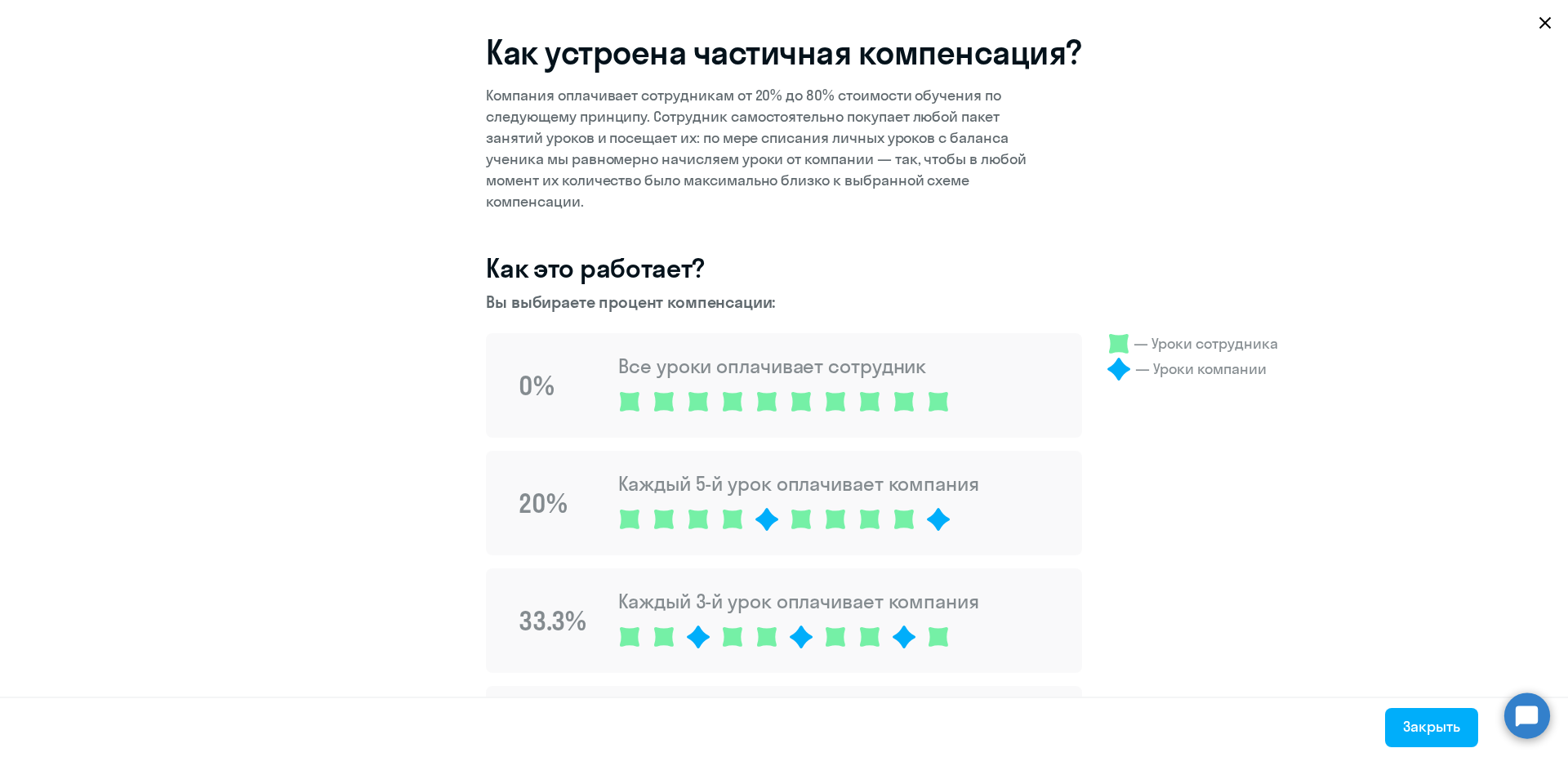
select select "english_adult_not_native_speaker"
select select "3"
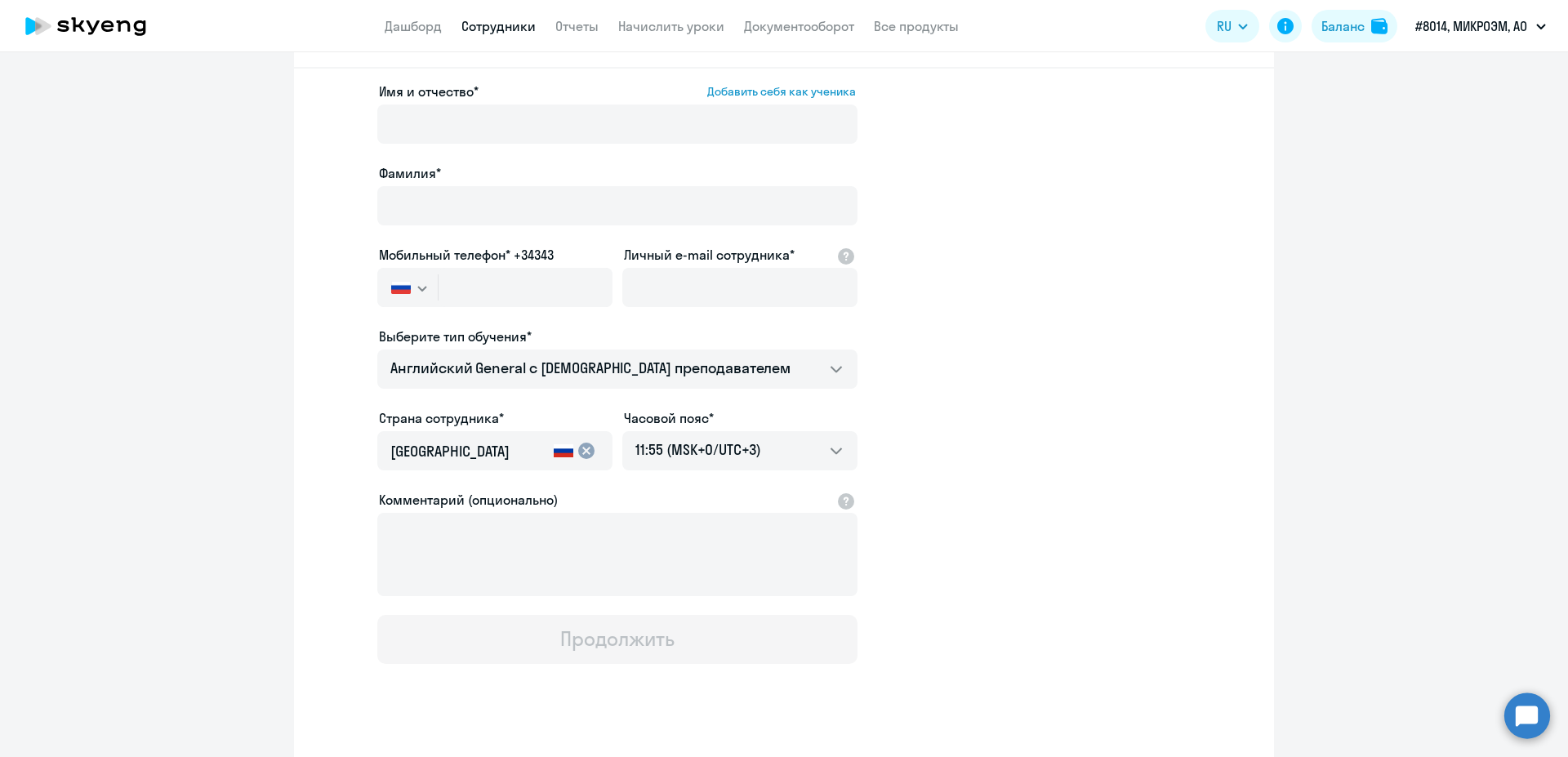
scroll to position [95, 0]
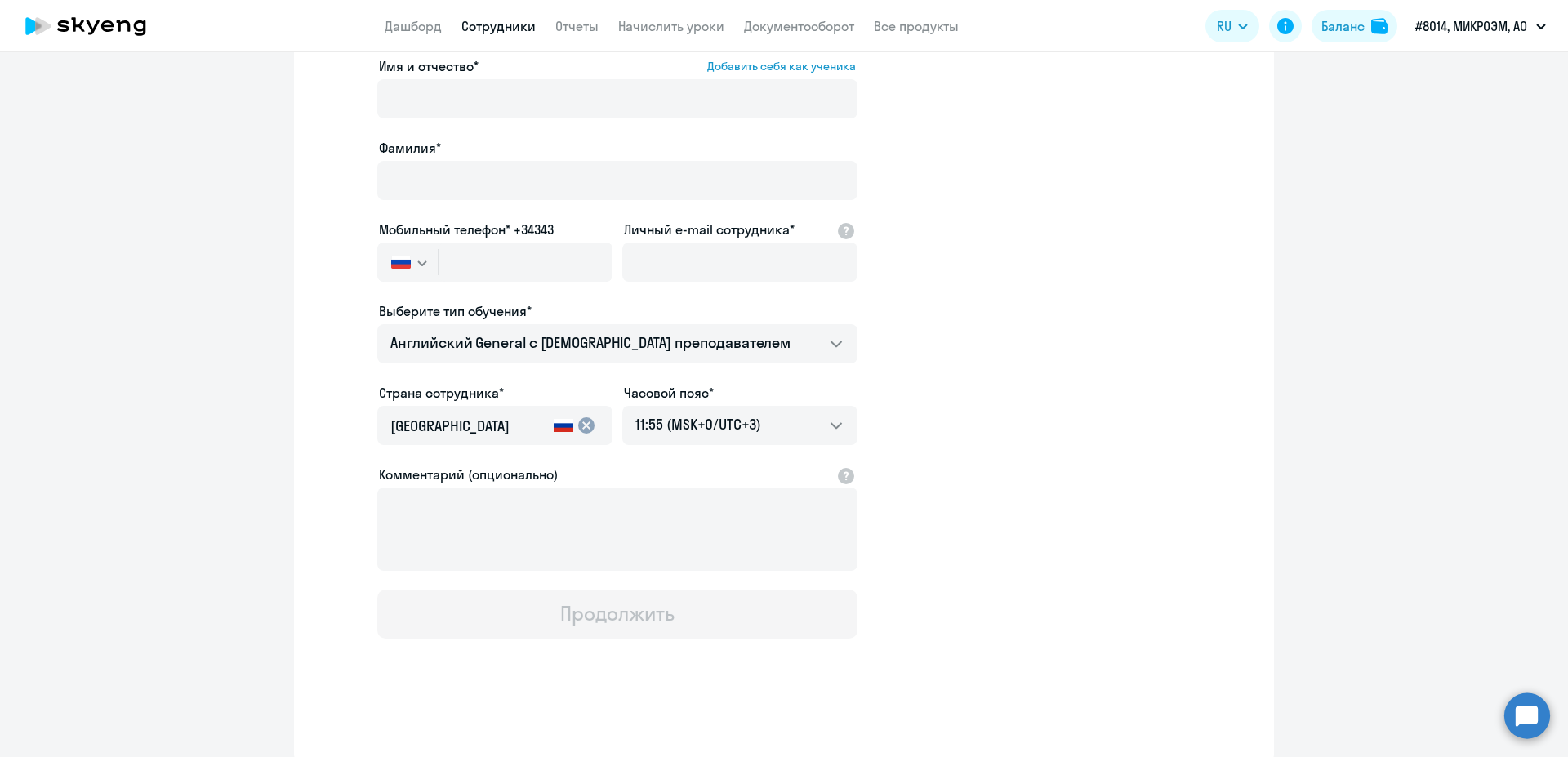
click at [1530, 703] on circle at bounding box center [1527, 715] width 46 height 46
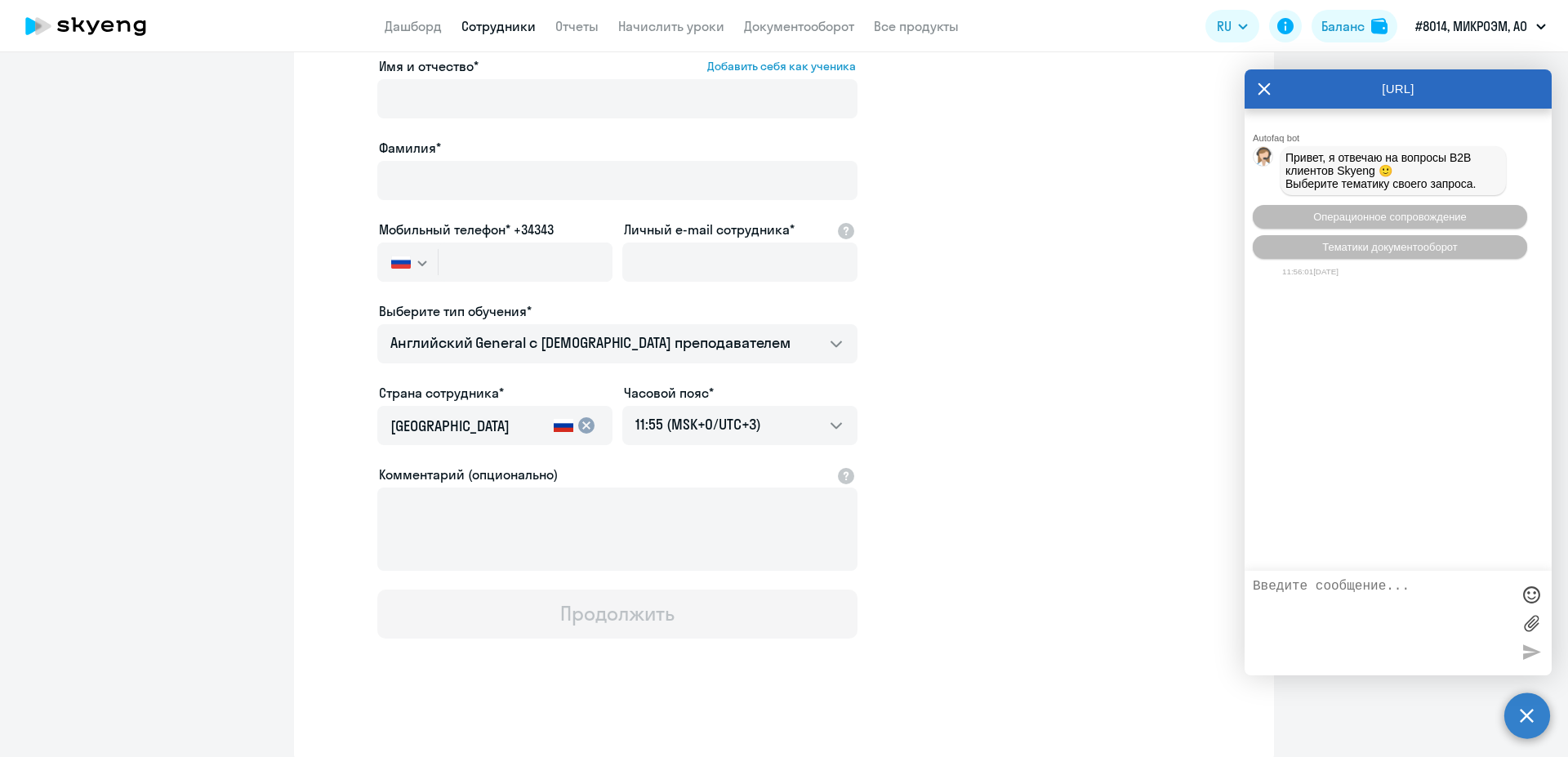
click at [1299, 595] on textarea at bounding box center [1381, 622] width 258 height 88
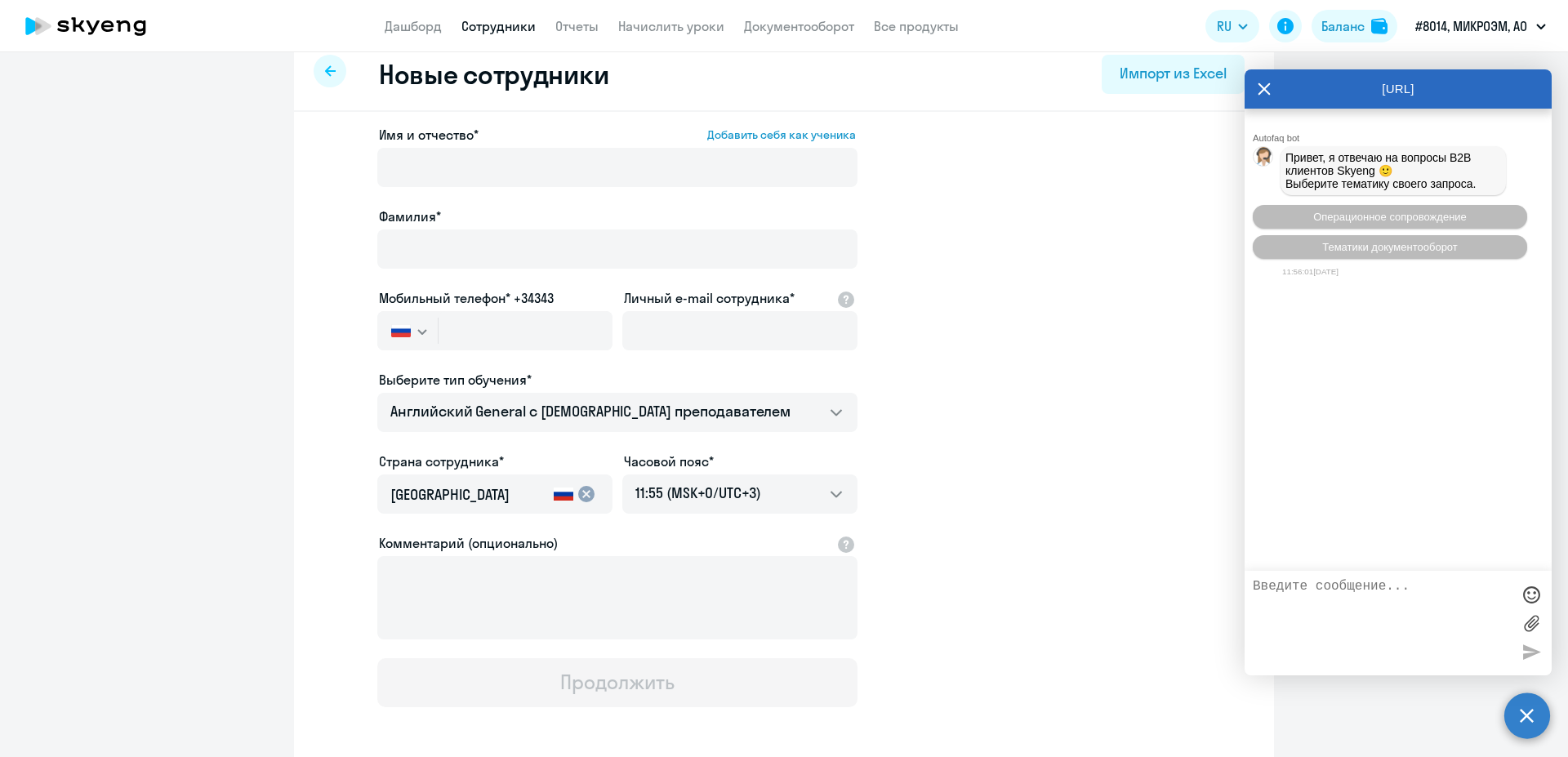
scroll to position [0, 0]
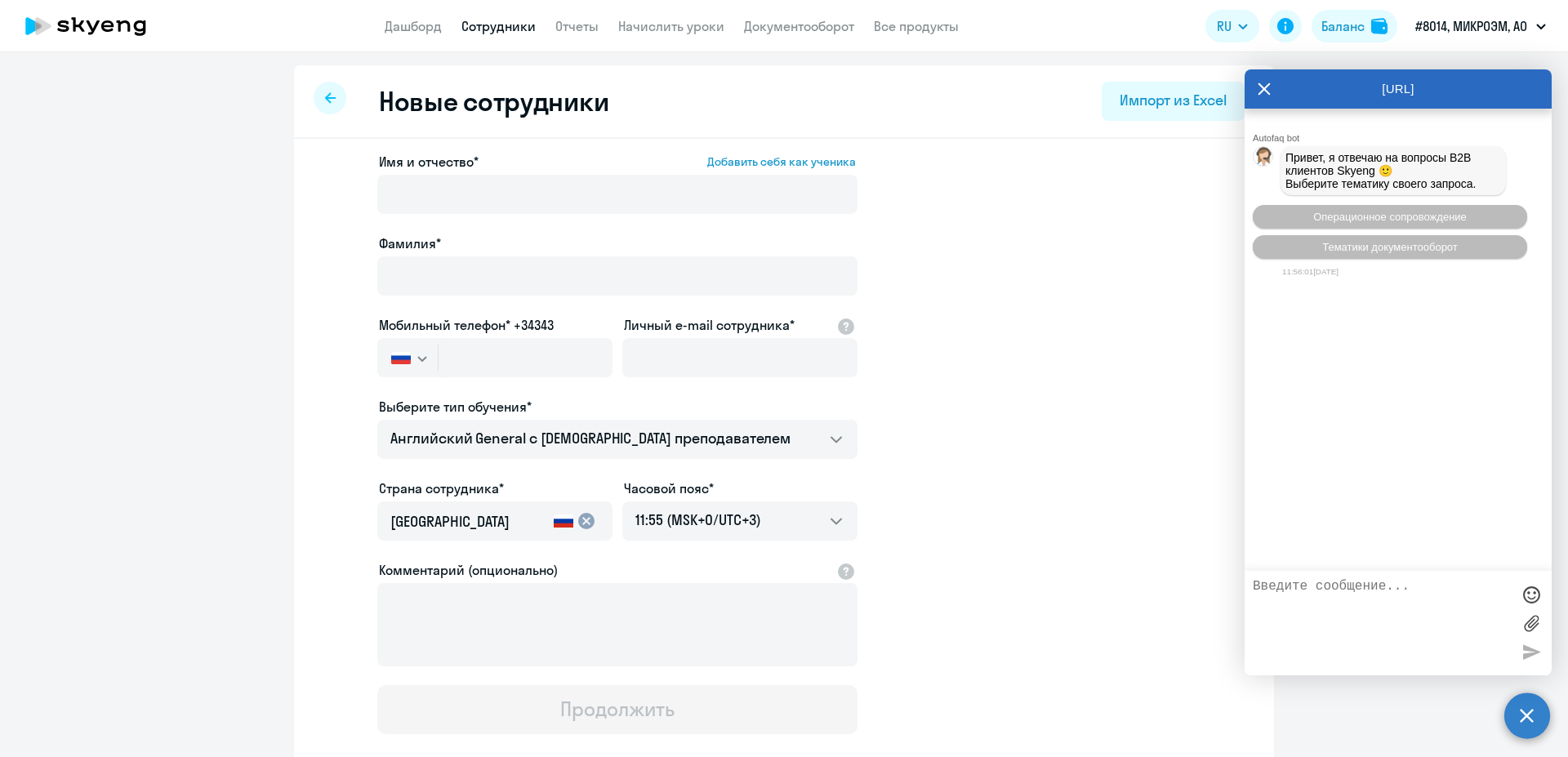
click at [502, 21] on link "Сотрудники" at bounding box center [498, 26] width 74 height 16
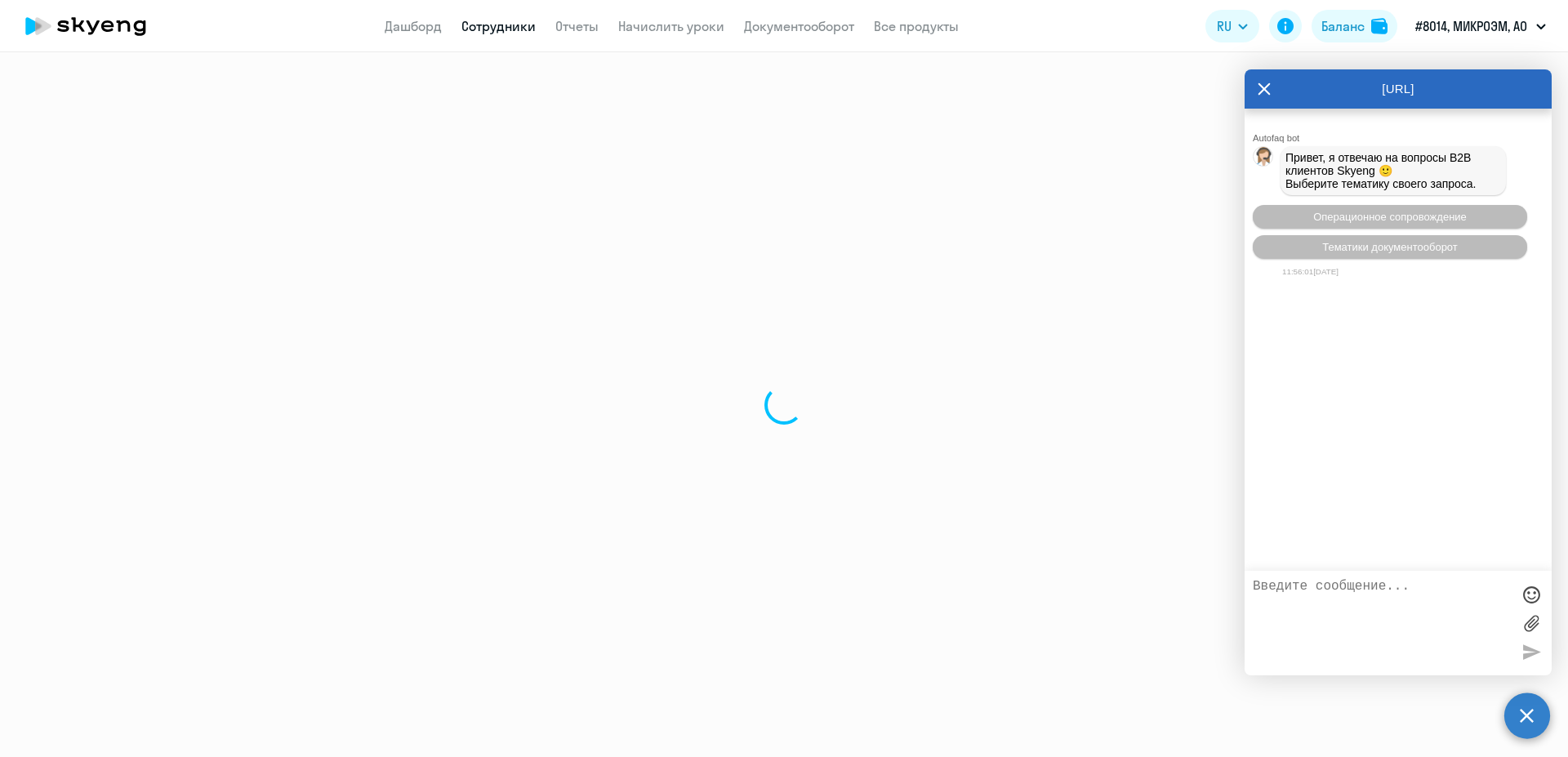
select select "30"
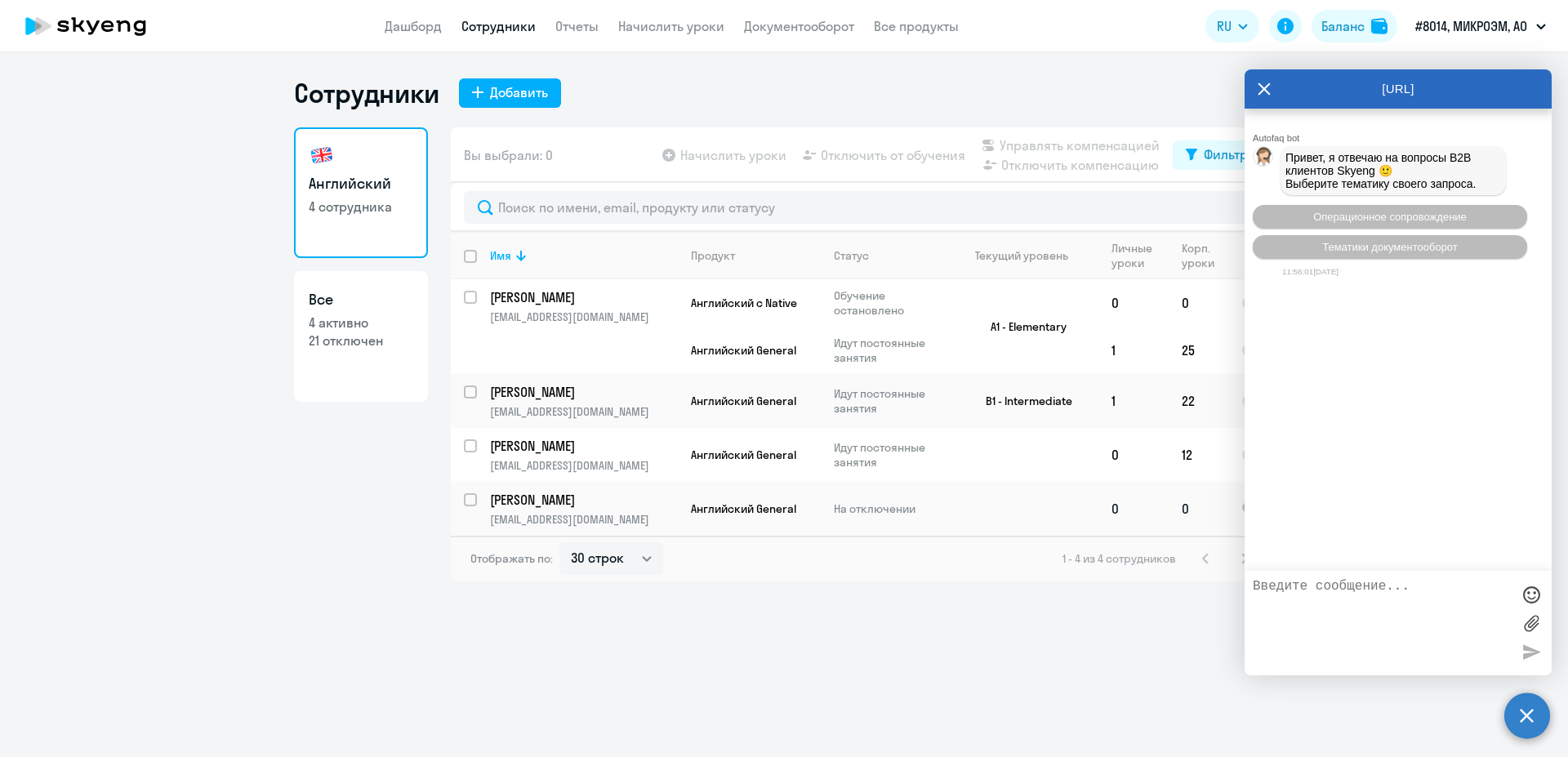
click at [534, 511] on td "Бенюхис Елена benhelen@ya.ru" at bounding box center [577, 508] width 201 height 54
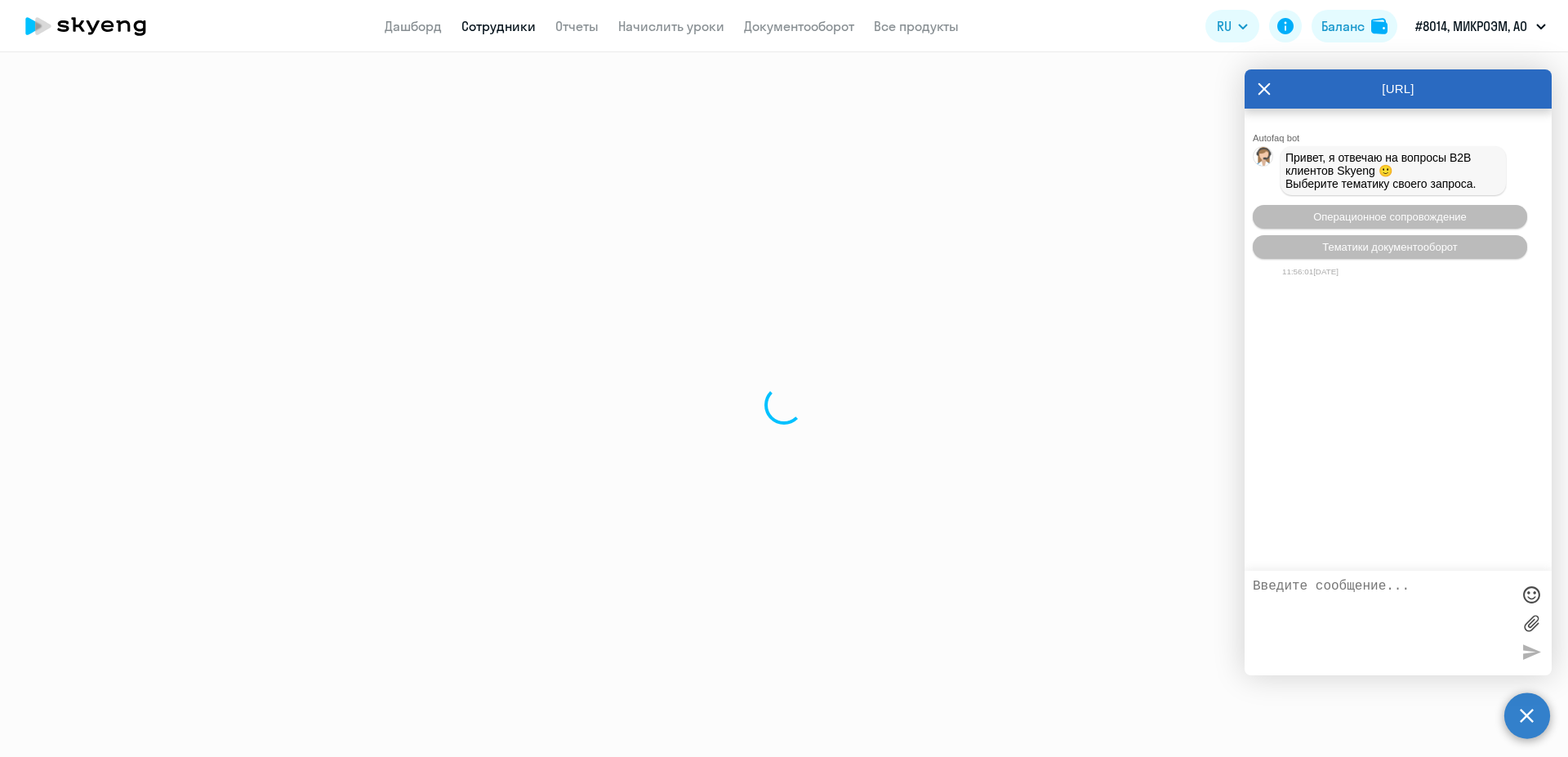
select select "english"
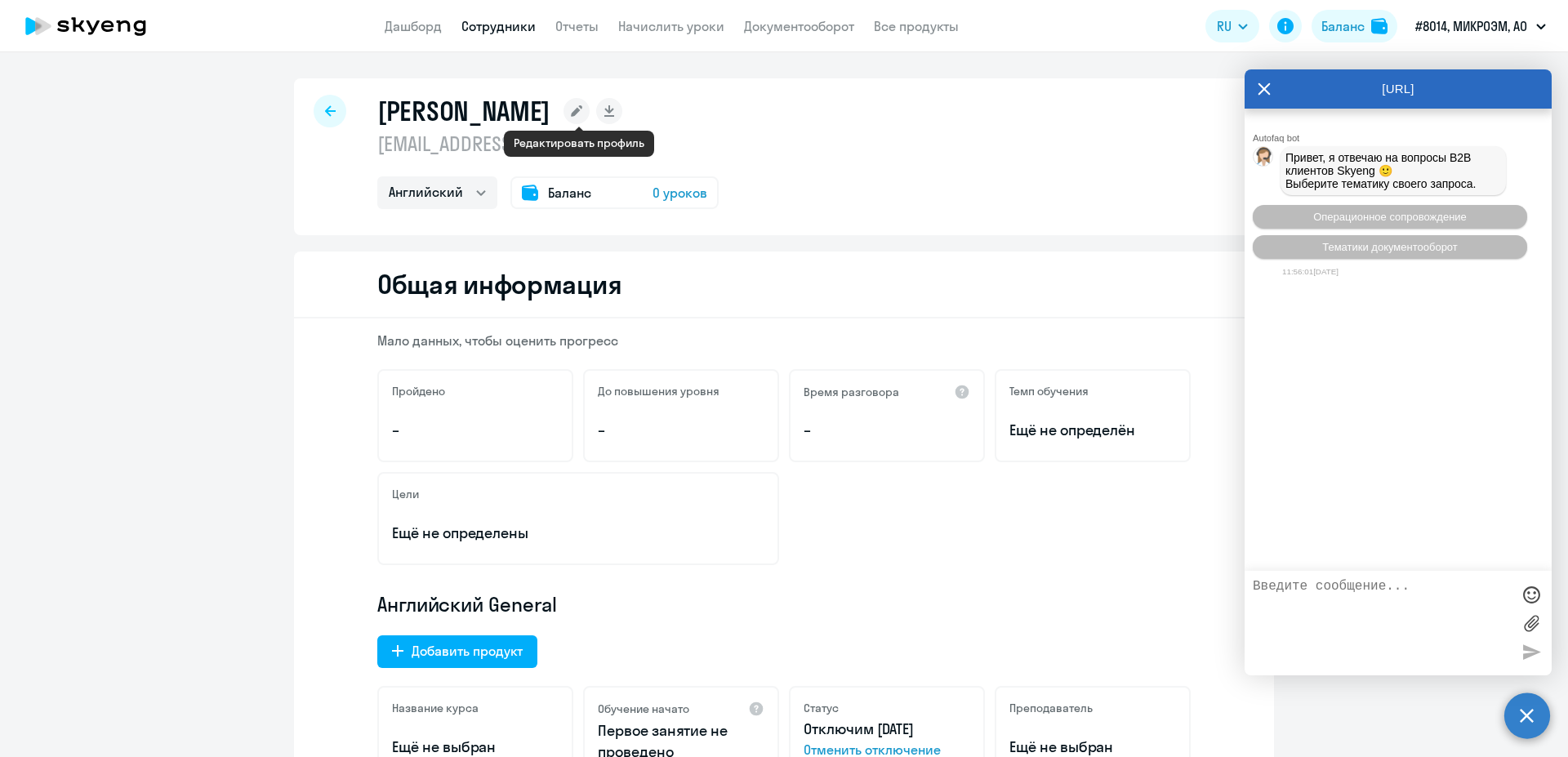
click at [572, 113] on rect at bounding box center [576, 111] width 26 height 26
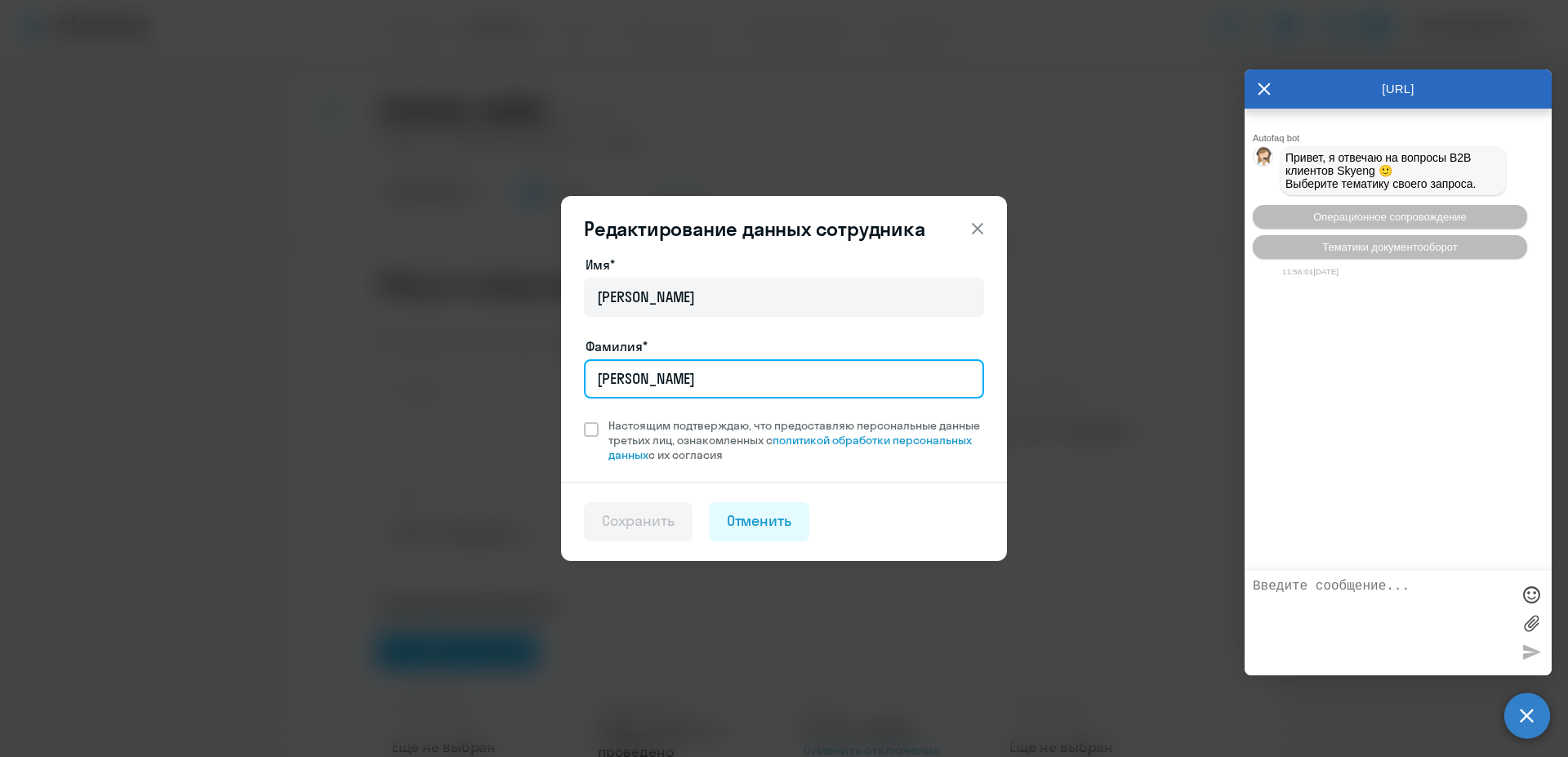
drag, startPoint x: 691, startPoint y: 382, endPoint x: 363, endPoint y: 384, distance: 328.0
click at [584, 384] on input "Бенюхис" at bounding box center [784, 378] width 400 height 39
type input "Китаина"
click at [603, 423] on span "Настоящим подтверждаю, что предоставляю персональные данные третьих лиц, ознако…" at bounding box center [791, 440] width 385 height 44
click at [584, 418] on input "Настоящим подтверждаю, что предоставляю персональные данные третьих лиц, ознако…" at bounding box center [583, 417] width 1 height 1
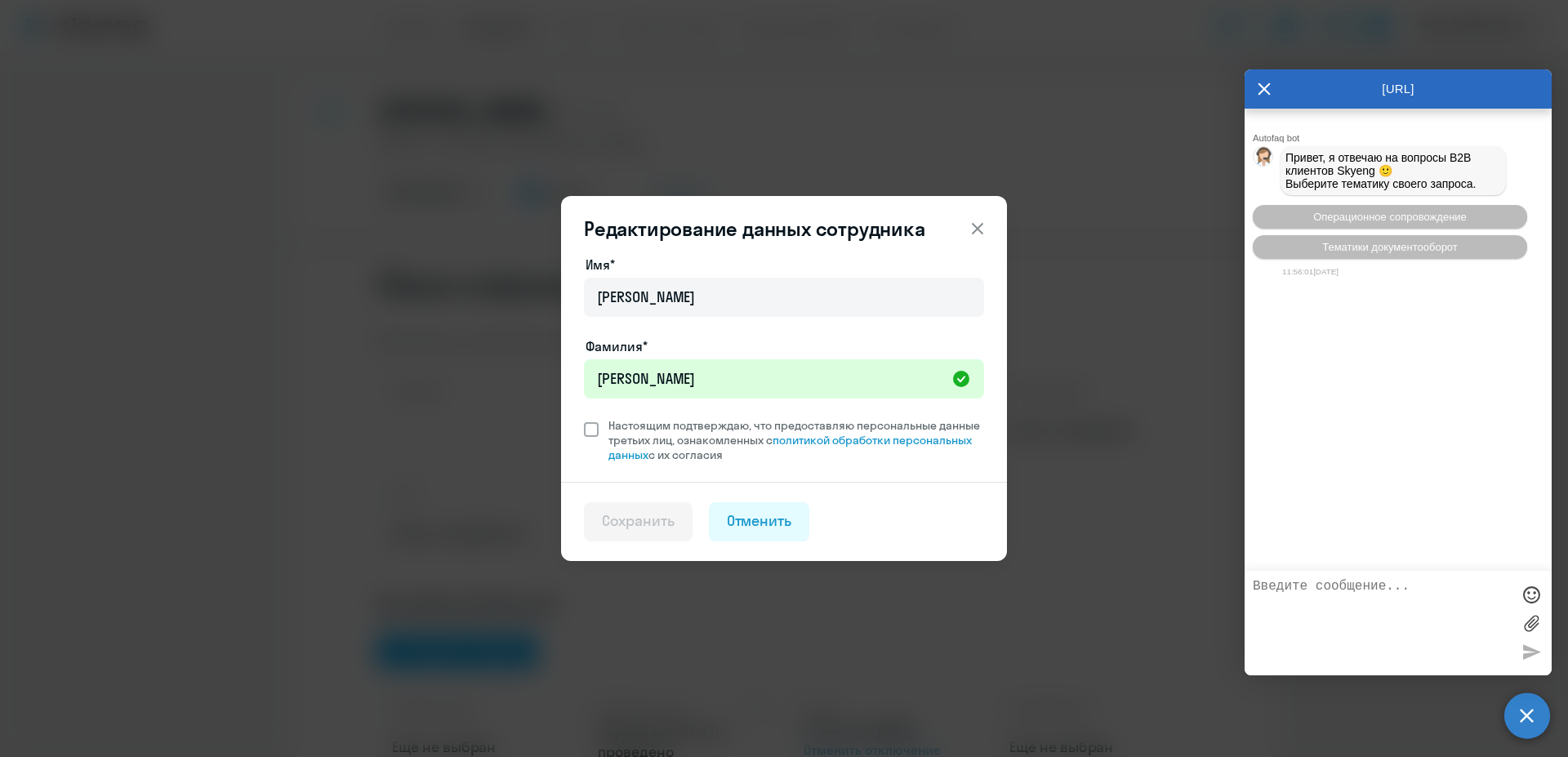
checkbox input "true"
click at [679, 518] on button "Сохранить" at bounding box center [638, 522] width 108 height 39
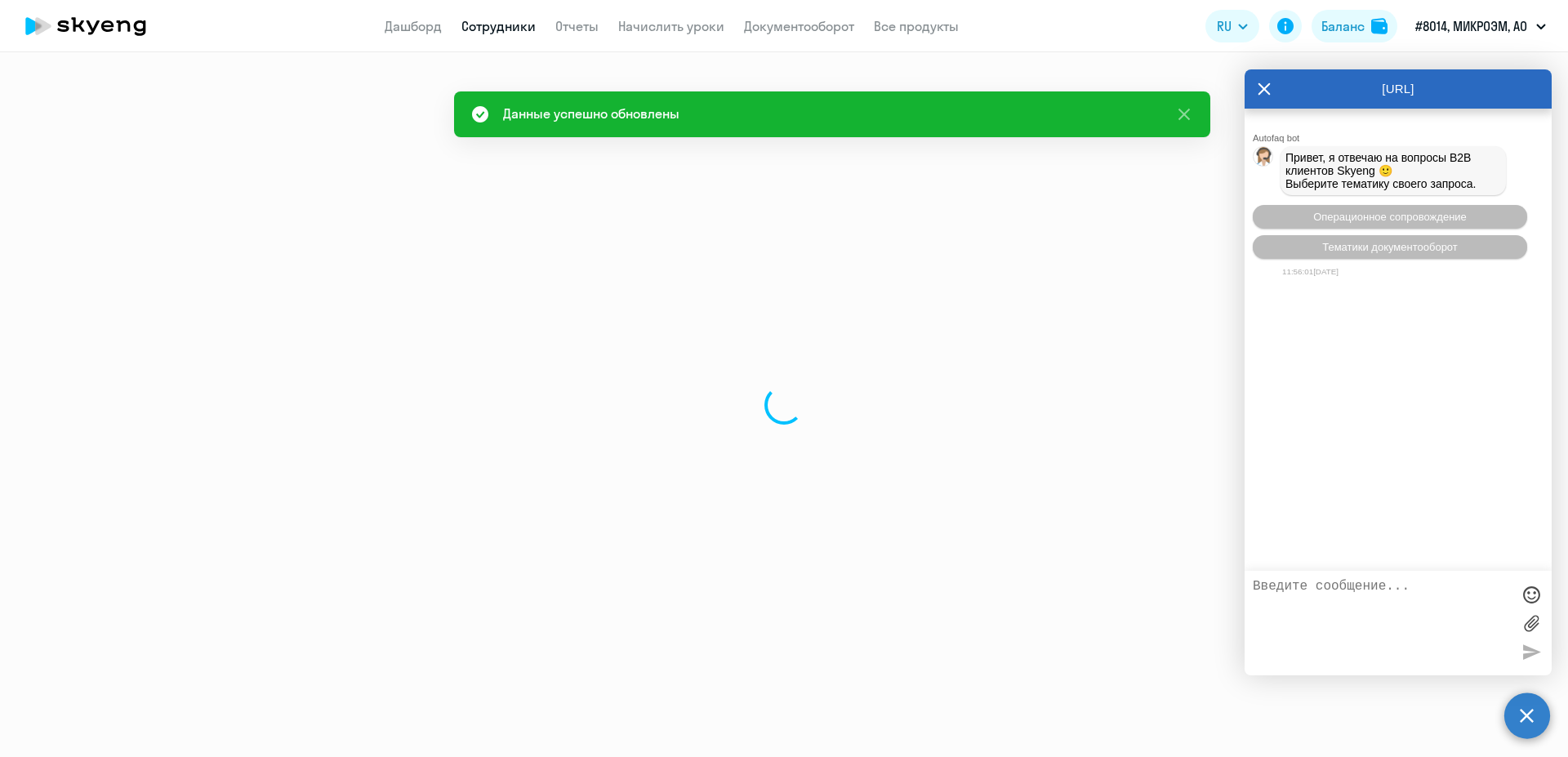
select select "english"
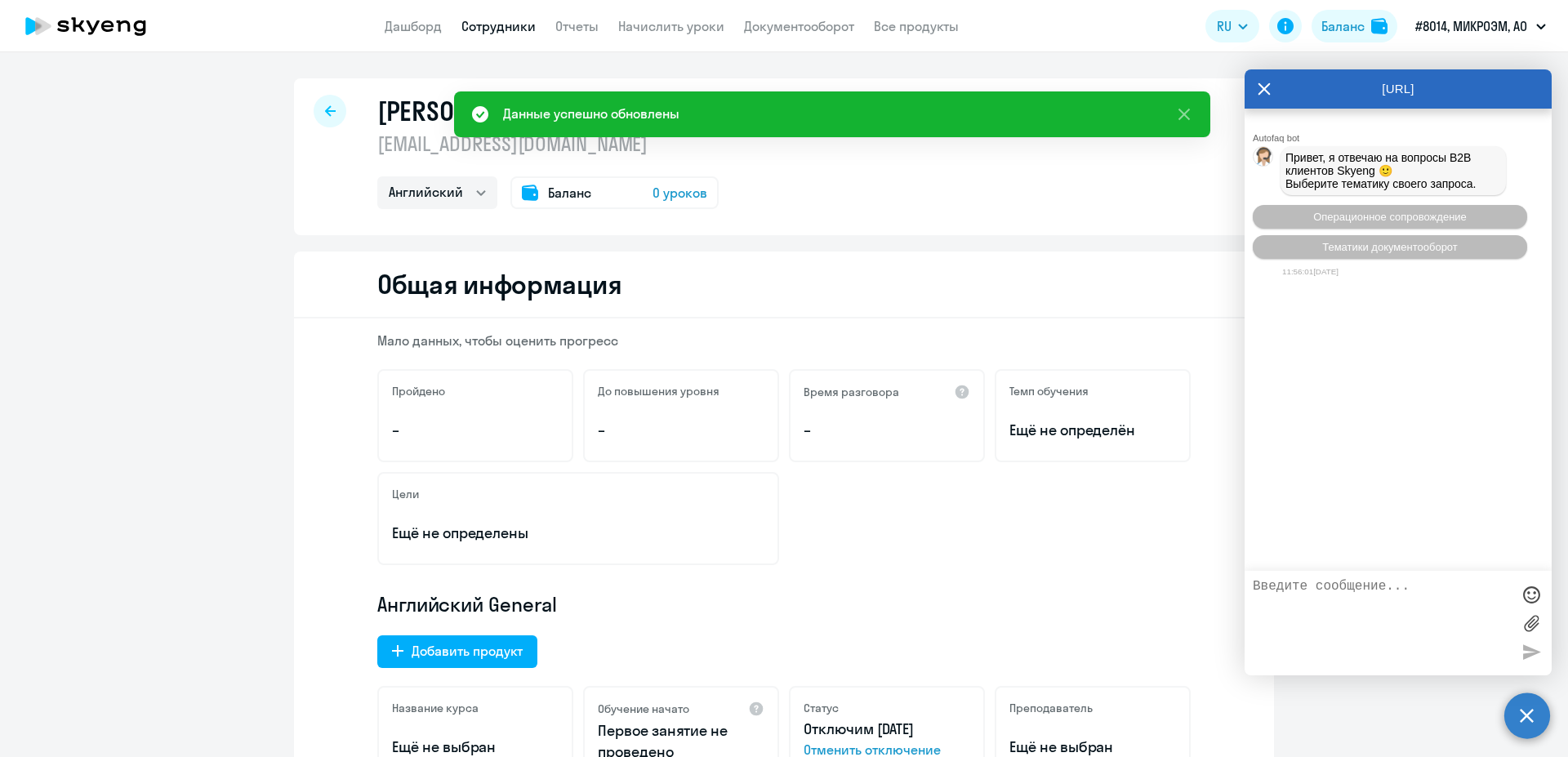
click at [1072, 144] on div "Китаина Елена benhelen@ya.ru Английский Баланс 0 уроков" at bounding box center [784, 157] width 980 height 157
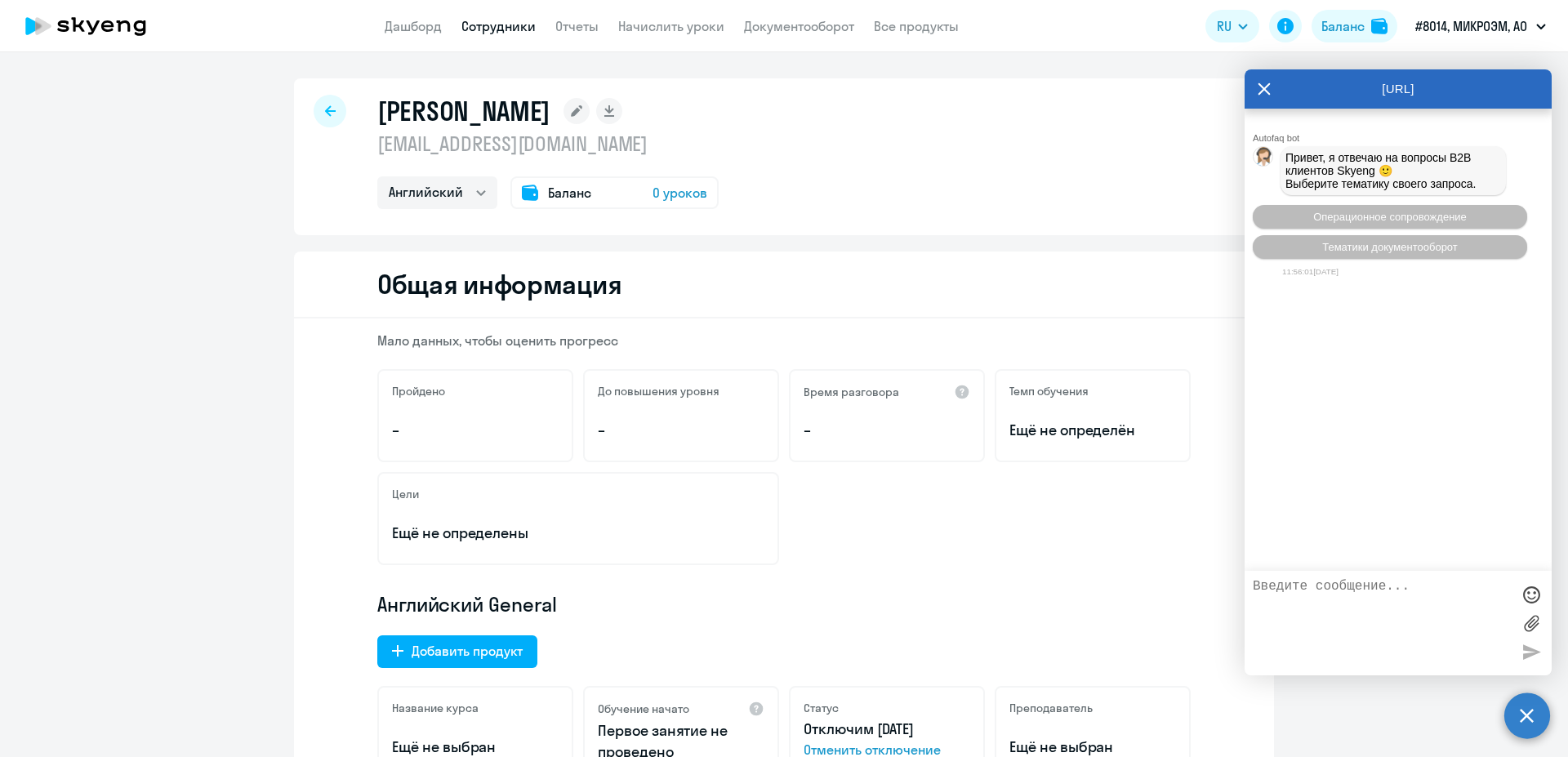
click at [518, 147] on p "[EMAIL_ADDRESS][DOMAIN_NAME]" at bounding box center [547, 143] width 341 height 26
click at [510, 147] on p "[EMAIL_ADDRESS][DOMAIN_NAME]" at bounding box center [547, 143] width 341 height 26
drag, startPoint x: 510, startPoint y: 147, endPoint x: 481, endPoint y: 147, distance: 29.0
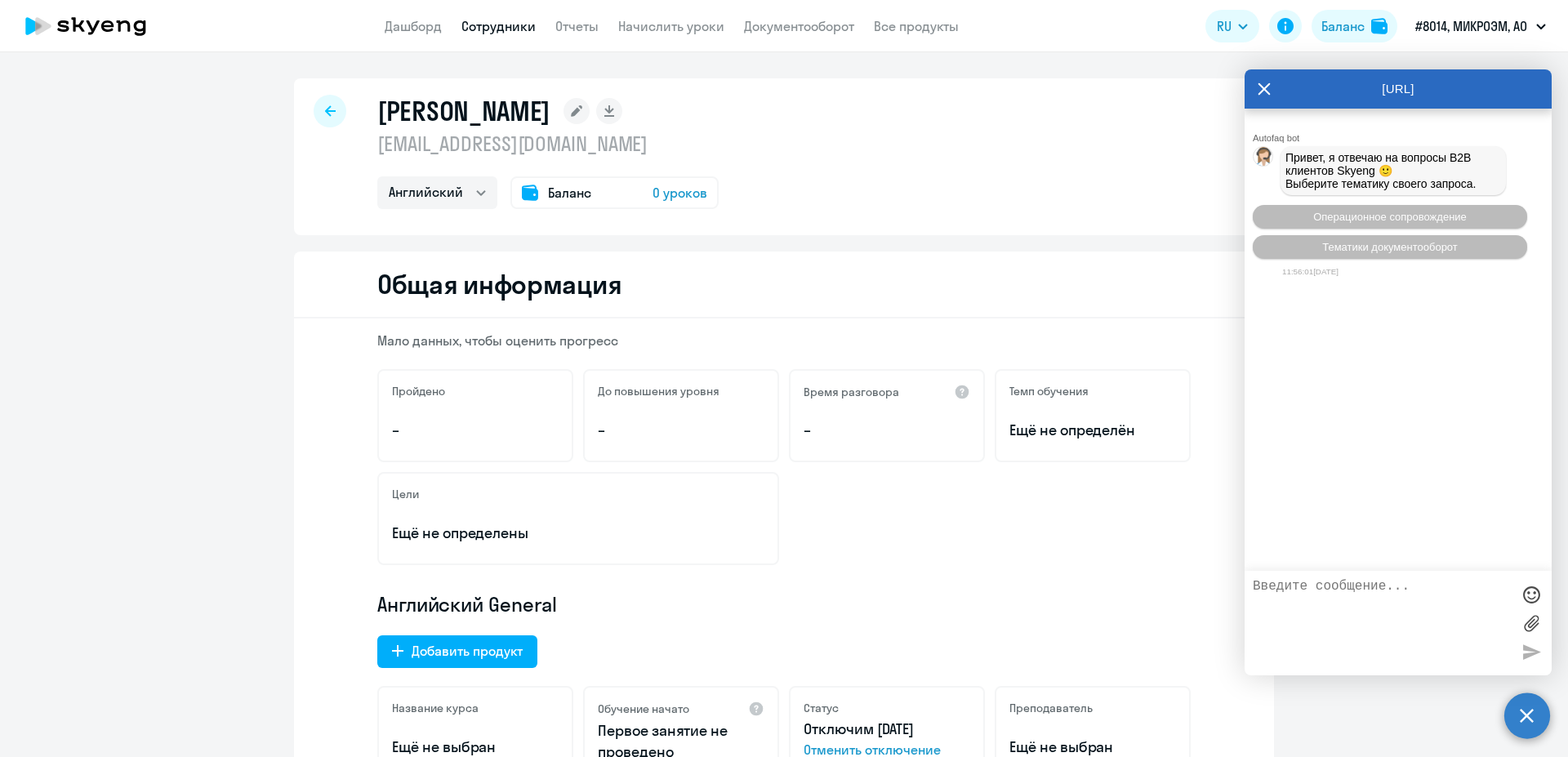
click at [382, 147] on p "[EMAIL_ADDRESS][DOMAIN_NAME]" at bounding box center [547, 143] width 341 height 26
click at [574, 114] on rect at bounding box center [576, 111] width 26 height 26
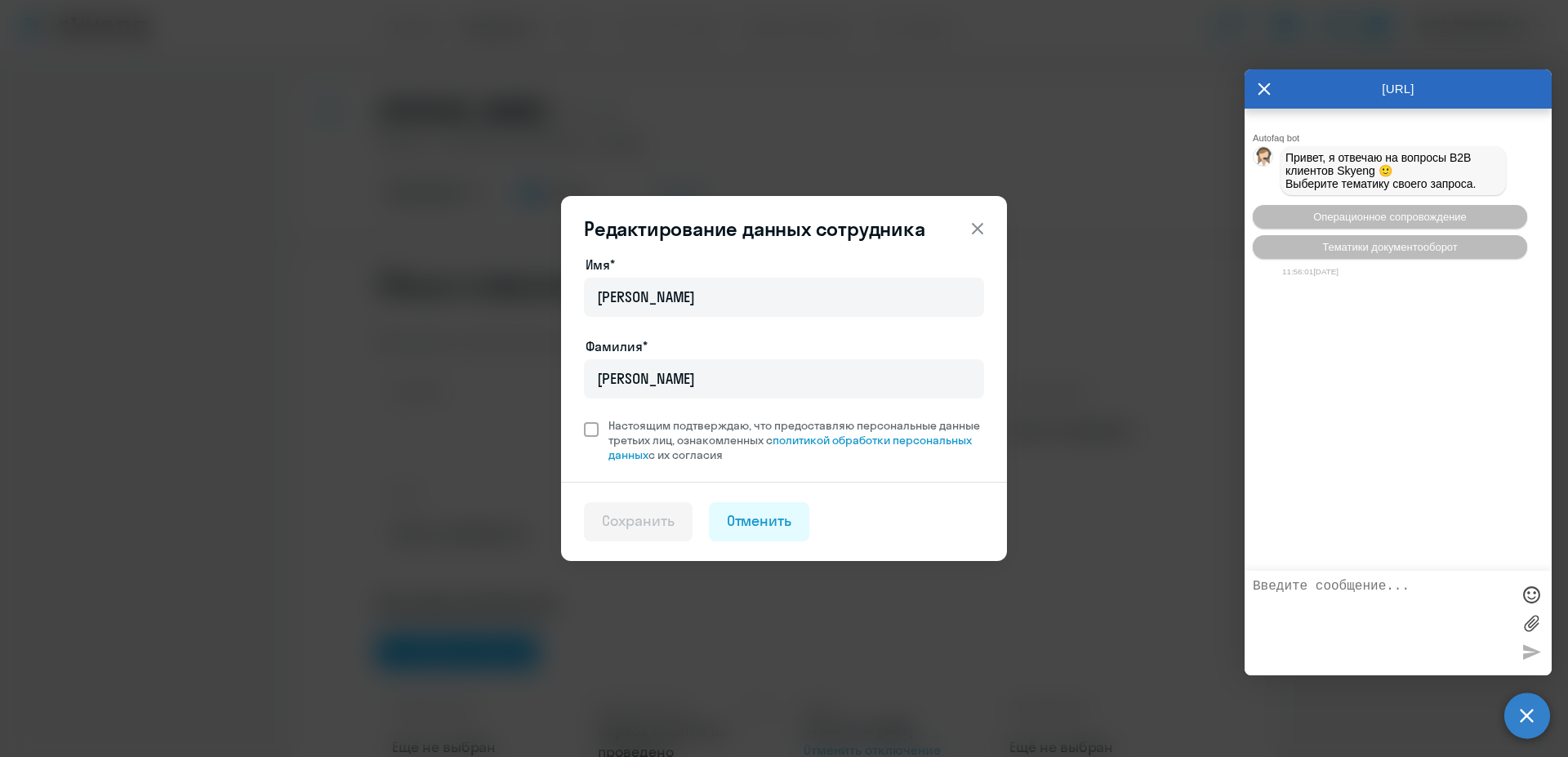
click at [593, 425] on span at bounding box center [591, 429] width 14 height 14
click at [584, 418] on input "Настоящим подтверждаю, что предоставляю персональные данные третьих лиц, ознако…" at bounding box center [583, 417] width 1 height 1
checkbox input "true"
click at [660, 523] on div "Сохранить" at bounding box center [638, 520] width 72 height 21
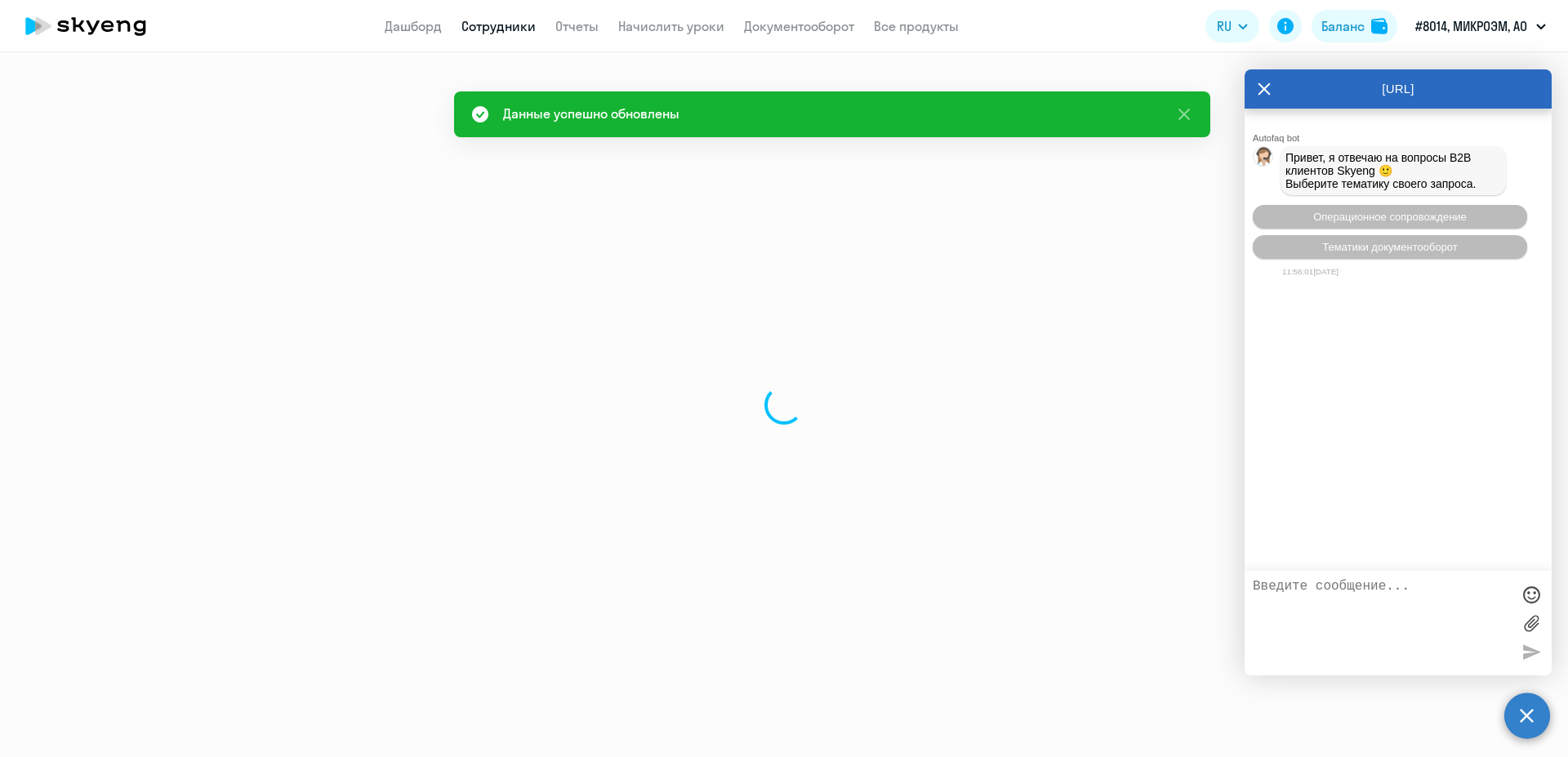
select select "english"
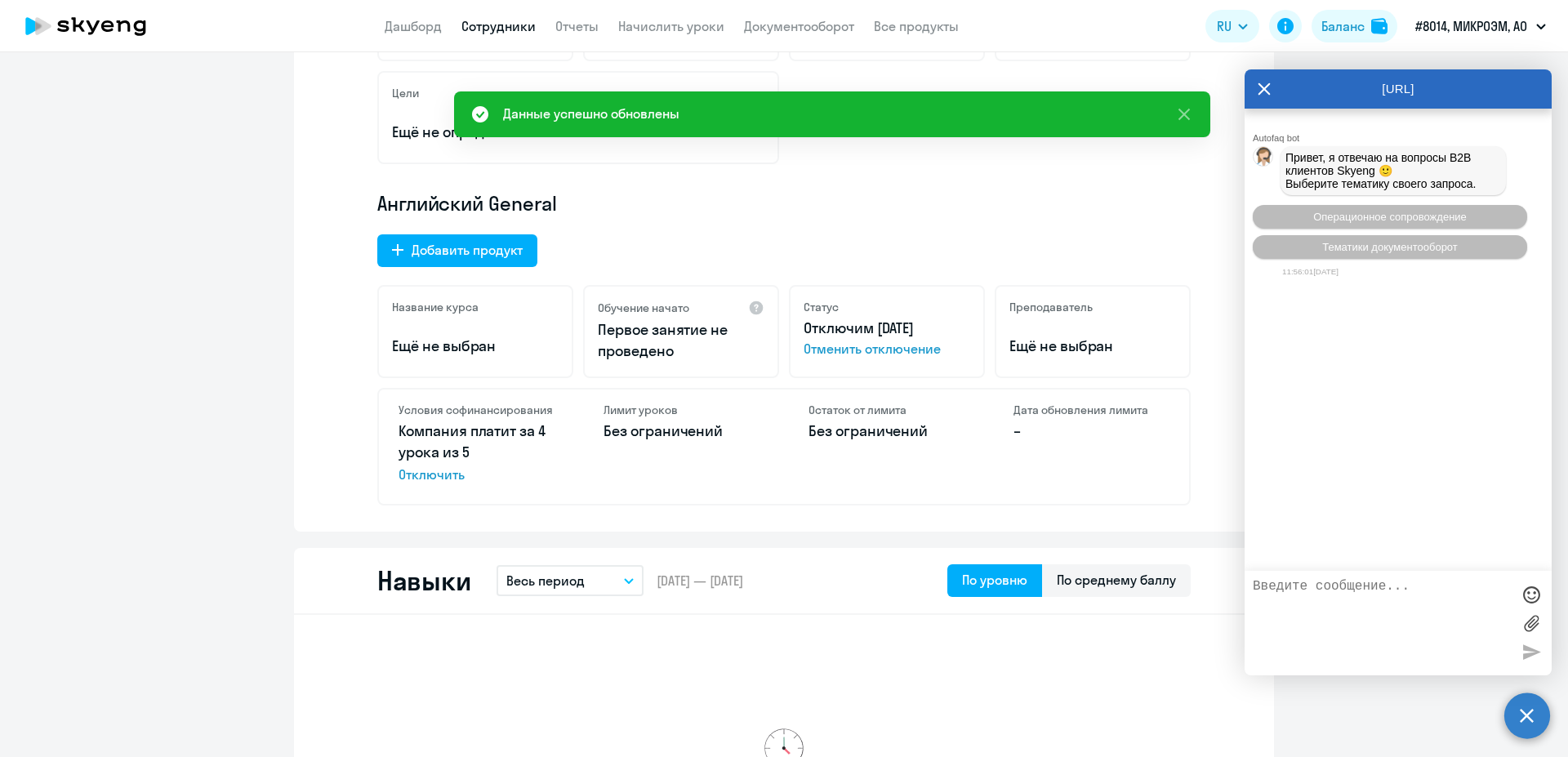
scroll to position [617, 0]
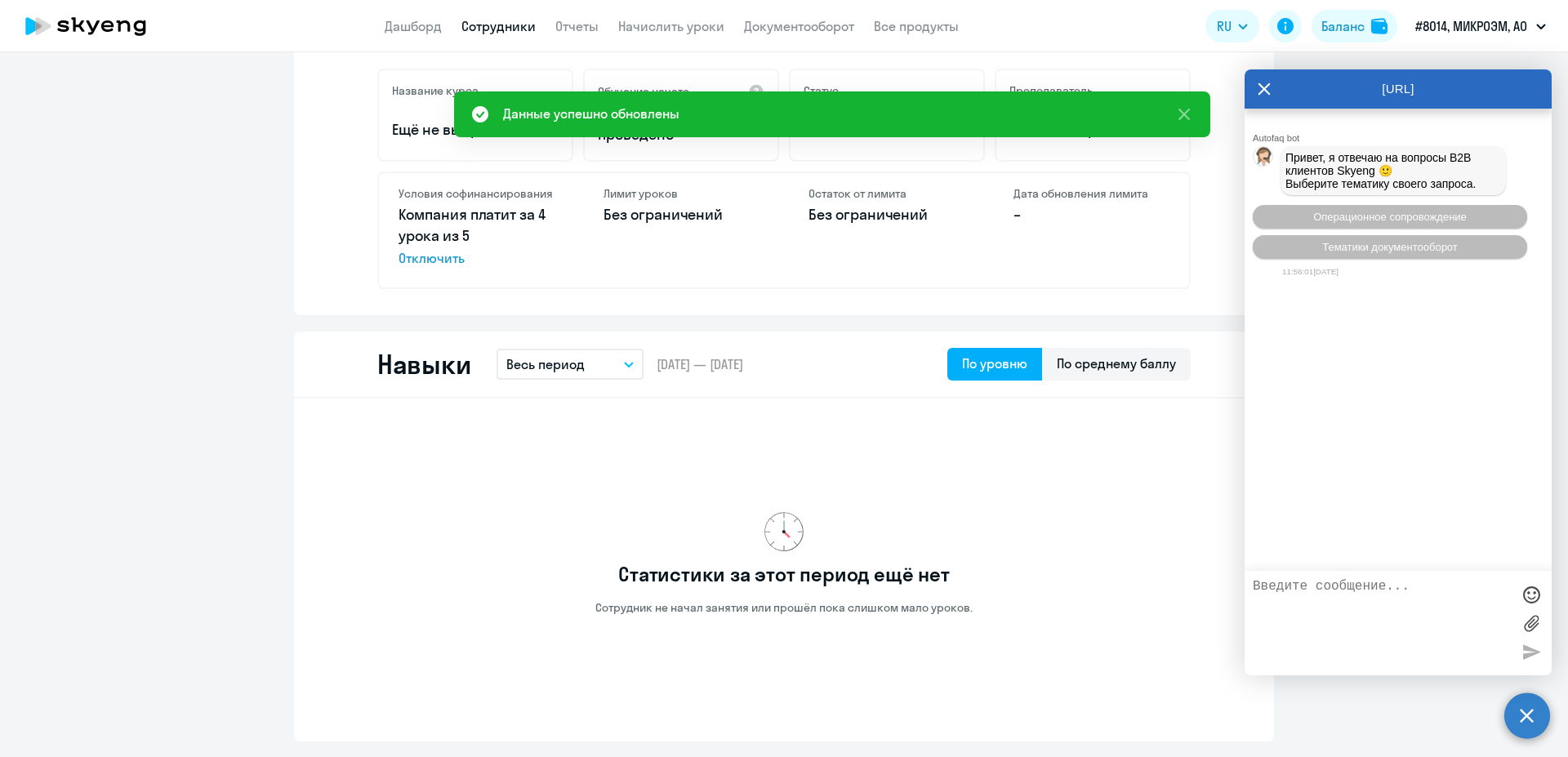
click at [1269, 90] on icon at bounding box center [1264, 89] width 13 height 39
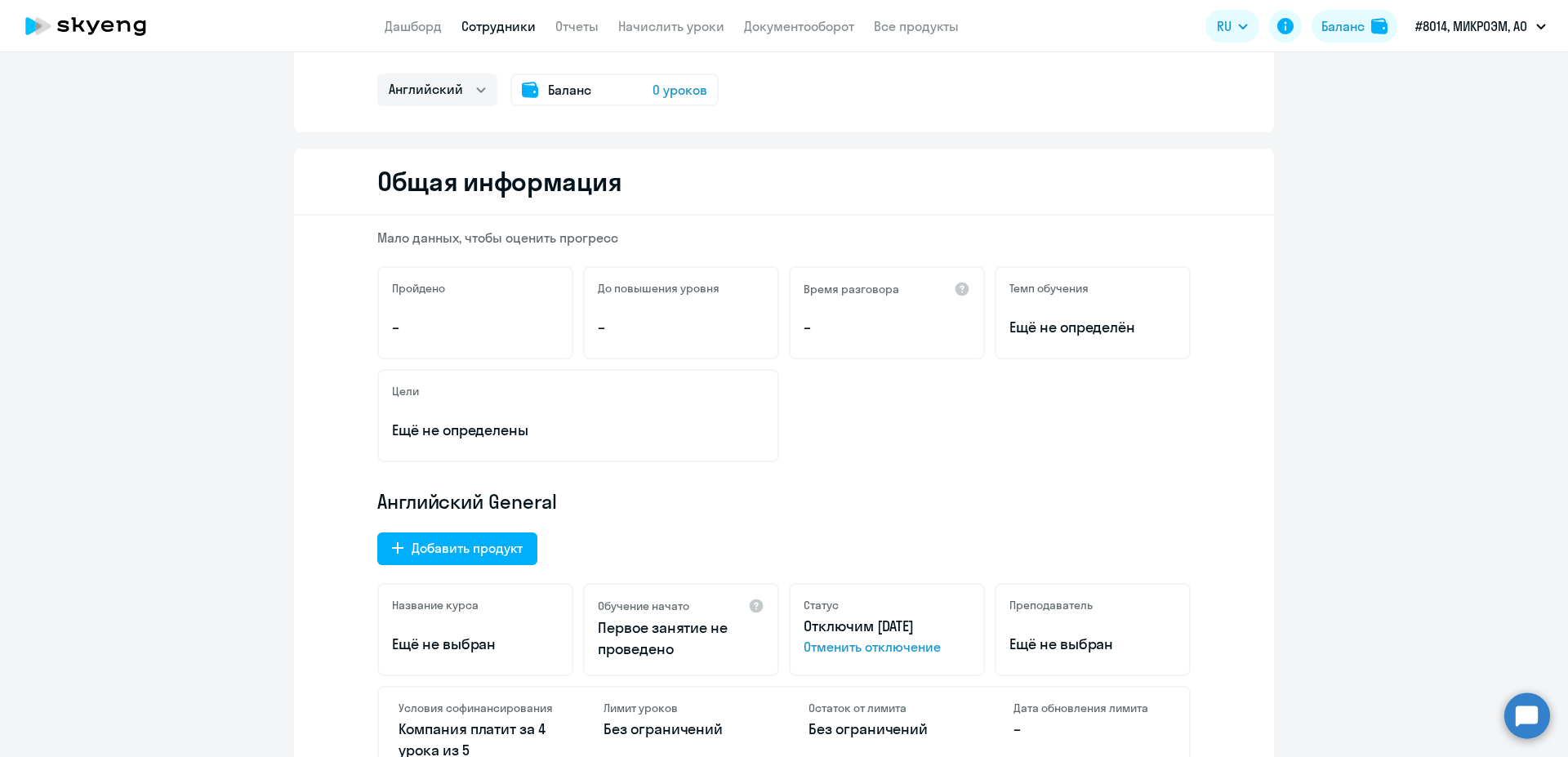
scroll to position [0, 0]
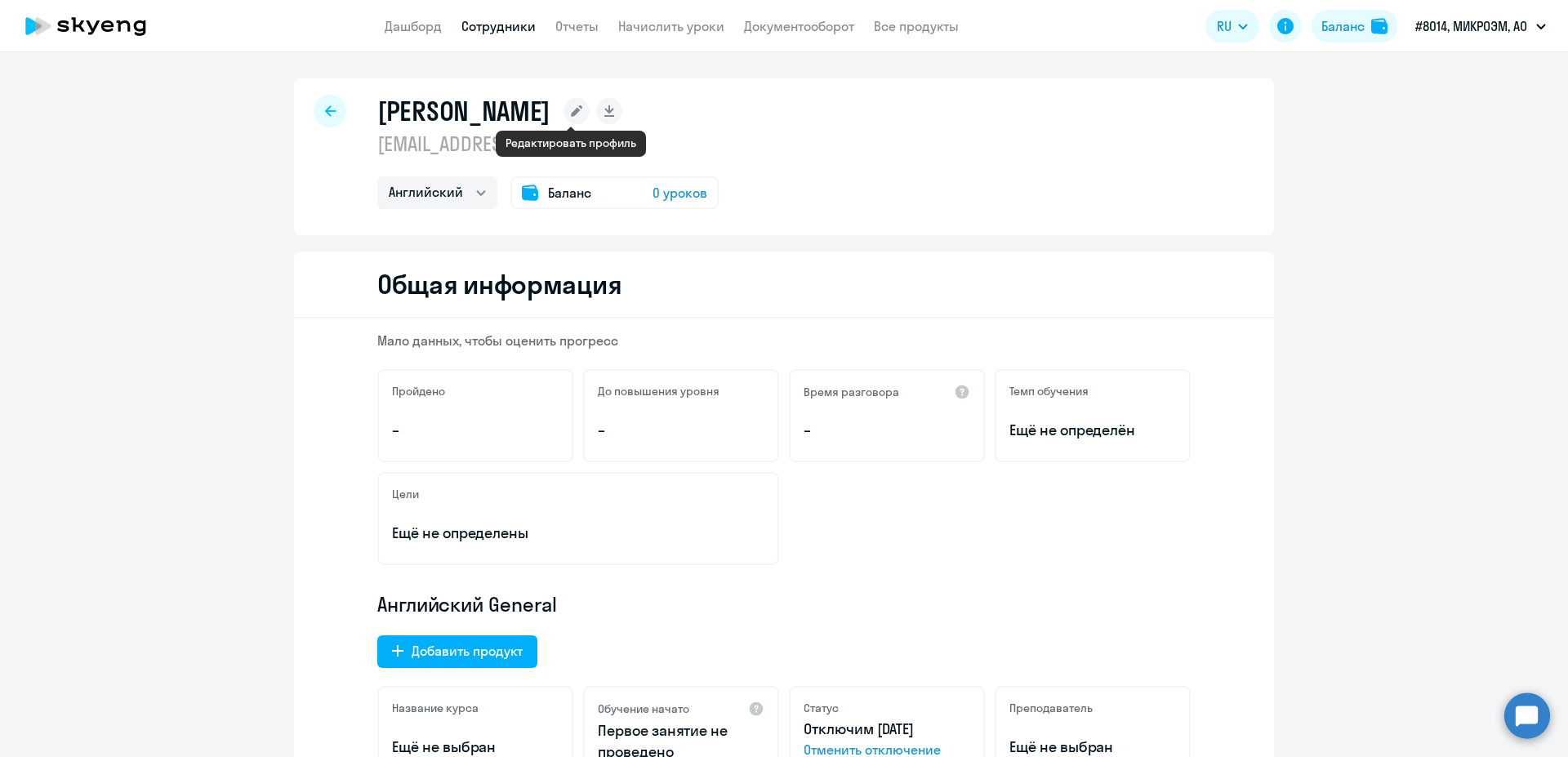
click at [570, 109] on icon at bounding box center [576, 111] width 11 height 11
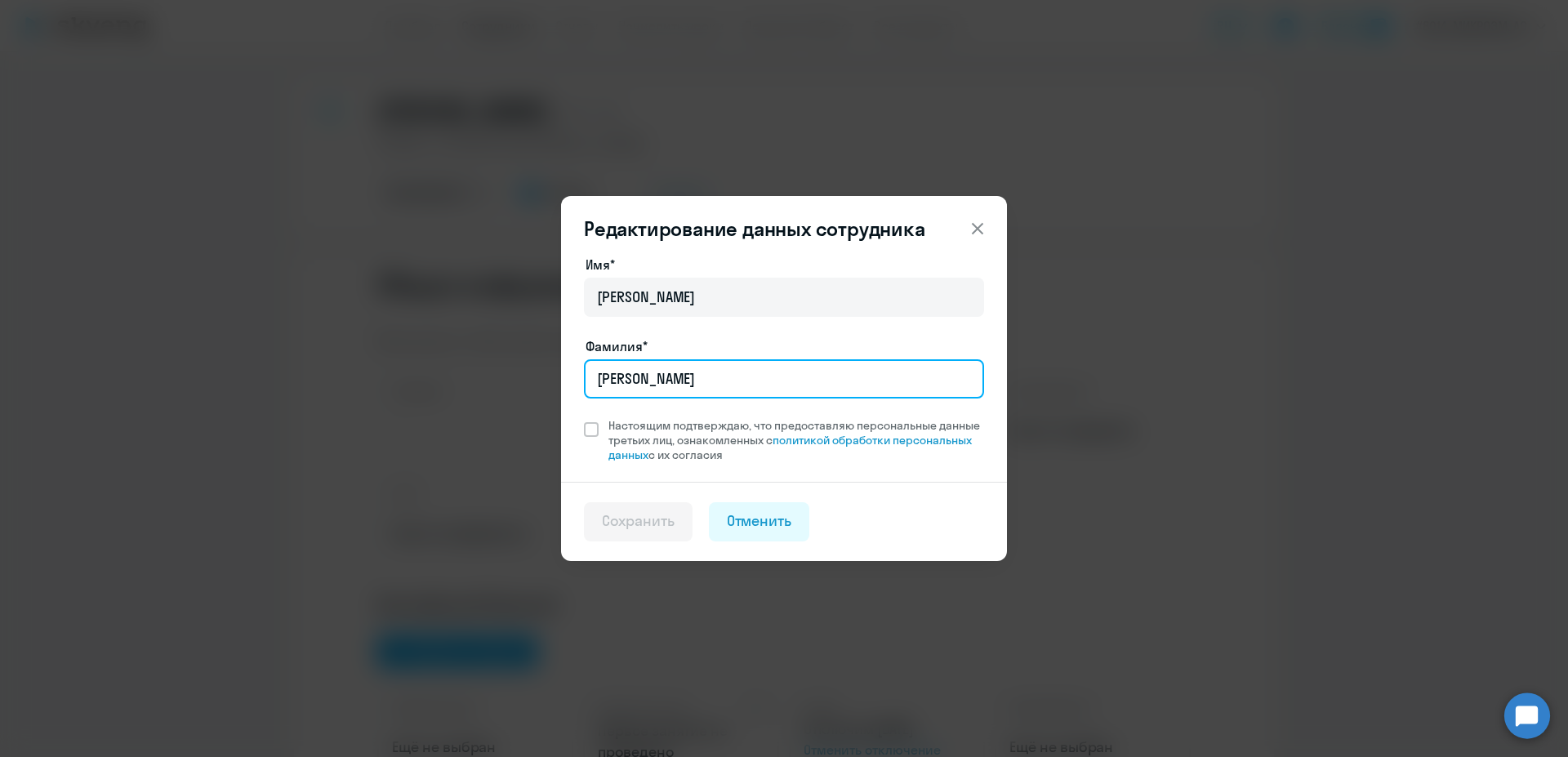
click at [679, 392] on input "Китаина" at bounding box center [784, 378] width 400 height 39
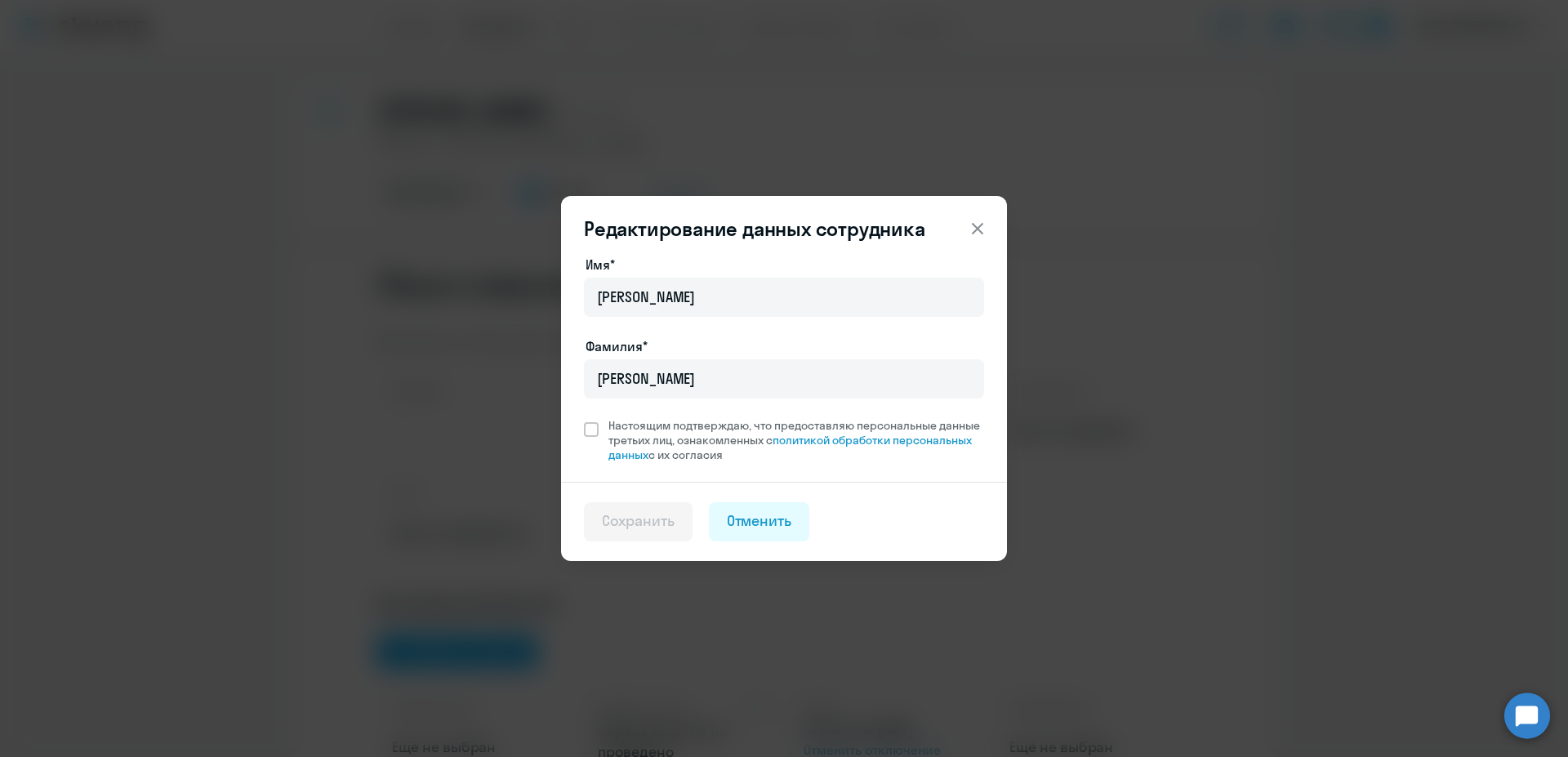
click at [975, 230] on icon at bounding box center [976, 228] width 11 height 11
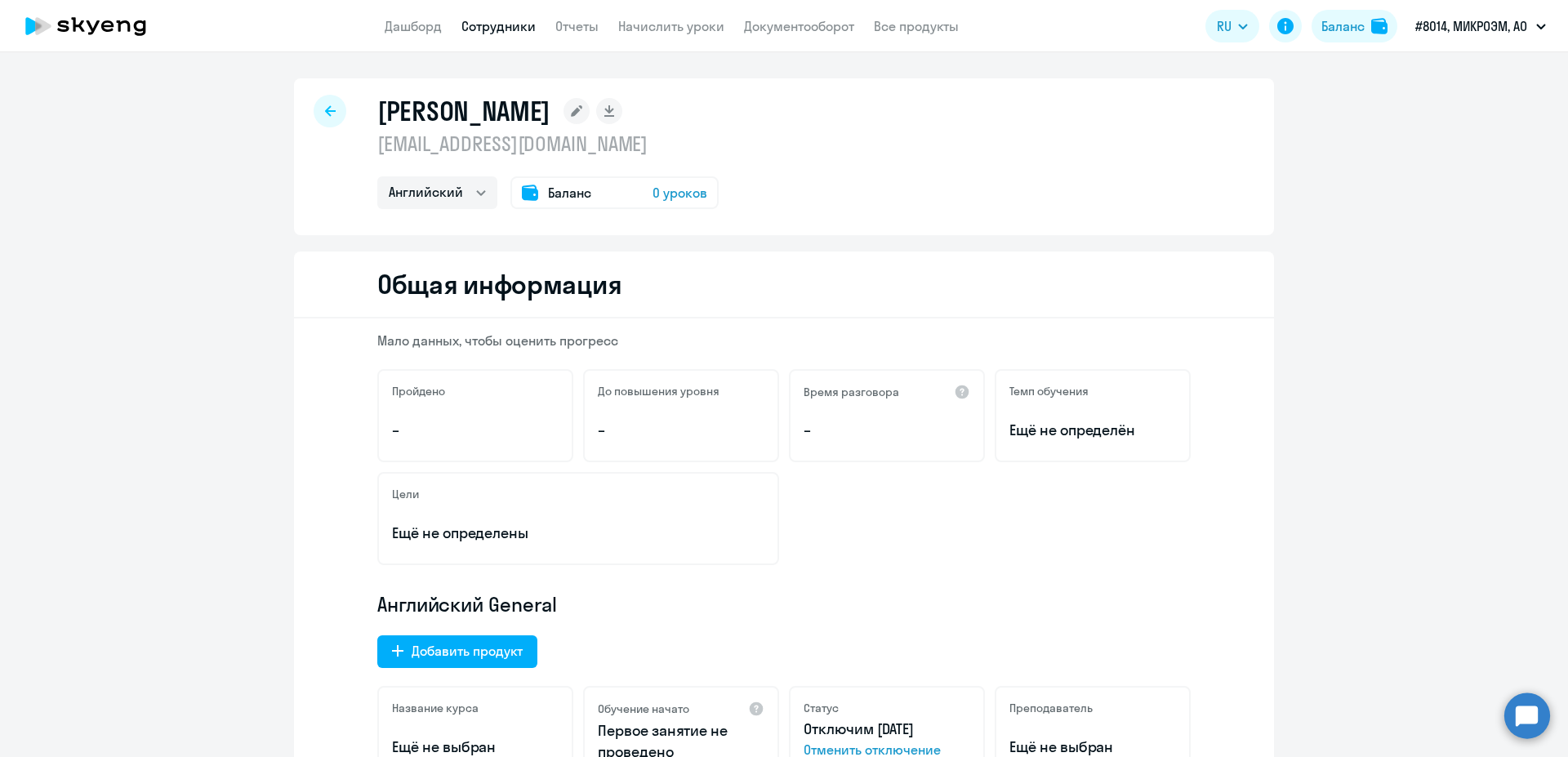
click at [1509, 713] on circle at bounding box center [1527, 715] width 46 height 46
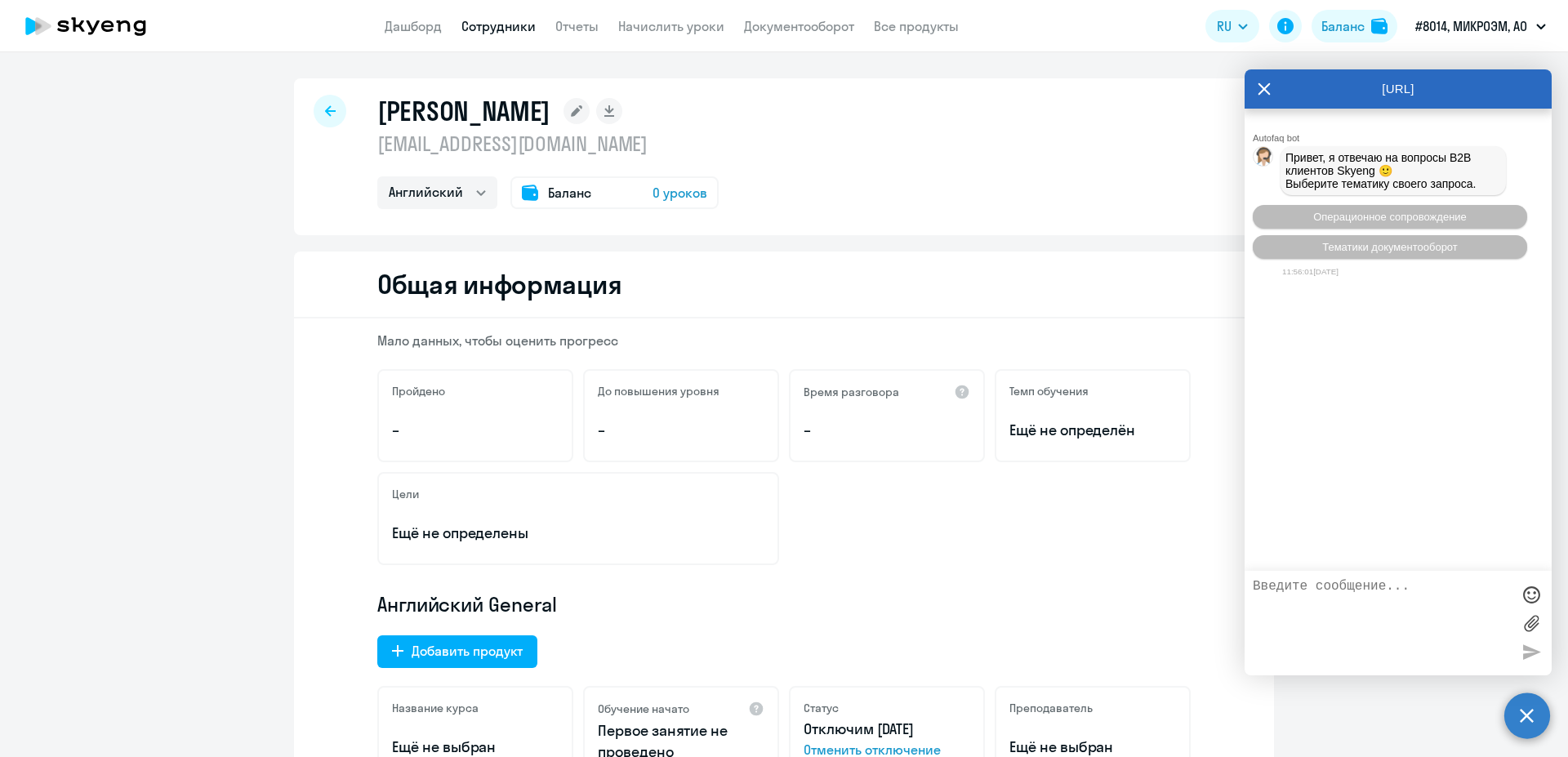
click at [1279, 590] on textarea at bounding box center [1381, 622] width 258 height 88
type textarea "как поменять почту"
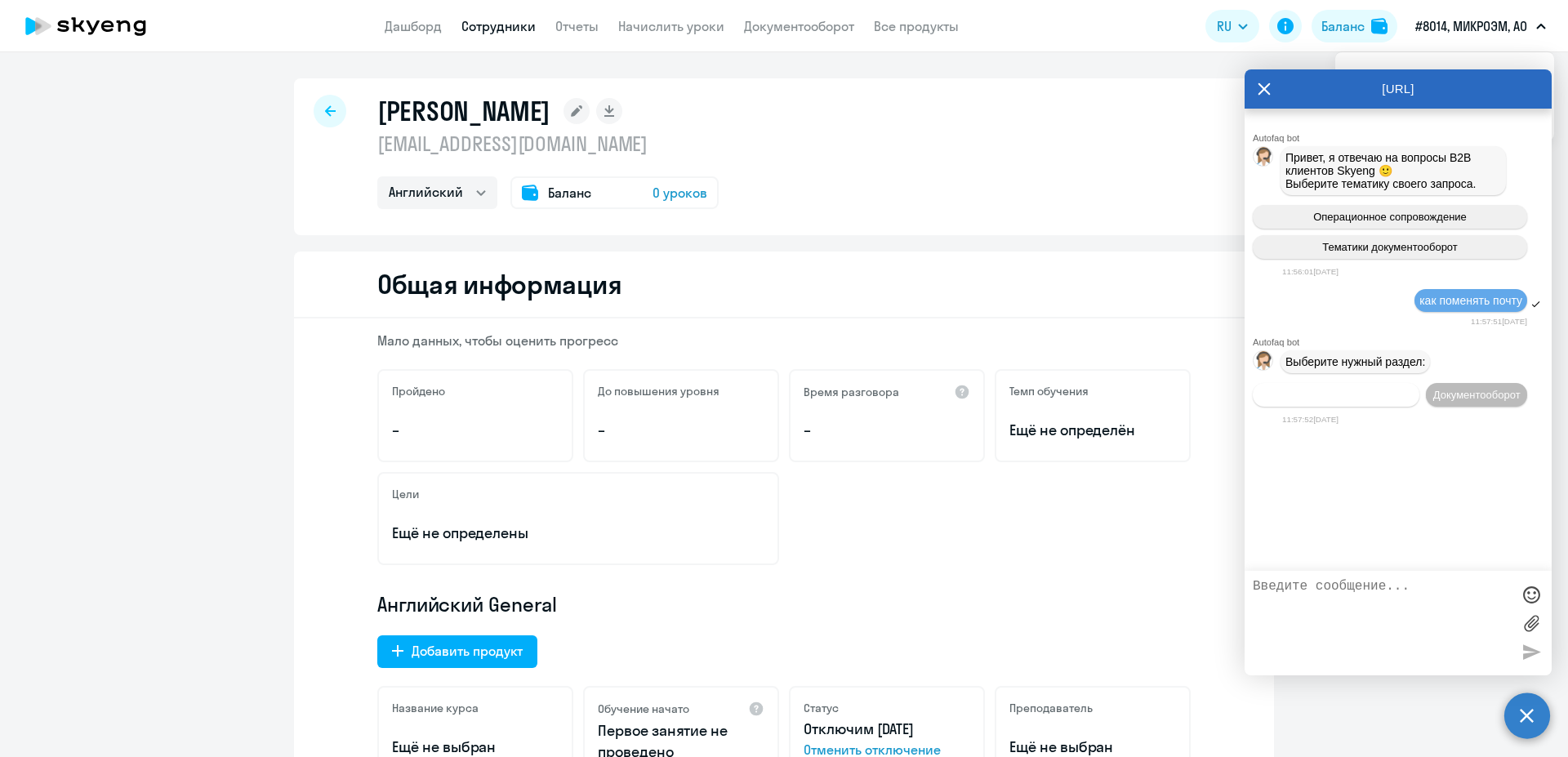
click at [1386, 398] on button "Операционное сопровождение" at bounding box center [1335, 395] width 166 height 24
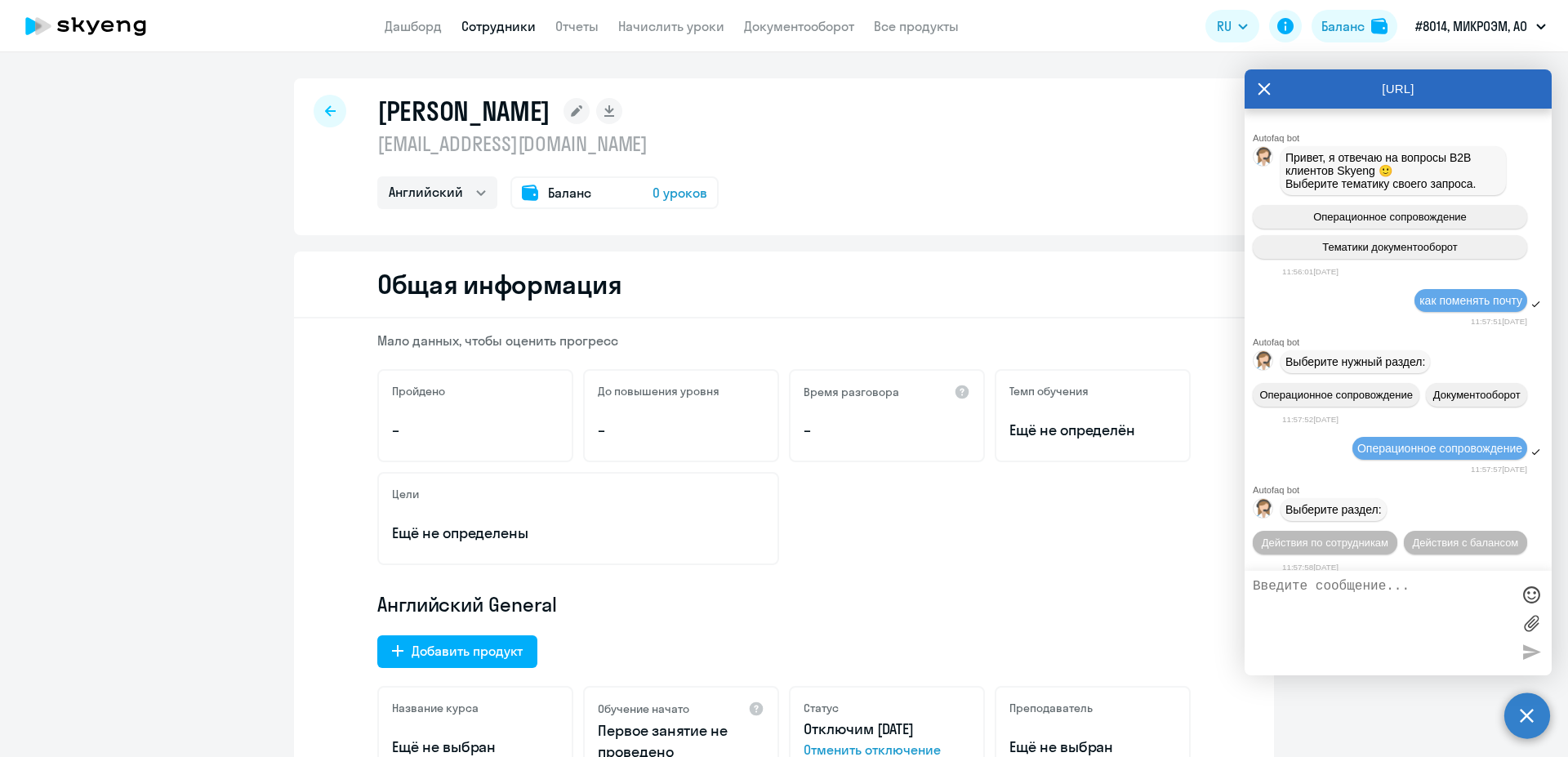
scroll to position [91, 0]
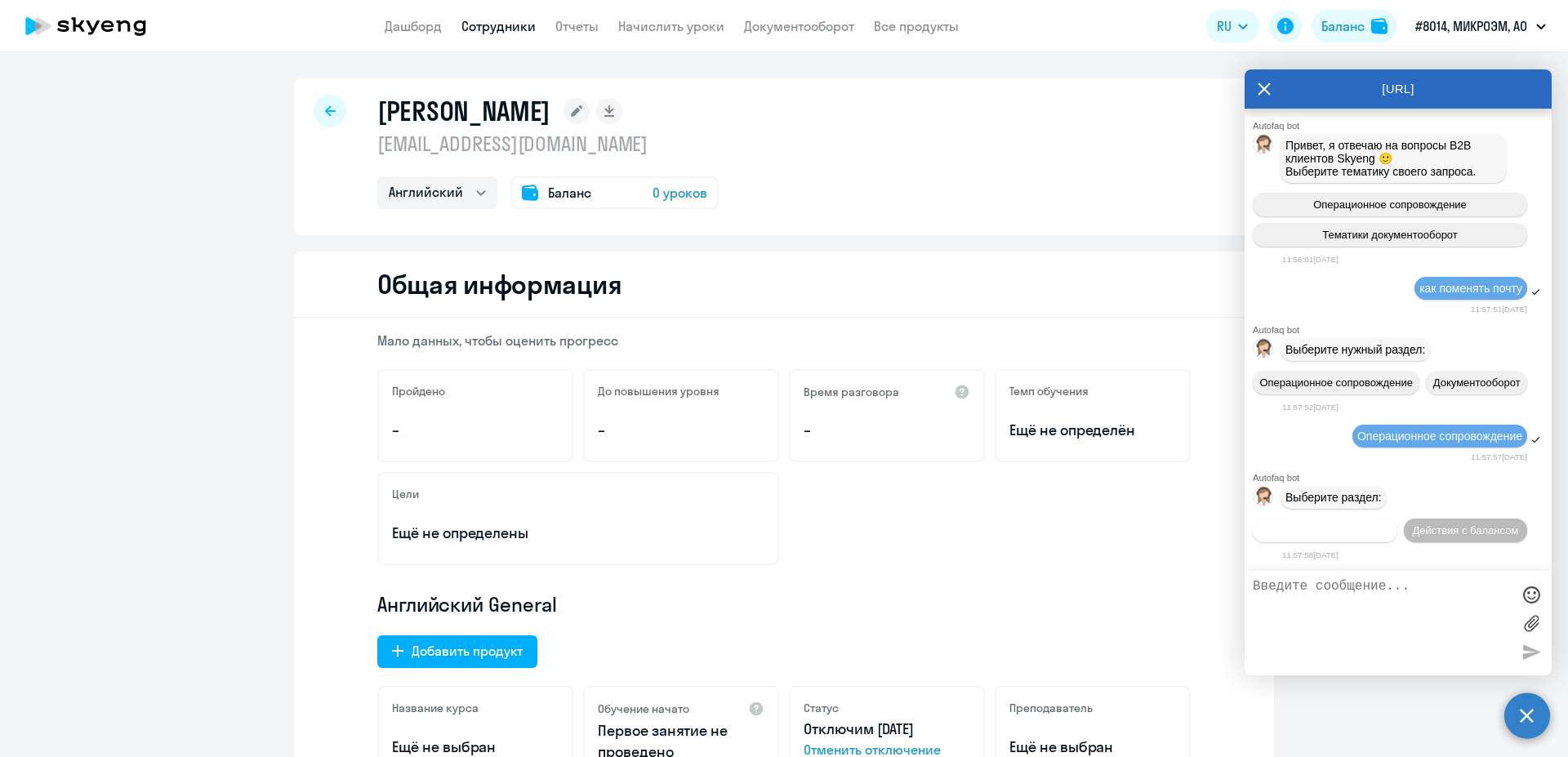
click at [1397, 518] on button "Действия по сотрудникам" at bounding box center [1324, 530] width 144 height 24
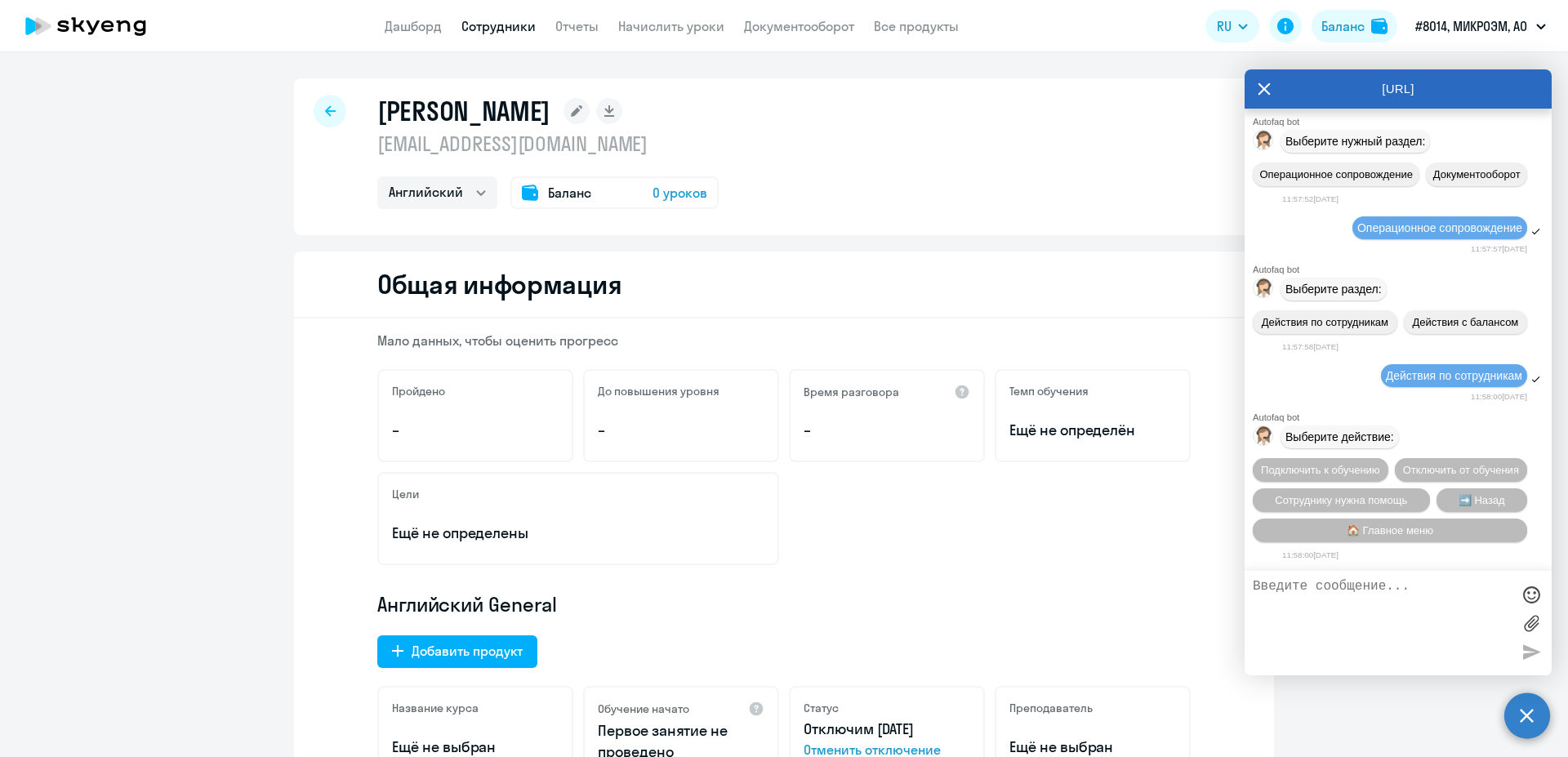
scroll to position [309, 0]
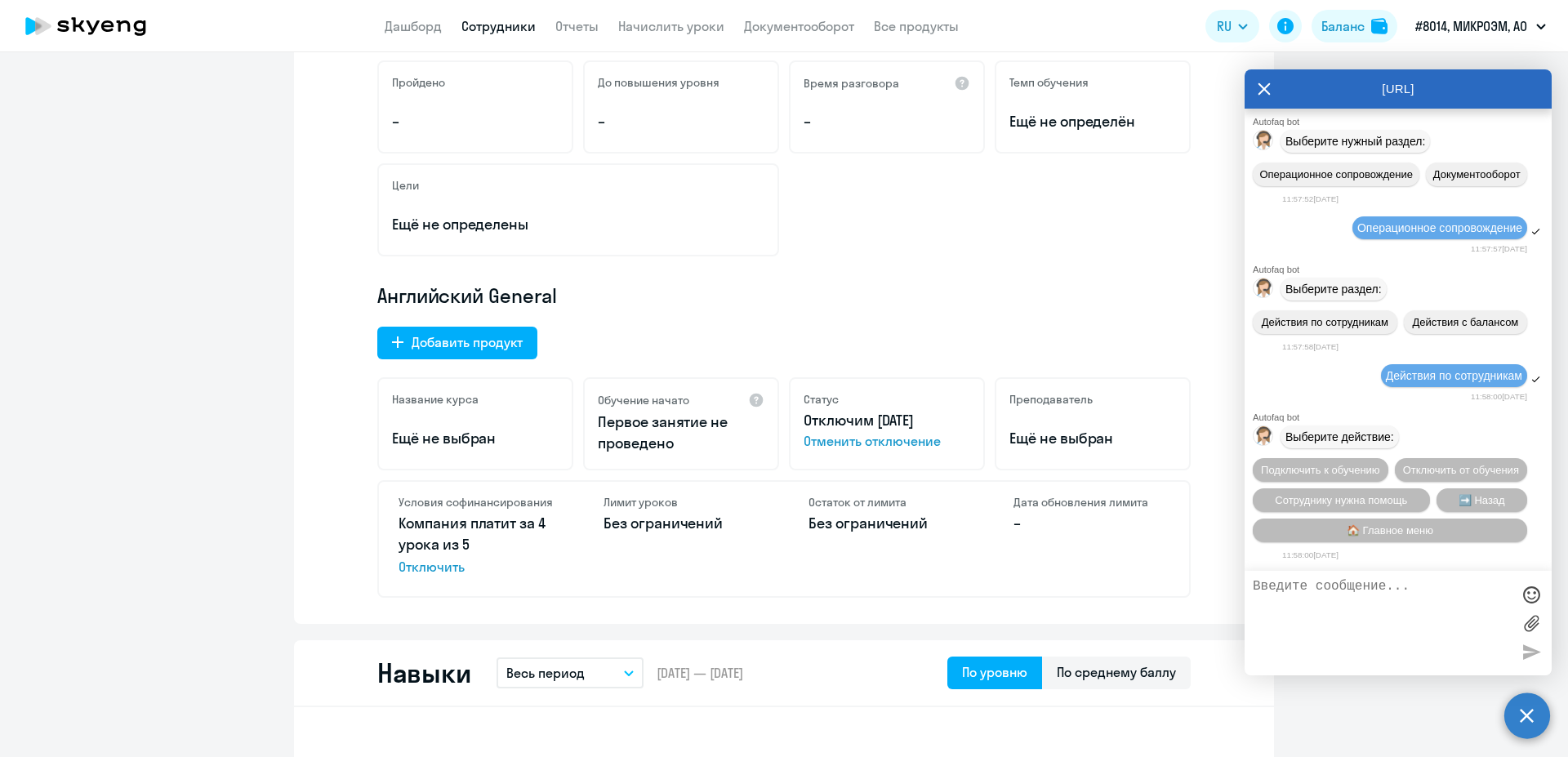
click at [880, 445] on span "Отменить отключение" at bounding box center [886, 441] width 166 height 20
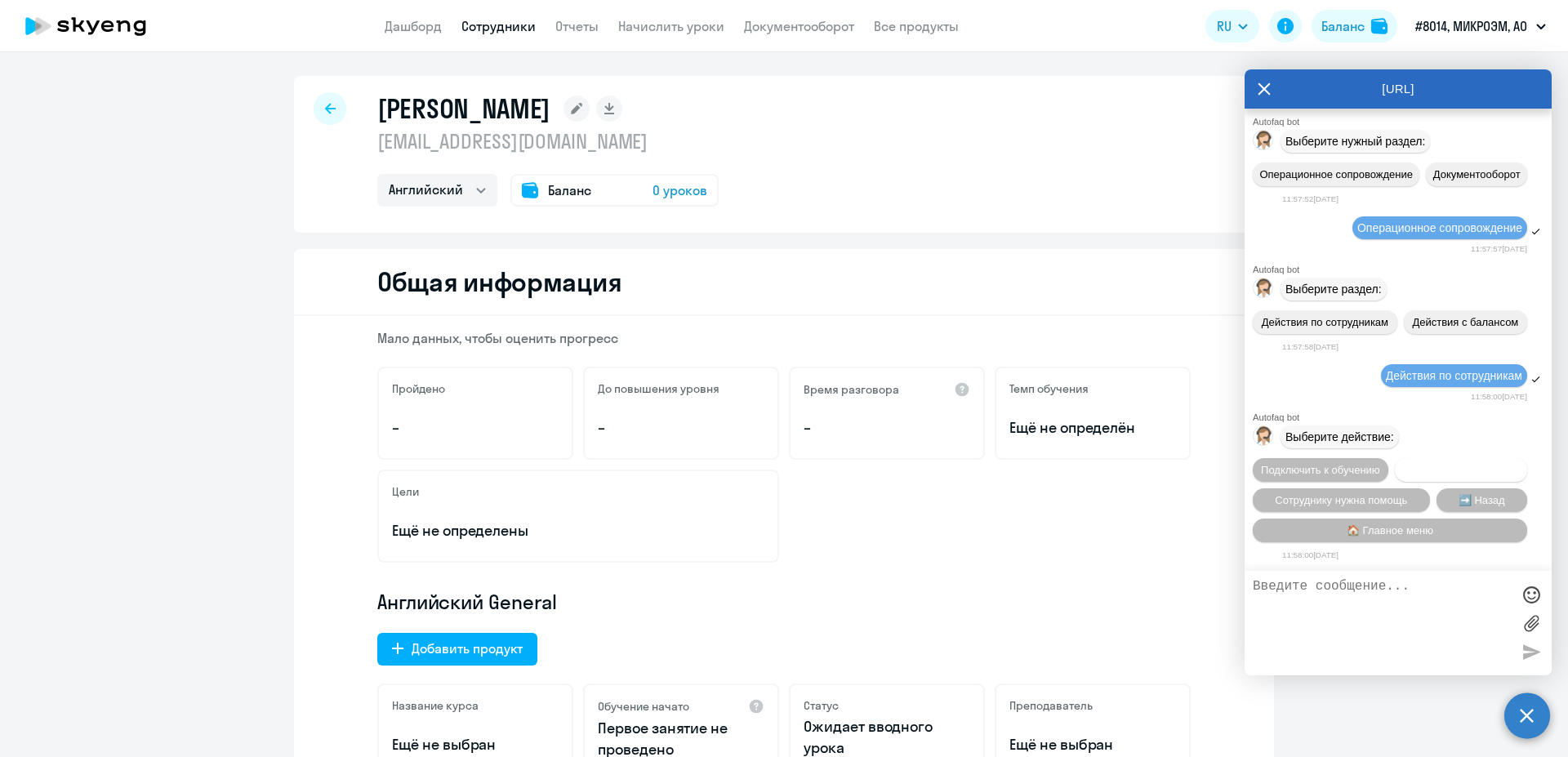
scroll to position [0, 0]
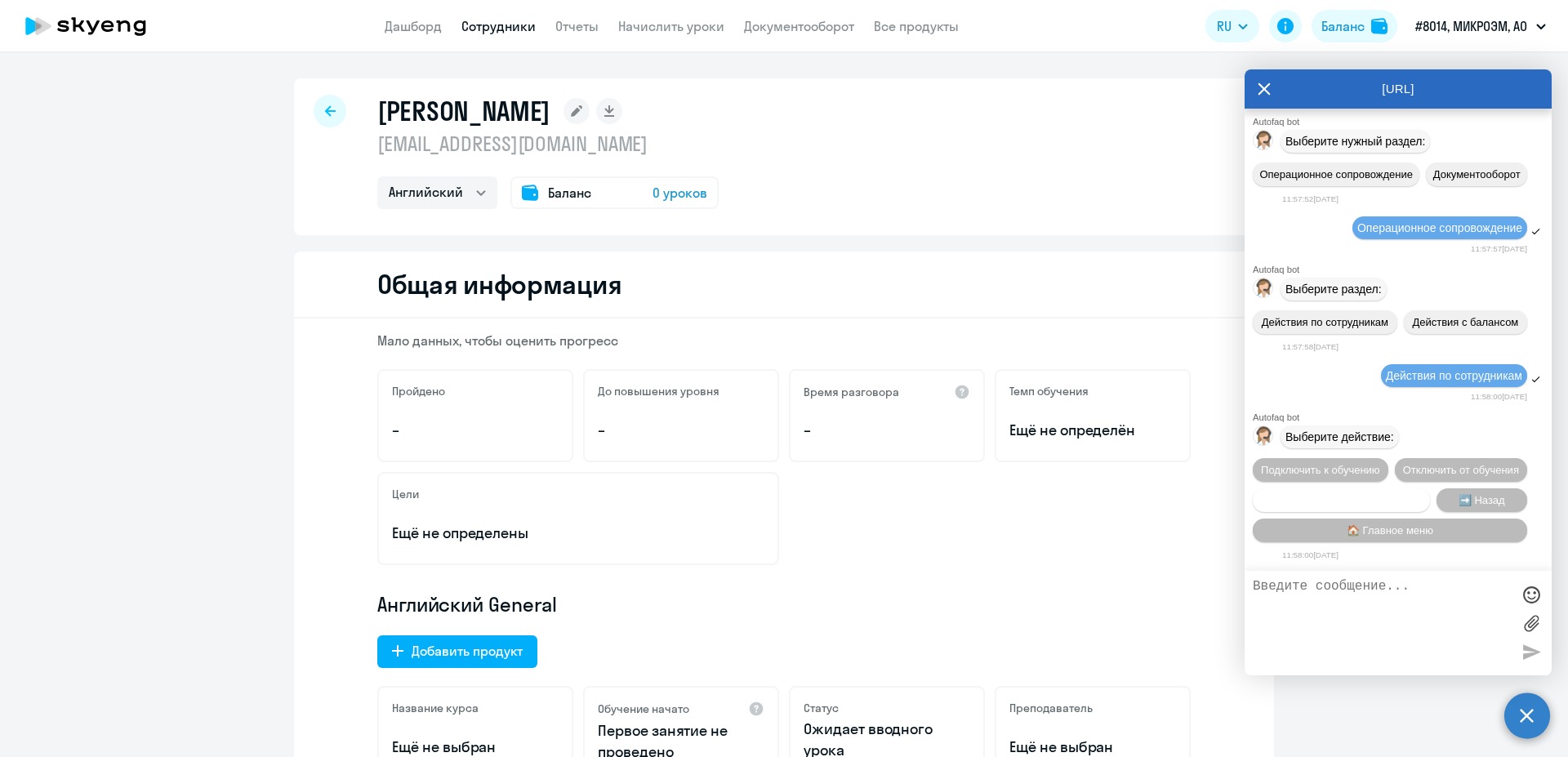
click at [1395, 494] on span "Сотруднику нужна помощь" at bounding box center [1340, 500] width 132 height 12
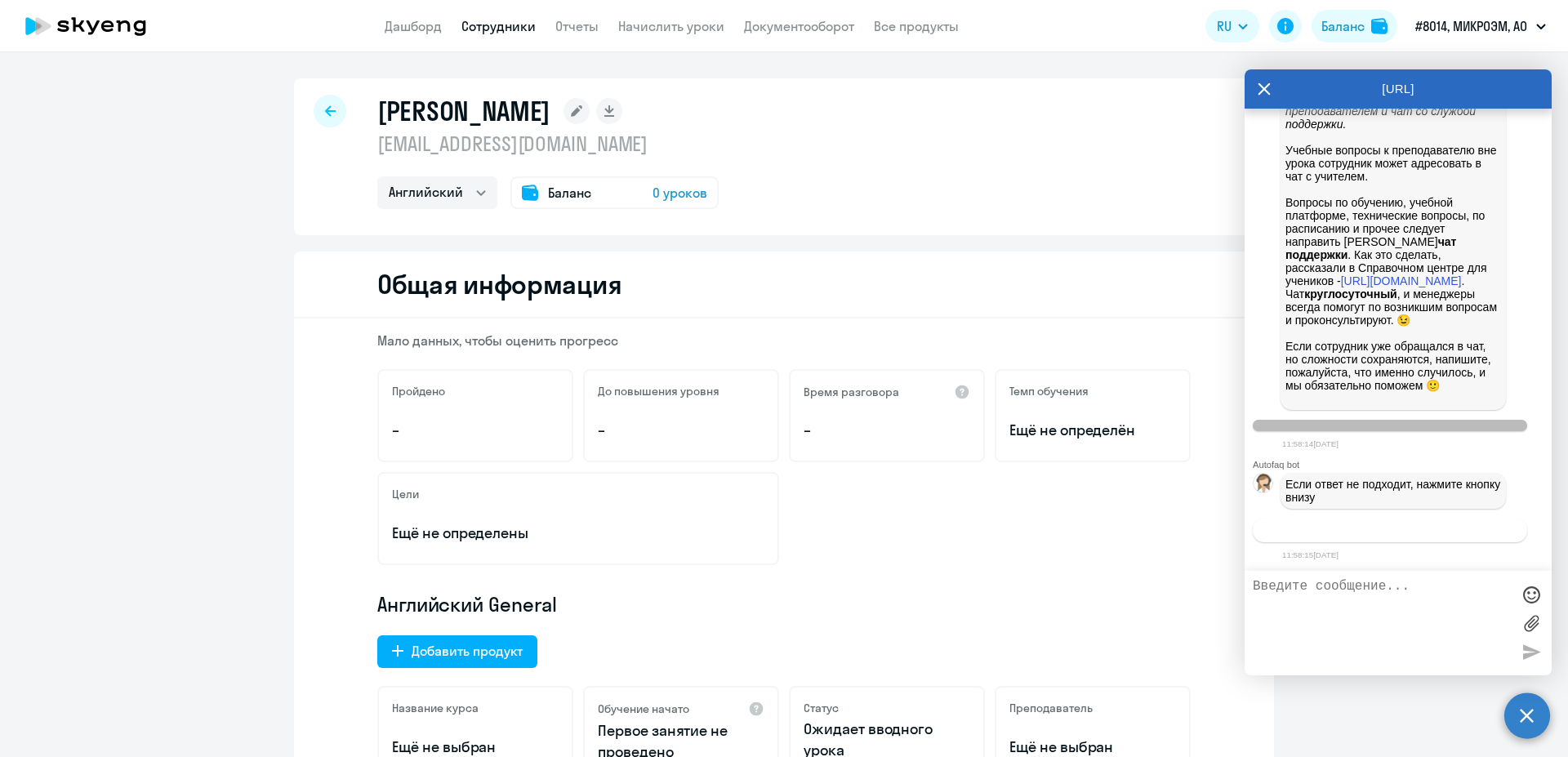
scroll to position [931, 0]
click at [1391, 533] on span "Связаться с менеджером" at bounding box center [1389, 530] width 125 height 12
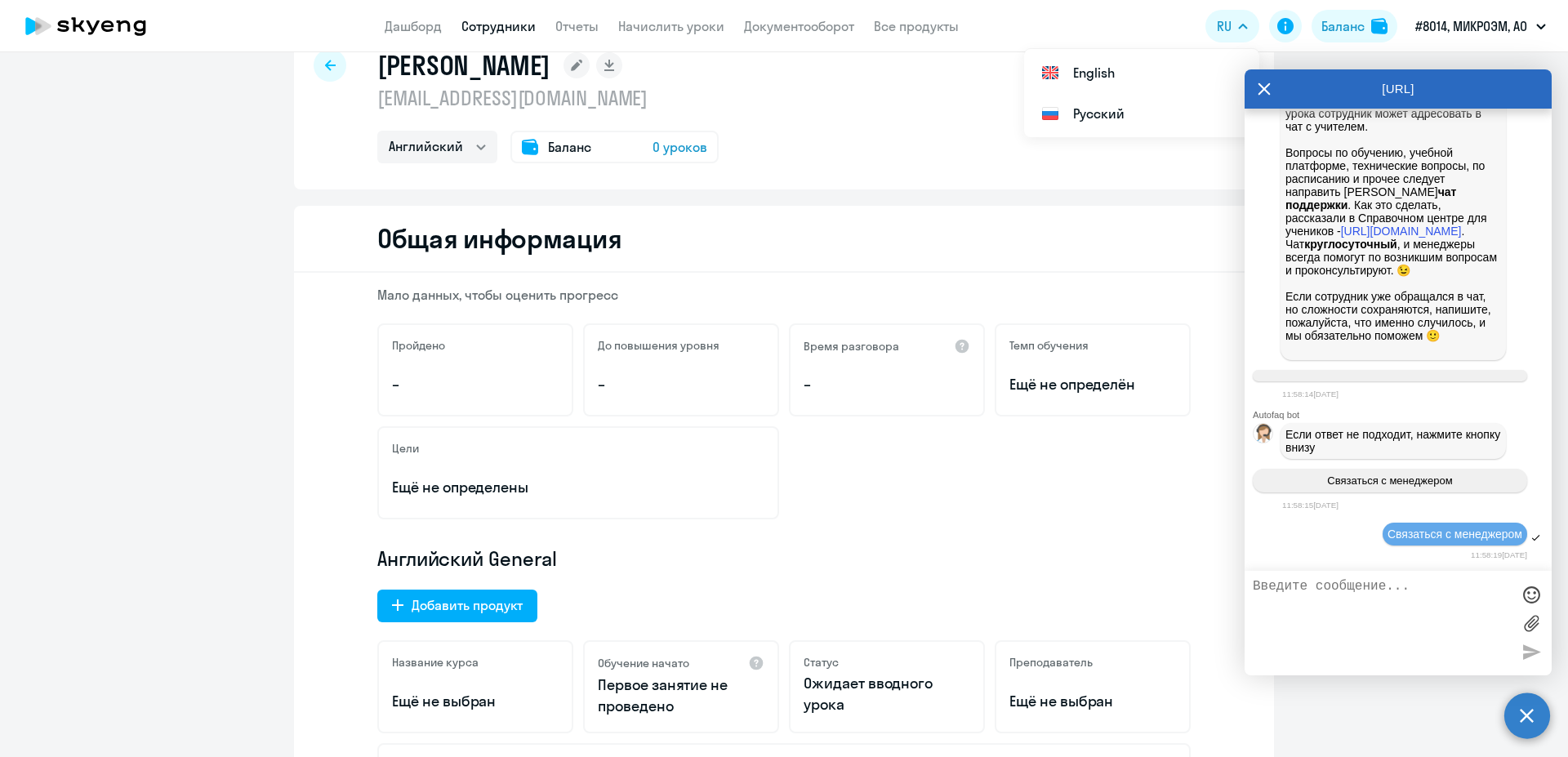
scroll to position [103, 0]
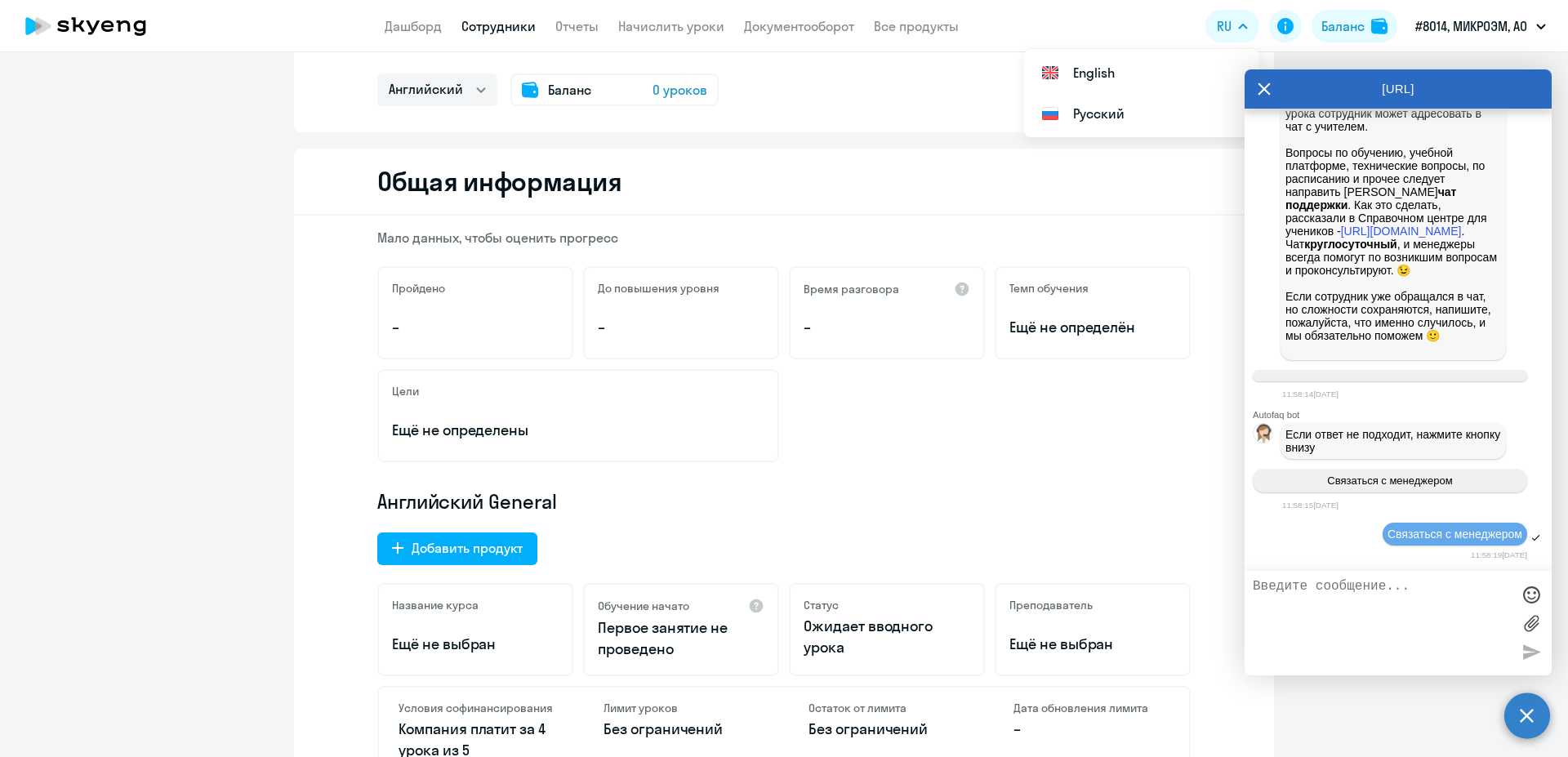
click at [1334, 584] on textarea at bounding box center [1381, 622] width 258 height 88
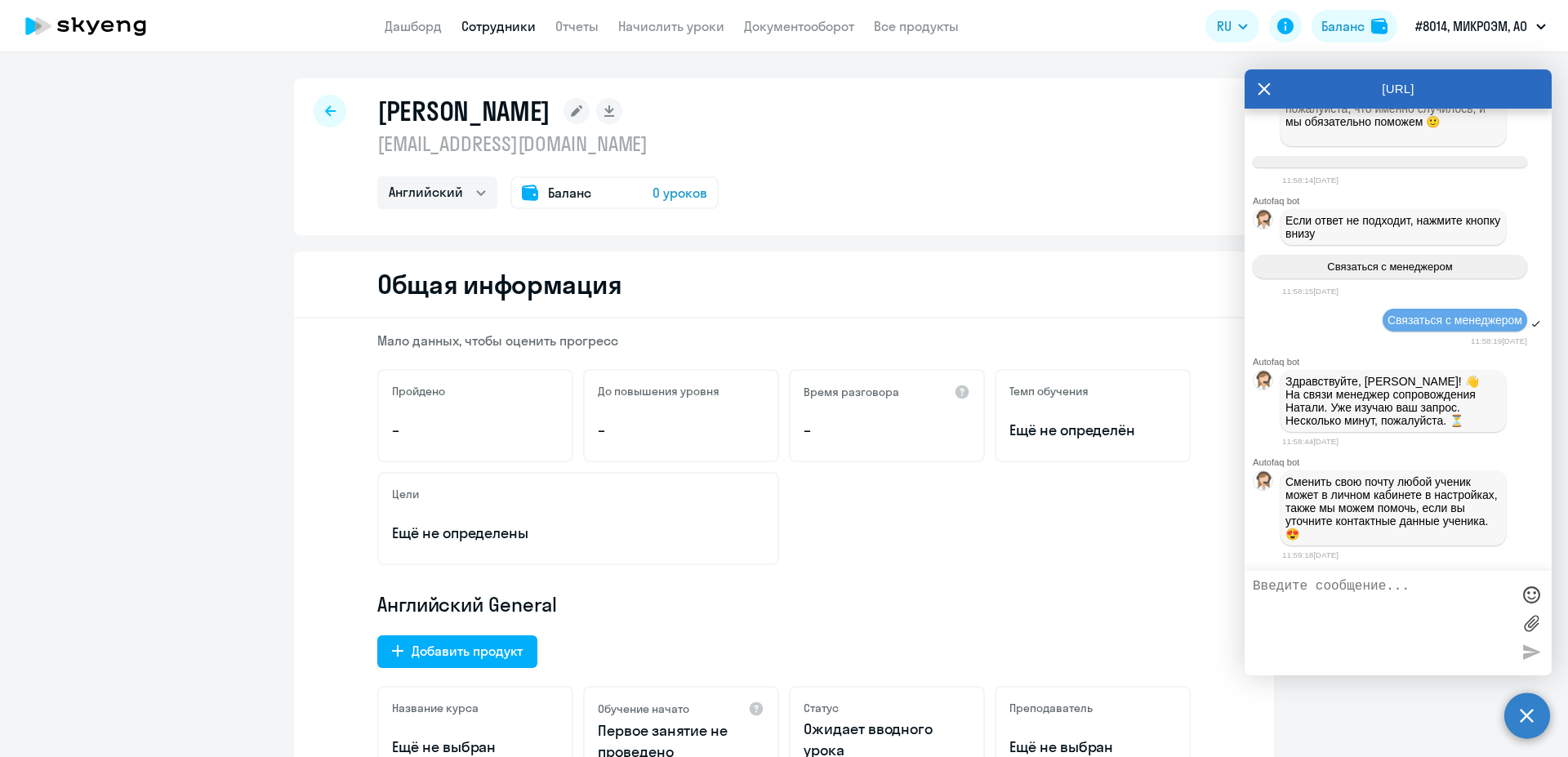
scroll to position [1211, 0]
click at [1301, 592] on textarea at bounding box center [1381, 622] width 258 height 88
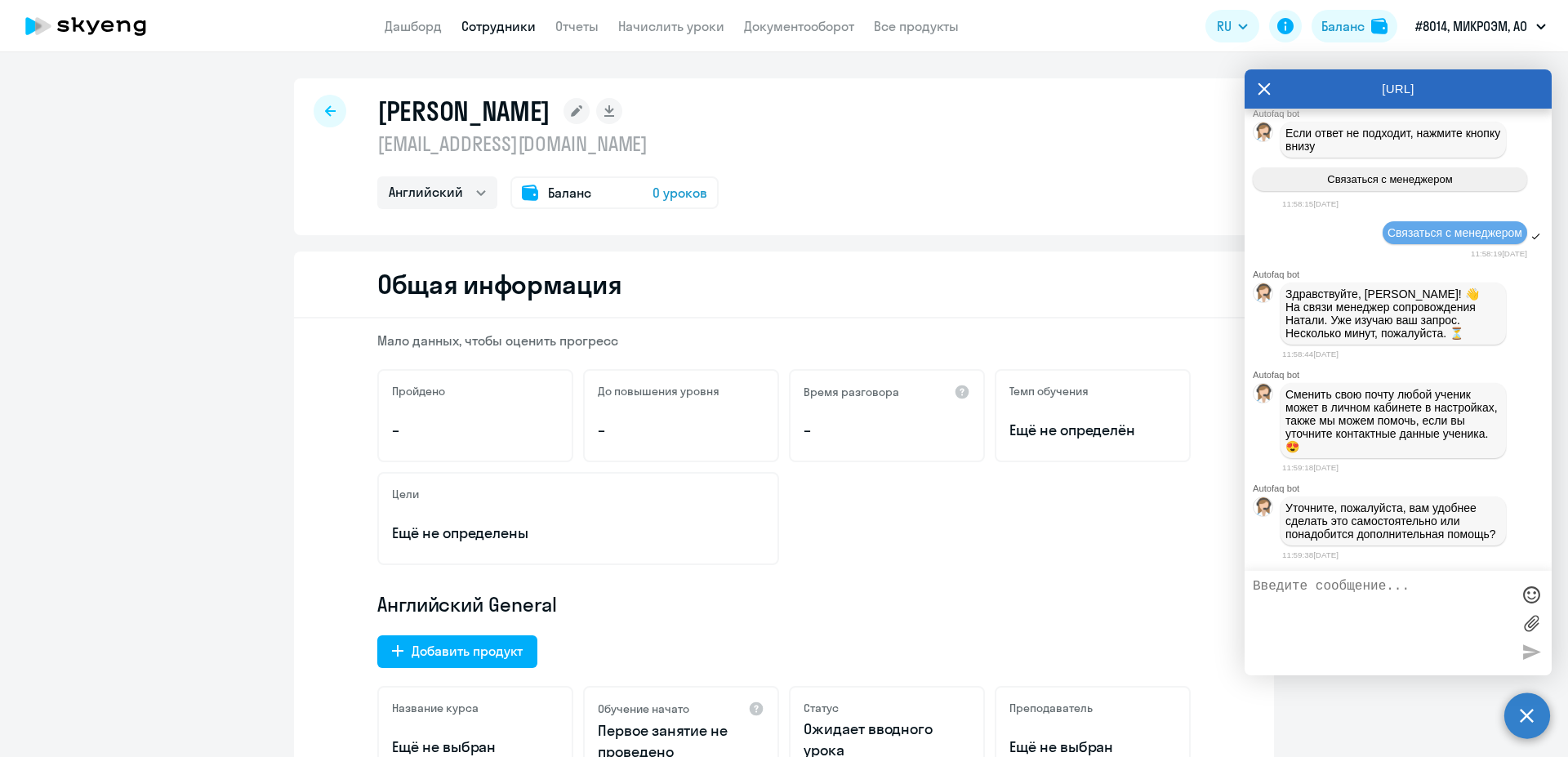
scroll to position [1317, 0]
click at [1262, 93] on icon at bounding box center [1264, 89] width 13 height 39
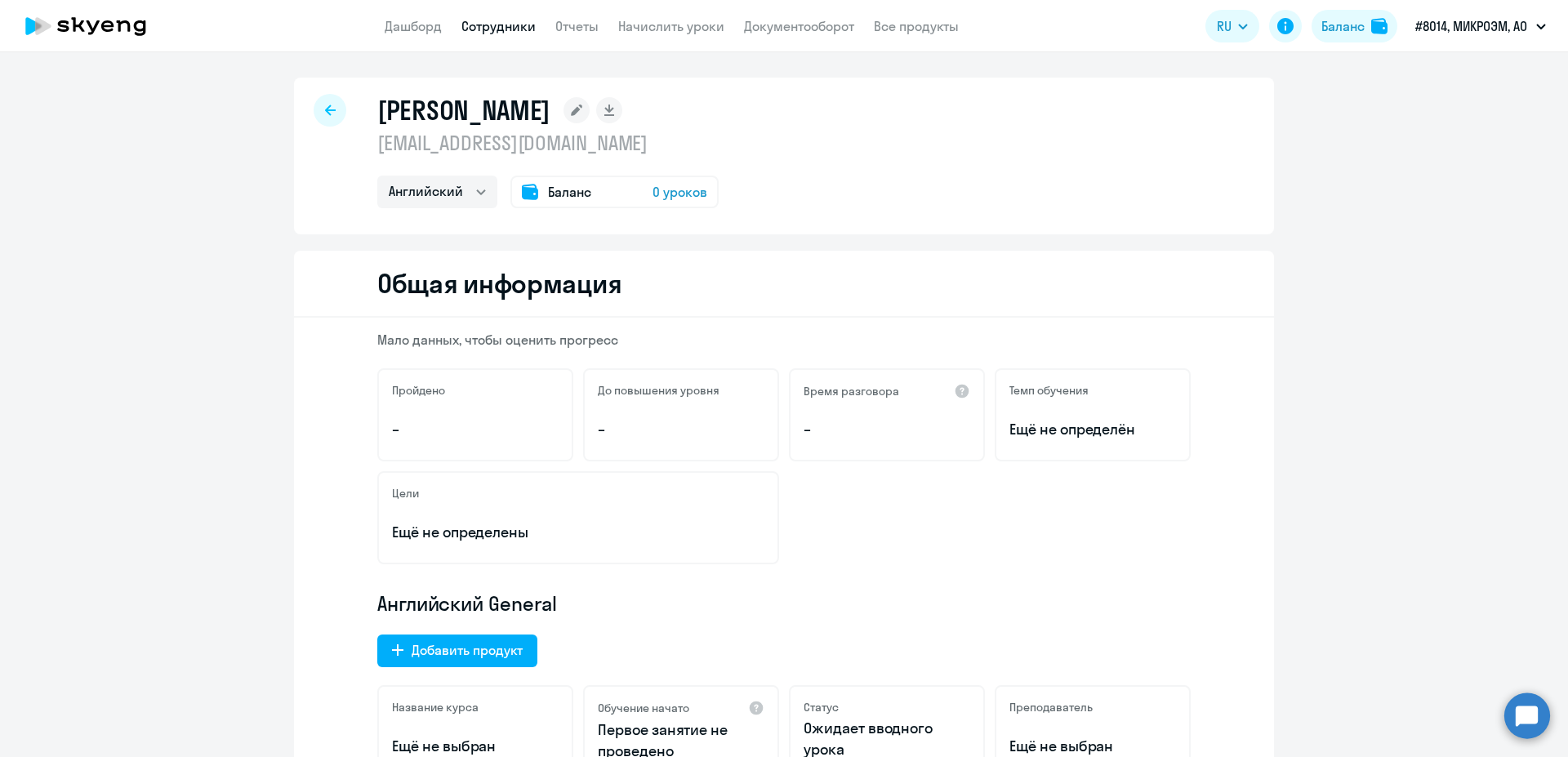
scroll to position [0, 0]
click at [676, 184] on span "0 уроков" at bounding box center [680, 192] width 55 height 20
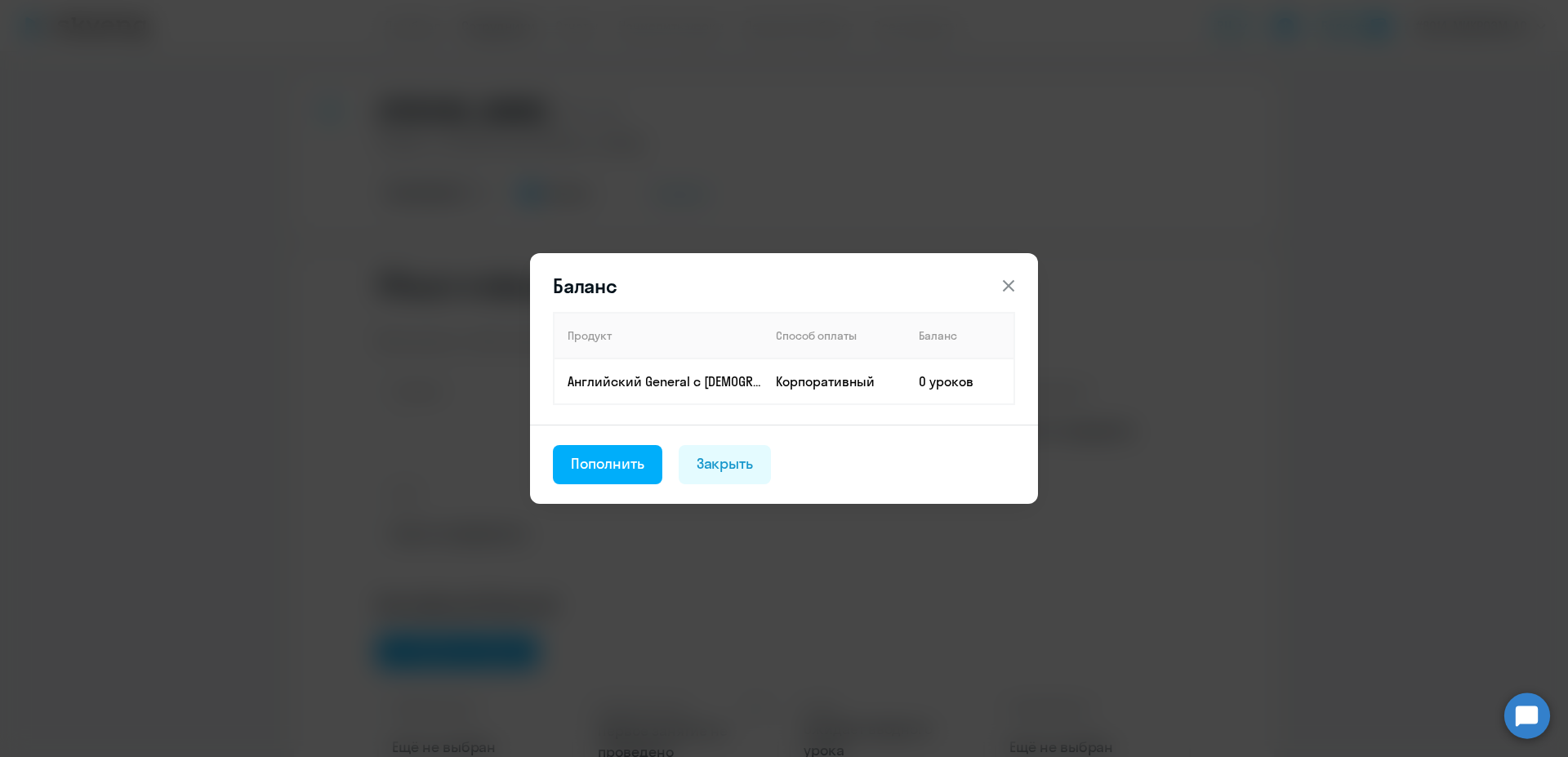
click at [1006, 291] on icon at bounding box center [1008, 286] width 20 height 20
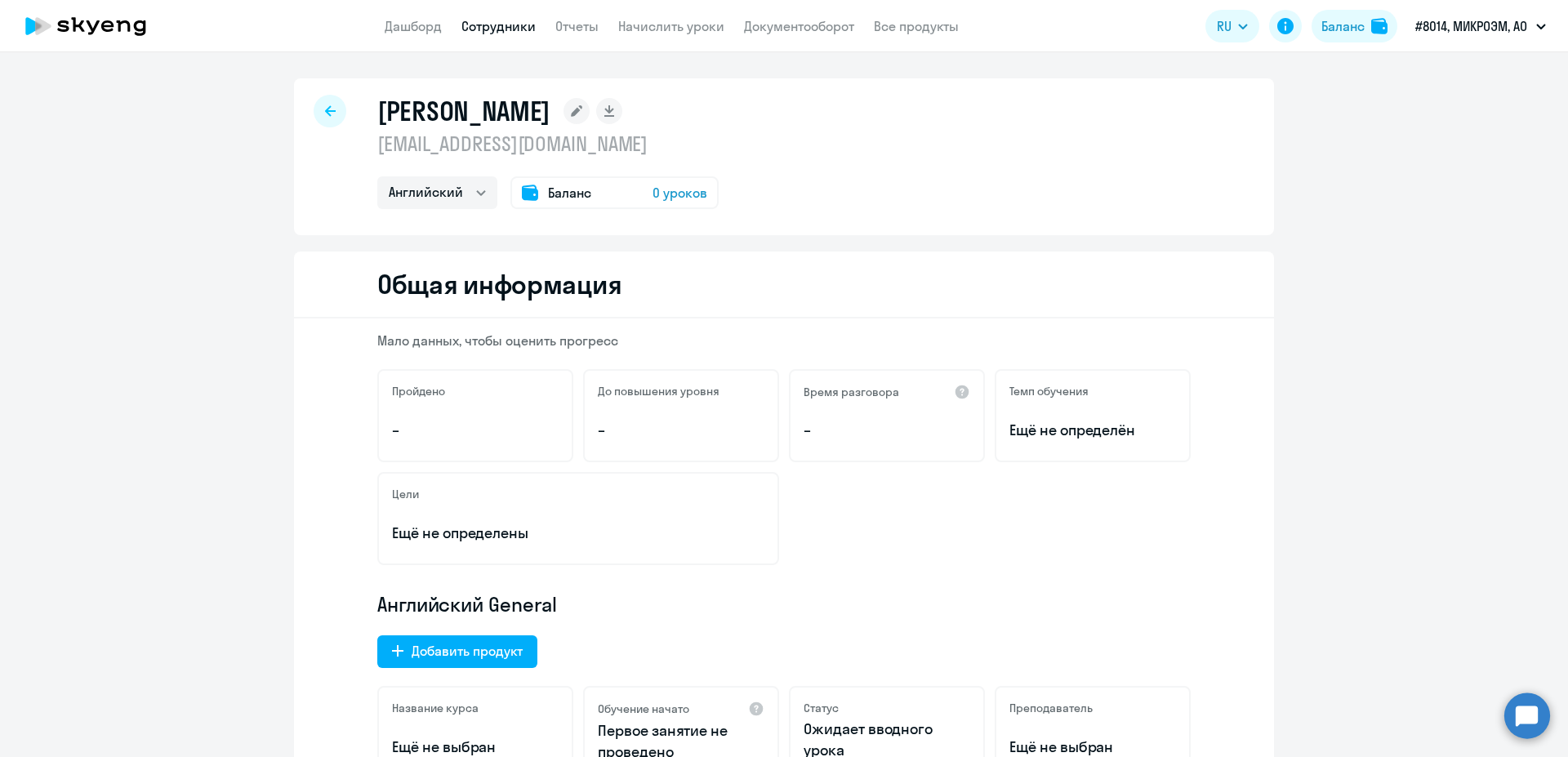
click at [506, 25] on link "Сотрудники" at bounding box center [498, 26] width 74 height 16
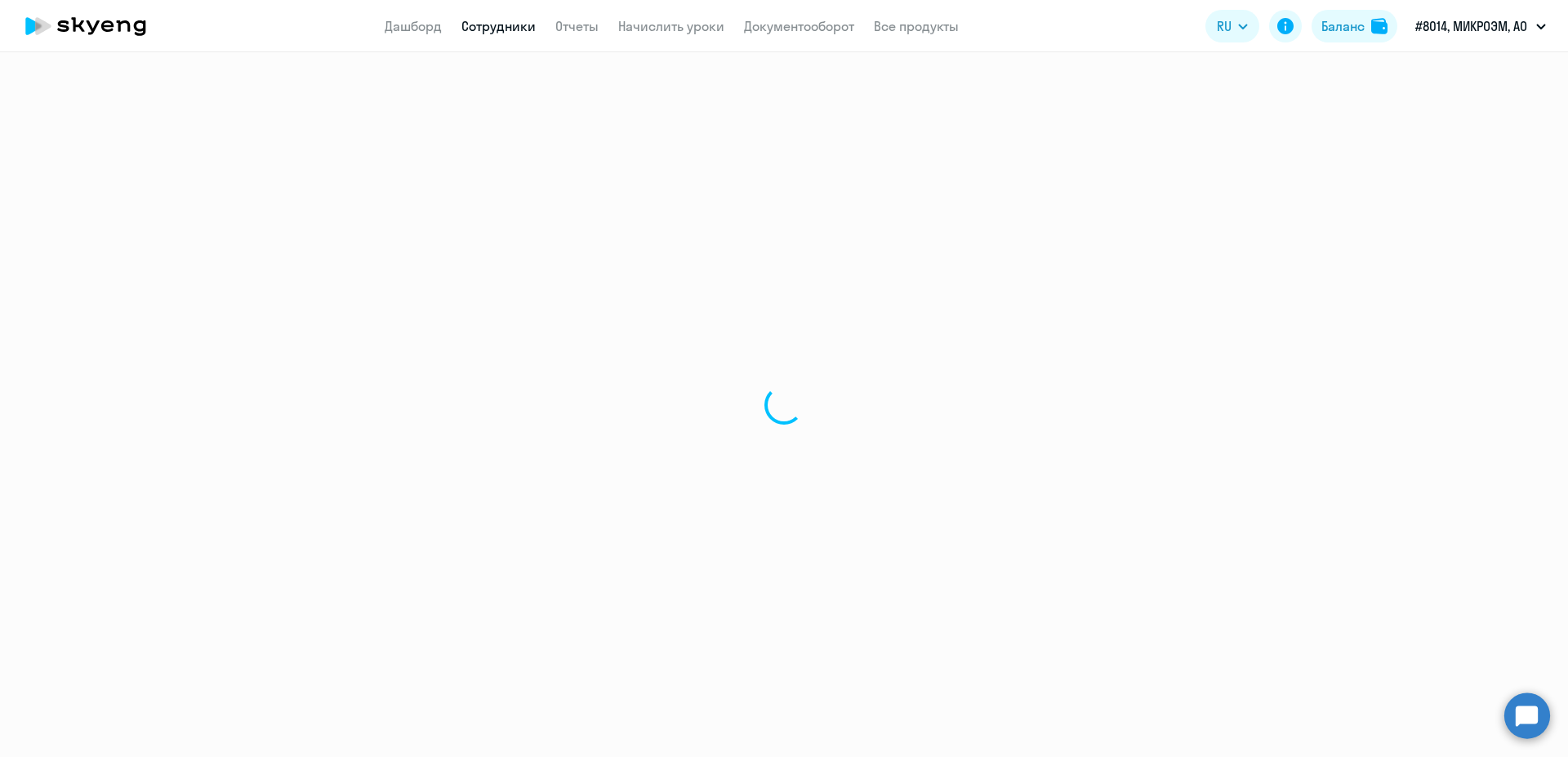
select select "30"
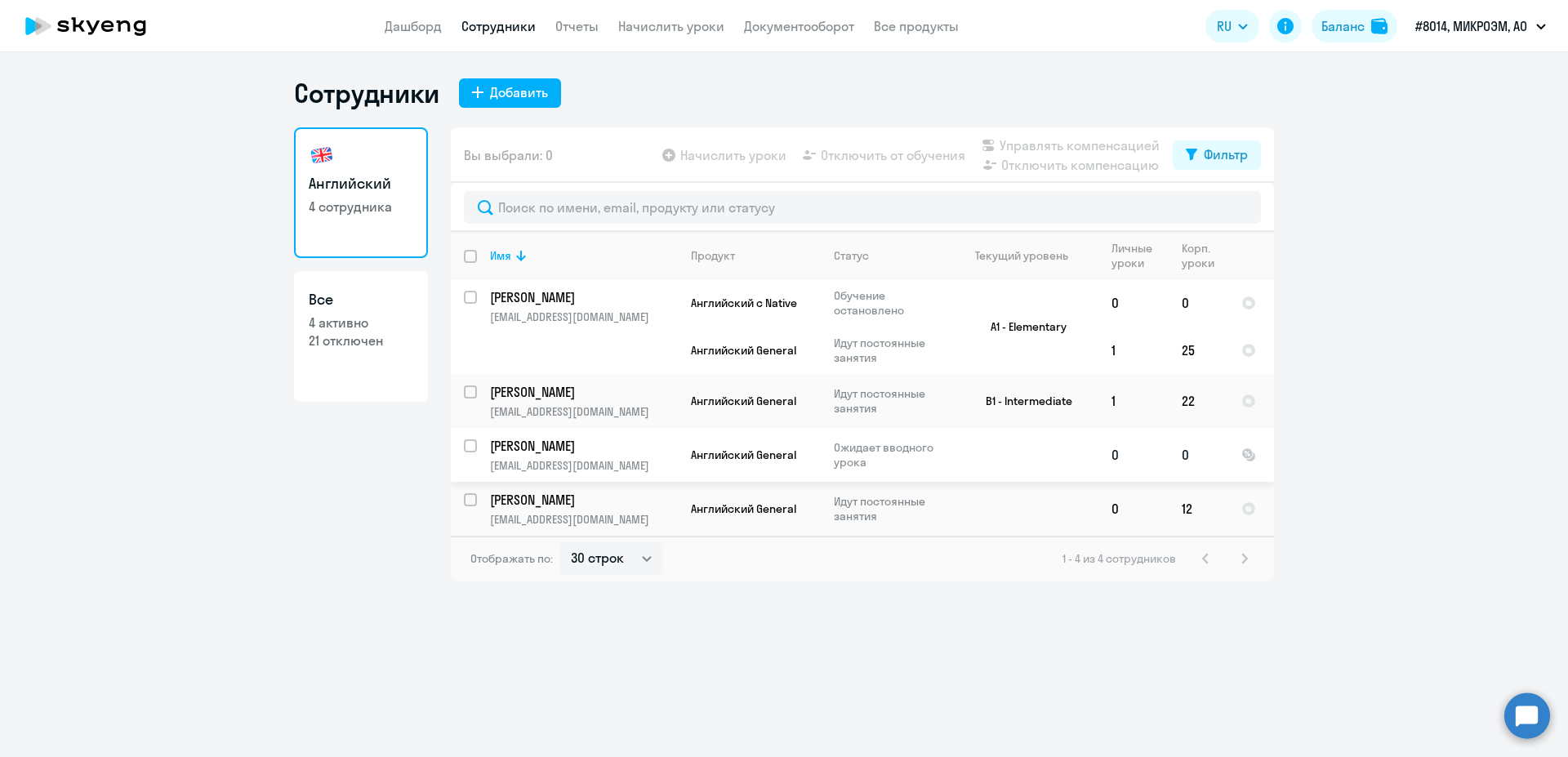
click at [631, 460] on p "[EMAIL_ADDRESS][DOMAIN_NAME]" at bounding box center [583, 465] width 187 height 14
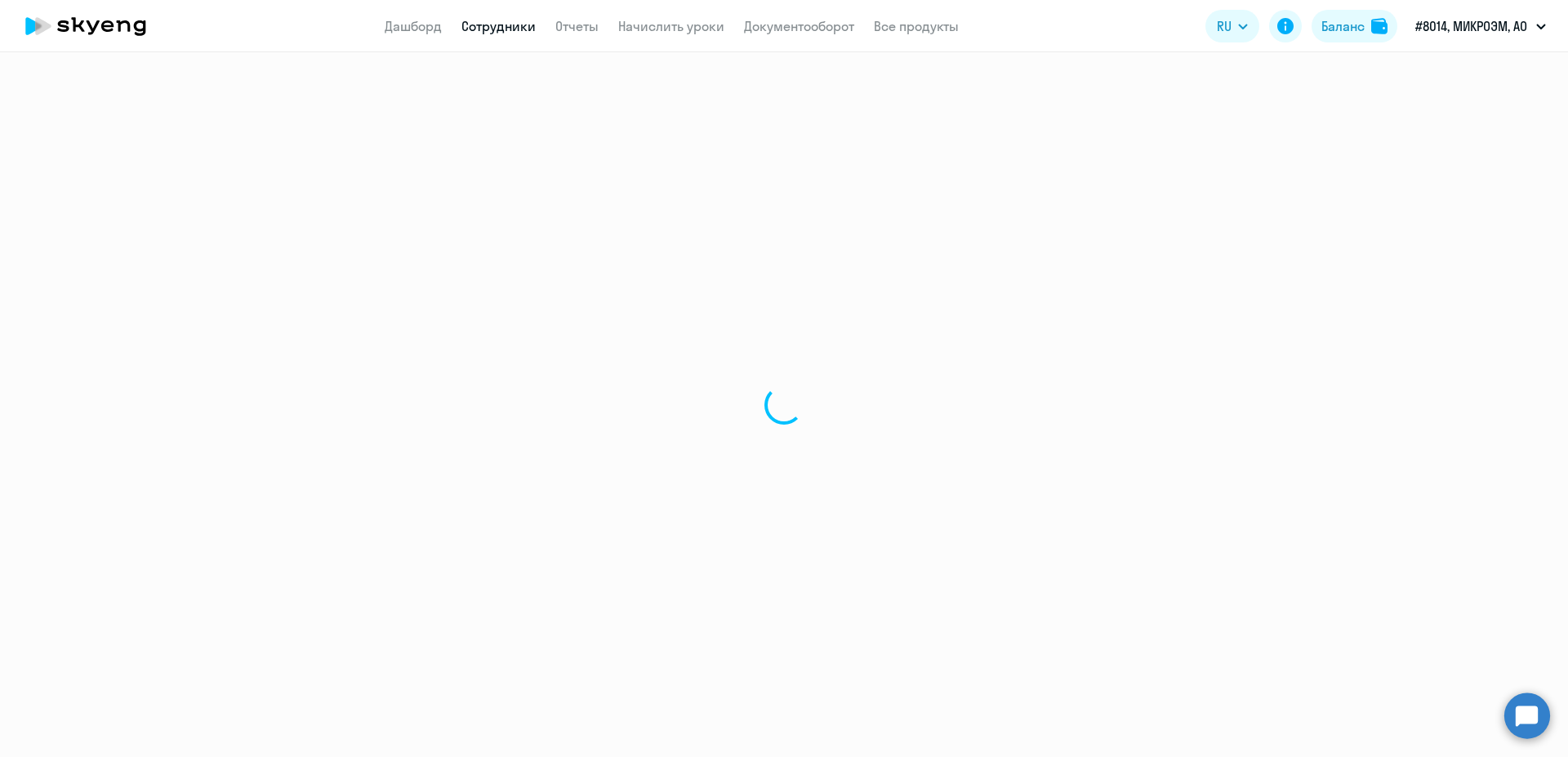
select select "english"
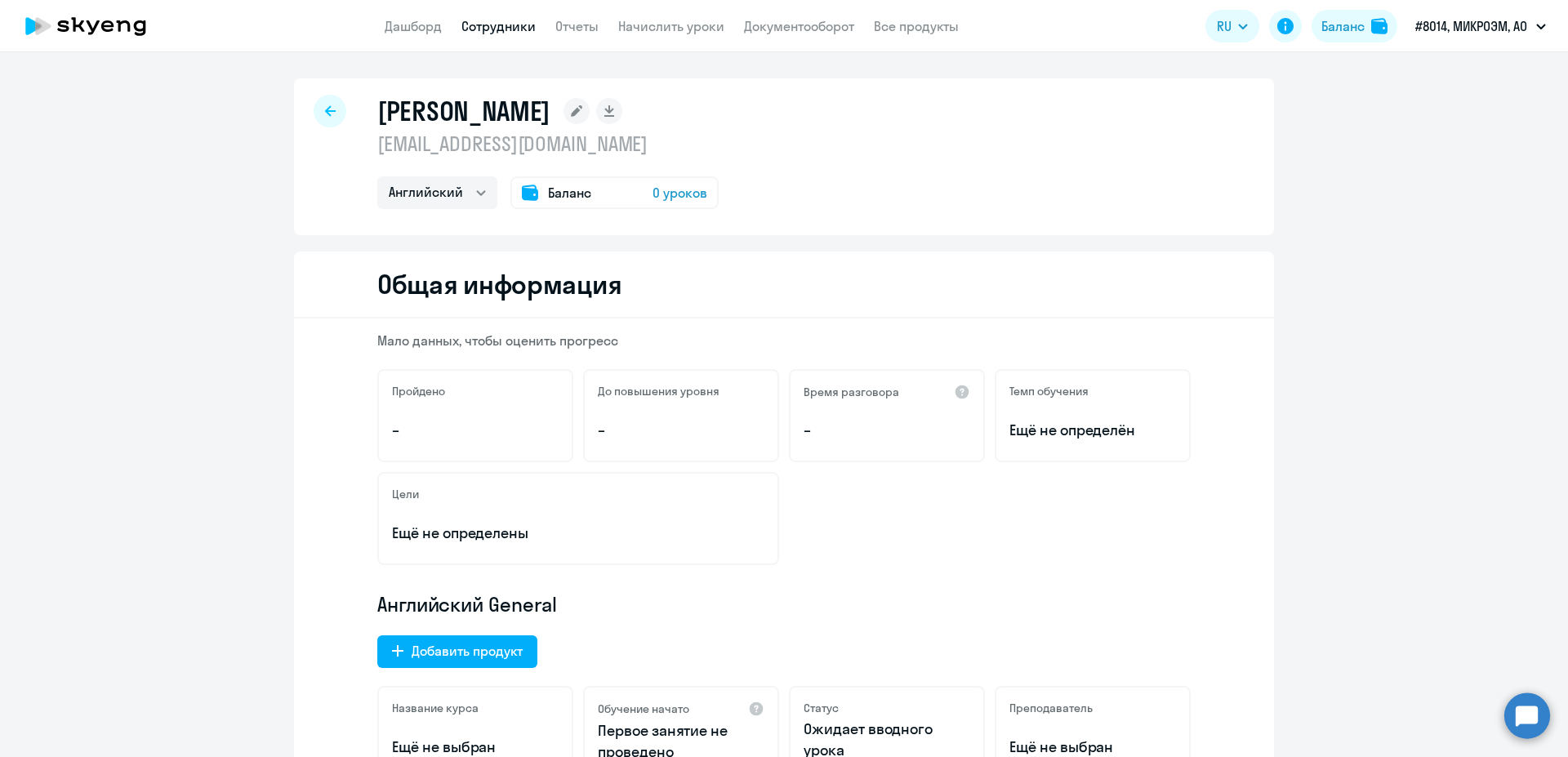
click at [518, 34] on link "Сотрудники" at bounding box center [498, 26] width 74 height 16
select select "30"
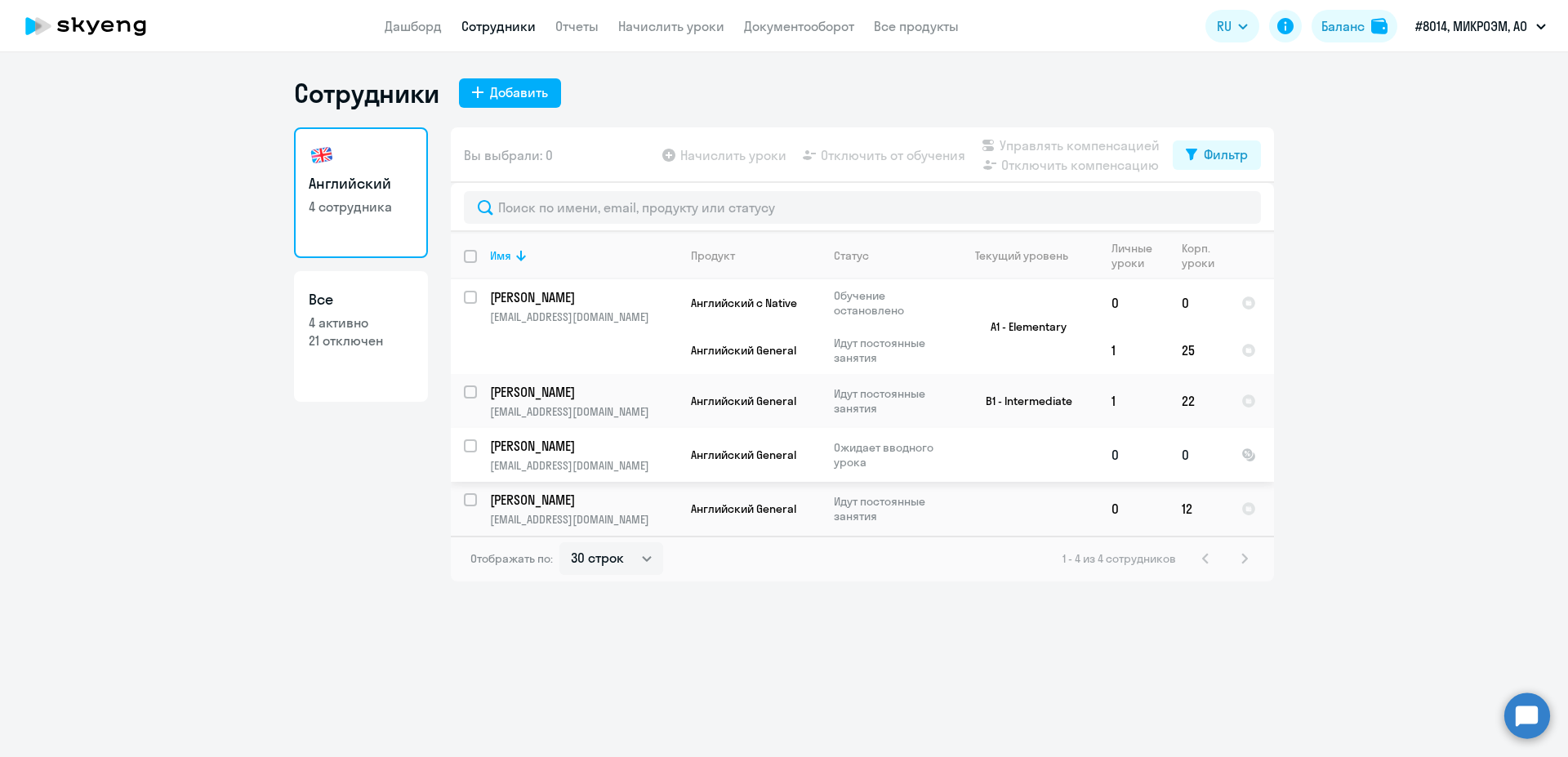
click at [986, 475] on td at bounding box center [1022, 454] width 152 height 54
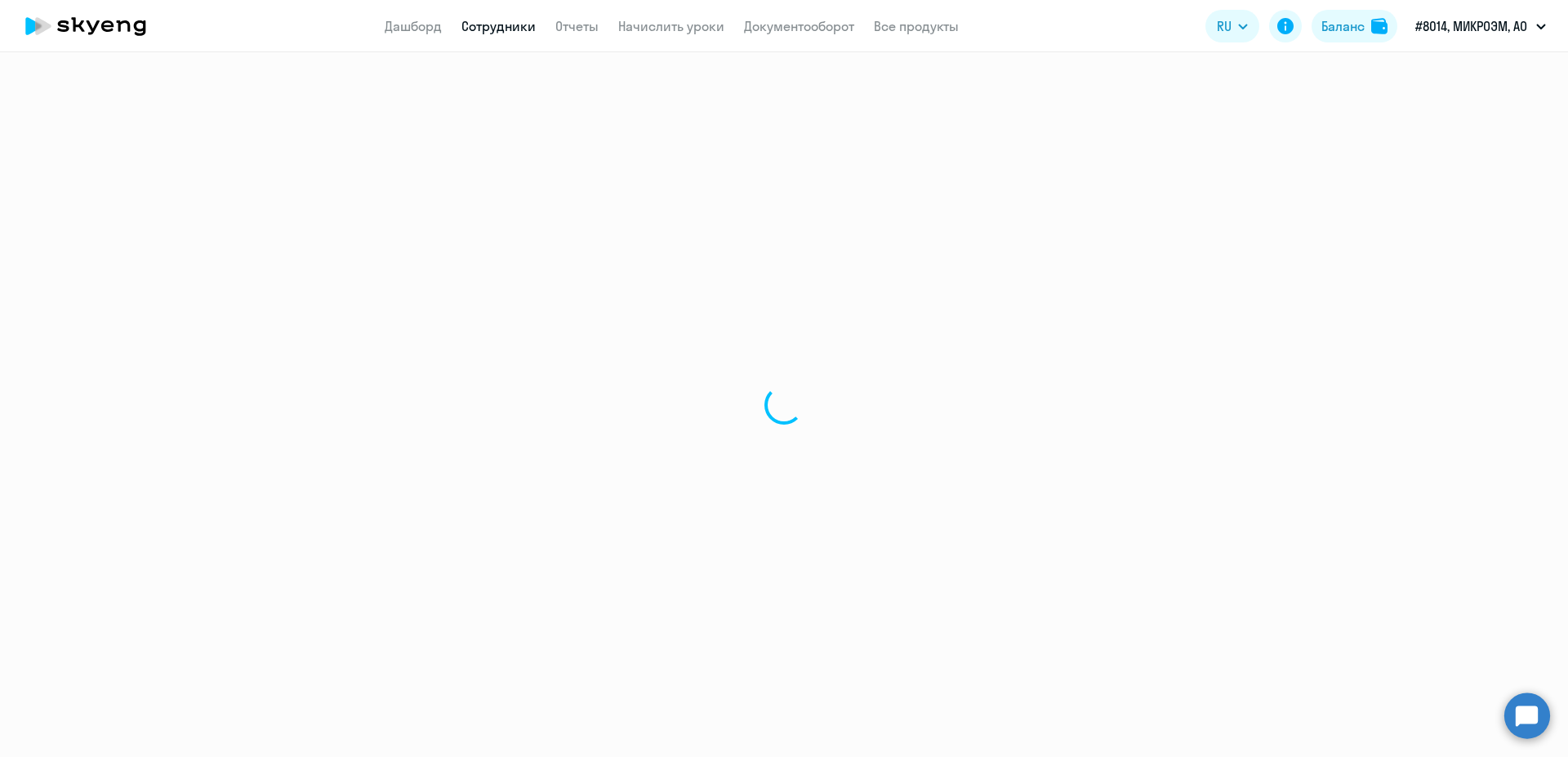
select select "english"
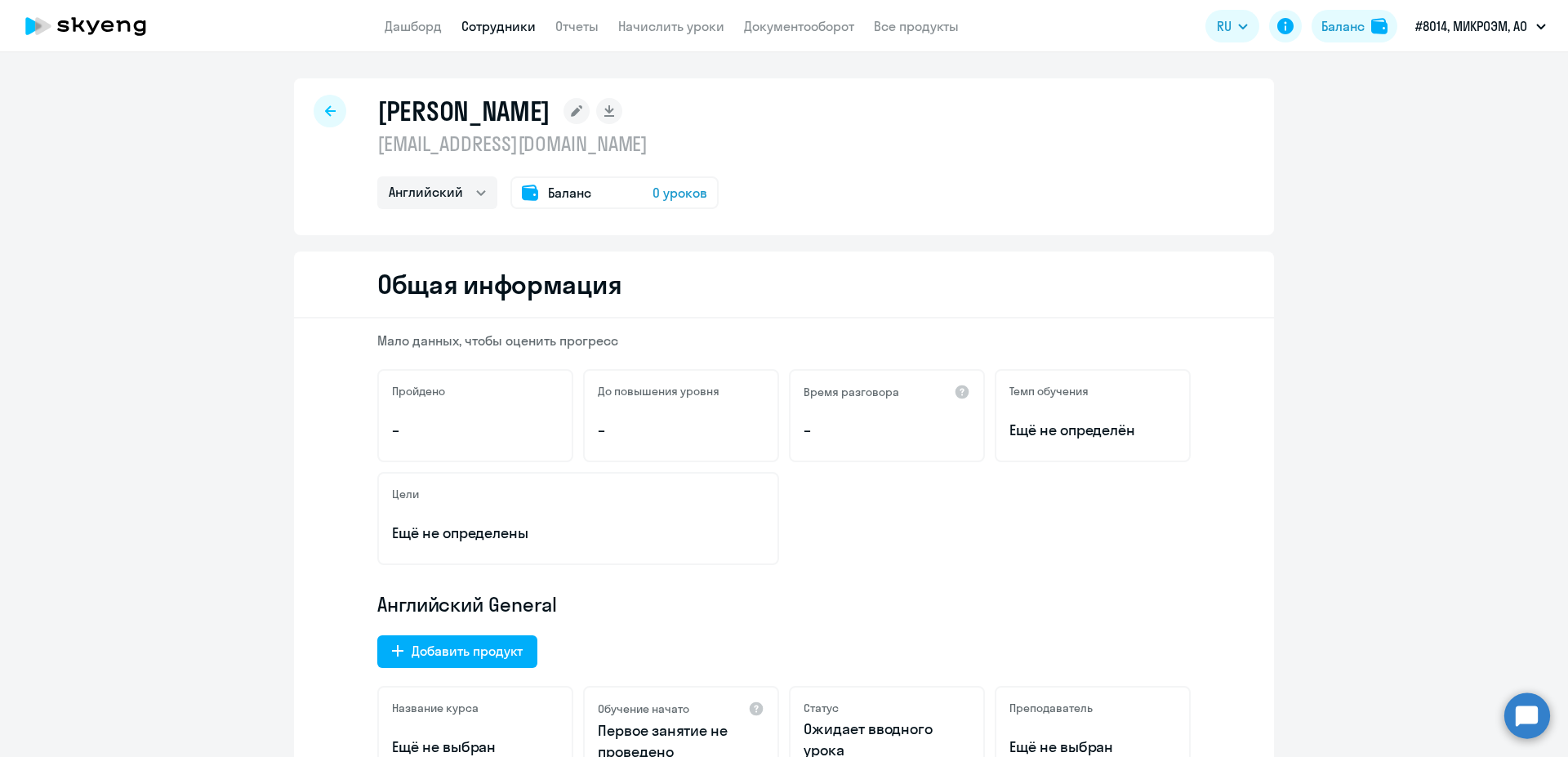
click at [568, 182] on span "Баланс" at bounding box center [570, 192] width 43 height 20
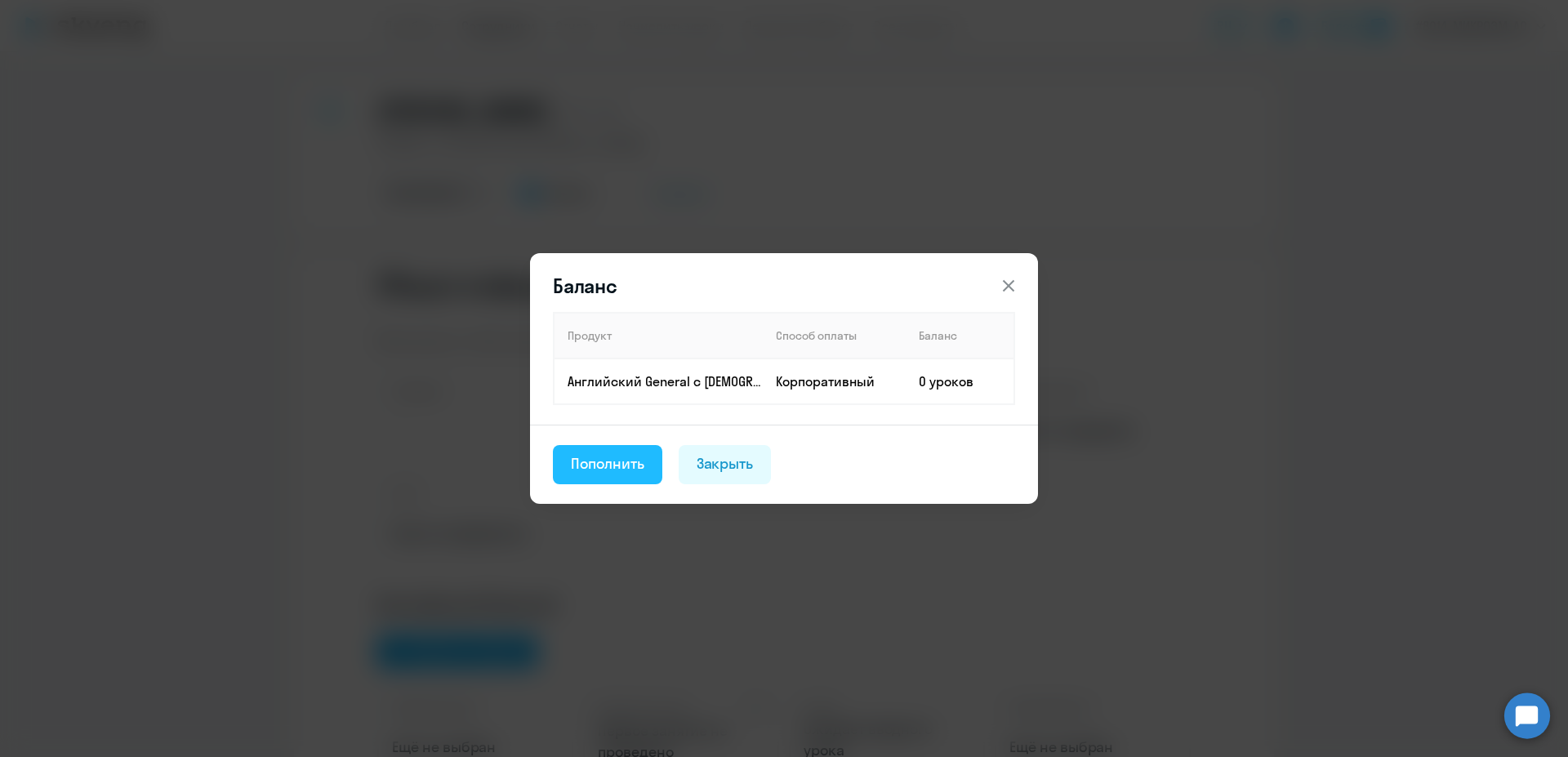
click at [641, 460] on div "Пополнить" at bounding box center [607, 463] width 73 height 21
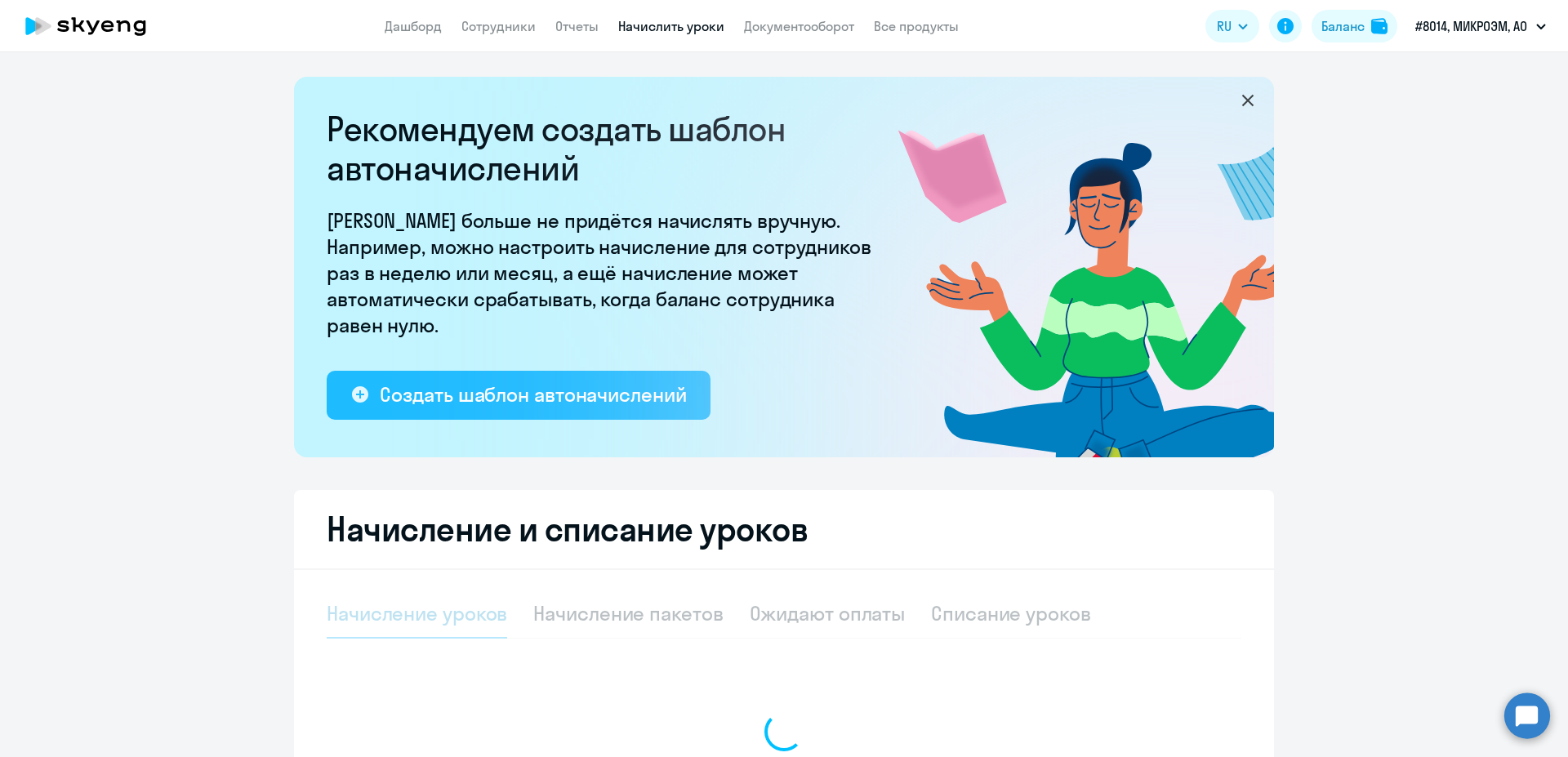
select select "10"
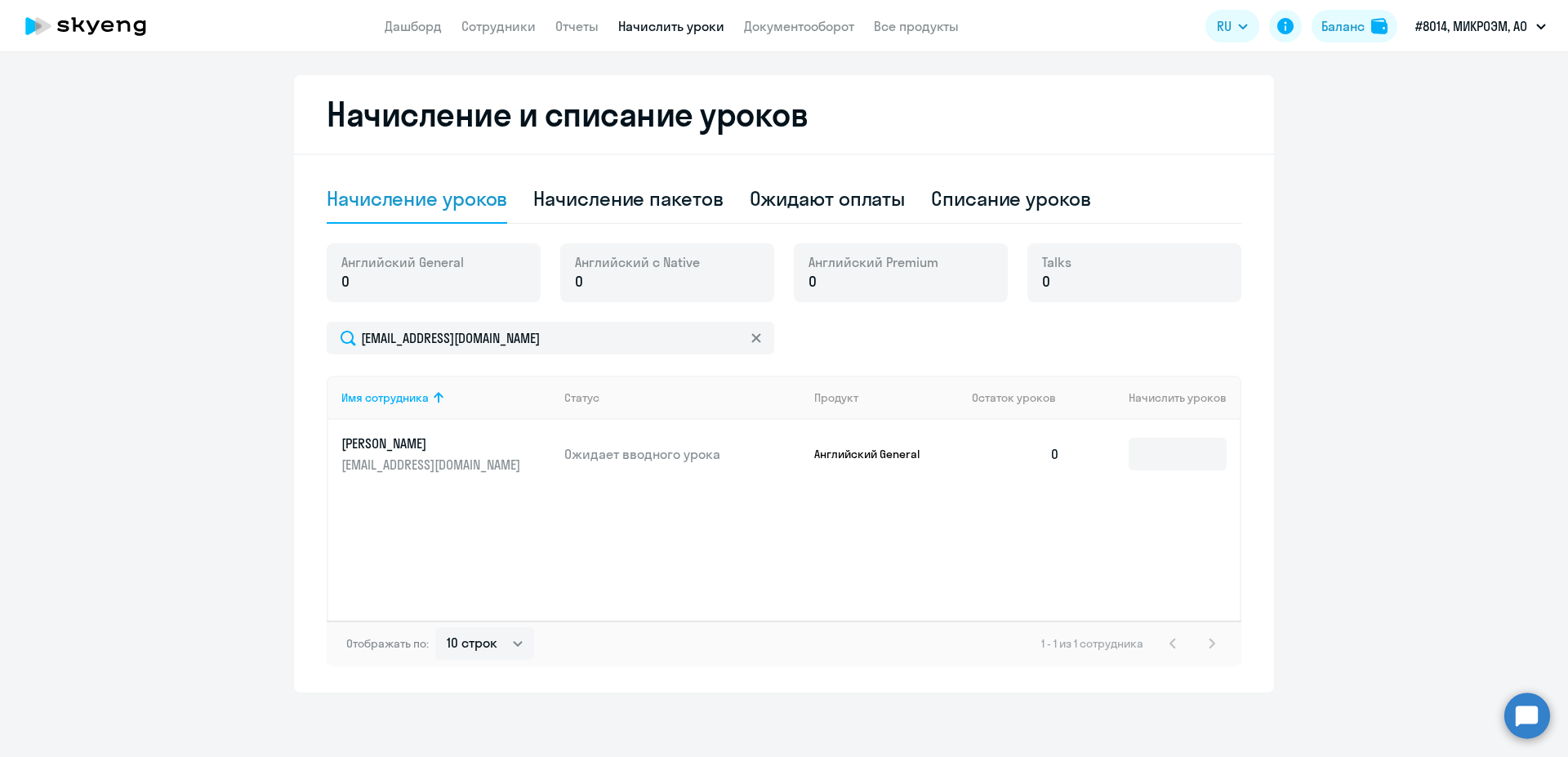
scroll to position [415, 0]
click at [587, 29] on link "Отчеты" at bounding box center [576, 26] width 43 height 16
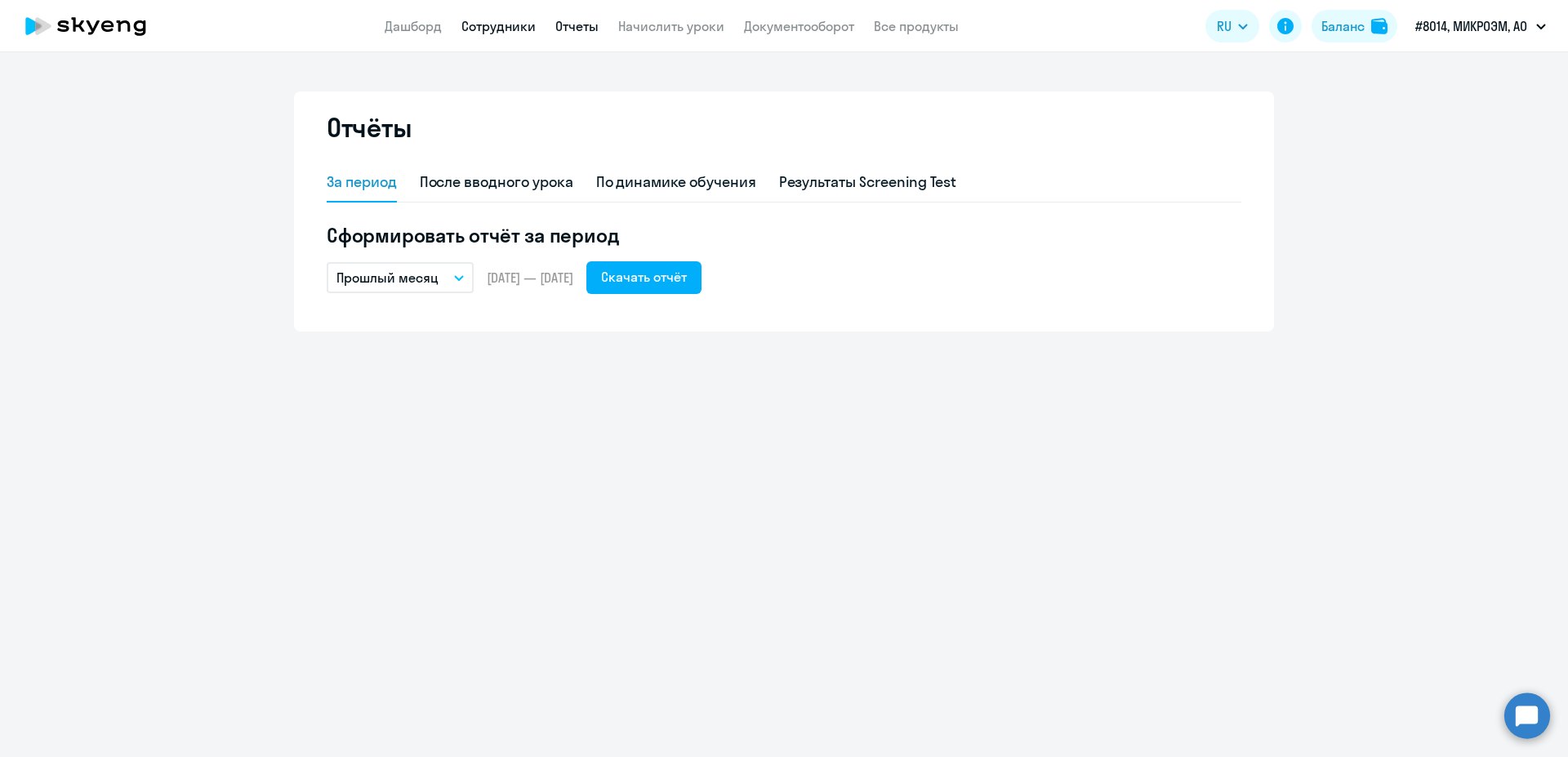
click at [516, 26] on link "Сотрудники" at bounding box center [498, 26] width 74 height 16
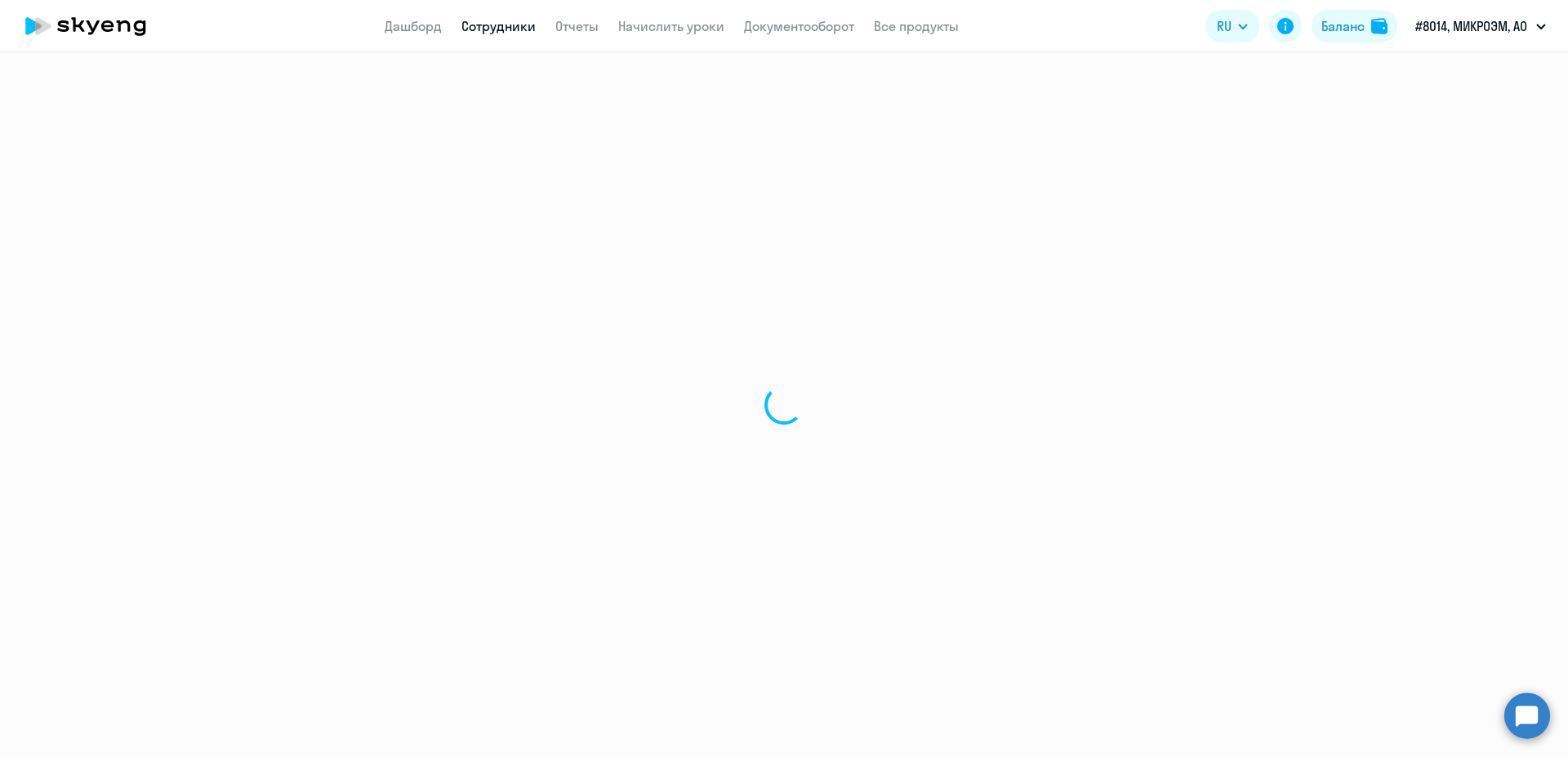
select select "30"
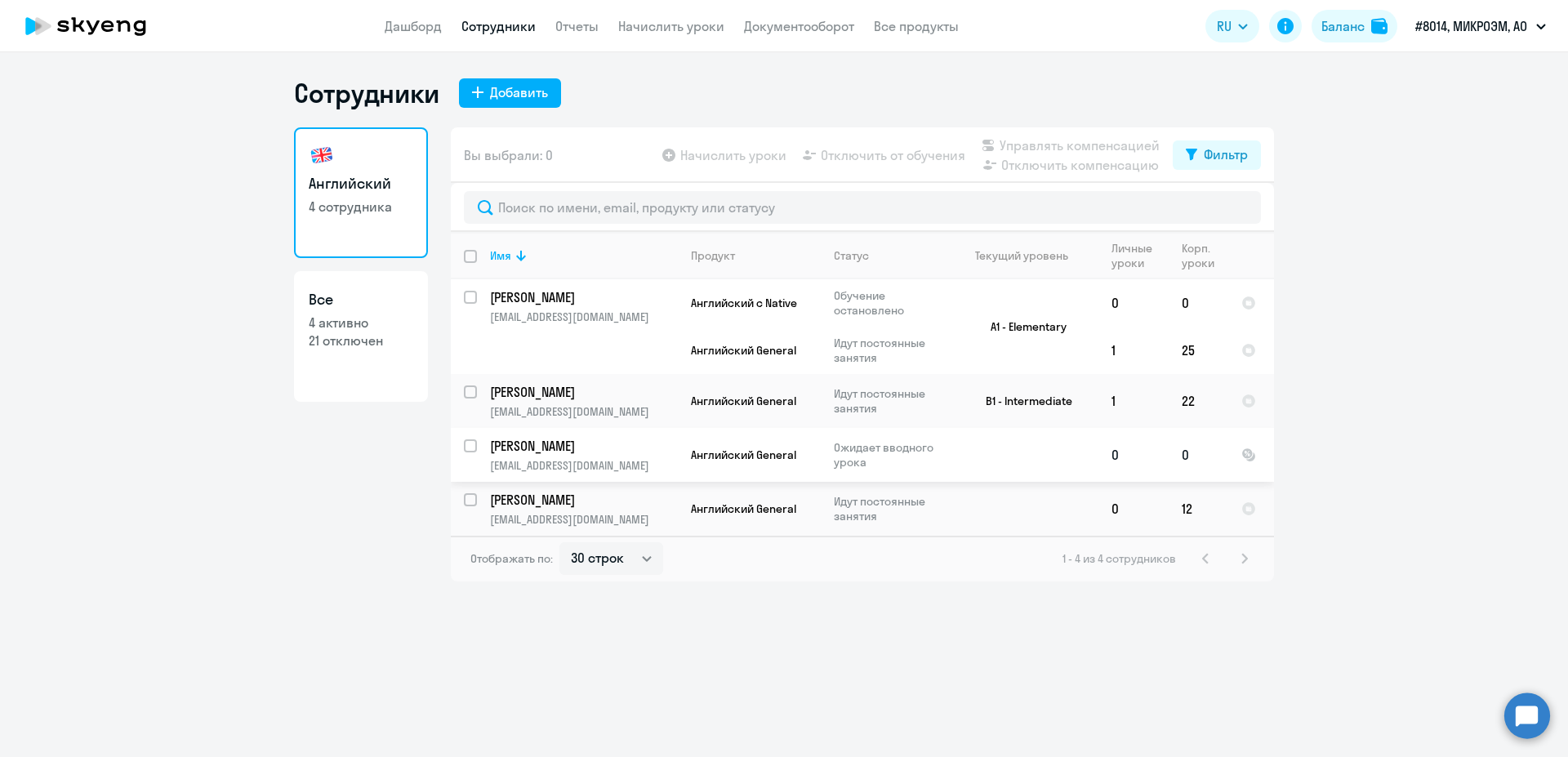
click at [457, 443] on div at bounding box center [472, 446] width 39 height 39
checkbox input "true"
click at [1075, 143] on span "Управлять компенсацией" at bounding box center [1079, 145] width 160 height 20
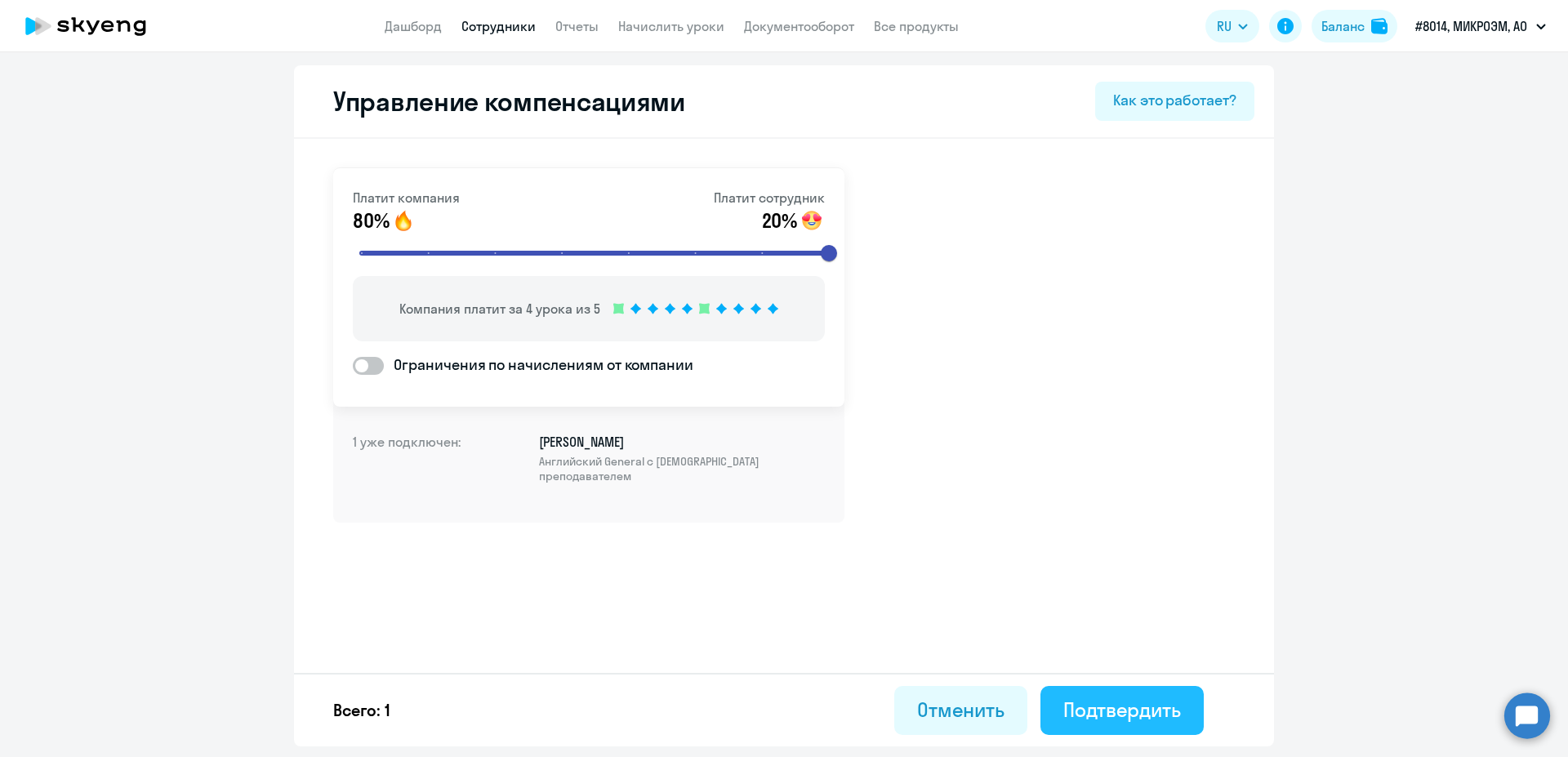
click at [1123, 725] on button "Подтвердить" at bounding box center [1122, 709] width 164 height 49
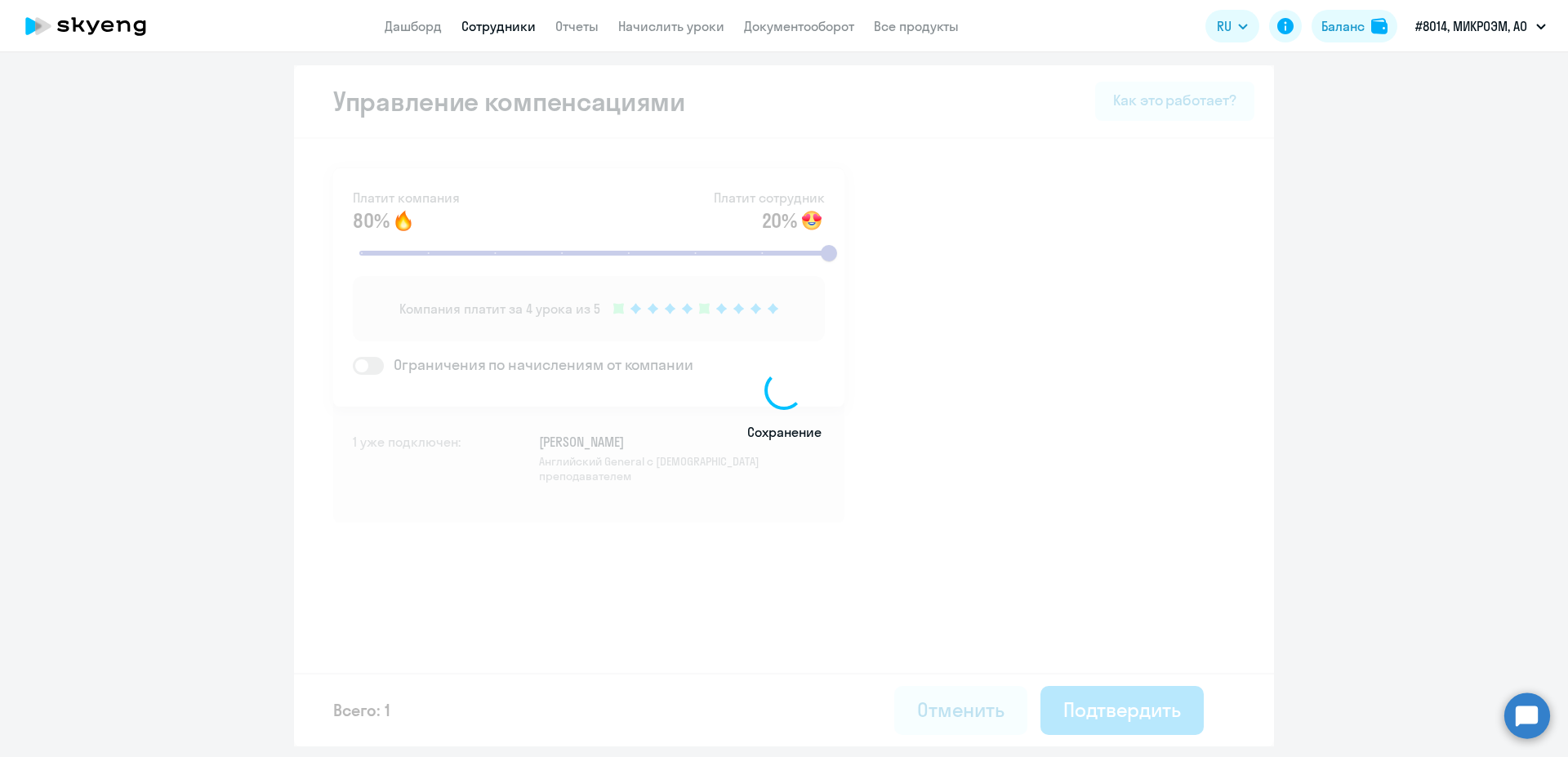
select select "30"
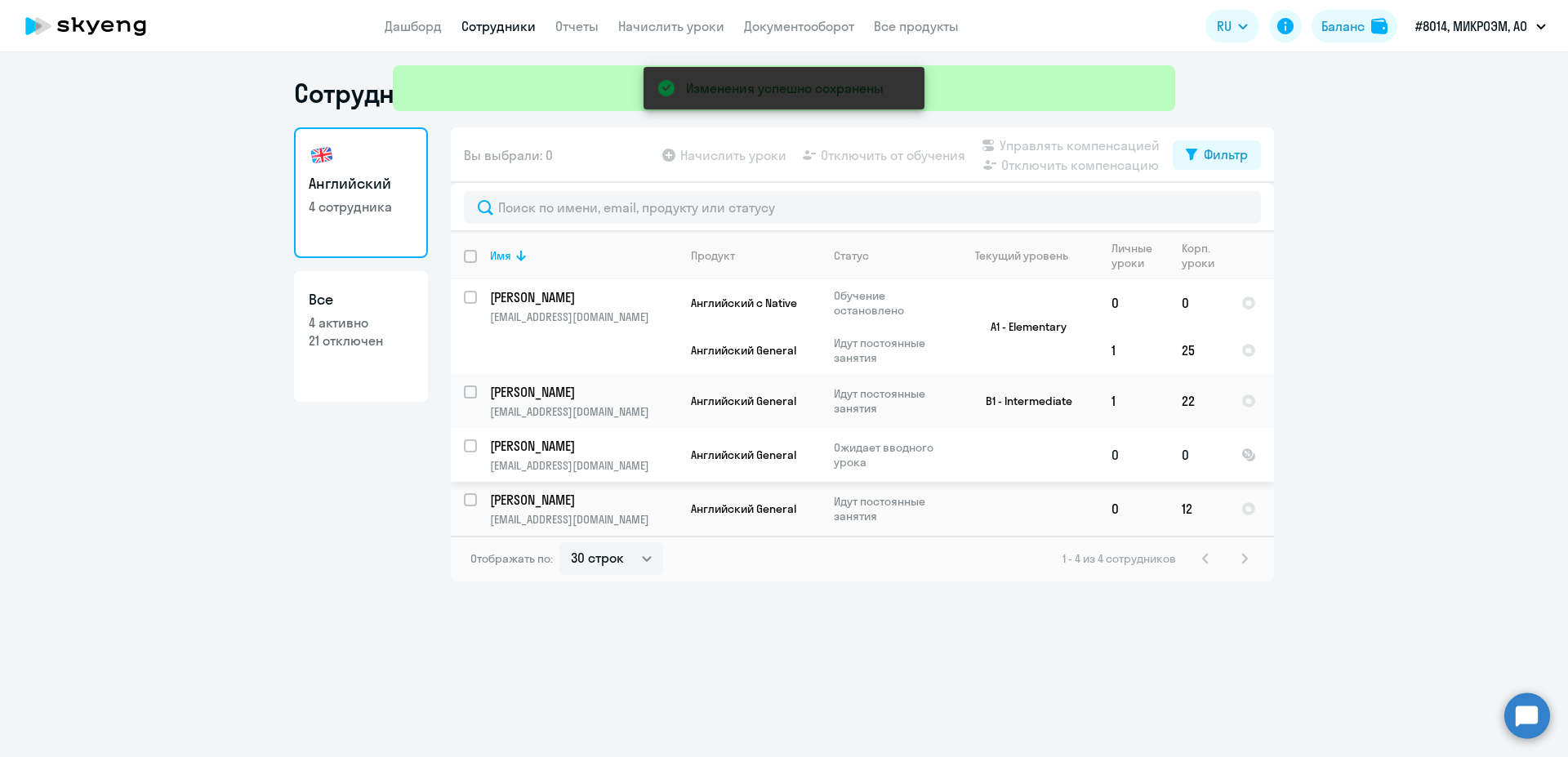
click at [466, 447] on input "select row 2758489" at bounding box center [480, 455] width 32 height 32
checkbox input "true"
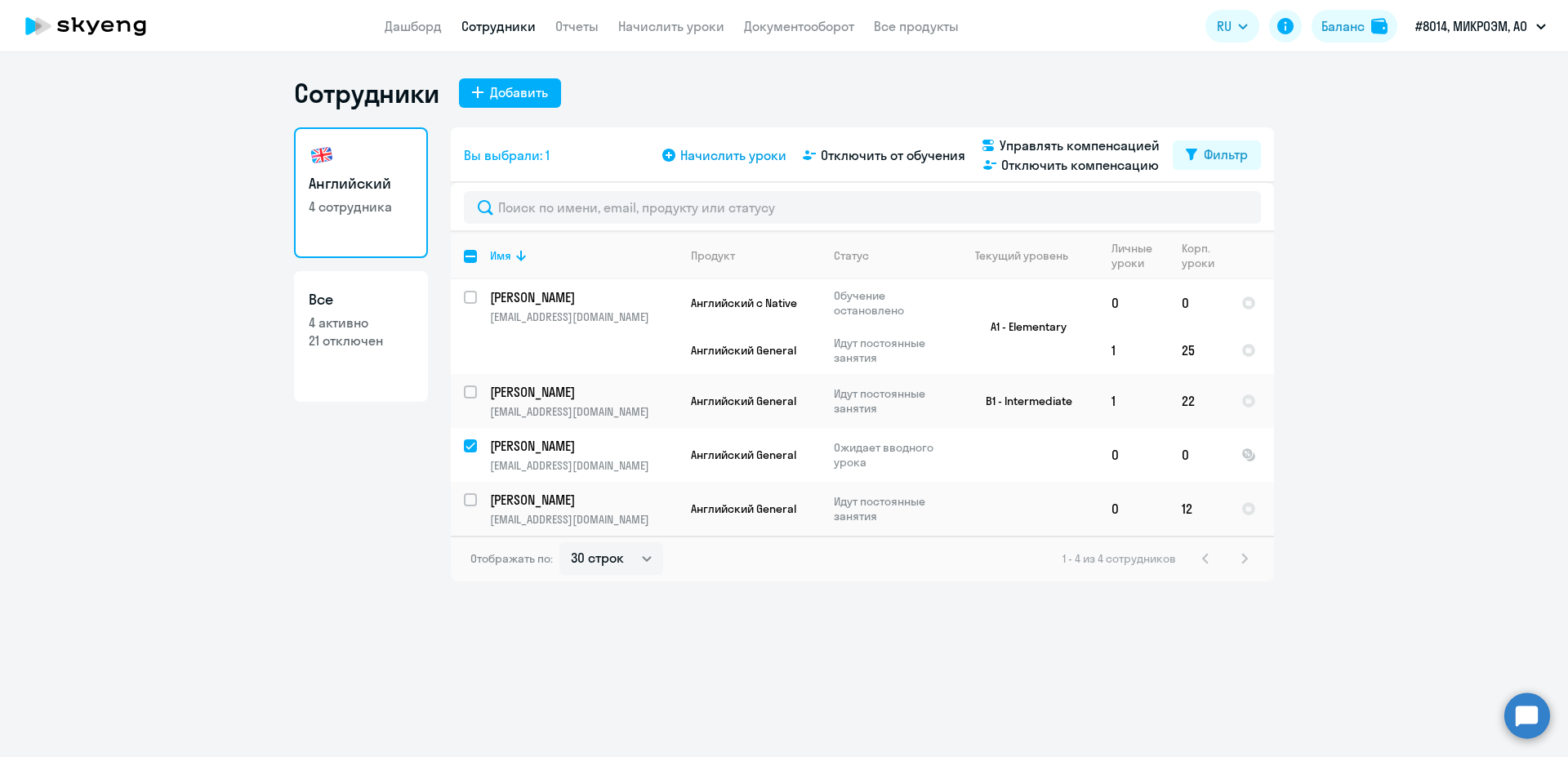
click at [768, 156] on span "Начислить уроки" at bounding box center [733, 154] width 106 height 20
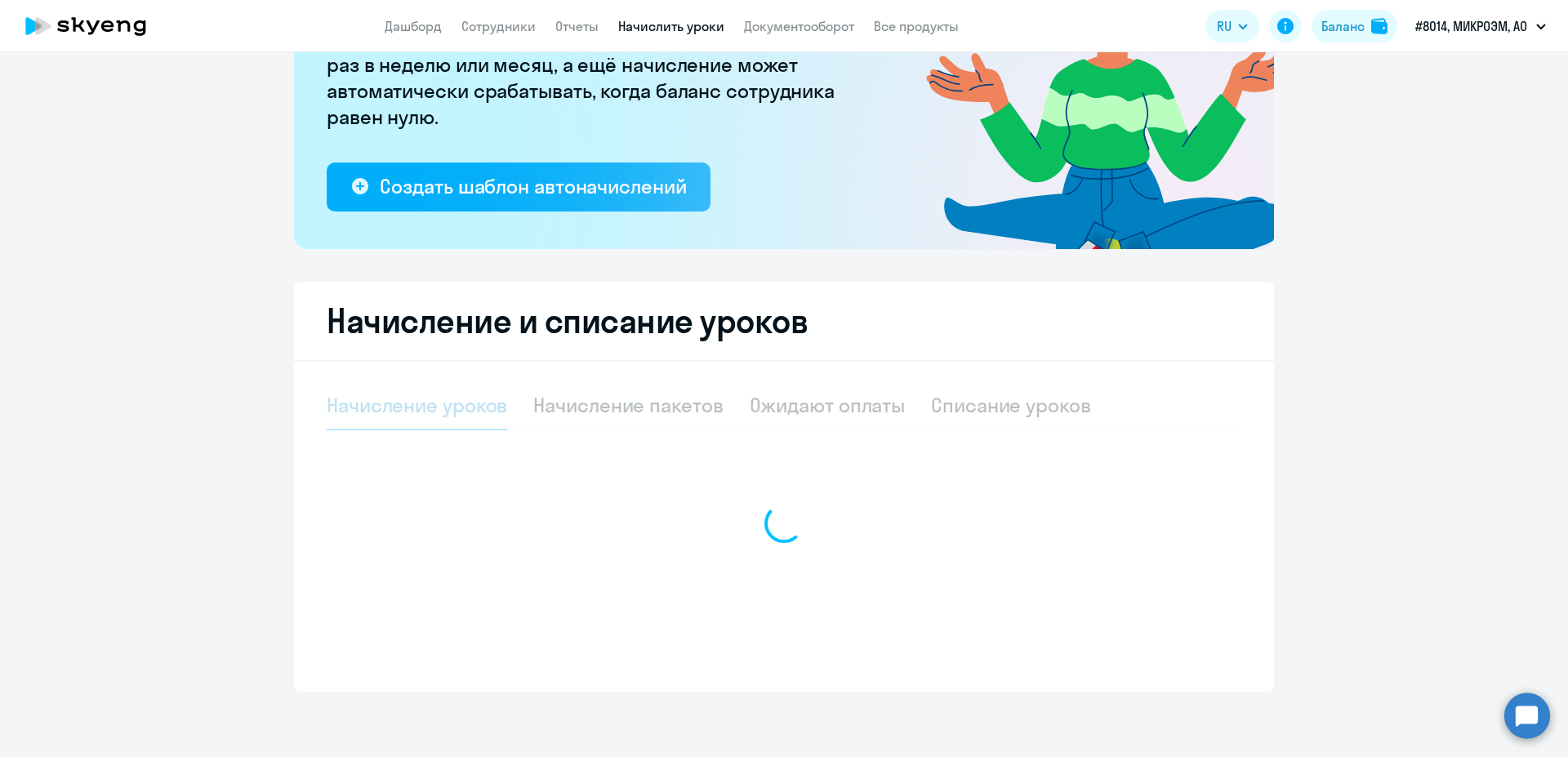
select select "10"
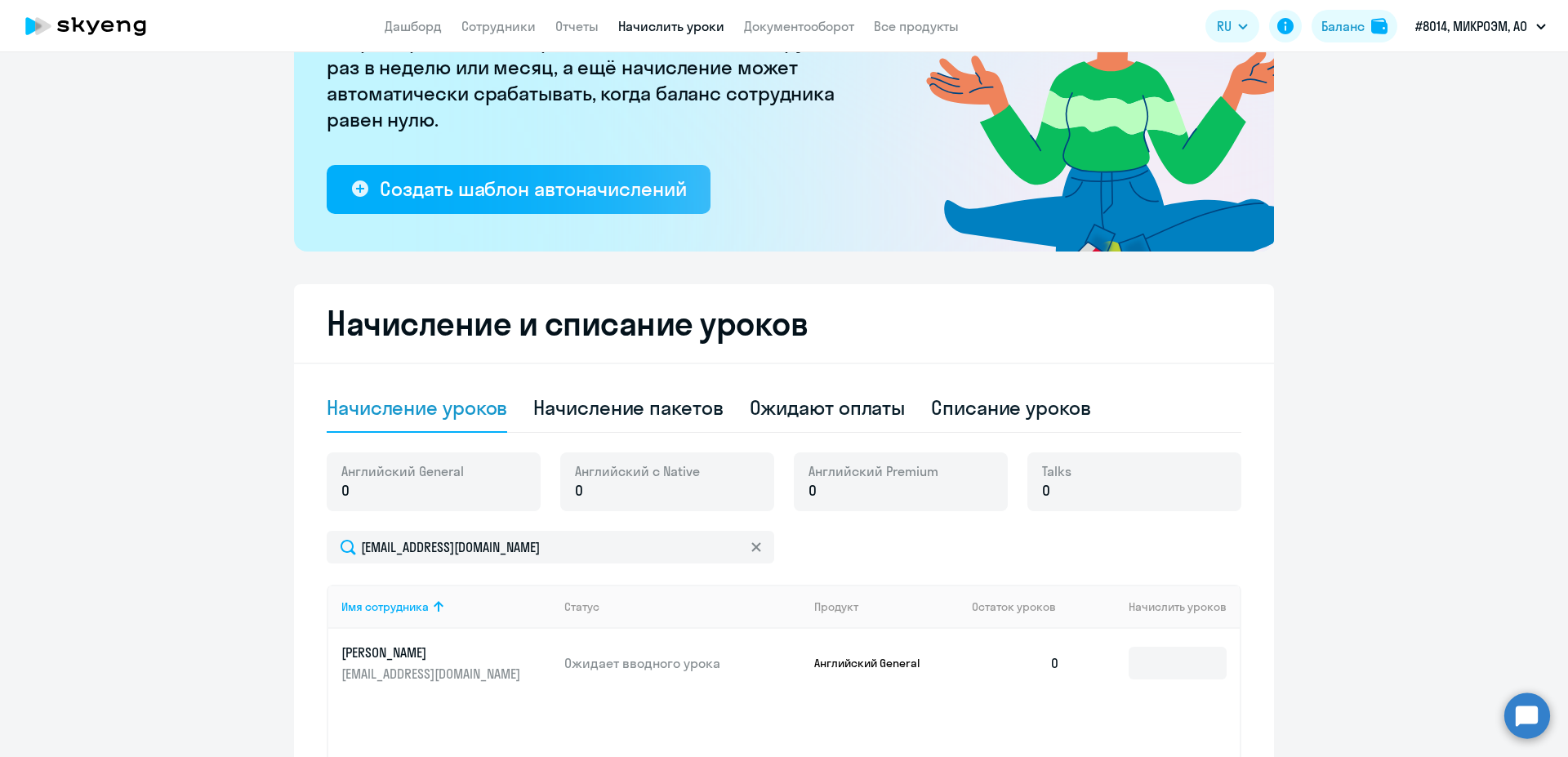
scroll to position [309, 0]
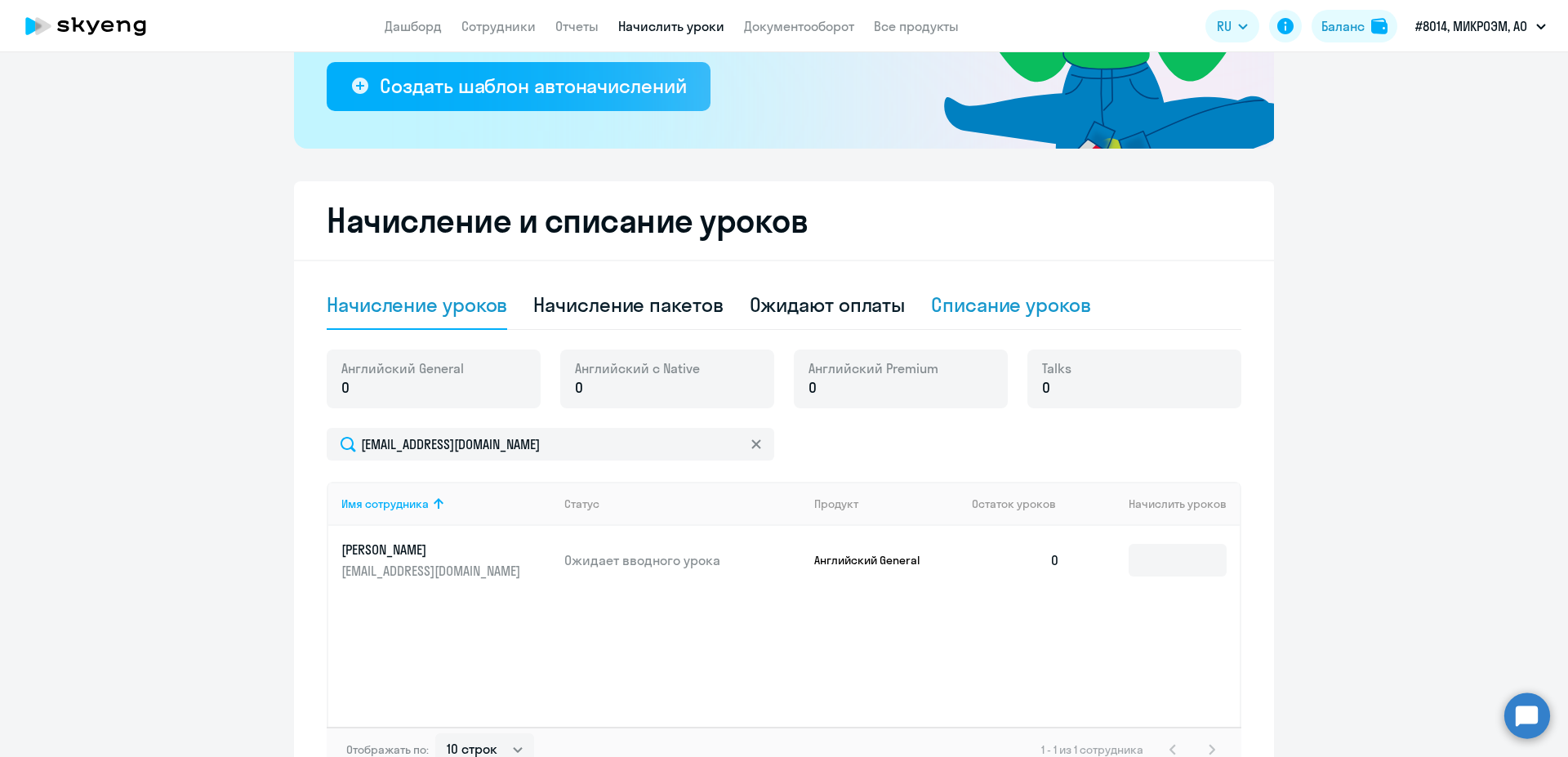
click at [945, 294] on div "Списание уроков" at bounding box center [1011, 304] width 160 height 26
select select "10"
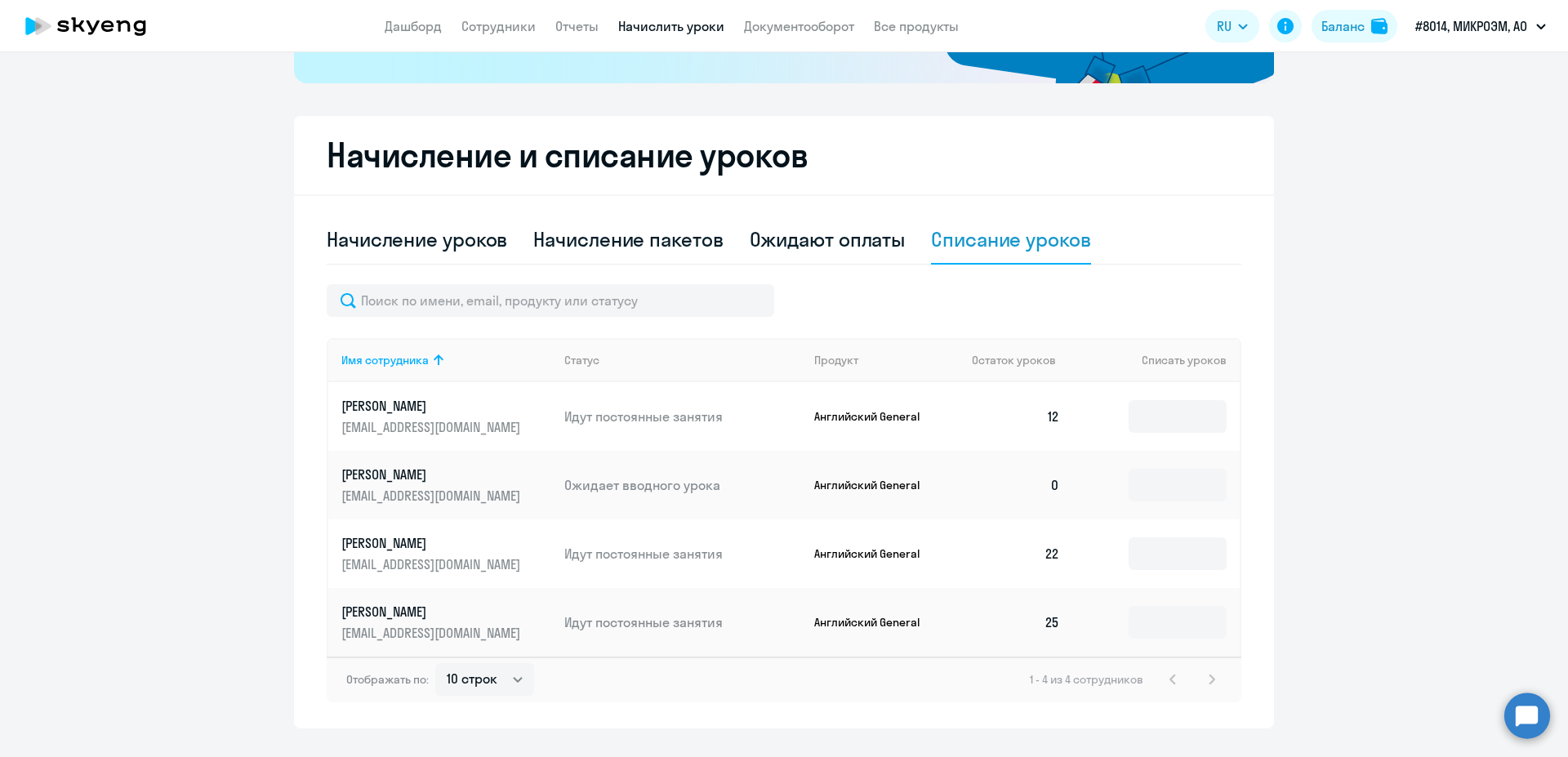
scroll to position [411, 0]
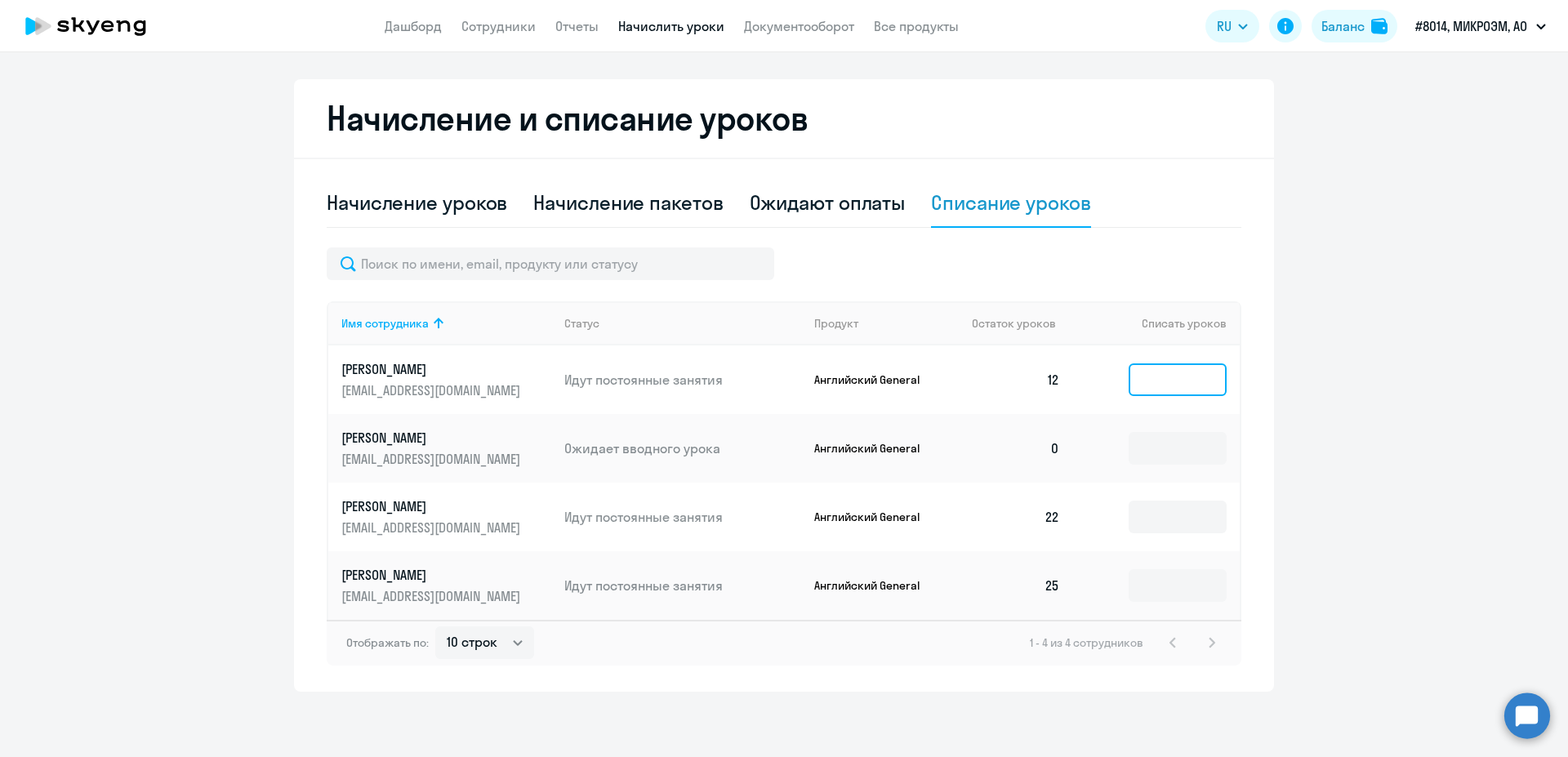
click at [1154, 382] on input at bounding box center [1177, 379] width 98 height 32
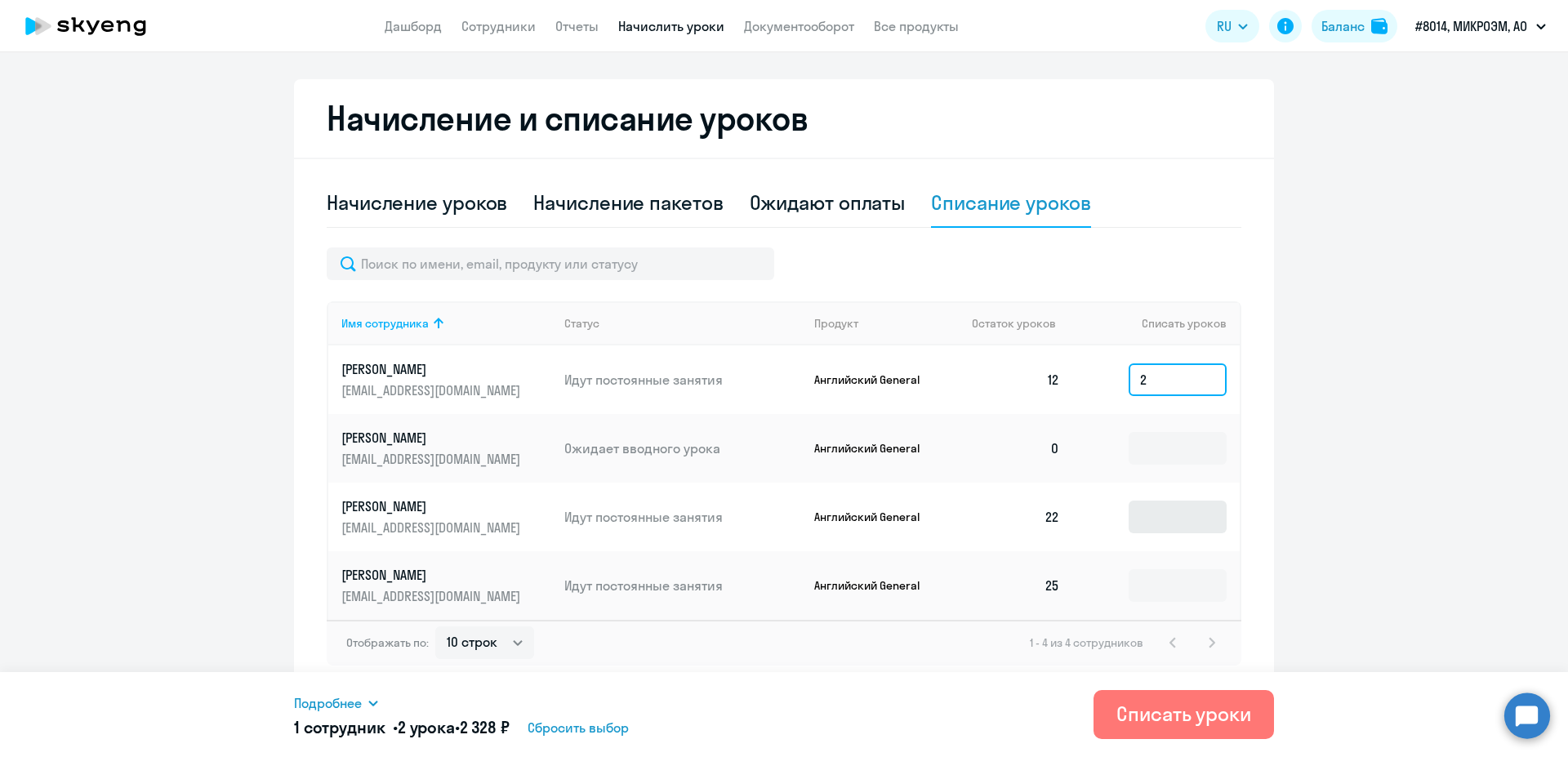
type input "2"
click at [1166, 510] on input at bounding box center [1177, 517] width 98 height 32
type input "10"
click at [1121, 592] on td at bounding box center [1155, 585] width 166 height 68
click at [1158, 575] on input at bounding box center [1177, 585] width 98 height 32
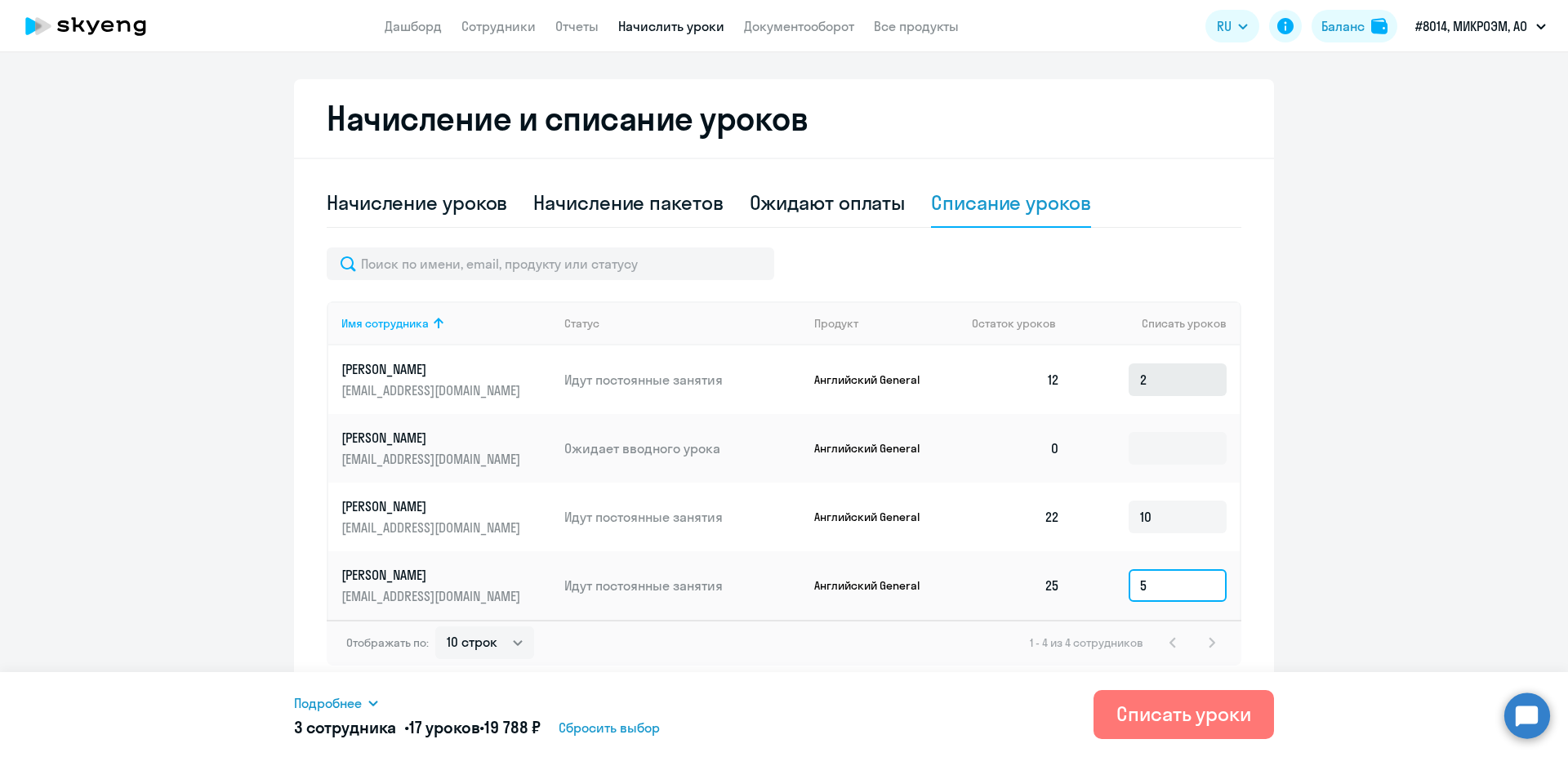
type input "5"
click at [1158, 381] on input "2" at bounding box center [1177, 379] width 98 height 32
click at [1373, 511] on ng-component "Рекомендуем создать шаблон автоначислений Уроки больше не придётся начислять вр…" at bounding box center [784, 178] width 1568 height 1026
click at [1171, 511] on input "10" at bounding box center [1177, 517] width 98 height 32
type input "1"
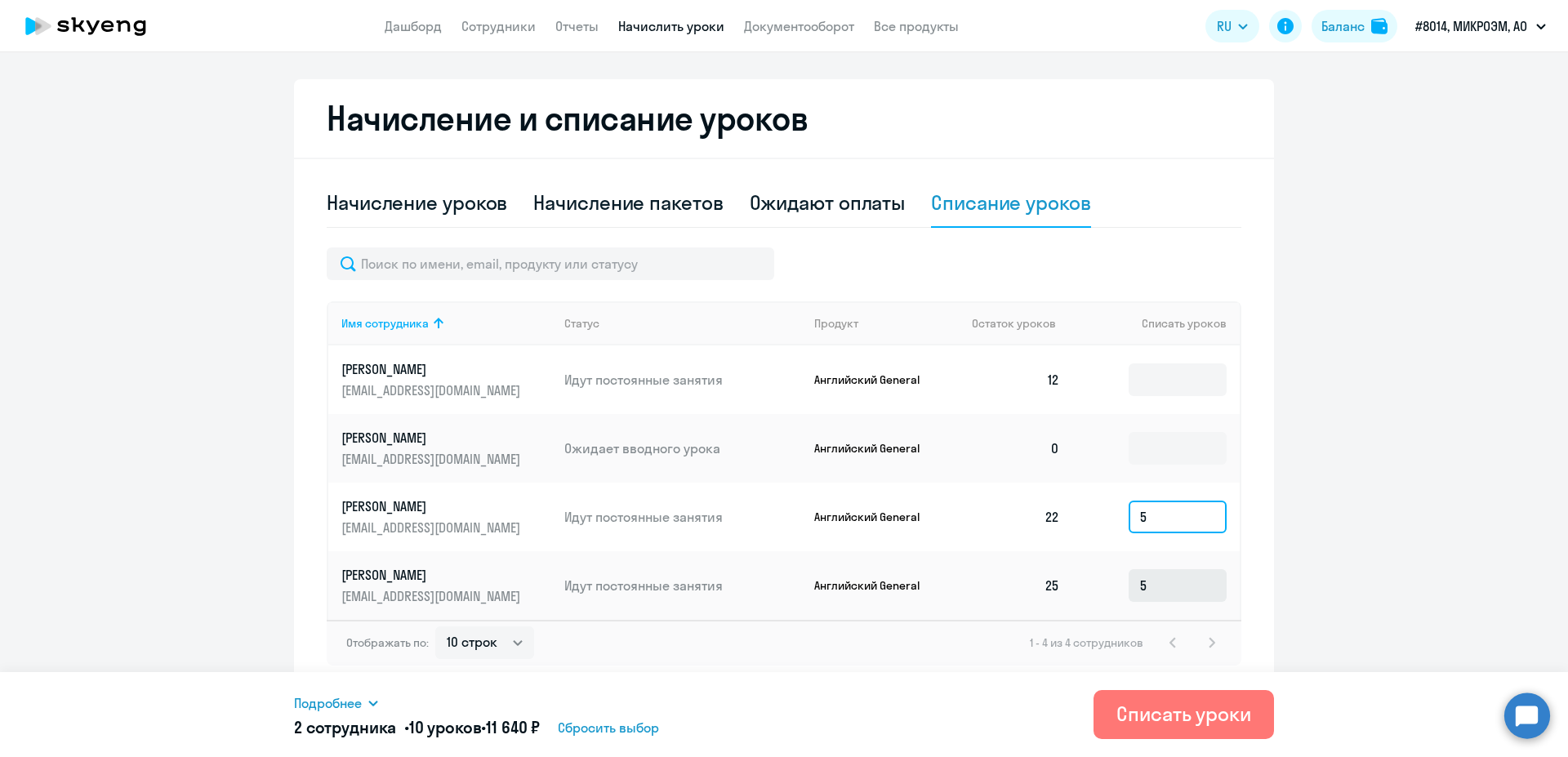
type input "5"
click at [1160, 594] on input "5" at bounding box center [1177, 585] width 98 height 32
type input "8"
click at [1164, 528] on input "5" at bounding box center [1177, 517] width 98 height 32
click at [1160, 589] on input "8" at bounding box center [1177, 585] width 98 height 32
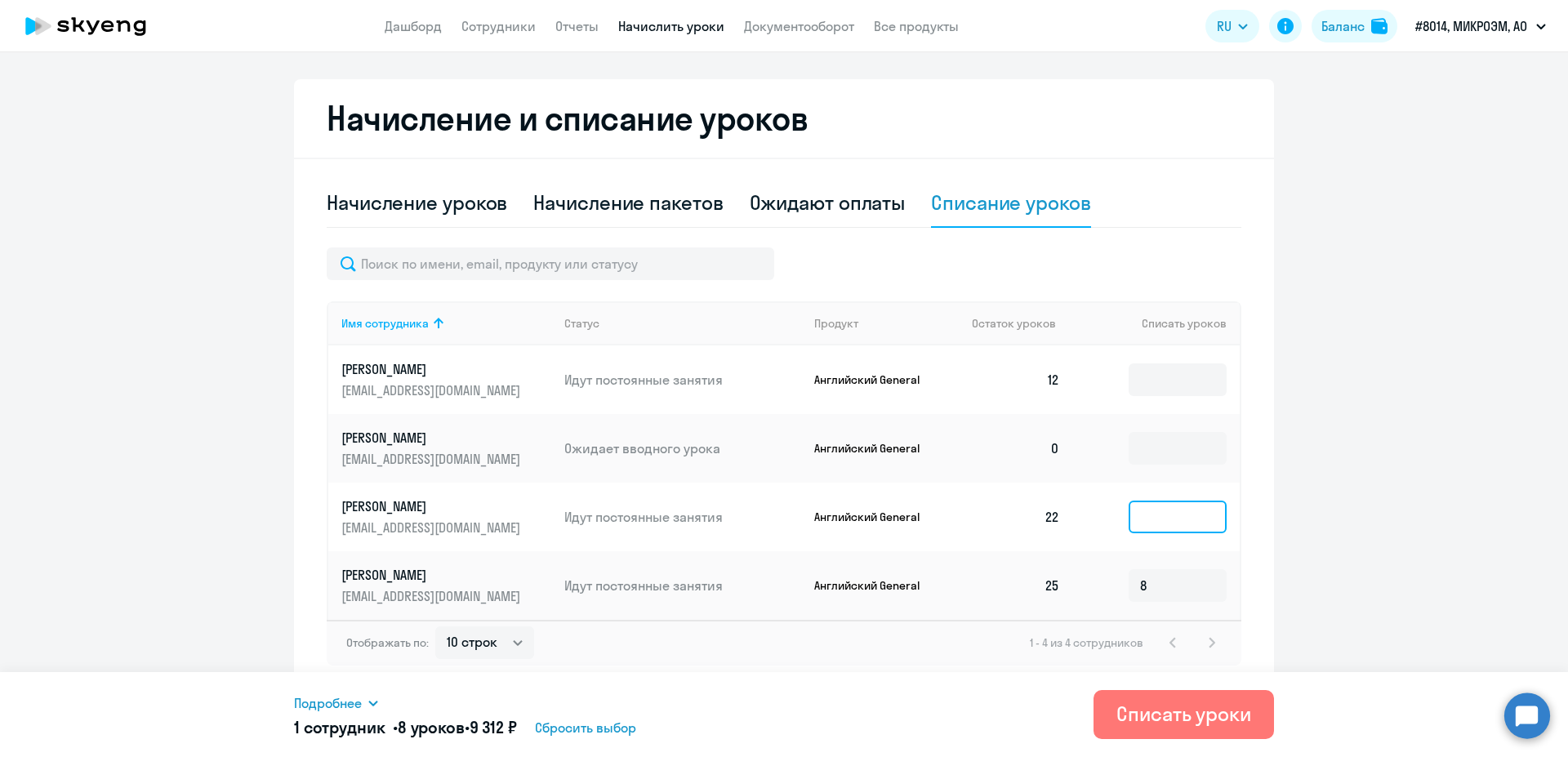
click at [1148, 525] on input at bounding box center [1177, 517] width 98 height 32
type input "2"
click at [1145, 588] on input "8" at bounding box center [1177, 585] width 98 height 32
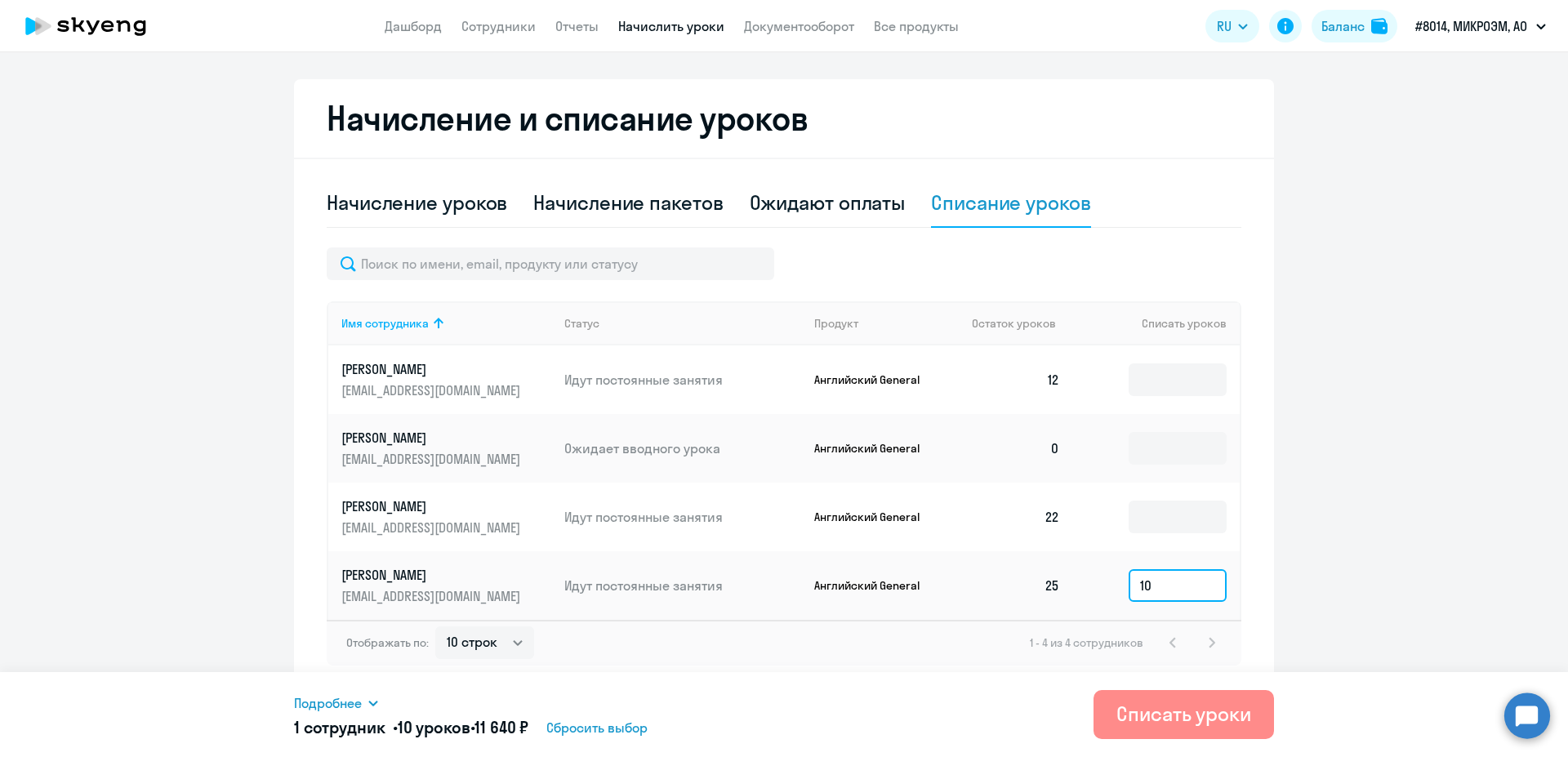
type input "10"
click at [1175, 722] on div "Списать уроки" at bounding box center [1183, 714] width 135 height 26
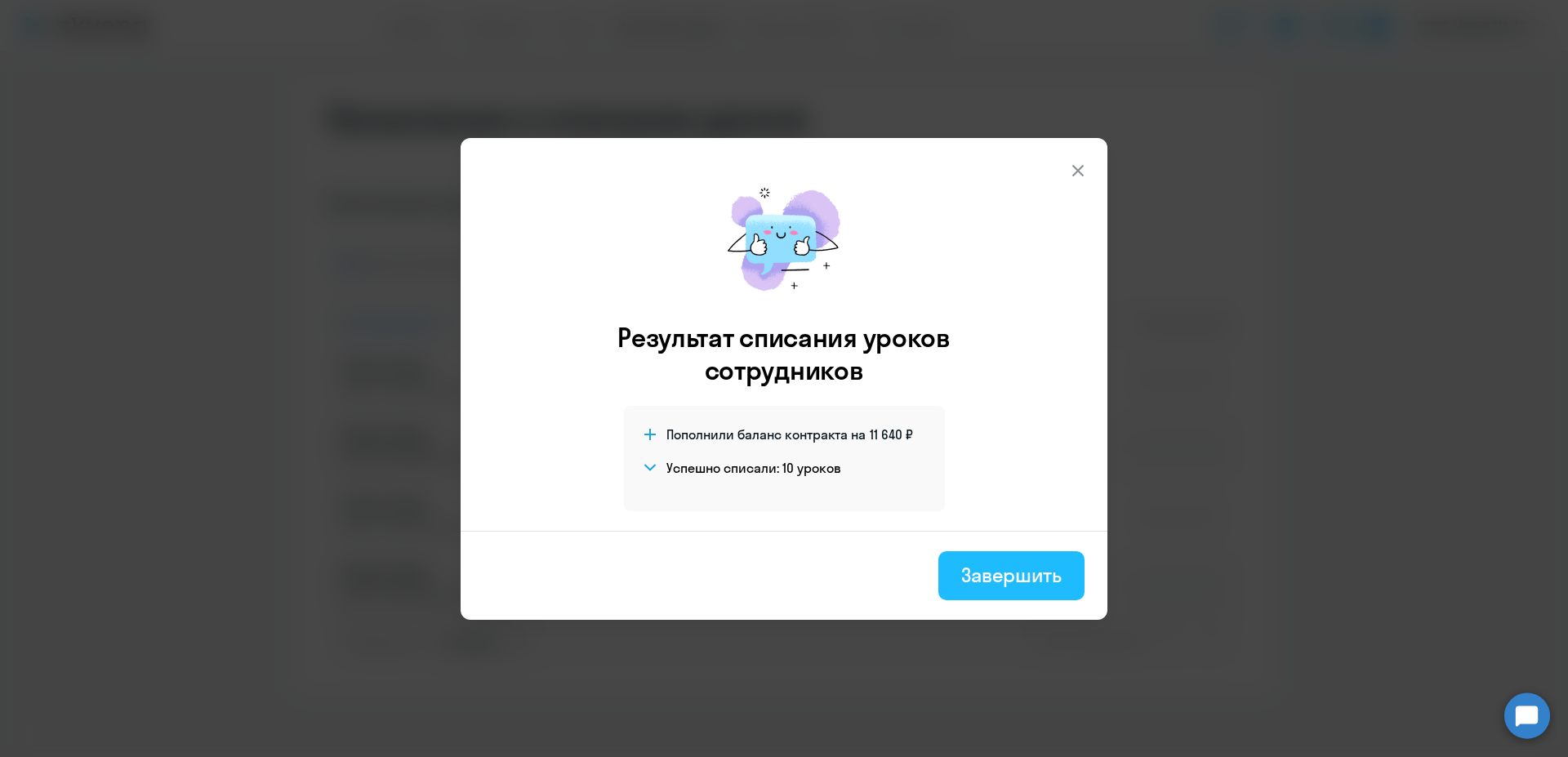
click at [1010, 575] on div "Завершить" at bounding box center [1011, 575] width 101 height 26
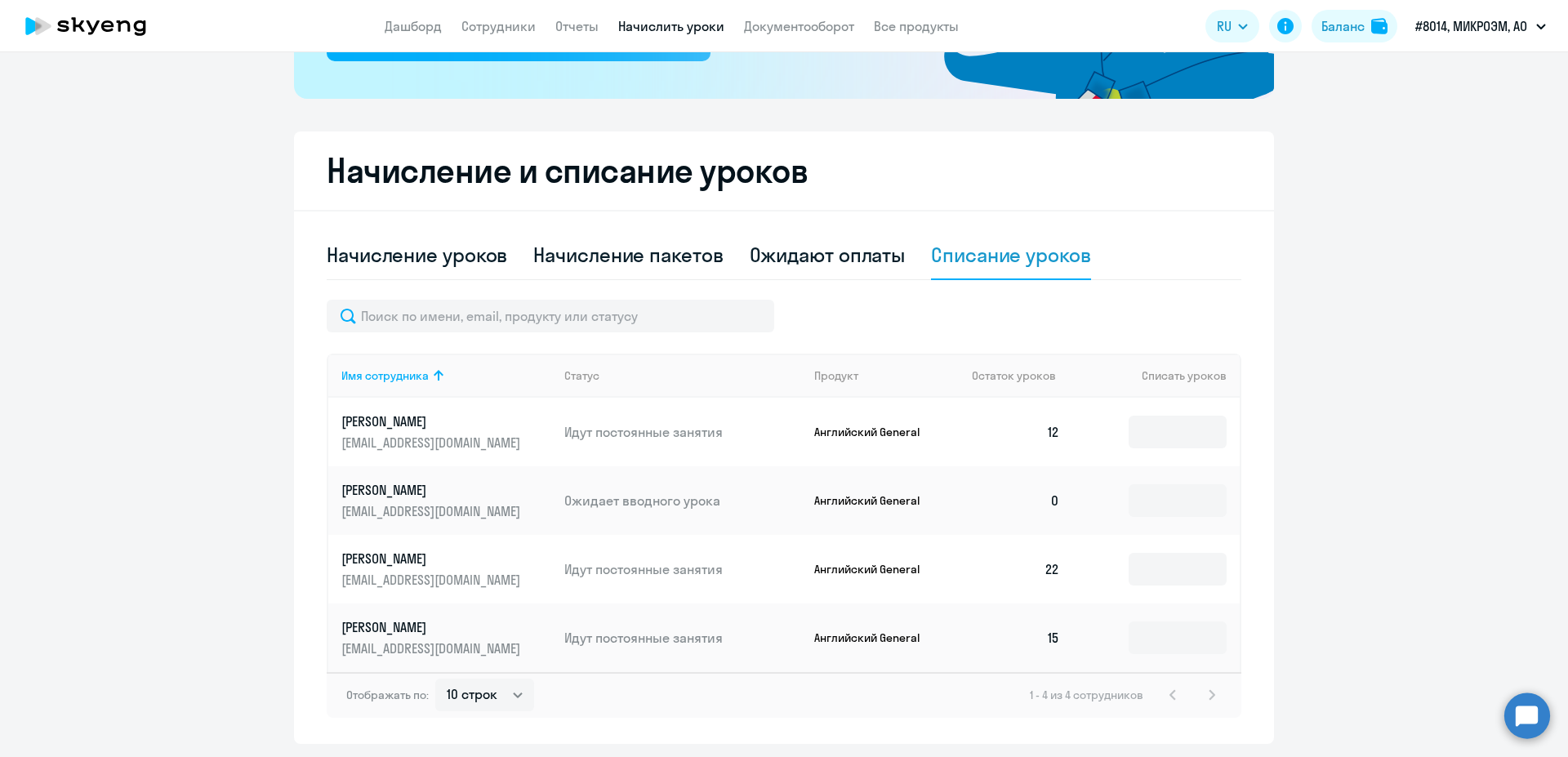
scroll to position [308, 0]
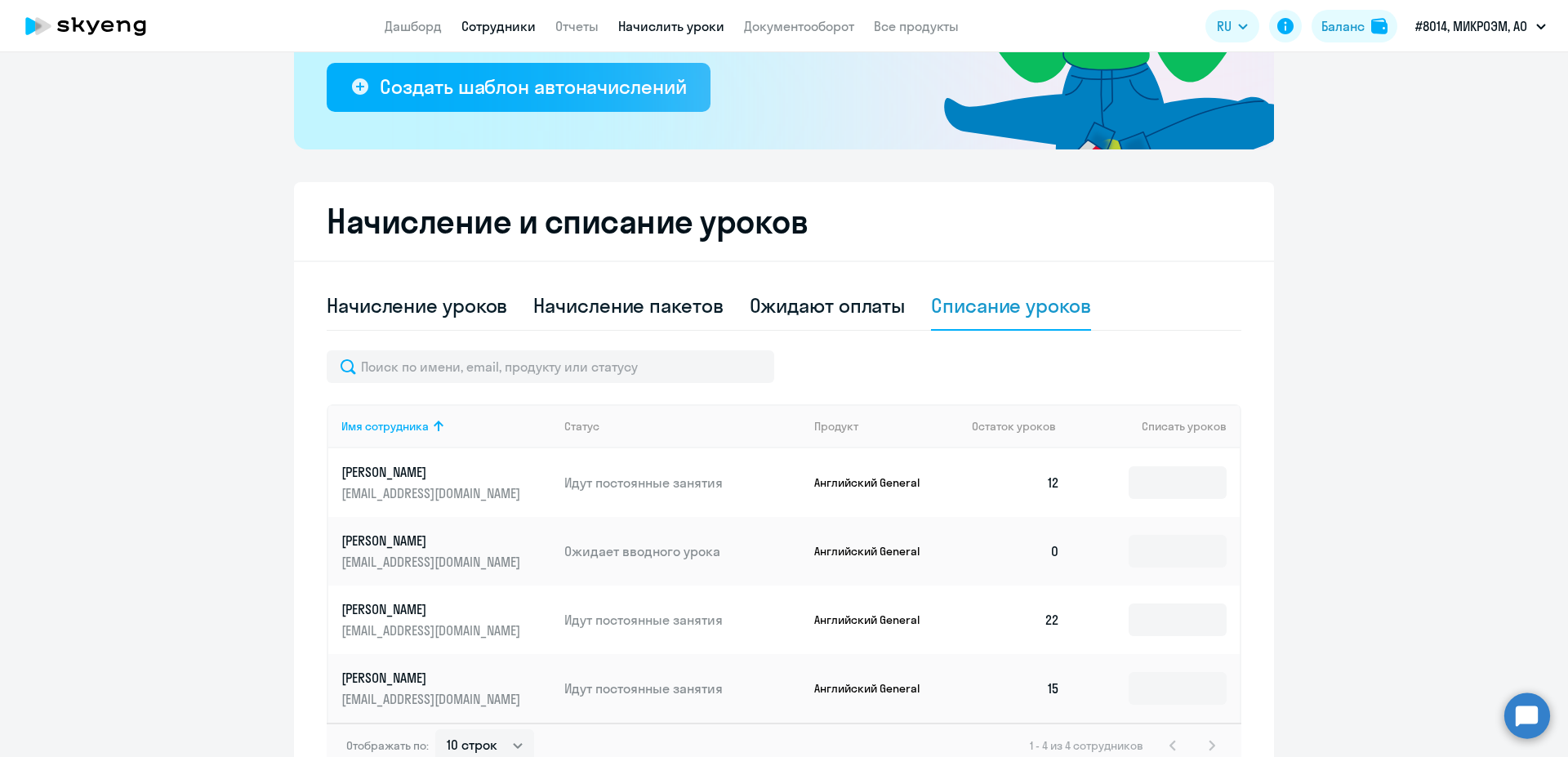
click at [500, 29] on link "Сотрудники" at bounding box center [498, 26] width 74 height 16
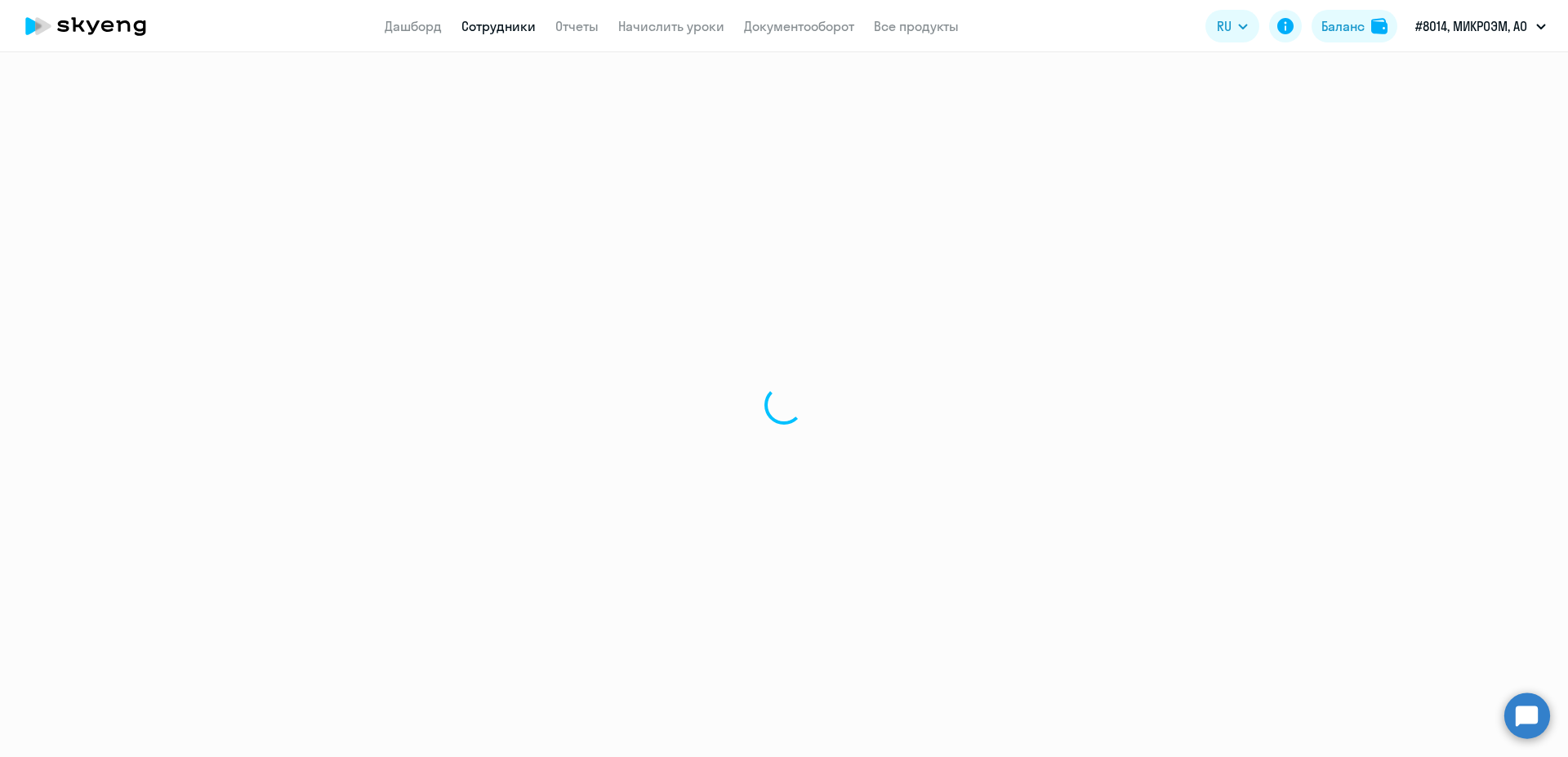
select select "30"
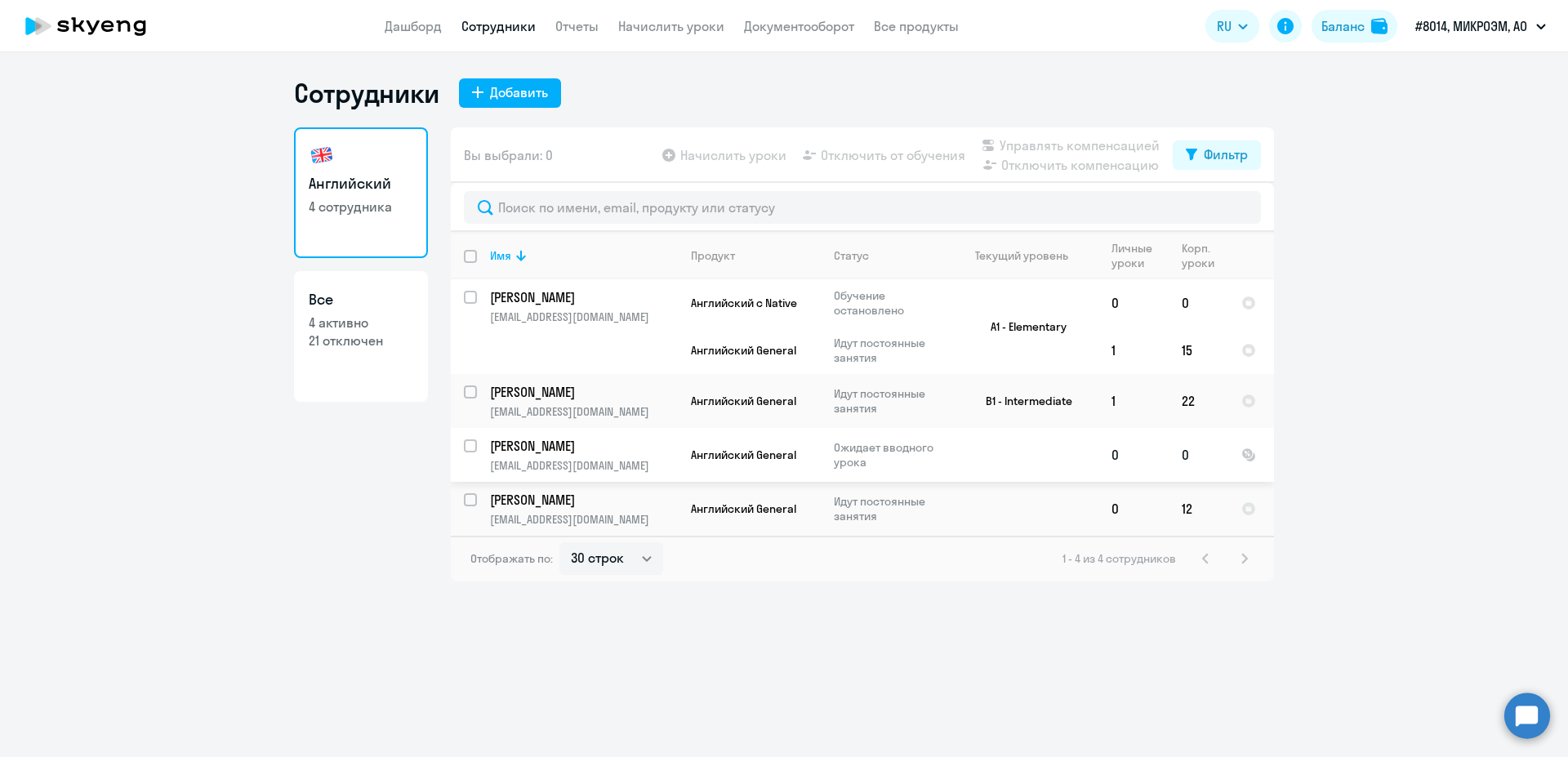
click at [470, 450] on input "select row 2758489" at bounding box center [480, 455] width 32 height 32
checkbox input "true"
click at [760, 160] on span "Начислить уроки" at bounding box center [733, 154] width 106 height 20
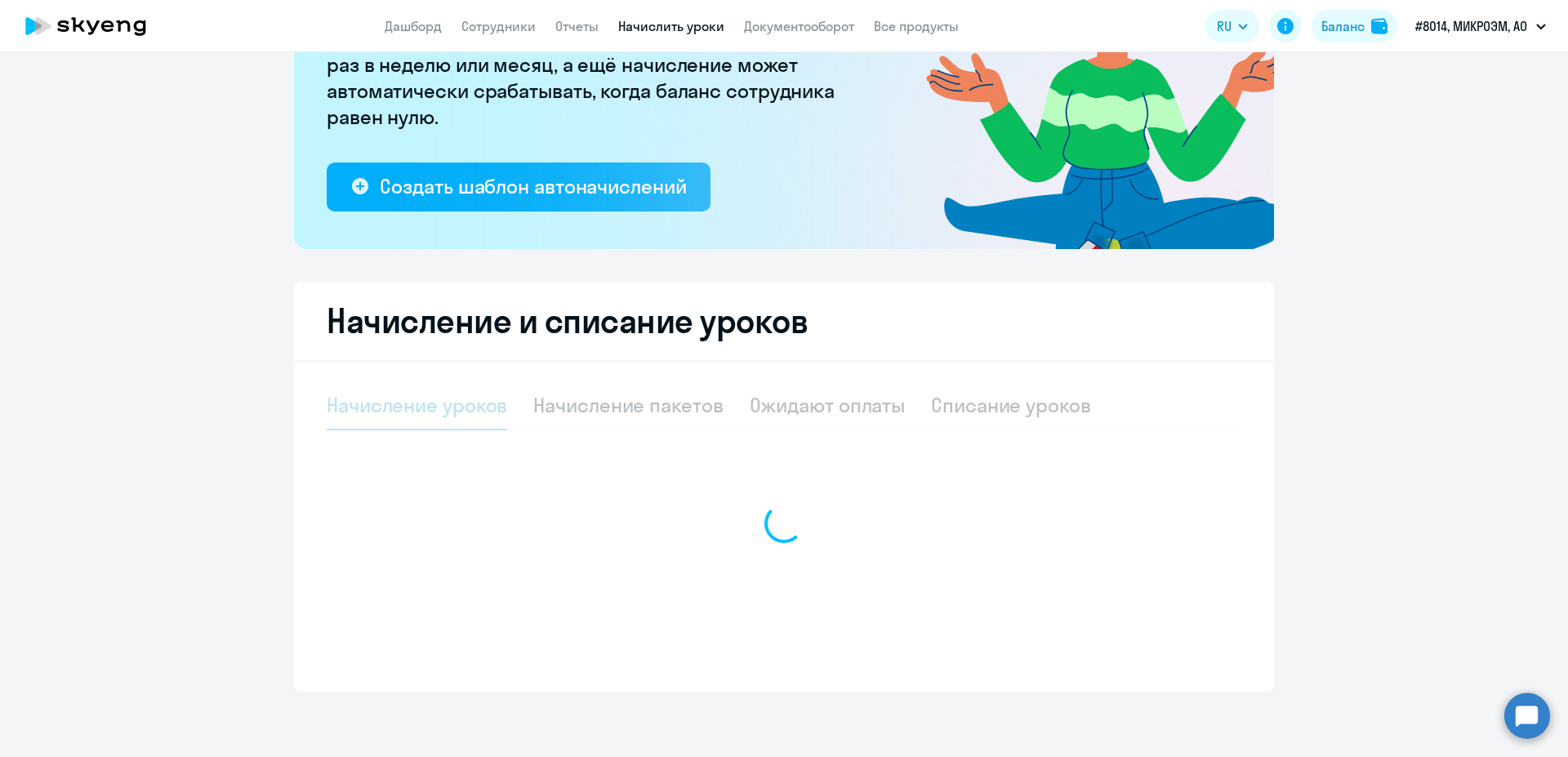
select select "10"
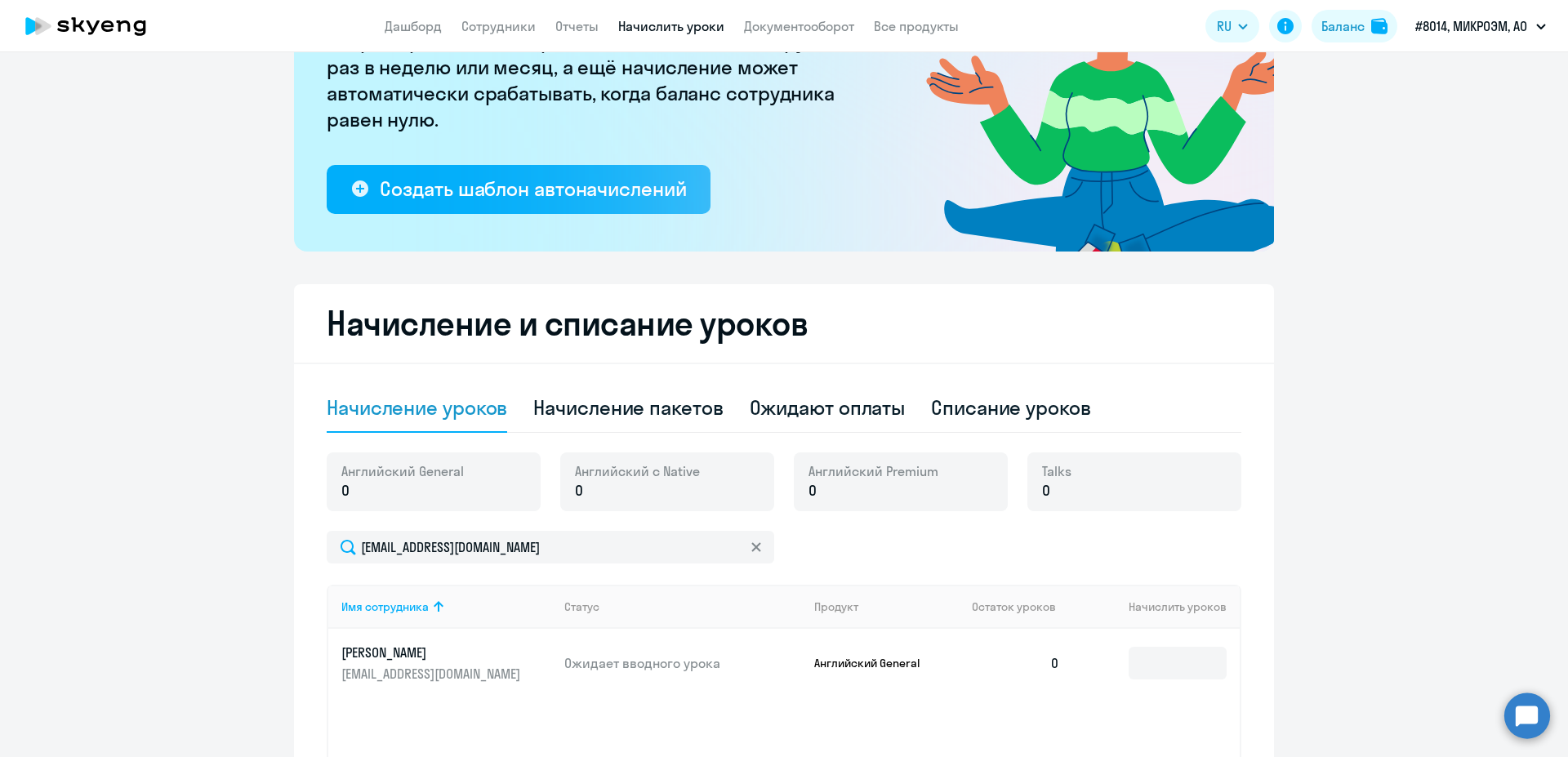
scroll to position [415, 0]
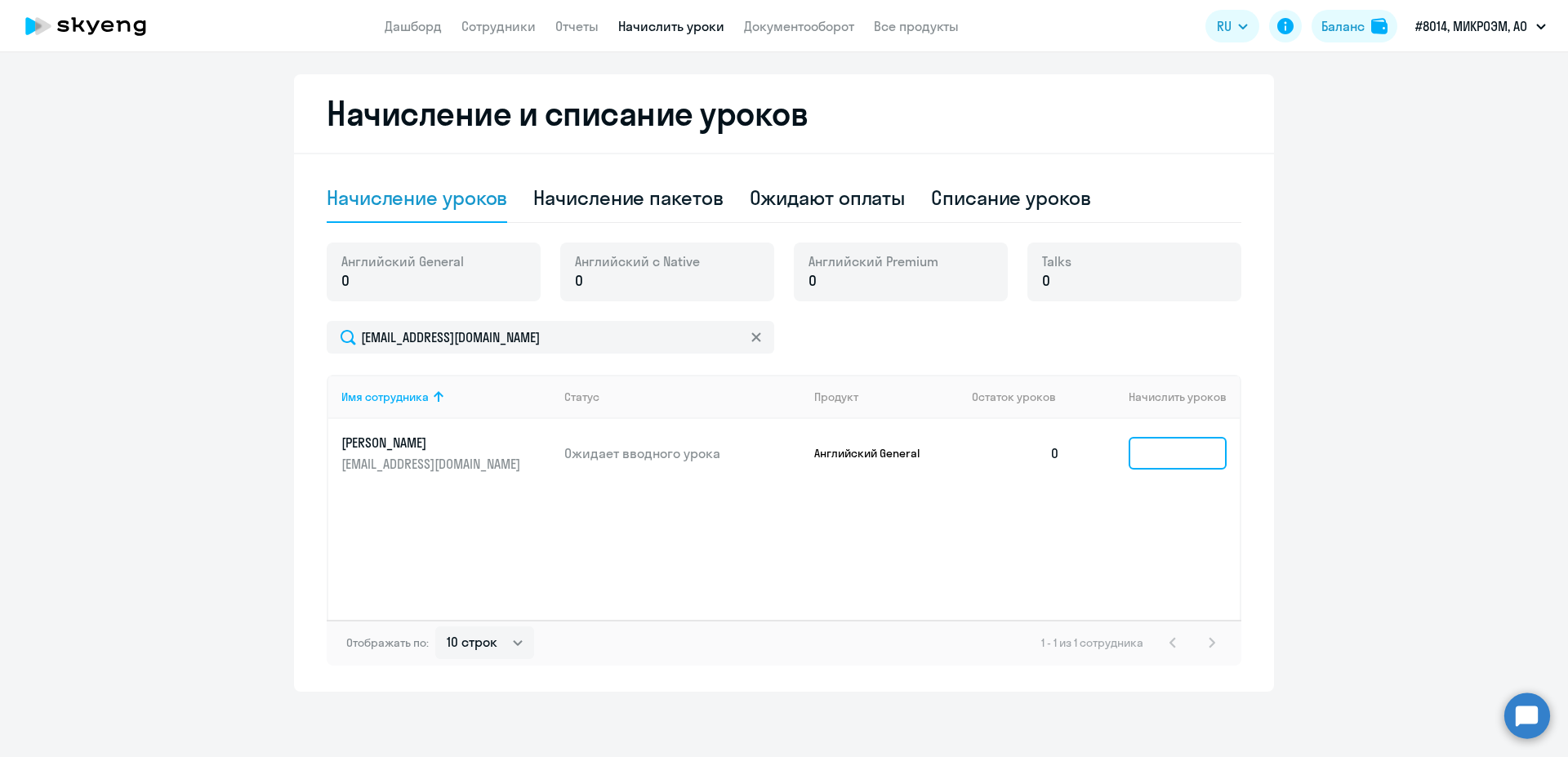
click at [1166, 450] on input at bounding box center [1177, 453] width 98 height 32
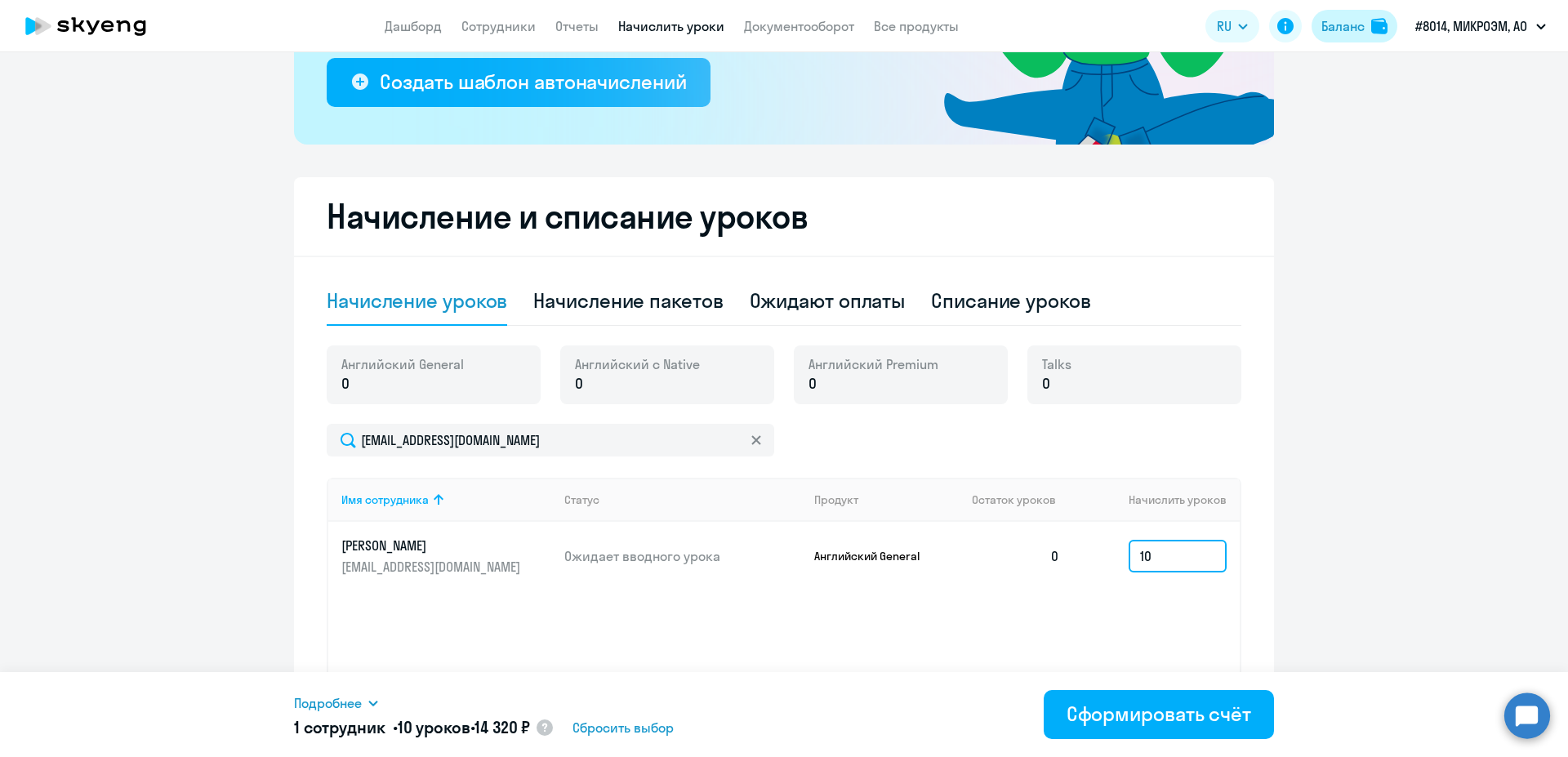
type input "10"
click at [1389, 17] on button "Баланс" at bounding box center [1354, 26] width 86 height 32
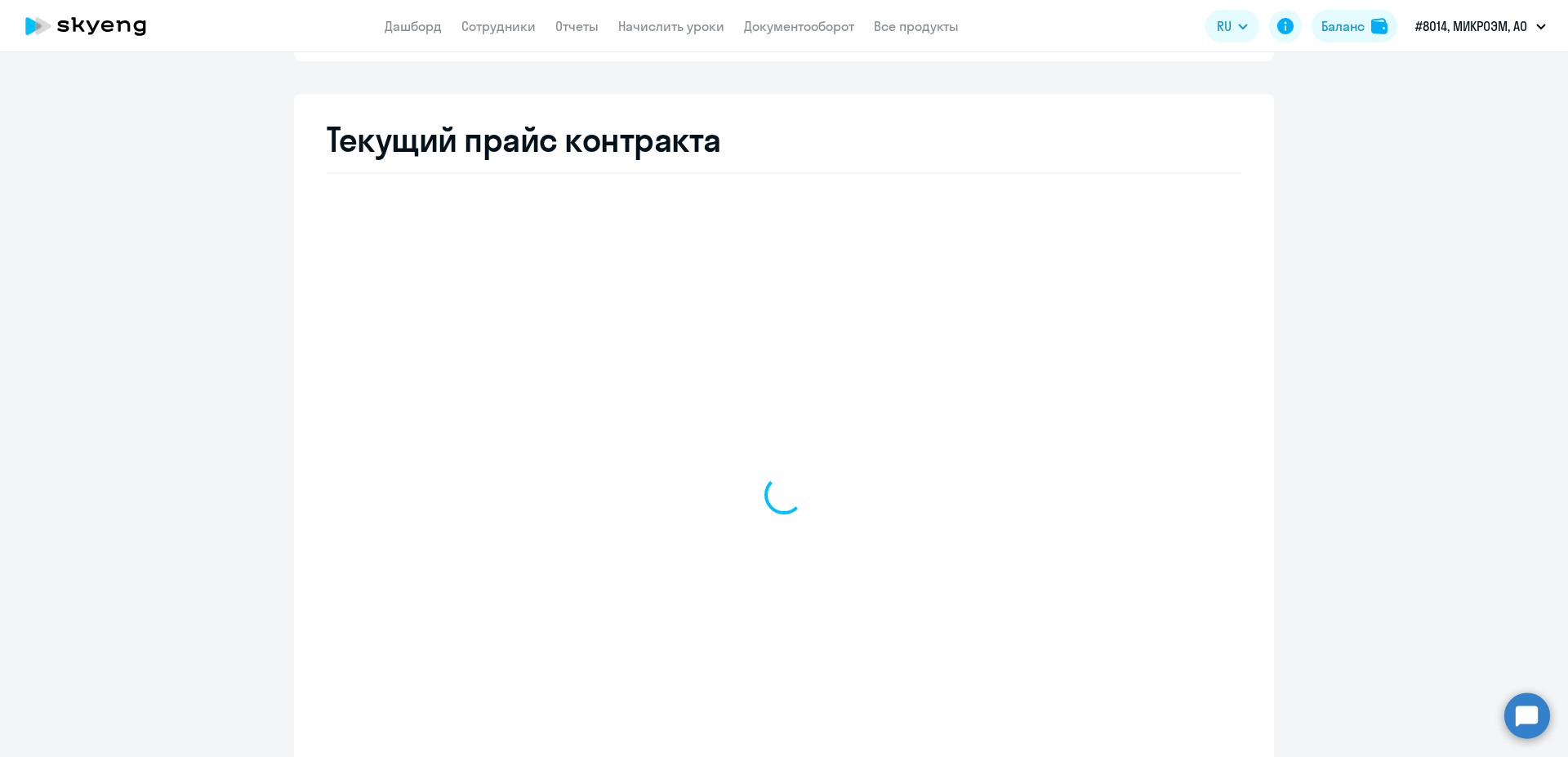
scroll to position [313, 0]
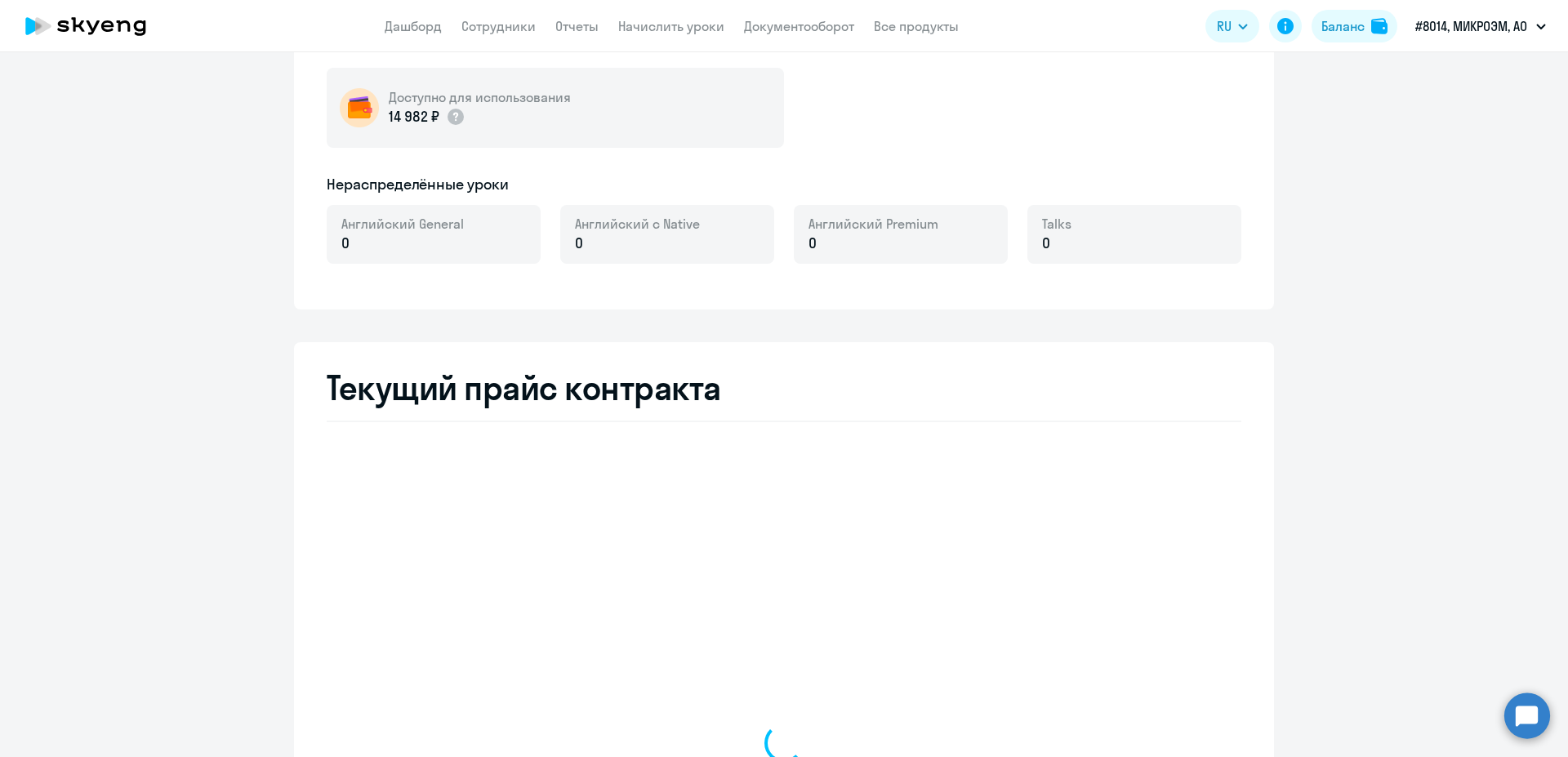
select select "english_adult_not_native_speaker"
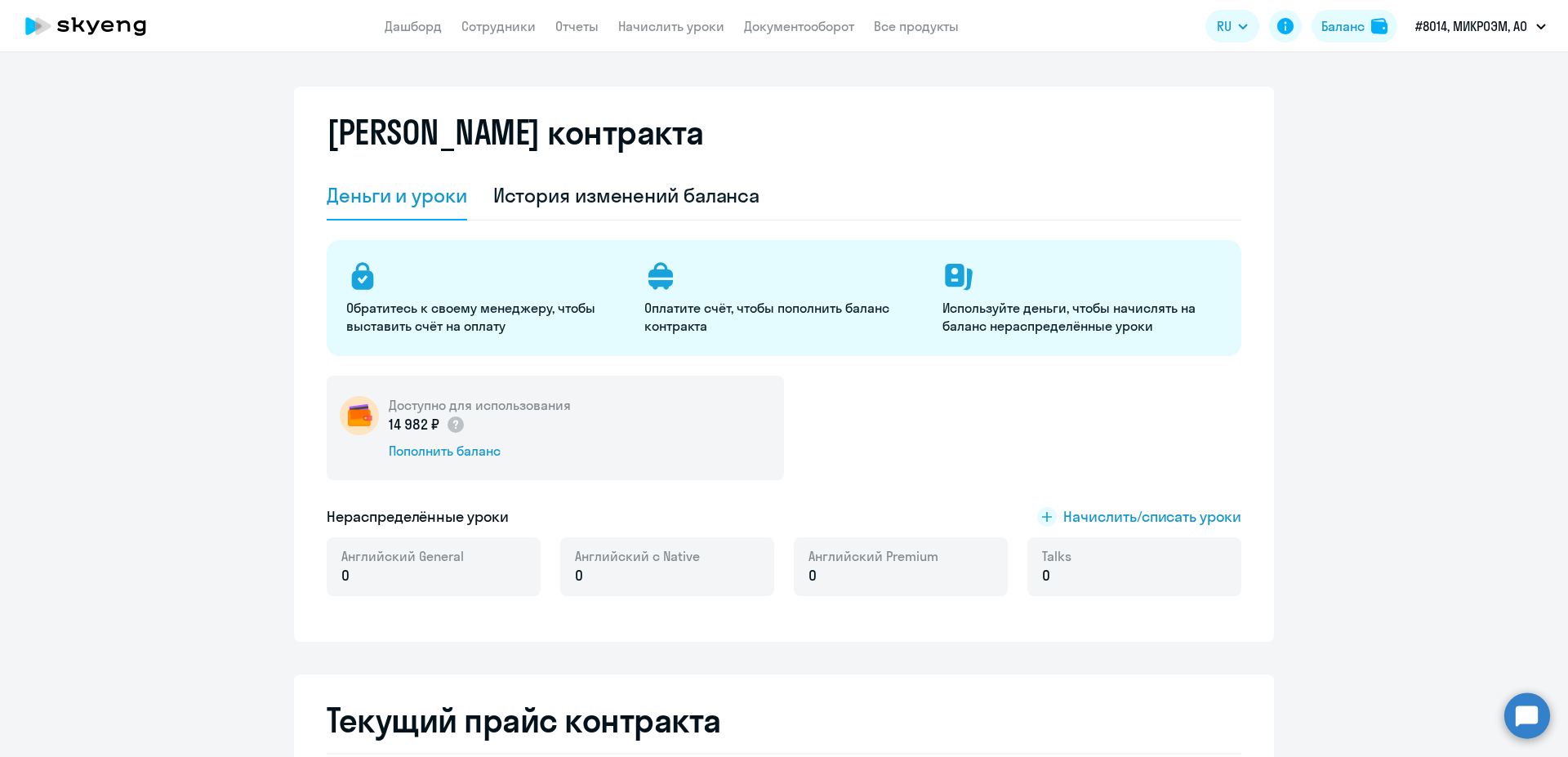
scroll to position [0, 0]
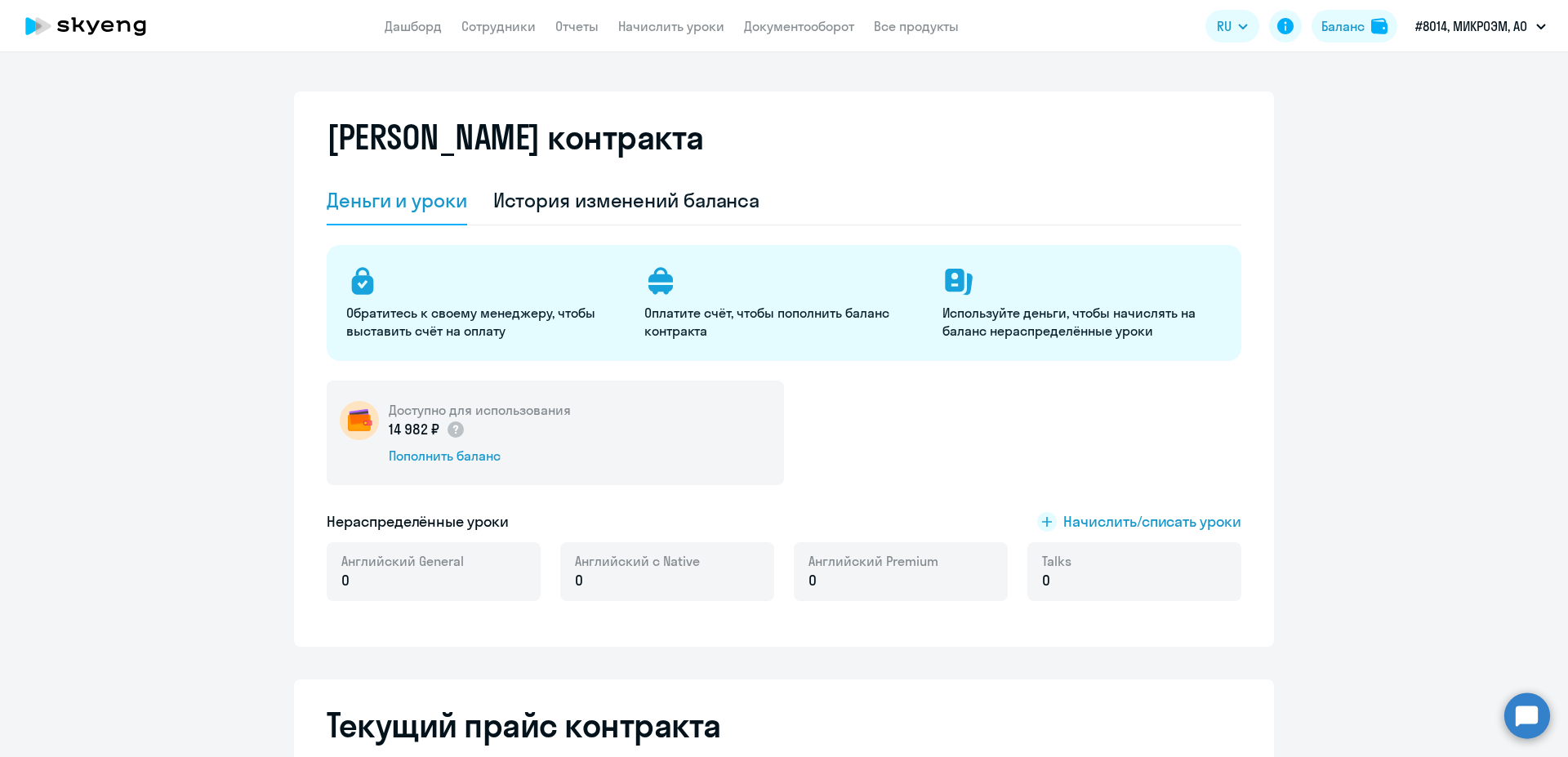
drag, startPoint x: 381, startPoint y: 431, endPoint x: 425, endPoint y: 434, distance: 44.1
click at [425, 434] on div "Доступно для использования 14 982 ₽ Пополнить баланс" at bounding box center [555, 432] width 457 height 105
click at [512, 29] on link "Сотрудники" at bounding box center [498, 26] width 74 height 16
select select "30"
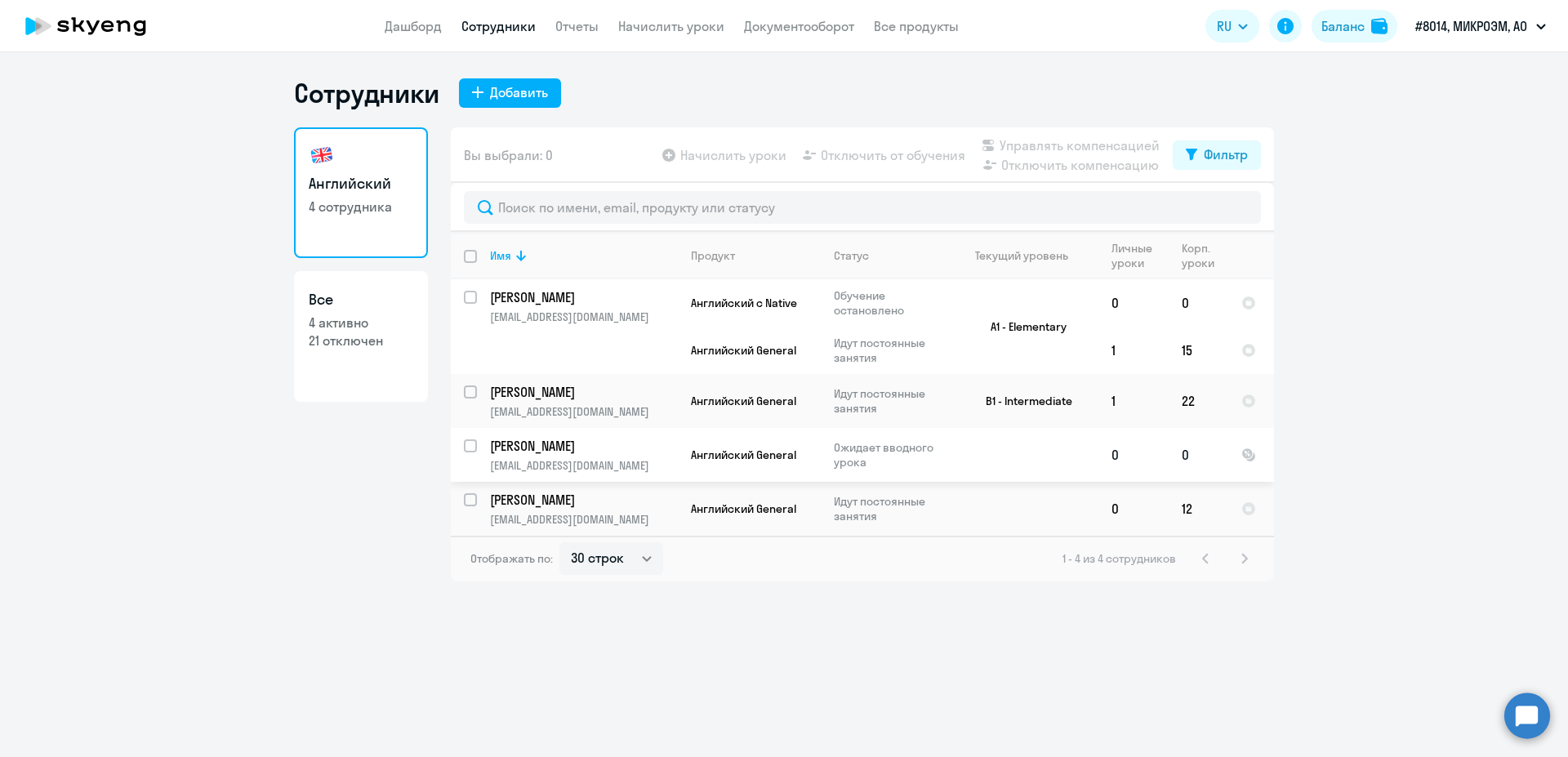
click at [466, 449] on input "select row 2758489" at bounding box center [480, 455] width 32 height 32
checkbox input "true"
click at [741, 152] on span "Начислить уроки" at bounding box center [733, 154] width 106 height 20
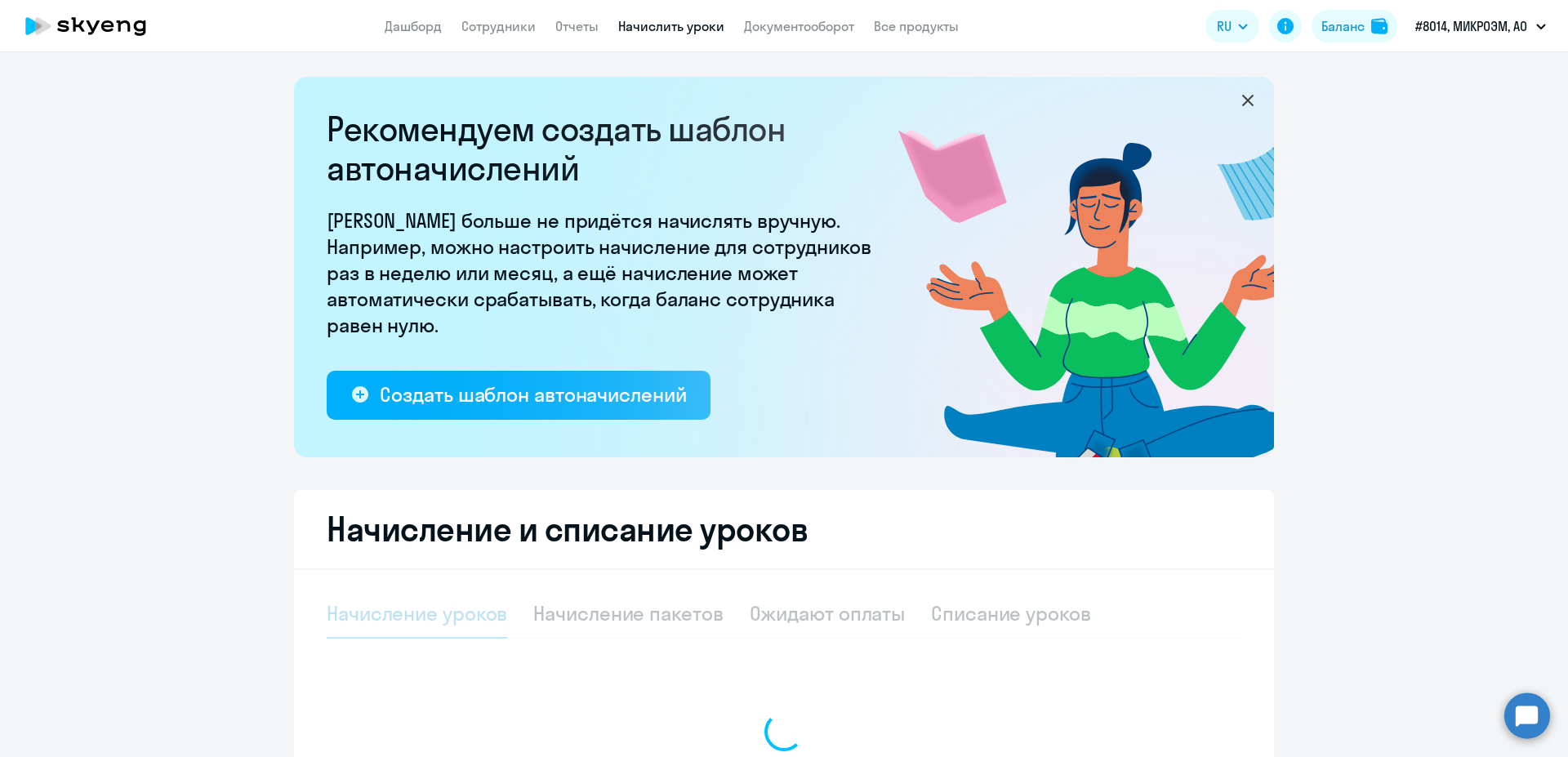
select select "10"
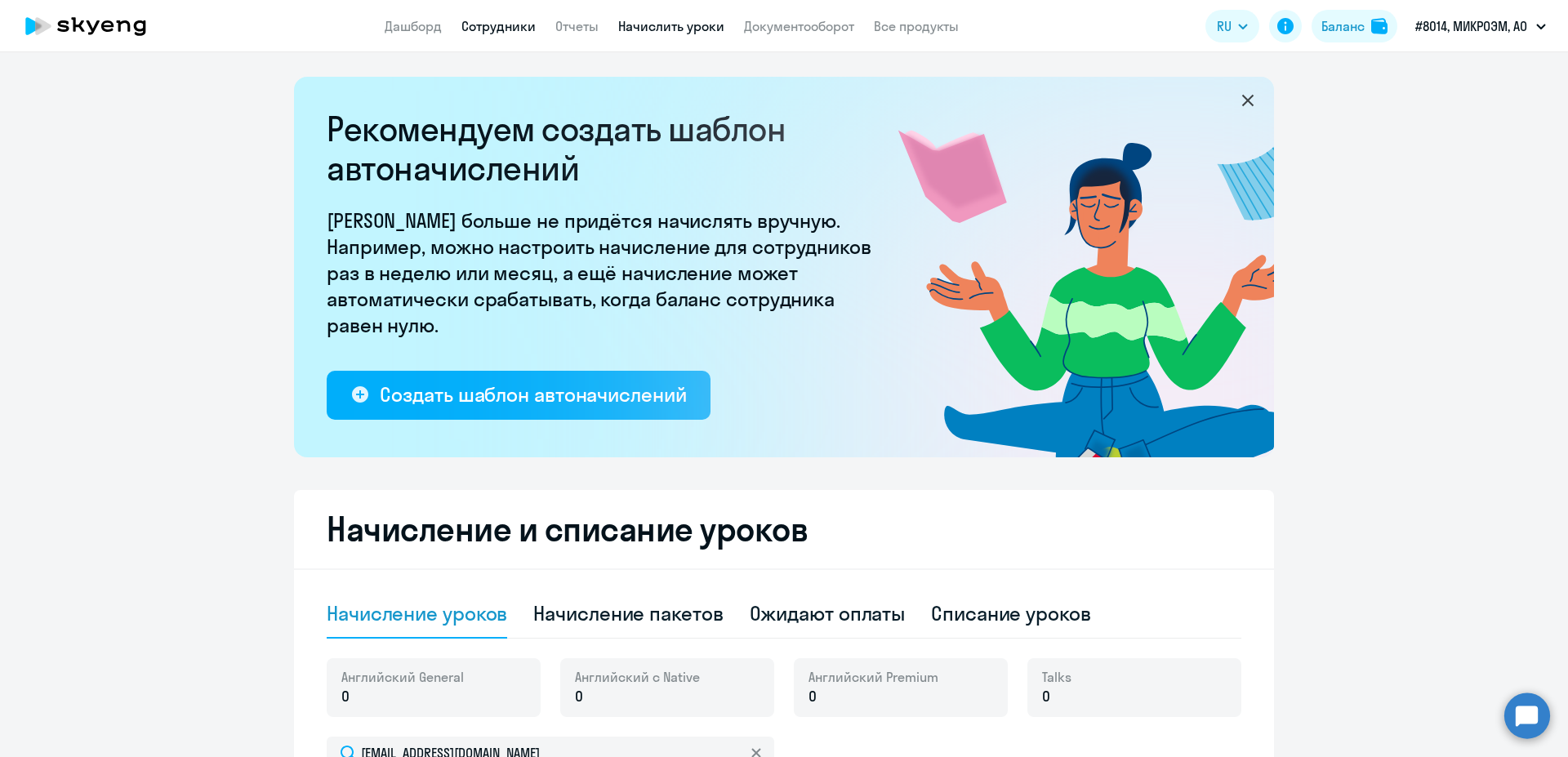
click at [512, 30] on link "Сотрудники" at bounding box center [498, 26] width 74 height 16
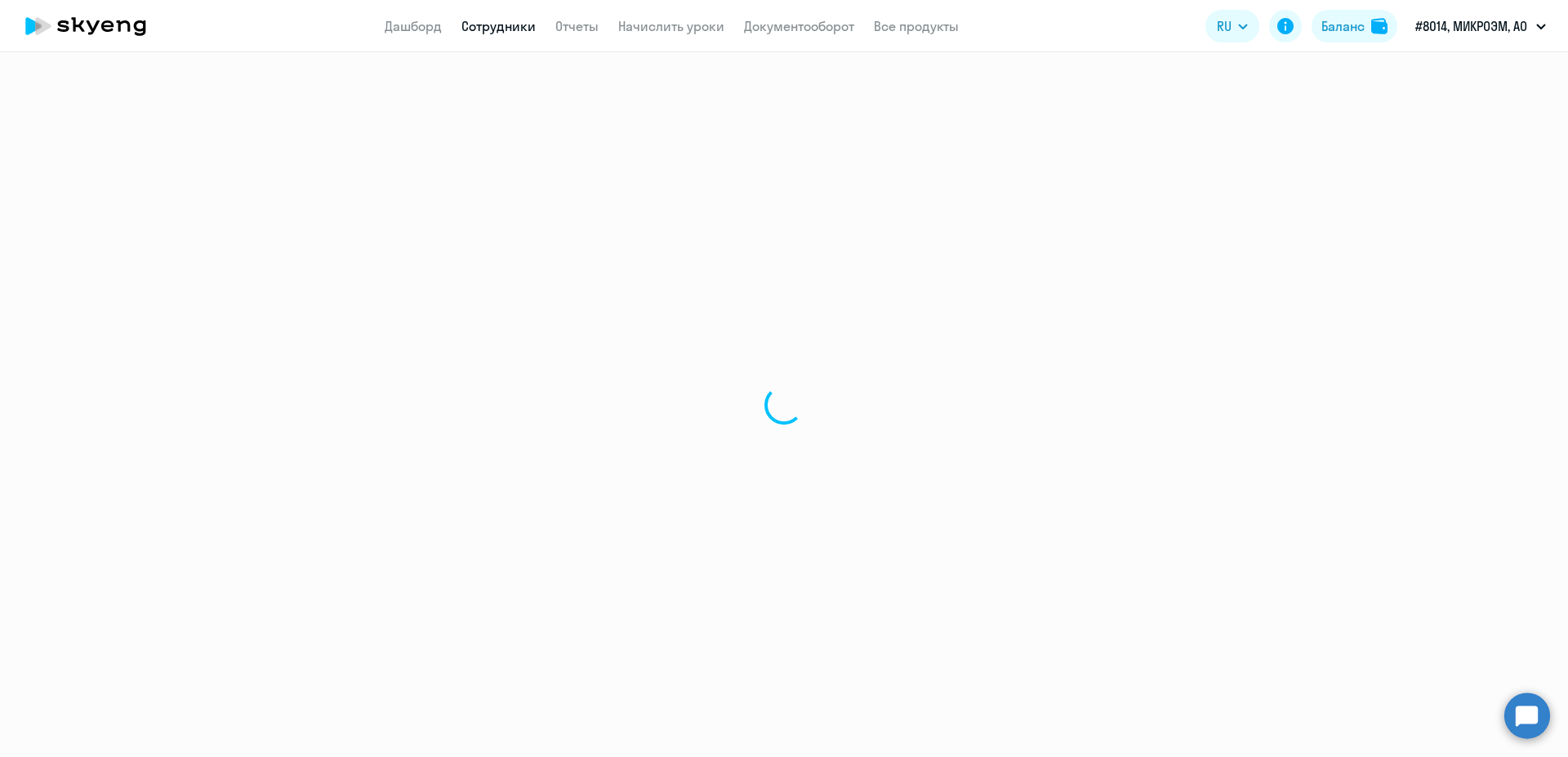
select select "30"
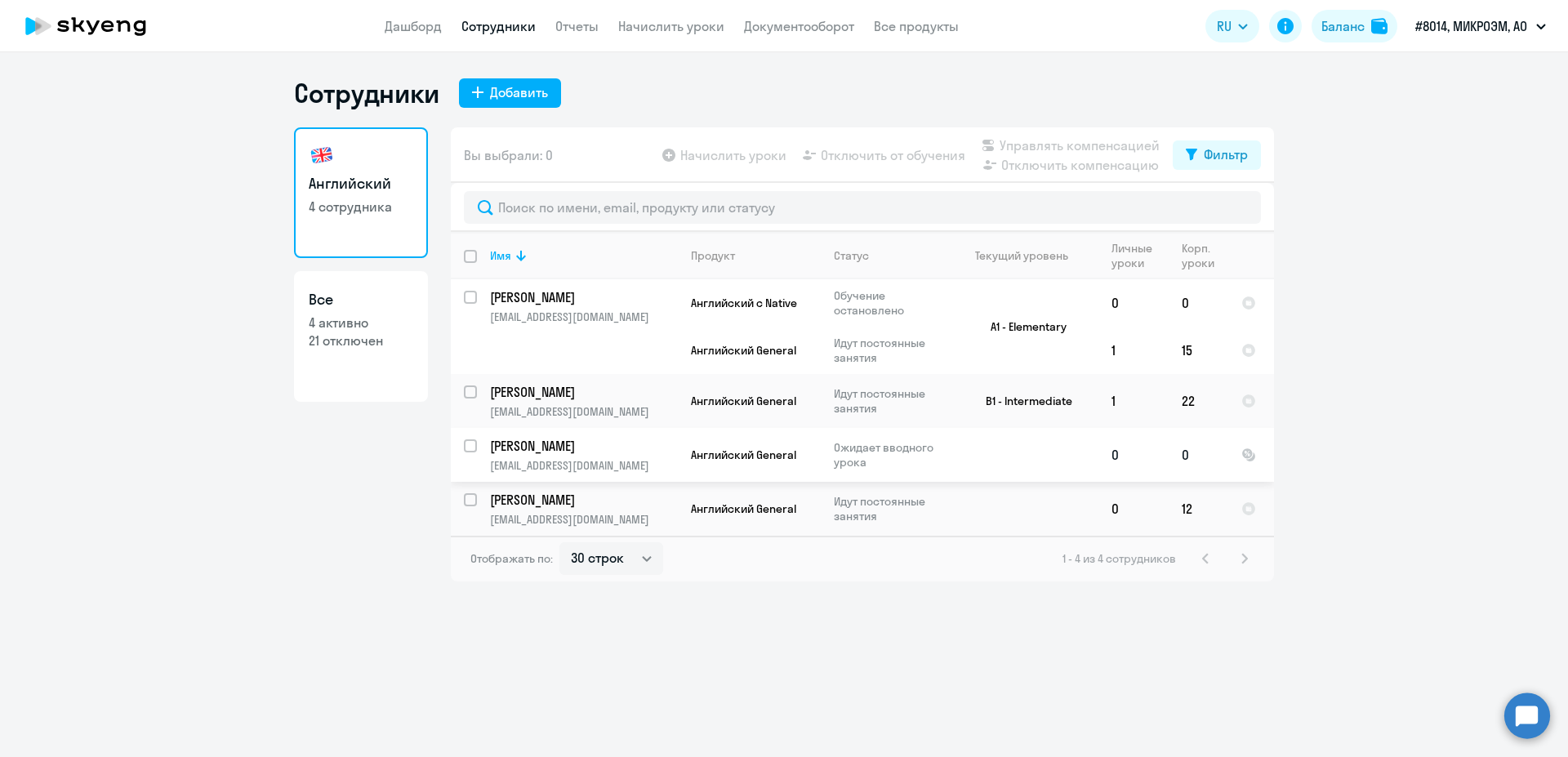
click at [470, 448] on input "select row 2758489" at bounding box center [480, 455] width 32 height 32
checkbox input "true"
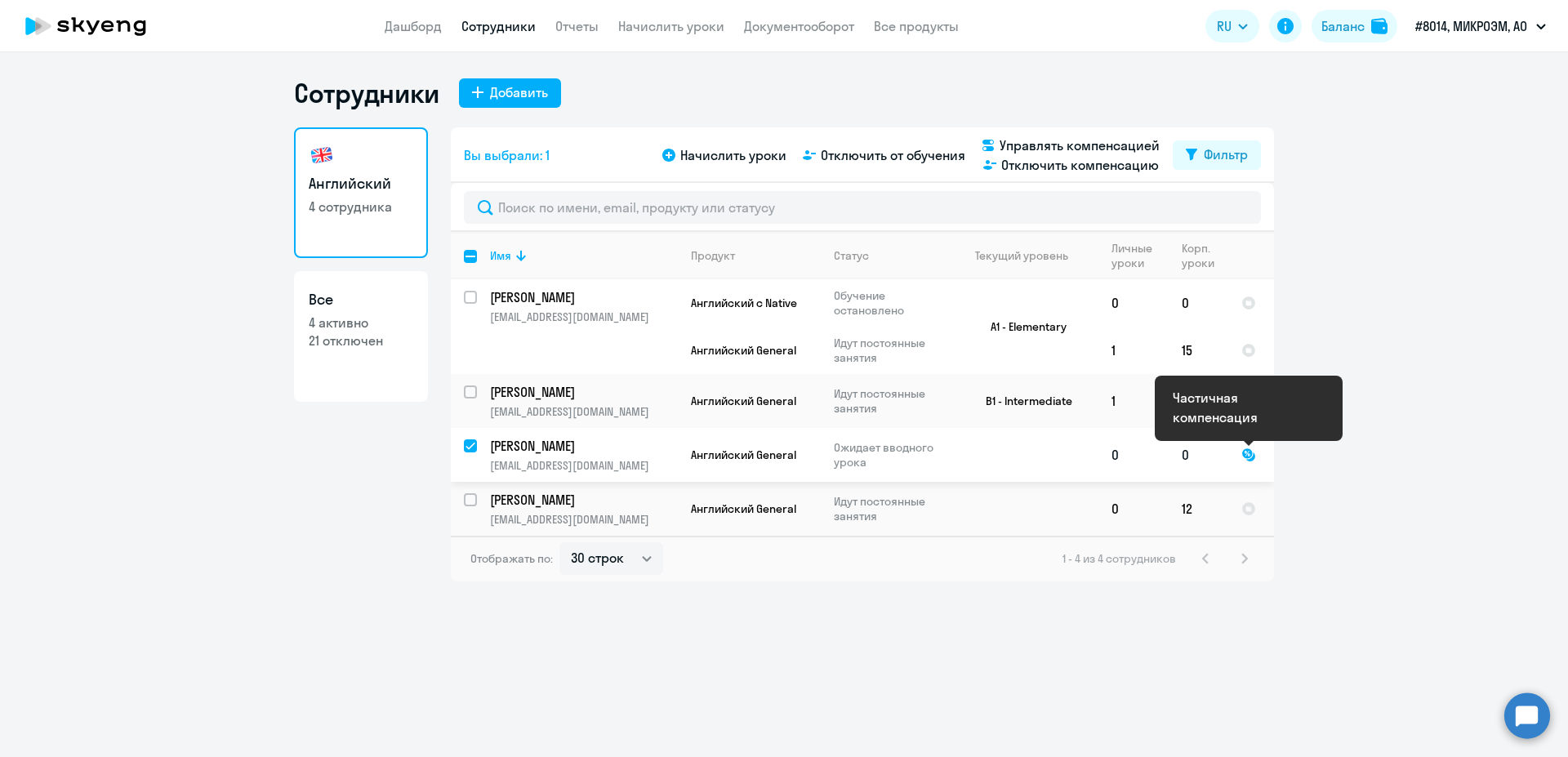
click at [1247, 454] on div at bounding box center [1247, 454] width 14 height 14
select select "english"
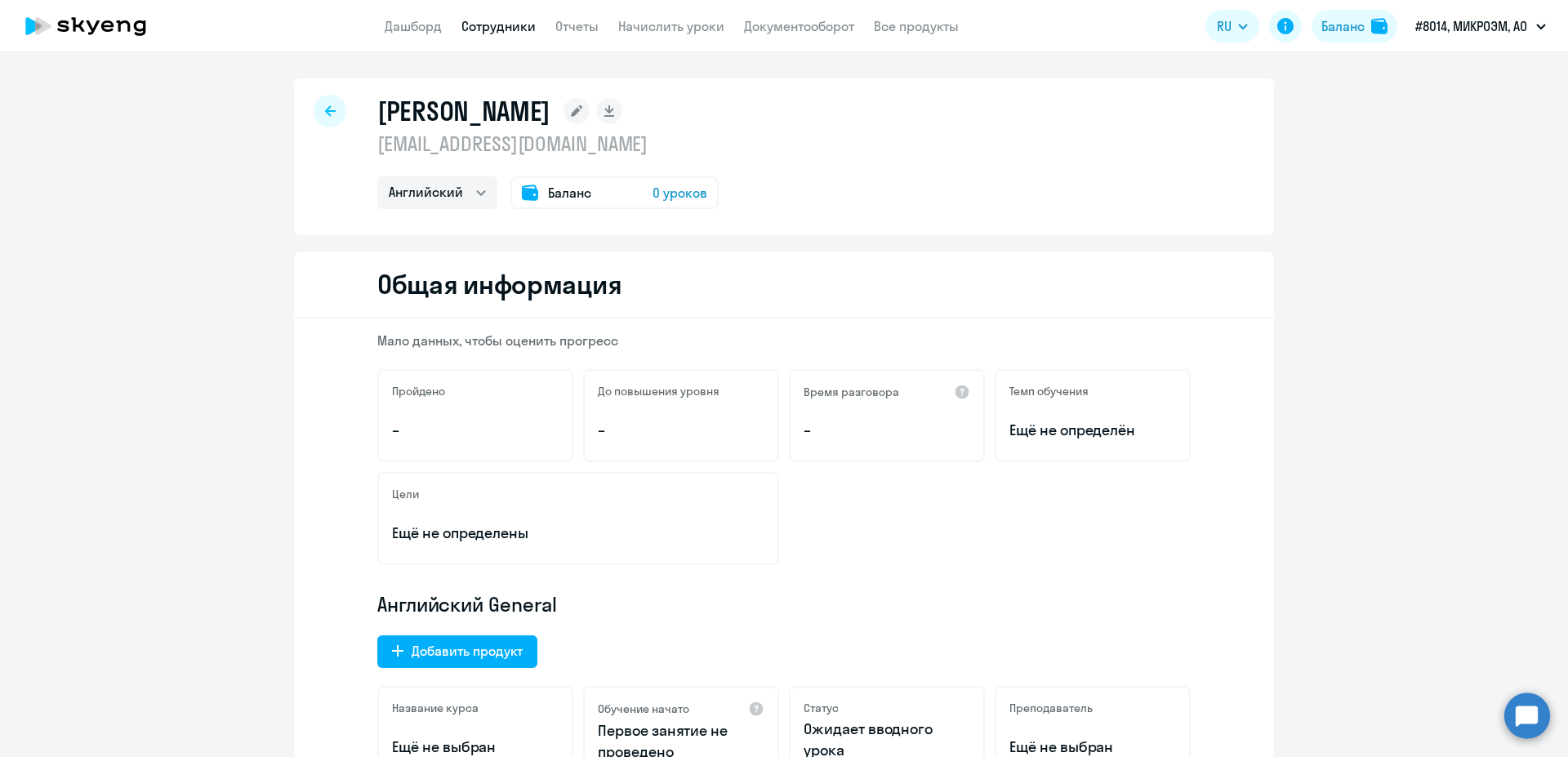
click at [632, 198] on div "Баланс 0 уроков" at bounding box center [614, 193] width 208 height 32
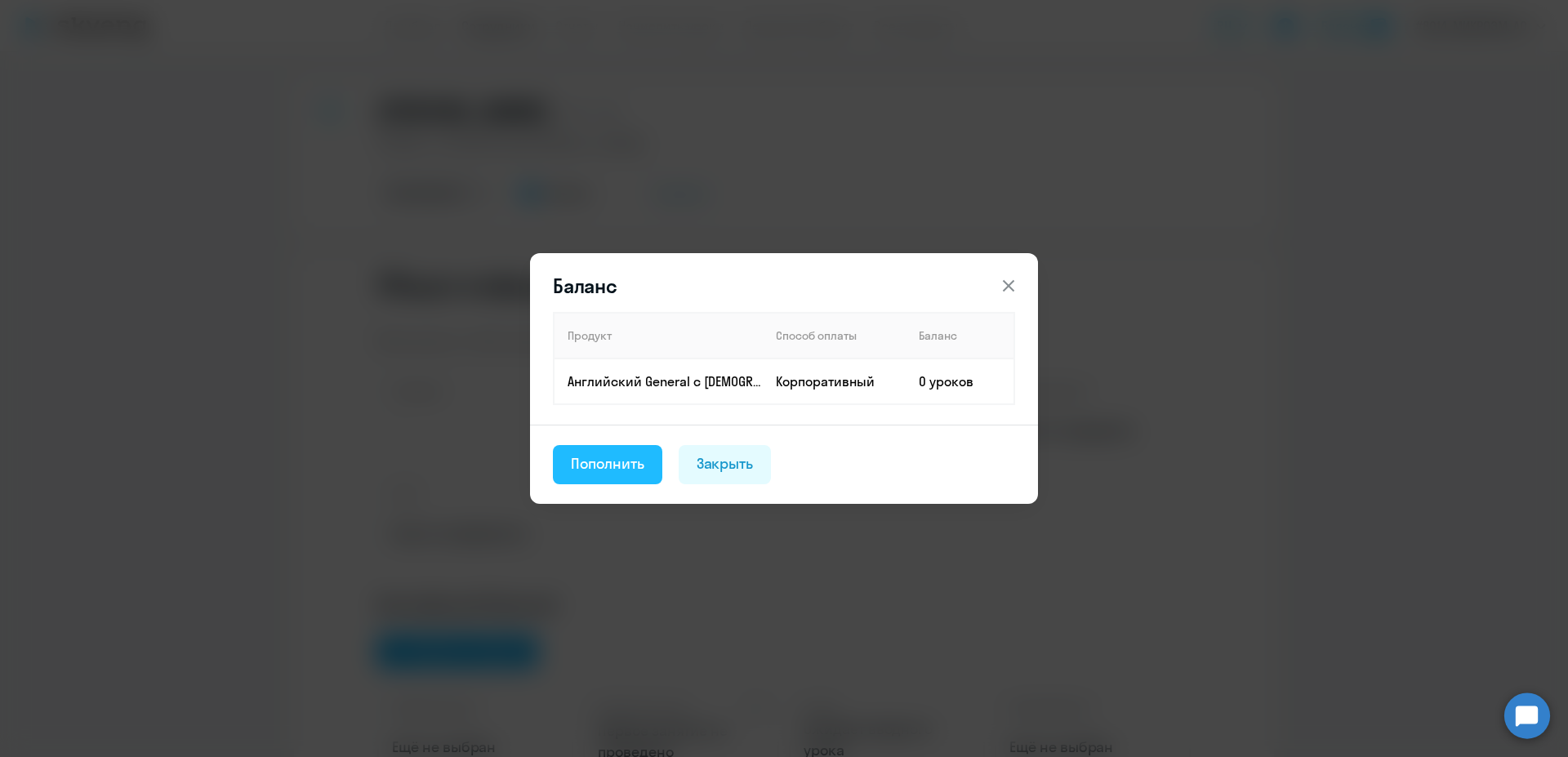
click at [641, 460] on div "Пополнить" at bounding box center [607, 463] width 73 height 21
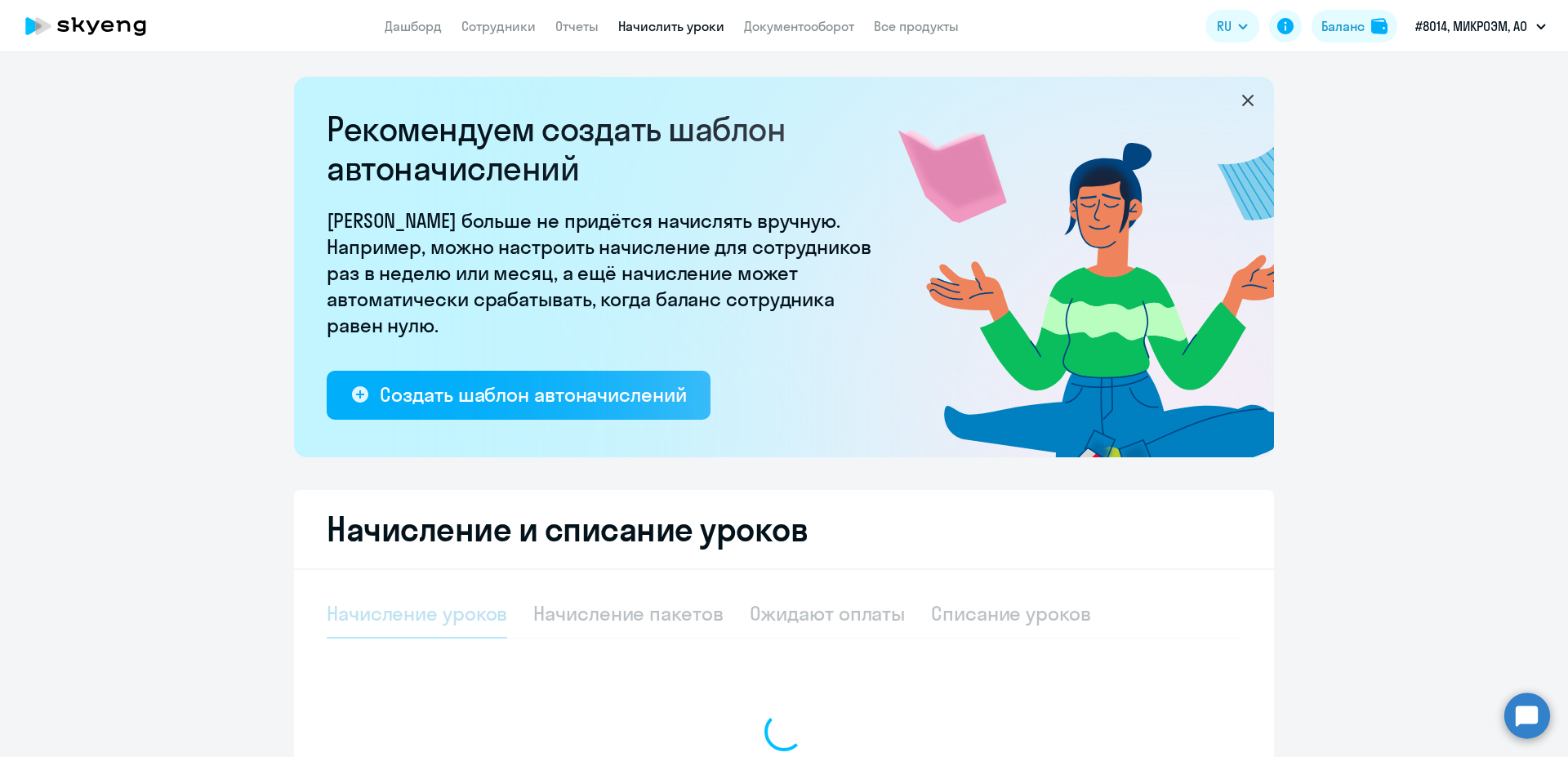
select select "10"
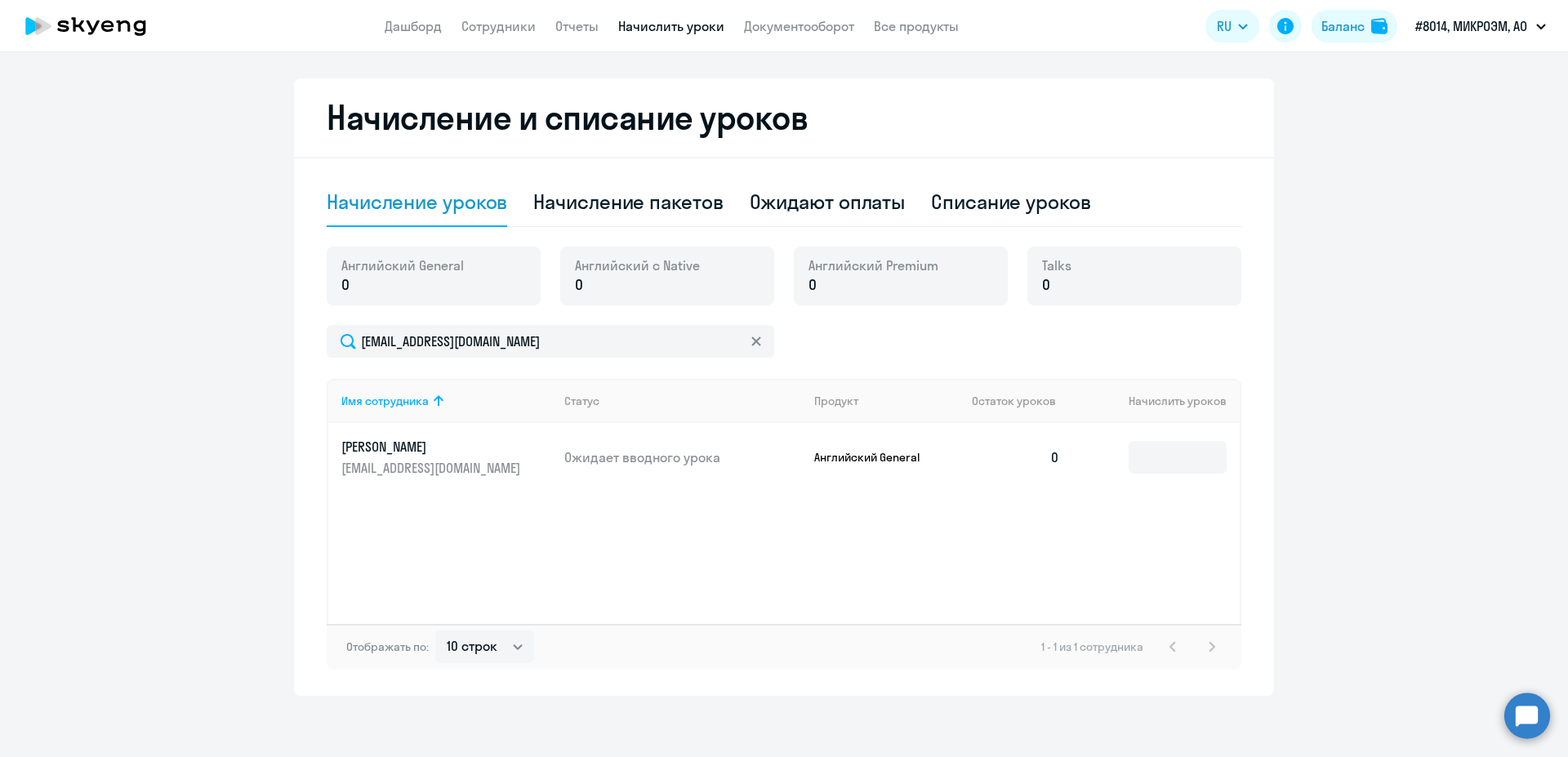
scroll to position [415, 0]
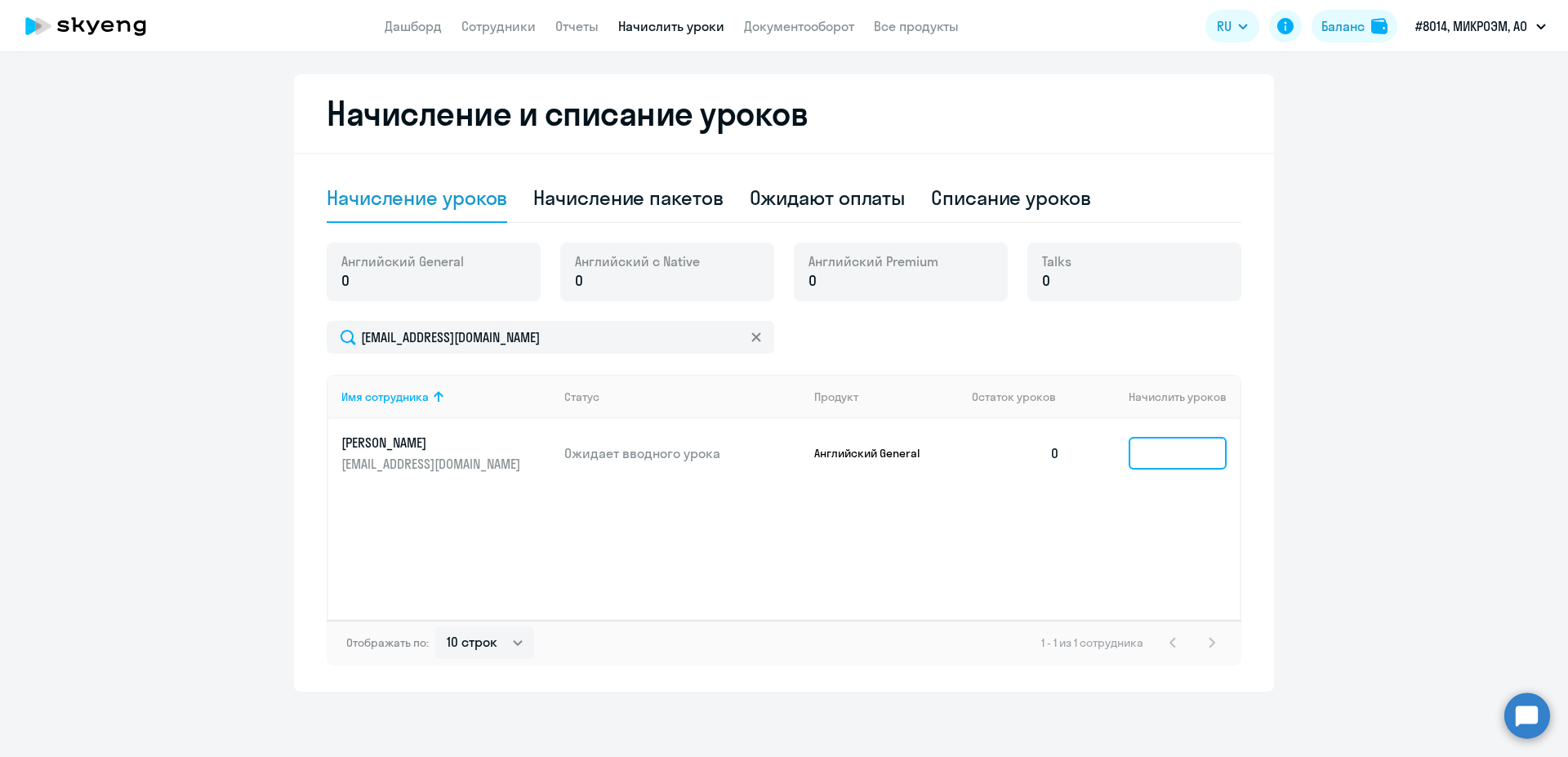
click at [1161, 456] on input at bounding box center [1177, 453] width 98 height 32
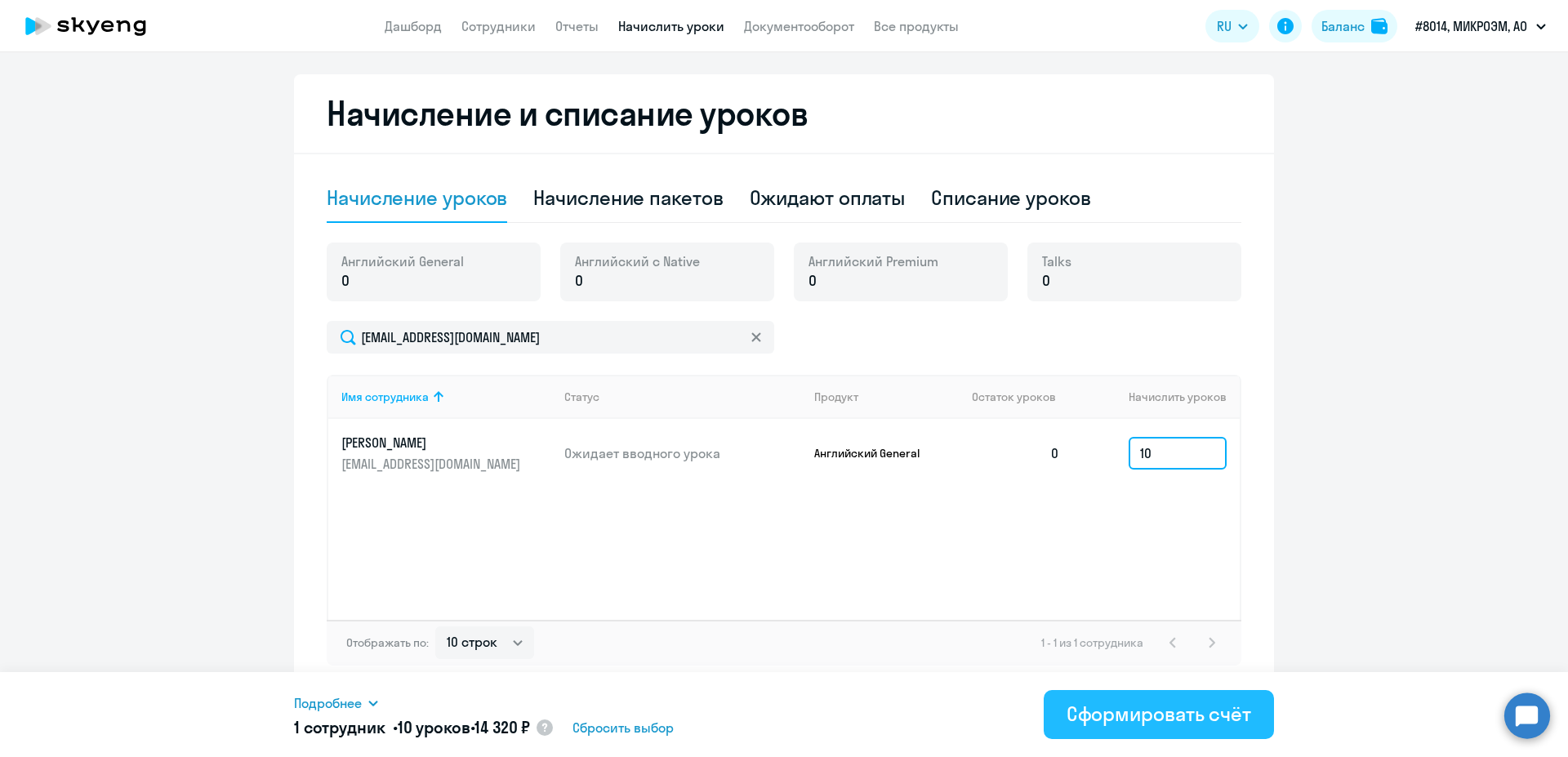
type input "10"
click at [1131, 725] on div "Сформировать счёт" at bounding box center [1159, 714] width 184 height 26
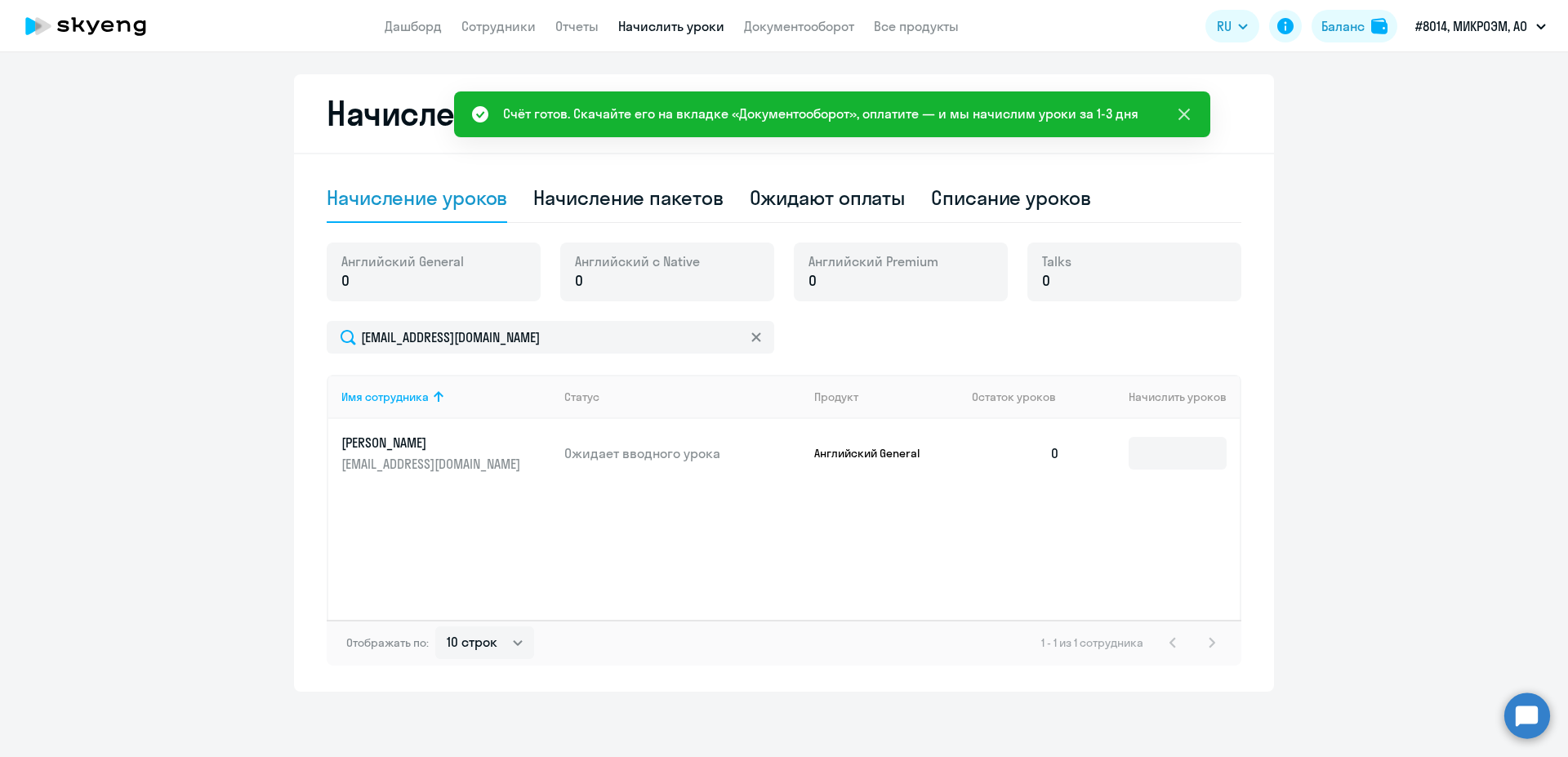
click at [1194, 116] on button at bounding box center [1183, 114] width 32 height 32
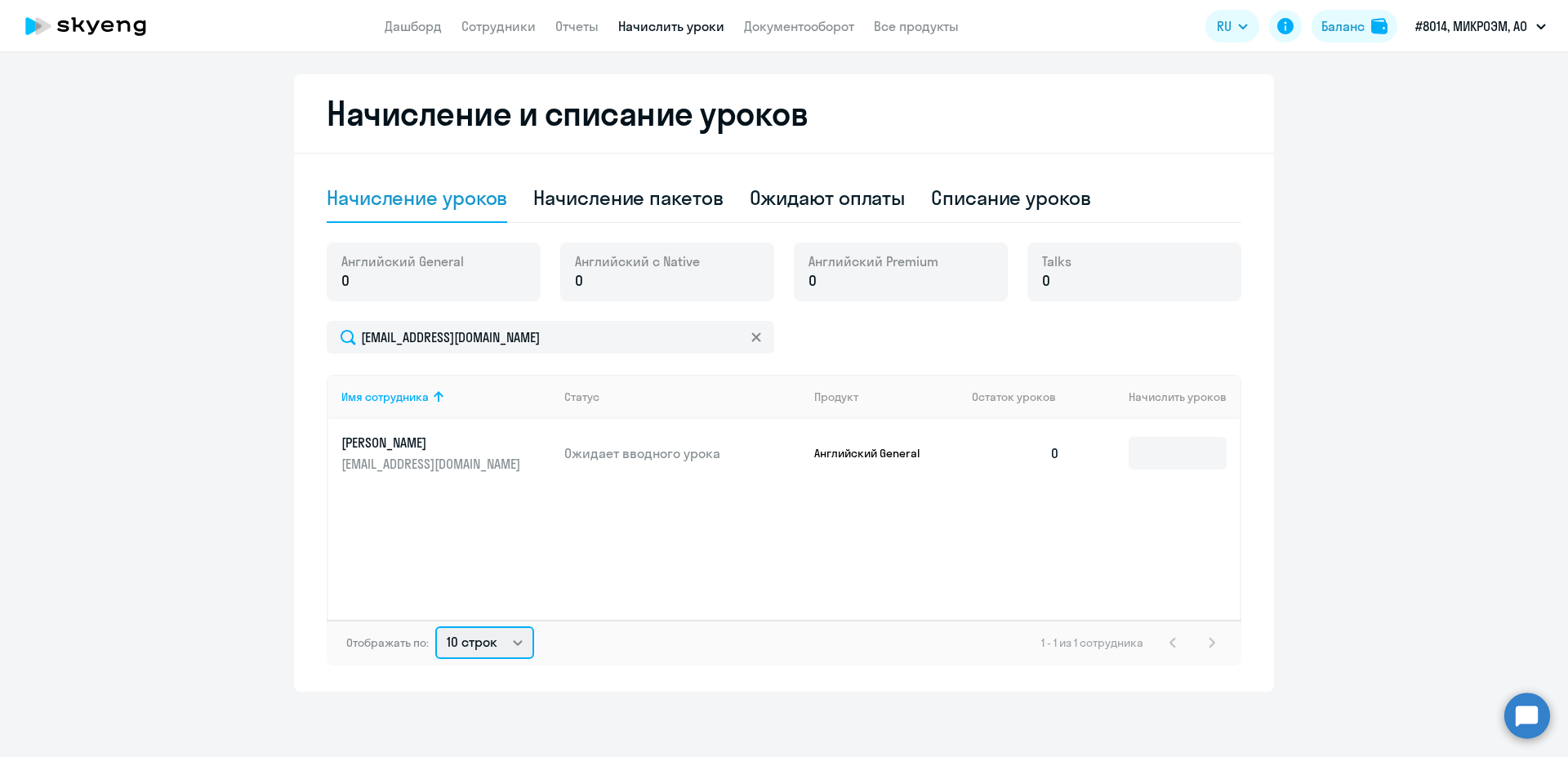
click at [435, 626] on select "10 строк 30 строк 50 строк" at bounding box center [484, 642] width 99 height 32
drag, startPoint x: 474, startPoint y: 655, endPoint x: 844, endPoint y: 571, distance: 379.4
click at [782, 577] on div "Имя сотрудника Статус Продукт Остаток уроков Начислить уроков Китаина Елена ben…" at bounding box center [784, 497] width 914 height 245
click at [1154, 441] on input at bounding box center [1177, 453] width 98 height 32
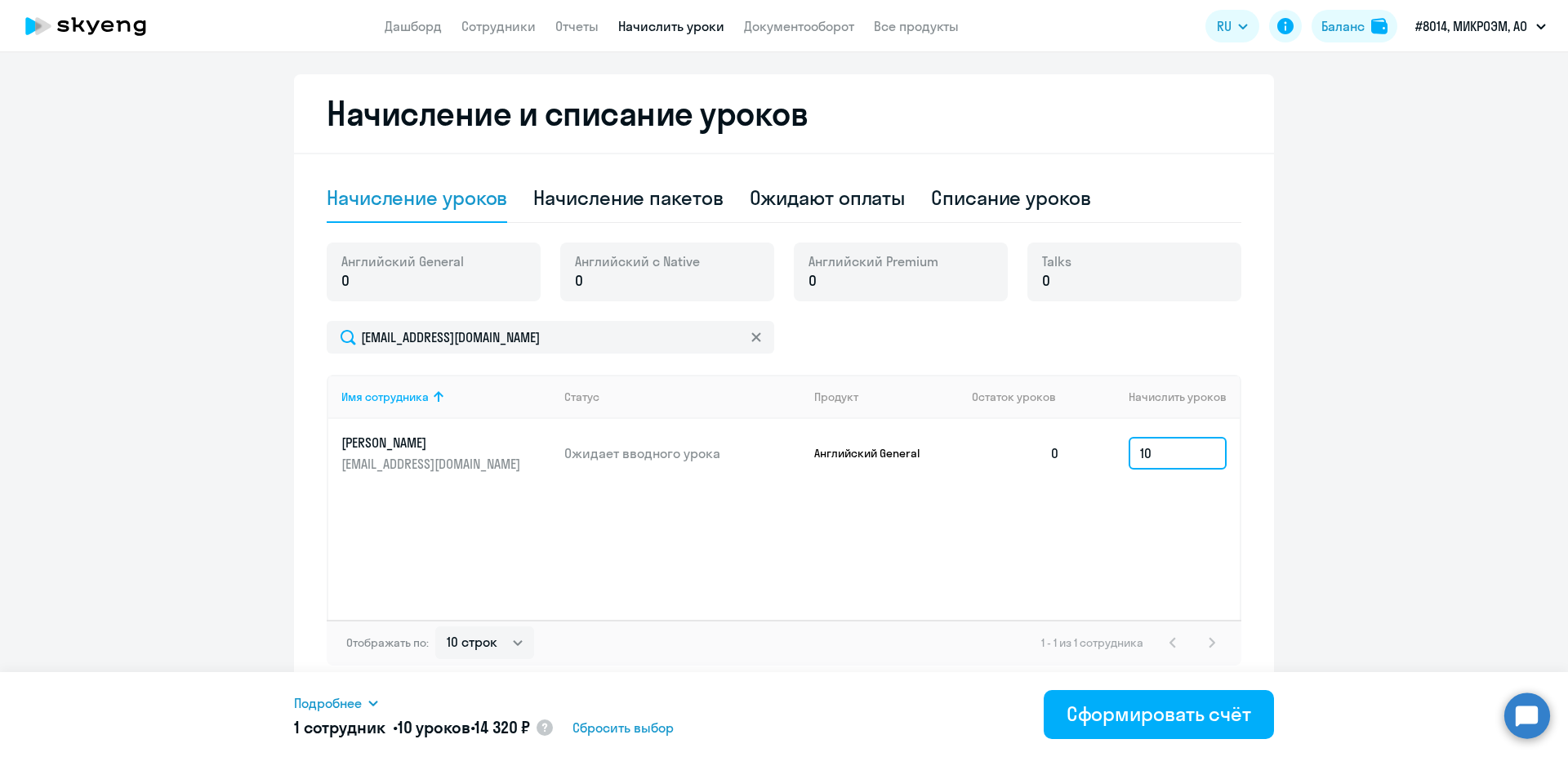
type input "10"
click at [1352, 3] on app-header "Дашборд Сотрудники Отчеты Начислить уроки Документооборот Все продукты Дашборд …" at bounding box center [784, 26] width 1568 height 52
click at [1358, 11] on button "Баланс" at bounding box center [1354, 26] width 86 height 32
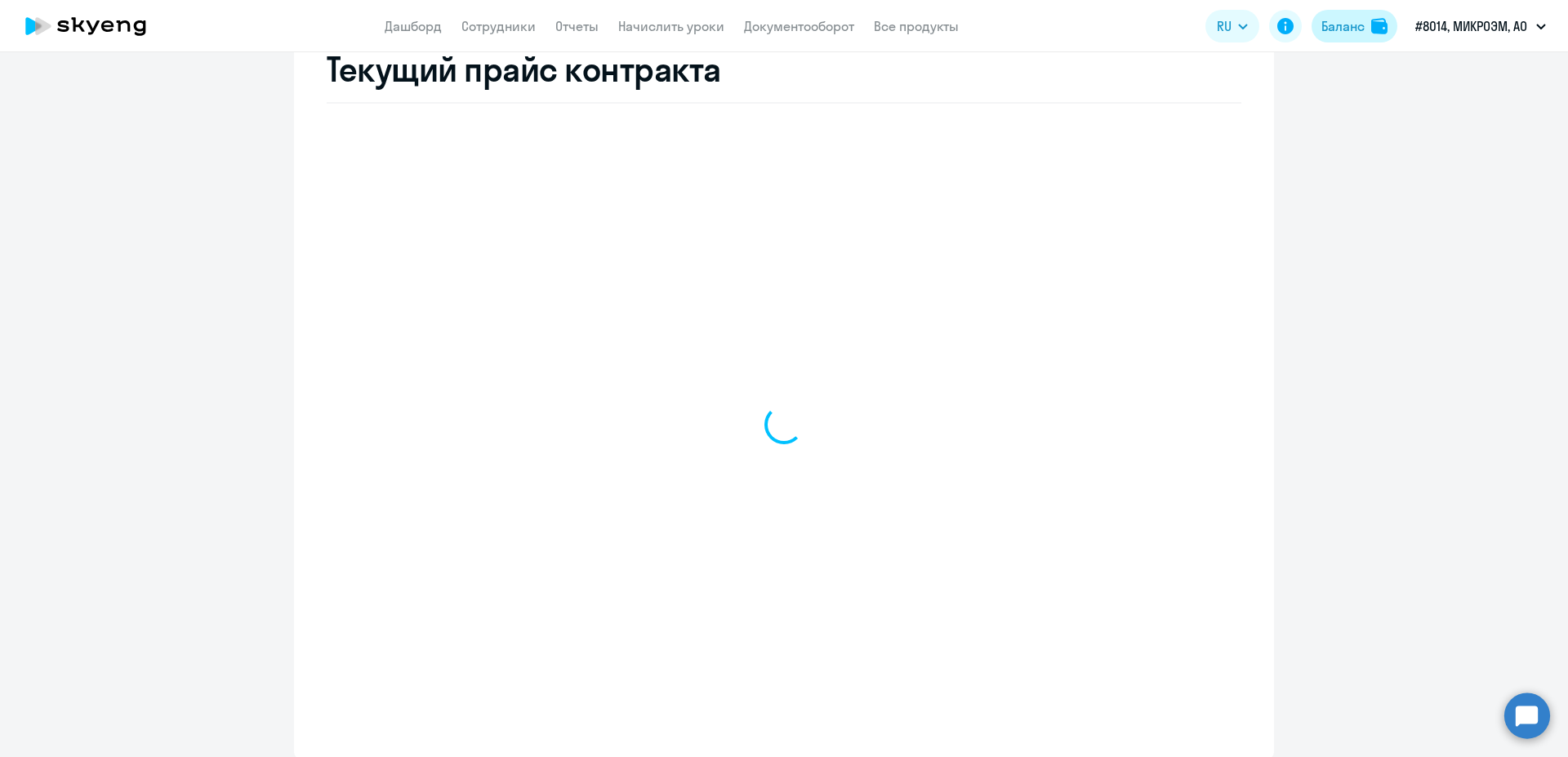
scroll to position [415, 0]
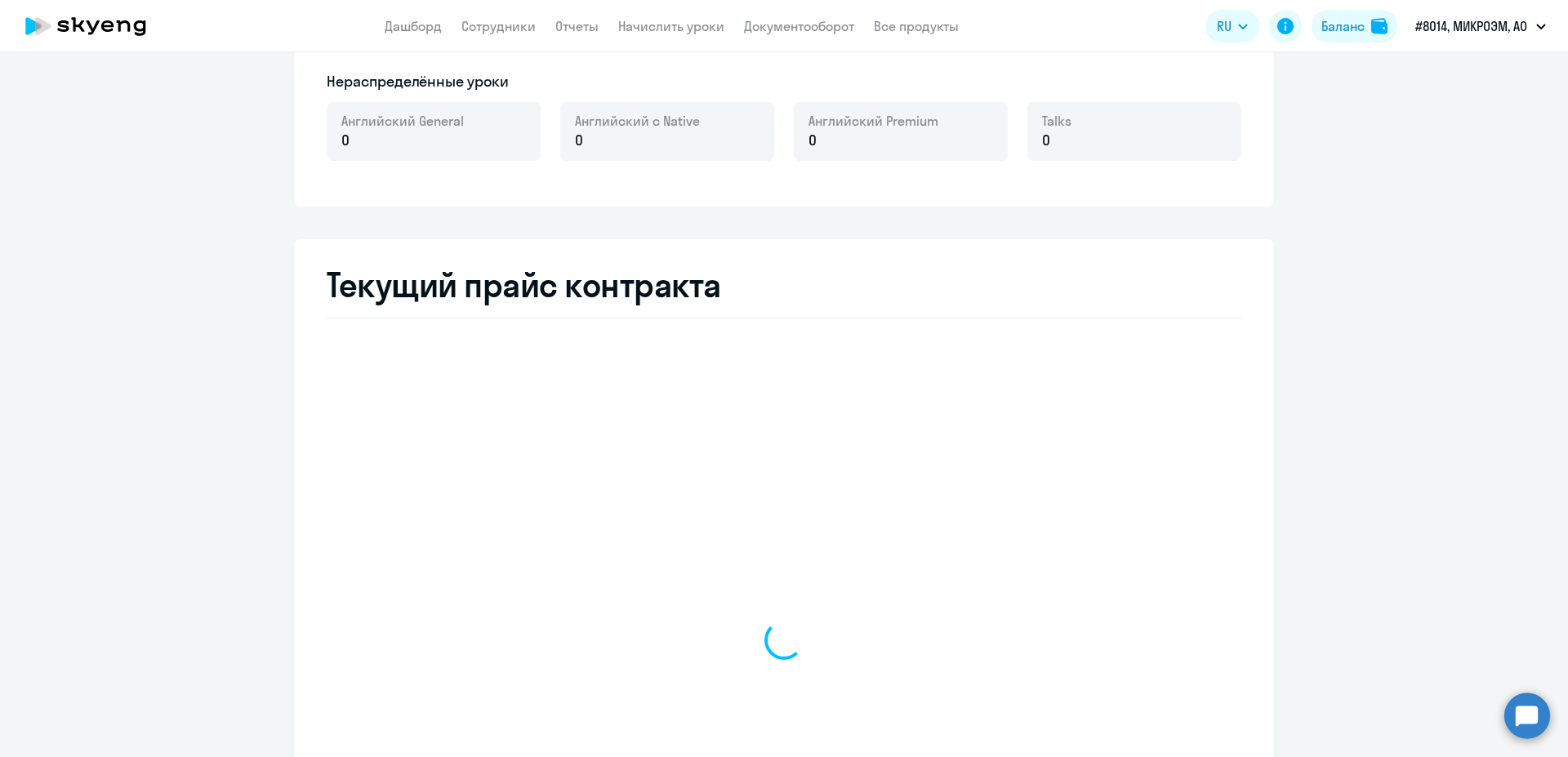
select select "english_adult_not_native_speaker"
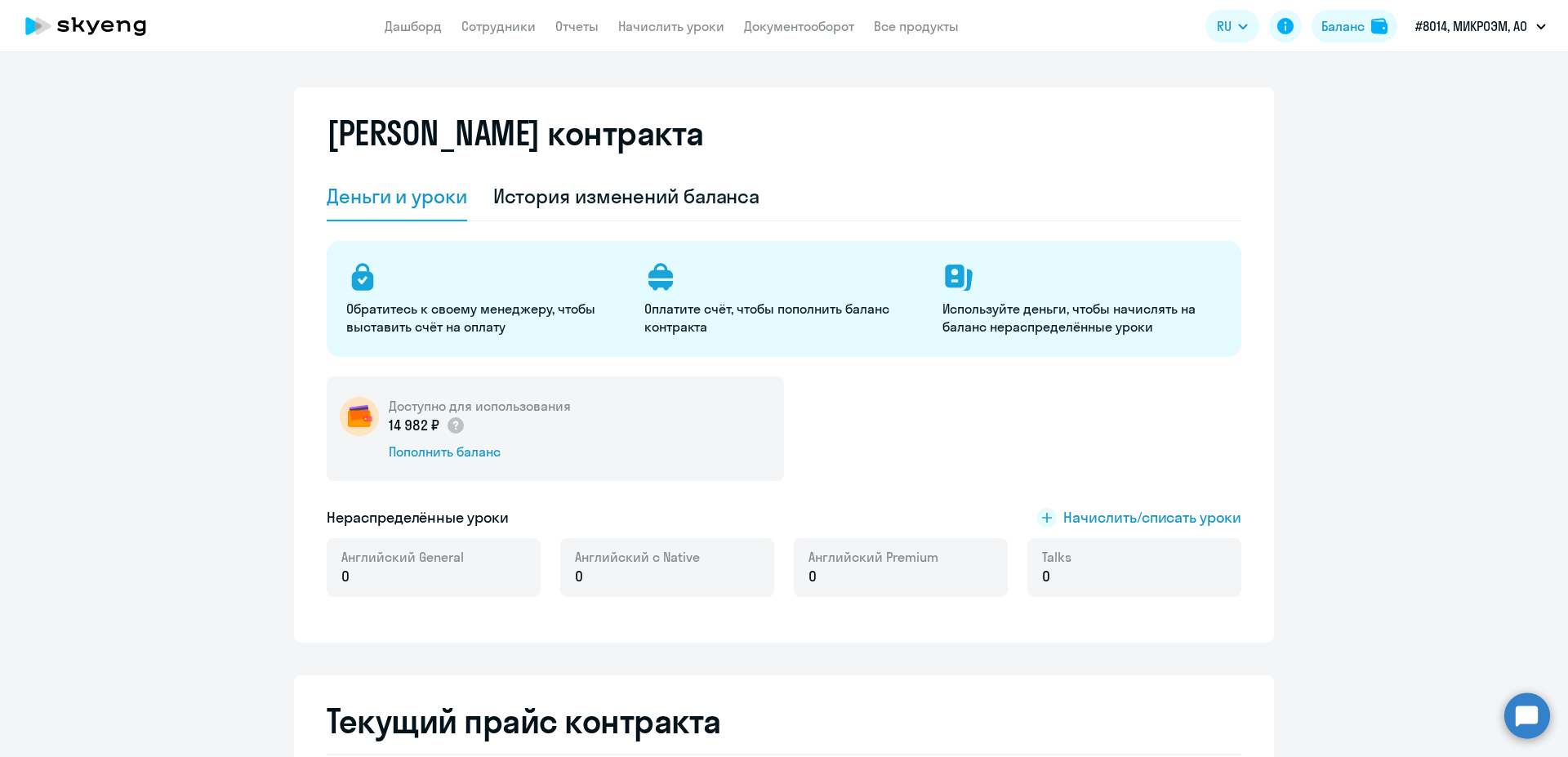
scroll to position [0, 0]
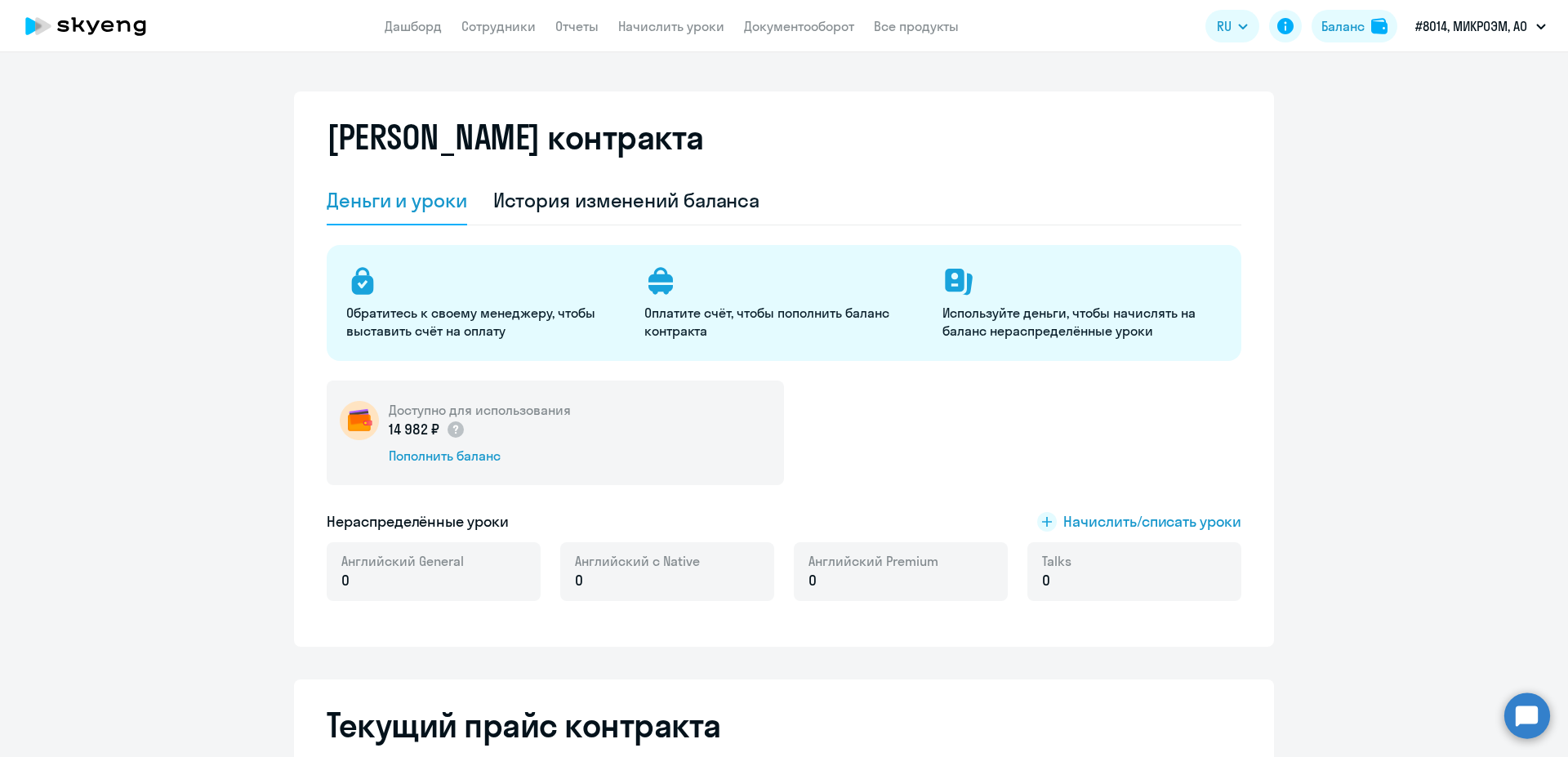
click at [491, 417] on h5 "Доступно для использования" at bounding box center [480, 409] width 182 height 18
click at [394, 425] on p "14 982 ₽" at bounding box center [427, 429] width 77 height 21
click at [374, 430] on div "Доступно для использования 14 982 ₽ Пополнить баланс" at bounding box center [555, 432] width 457 height 105
click at [379, 417] on div "Доступно для использования 14 982 ₽ Пополнить баланс" at bounding box center [555, 432] width 457 height 105
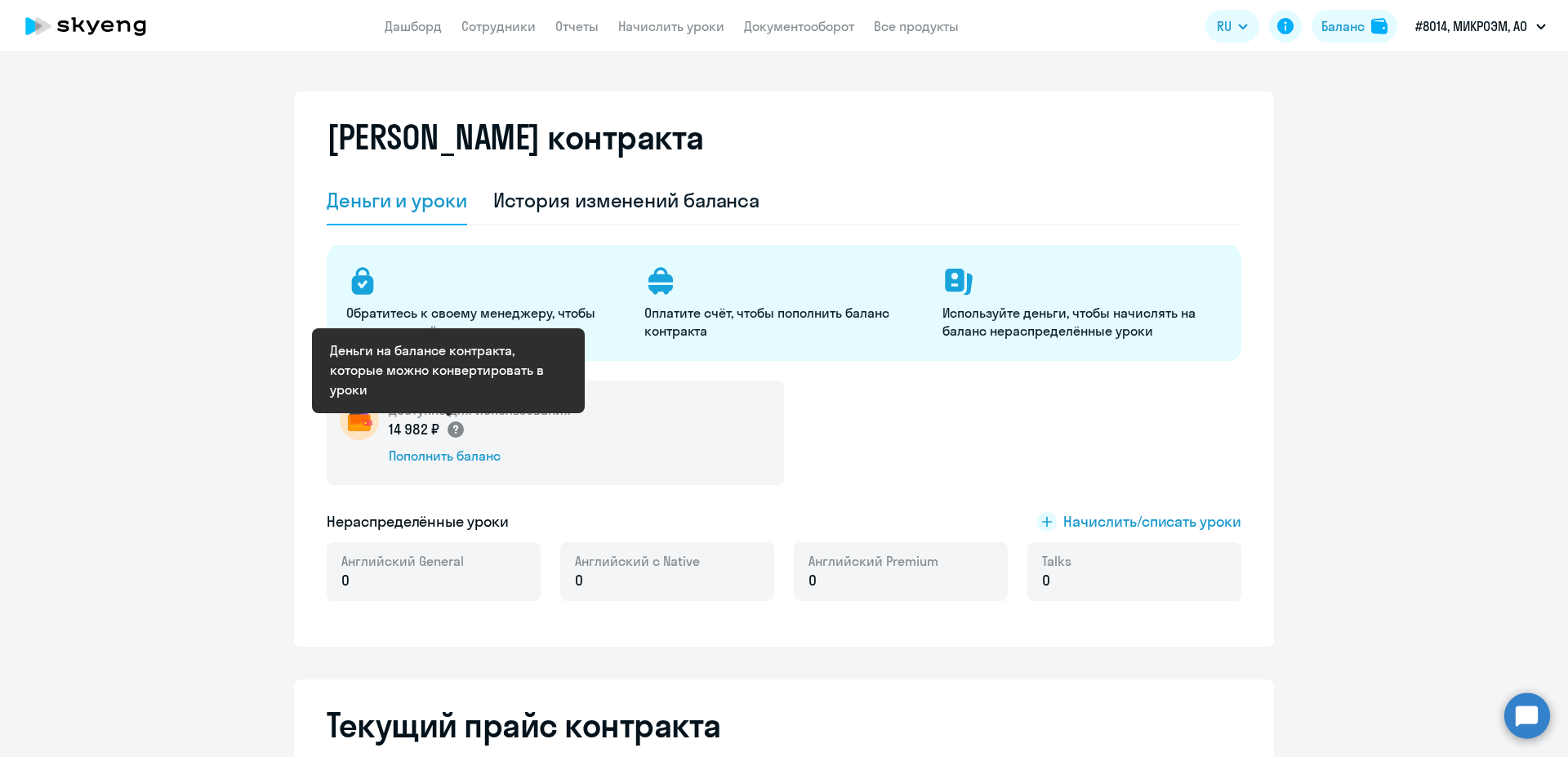
click at [452, 432] on circle at bounding box center [455, 429] width 16 height 16
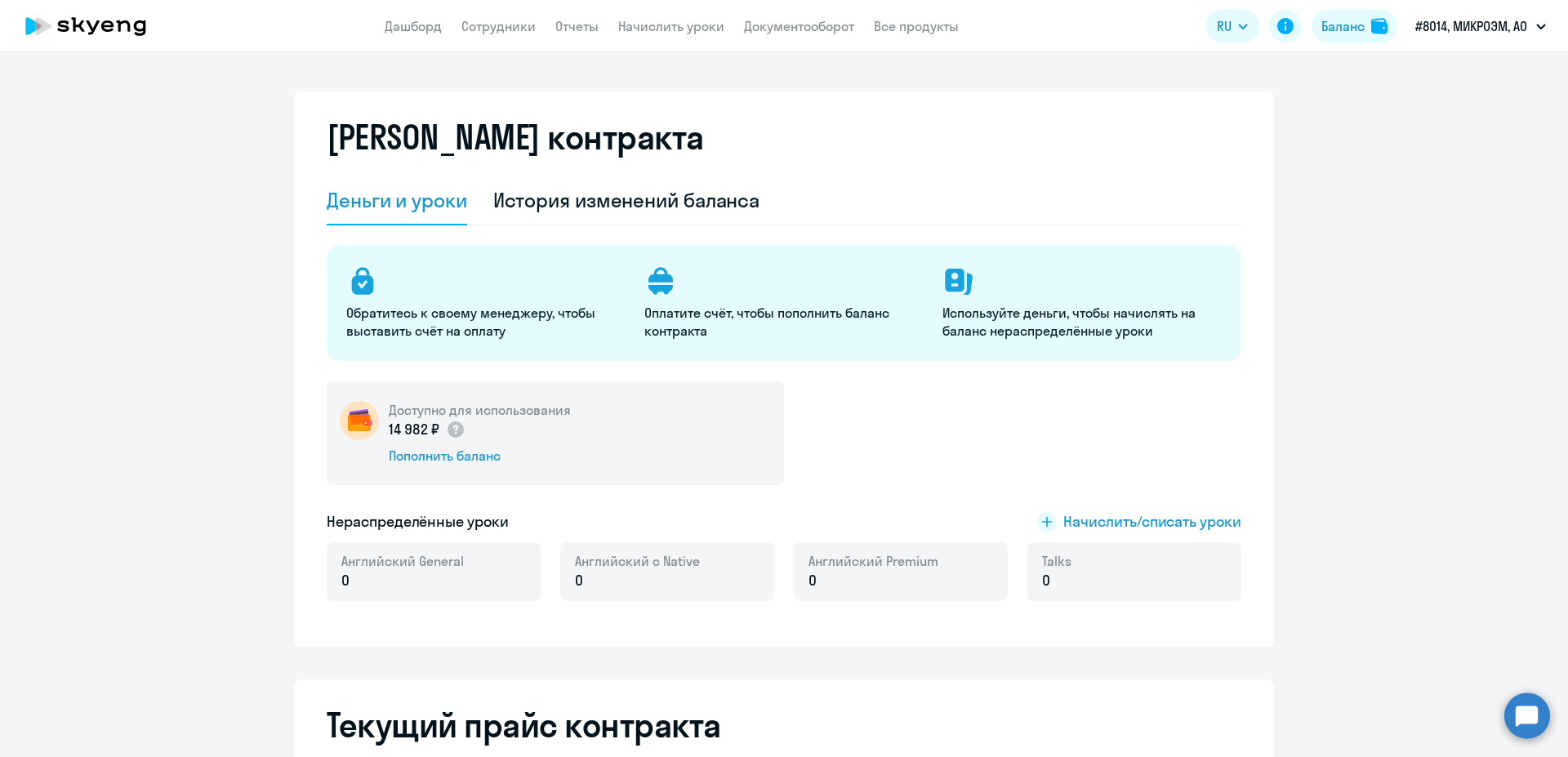
click at [502, 9] on app-header "Дашборд Сотрудники Отчеты Начислить уроки Документооборот Все продукты Дашборд …" at bounding box center [784, 26] width 1568 height 52
click at [498, 27] on link "Сотрудники" at bounding box center [498, 26] width 74 height 16
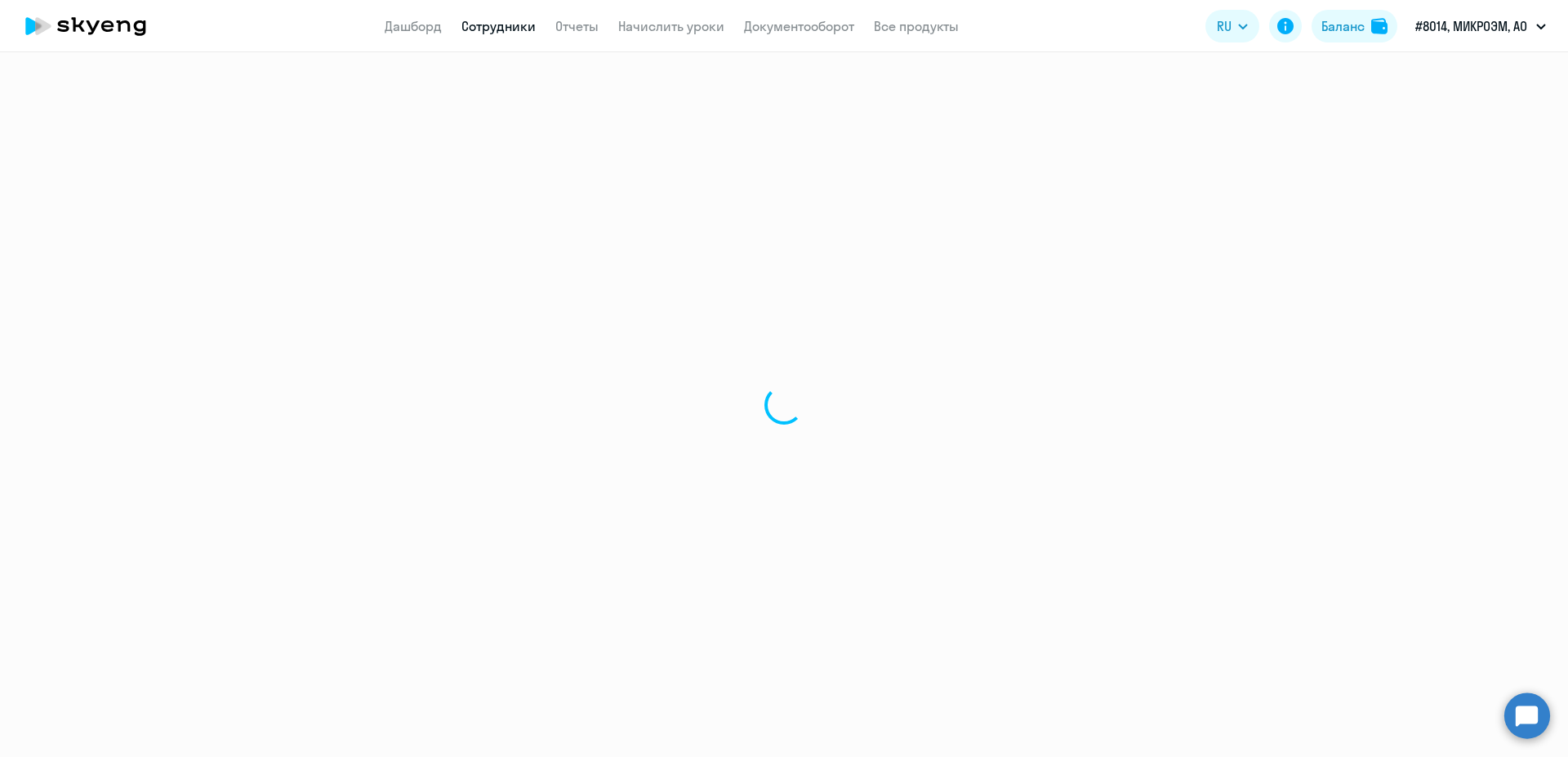
select select "30"
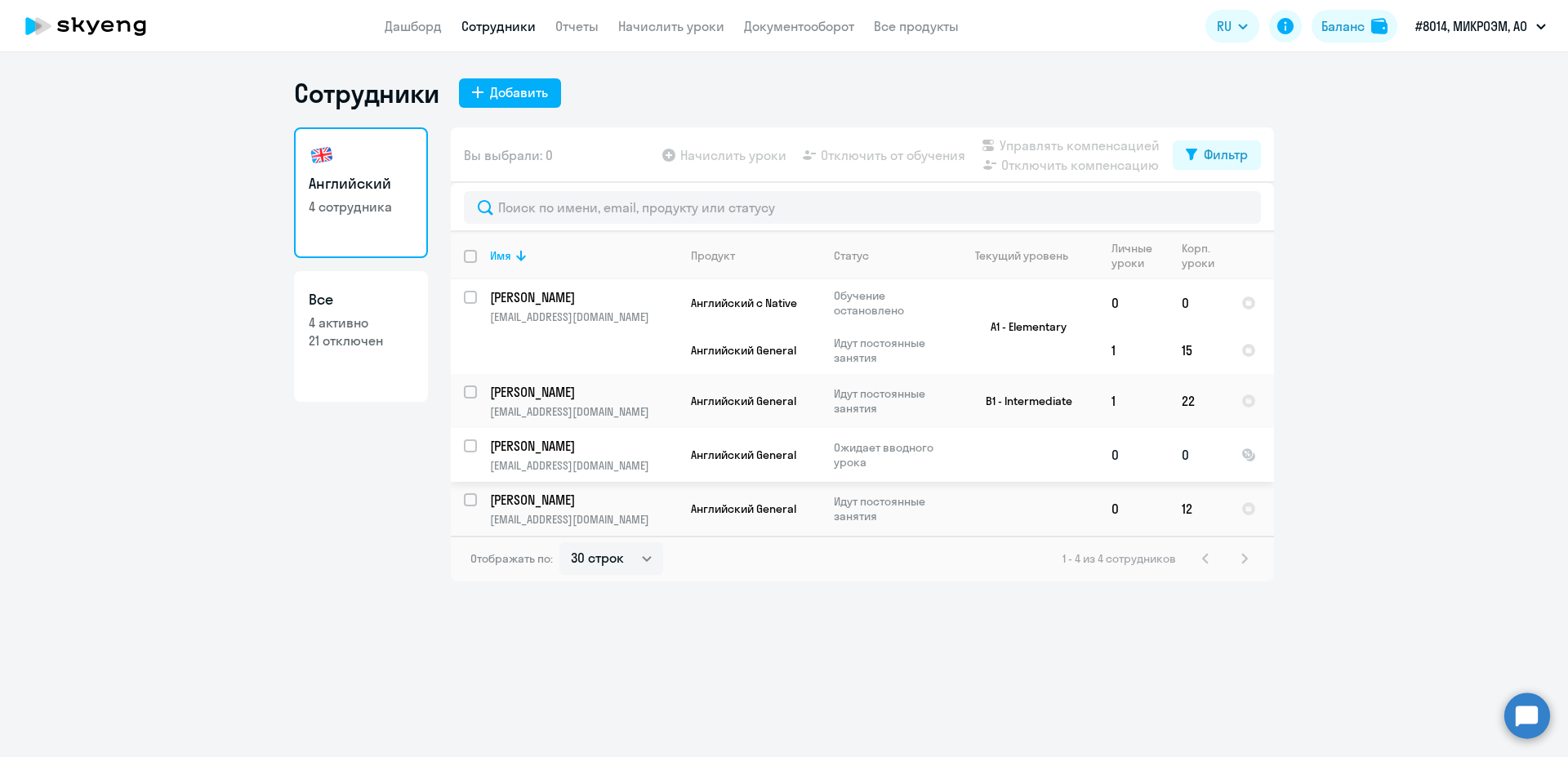
click at [472, 447] on input "select row 2758489" at bounding box center [480, 455] width 32 height 32
checkbox input "true"
click at [780, 149] on span "Начислить уроки" at bounding box center [733, 154] width 106 height 20
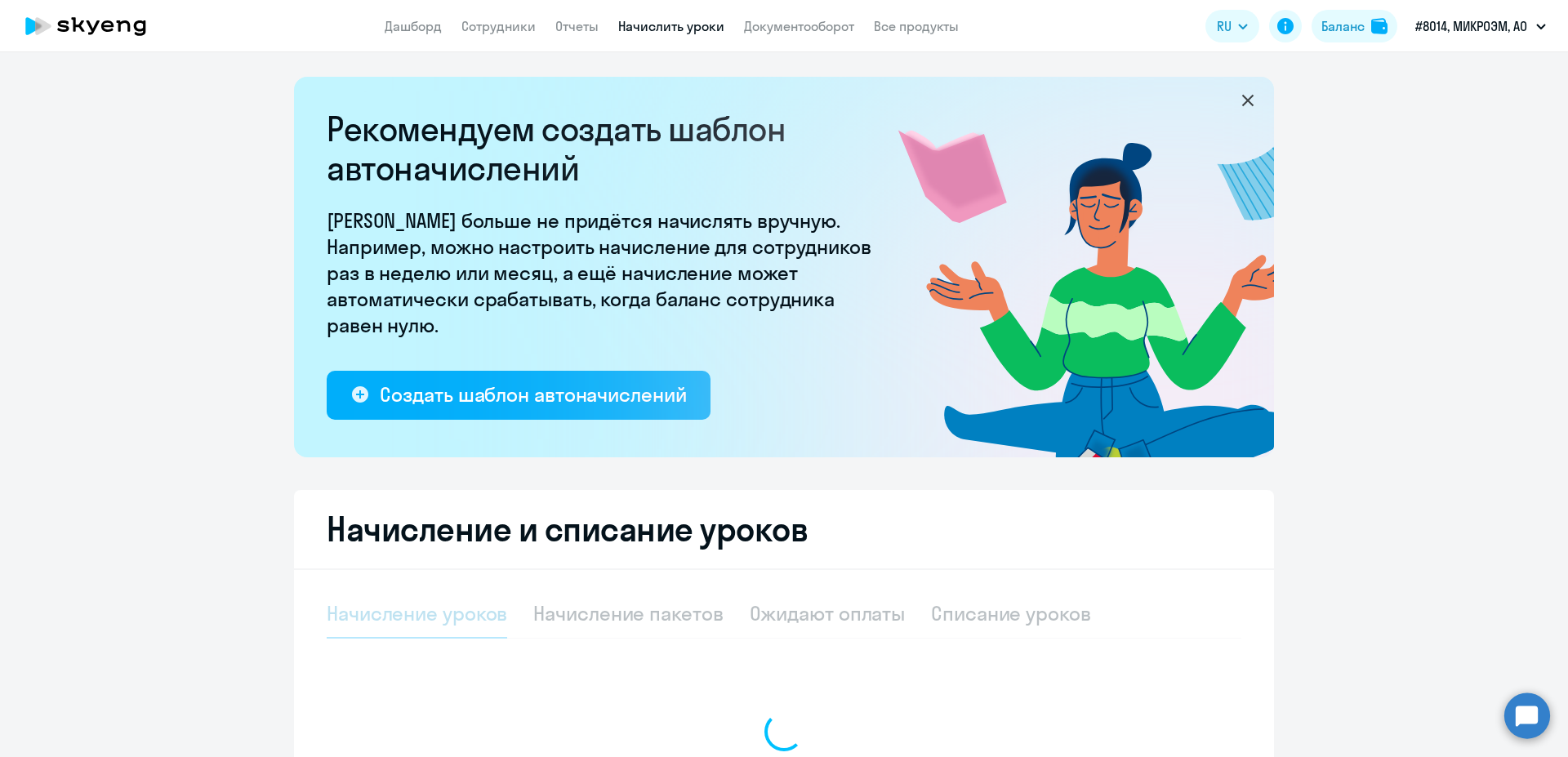
select select "10"
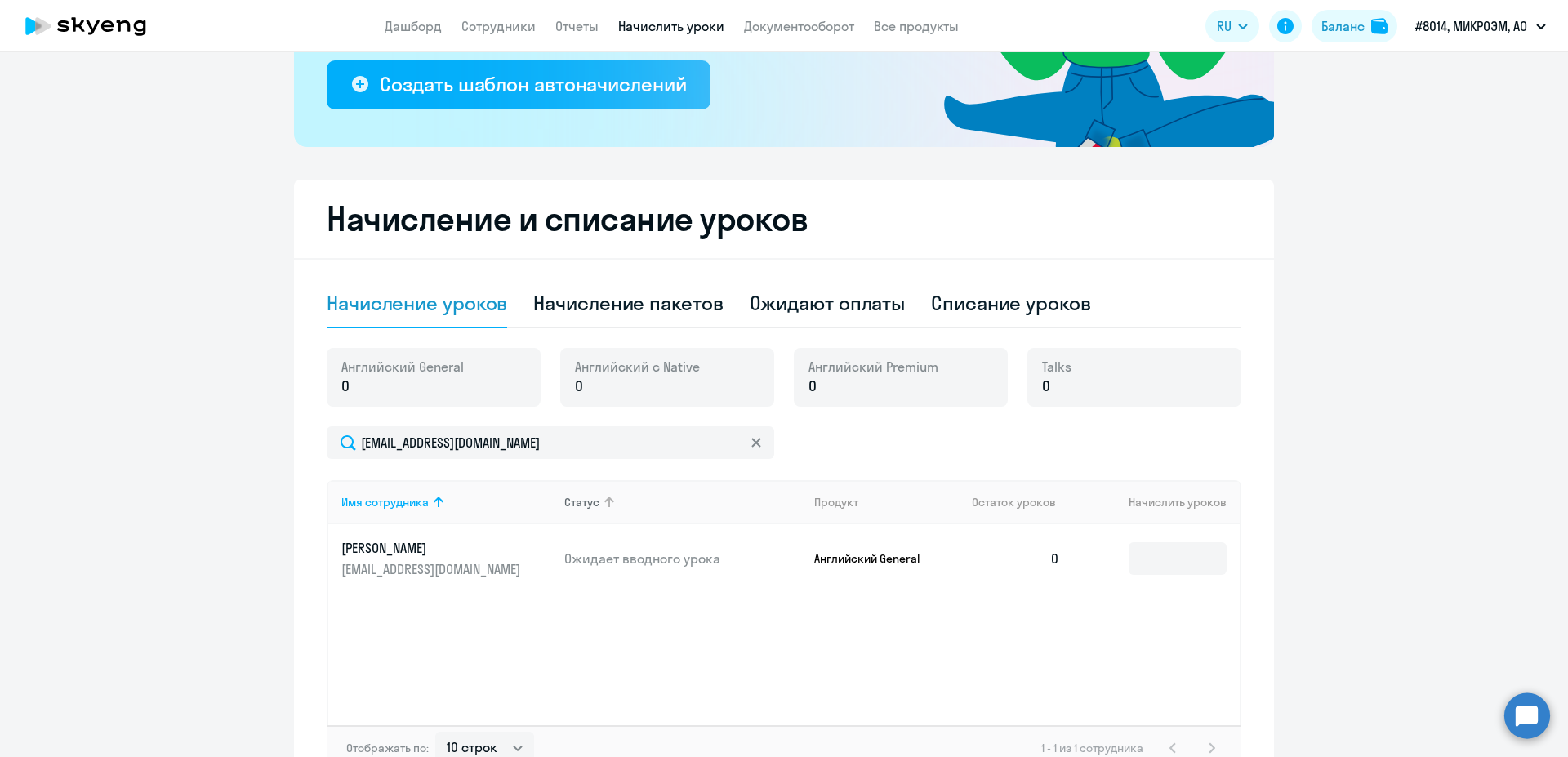
scroll to position [412, 0]
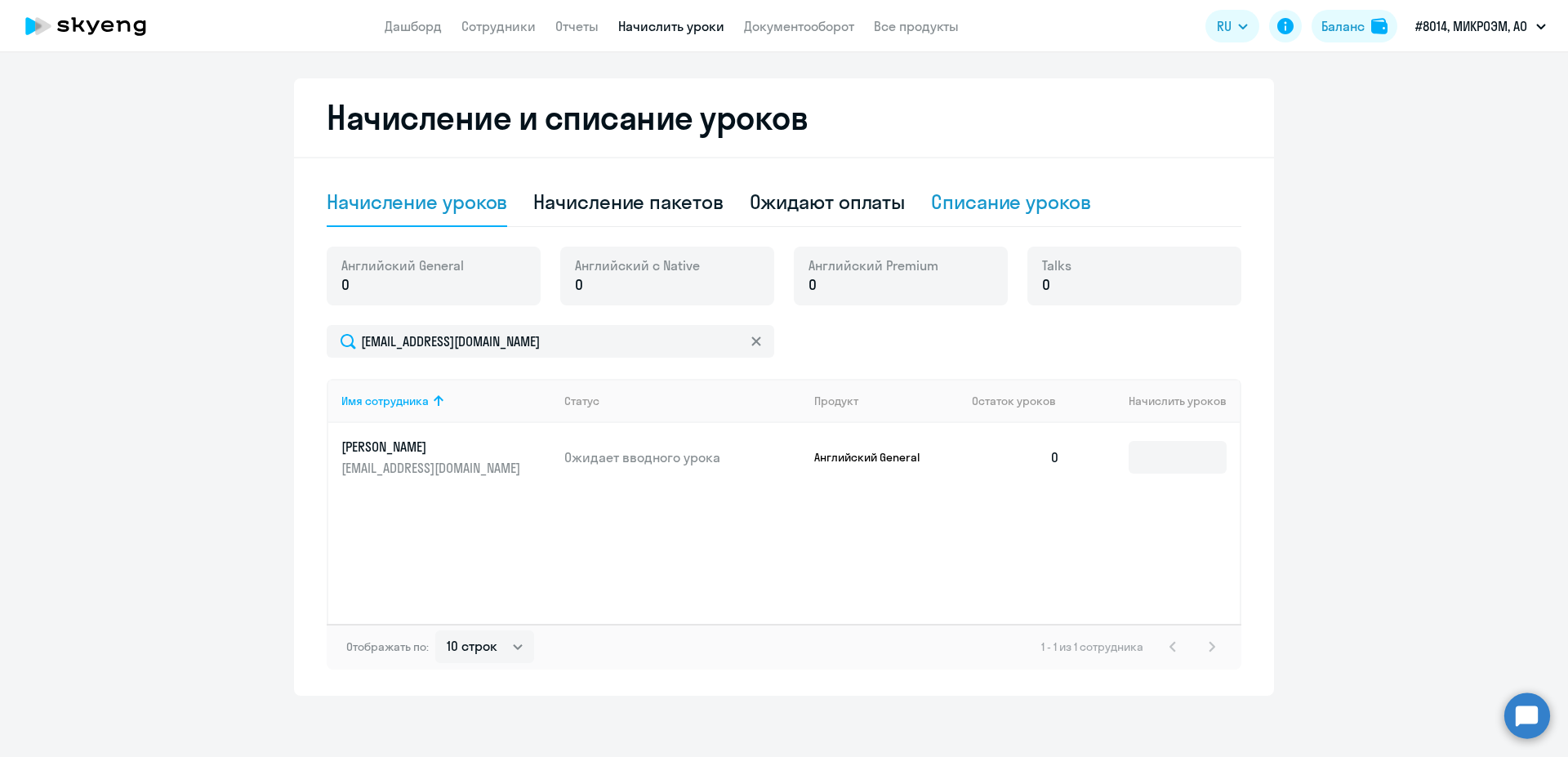
click at [966, 199] on div "Списание уроков" at bounding box center [1011, 201] width 160 height 26
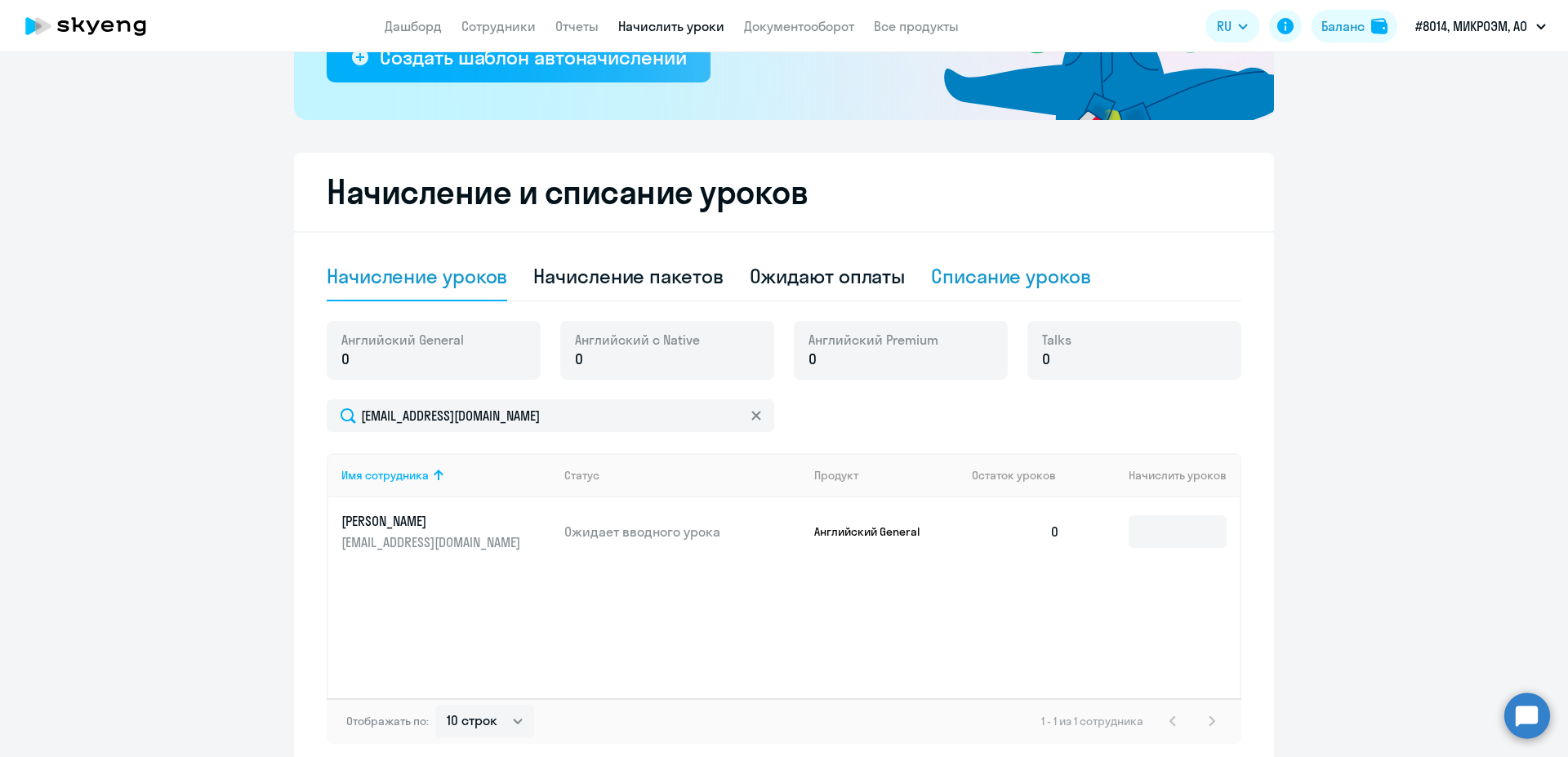
select select "10"
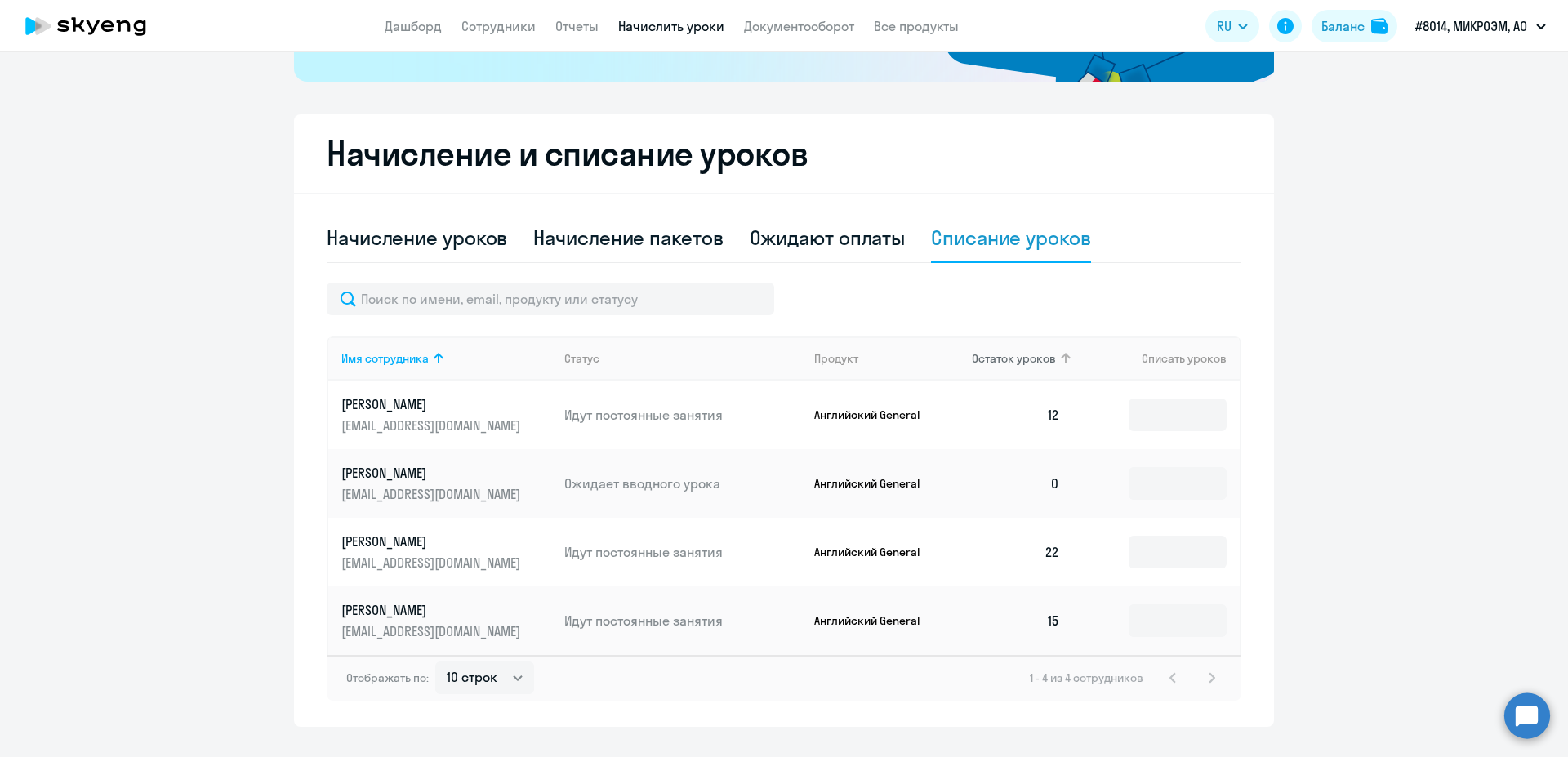
scroll to position [411, 0]
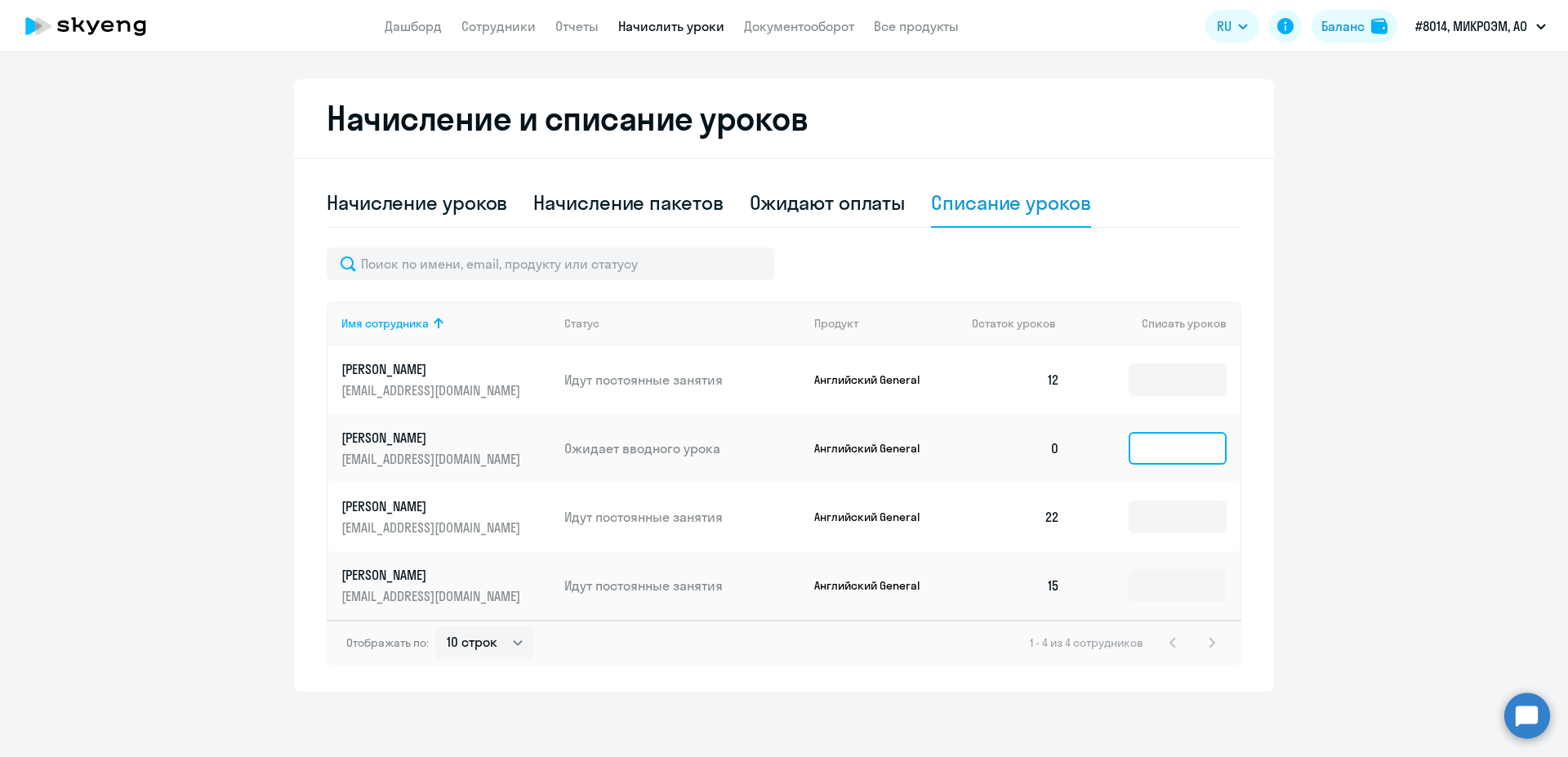
click at [1174, 453] on input at bounding box center [1177, 448] width 98 height 32
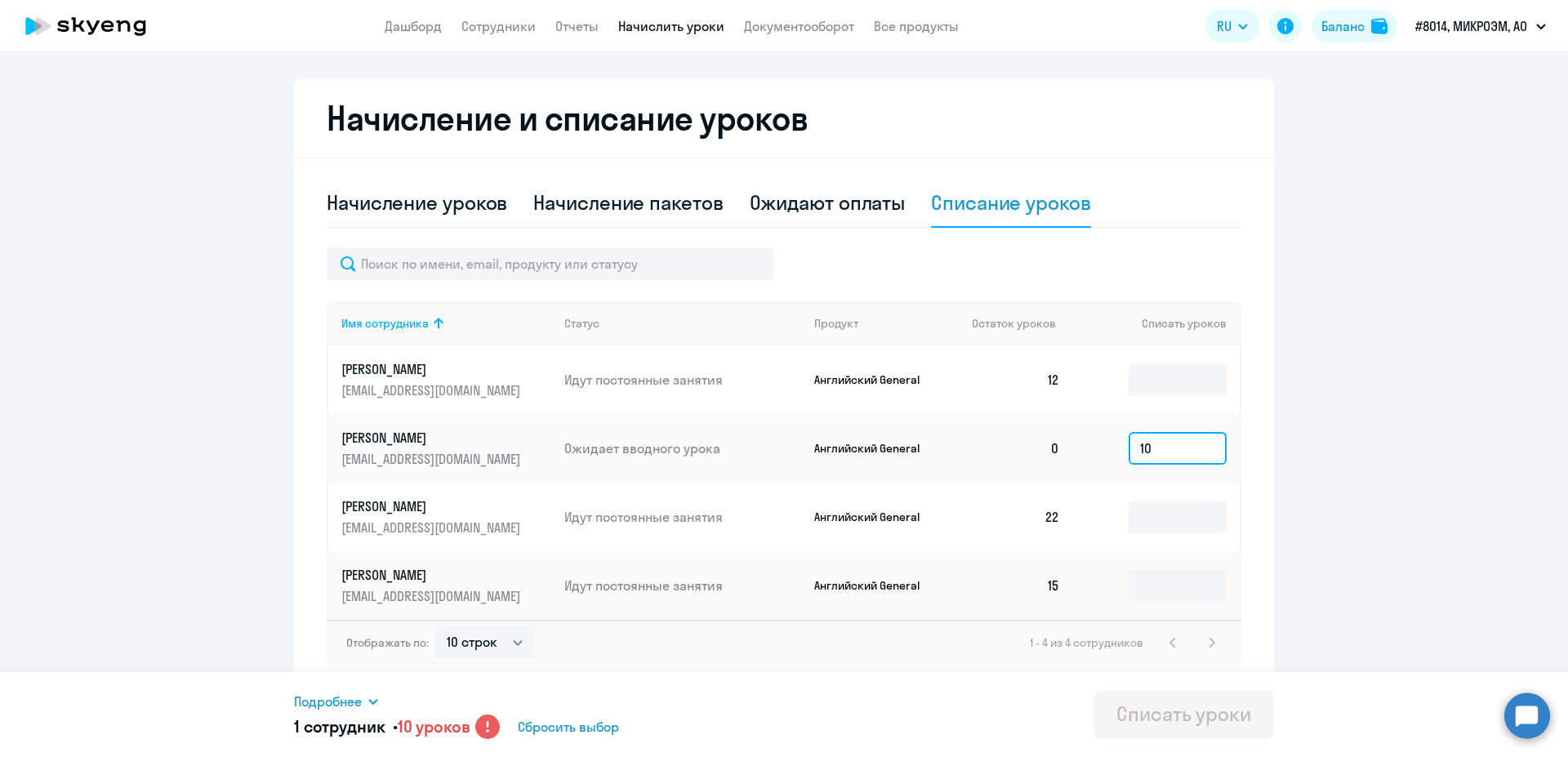
type input "1"
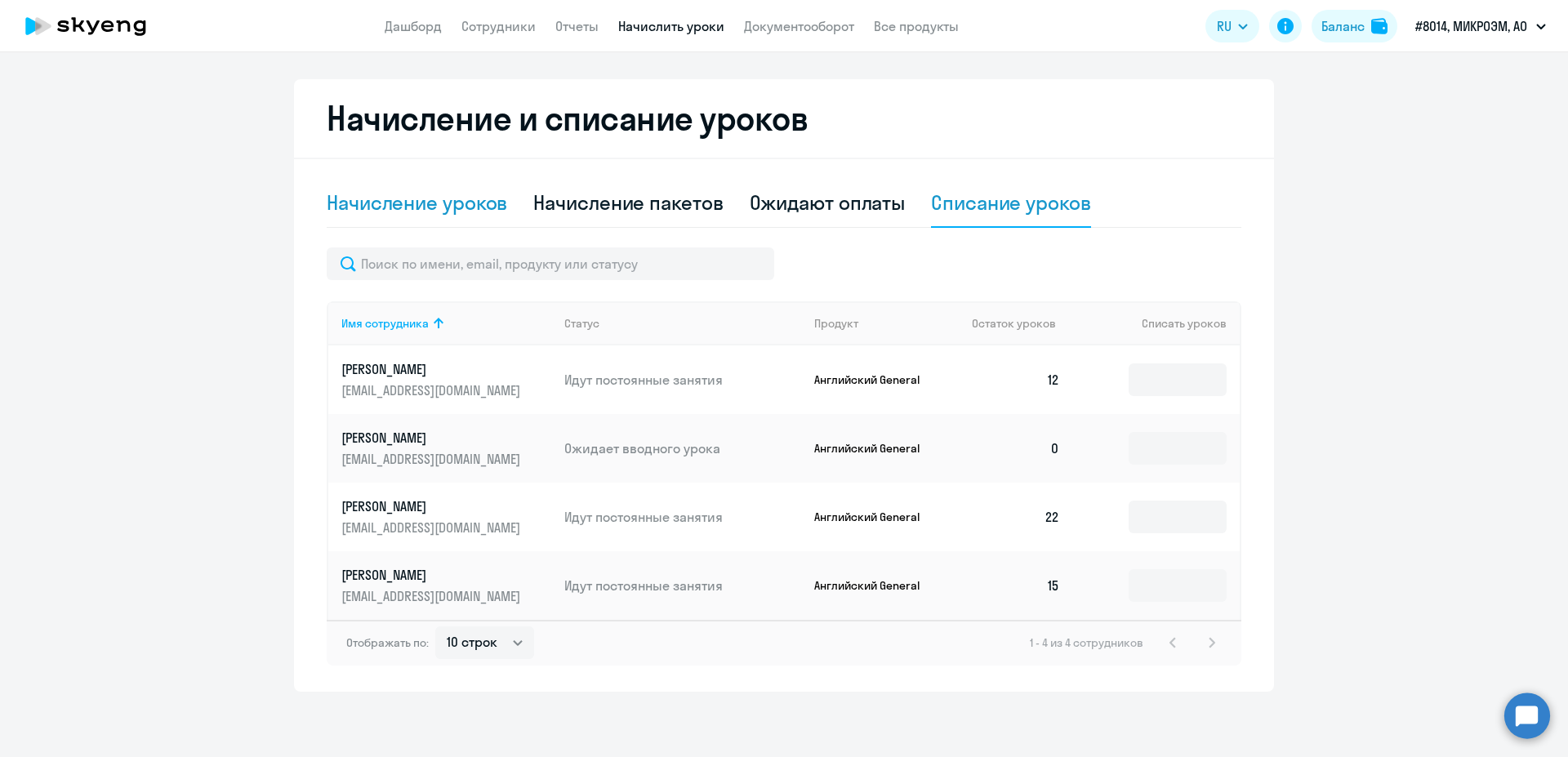
click at [468, 192] on div "Начисление уроков" at bounding box center [417, 202] width 181 height 26
select select "10"
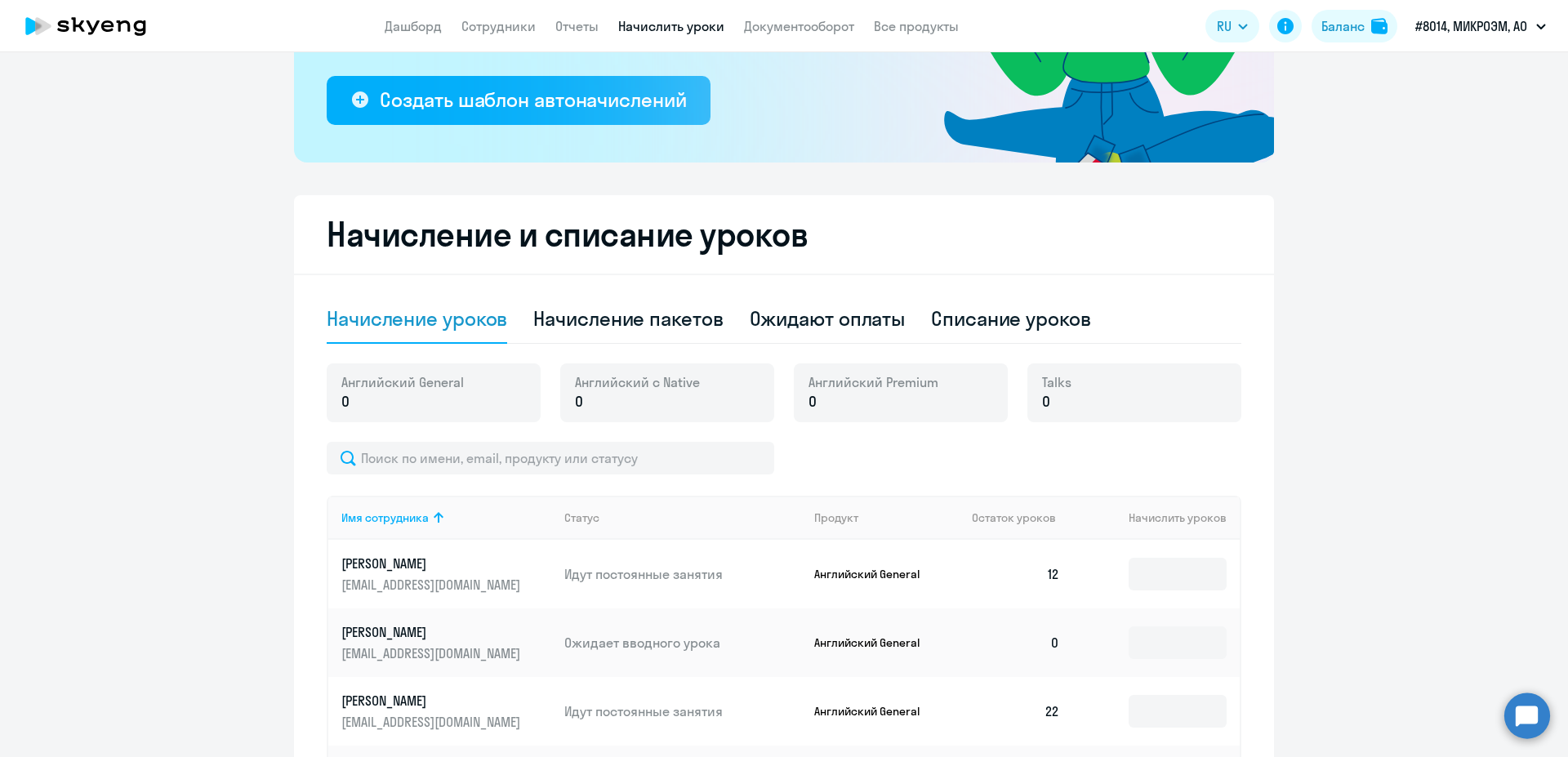
scroll to position [412, 0]
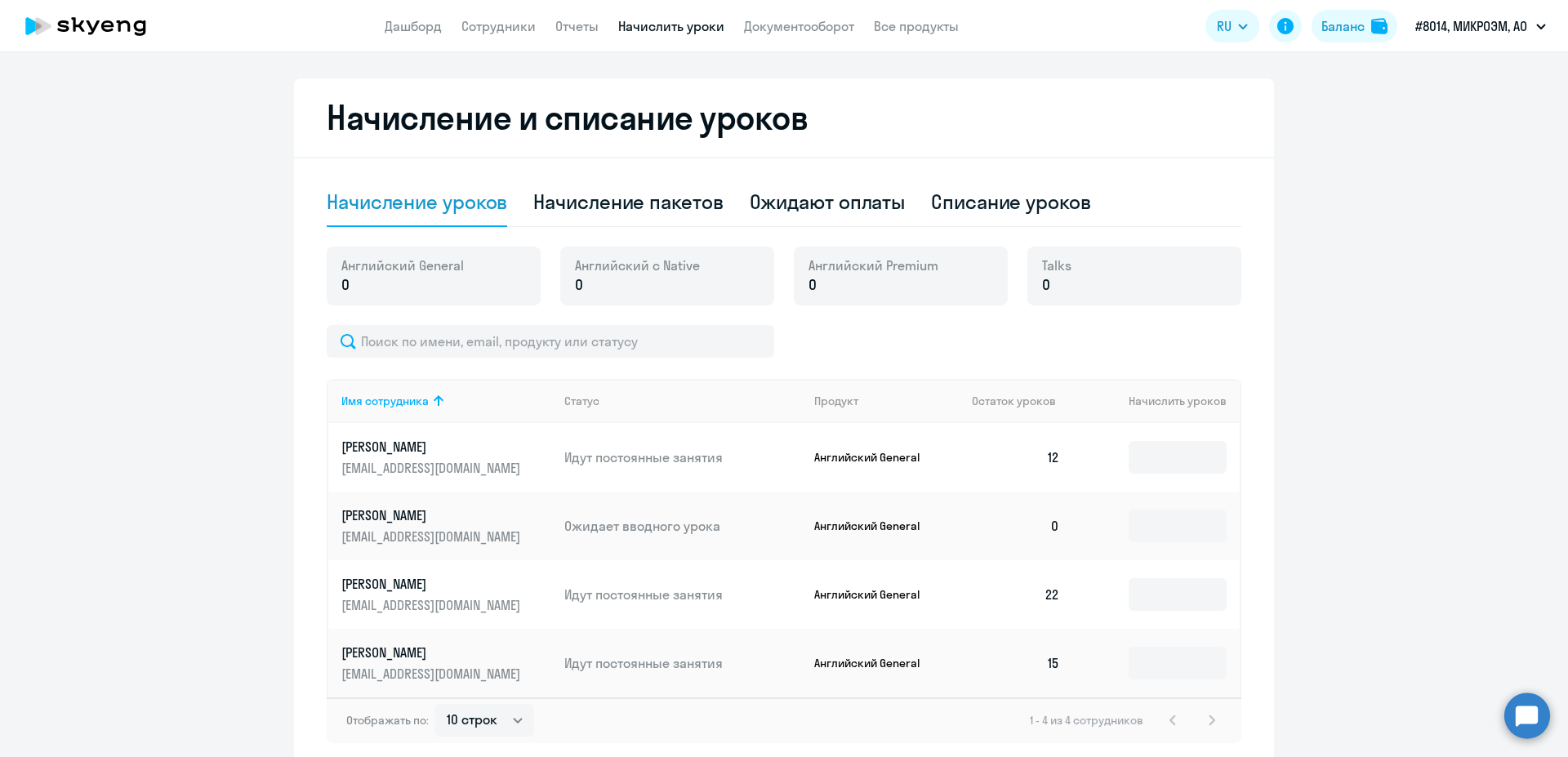
click at [1523, 709] on circle at bounding box center [1527, 715] width 46 height 46
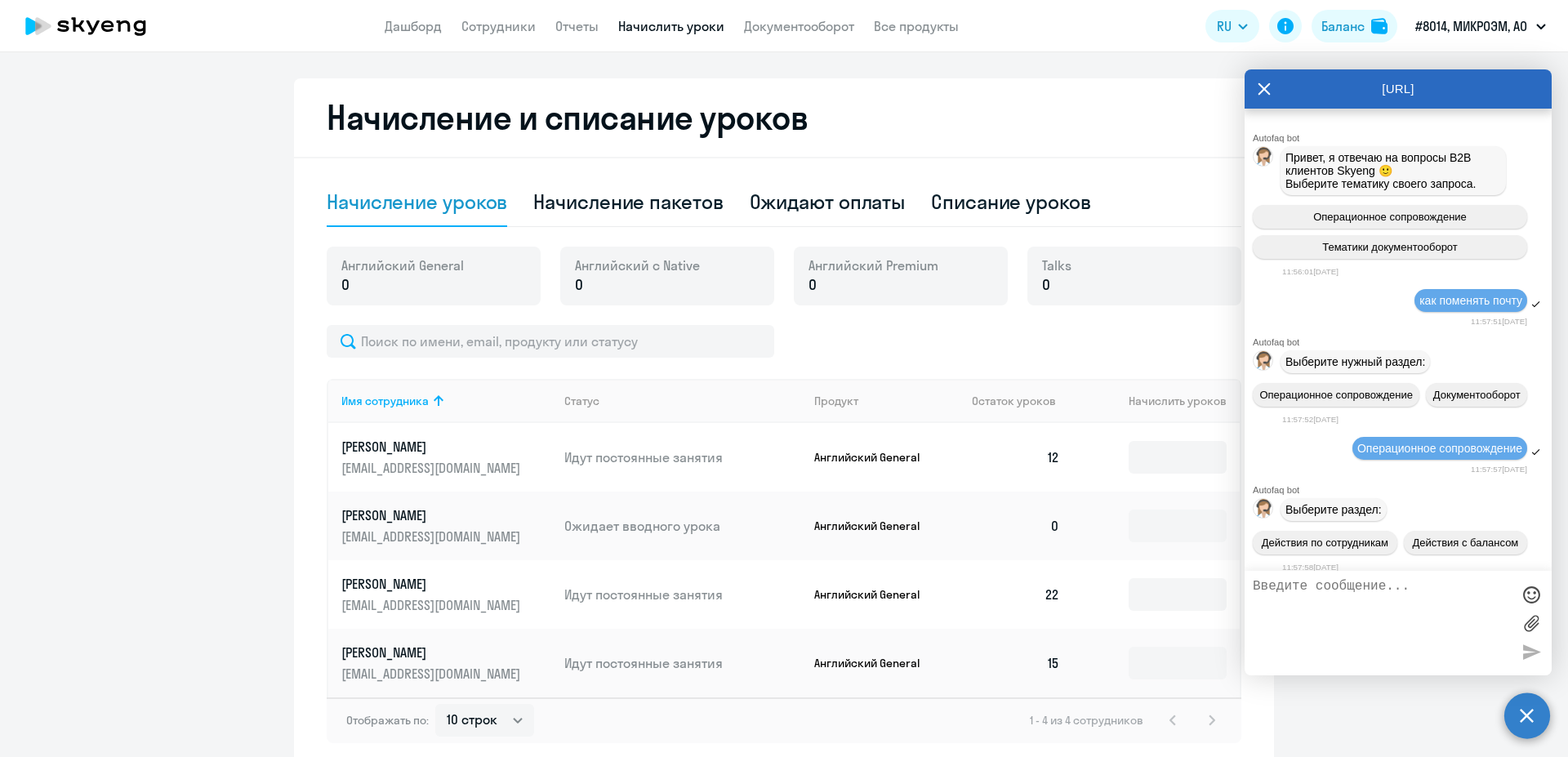
scroll to position [1310, 0]
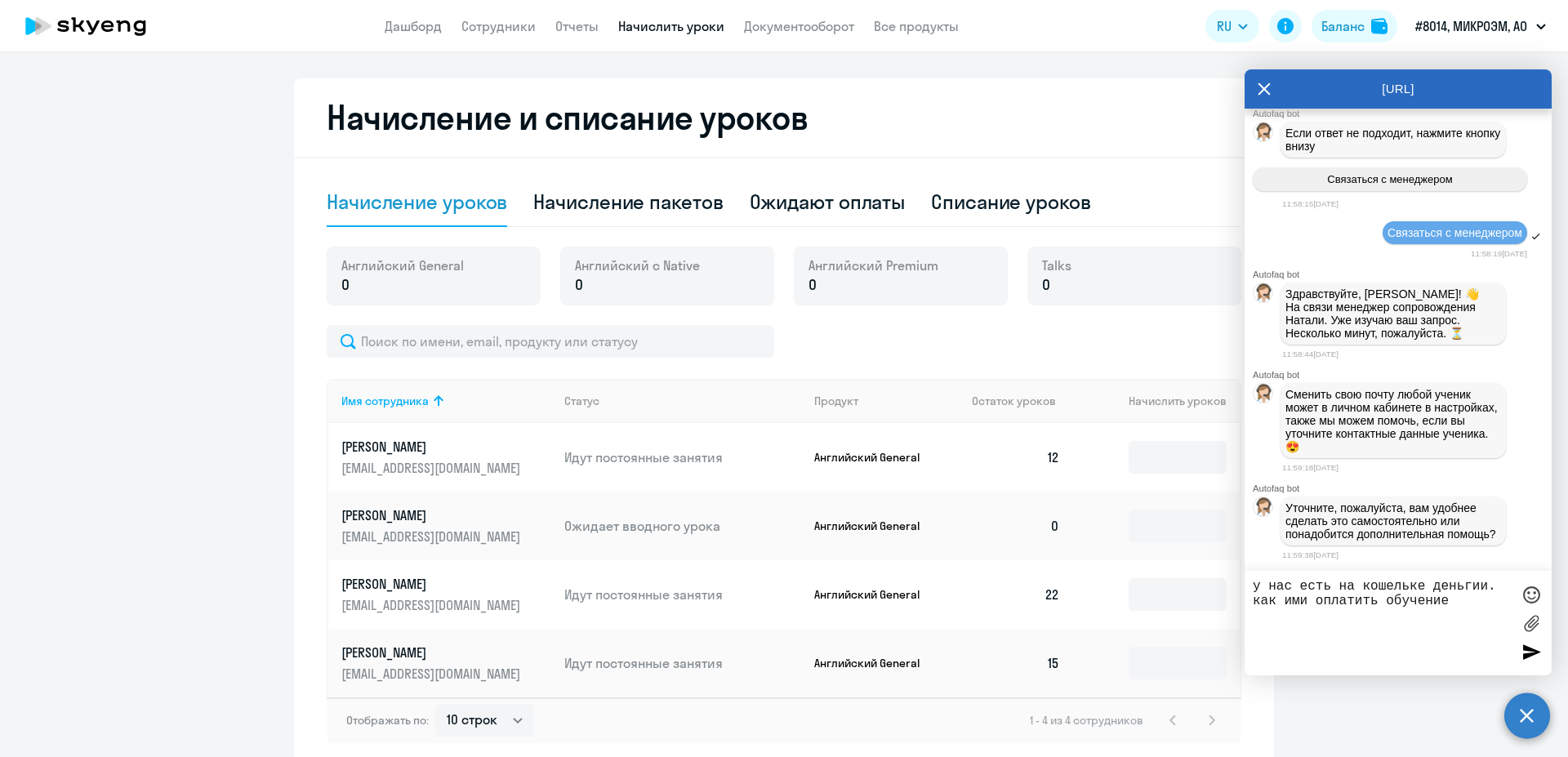
type textarea "у нас есть на кошельке деньгии. как ими оплатить обучение"
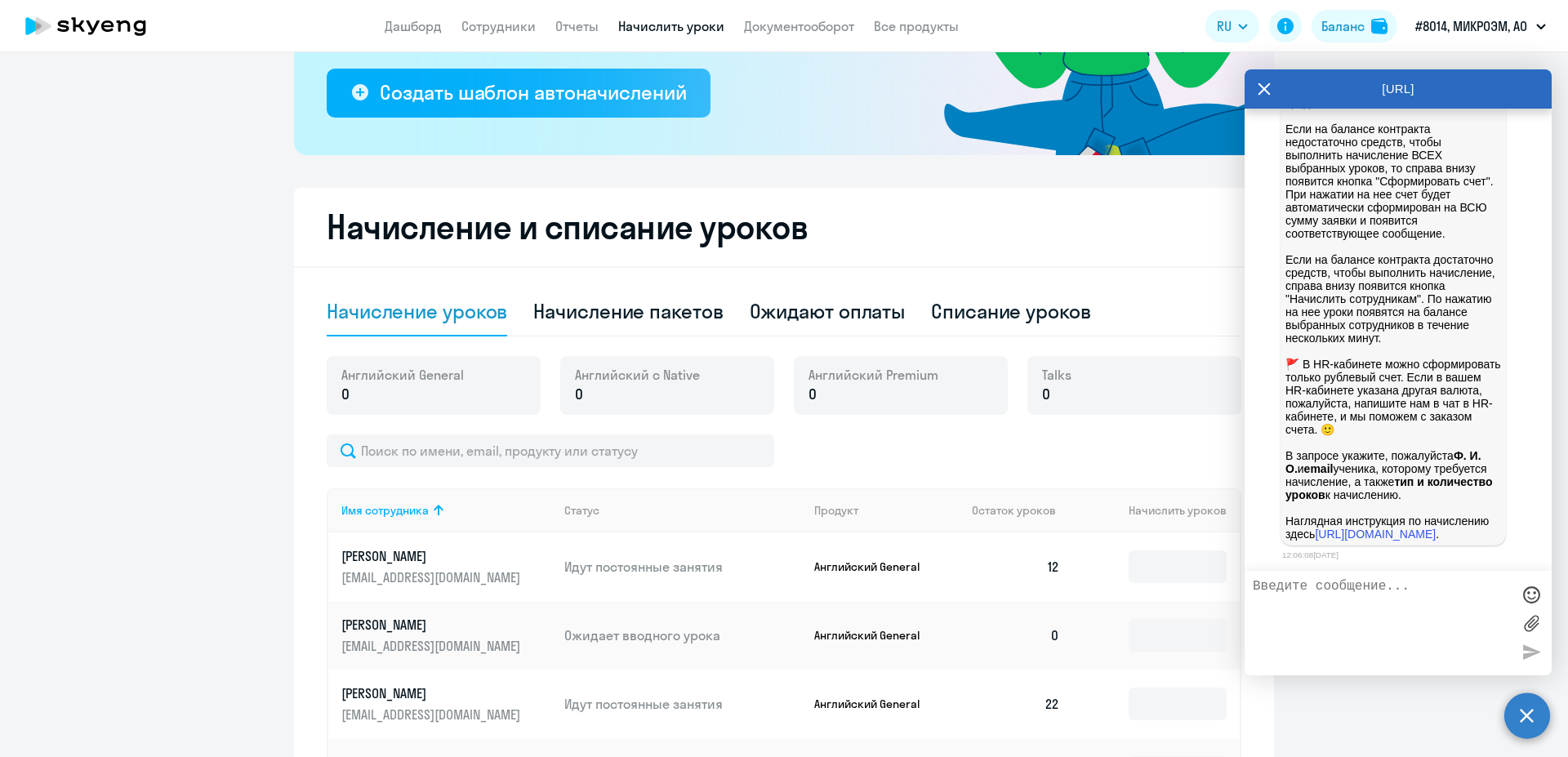
scroll to position [283, 0]
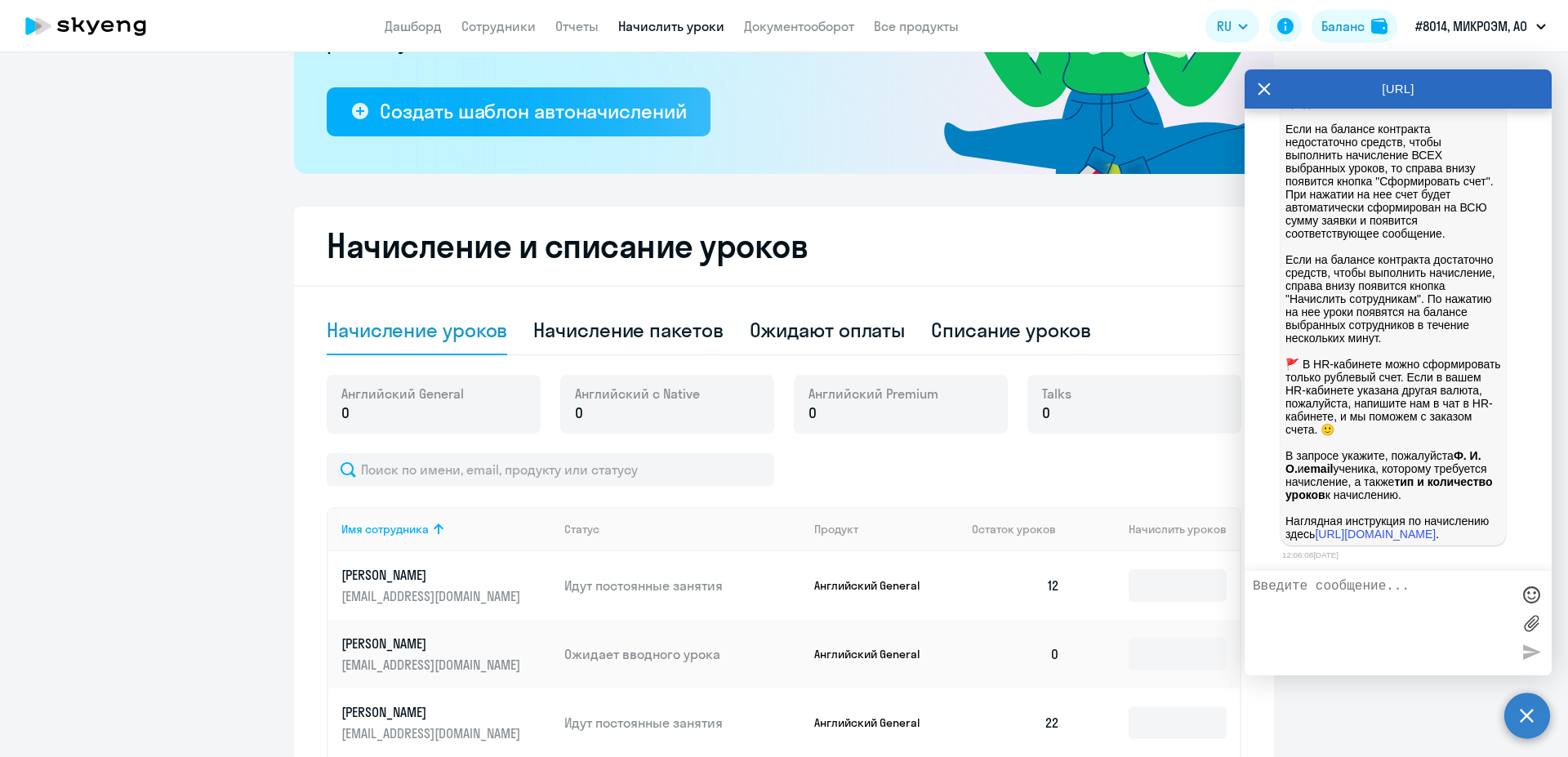
click at [1250, 90] on div "AutoFAQ.ai" at bounding box center [1397, 89] width 307 height 39
click at [1266, 89] on icon at bounding box center [1264, 89] width 13 height 39
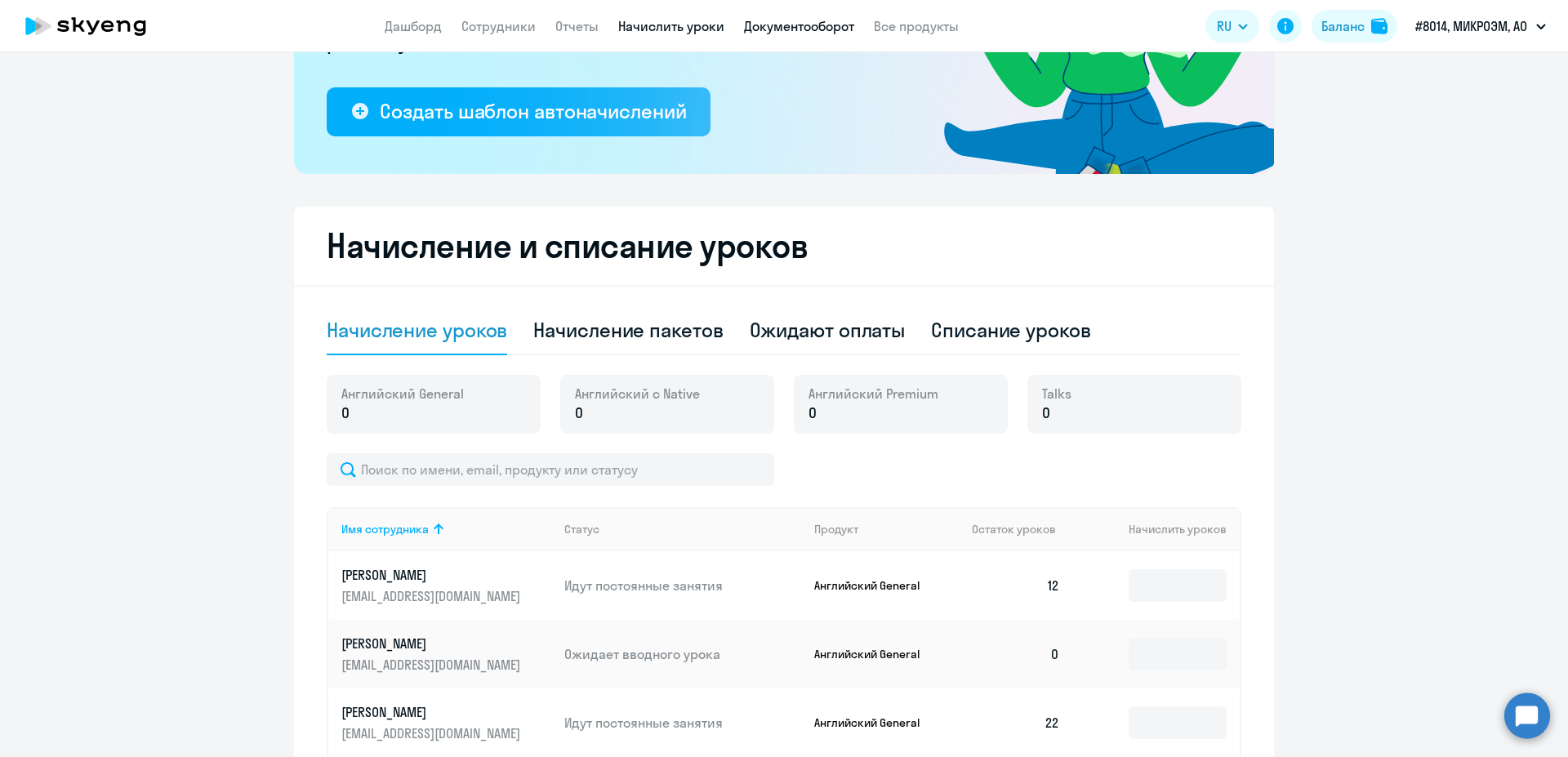
click at [809, 23] on link "Документооборот" at bounding box center [798, 26] width 110 height 16
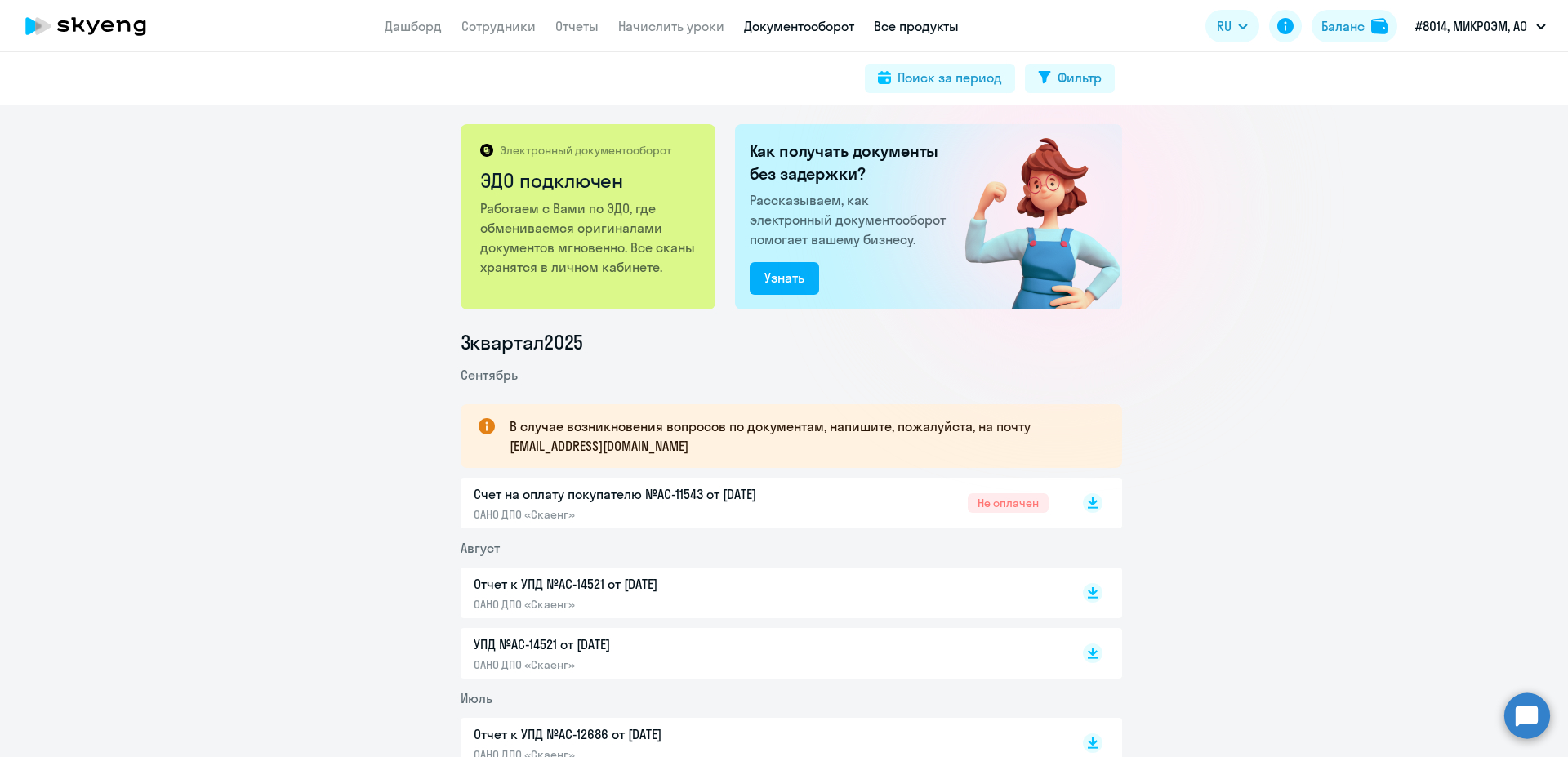
click at [889, 26] on link "Все продукты" at bounding box center [917, 26] width 85 height 16
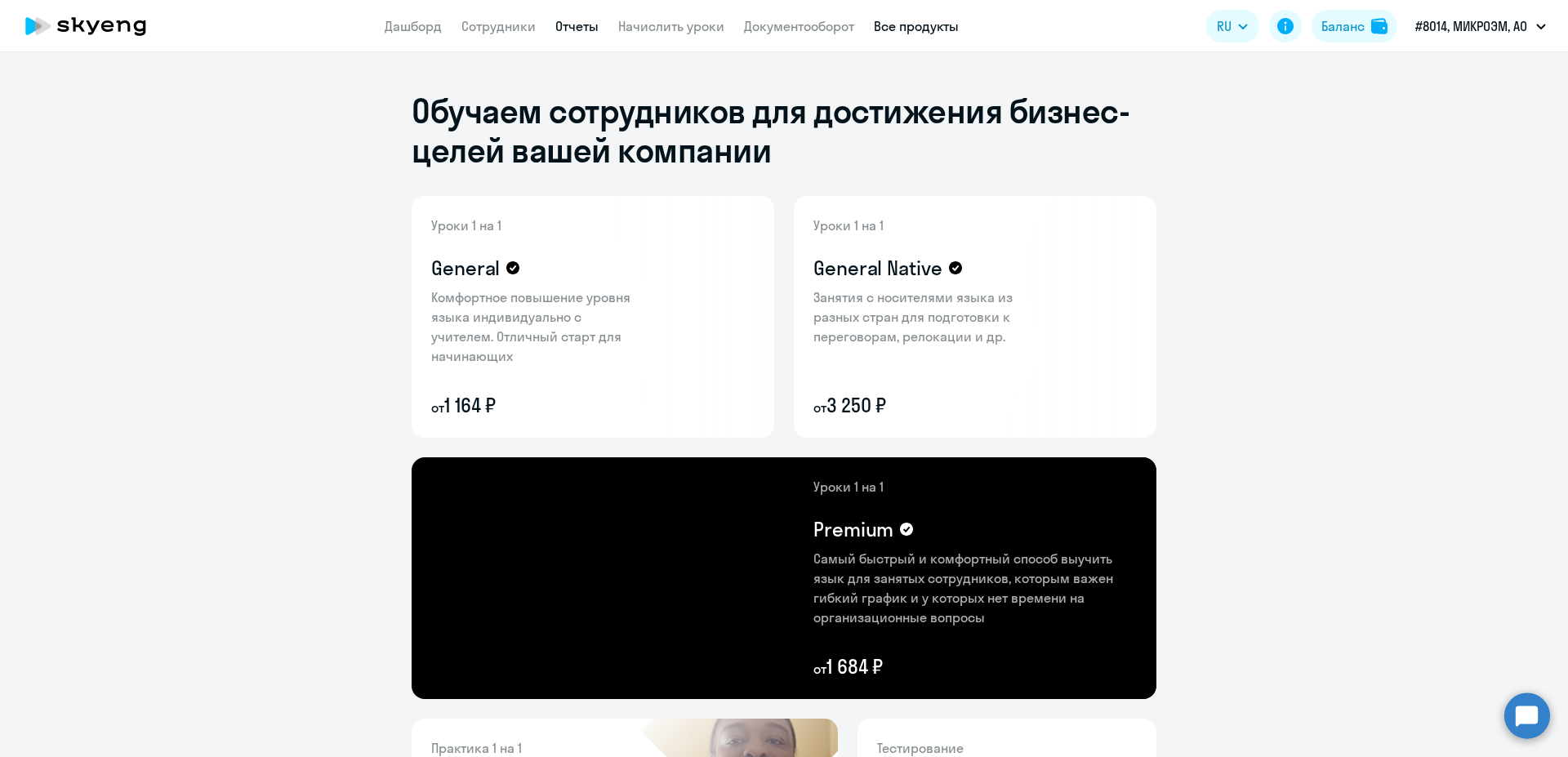
click at [561, 23] on link "Отчеты" at bounding box center [576, 26] width 43 height 16
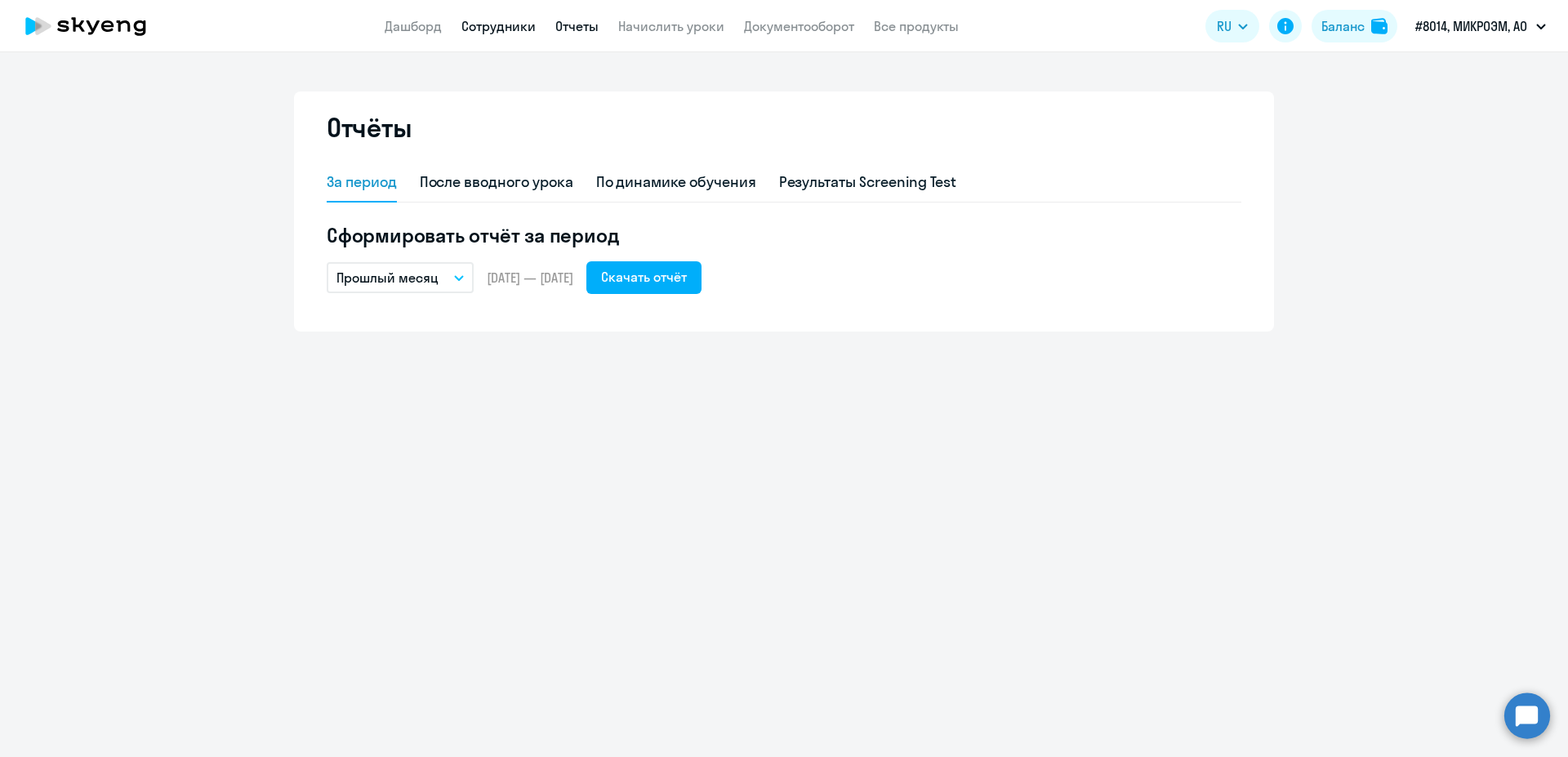
click at [500, 30] on link "Сотрудники" at bounding box center [498, 26] width 74 height 16
select select "30"
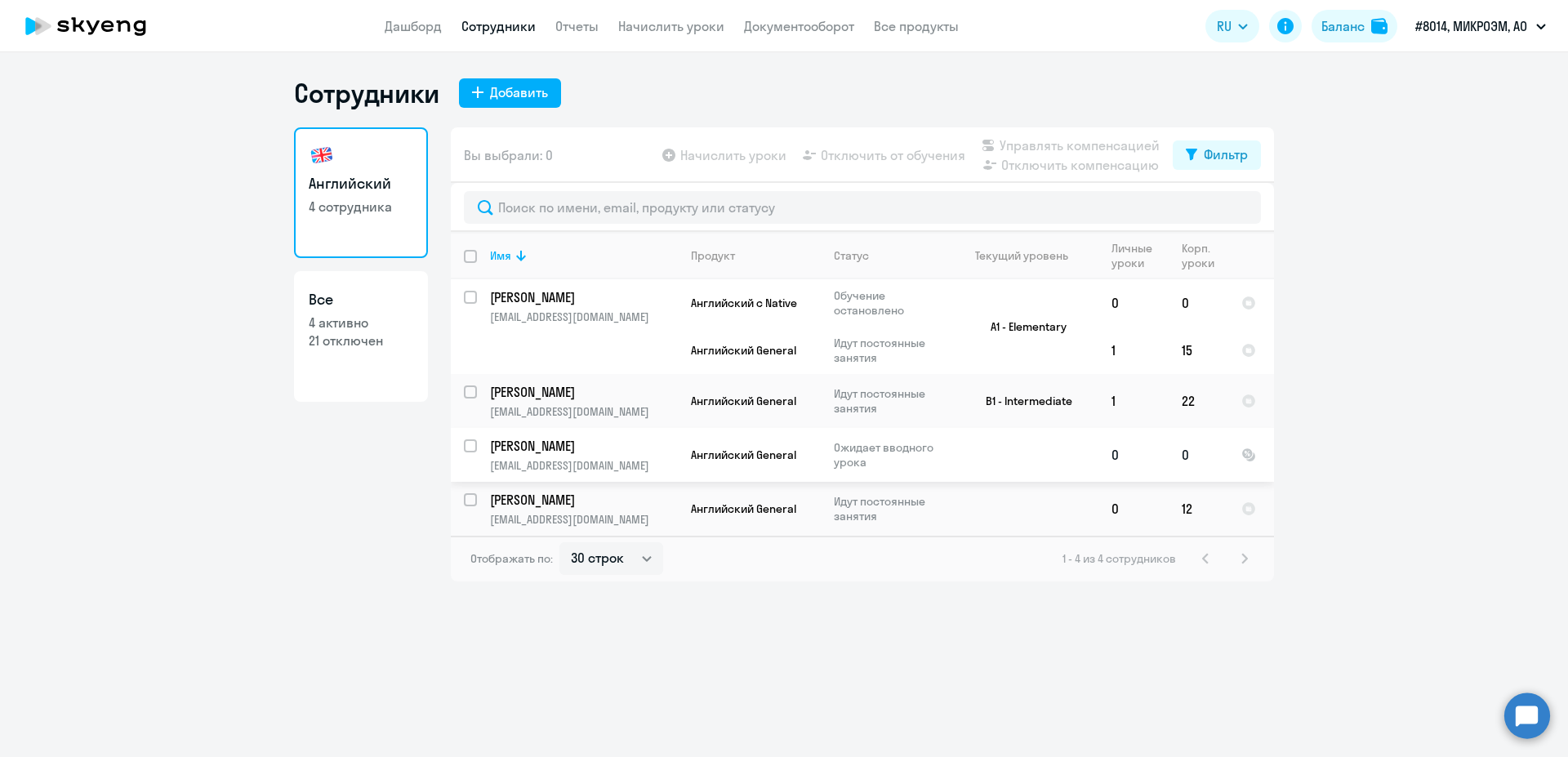
click at [1263, 450] on td at bounding box center [1251, 454] width 46 height 54
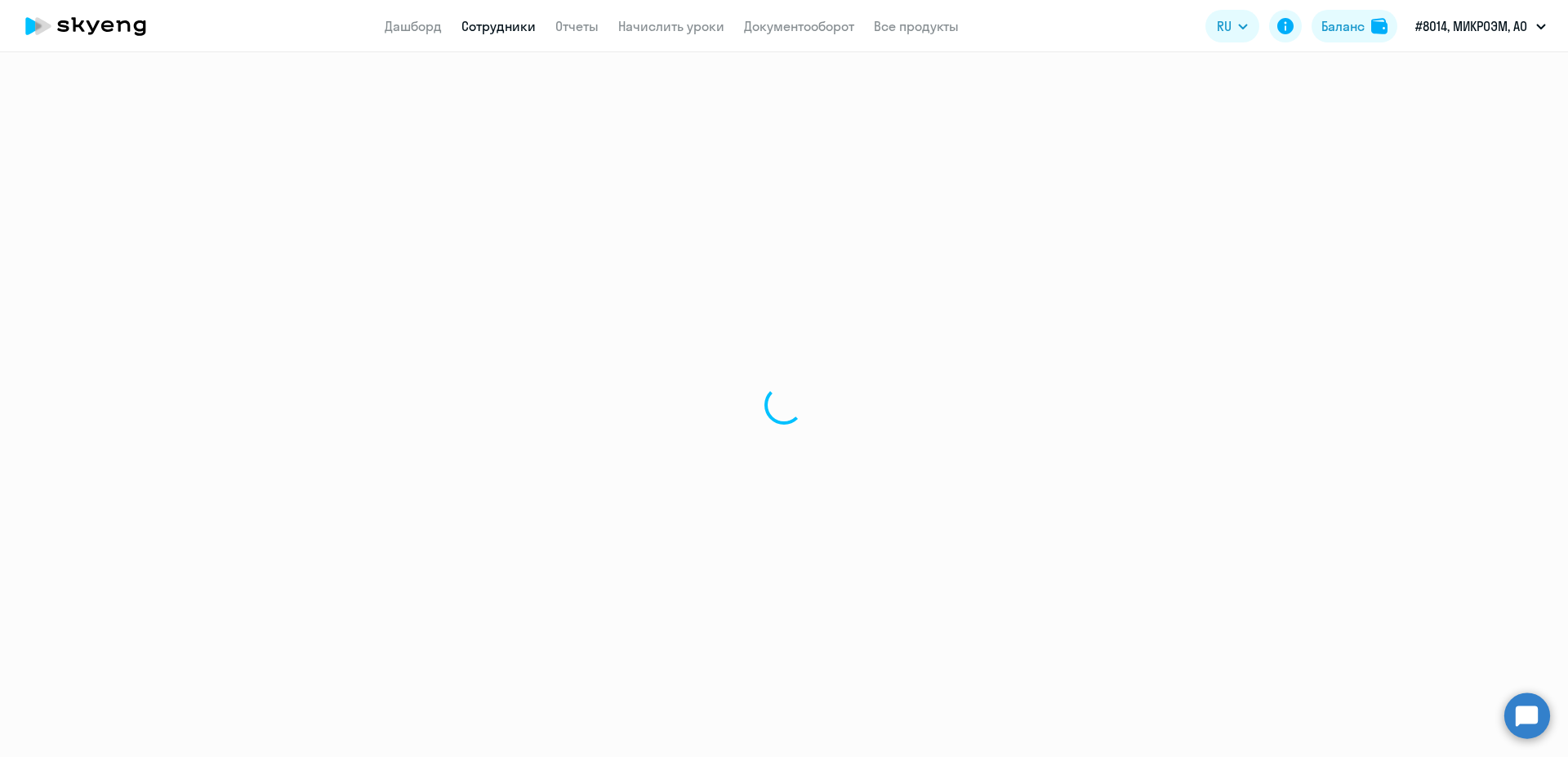
select select "english"
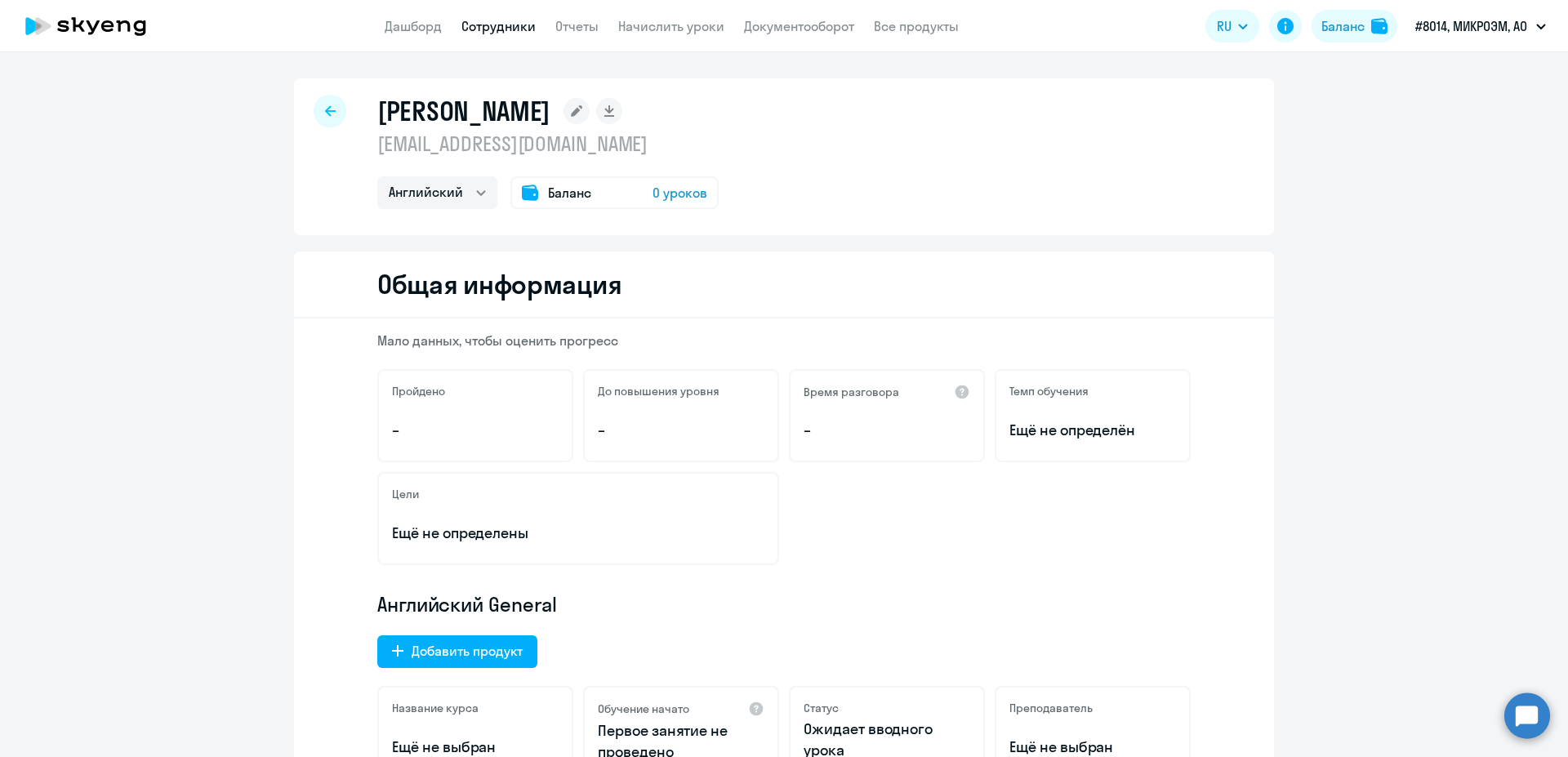
click at [672, 198] on span "0 уроков" at bounding box center [680, 192] width 55 height 20
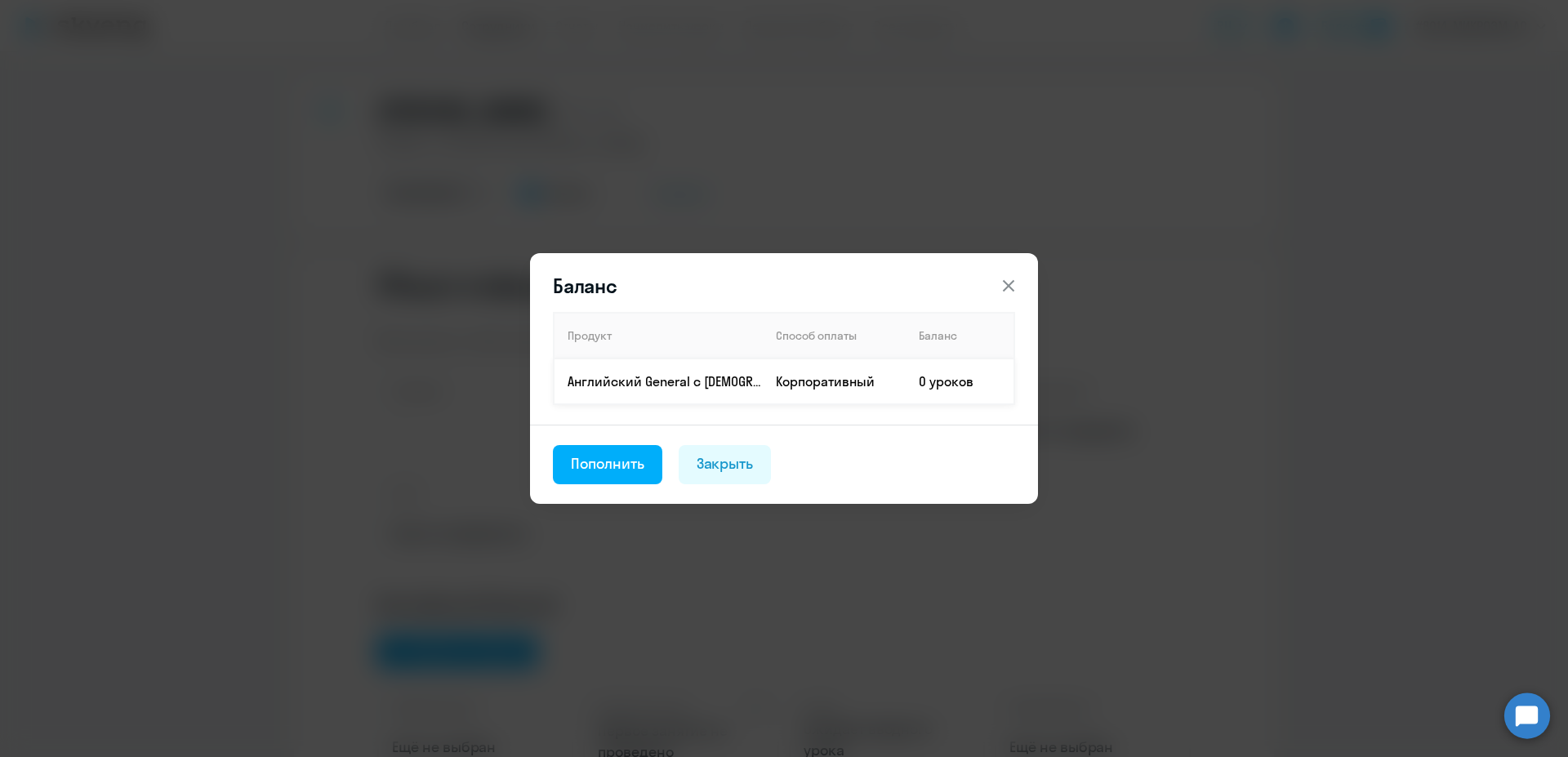
click at [987, 381] on td "0 уроков" at bounding box center [959, 381] width 108 height 46
click at [581, 462] on div "Пополнить" at bounding box center [607, 463] width 73 height 21
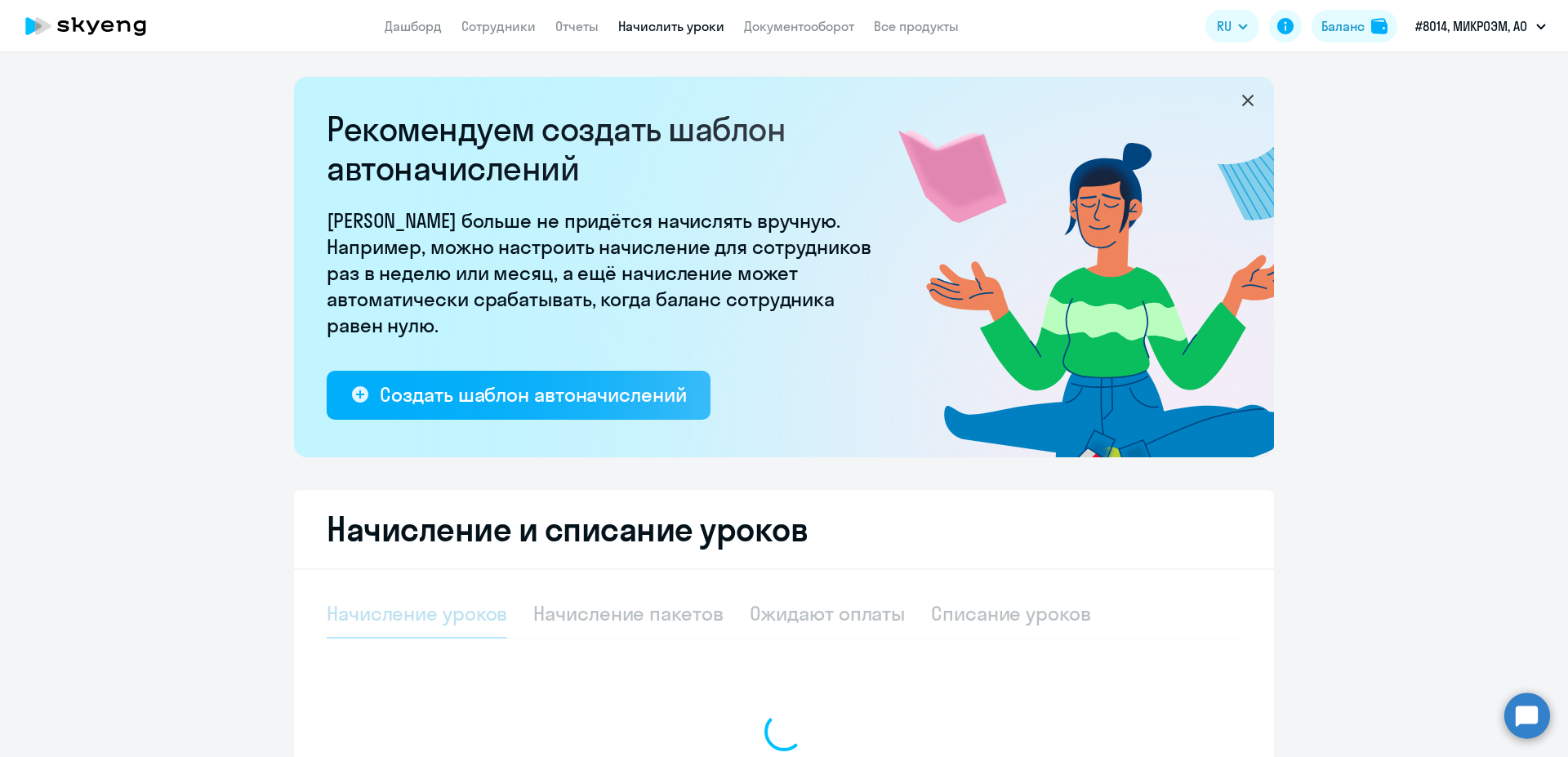
select select "10"
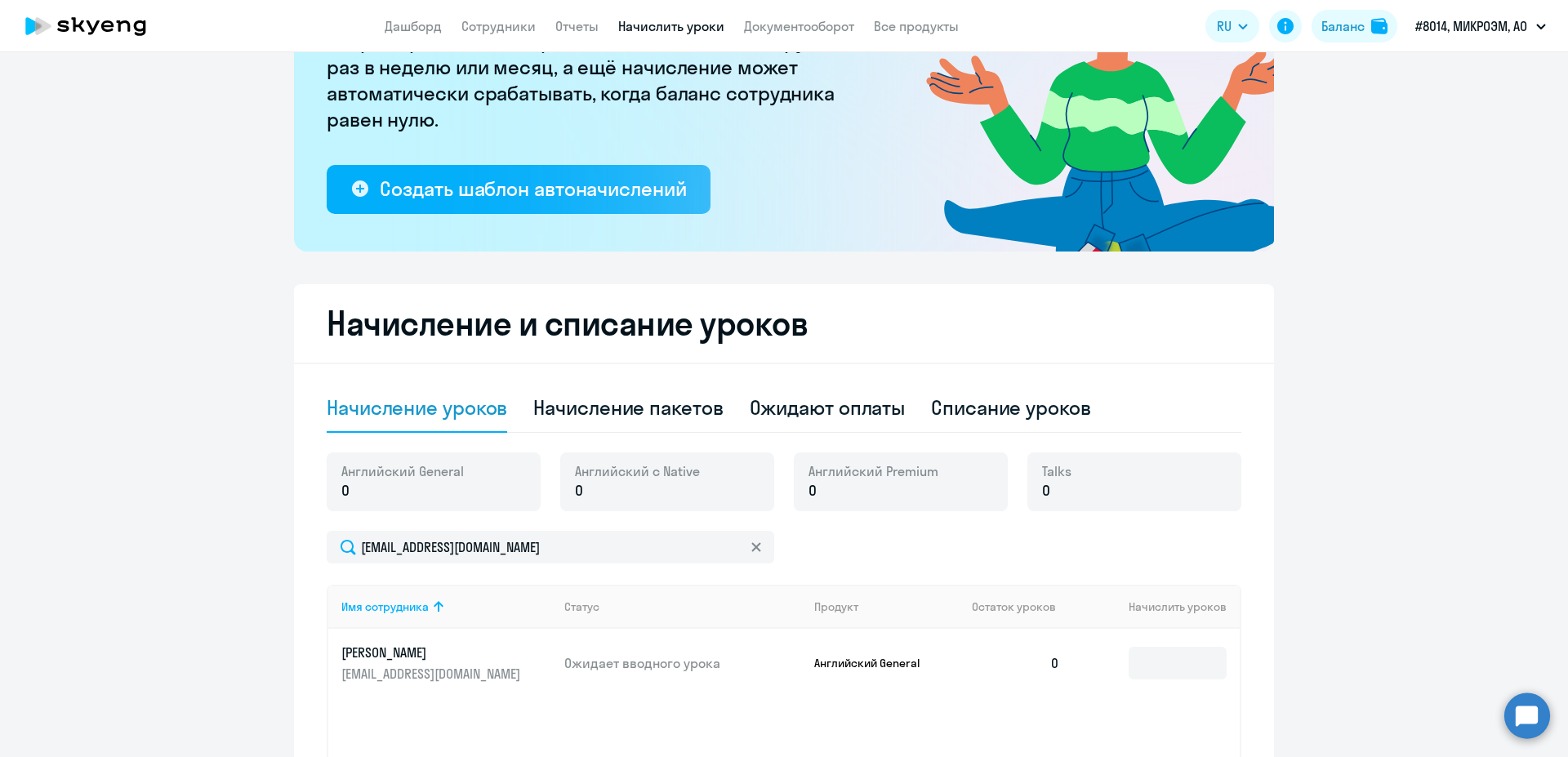
scroll to position [309, 0]
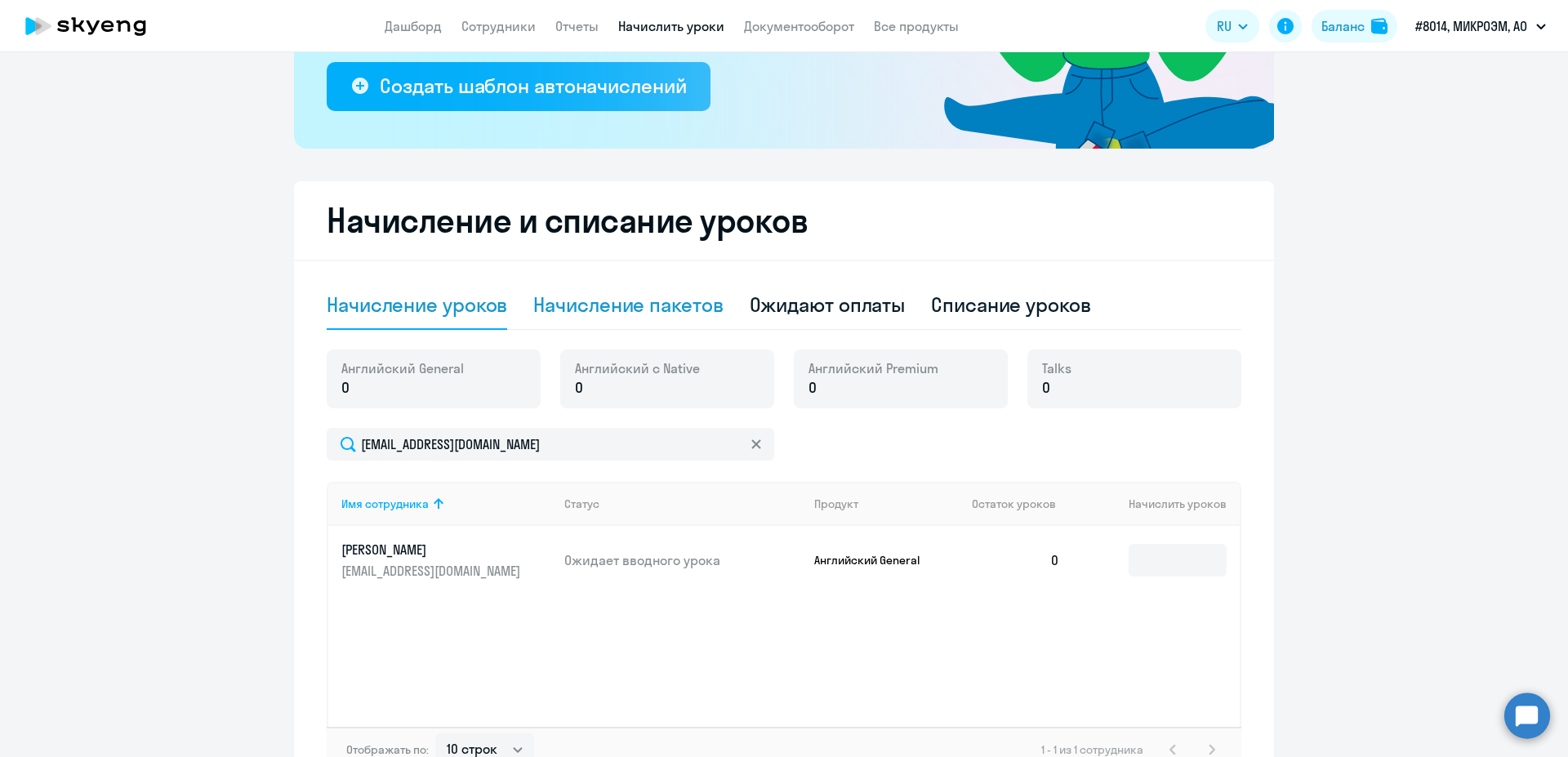
click at [680, 311] on div "Начисление пакетов" at bounding box center [628, 304] width 189 height 26
select select "10"
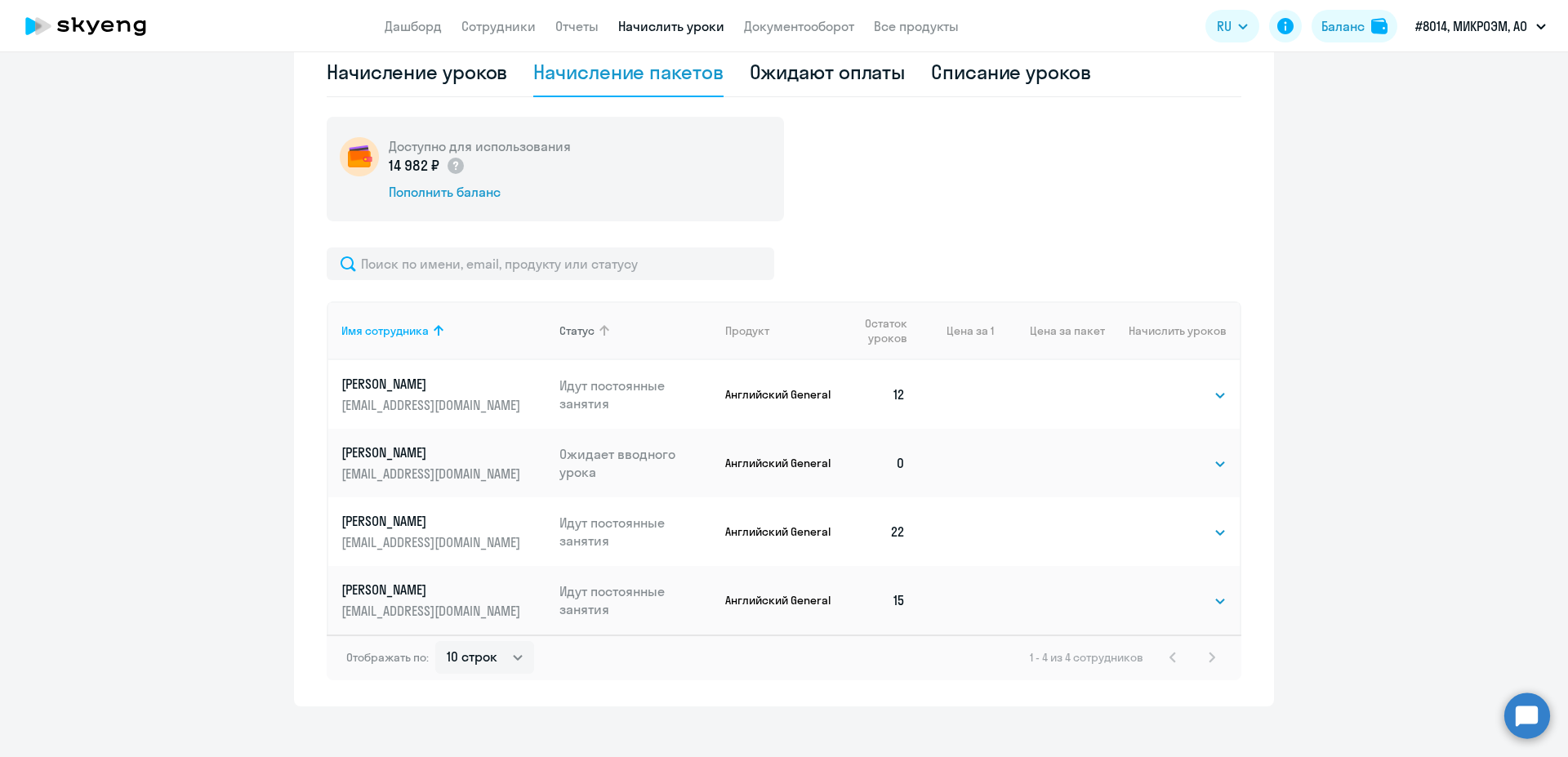
scroll to position [556, 0]
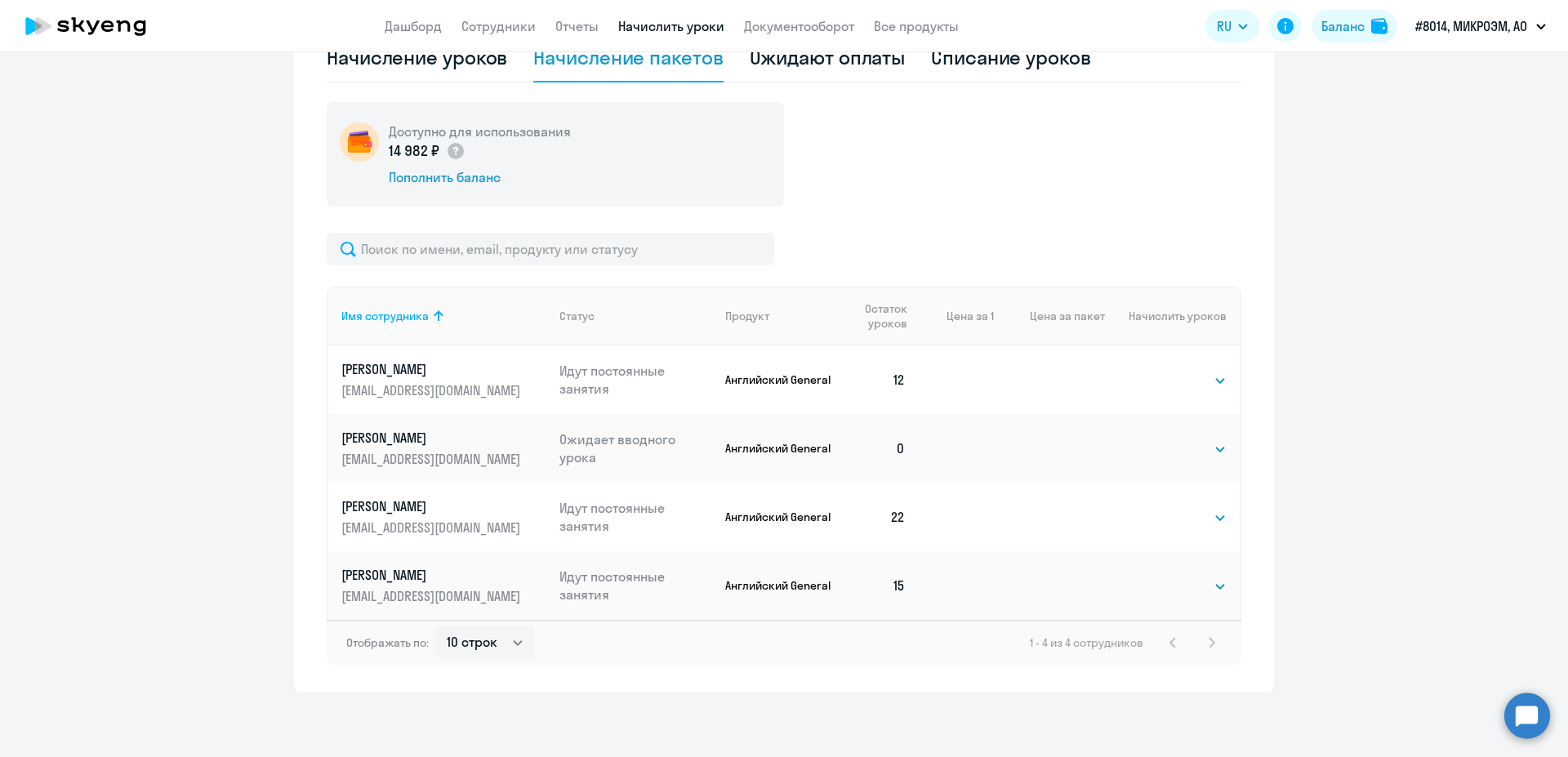
click at [1106, 449] on td "Выбрать 4 8 16 32 64 96 128 Выбрать" at bounding box center [1172, 448] width 135 height 68
drag, startPoint x: 1090, startPoint y: 436, endPoint x: 1183, endPoint y: 487, distance: 106.1
click at [1090, 442] on td at bounding box center [1049, 448] width 111 height 68
click at [1160, 439] on select "Выбрать 4 8 16 32 64 96 128" at bounding box center [1193, 448] width 67 height 20
click option "8" at bounding box center [0, 0] width 0 height 0
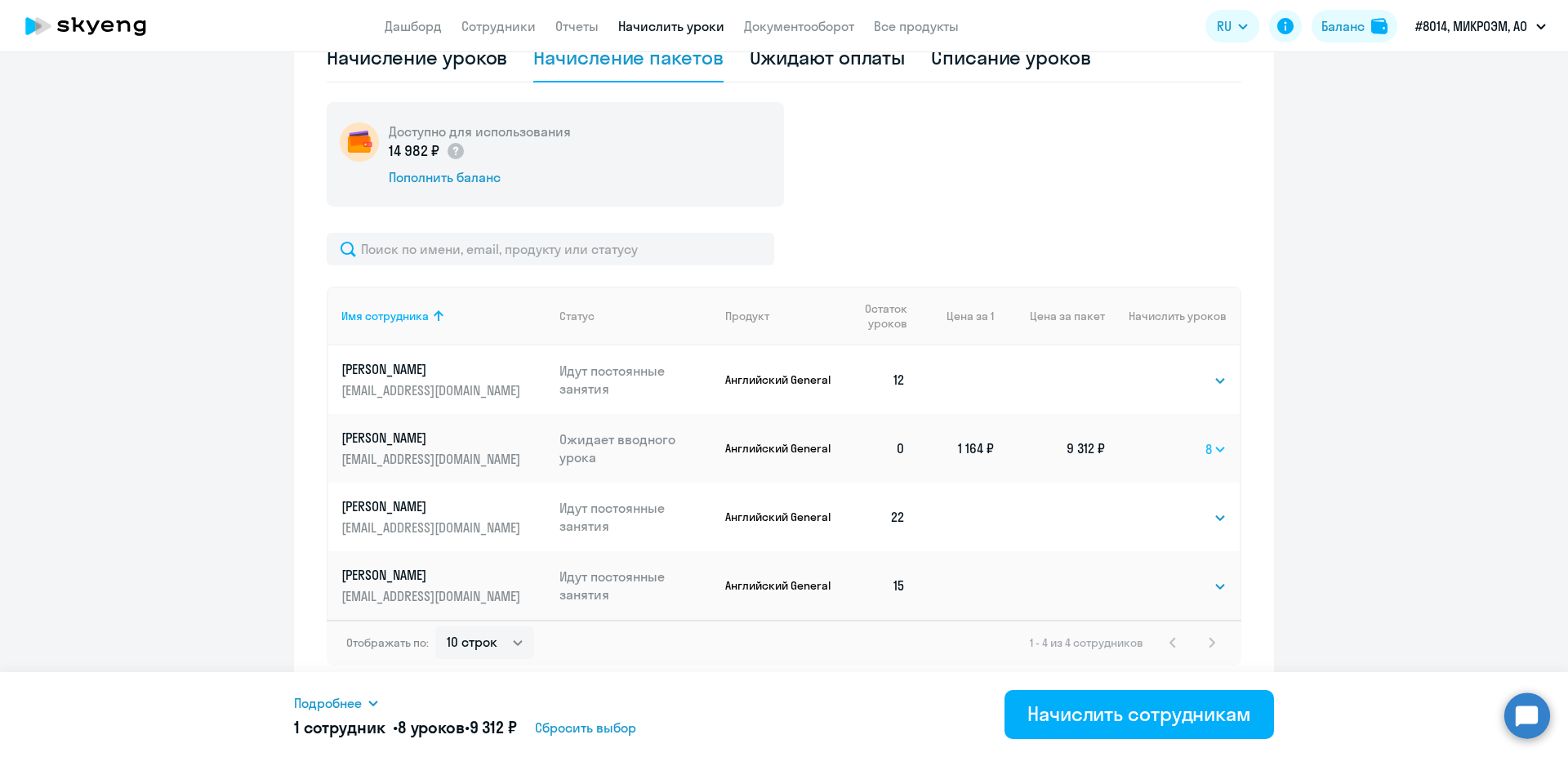
click at [1205, 439] on select "Выбрать 4 8 16 32 64 96 128" at bounding box center [1215, 448] width 21 height 20
select select "16"
click option "16" at bounding box center [0, 0] width 0 height 0
click at [1201, 439] on select "Выбрать 4 8 16 32 64 96 128" at bounding box center [1213, 448] width 26 height 20
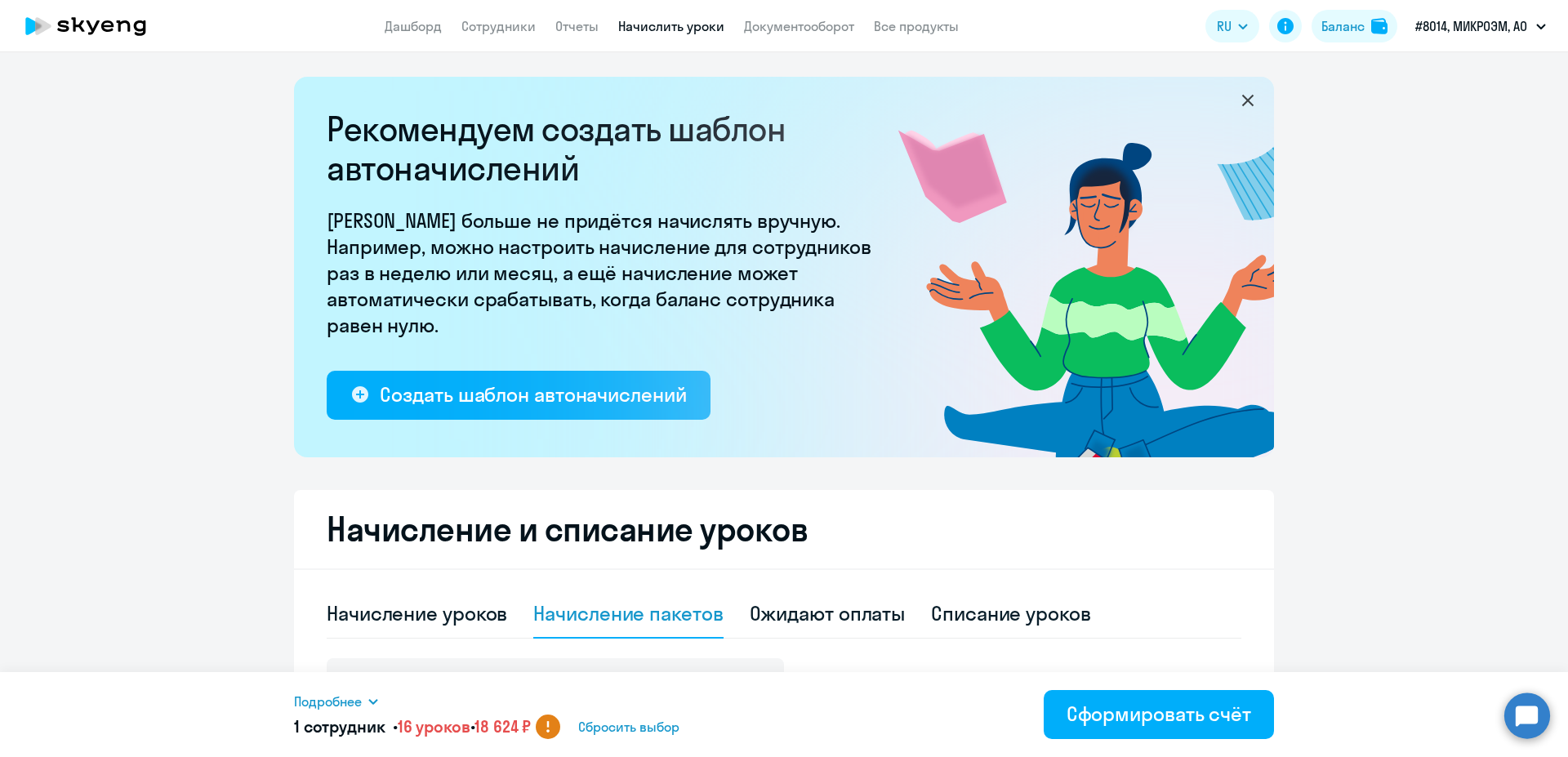
select select "16"
select select "10"
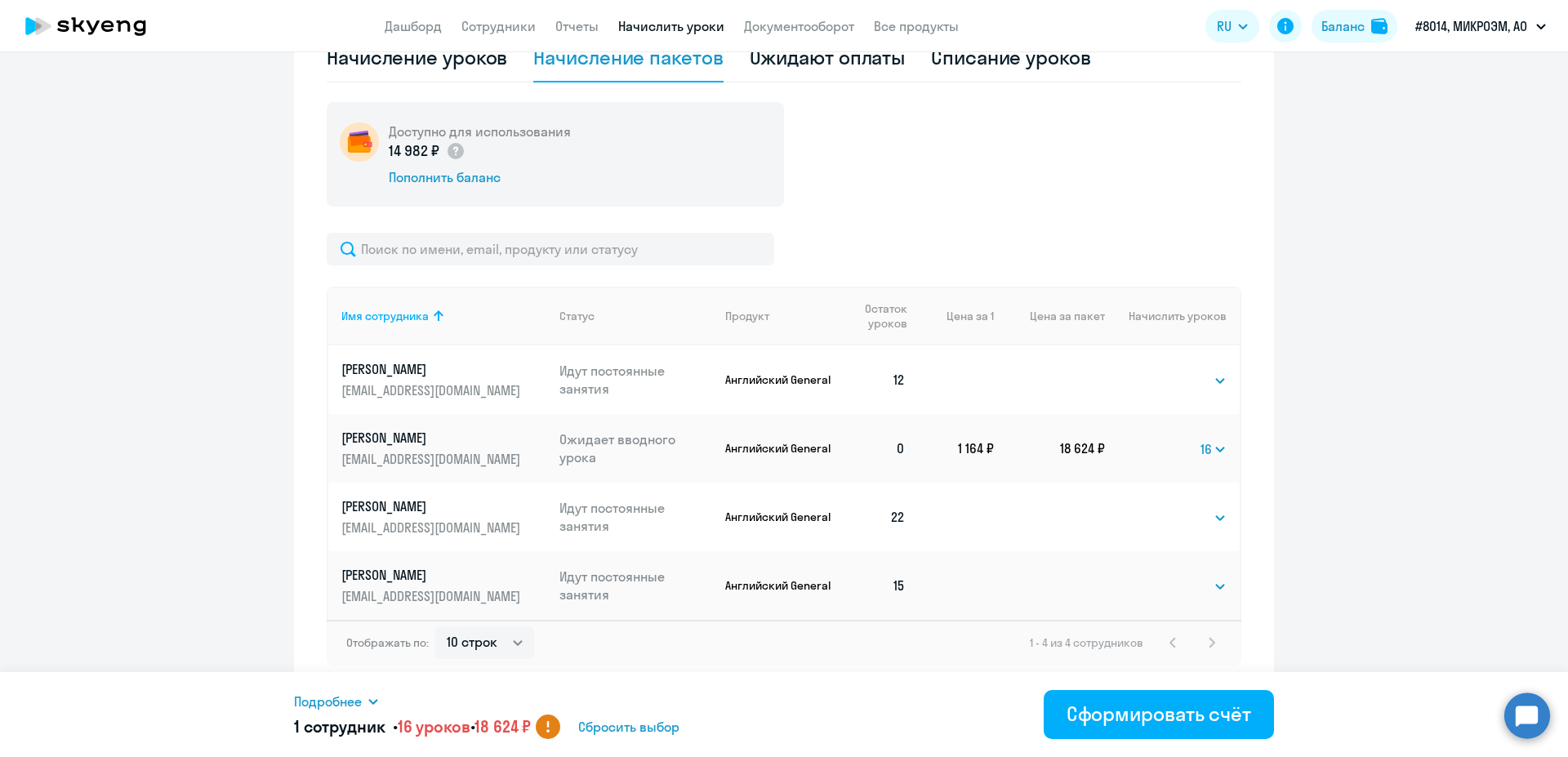
select select "8"
click option "8" at bounding box center [0, 0] width 0 height 0
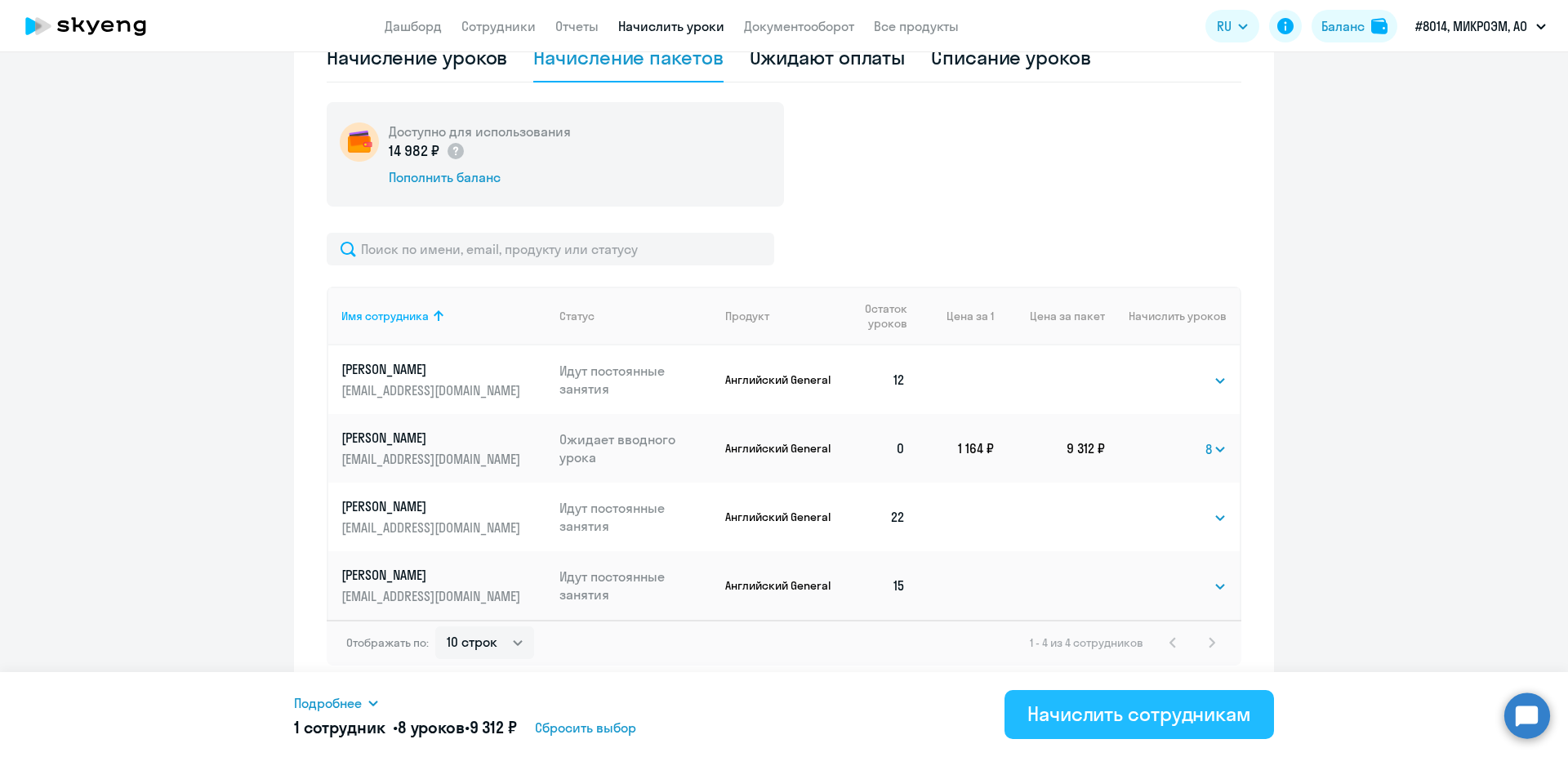
click at [1151, 722] on div "Начислить сотрудникам" at bounding box center [1139, 714] width 223 height 26
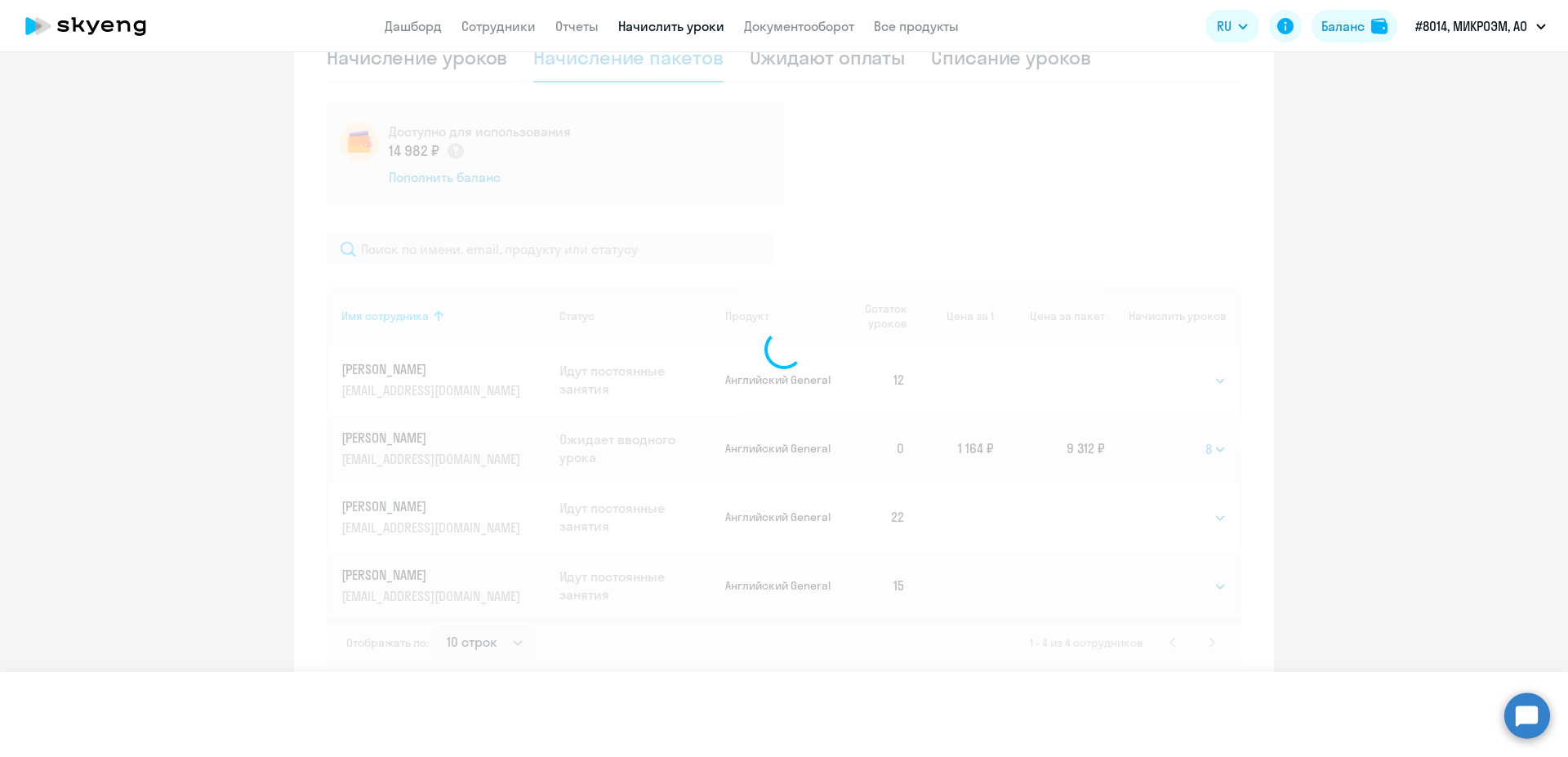
select select
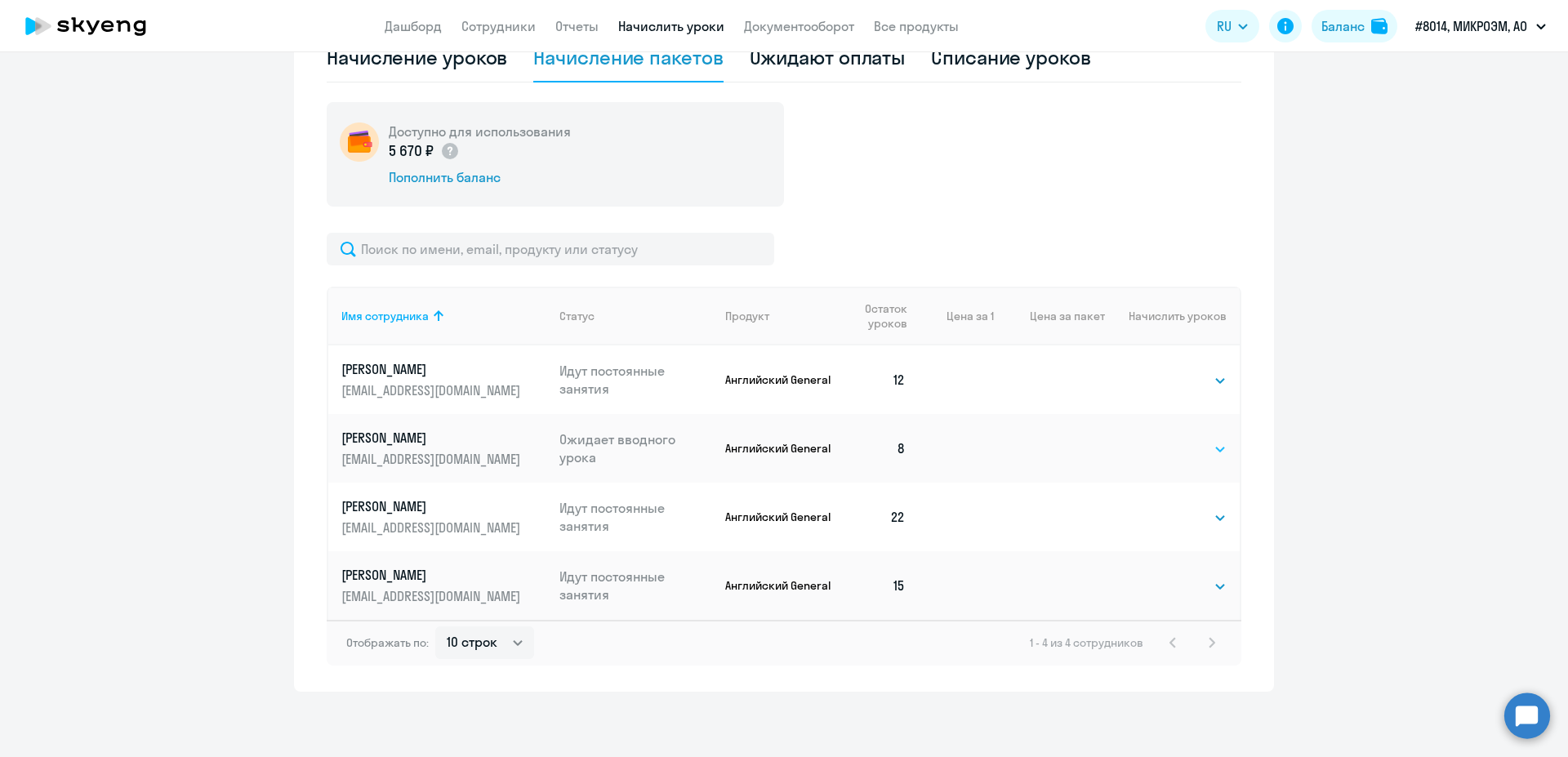
click at [1160, 439] on select "Выбрать 4 8 16 32 64 96 128" at bounding box center [1193, 448] width 67 height 20
select select "4"
click option "4" at bounding box center [0, 0] width 0 height 0
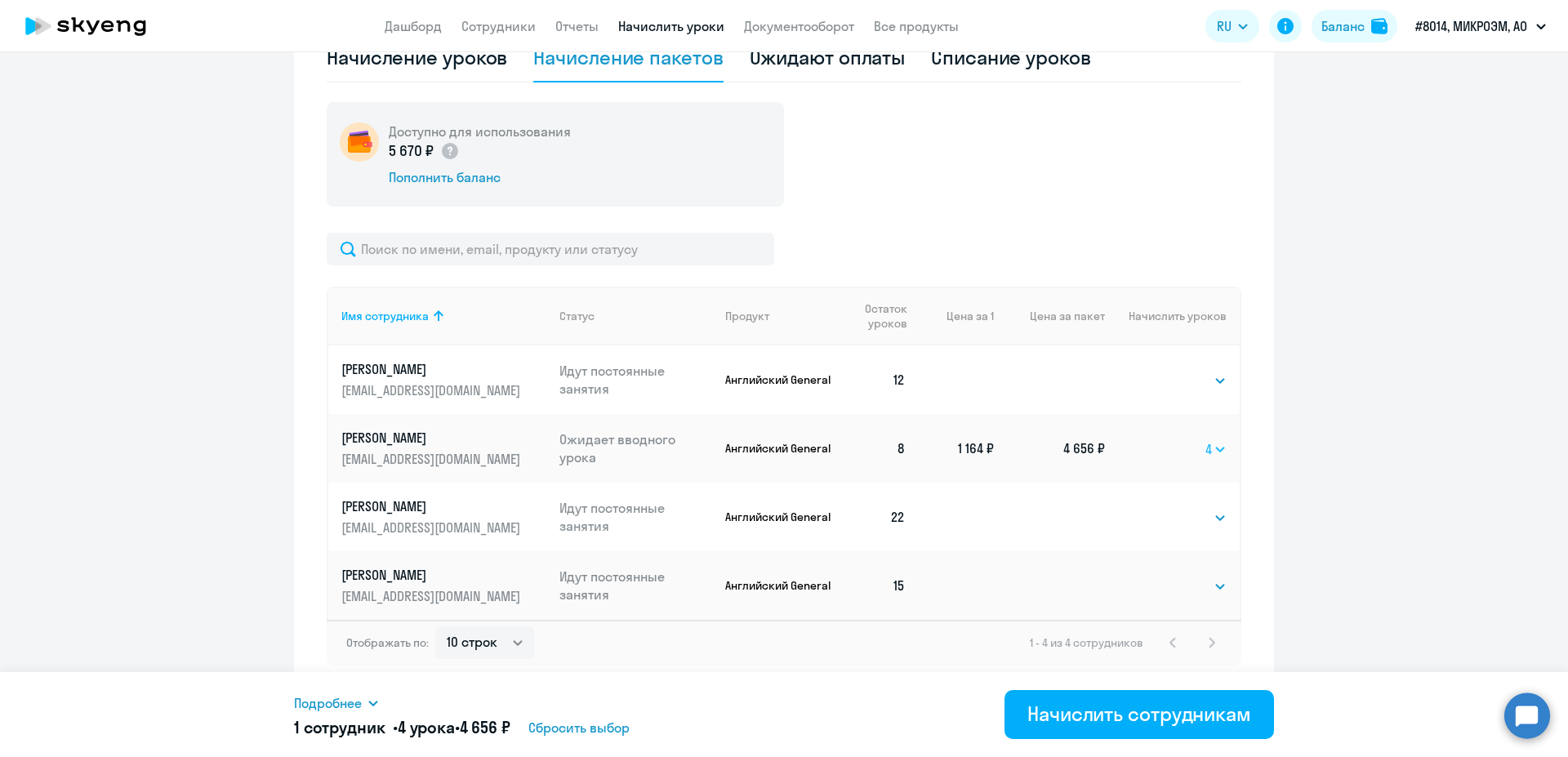
click at [1205, 439] on select "Выбрать 4 8 16 32 64 96 128" at bounding box center [1215, 448] width 21 height 20
click at [1428, 431] on ng-component "Рекомендуем создать шаблон автоначислений Уроки больше не придётся начислять вр…" at bounding box center [784, 106] width 1568 height 1170
click at [1155, 702] on div "Начислить сотрудникам" at bounding box center [1139, 714] width 223 height 26
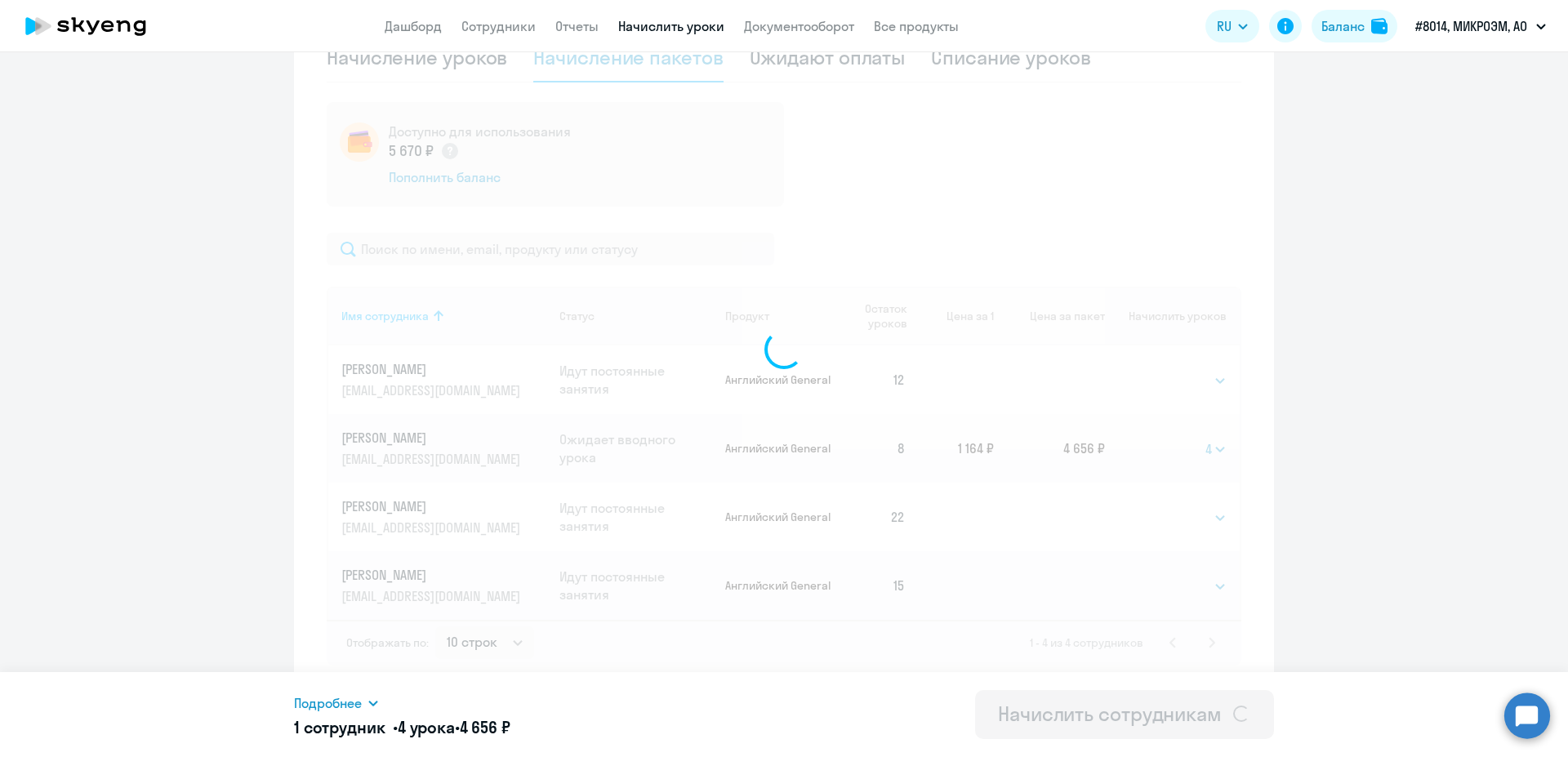
select select
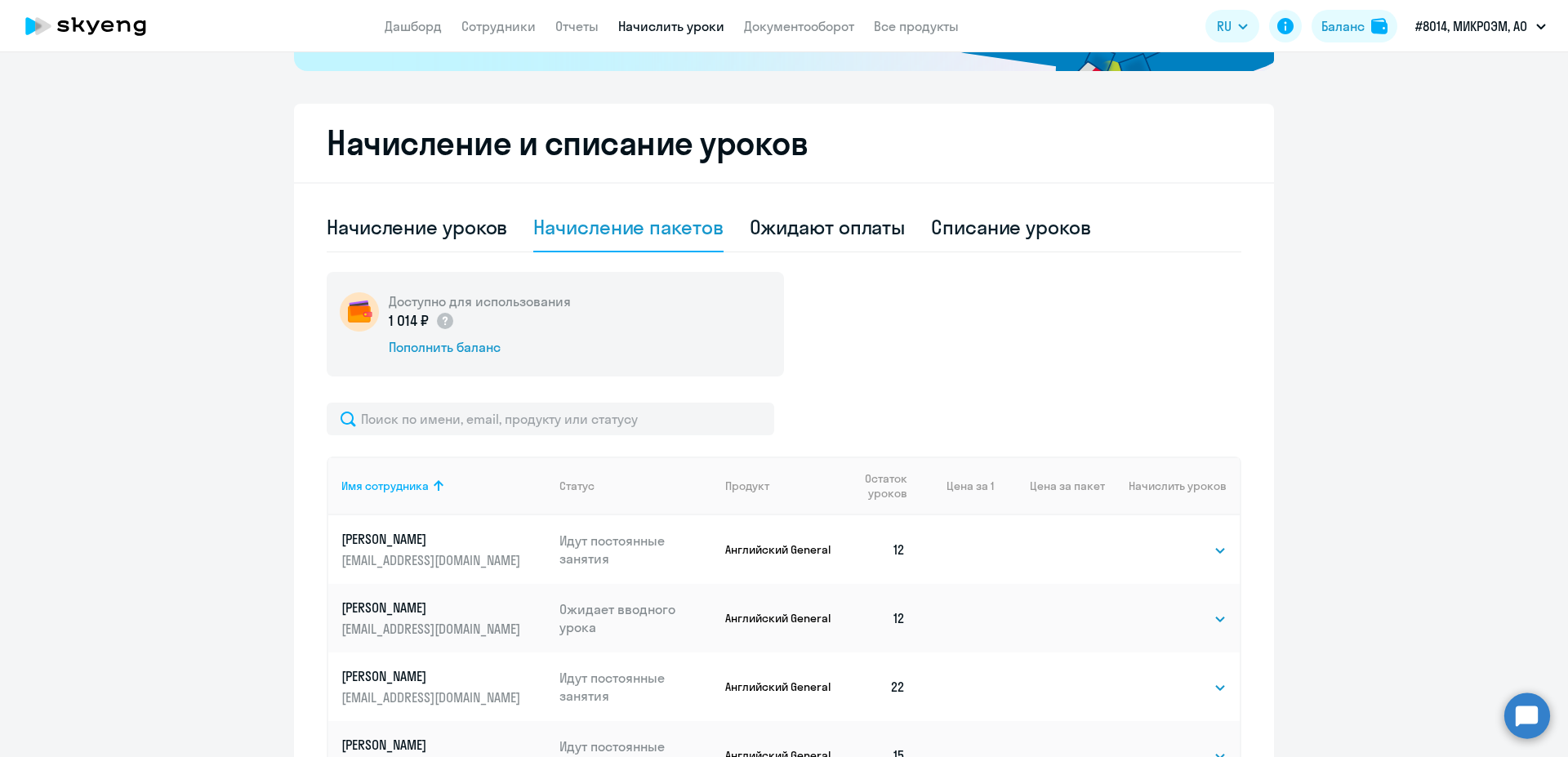
scroll to position [247, 0]
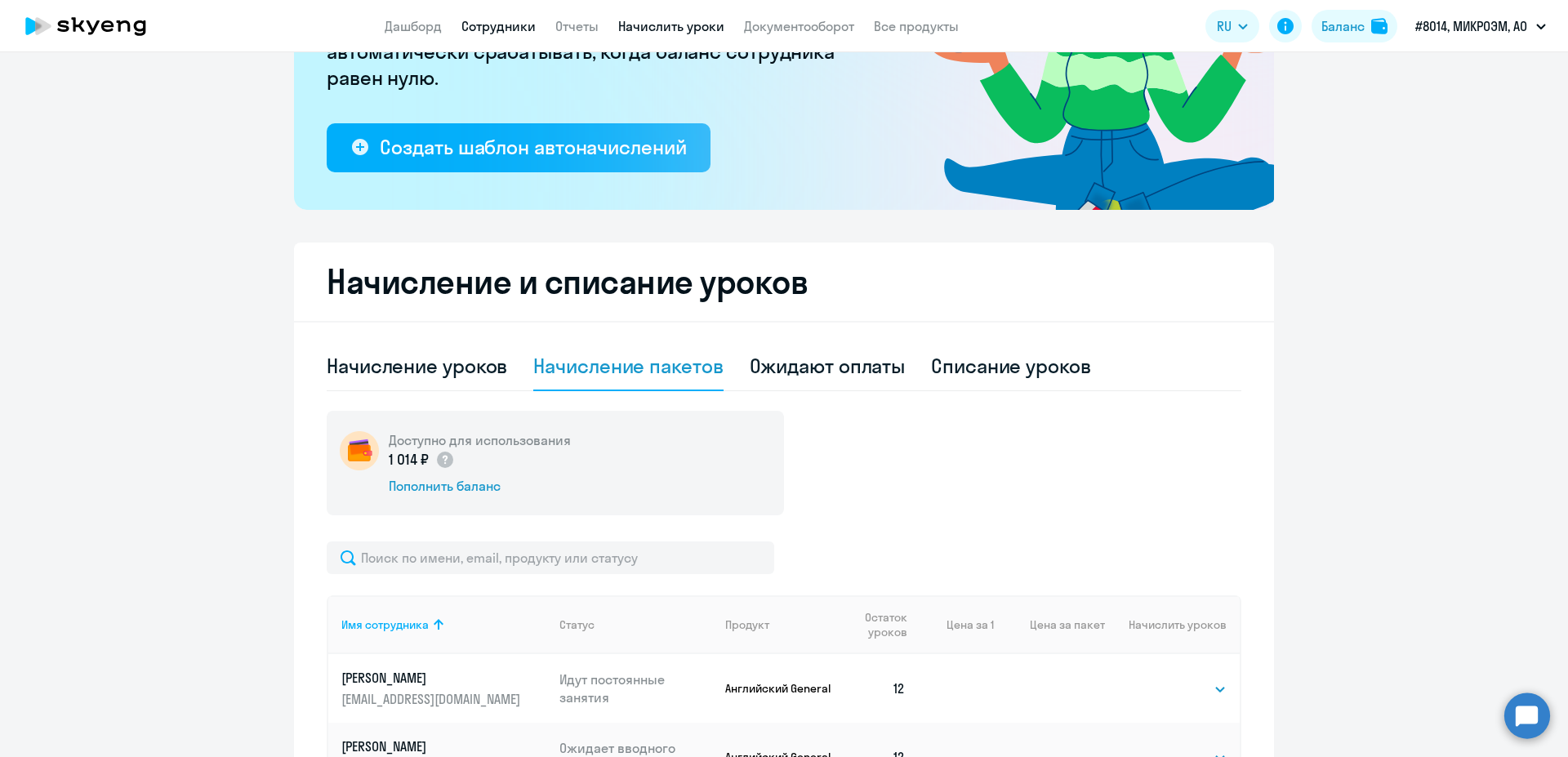
click at [505, 21] on link "Сотрудники" at bounding box center [498, 26] width 74 height 16
select select "30"
